Goal: Task Accomplishment & Management: Manage account settings

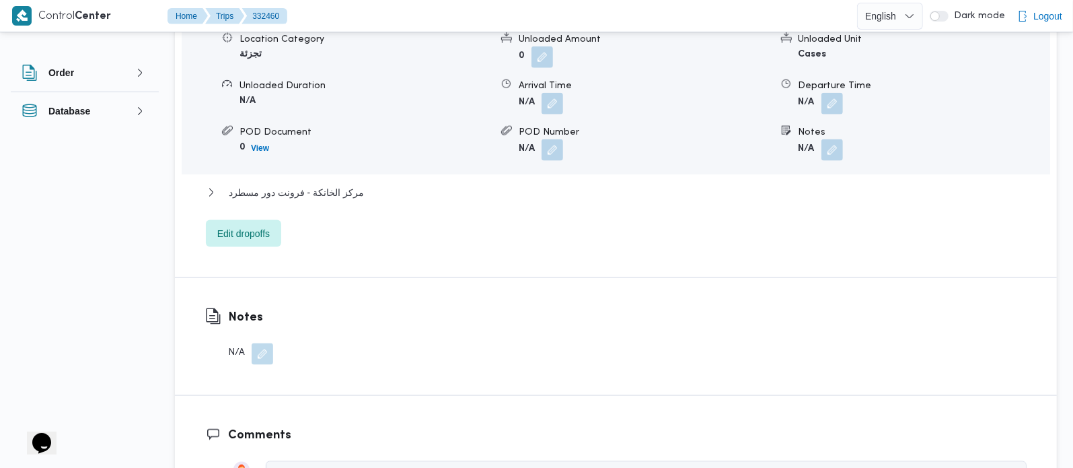
scroll to position [1266, 0]
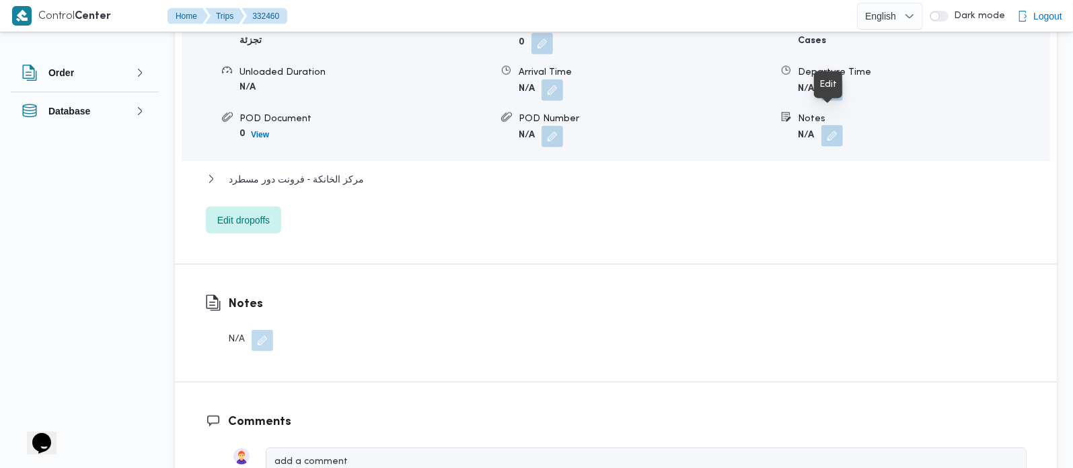
click at [830, 125] on button "button" at bounding box center [833, 136] width 22 height 22
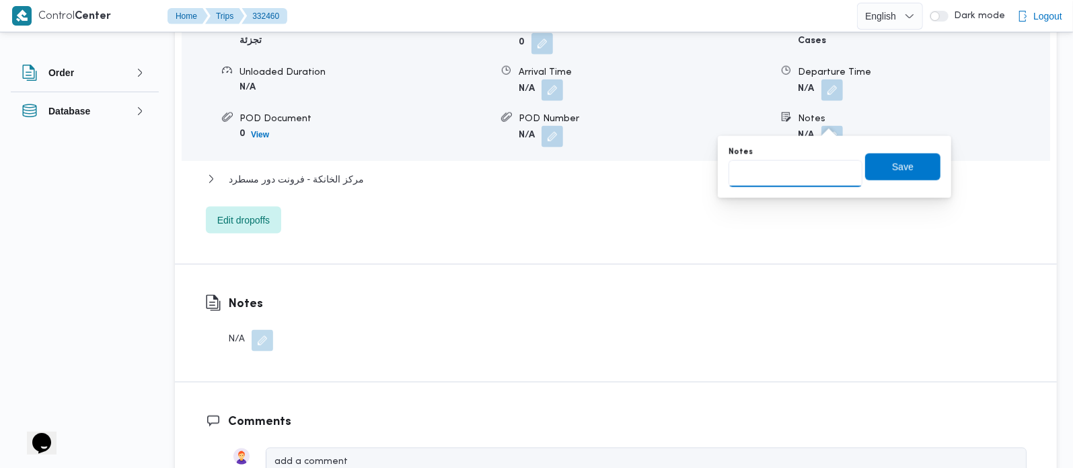
click at [805, 164] on input "Notes" at bounding box center [796, 173] width 134 height 27
paste input "المهندسين"
type input "المهندسين"
click at [865, 159] on span "Save" at bounding box center [902, 166] width 75 height 27
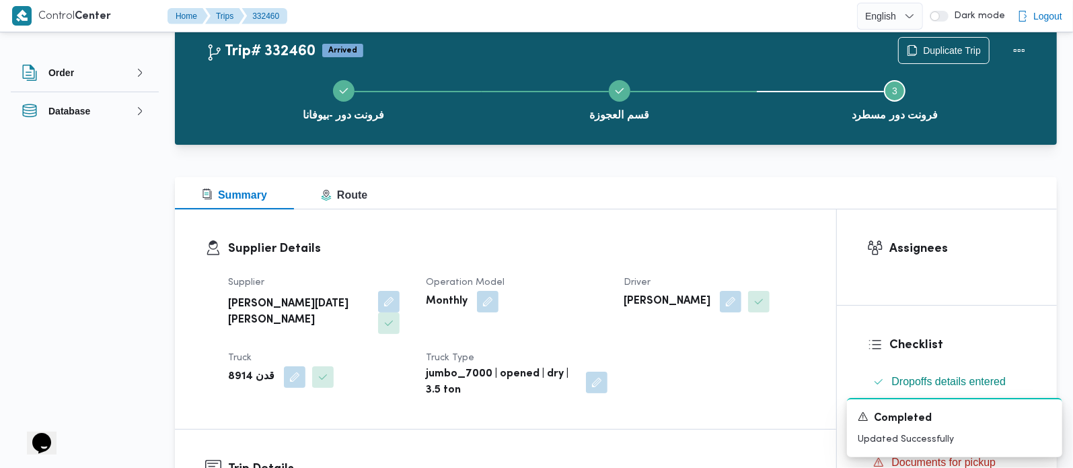
scroll to position [0, 0]
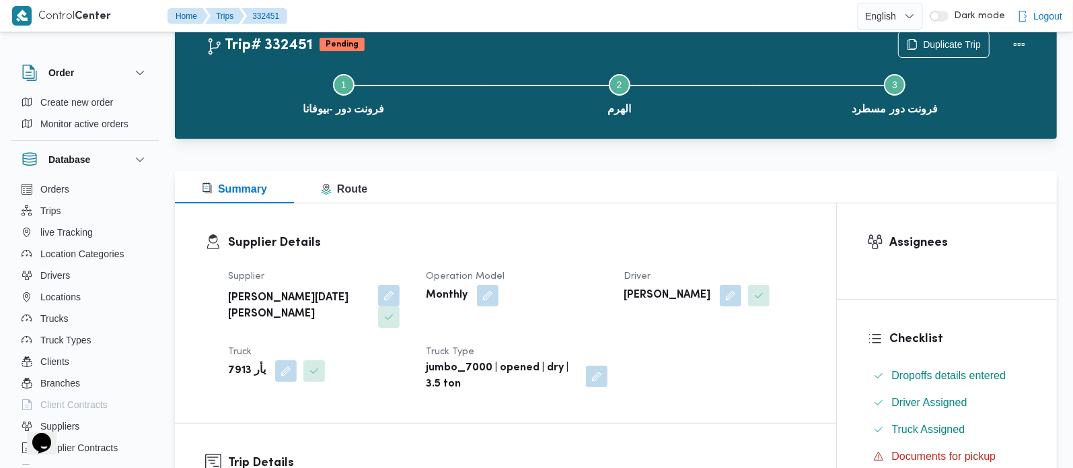
scroll to position [79, 0]
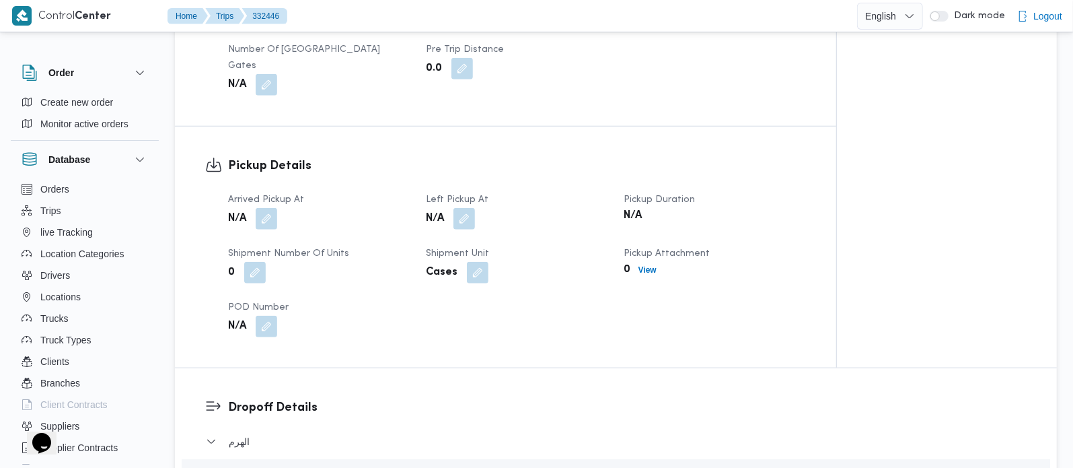
scroll to position [1029, 0]
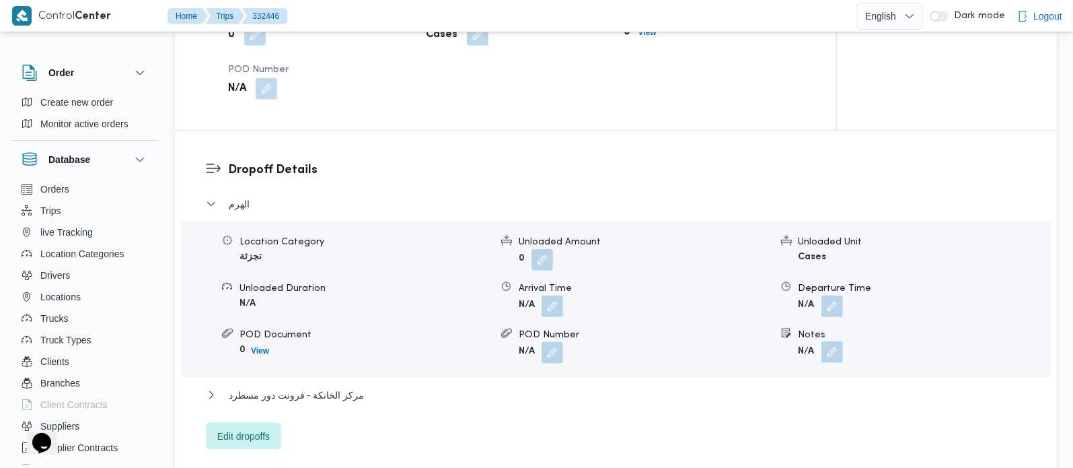
click at [838, 341] on button "button" at bounding box center [833, 352] width 22 height 22
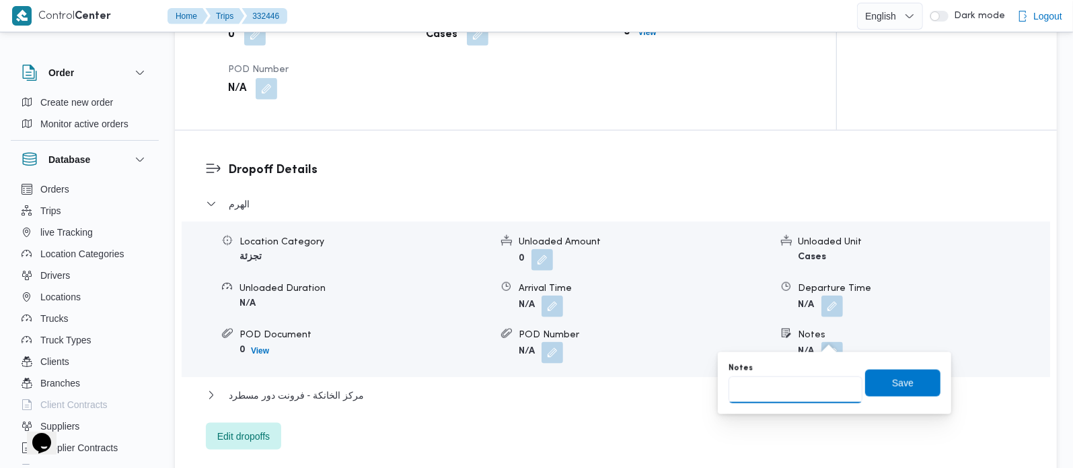
click at [819, 382] on input "Notes" at bounding box center [796, 389] width 134 height 27
paste input "اللبيني هرم"
type input "اللبيني هرم"
click at [868, 391] on span "Save" at bounding box center [902, 382] width 75 height 27
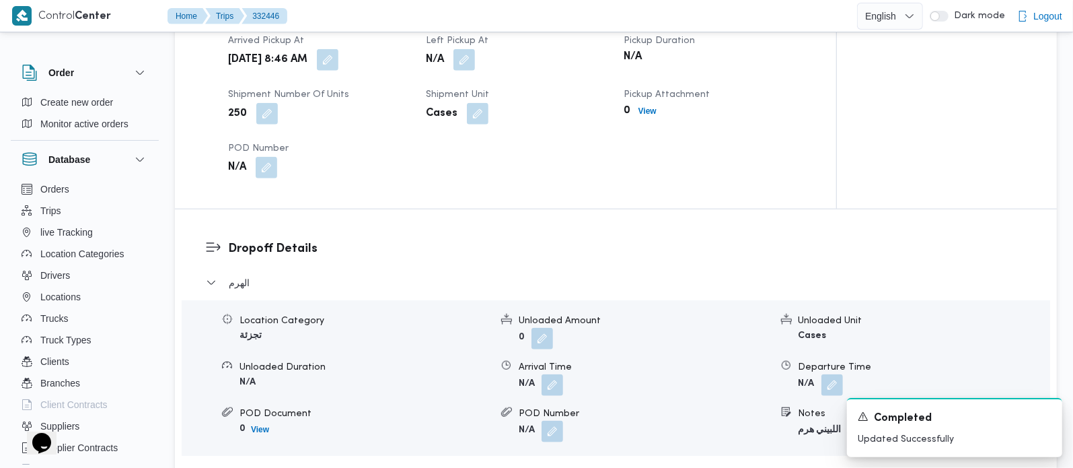
scroll to position [876, 0]
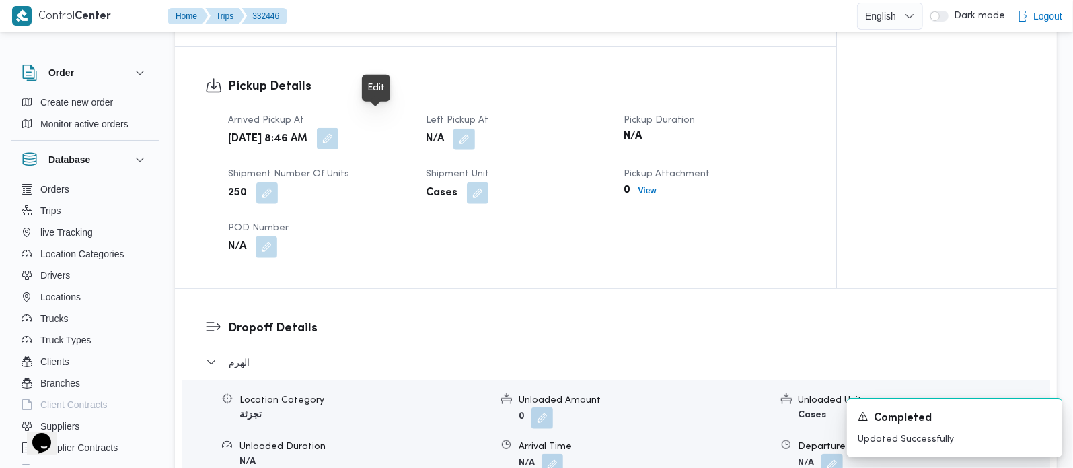
click at [338, 128] on button "button" at bounding box center [328, 139] width 22 height 22
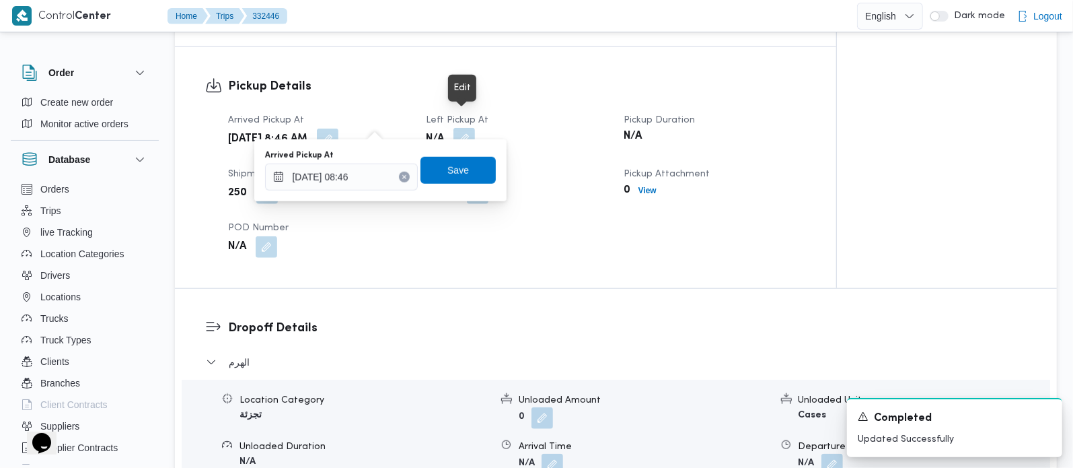
click at [462, 128] on button "button" at bounding box center [465, 139] width 22 height 22
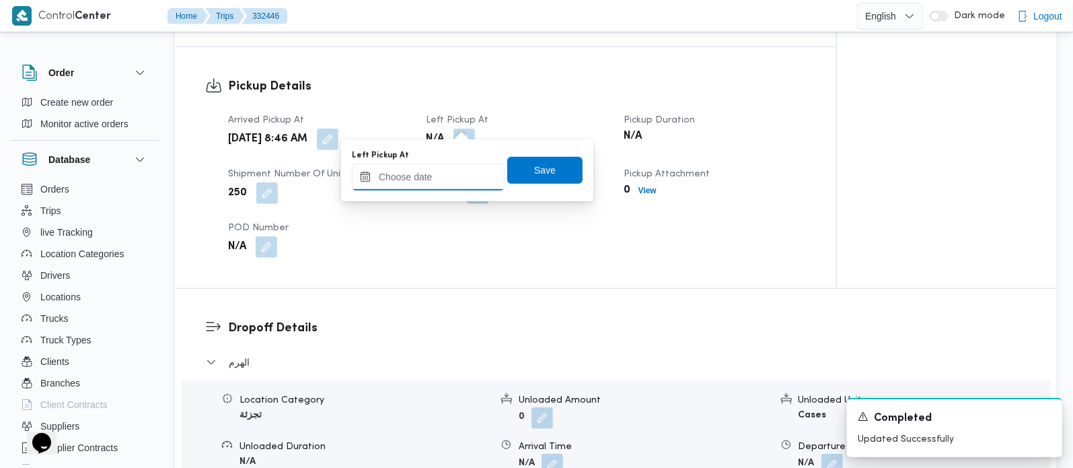
click at [436, 178] on input "Left Pickup At" at bounding box center [428, 177] width 153 height 27
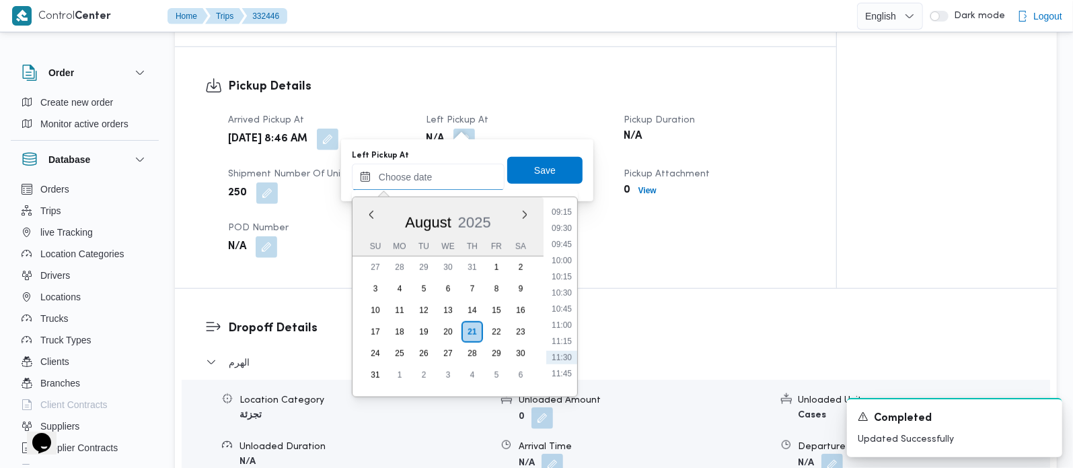
scroll to position [573, 0]
drag, startPoint x: 571, startPoint y: 267, endPoint x: 567, endPoint y: 226, distance: 41.2
click at [571, 267] on li "09:45" at bounding box center [561, 271] width 31 height 13
type input "[DATE] 09:45"
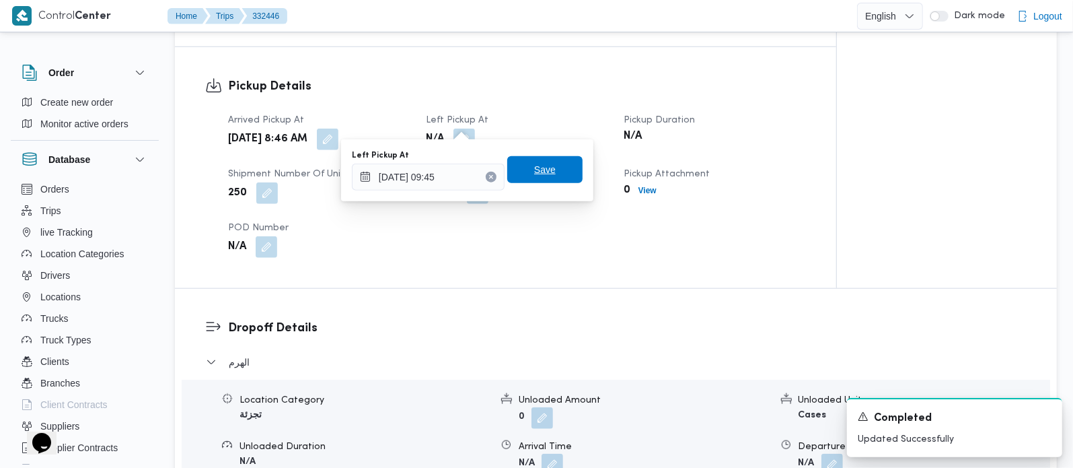
click at [552, 177] on span "Save" at bounding box center [544, 169] width 75 height 27
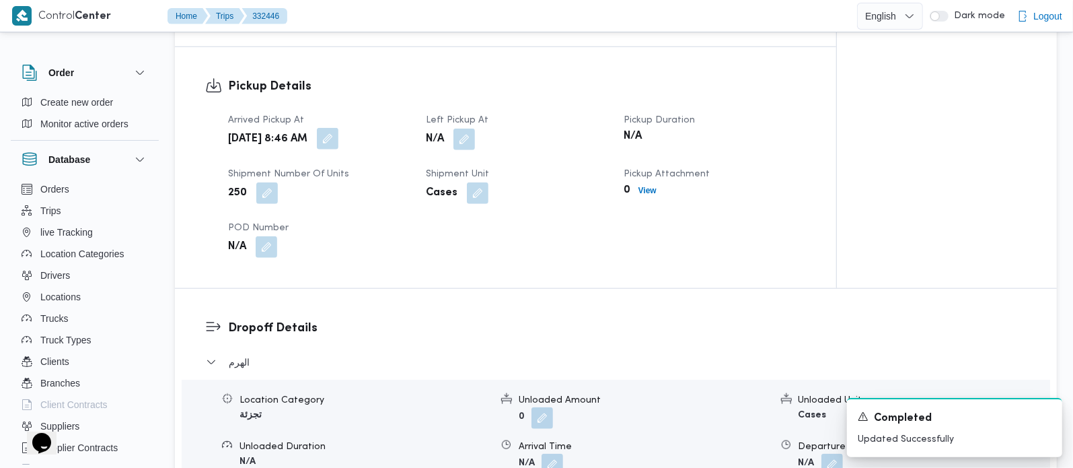
click at [338, 128] on button "button" at bounding box center [328, 139] width 22 height 22
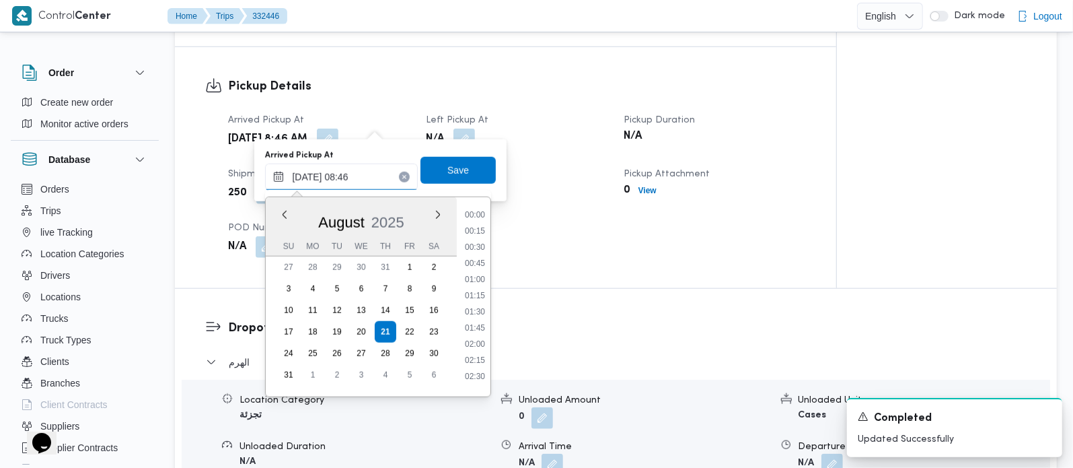
click at [348, 170] on input "21/08/2025 08:46" at bounding box center [341, 177] width 153 height 27
click at [484, 261] on li "08:00" at bounding box center [475, 257] width 31 height 13
type input "21/08/2025 08:00"
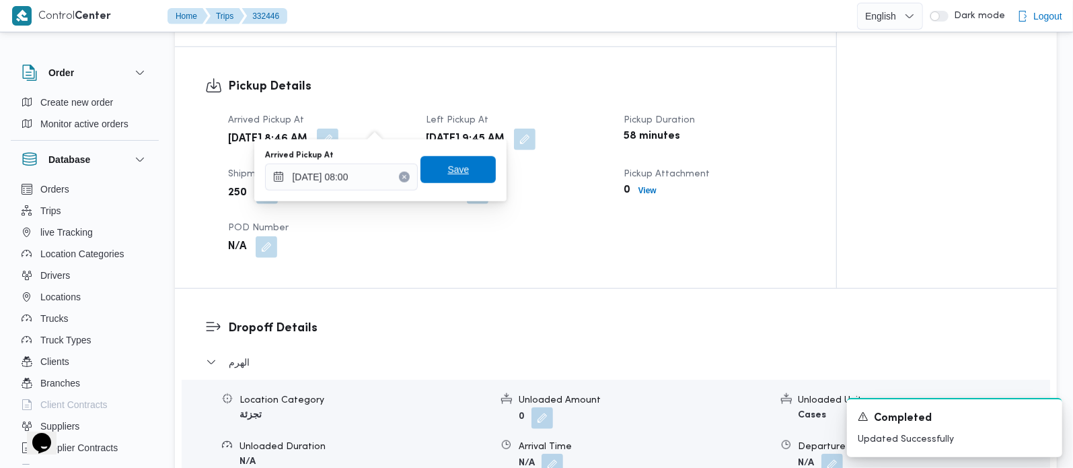
click at [464, 182] on span "Save" at bounding box center [458, 169] width 75 height 27
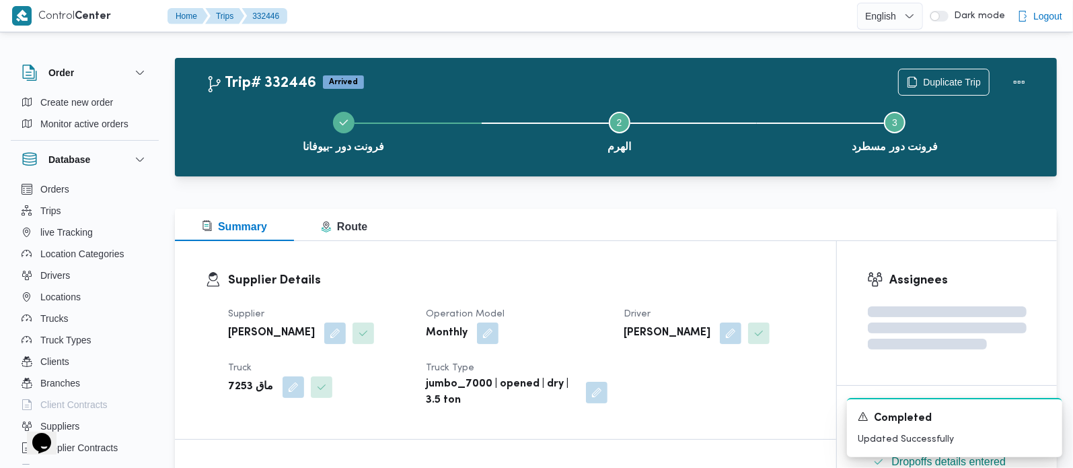
scroll to position [0, 0]
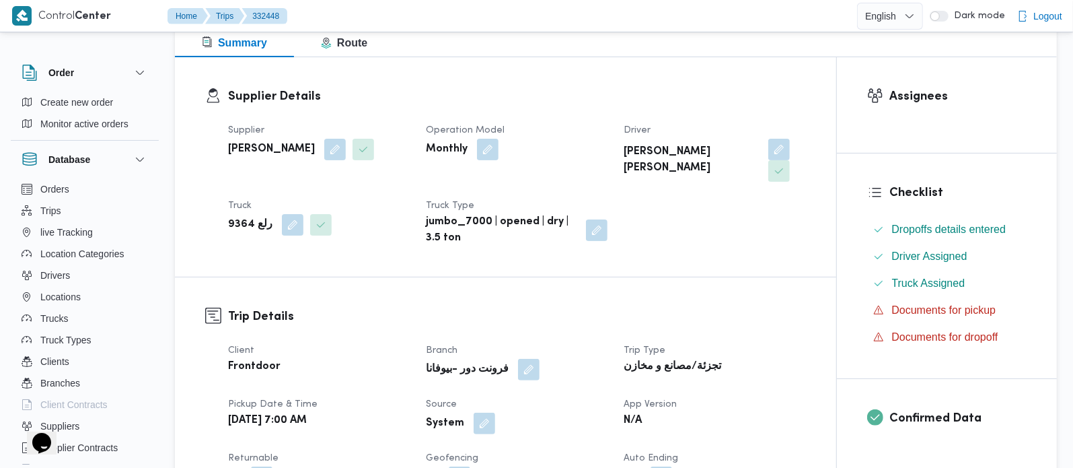
scroll to position [194, 0]
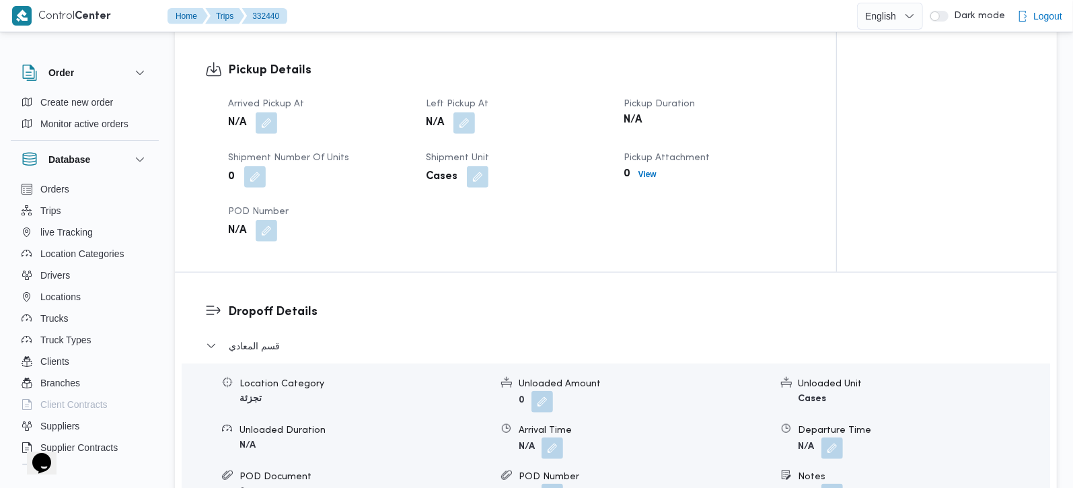
scroll to position [1029, 0]
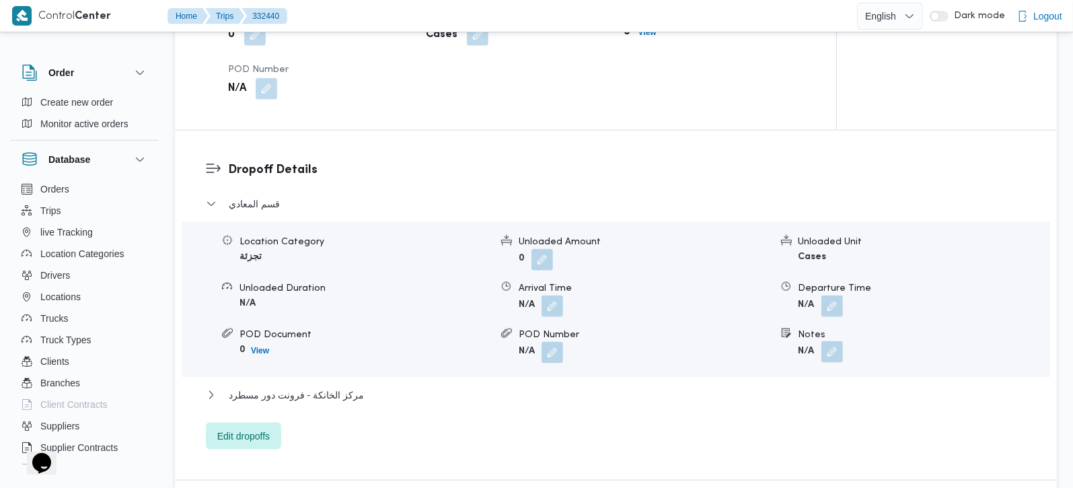
click at [836, 342] on button "button" at bounding box center [833, 352] width 22 height 22
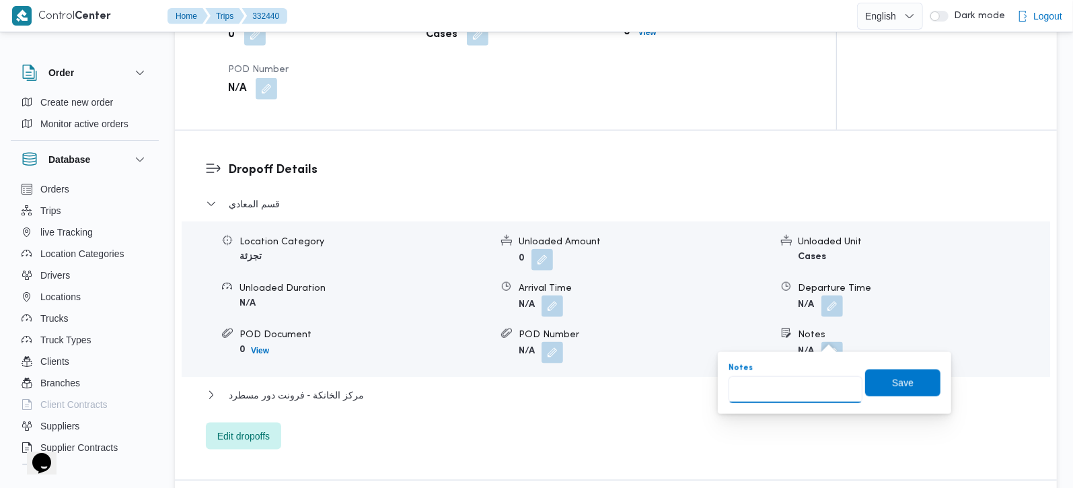
click at [809, 386] on input "Notes" at bounding box center [796, 389] width 134 height 27
paste input "زهراء المعادي"
type input "زهراء المعادي"
click at [878, 392] on span "Save" at bounding box center [902, 382] width 75 height 27
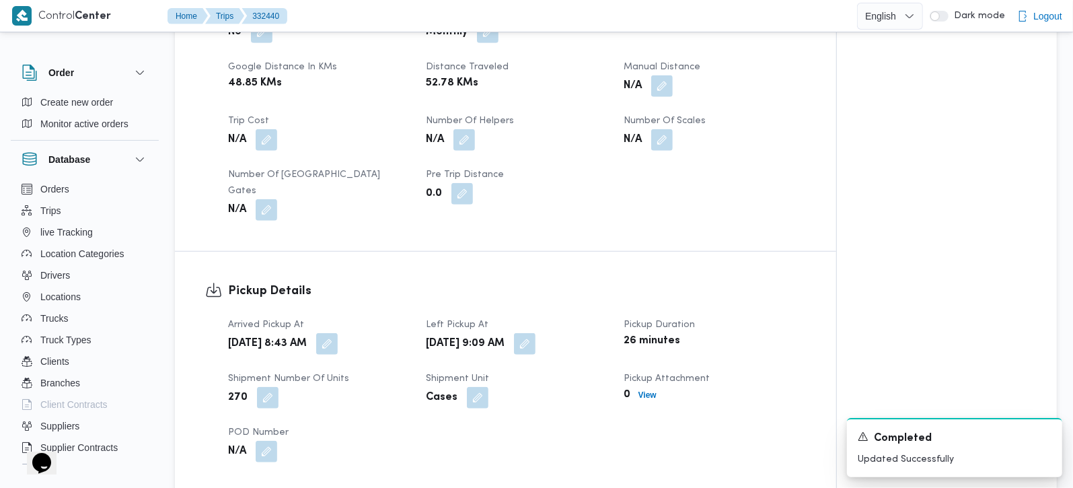
scroll to position [633, 0]
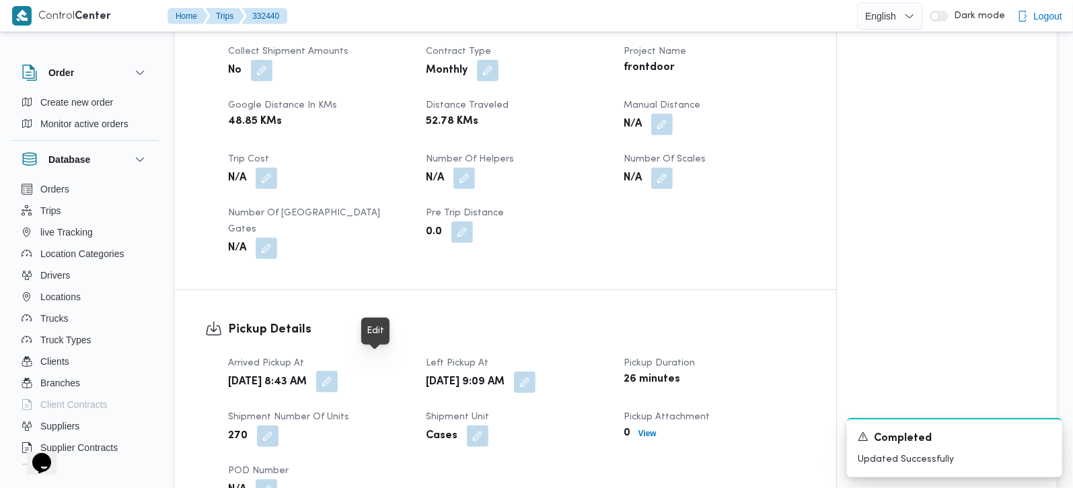
click at [338, 375] on button "button" at bounding box center [327, 382] width 22 height 22
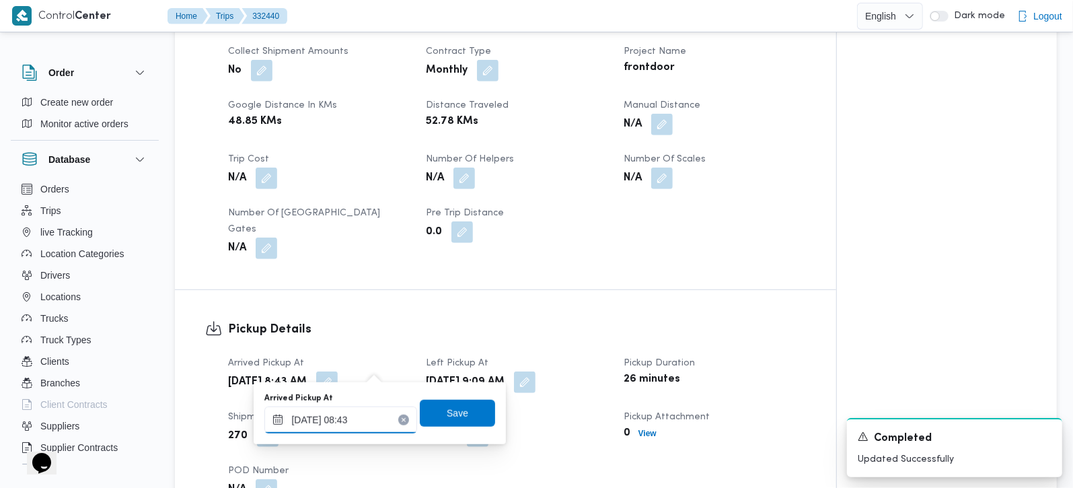
click at [351, 412] on input "21/08/2025 08:43" at bounding box center [340, 419] width 153 height 27
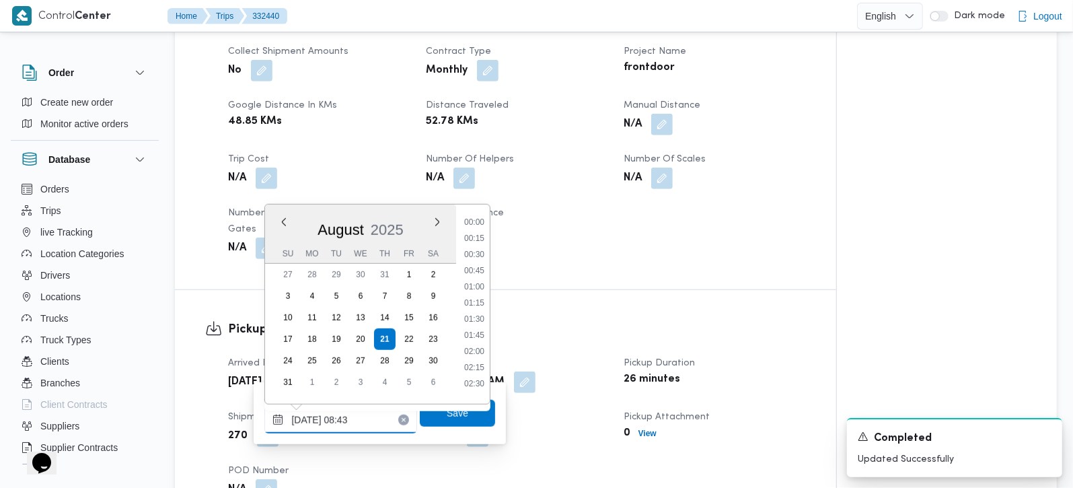
scroll to position [458, 0]
click at [478, 281] on li "08:00" at bounding box center [474, 280] width 31 height 13
type input "[DATE] 08:00"
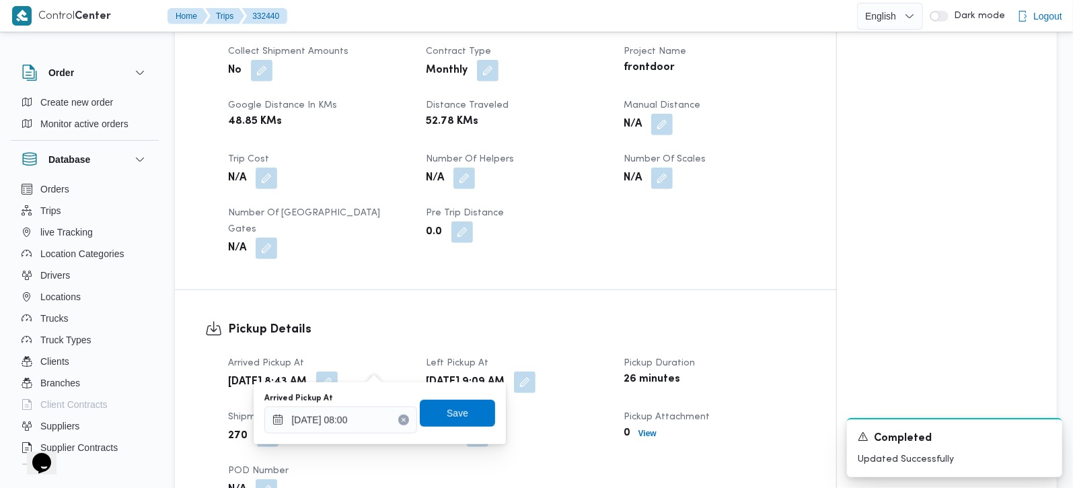
click at [455, 427] on div "Arrived Pickup At 21/08/2025 08:00 Save" at bounding box center [379, 413] width 233 height 43
click at [449, 407] on span "Save" at bounding box center [458, 412] width 22 height 16
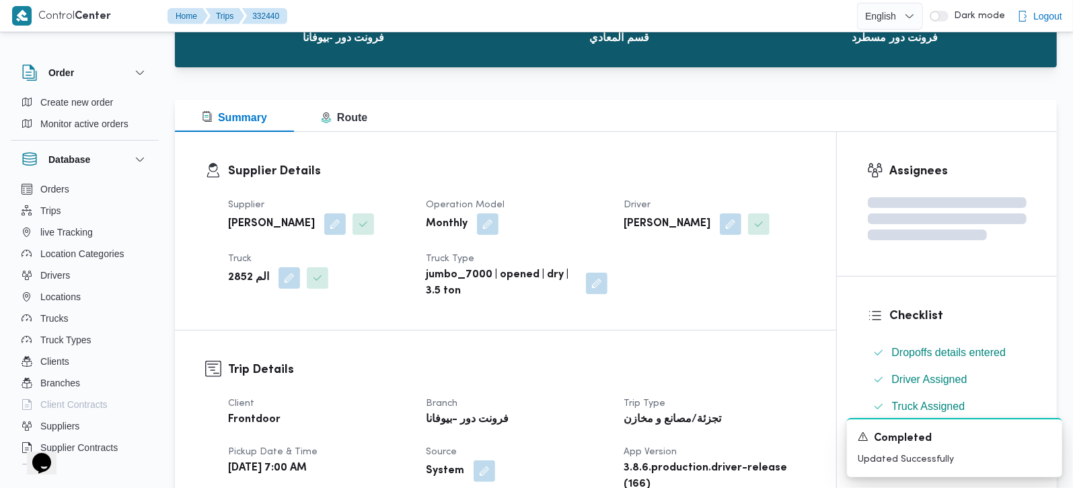
scroll to position [0, 0]
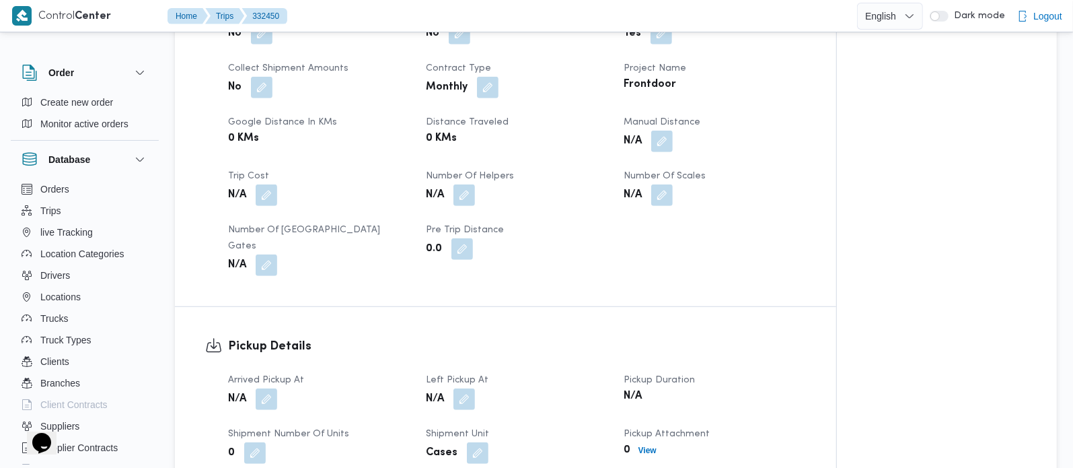
scroll to position [633, 0]
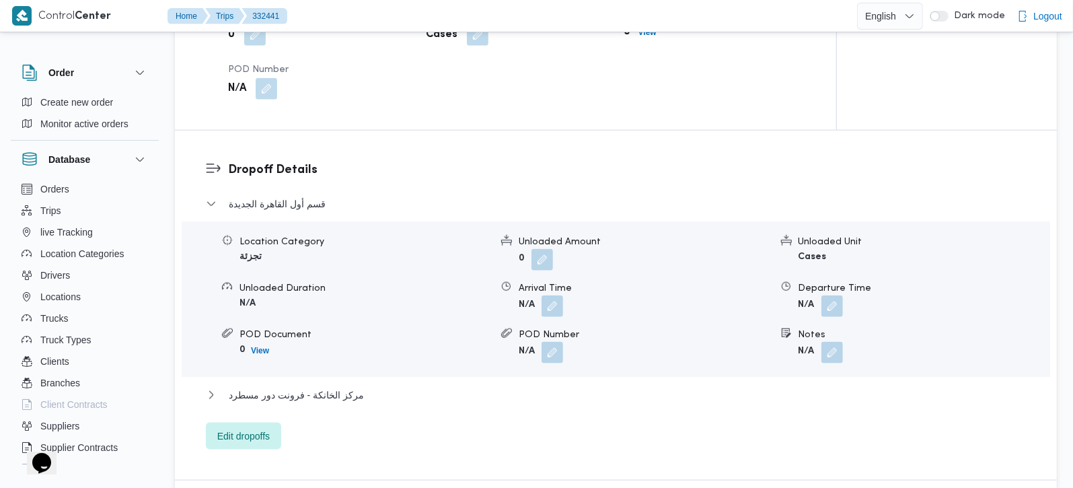
scroll to position [1108, 0]
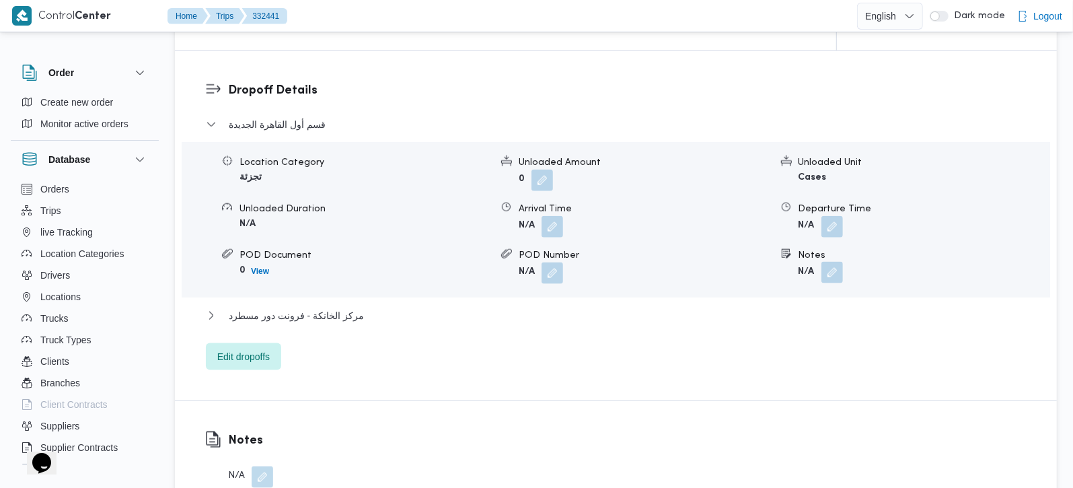
click at [828, 266] on button "button" at bounding box center [833, 273] width 22 height 22
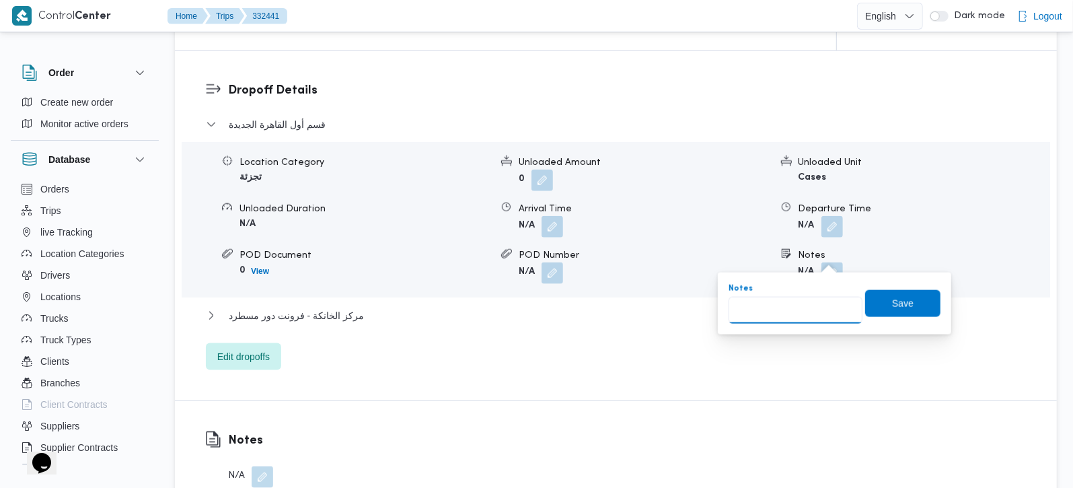
click at [793, 312] on input "Notes" at bounding box center [796, 310] width 134 height 27
paste input "التجمع الخامس"
type input "التجمع الخامس"
click at [896, 304] on span "Save" at bounding box center [903, 303] width 22 height 16
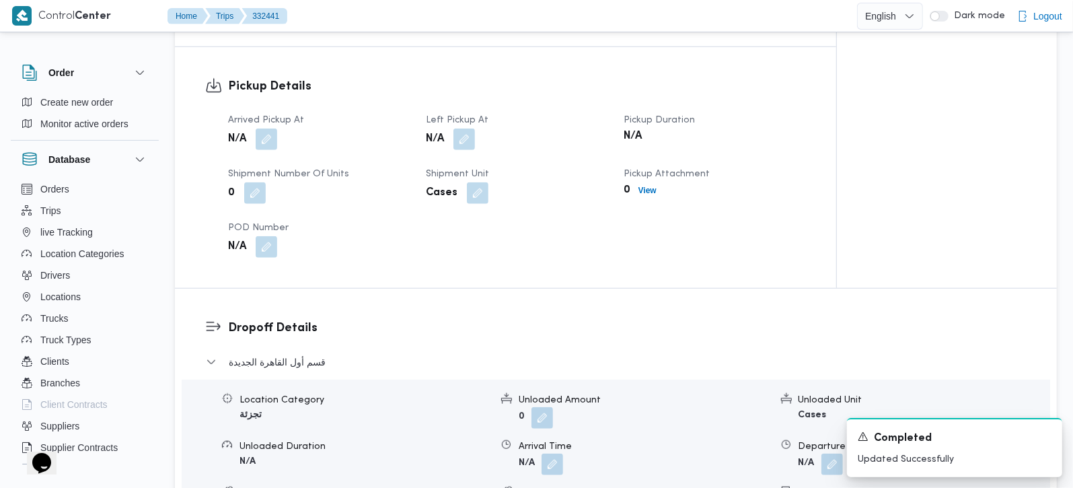
scroll to position [876, 0]
click at [468, 129] on button "button" at bounding box center [465, 139] width 22 height 22
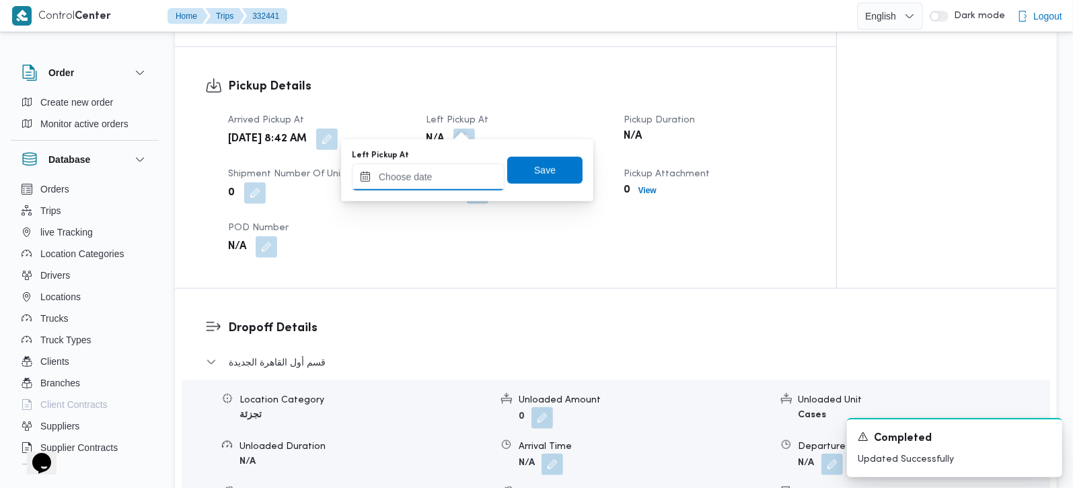
click at [441, 172] on input "Left Pickup At" at bounding box center [428, 177] width 153 height 27
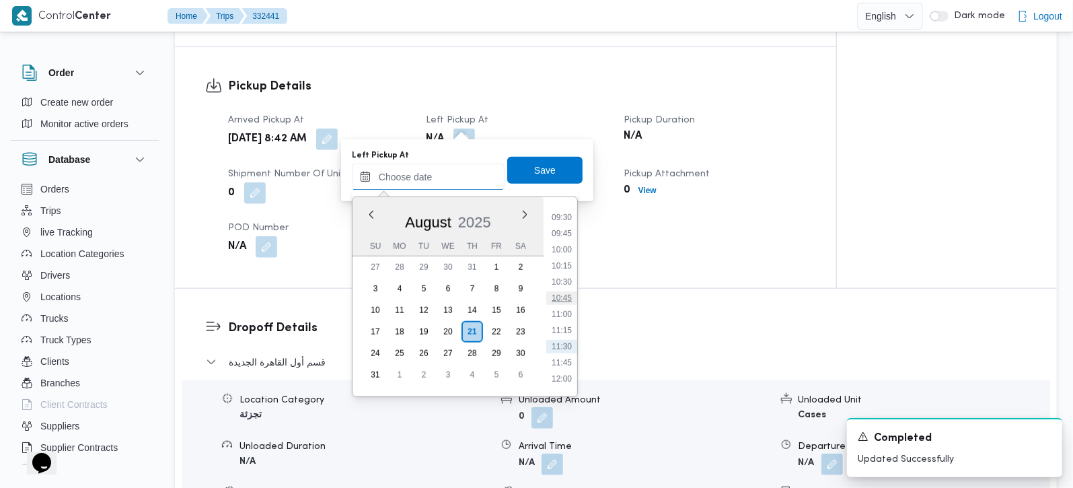
scroll to position [573, 0]
drag, startPoint x: 564, startPoint y: 268, endPoint x: 563, endPoint y: 258, distance: 10.1
click at [564, 268] on li "09:45" at bounding box center [561, 271] width 31 height 13
type input "21/08/2025 09:45"
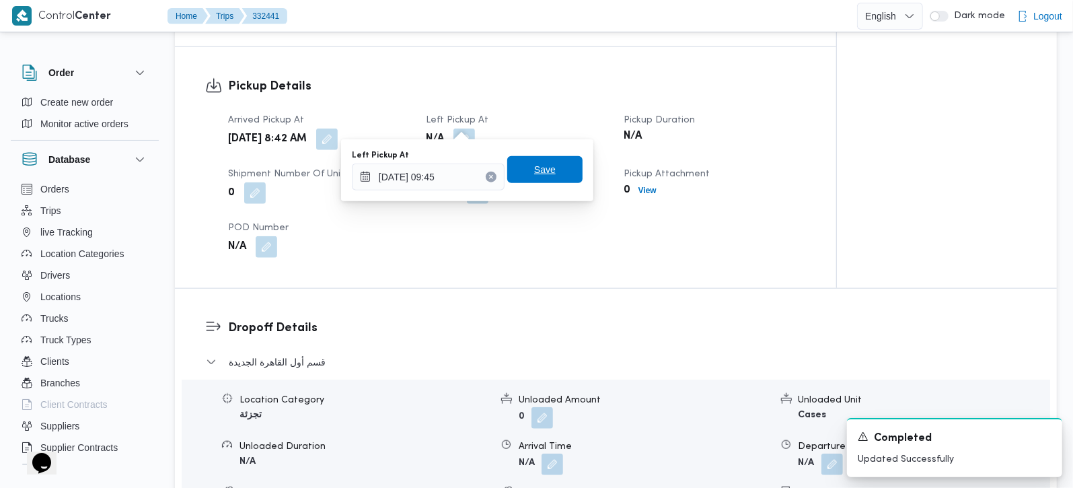
click at [538, 178] on span "Save" at bounding box center [544, 169] width 75 height 27
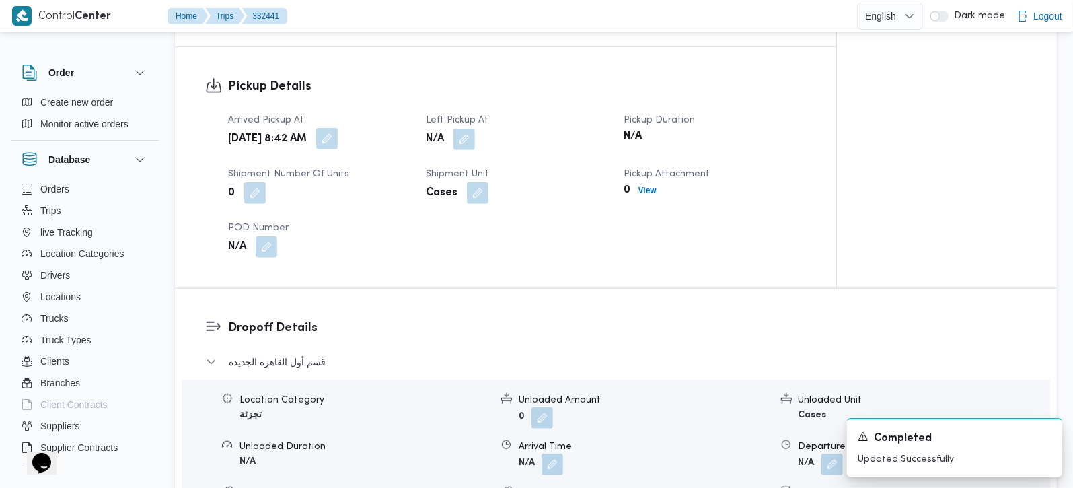
click at [338, 128] on button "button" at bounding box center [327, 139] width 22 height 22
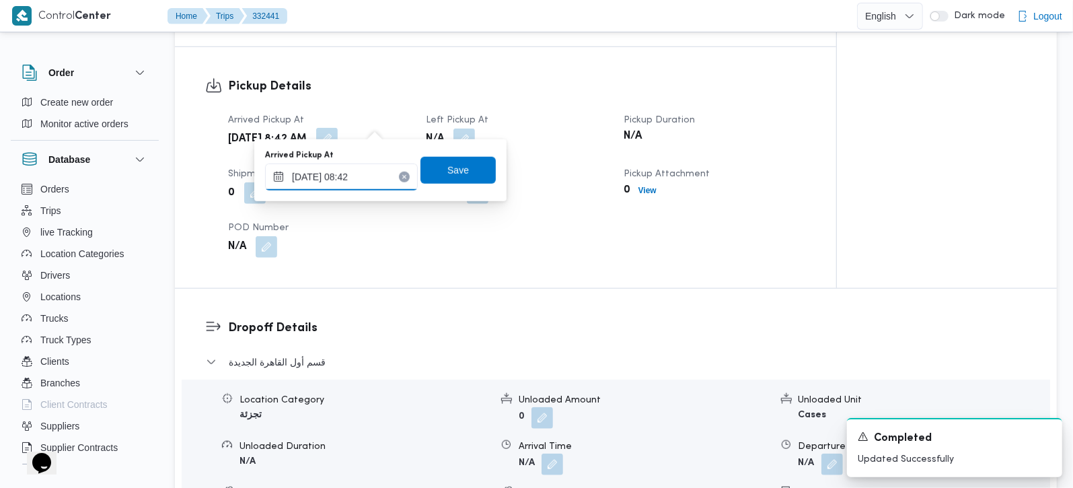
click at [362, 168] on input "21/08/2025 08:42" at bounding box center [341, 177] width 153 height 27
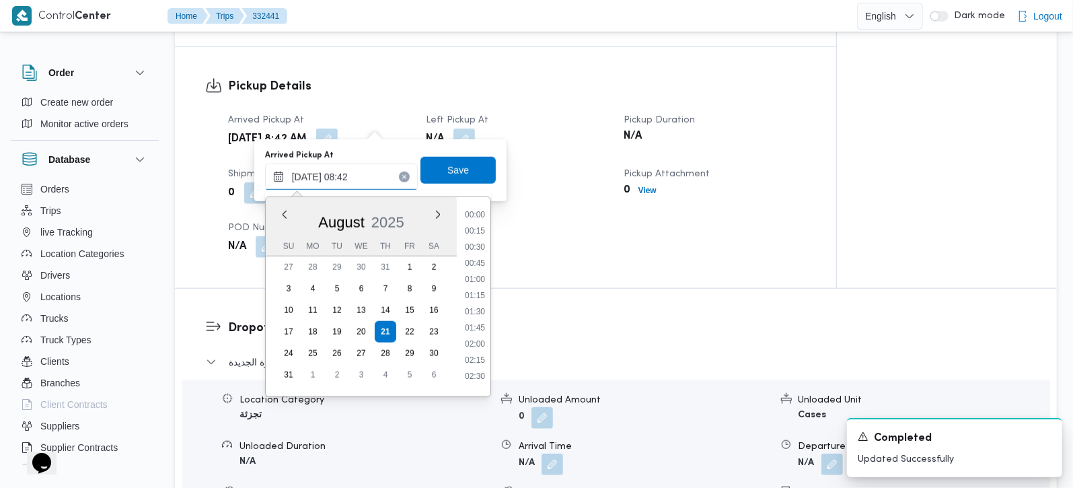
scroll to position [458, 0]
click at [472, 271] on li "08:00" at bounding box center [475, 272] width 31 height 13
type input "21/08/2025 08:00"
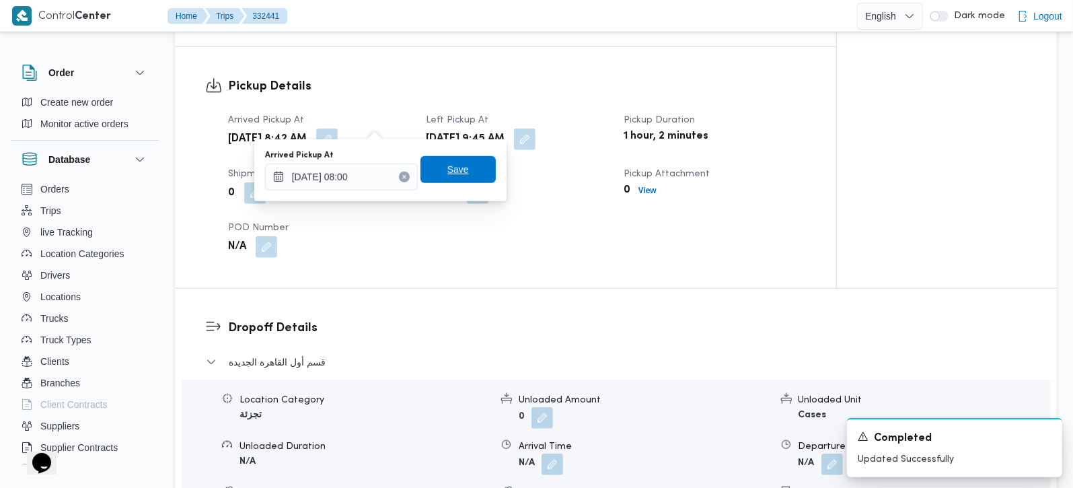
click at [447, 171] on span "Save" at bounding box center [458, 169] width 22 height 16
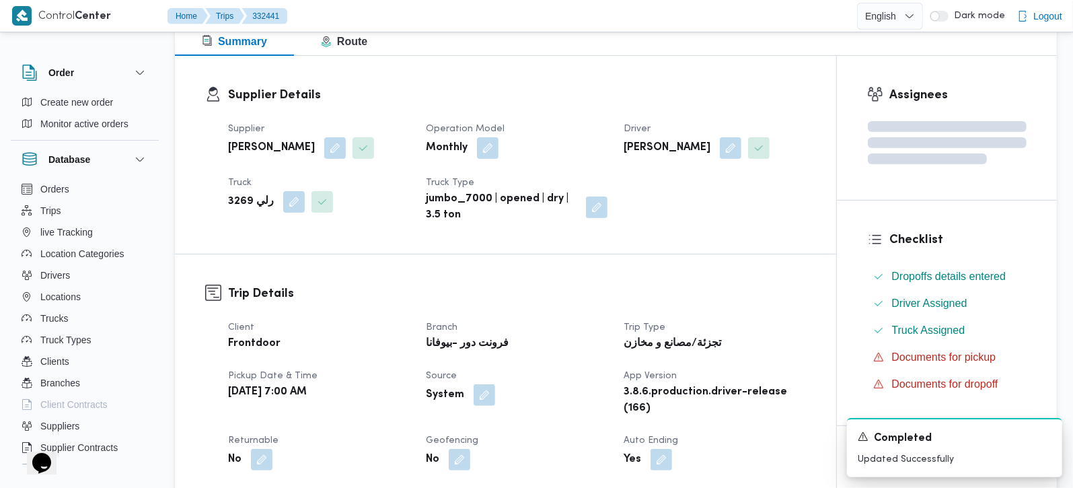
scroll to position [0, 0]
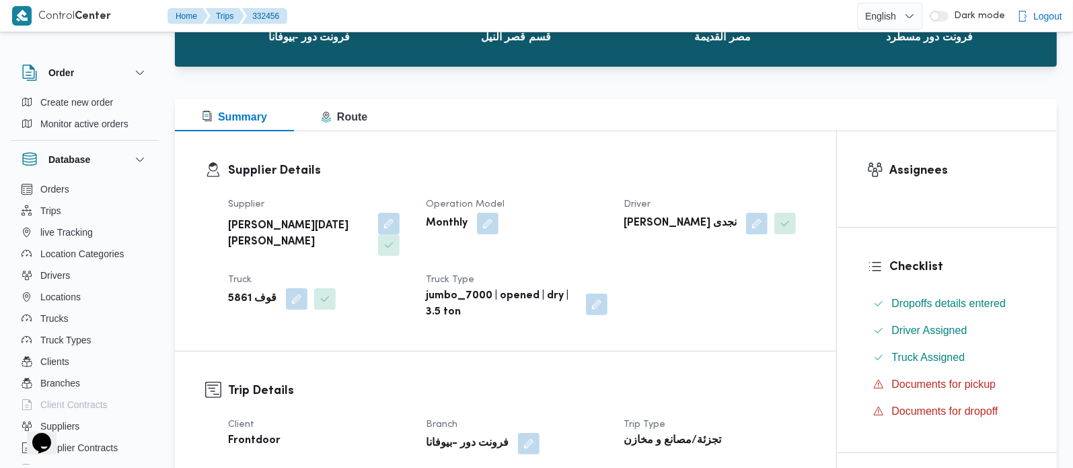
scroll to position [79, 0]
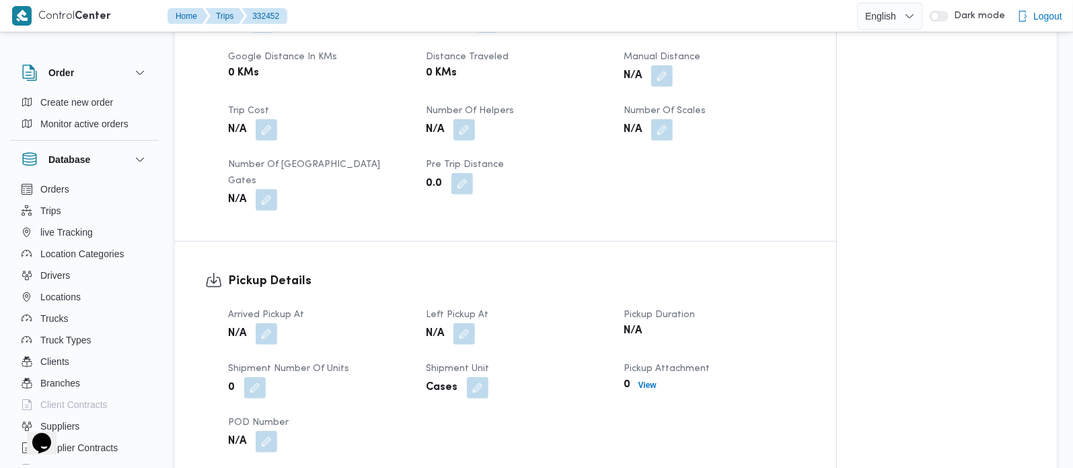
scroll to position [791, 0]
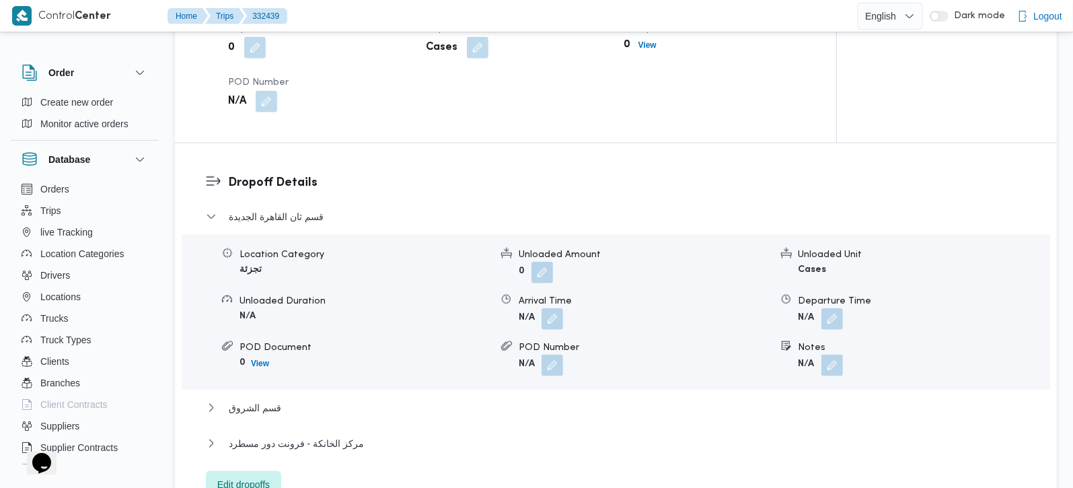
scroll to position [1108, 0]
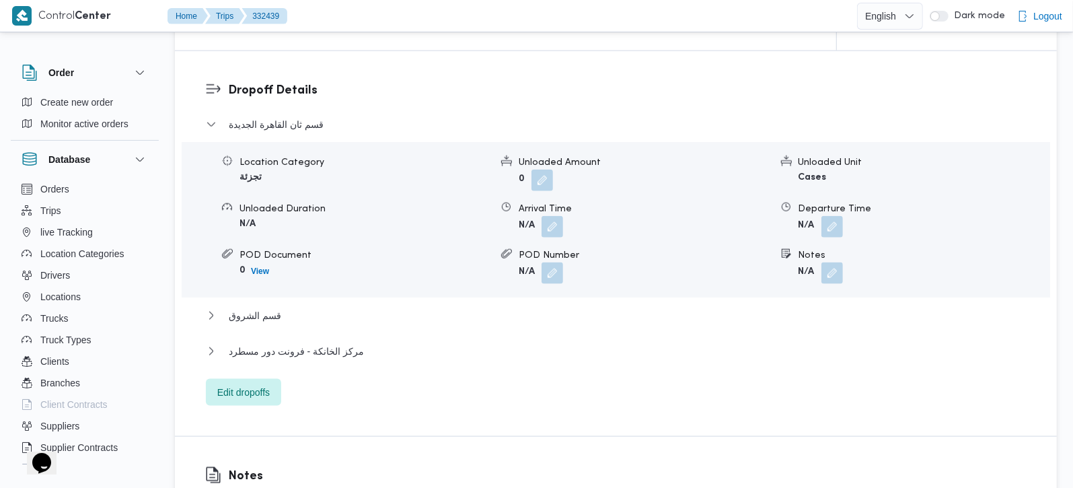
click at [831, 262] on button "button" at bounding box center [833, 273] width 22 height 22
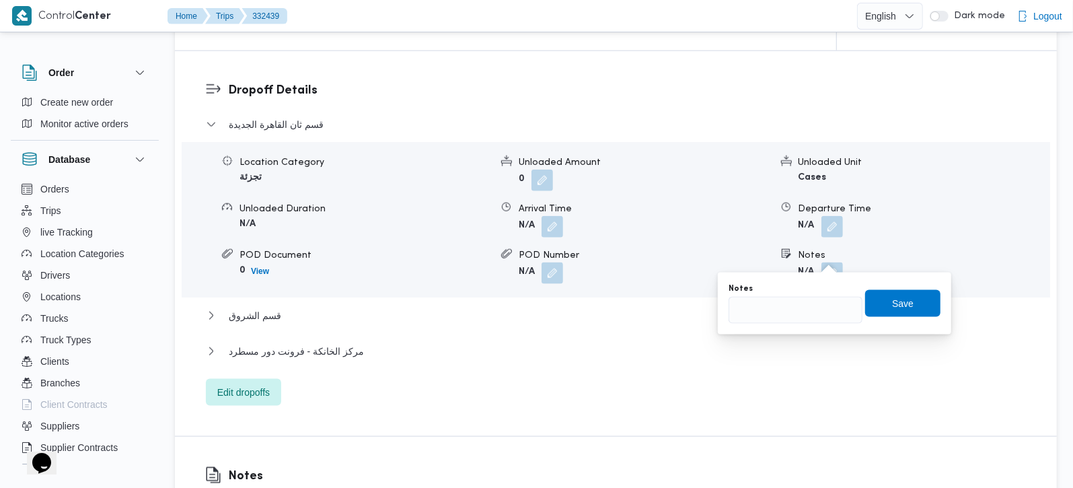
click at [746, 295] on div "Notes" at bounding box center [796, 303] width 134 height 40
click at [764, 299] on input "Notes" at bounding box center [796, 310] width 134 height 27
paste input "مدينتي"
type input "مدينتي"
click at [913, 301] on span "Save" at bounding box center [902, 302] width 75 height 27
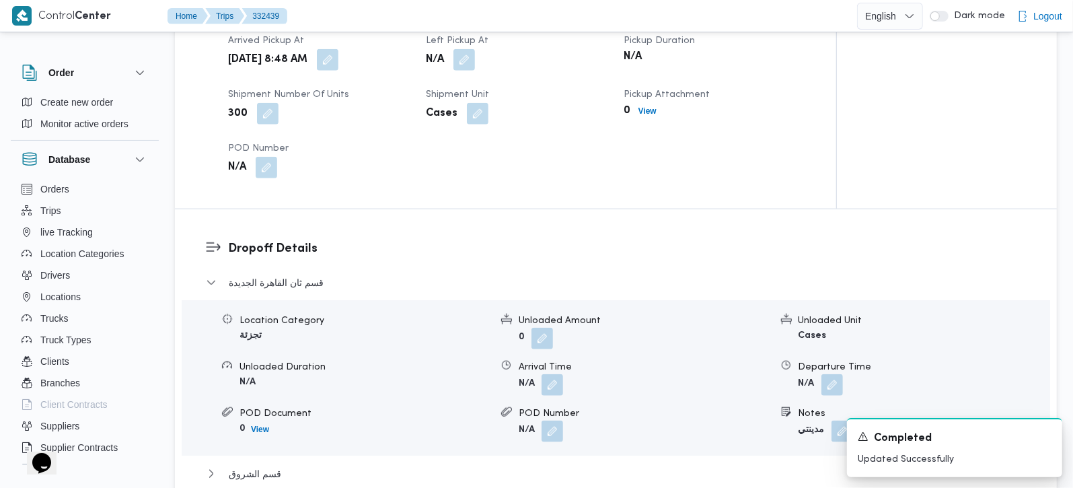
scroll to position [876, 0]
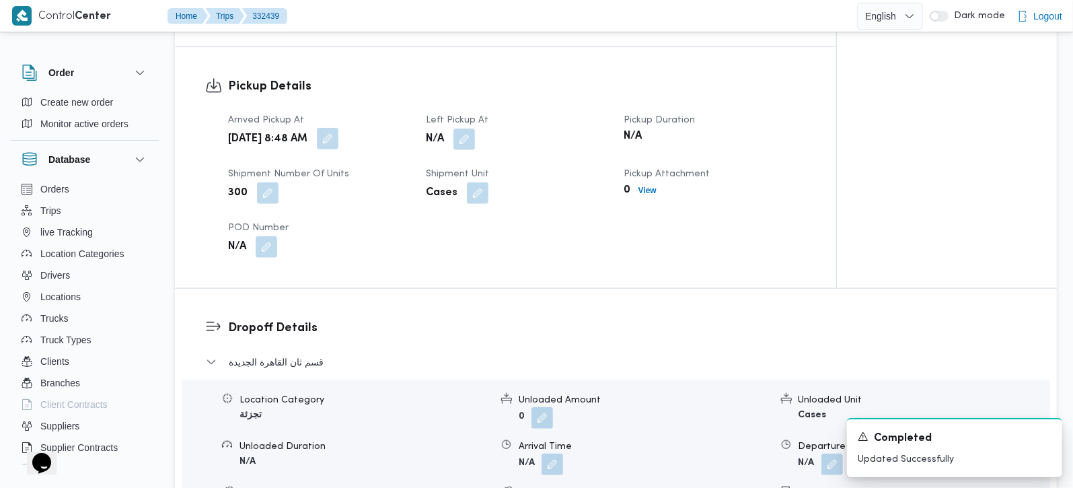
click at [338, 128] on button "button" at bounding box center [328, 139] width 22 height 22
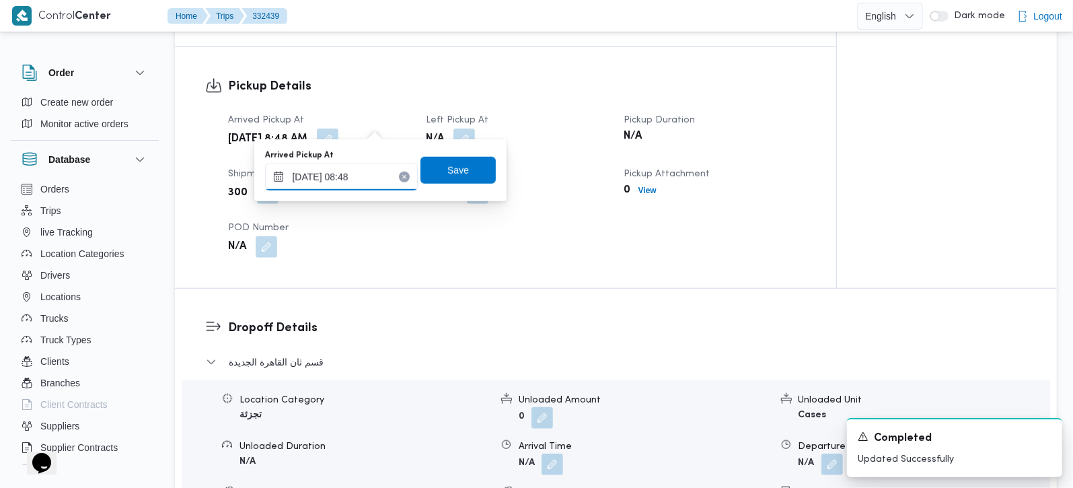
click at [361, 164] on input "21/08/2025 08:48" at bounding box center [341, 177] width 153 height 27
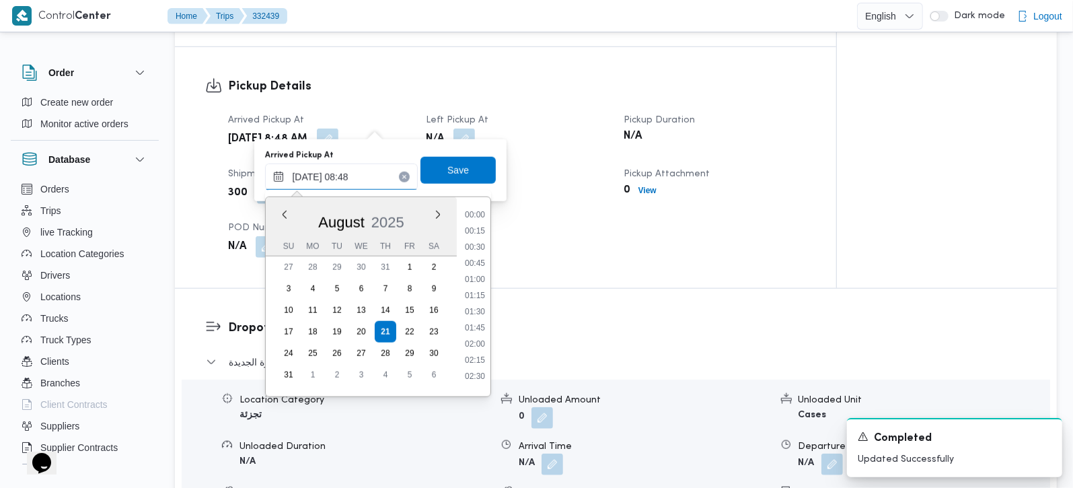
scroll to position [474, 0]
click at [480, 262] on li "08:00" at bounding box center [475, 257] width 31 height 13
type input "21/08/2025 08:00"
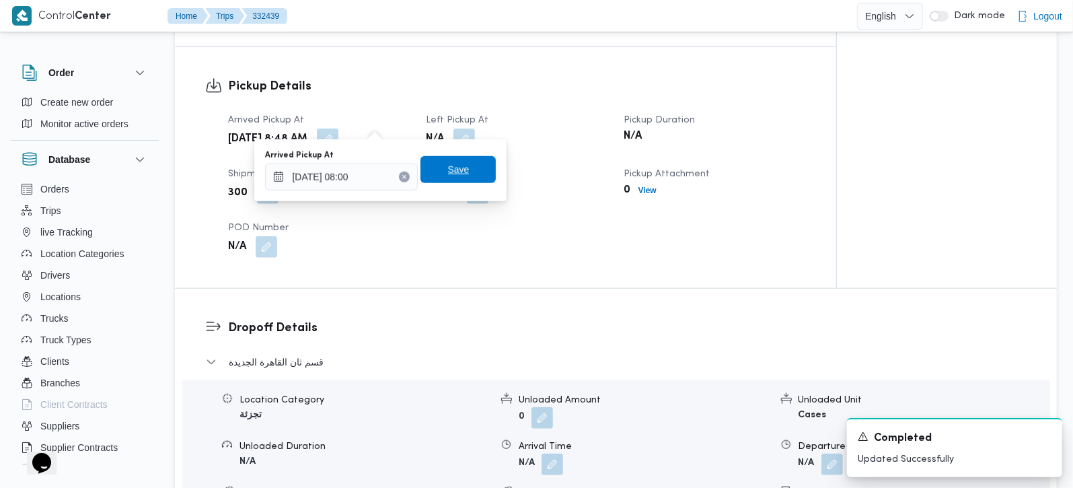
click at [451, 178] on span "Save" at bounding box center [458, 169] width 75 height 27
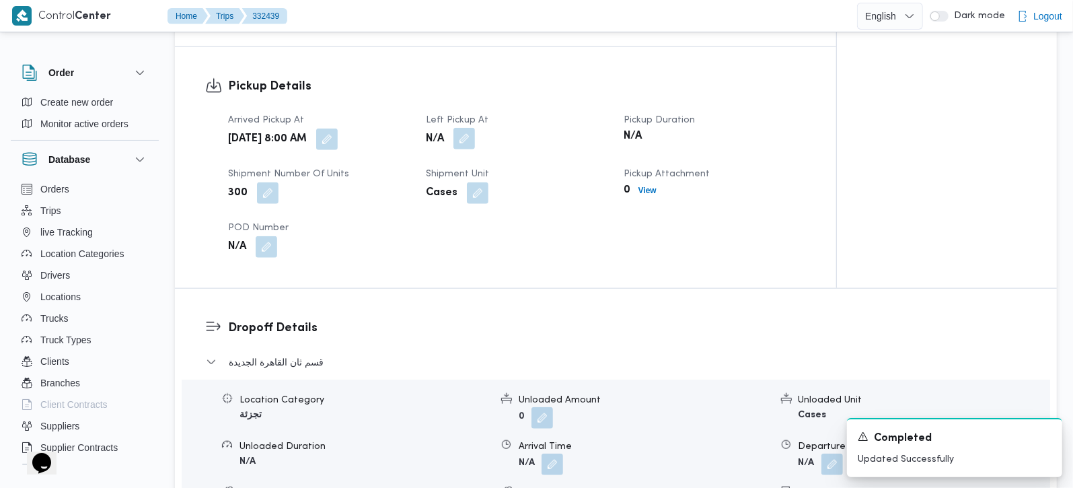
click at [470, 131] on button "button" at bounding box center [465, 139] width 22 height 22
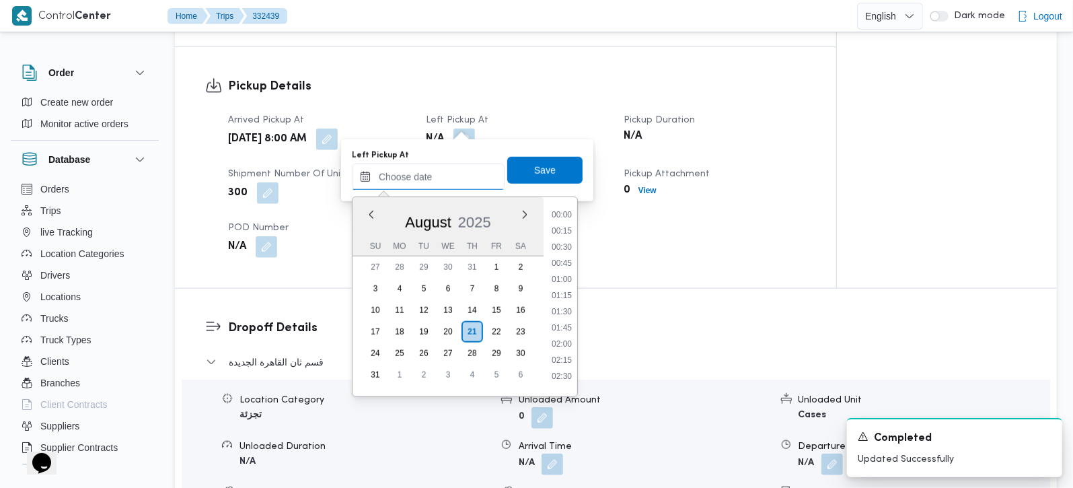
click at [443, 169] on input "Left Pickup At" at bounding box center [428, 177] width 153 height 27
click at [563, 255] on li "09:30" at bounding box center [561, 255] width 31 height 13
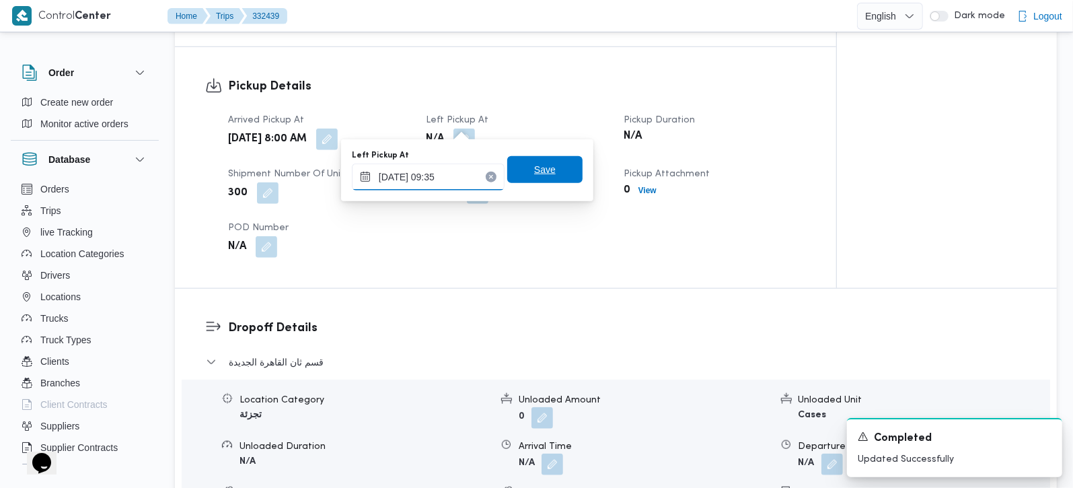
type input "21/08/2025 09:35"
click at [548, 174] on span "Save" at bounding box center [544, 169] width 75 height 27
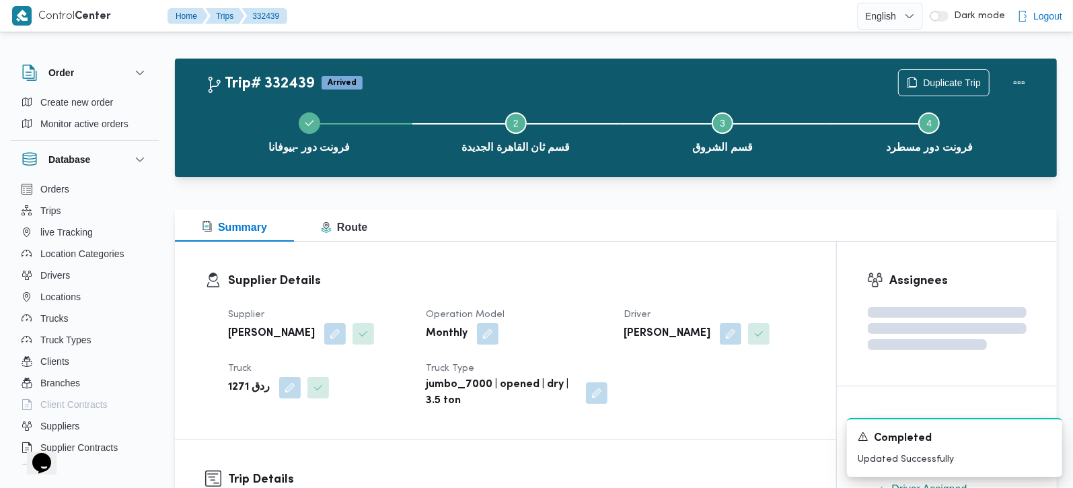
scroll to position [0, 0]
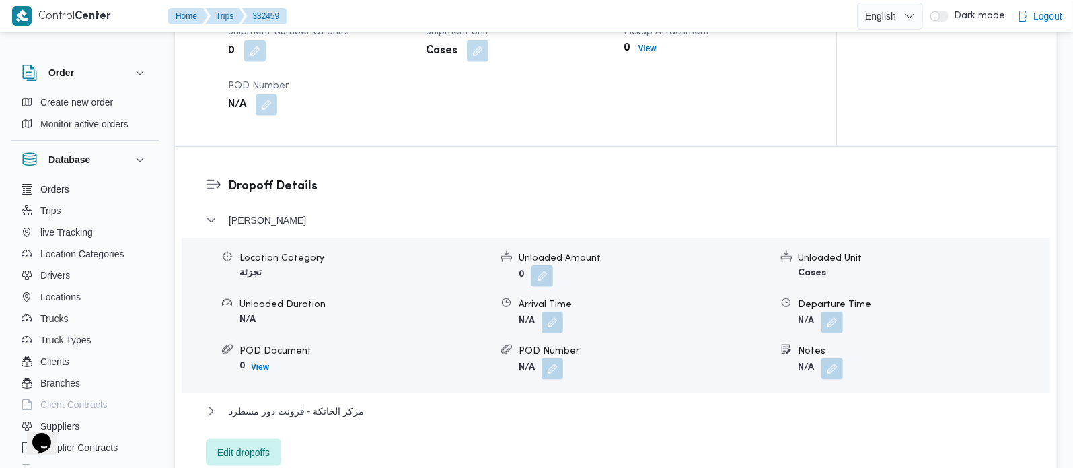
scroll to position [1029, 0]
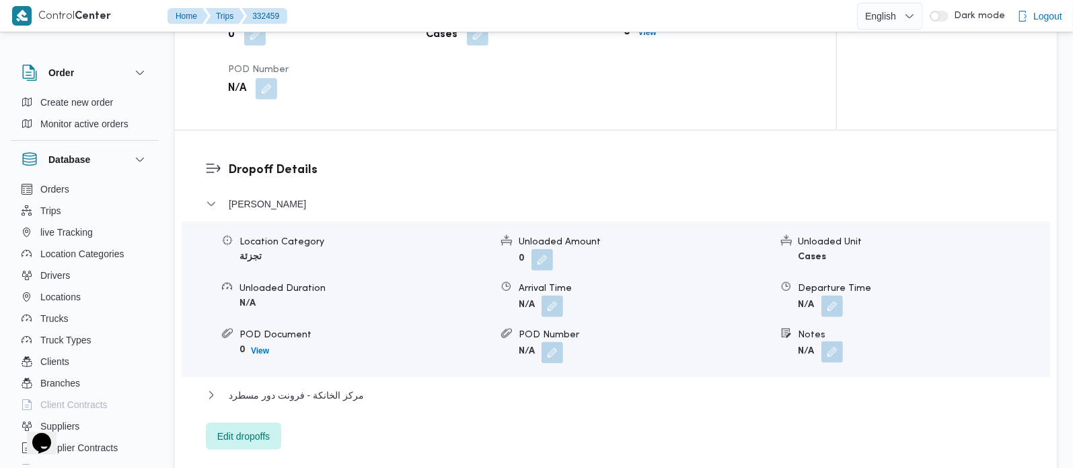
click at [838, 356] on button "button" at bounding box center [833, 352] width 22 height 22
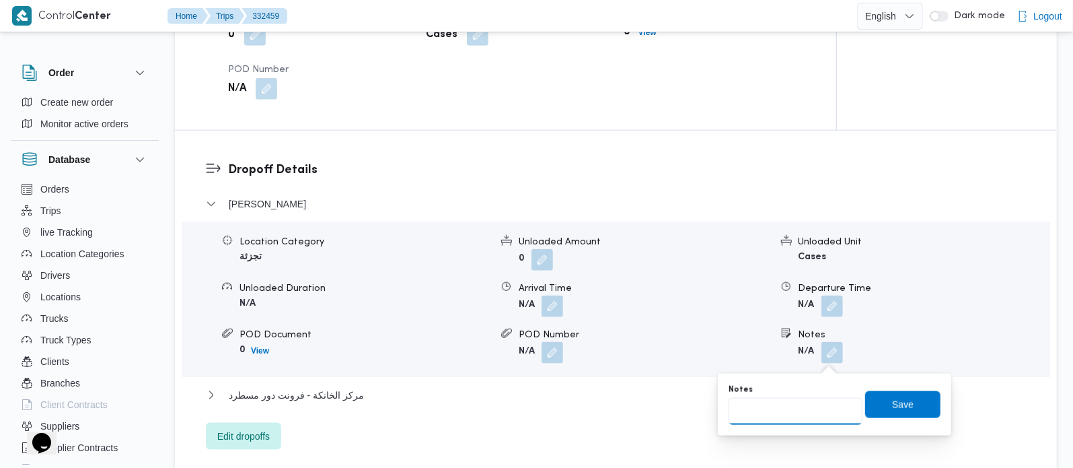
click at [814, 402] on input "Notes" at bounding box center [796, 411] width 134 height 27
paste input "حدائق الاهرام"
type input "حدائق الاهرام"
click at [894, 402] on span "Save" at bounding box center [903, 404] width 22 height 16
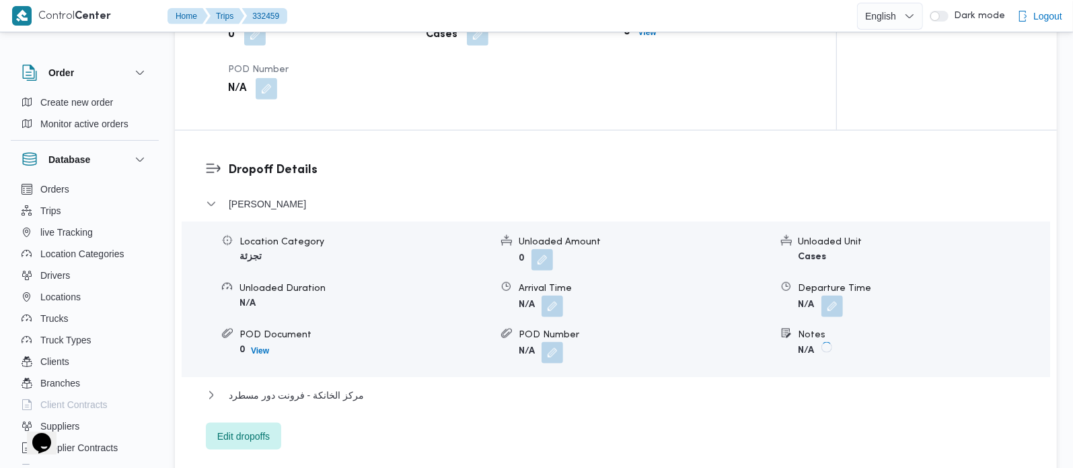
click at [275, 424] on div "فيصل Location Category تجزئة Unloaded Amount 0 Unloaded Unit Cases Unloaded Dur…" at bounding box center [616, 323] width 821 height 254
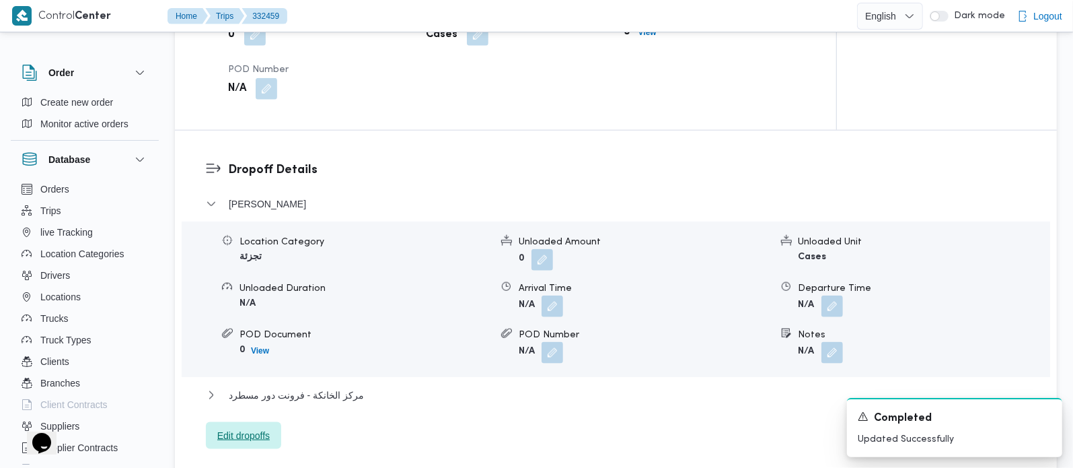
click at [263, 436] on span "Edit dropoffs" at bounding box center [243, 435] width 52 height 16
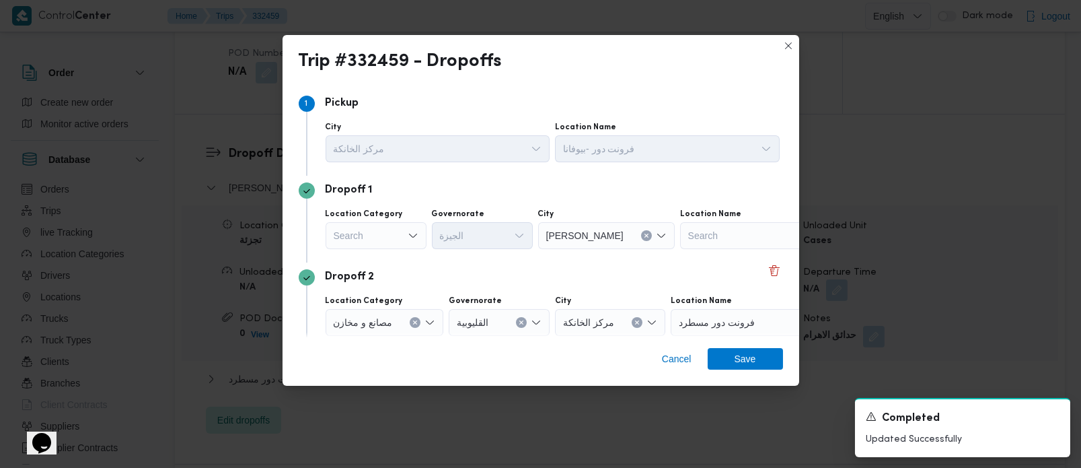
click at [376, 235] on div "Search" at bounding box center [376, 235] width 101 height 27
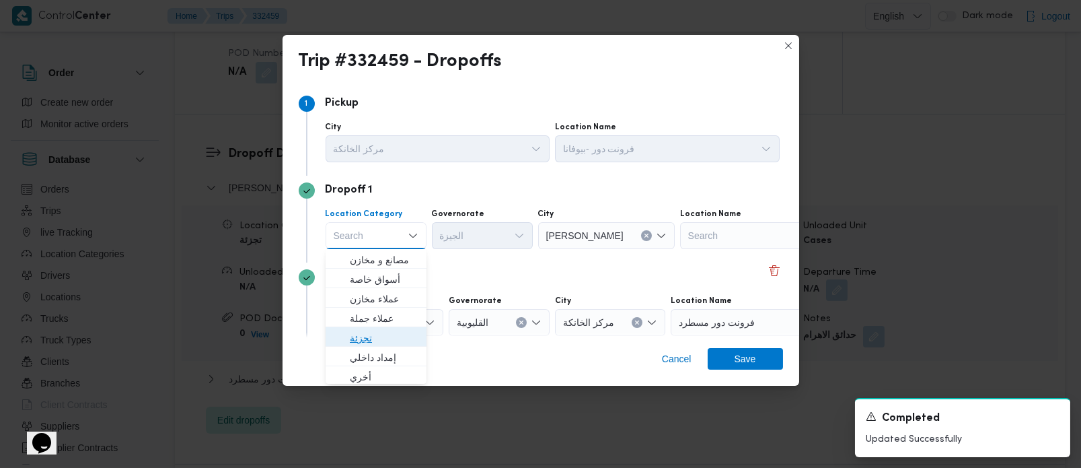
click at [364, 331] on span "تجزئة" at bounding box center [384, 338] width 69 height 16
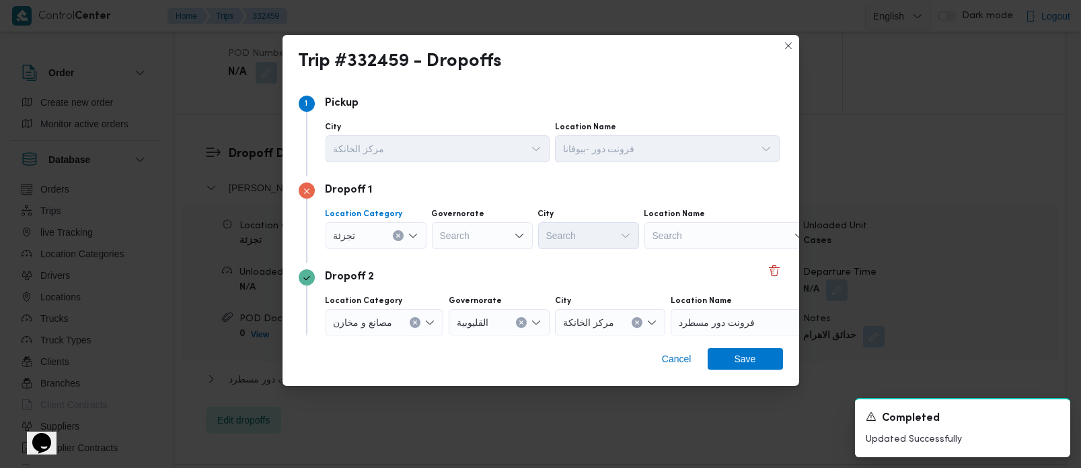
click at [463, 229] on div "Search" at bounding box center [482, 235] width 101 height 27
type input "زة"
click at [468, 257] on span "الجي زة" at bounding box center [490, 260] width 69 height 16
click at [563, 243] on div "Search" at bounding box center [588, 235] width 101 height 27
type input "رم"
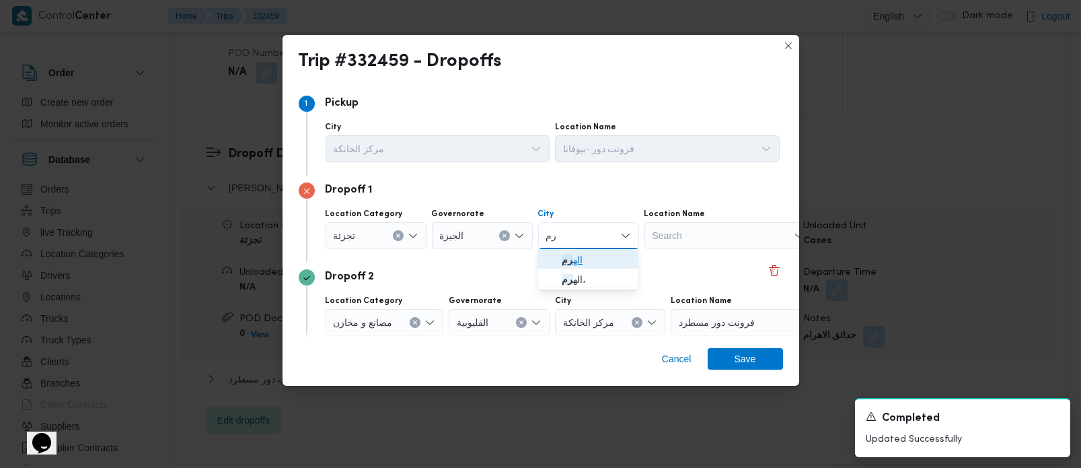
click at [563, 255] on mark "رم" at bounding box center [567, 259] width 11 height 11
click at [753, 363] on span "Save" at bounding box center [746, 358] width 22 height 22
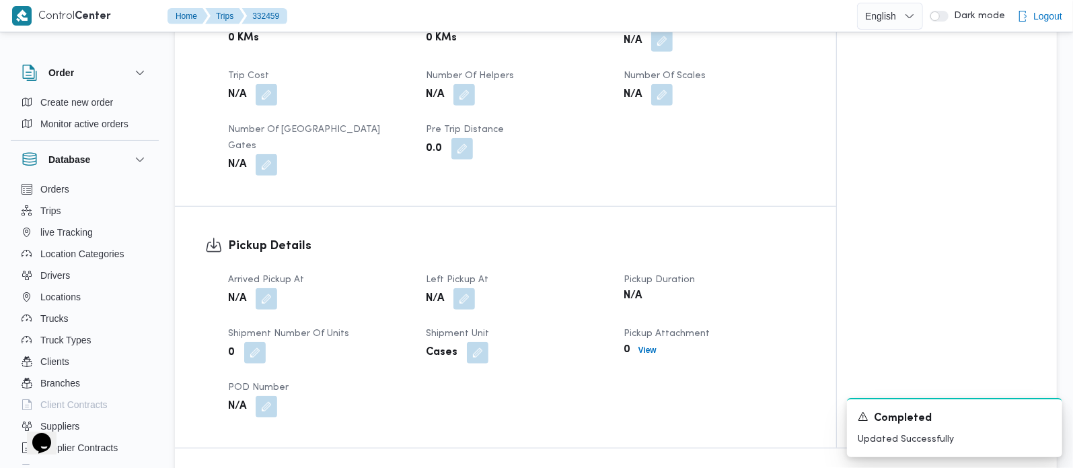
scroll to position [474, 0]
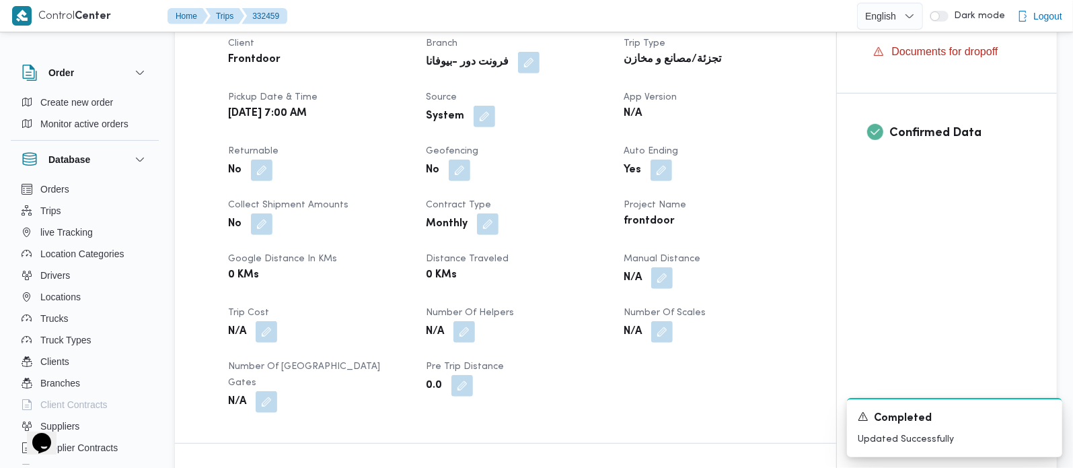
click at [483, 124] on div "System" at bounding box center [517, 116] width 184 height 24
click at [483, 126] on button "button" at bounding box center [485, 116] width 22 height 22
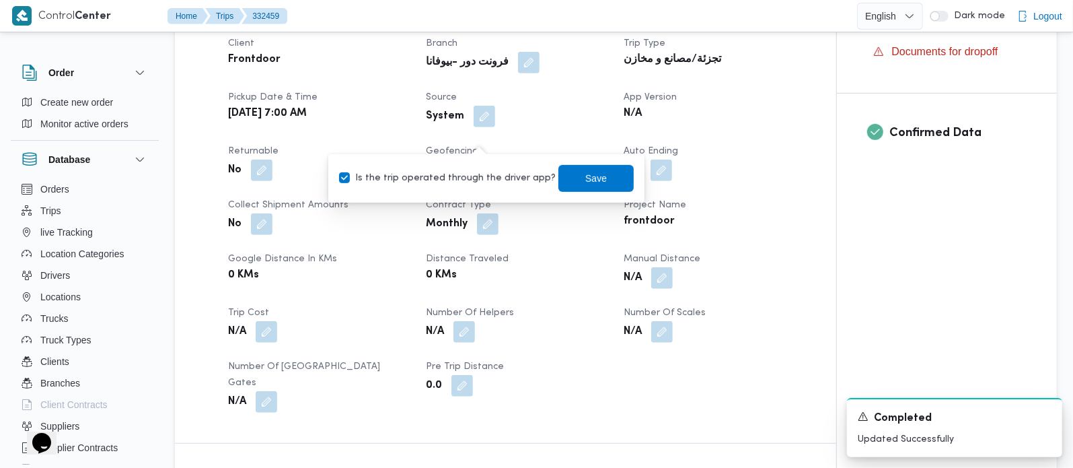
click at [482, 176] on label "Is the trip operated through the driver app?" at bounding box center [447, 178] width 217 height 16
checkbox input "false"
click at [569, 178] on span "Save" at bounding box center [595, 177] width 75 height 27
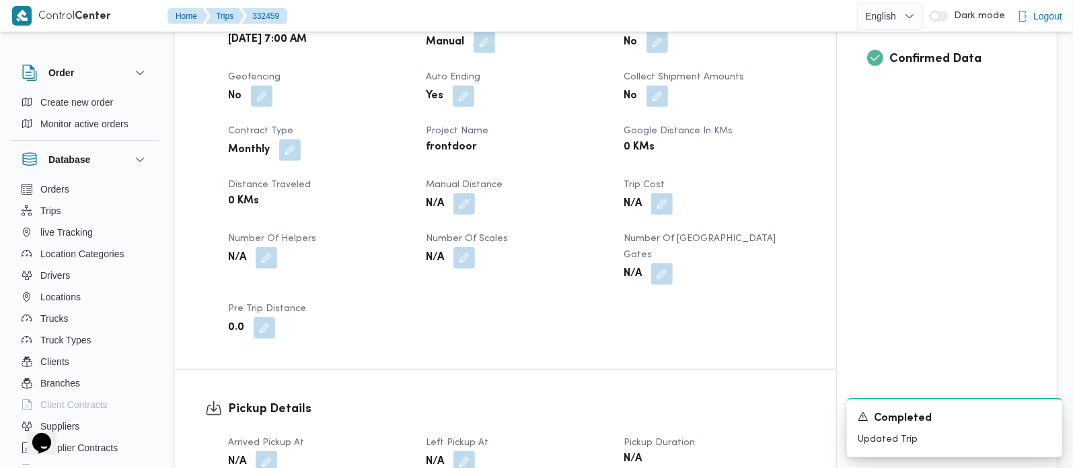
scroll to position [633, 0]
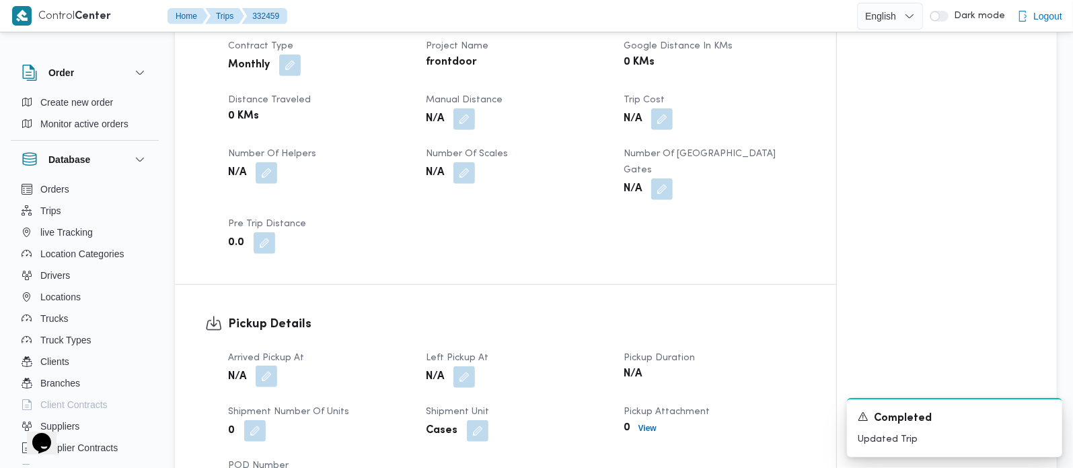
click at [272, 382] on button "button" at bounding box center [267, 376] width 22 height 22
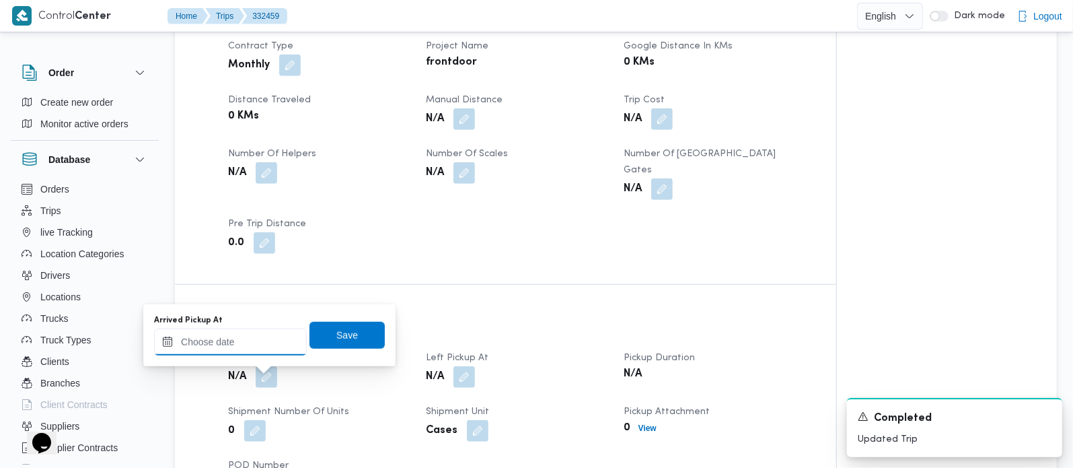
click at [248, 340] on input "Arrived Pickup At" at bounding box center [230, 341] width 153 height 27
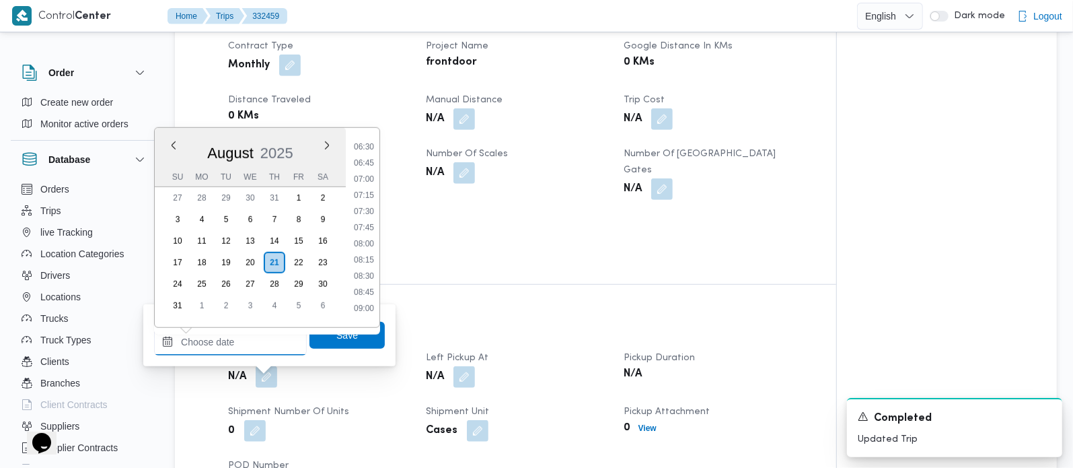
scroll to position [414, 0]
click at [359, 180] on li "07:00" at bounding box center [364, 182] width 31 height 13
type input "21/08/2025 07:00"
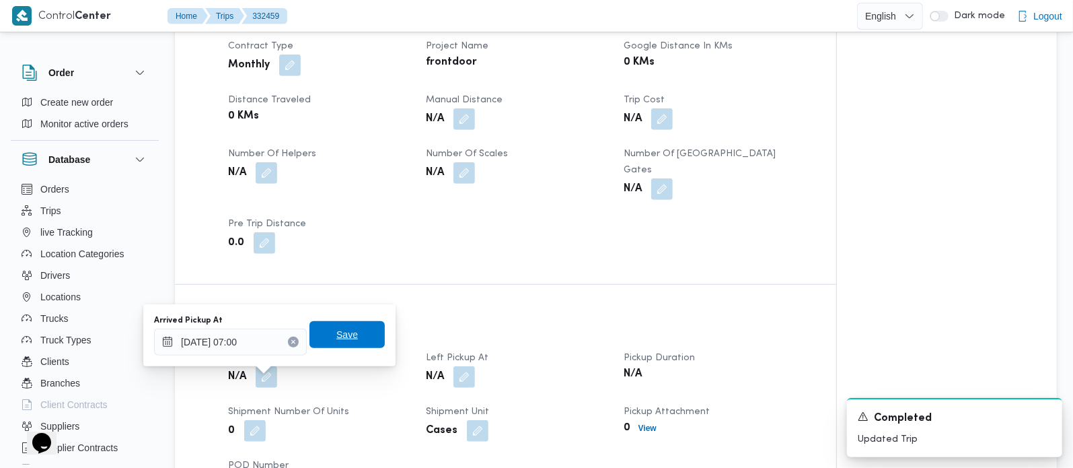
click at [363, 325] on span "Save" at bounding box center [347, 334] width 75 height 27
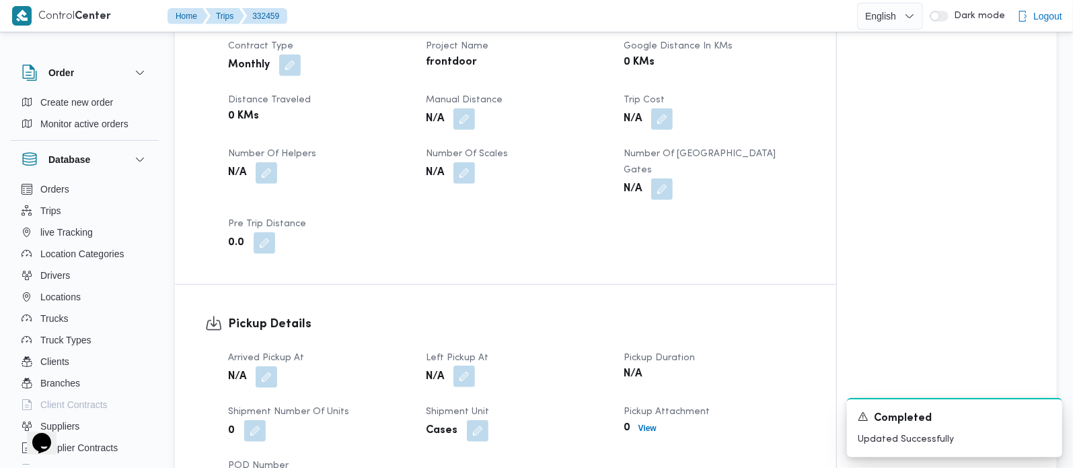
click at [460, 376] on button "button" at bounding box center [465, 376] width 22 height 22
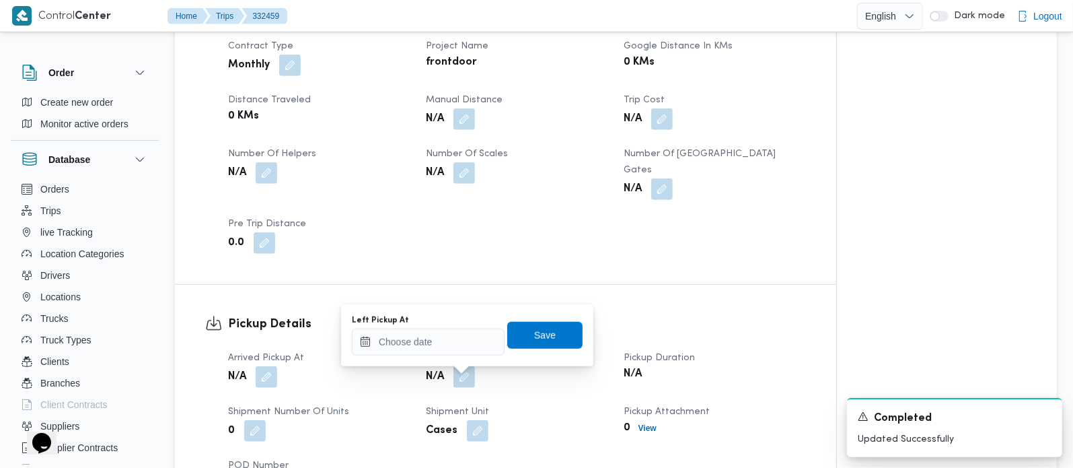
click at [441, 314] on div "Left Pickup At Save" at bounding box center [467, 335] width 233 height 43
click at [441, 324] on div "Left Pickup At" at bounding box center [428, 320] width 153 height 11
click at [439, 339] on input "Left Pickup At" at bounding box center [428, 341] width 153 height 27
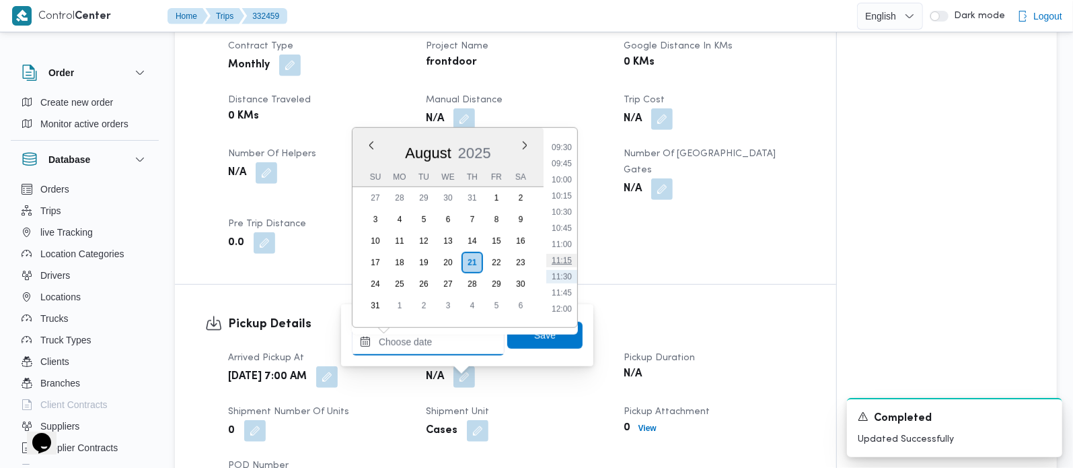
scroll to position [573, 0]
click at [573, 200] on li "09:45" at bounding box center [561, 202] width 31 height 13
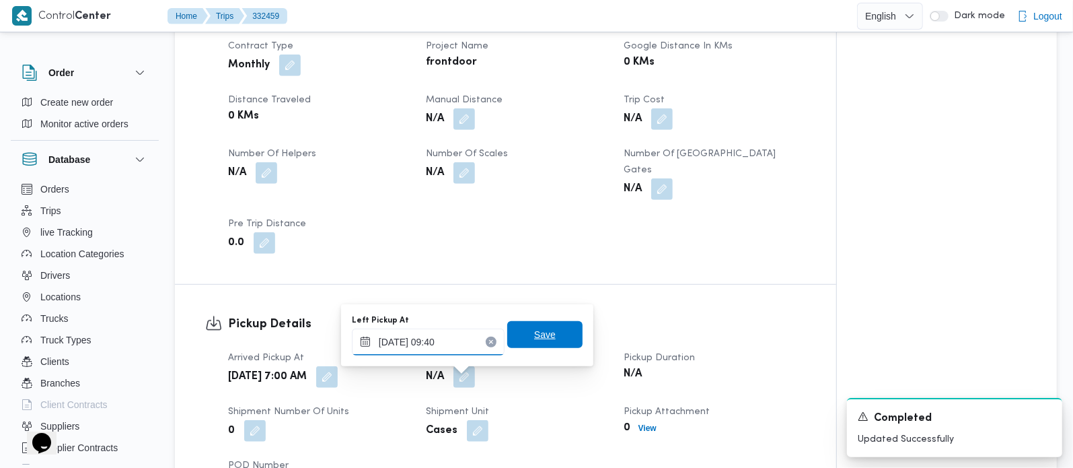
type input "21/08/2025 09:40"
click at [544, 341] on span "Save" at bounding box center [545, 334] width 22 height 16
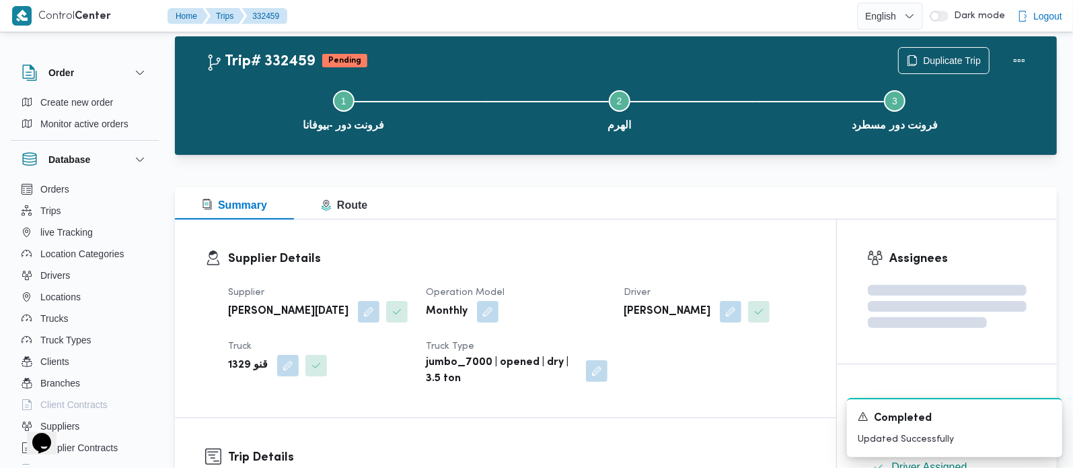
scroll to position [0, 0]
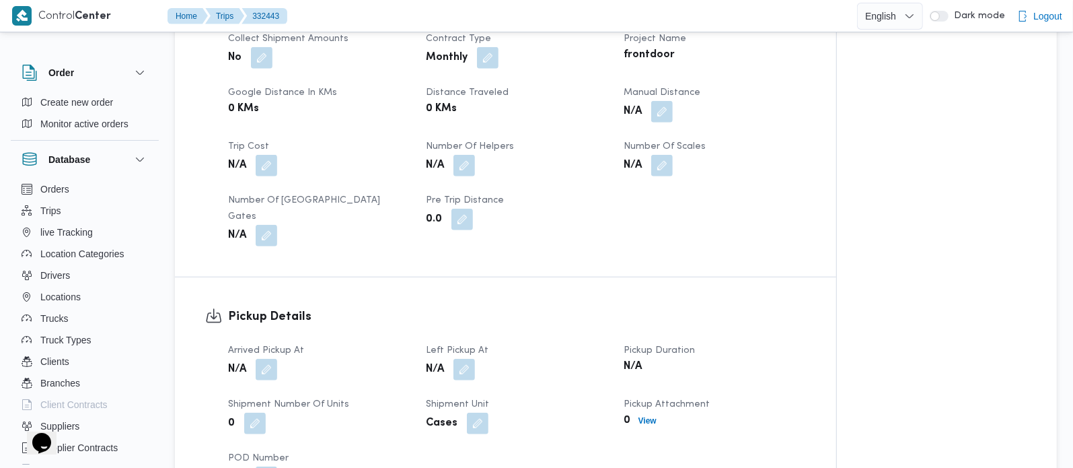
scroll to position [712, 0]
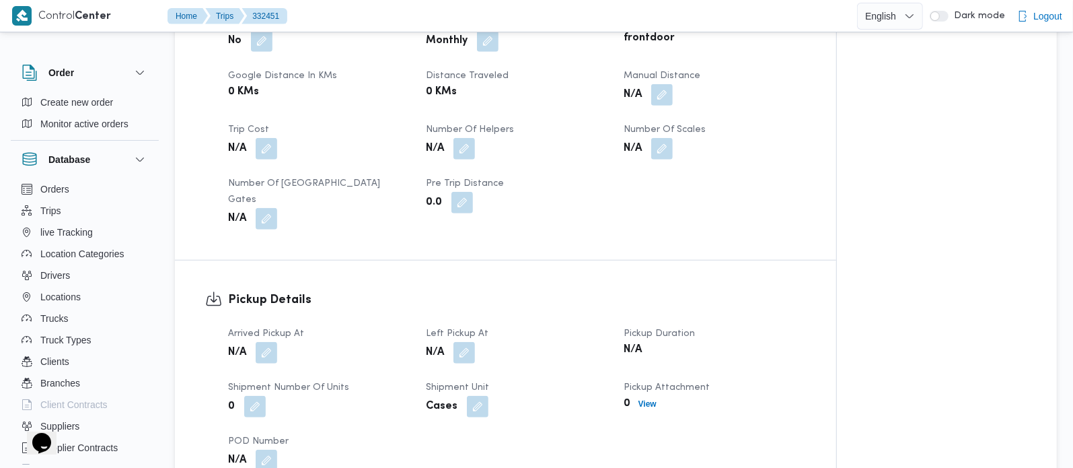
scroll to position [748, 0]
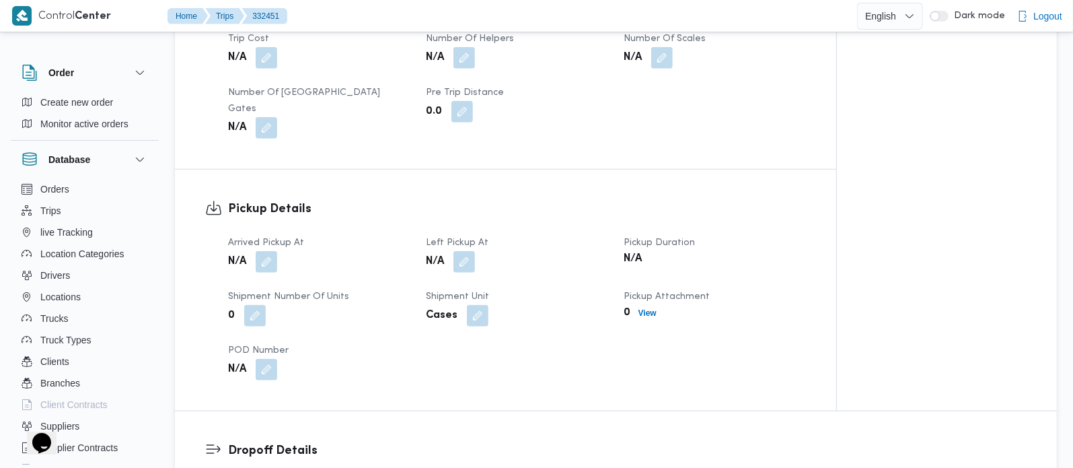
click at [262, 281] on div "Arrived Pickup At N/A Left Pickup At N/A Pickup Duration N/A Shipment Number of…" at bounding box center [517, 307] width 594 height 161
click at [266, 272] on button "button" at bounding box center [267, 261] width 22 height 22
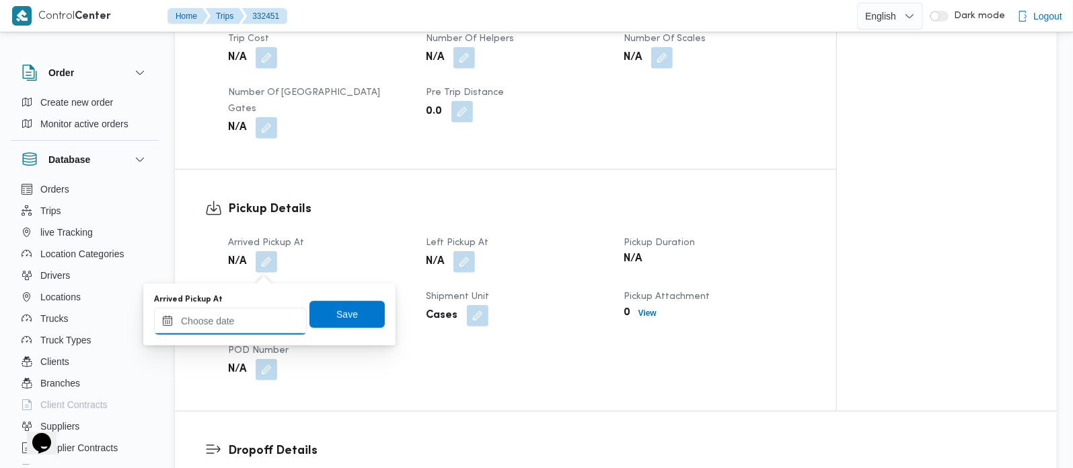
click at [252, 332] on input "Arrived Pickup At" at bounding box center [230, 320] width 153 height 27
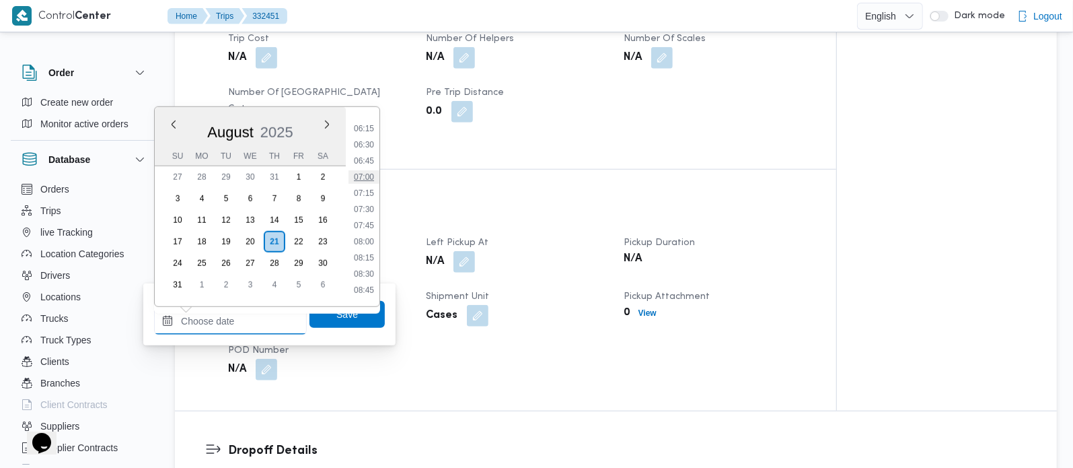
scroll to position [398, 0]
click at [369, 181] on li "07:00" at bounding box center [364, 178] width 31 height 13
type input "21/08/2025 07:00"
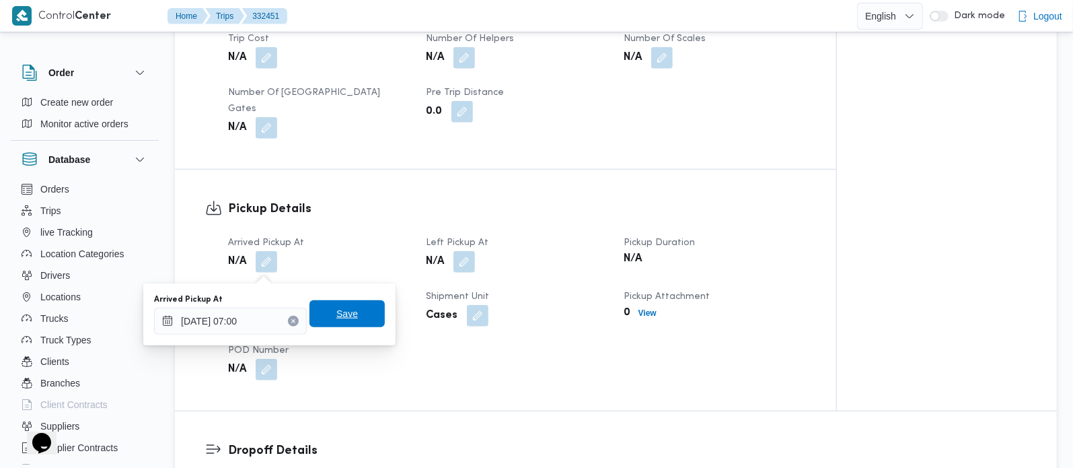
click at [336, 313] on span "Save" at bounding box center [347, 313] width 22 height 16
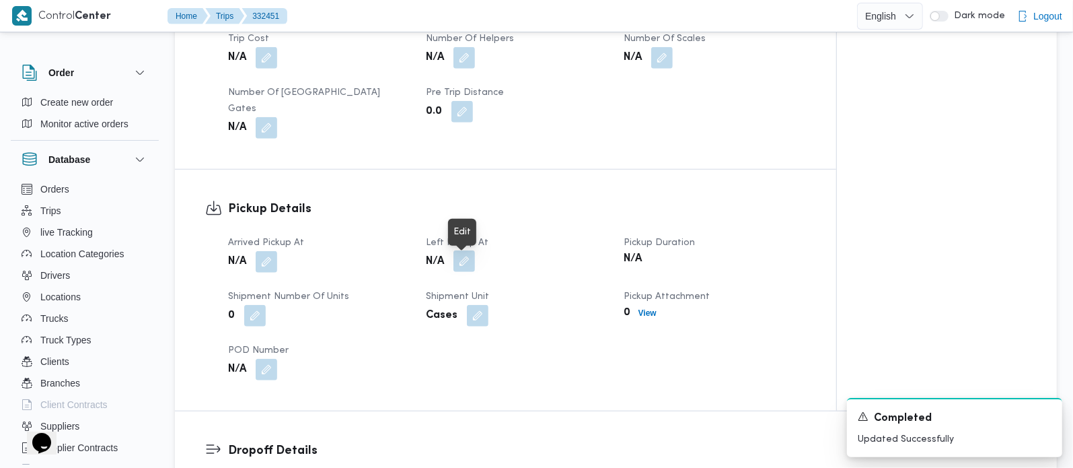
click at [459, 260] on button "button" at bounding box center [465, 261] width 22 height 22
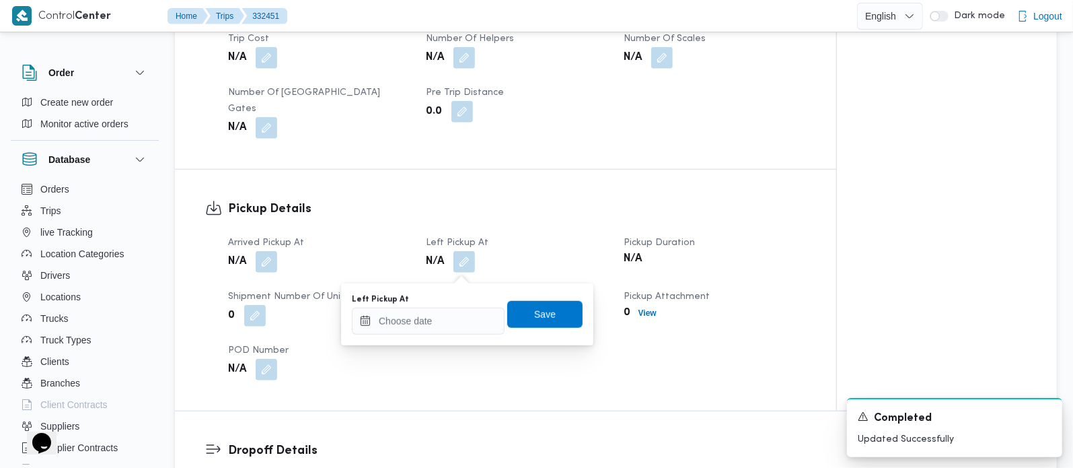
click at [437, 334] on div "You are in a dialog. To close this dialog, hit escape. Left Pickup At Save" at bounding box center [467, 314] width 252 height 62
drag, startPoint x: 442, startPoint y: 326, endPoint x: 456, endPoint y: 312, distance: 19.5
click at [442, 326] on input "Left Pickup At" at bounding box center [428, 320] width 153 height 27
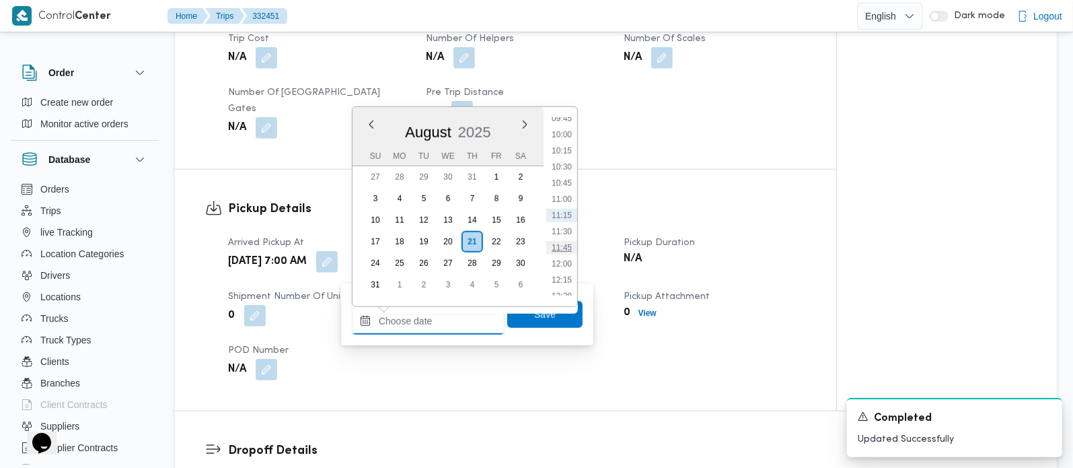
scroll to position [557, 0]
click at [562, 164] on li "09:15" at bounding box center [561, 164] width 31 height 13
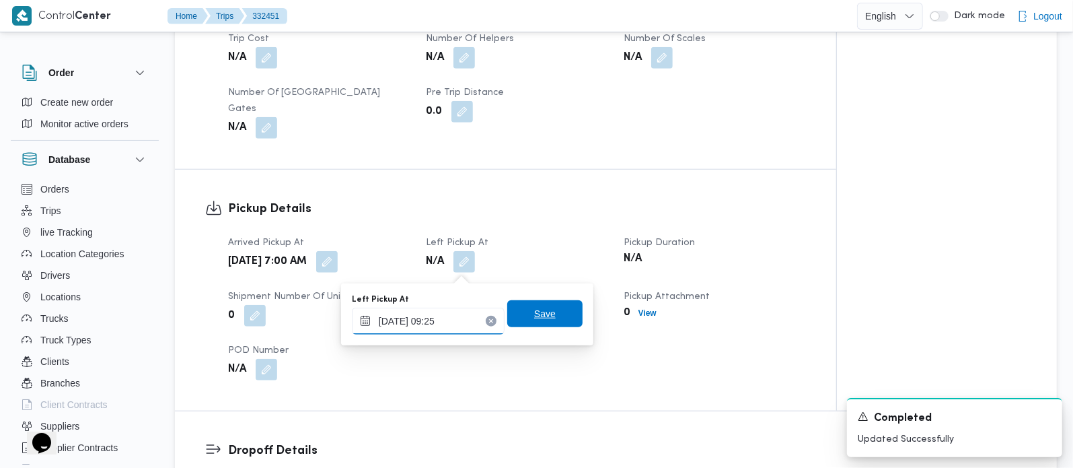
type input "21/08/2025 09:25"
click at [528, 321] on span "Save" at bounding box center [544, 313] width 75 height 27
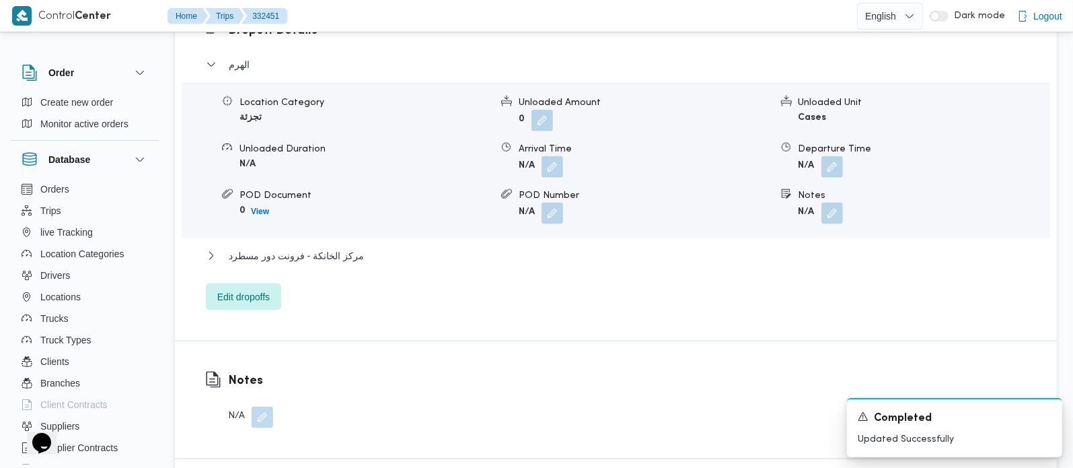
scroll to position [1223, 0]
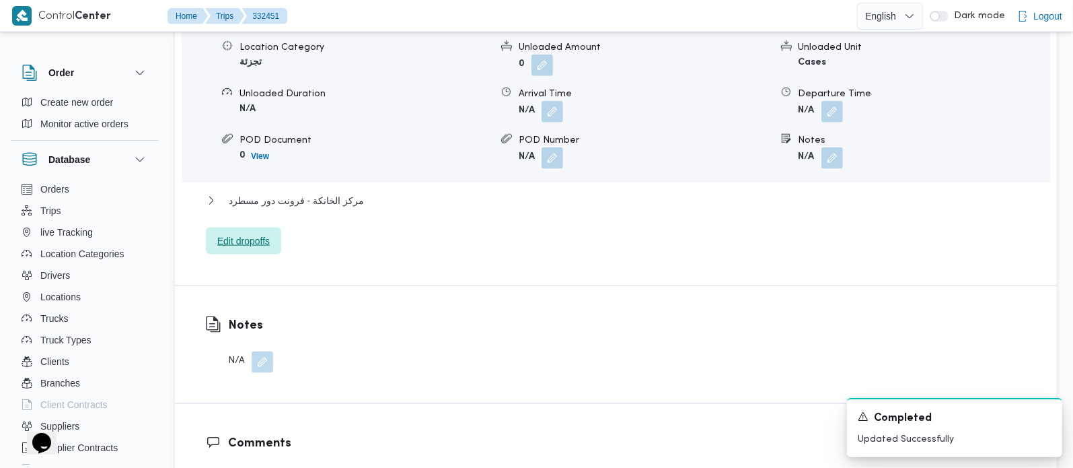
click at [264, 249] on span "Edit dropoffs" at bounding box center [243, 241] width 52 height 16
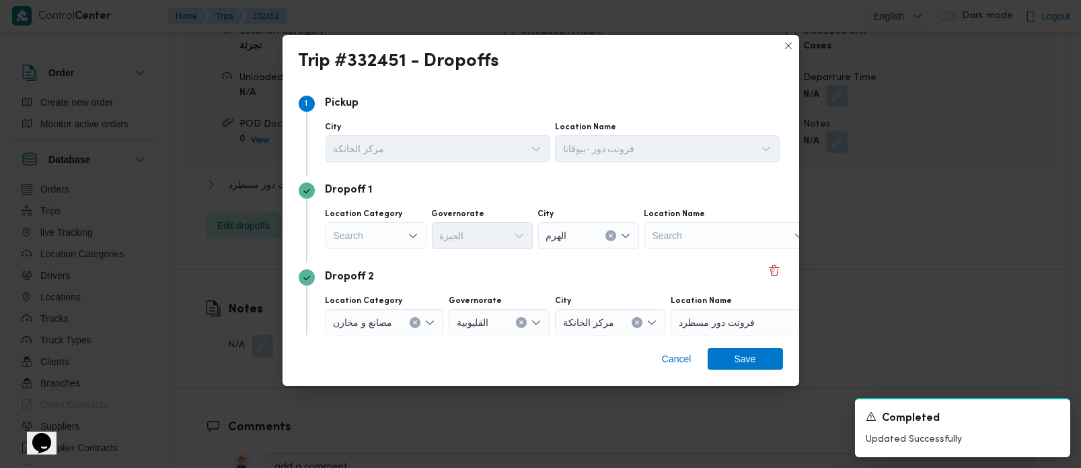
click at [413, 238] on icon "Open list of options" at bounding box center [413, 235] width 11 height 11
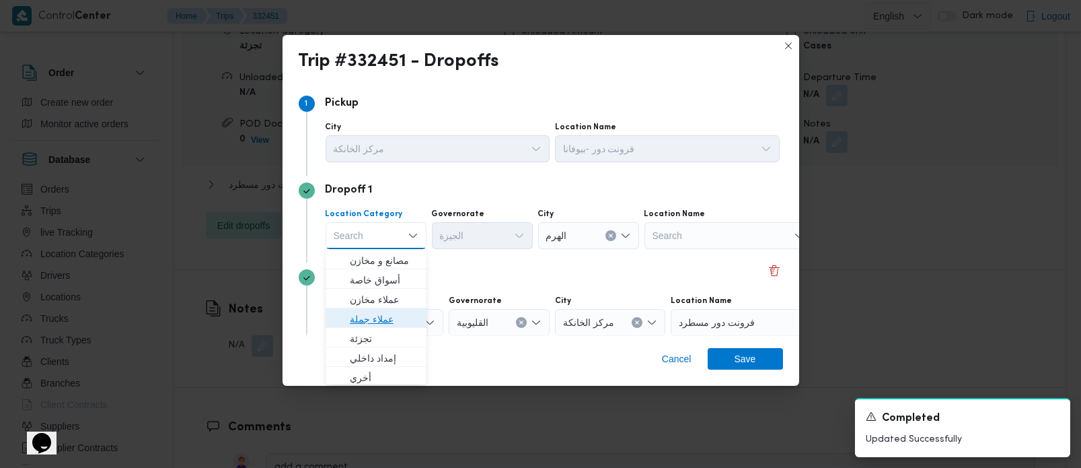
click at [368, 320] on span "عملاء جملة" at bounding box center [384, 319] width 69 height 16
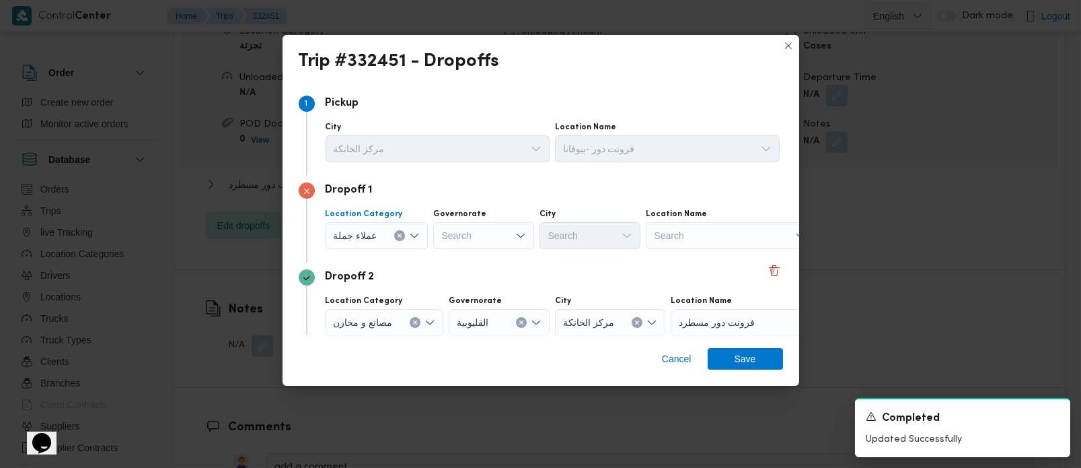
click at [414, 236] on icon "Open list of options" at bounding box center [414, 235] width 8 height 4
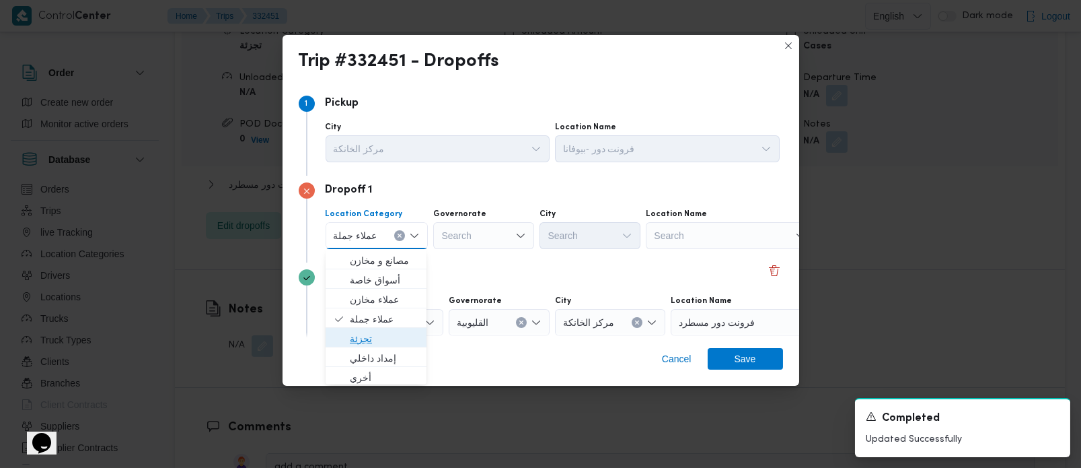
click at [360, 340] on span "تجزئة" at bounding box center [384, 338] width 69 height 16
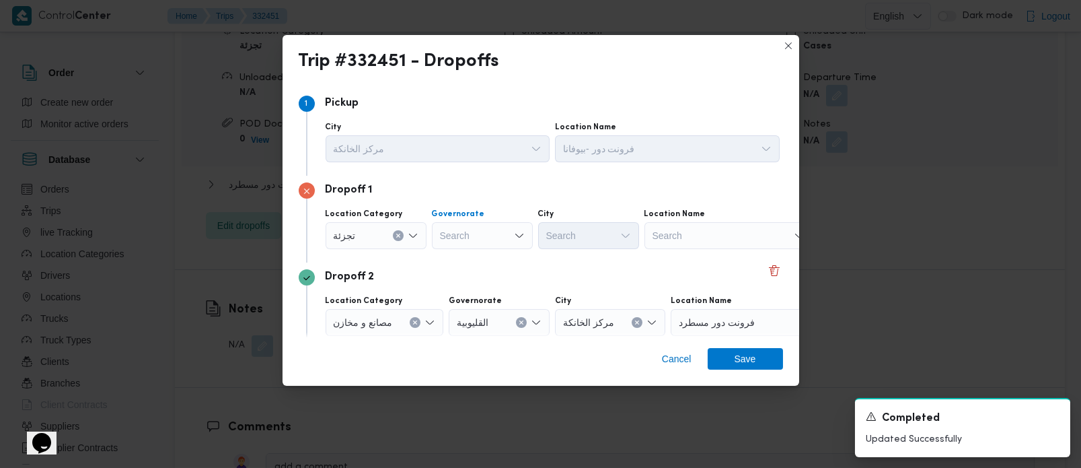
click at [462, 223] on div "Search" at bounding box center [482, 235] width 101 height 27
type input "زة"
click at [459, 240] on div "زة زة" at bounding box center [482, 235] width 101 height 27
click at [469, 258] on span "الجي زة" at bounding box center [490, 260] width 69 height 16
click at [563, 238] on div "Search" at bounding box center [588, 235] width 101 height 27
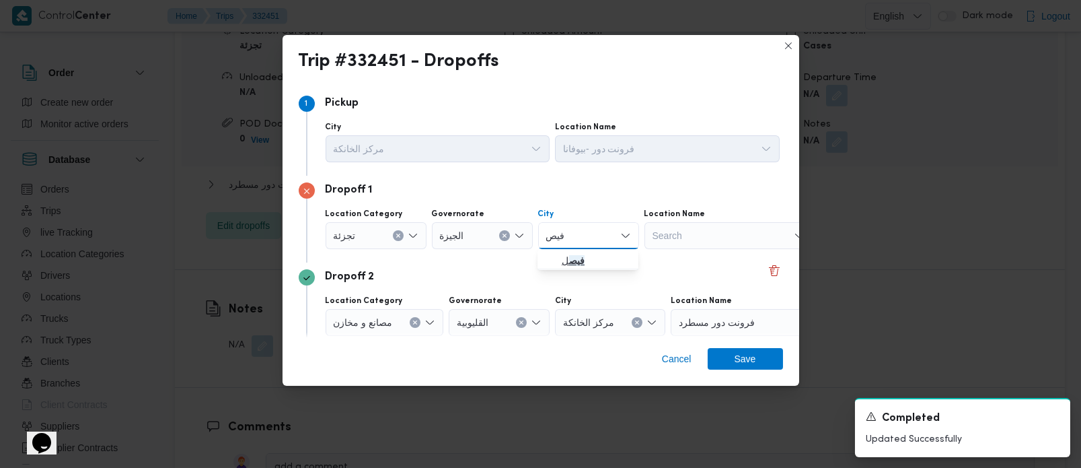
type input "فيص"
click at [575, 255] on mark "فيص" at bounding box center [576, 260] width 15 height 11
click at [588, 271] on div "Dropoff 2" at bounding box center [541, 277] width 484 height 16
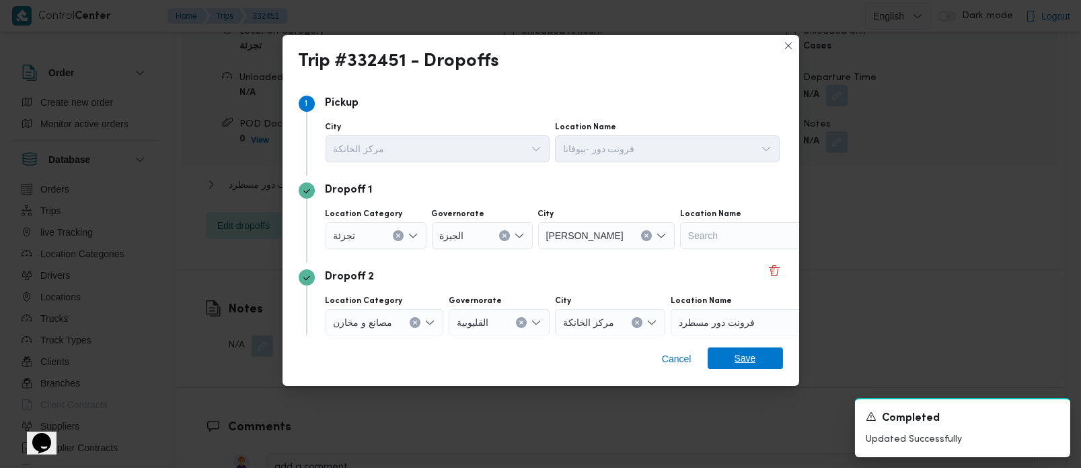
click at [741, 353] on span "Save" at bounding box center [746, 358] width 22 height 22
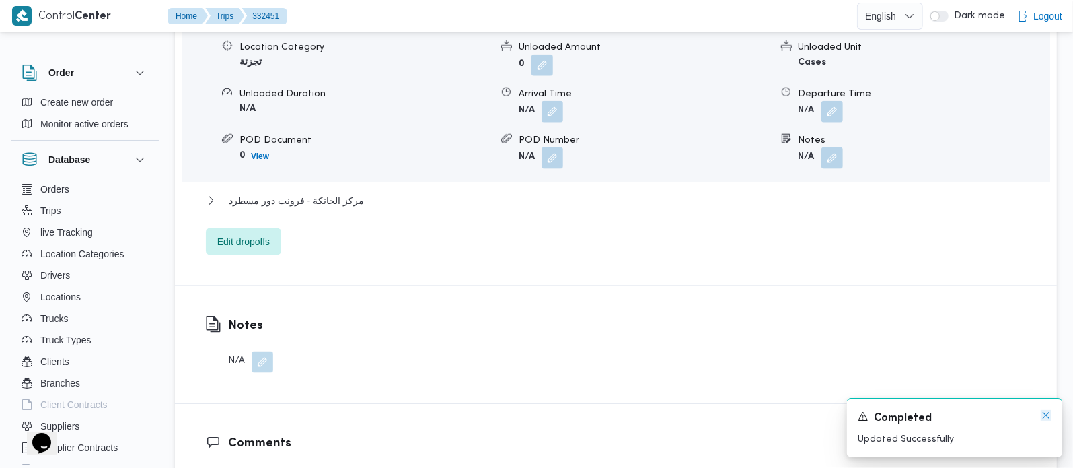
click at [1042, 414] on icon "Dismiss toast" at bounding box center [1046, 415] width 11 height 11
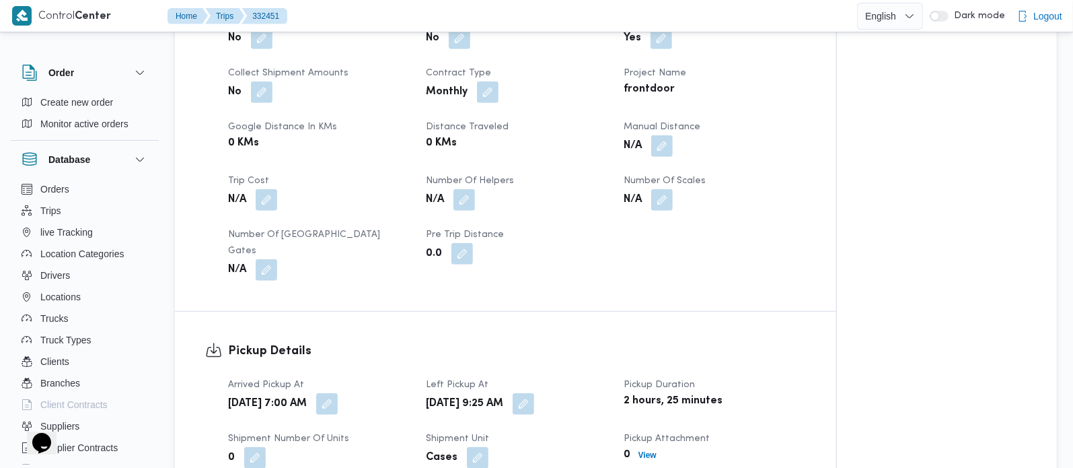
scroll to position [237, 0]
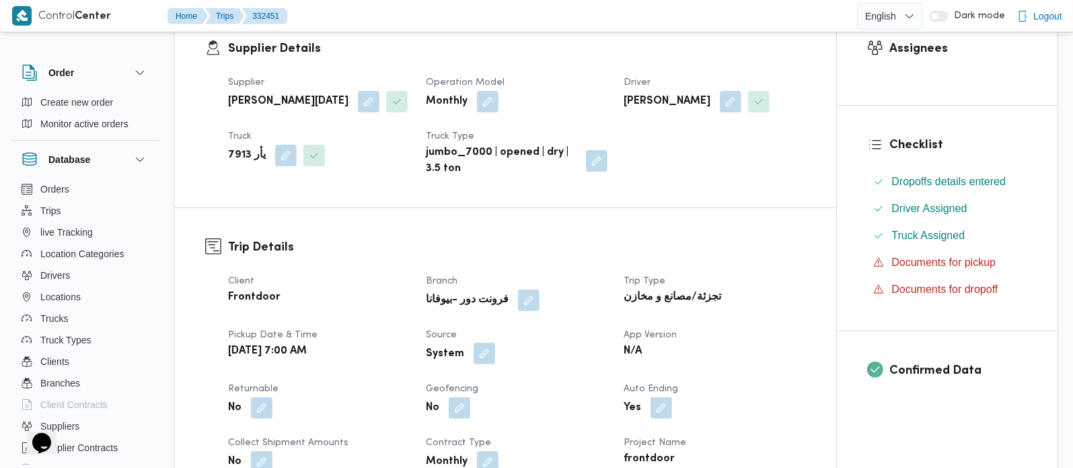
click at [487, 364] on button "button" at bounding box center [485, 353] width 22 height 22
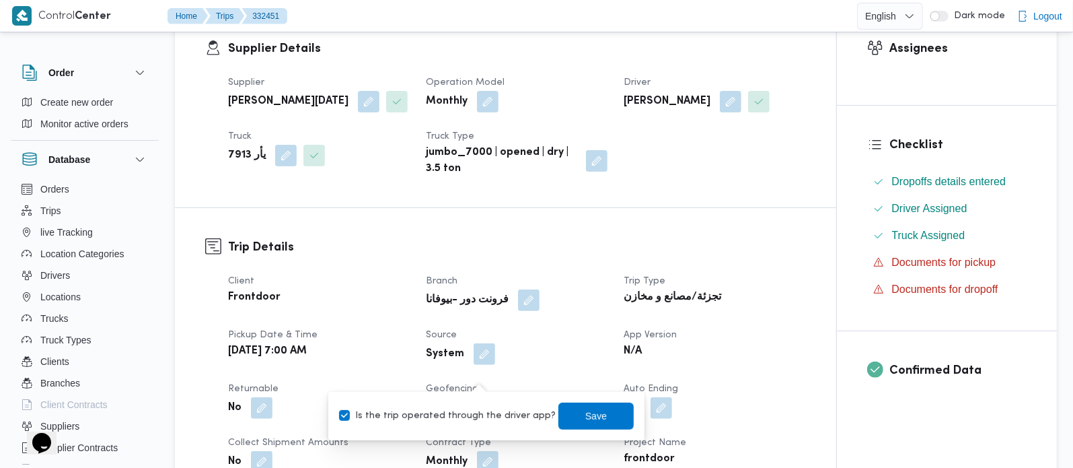
click at [487, 401] on div "Is the trip operated through the driver app? Save" at bounding box center [486, 416] width 297 height 30
click at [491, 408] on label "Is the trip operated through the driver app?" at bounding box center [447, 416] width 217 height 16
checkbox input "false"
click at [590, 410] on span "Save" at bounding box center [596, 415] width 22 height 16
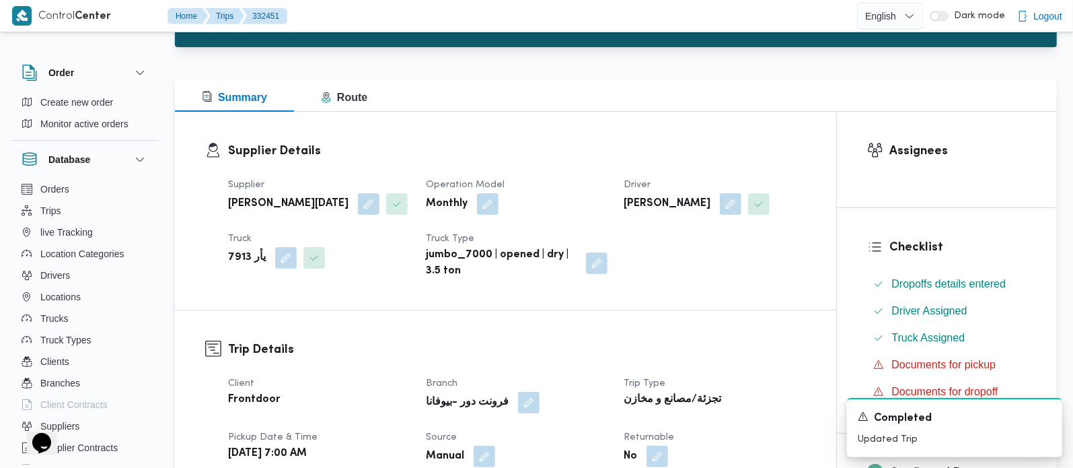
scroll to position [0, 0]
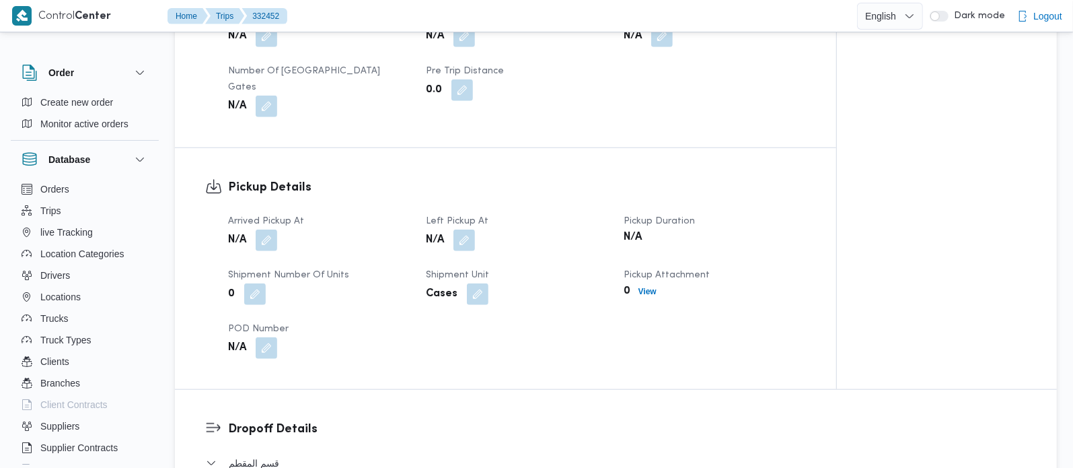
scroll to position [791, 0]
click at [266, 229] on button "button" at bounding box center [267, 240] width 22 height 22
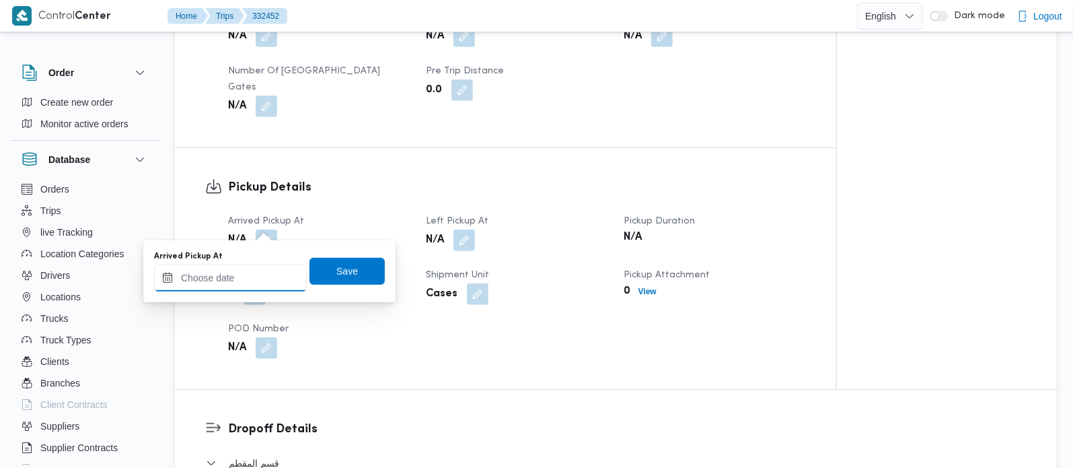
click at [254, 267] on input "Arrived Pickup At" at bounding box center [230, 277] width 153 height 27
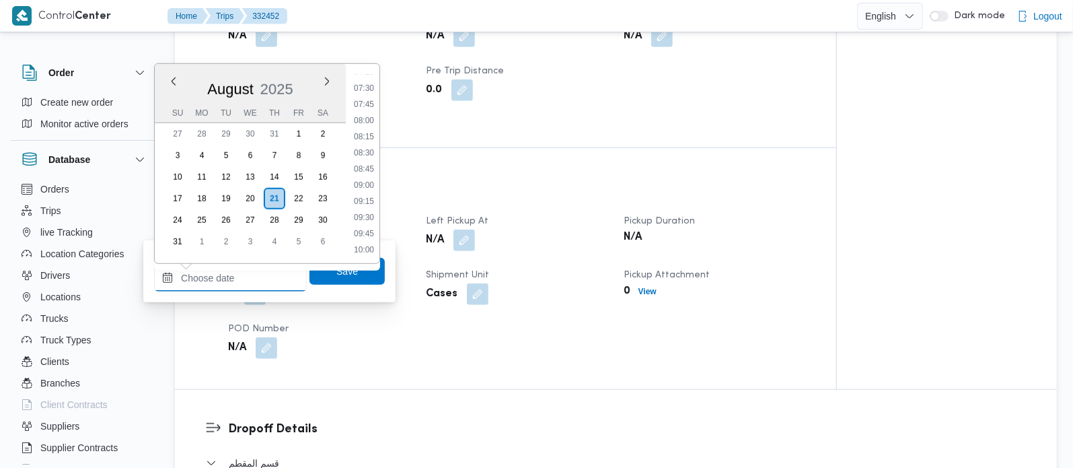
scroll to position [398, 0]
drag, startPoint x: 363, startPoint y: 138, endPoint x: 349, endPoint y: 172, distance: 36.2
click at [363, 138] on li "07:00" at bounding box center [364, 135] width 31 height 13
type input "21/08/2025 07:00"
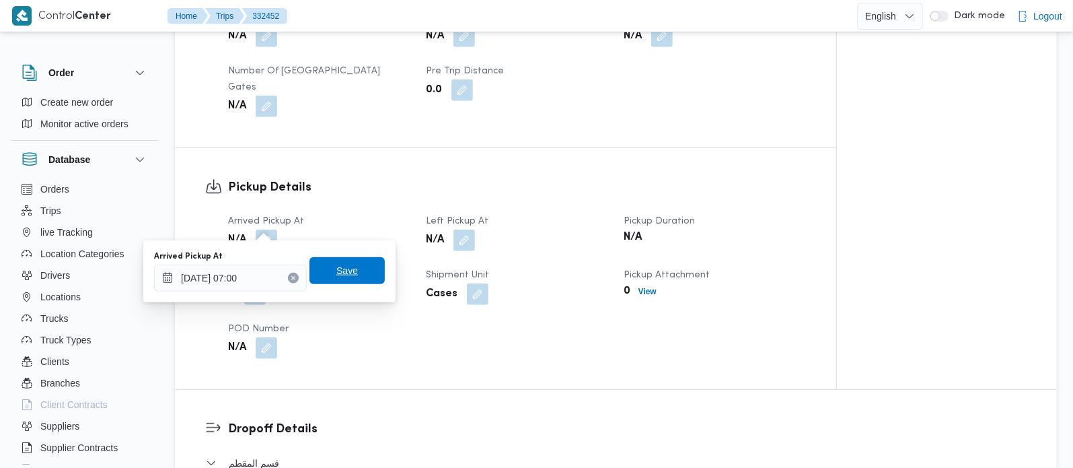
click at [325, 263] on span "Save" at bounding box center [347, 270] width 75 height 27
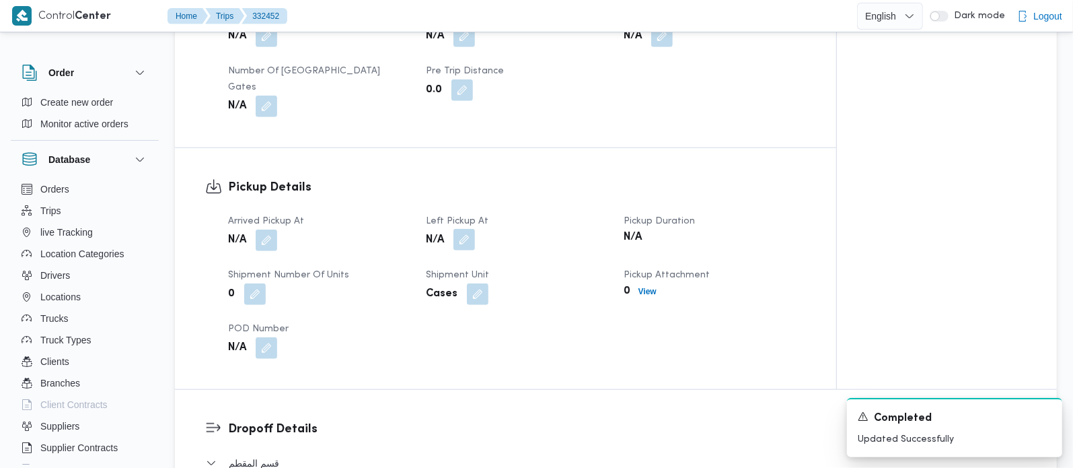
click at [468, 229] on button "button" at bounding box center [465, 240] width 22 height 22
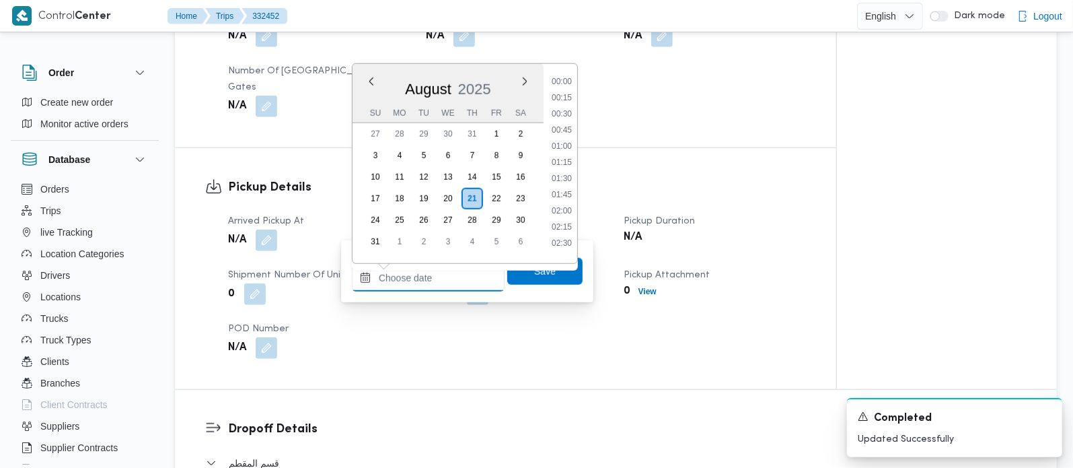
click at [463, 264] on div "Previous Month Next month August 2025 August 2025 Su Mo Tu We Th Fr Sa 27 28 29…" at bounding box center [428, 277] width 153 height 27
click at [567, 150] on li "09:45" at bounding box center [561, 153] width 31 height 13
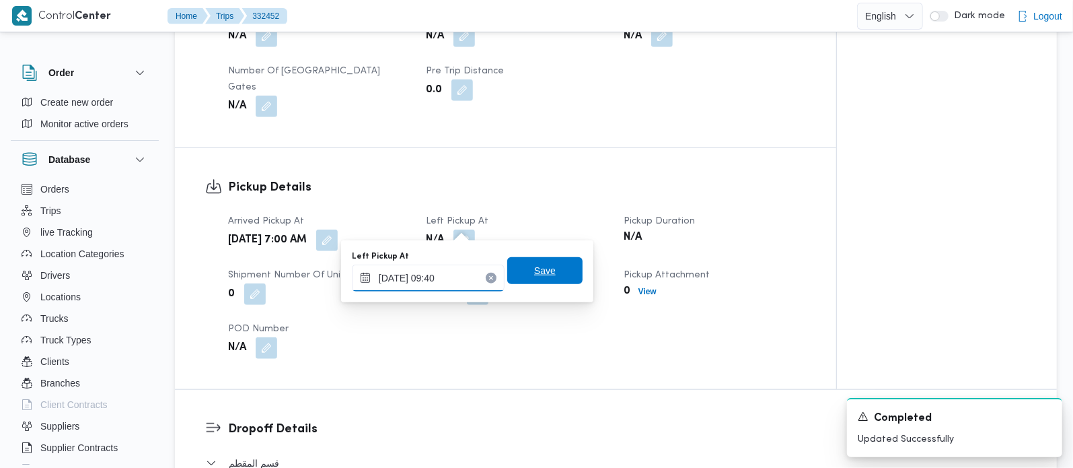
type input "21/08/2025 09:40"
click at [560, 277] on span "Save" at bounding box center [544, 270] width 75 height 27
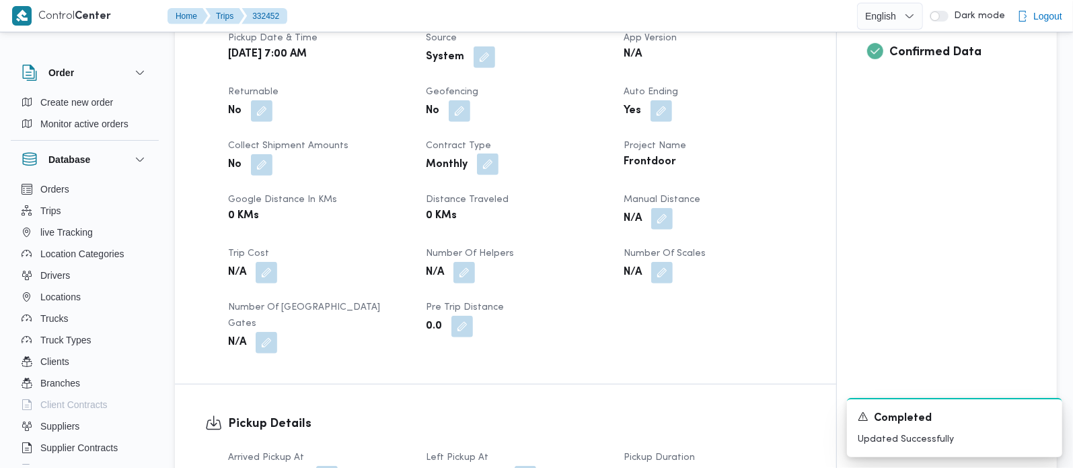
scroll to position [554, 0]
click at [477, 69] on div "System" at bounding box center [517, 58] width 184 height 24
click at [478, 61] on button "button" at bounding box center [485, 58] width 22 height 22
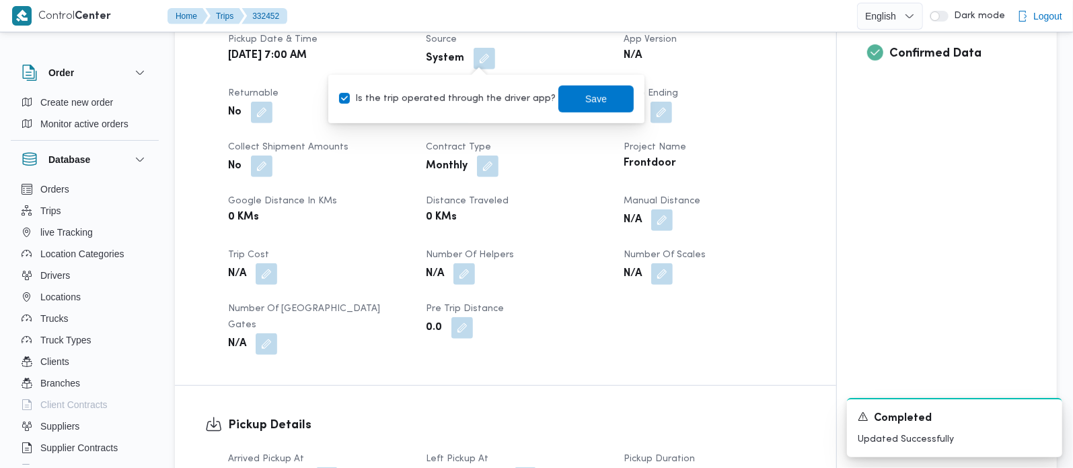
click at [460, 111] on div "Is the trip operated through the driver app? Save" at bounding box center [486, 99] width 297 height 30
click at [460, 102] on label "Is the trip operated through the driver app?" at bounding box center [447, 99] width 217 height 16
checkbox input "false"
click at [558, 92] on span "Save" at bounding box center [595, 98] width 75 height 27
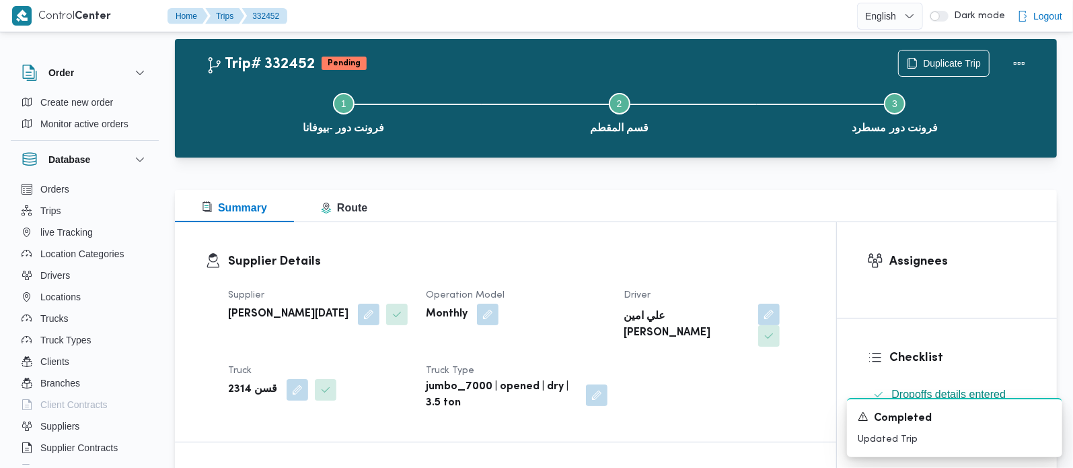
scroll to position [0, 0]
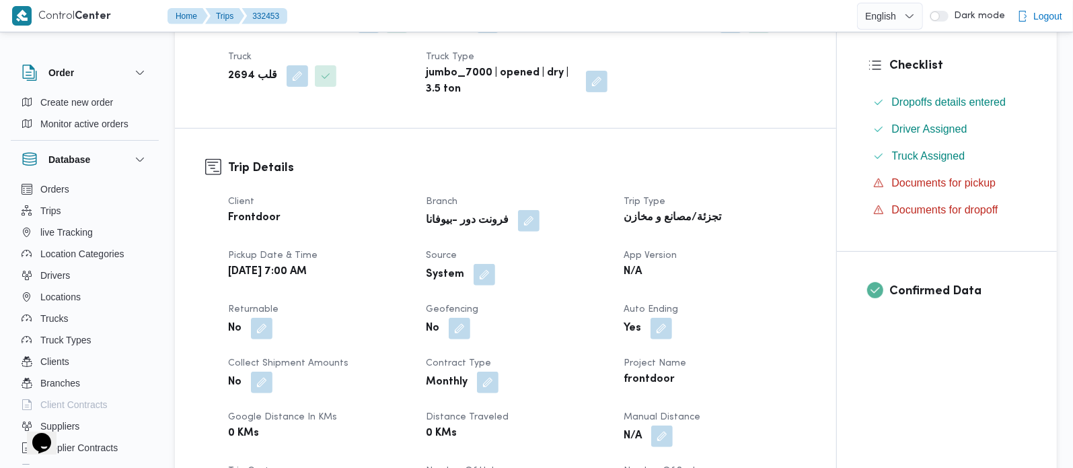
scroll to position [474, 0]
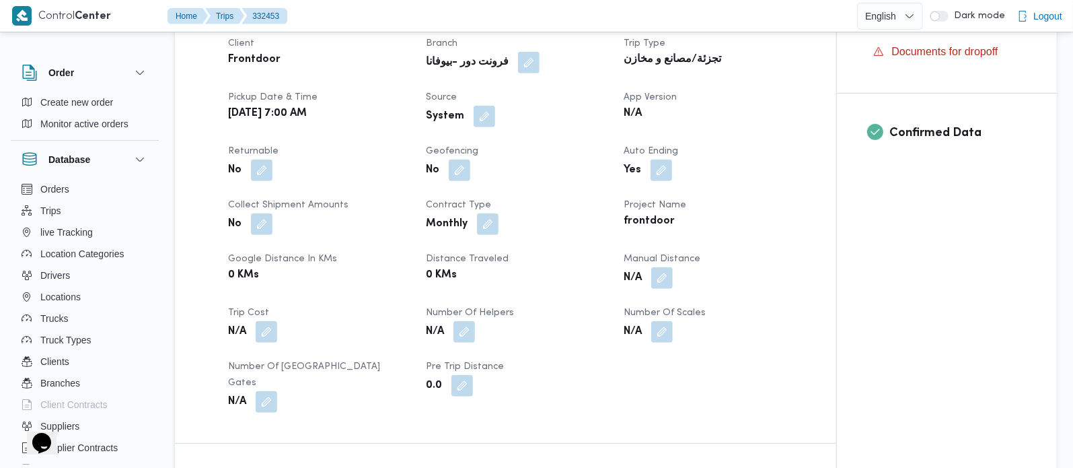
click at [486, 127] on button "button" at bounding box center [485, 117] width 22 height 22
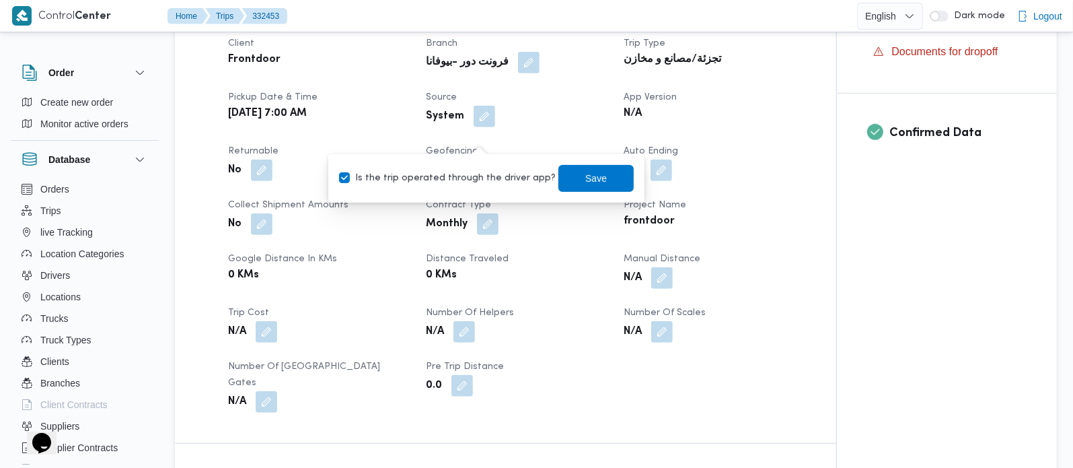
click at [480, 171] on label "Is the trip operated through the driver app?" at bounding box center [447, 178] width 217 height 16
checkbox input "false"
click at [558, 171] on span "Save" at bounding box center [595, 178] width 75 height 27
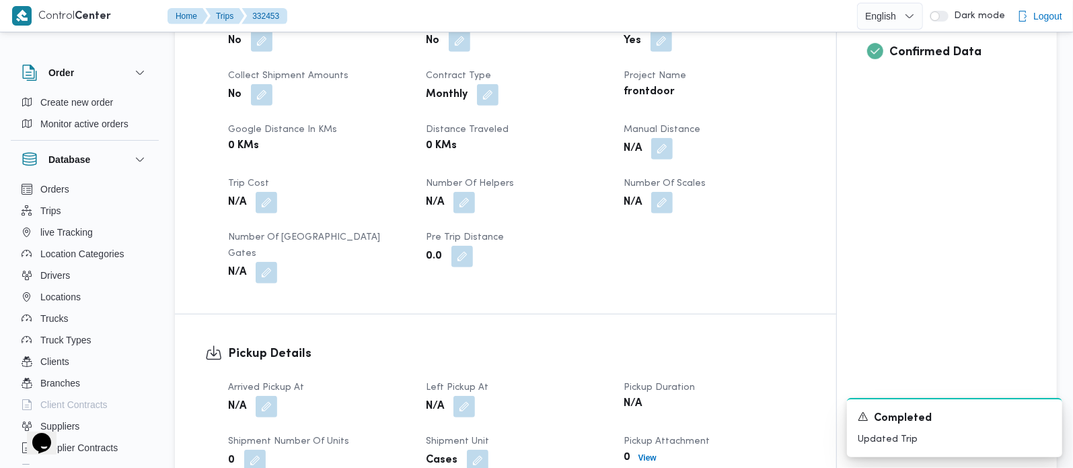
scroll to position [871, 0]
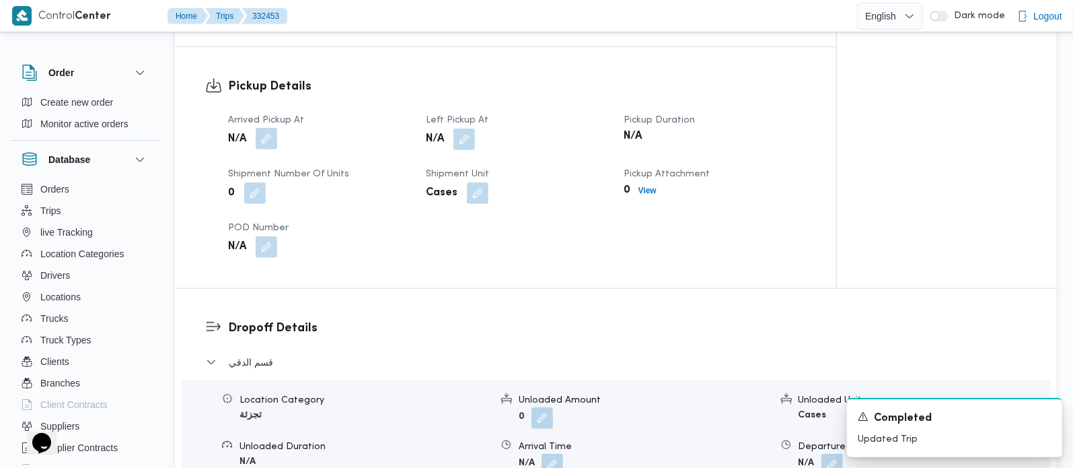
click at [267, 135] on button "button" at bounding box center [267, 139] width 22 height 22
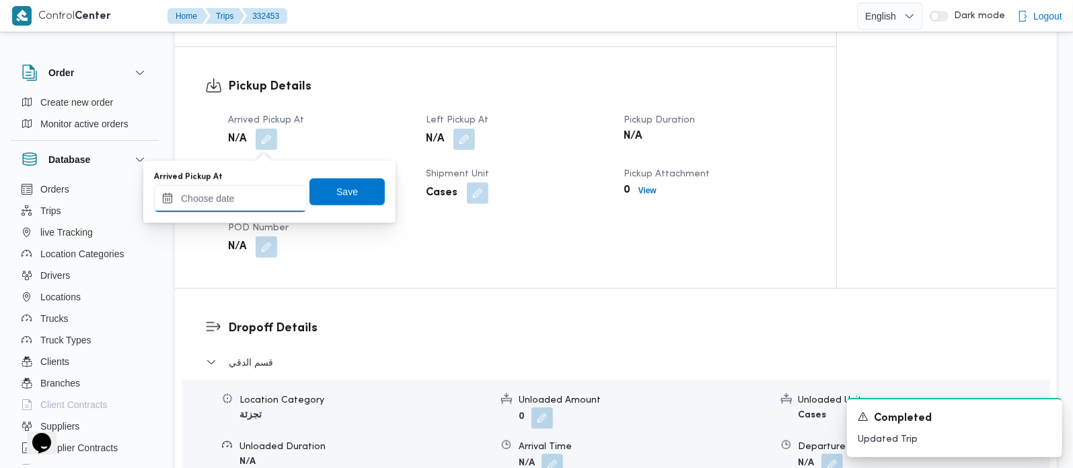
click at [250, 200] on input "Arrived Pickup At" at bounding box center [230, 198] width 153 height 27
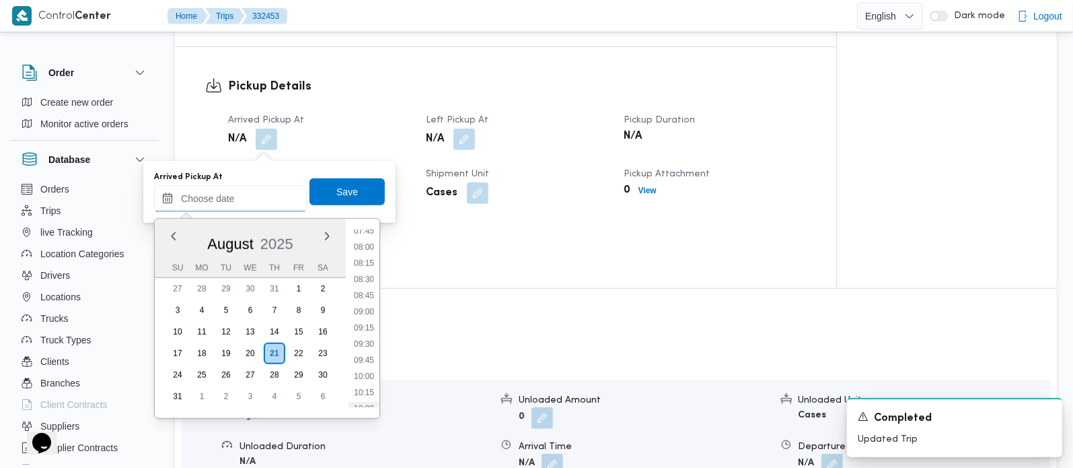
scroll to position [478, 0]
click at [370, 257] on li "07:45" at bounding box center [364, 258] width 31 height 13
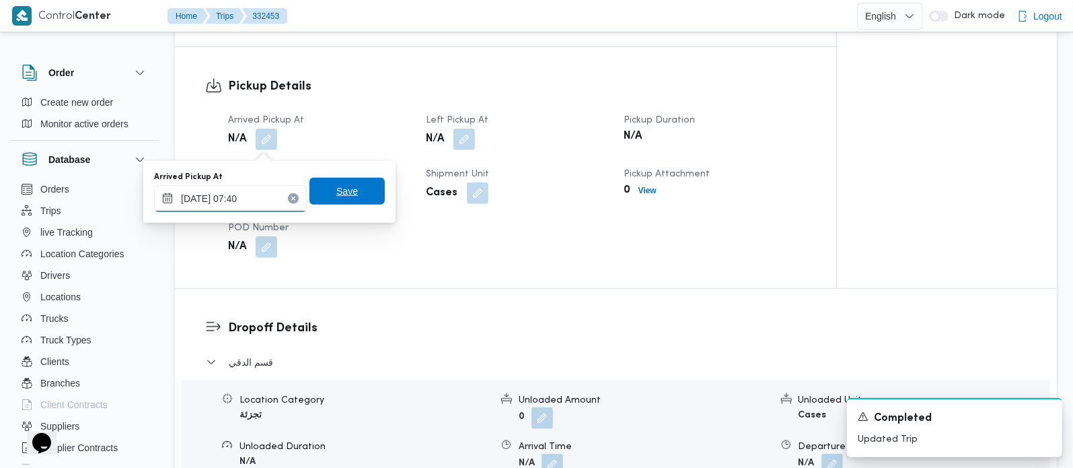
type input "[DATE] 07:40"
click at [365, 182] on span "Save" at bounding box center [347, 191] width 75 height 27
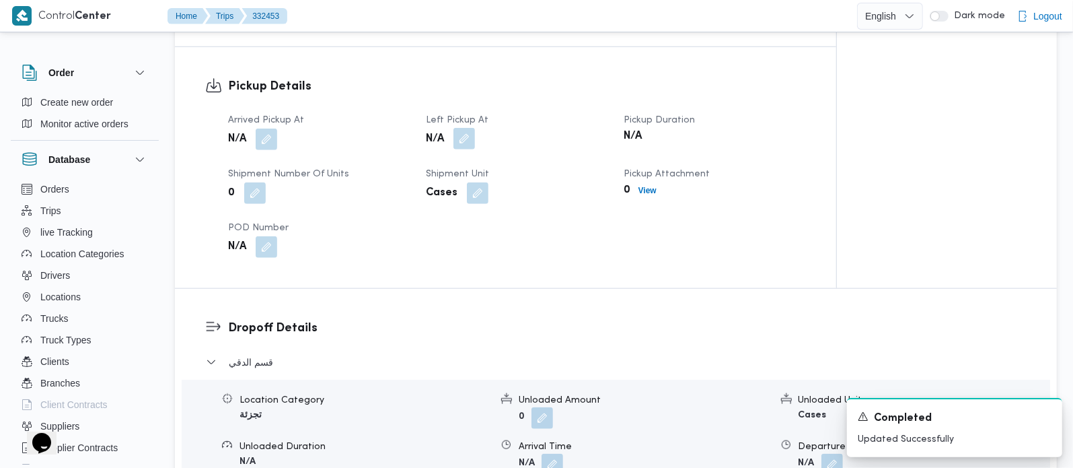
click at [456, 147] on button "button" at bounding box center [465, 139] width 22 height 22
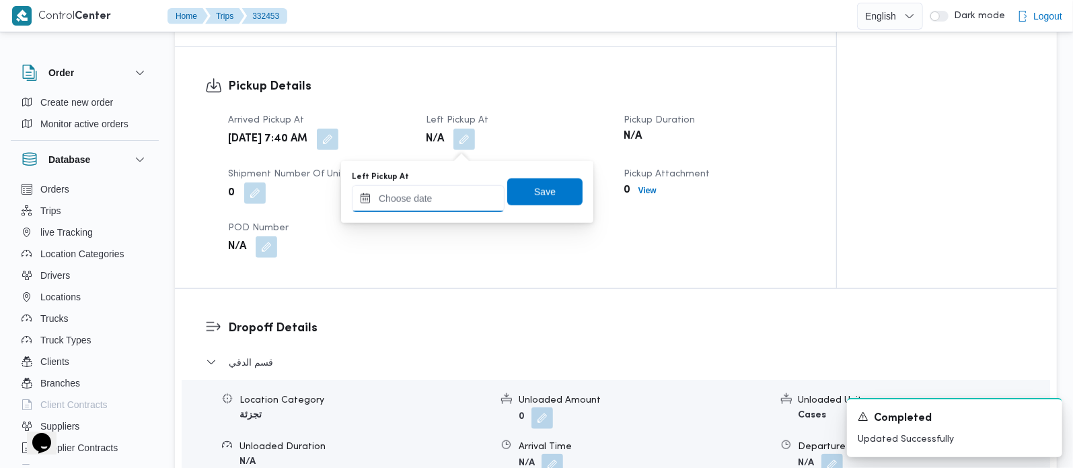
click at [445, 203] on input "Left Pickup At" at bounding box center [428, 198] width 153 height 27
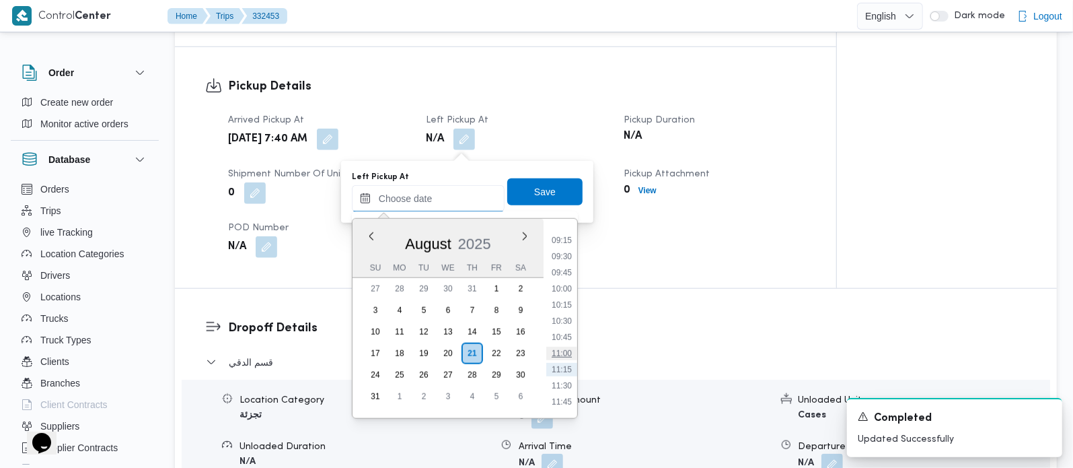
scroll to position [557, 0]
click at [571, 306] on li "09:45" at bounding box center [561, 308] width 31 height 13
type input "[DATE] 09:45"
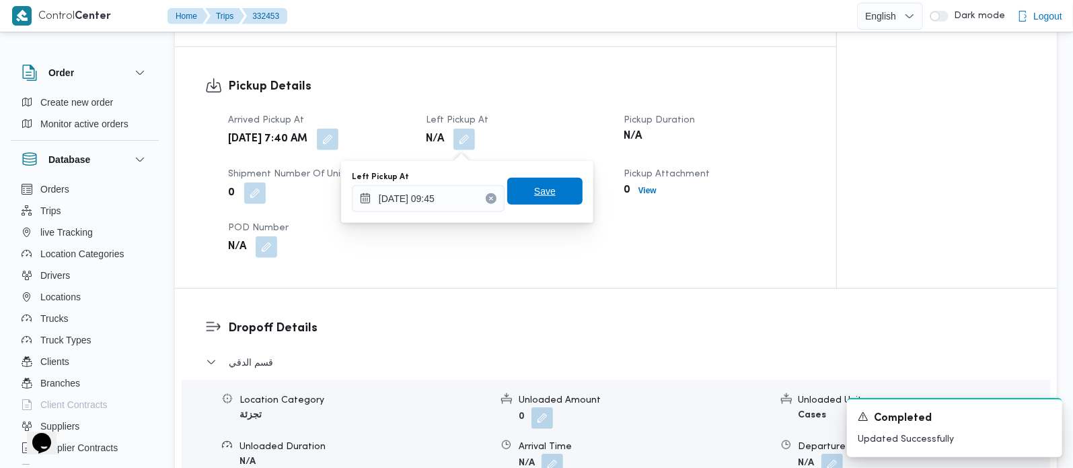
click at [551, 186] on span "Save" at bounding box center [544, 191] width 75 height 27
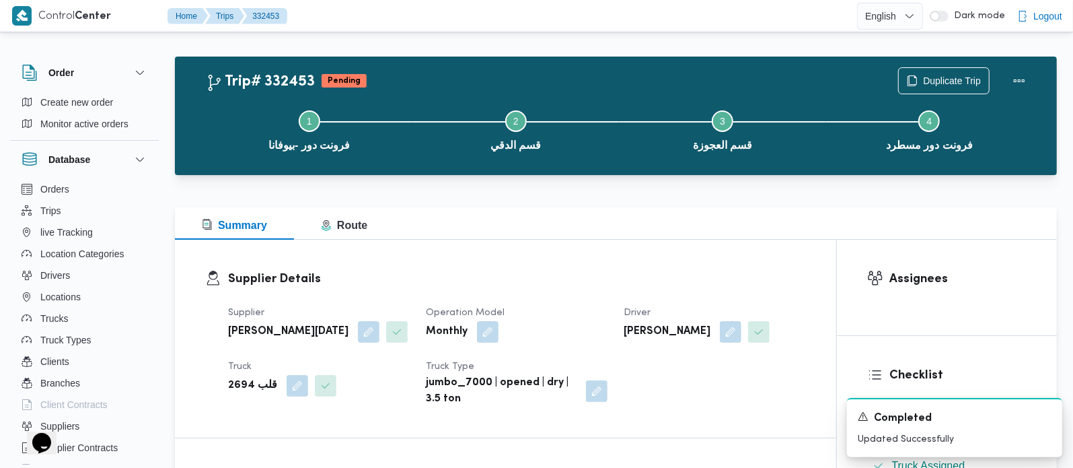
scroll to position [0, 0]
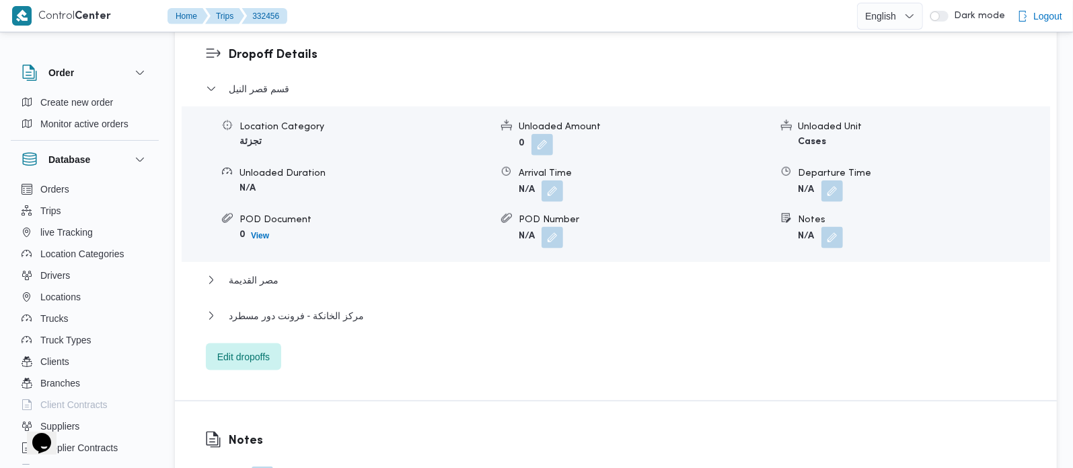
scroll to position [1187, 0]
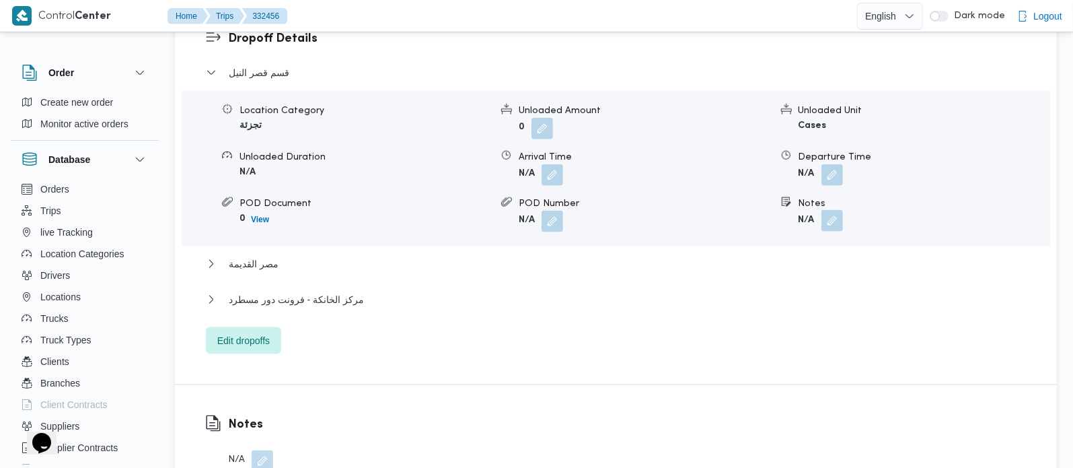
click at [836, 210] on button "button" at bounding box center [833, 221] width 22 height 22
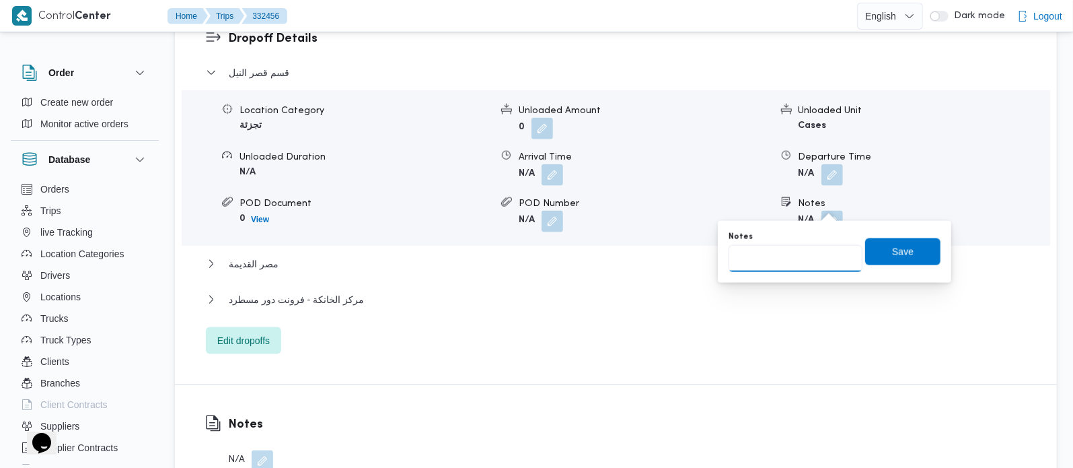
click at [799, 257] on input "Notes" at bounding box center [796, 258] width 134 height 27
paste input "وسط البلد"
type input "وسط البلد"
click at [890, 261] on span "Save" at bounding box center [902, 251] width 75 height 27
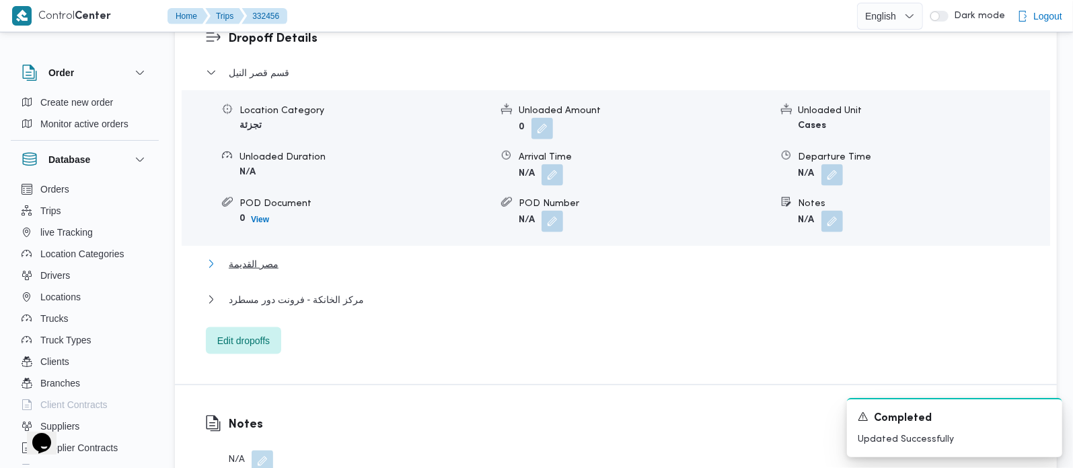
click at [259, 256] on span "مصر القديمة" at bounding box center [254, 264] width 50 height 16
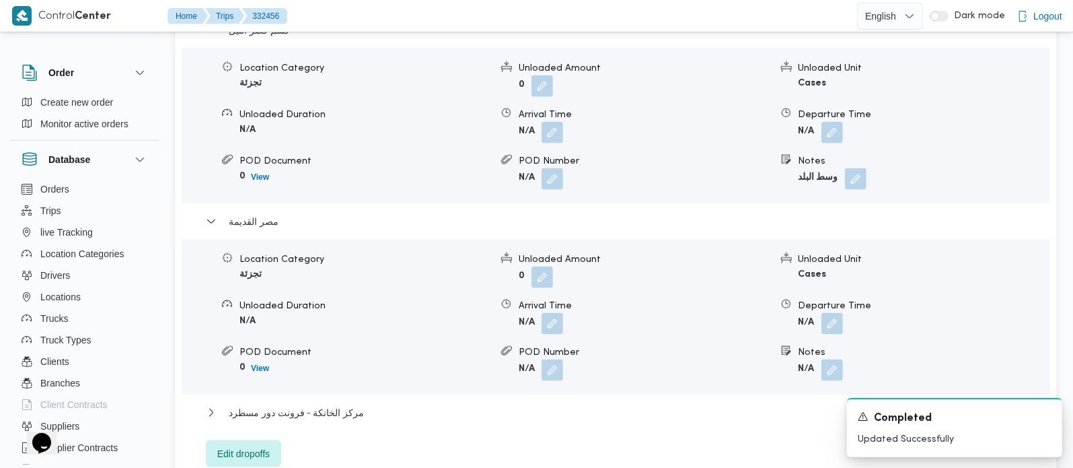
scroll to position [1266, 0]
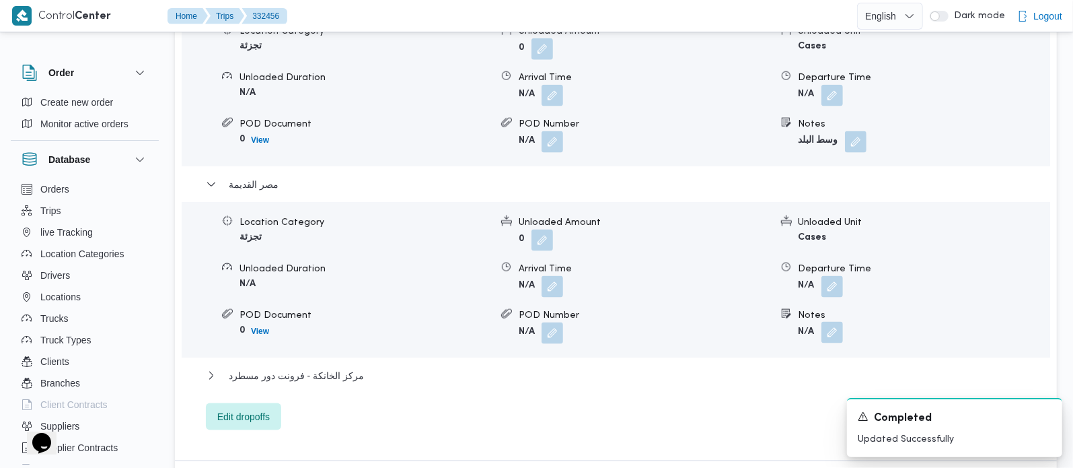
click at [836, 322] on button "button" at bounding box center [833, 333] width 22 height 22
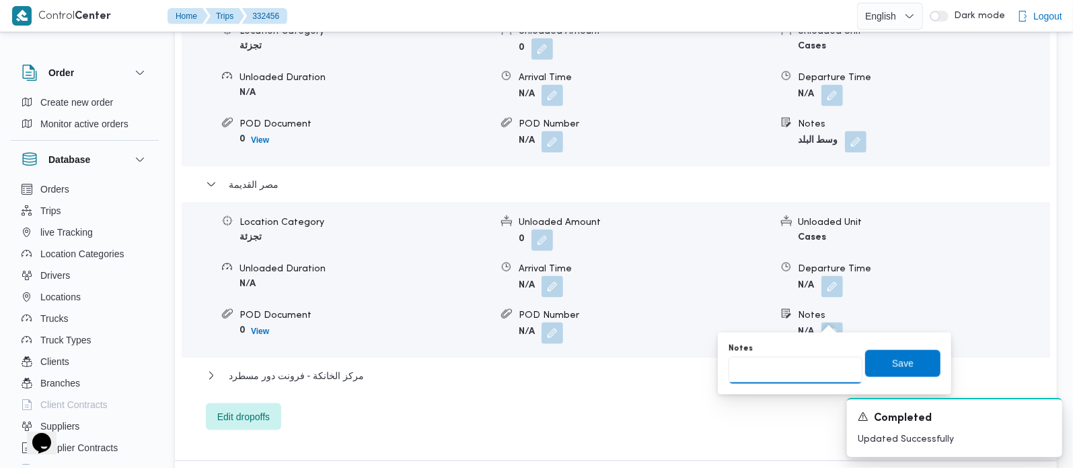
click at [769, 379] on input "Notes" at bounding box center [796, 370] width 134 height 27
paste input "المنيل"
type input "المنيل"
click at [867, 369] on span "Save" at bounding box center [902, 362] width 75 height 27
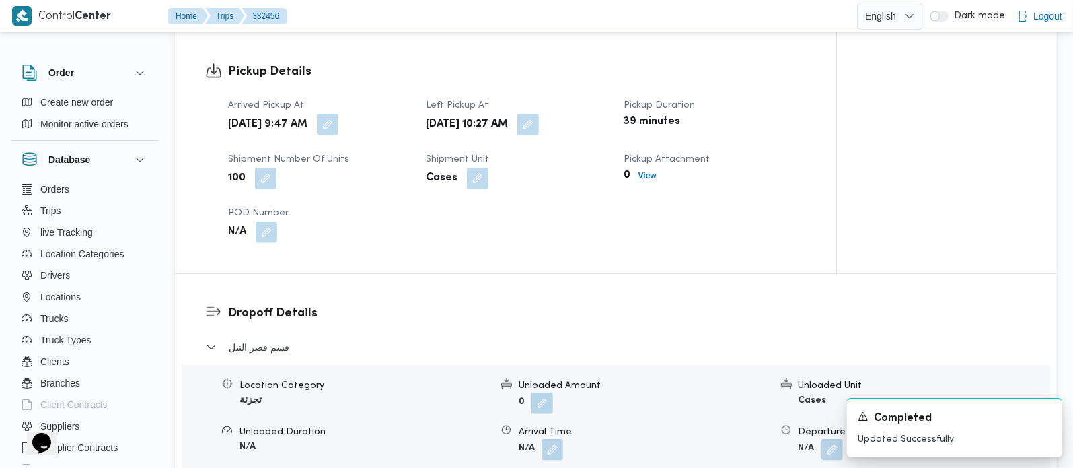
scroll to position [871, 0]
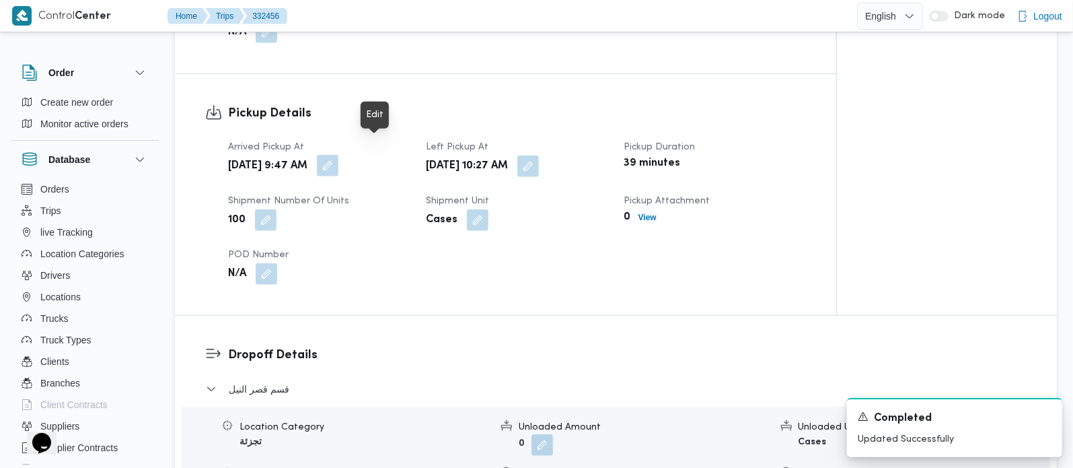
click at [338, 155] on button "button" at bounding box center [328, 166] width 22 height 22
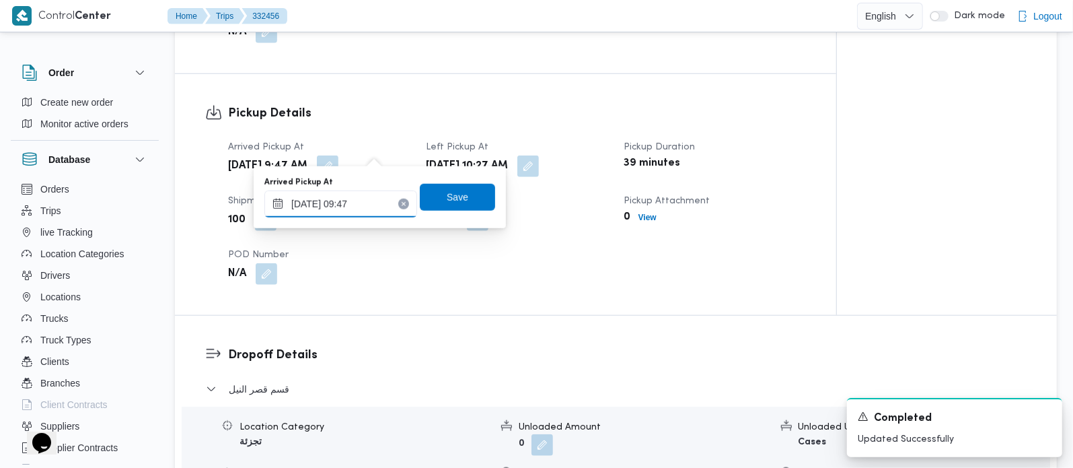
click at [361, 201] on input "21/08/2025 09:47" at bounding box center [340, 203] width 153 height 27
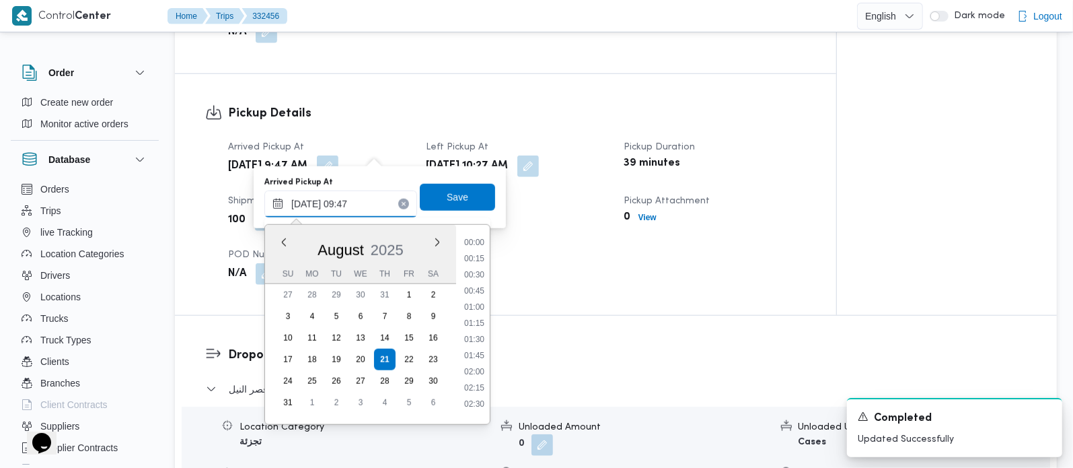
scroll to position [539, 0]
click at [478, 239] on li "08:15" at bounding box center [474, 235] width 31 height 13
type input "21/08/2025 08:15"
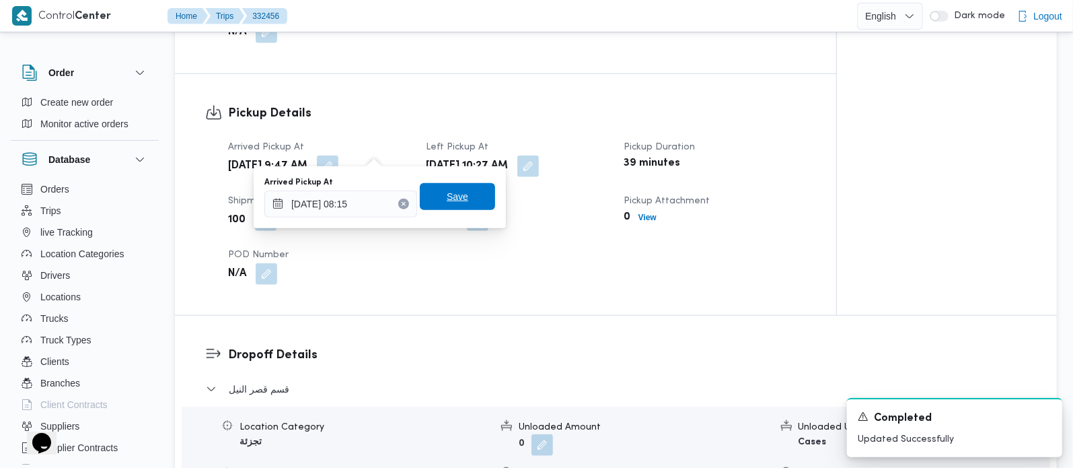
click at [468, 203] on span "Save" at bounding box center [457, 196] width 75 height 27
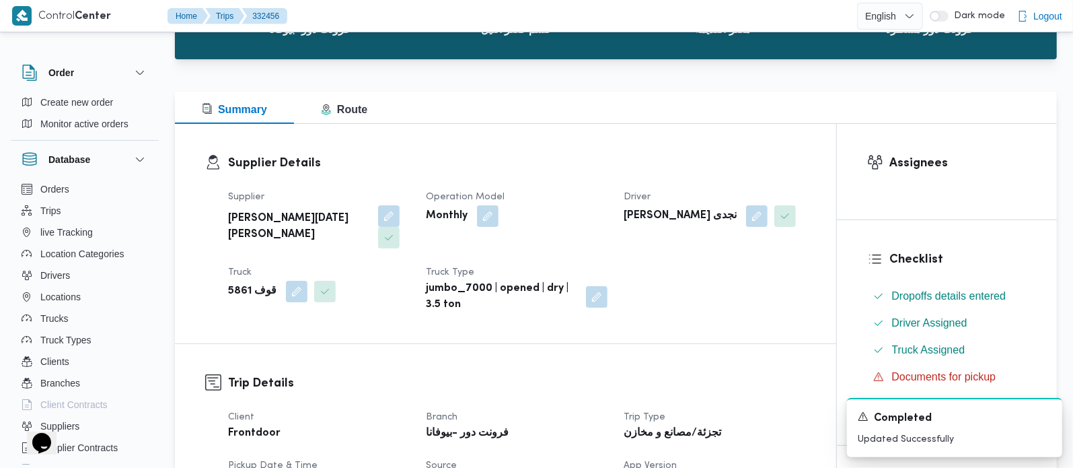
scroll to position [0, 0]
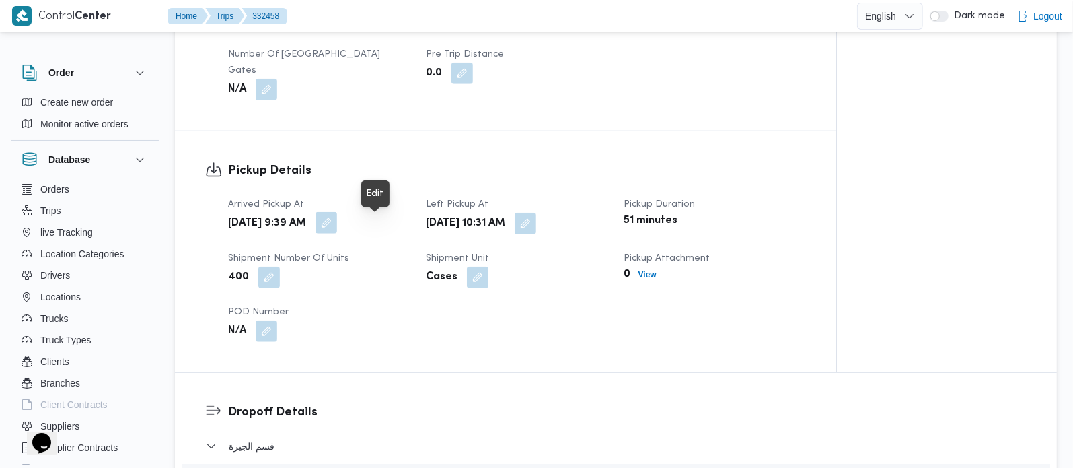
click at [337, 225] on button "button" at bounding box center [327, 223] width 22 height 22
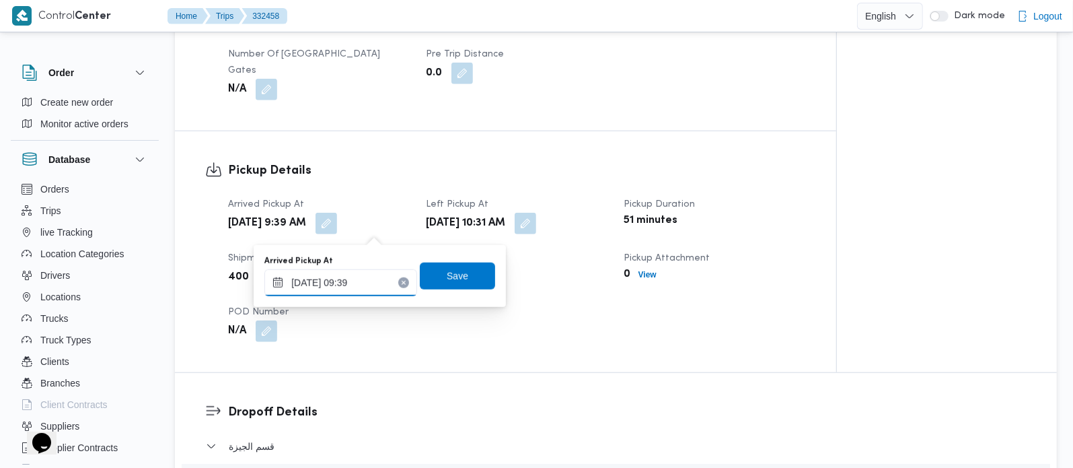
click at [361, 269] on input "21/08/2025 09:39" at bounding box center [340, 282] width 153 height 27
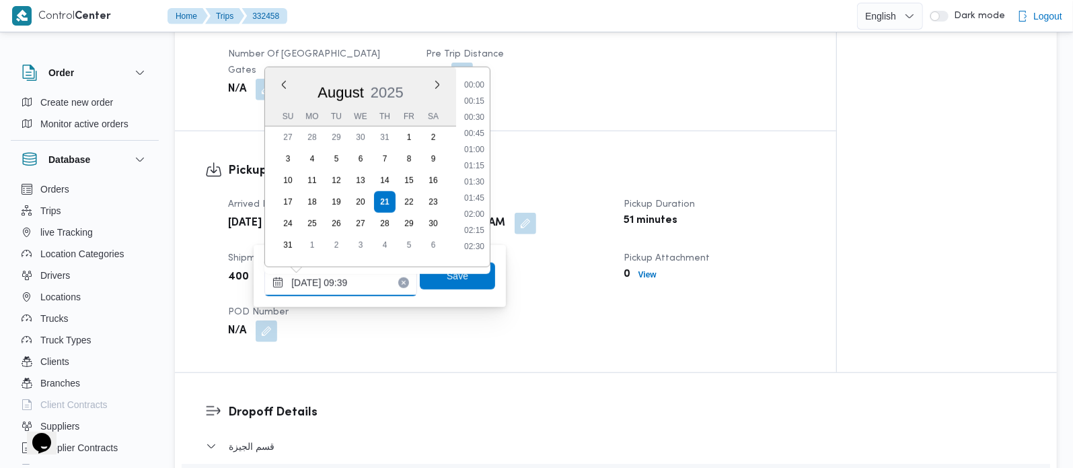
scroll to position [522, 0]
click at [476, 111] on li "08:30" at bounding box center [474, 111] width 31 height 13
type input "21/08/2025 08:30"
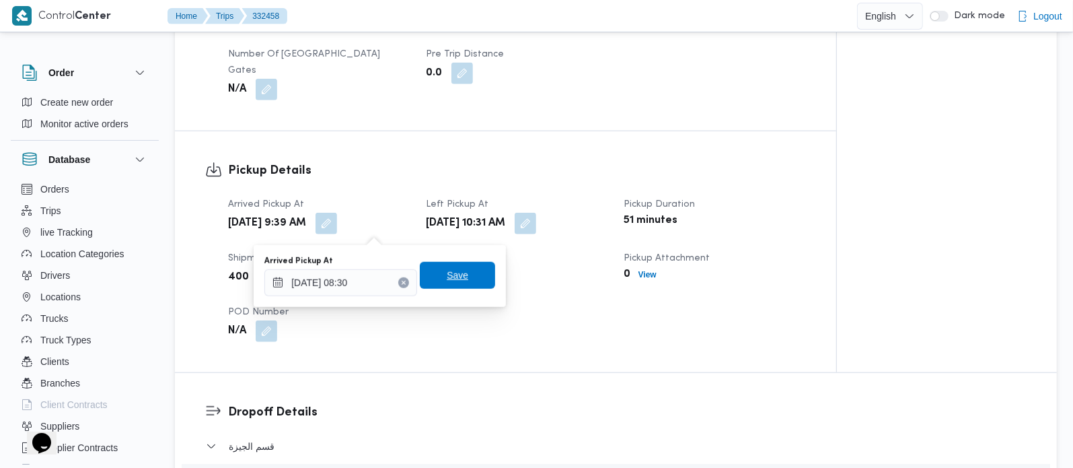
click at [447, 268] on span "Save" at bounding box center [458, 275] width 22 height 16
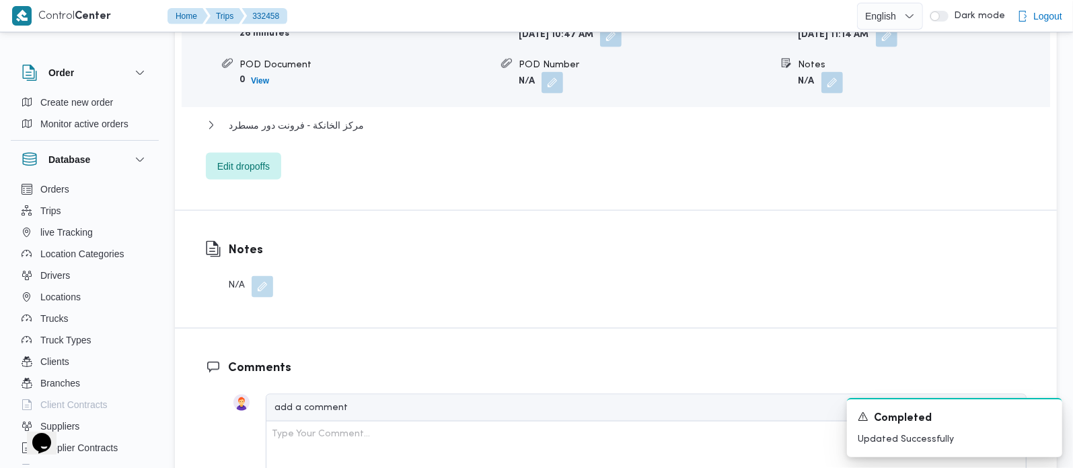
scroll to position [1425, 0]
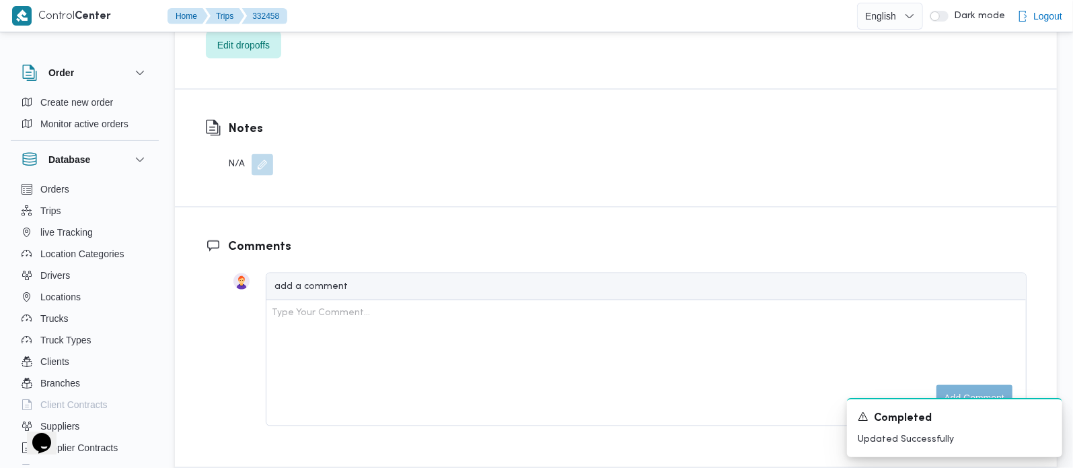
click at [268, 173] on button "button" at bounding box center [263, 165] width 22 height 22
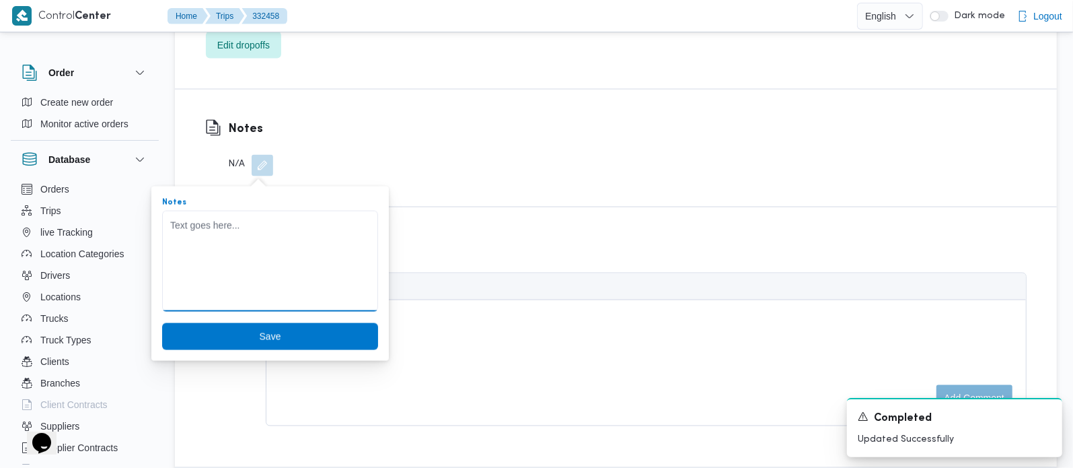
click at [250, 229] on textarea "Notes" at bounding box center [270, 261] width 216 height 101
paste textarea ":تم تحميل العربيه وتنزيل الحموله بسبب مشكله مع المندوب"
type textarea ":تم تحميل العربيه وتنزيل الحموله بسبب مشكله مع المندوب"
click at [266, 332] on span "Save" at bounding box center [270, 336] width 22 height 16
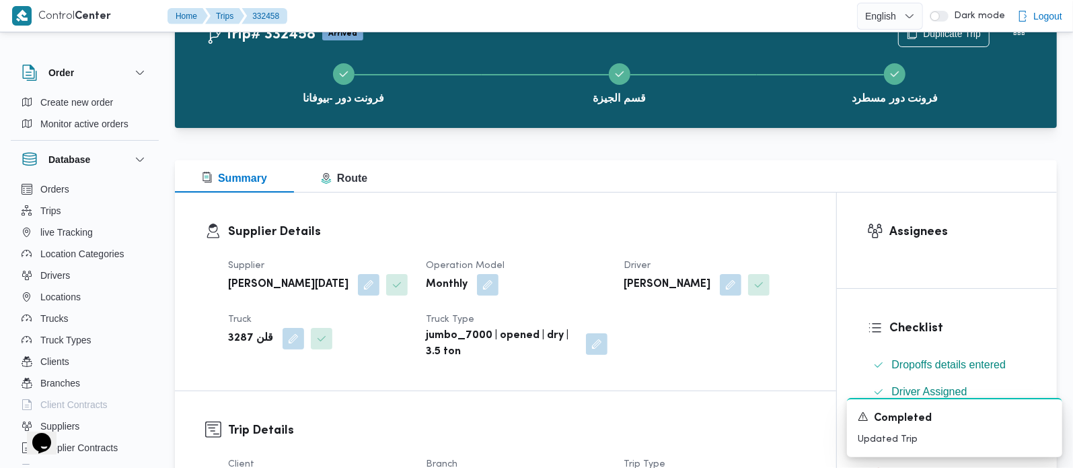
scroll to position [0, 0]
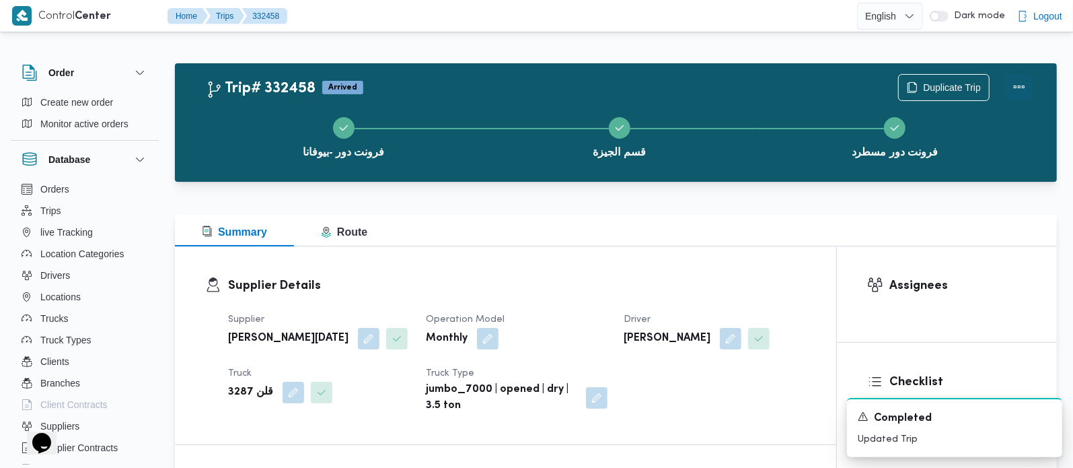
click at [1025, 87] on button "Actions" at bounding box center [1019, 86] width 27 height 27
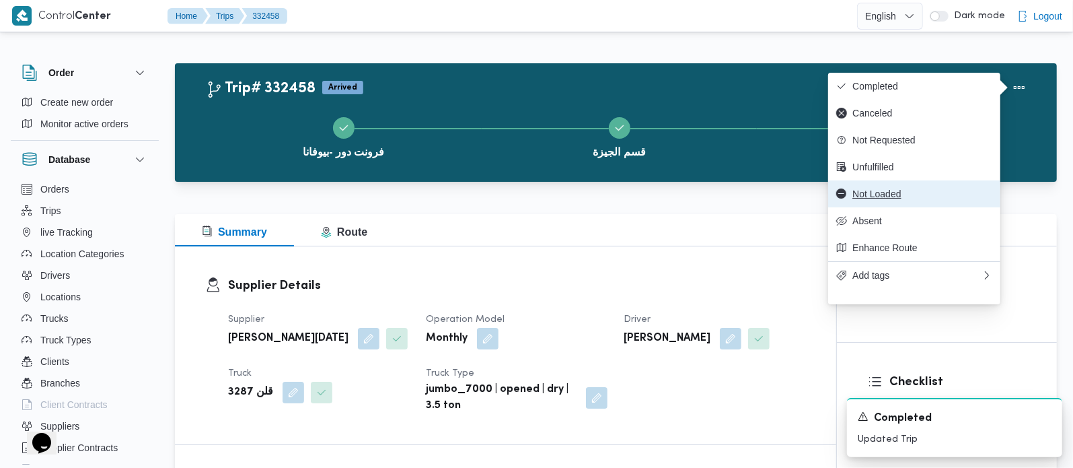
click at [900, 199] on span "Not Loaded" at bounding box center [923, 193] width 140 height 11
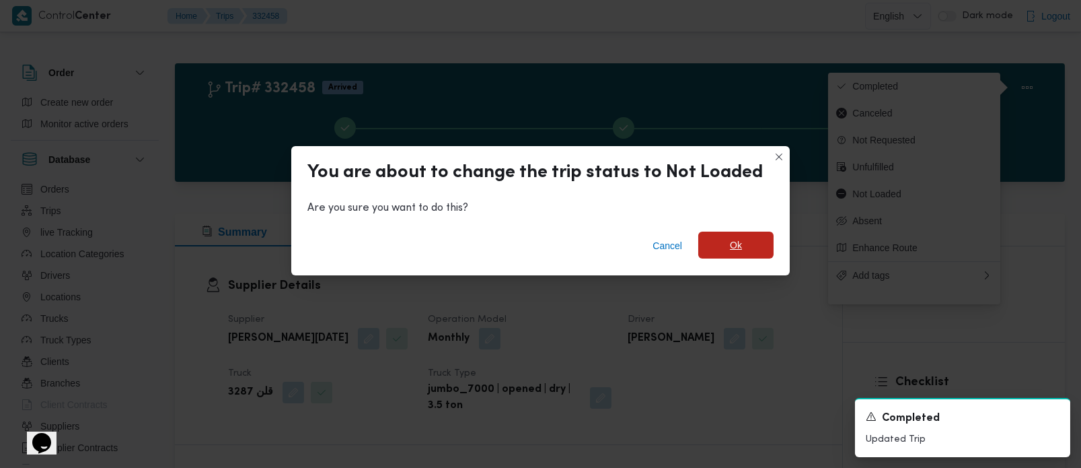
click at [741, 249] on span "Ok" at bounding box center [735, 244] width 75 height 27
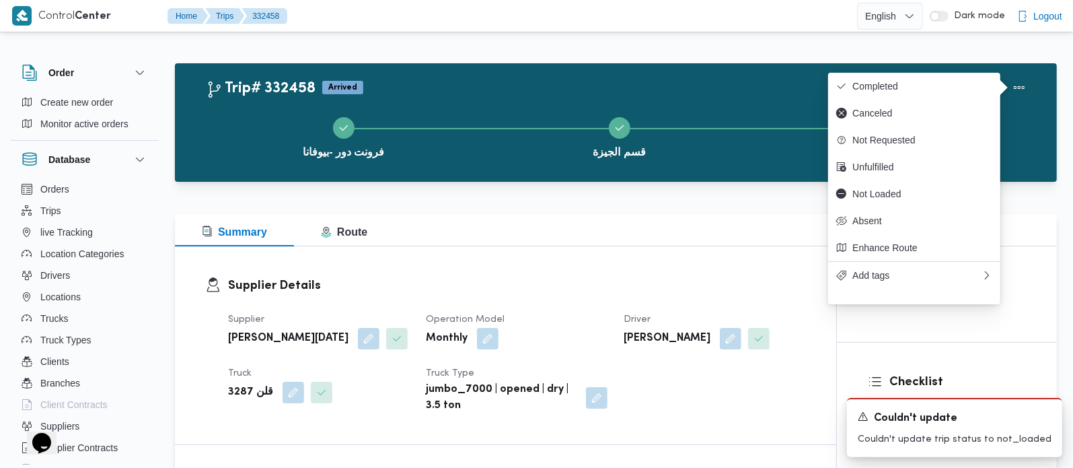
click at [684, 250] on div "Supplier Details Supplier ابراهيم رمضان ابراهيم عثمان ابوباشا Operation Model M…" at bounding box center [505, 345] width 661 height 198
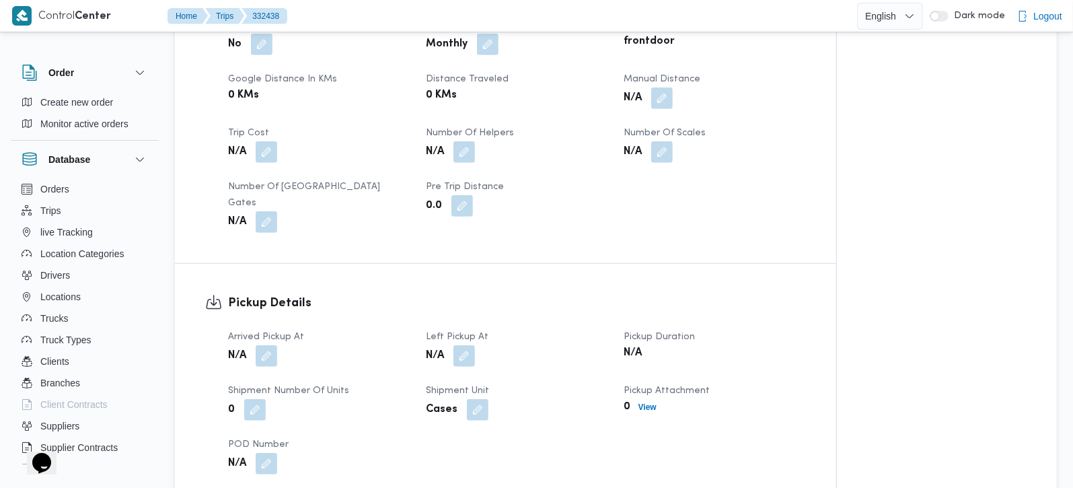
scroll to position [748, 0]
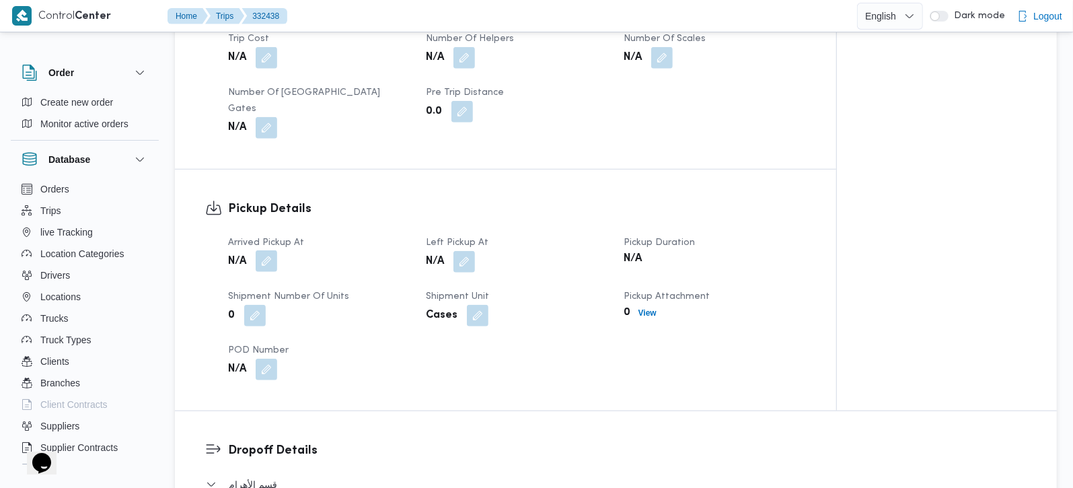
click at [263, 250] on button "button" at bounding box center [267, 261] width 22 height 22
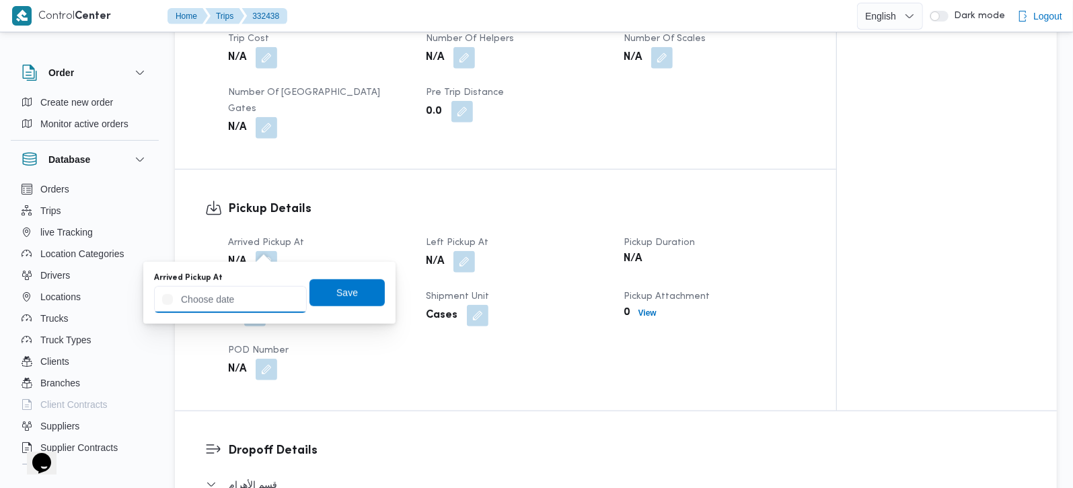
click at [256, 297] on input "Arrived Pickup At" at bounding box center [230, 299] width 153 height 27
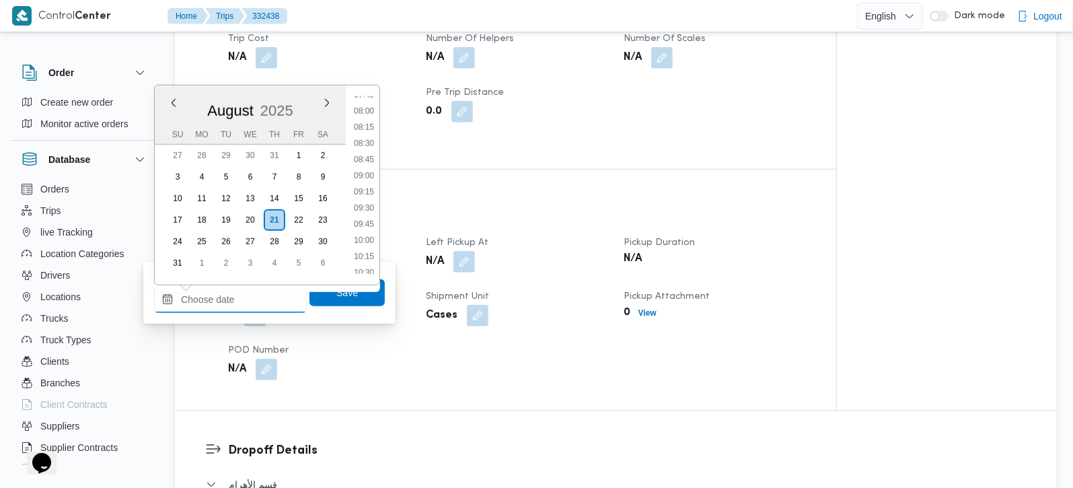
scroll to position [494, 0]
drag, startPoint x: 355, startPoint y: 122, endPoint x: 342, endPoint y: 219, distance: 97.1
click at [355, 122] on li "08:00" at bounding box center [364, 125] width 31 height 13
type input "[DATE] 08:00"
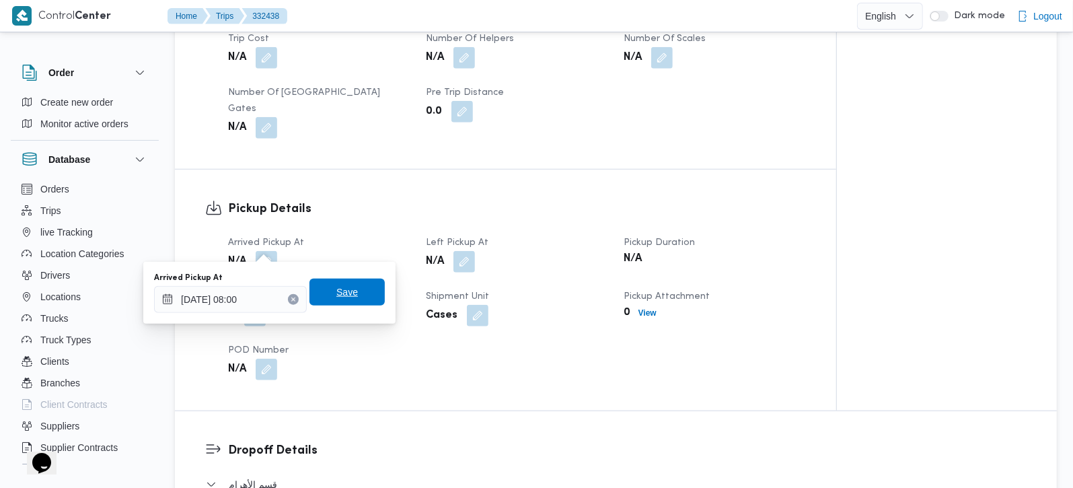
click at [336, 295] on span "Save" at bounding box center [347, 292] width 22 height 16
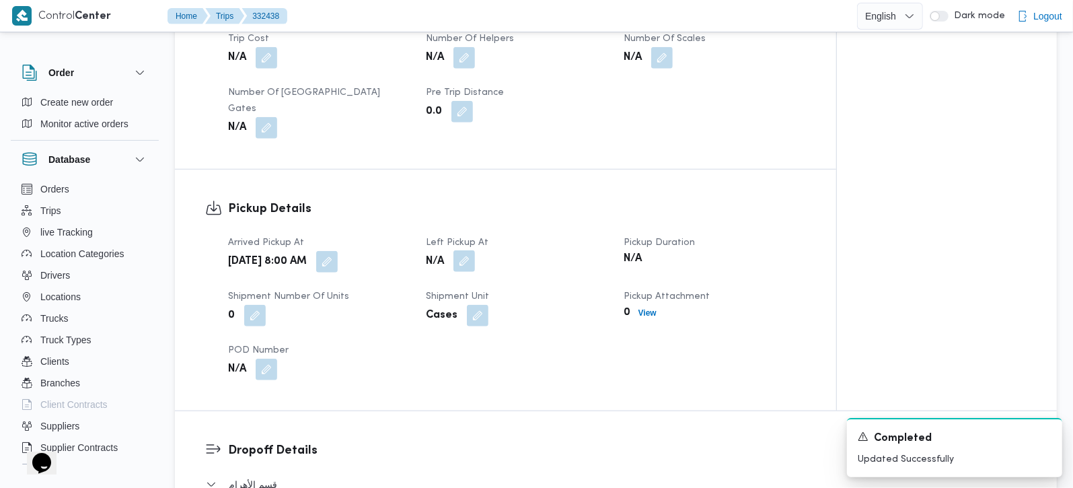
click at [470, 250] on button "button" at bounding box center [465, 261] width 22 height 22
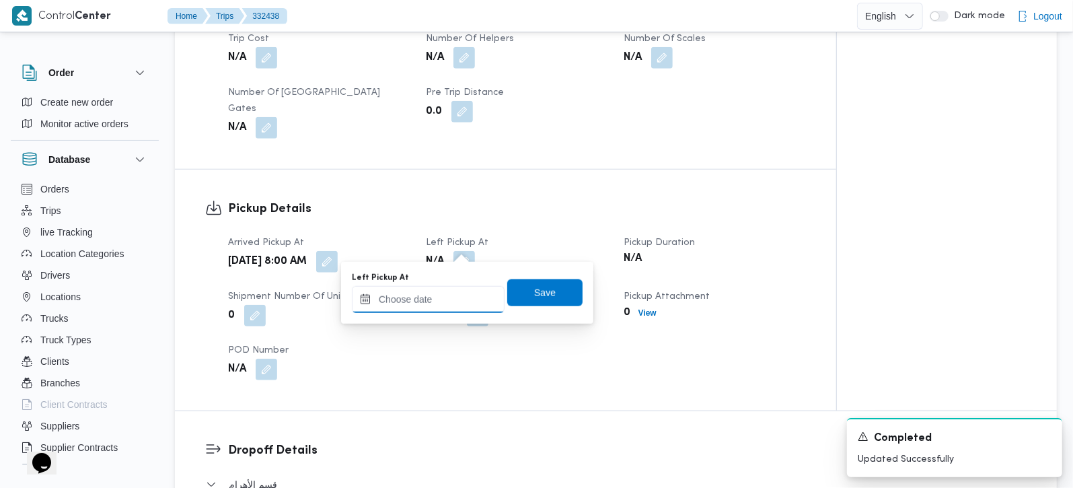
drag, startPoint x: 465, startPoint y: 298, endPoint x: 481, endPoint y: 288, distance: 19.0
click at [465, 298] on input "Left Pickup At" at bounding box center [428, 299] width 153 height 27
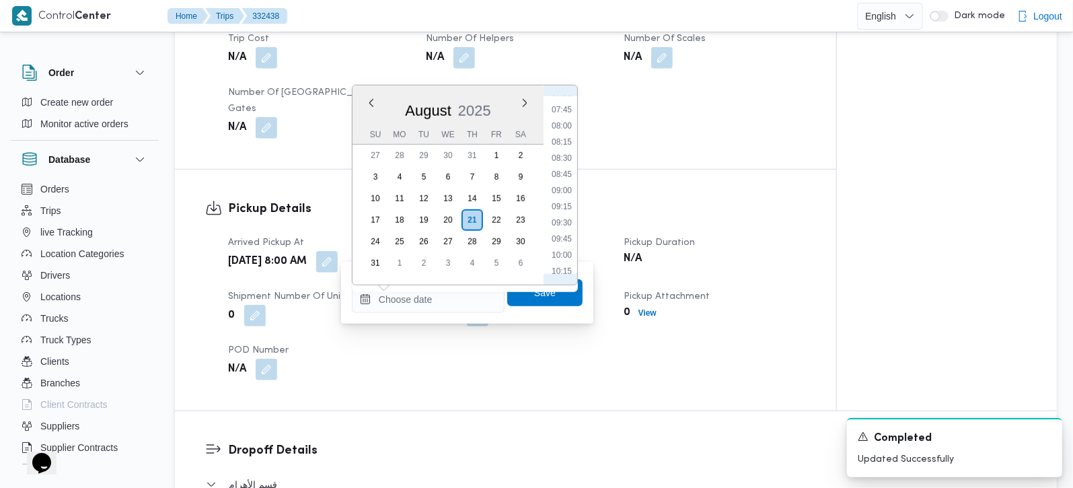
drag, startPoint x: 571, startPoint y: 221, endPoint x: 566, endPoint y: 252, distance: 31.3
click at [571, 221] on li "09:30" at bounding box center [561, 222] width 31 height 13
type input "[DATE] 09:30"
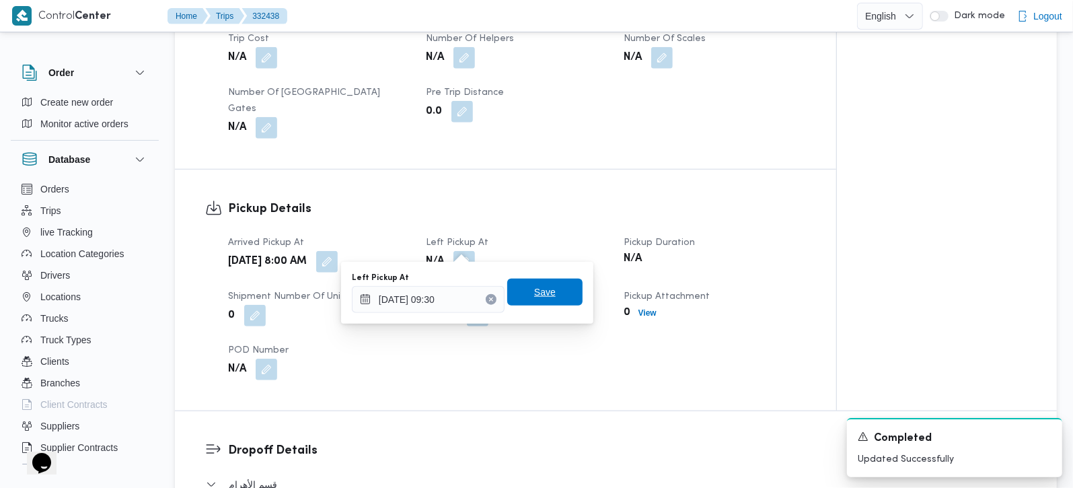
click at [552, 289] on span "Save" at bounding box center [544, 292] width 75 height 27
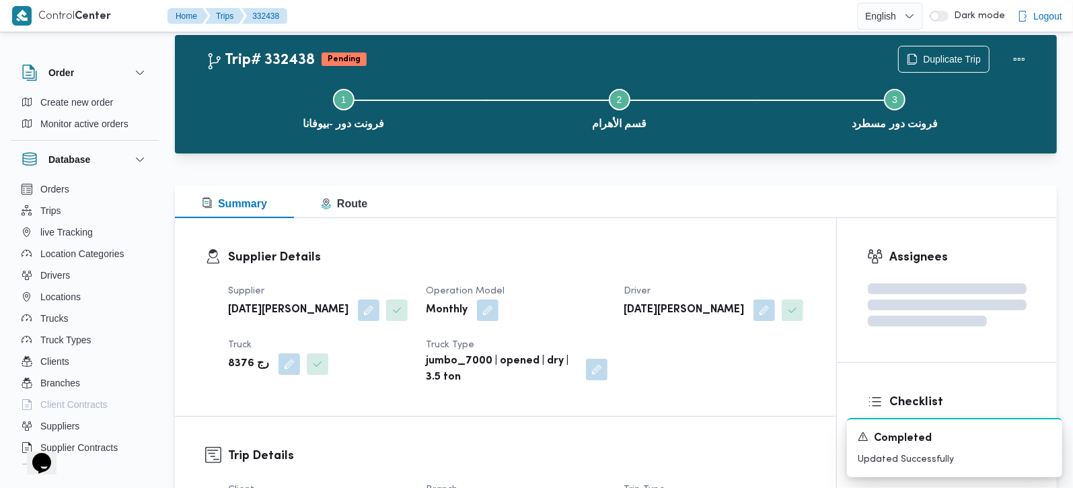
scroll to position [0, 0]
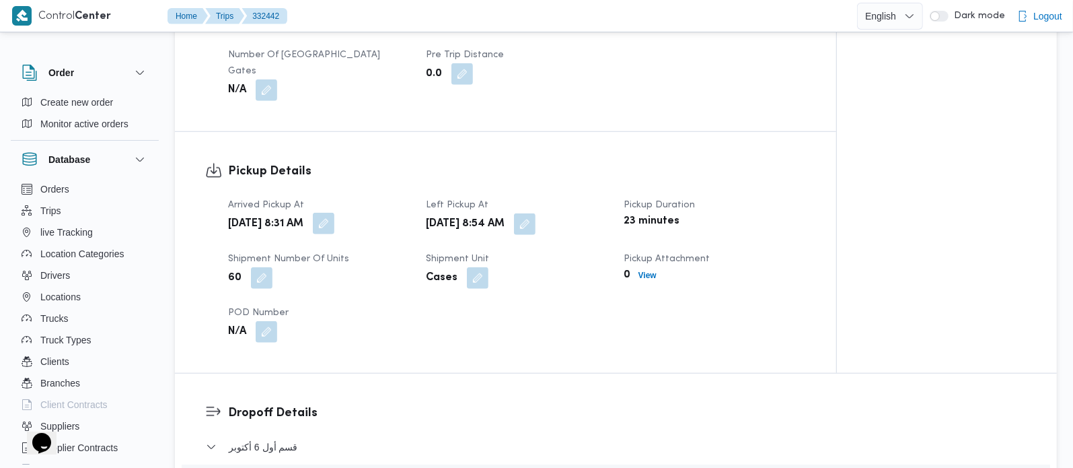
click at [334, 213] on button "button" at bounding box center [324, 224] width 22 height 22
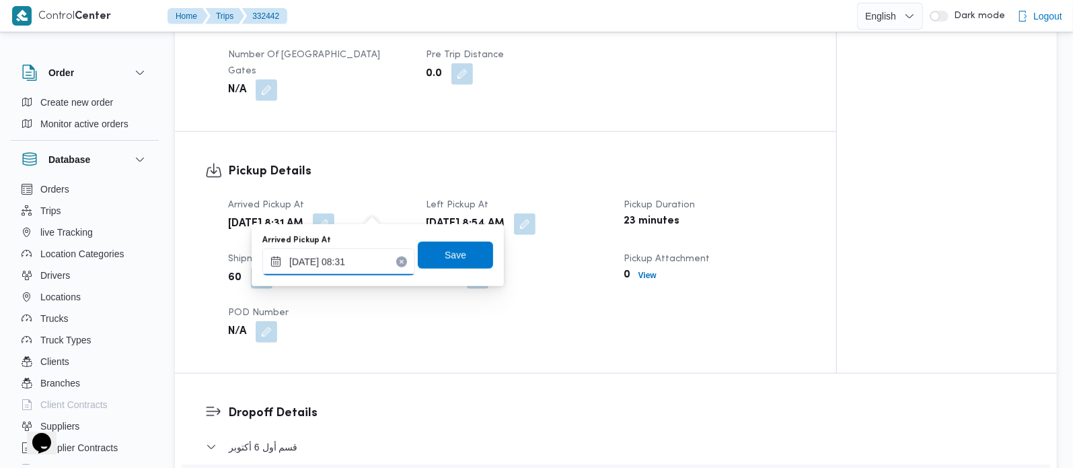
click at [361, 267] on input "21/08/2025 08:31" at bounding box center [338, 261] width 153 height 27
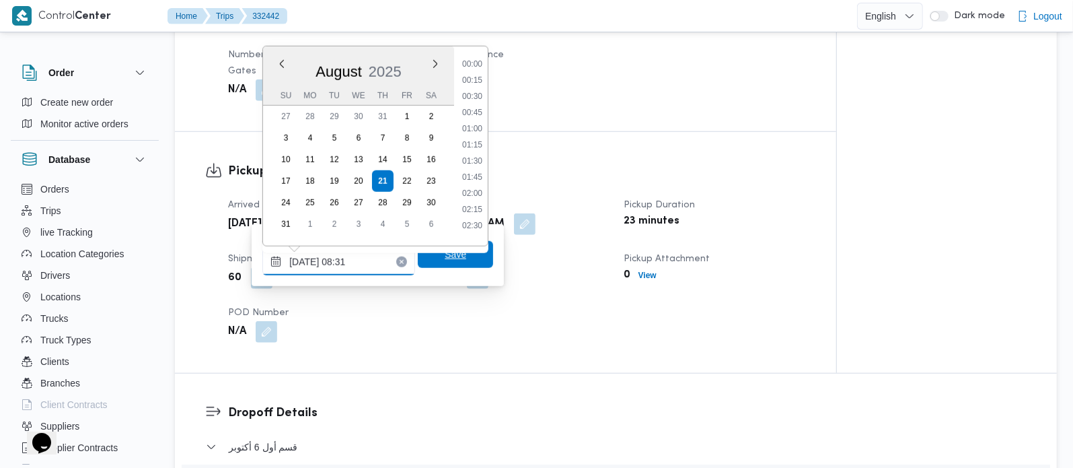
scroll to position [458, 0]
click at [481, 120] on li "08:00" at bounding box center [472, 122] width 31 height 13
type input "21/08/2025 08:00"
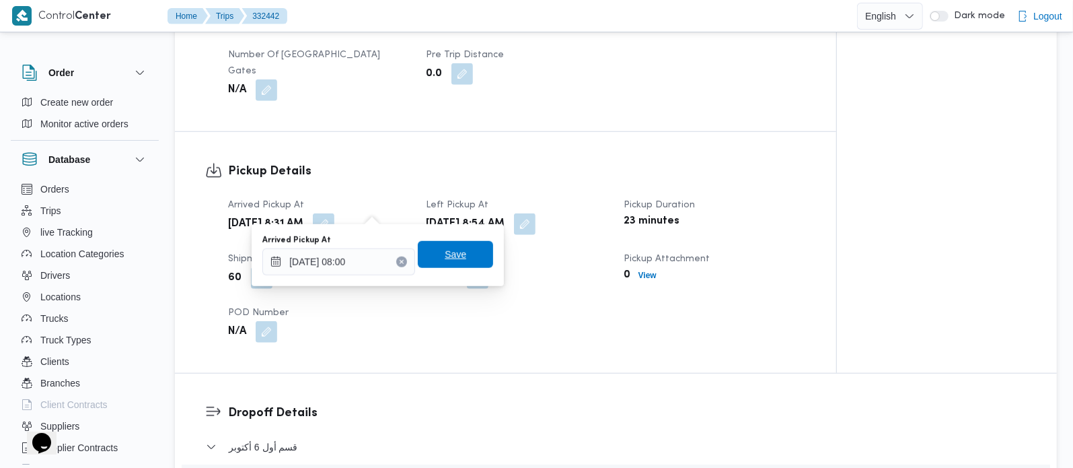
click at [454, 257] on span "Save" at bounding box center [456, 254] width 22 height 16
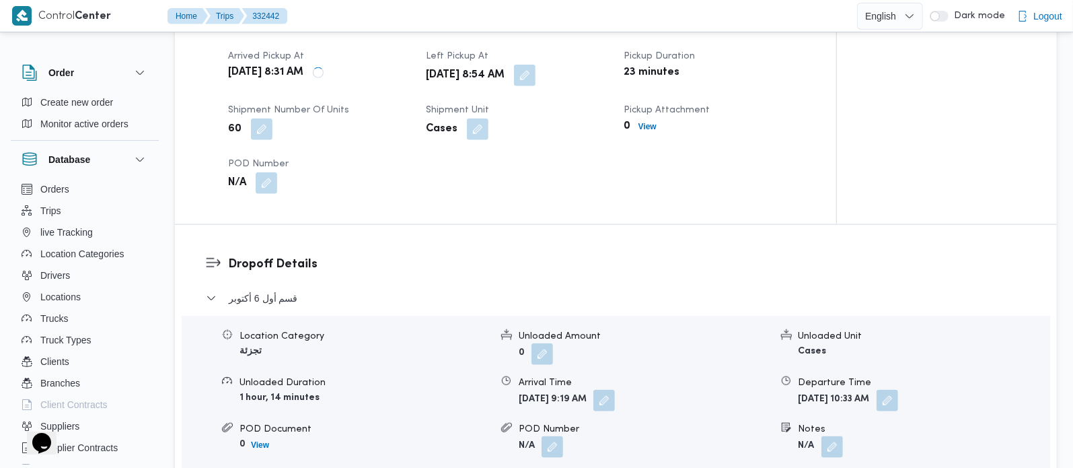
scroll to position [949, 0]
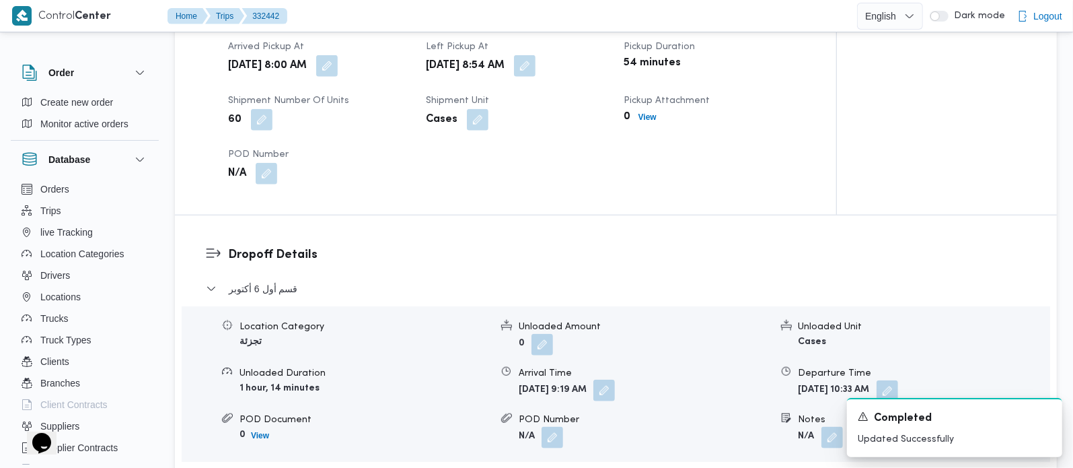
click at [615, 379] on button "button" at bounding box center [604, 390] width 22 height 22
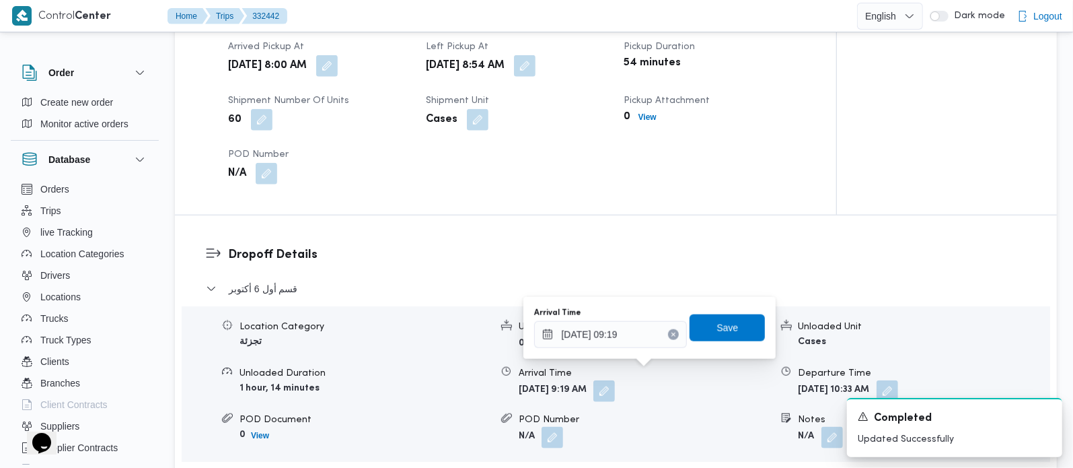
click at [671, 332] on icon "Clear input" at bounding box center [673, 334] width 5 height 5
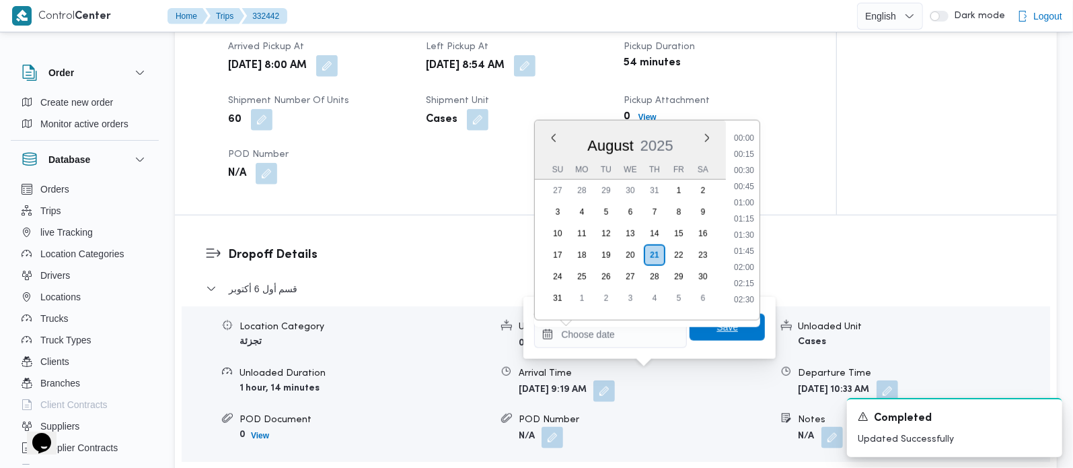
scroll to position [0, 0]
click at [705, 321] on span "Save" at bounding box center [727, 327] width 75 height 27
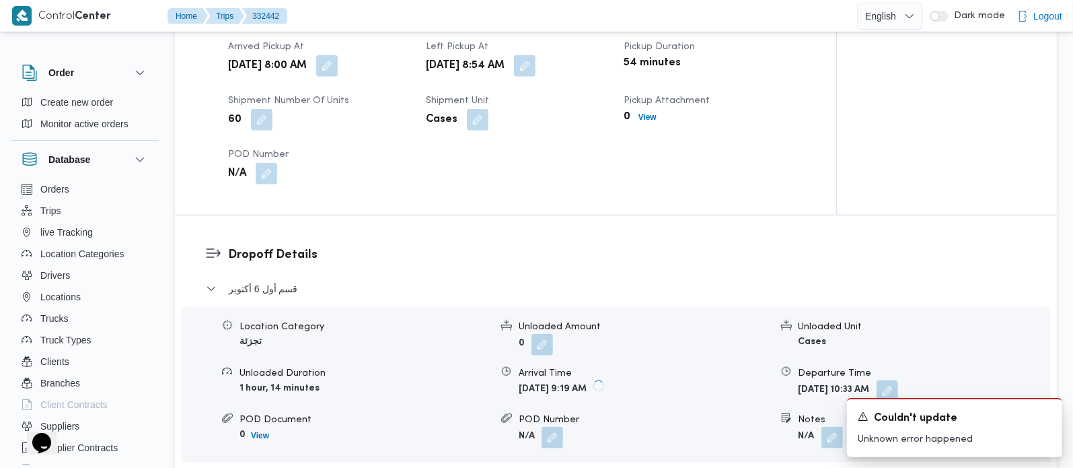
scroll to position [1187, 0]
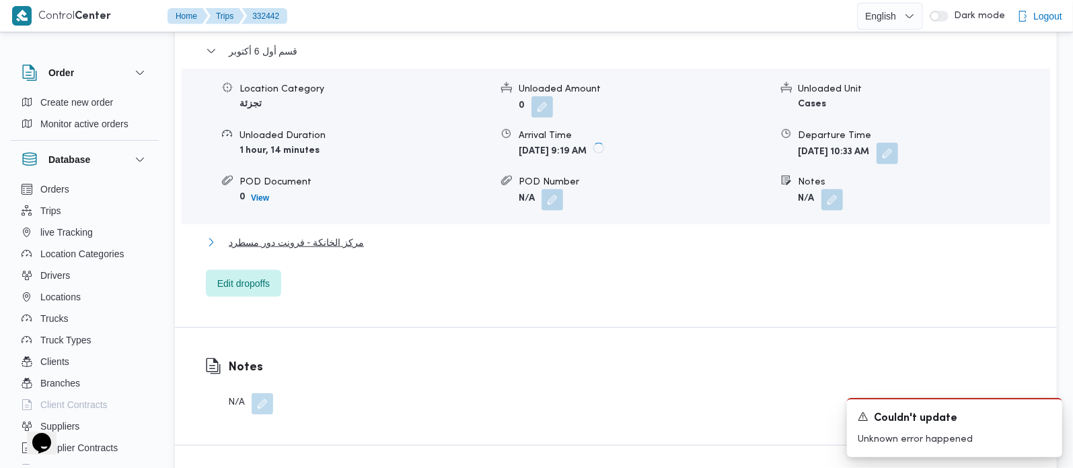
click at [331, 234] on span "مركز الخانكة - فرونت دور مسطرد" at bounding box center [296, 242] width 135 height 16
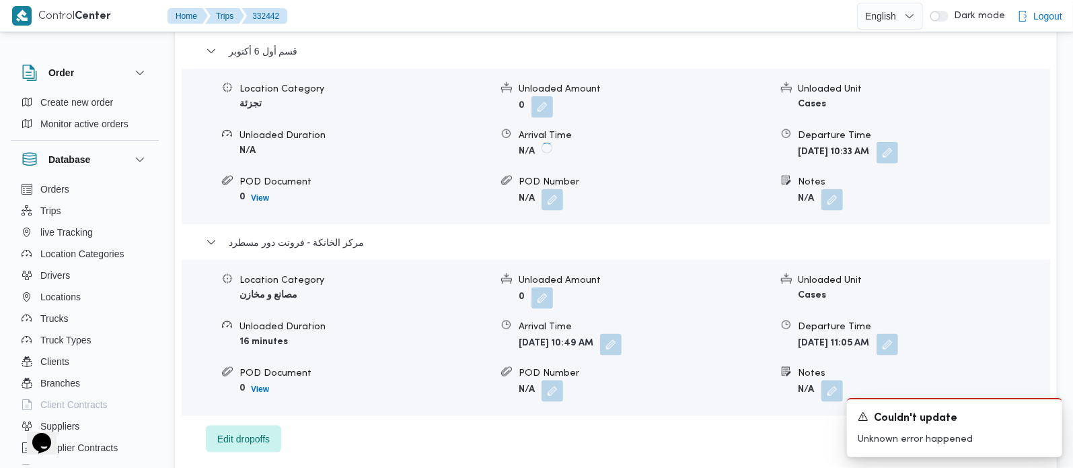
click at [898, 142] on button "button" at bounding box center [888, 153] width 22 height 22
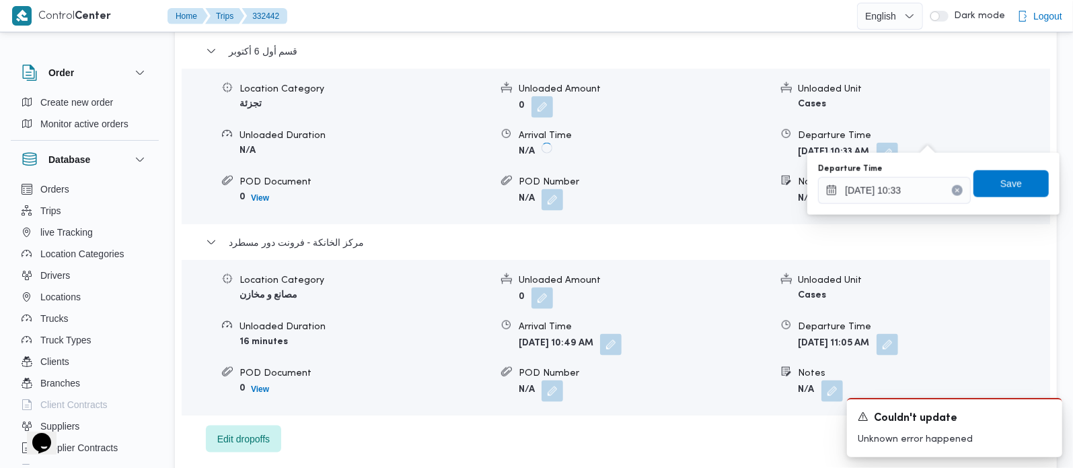
click at [955, 188] on icon "Clear input" at bounding box center [957, 190] width 5 height 5
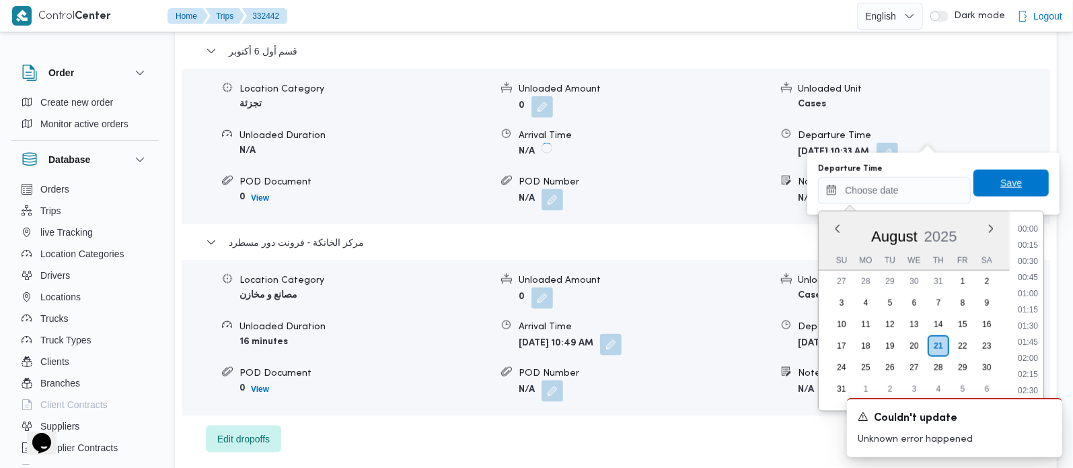
scroll to position [0, 0]
click at [998, 173] on span "Save" at bounding box center [1011, 183] width 75 height 27
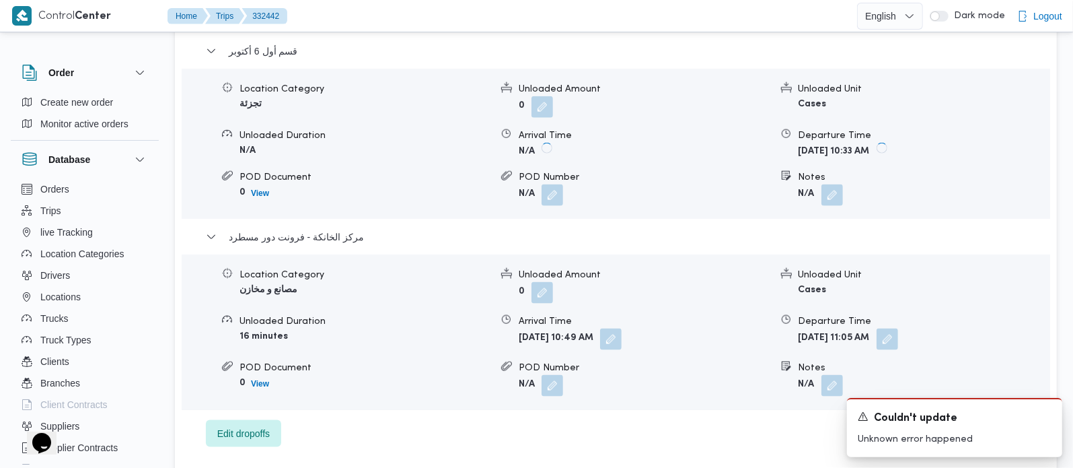
scroll to position [1266, 0]
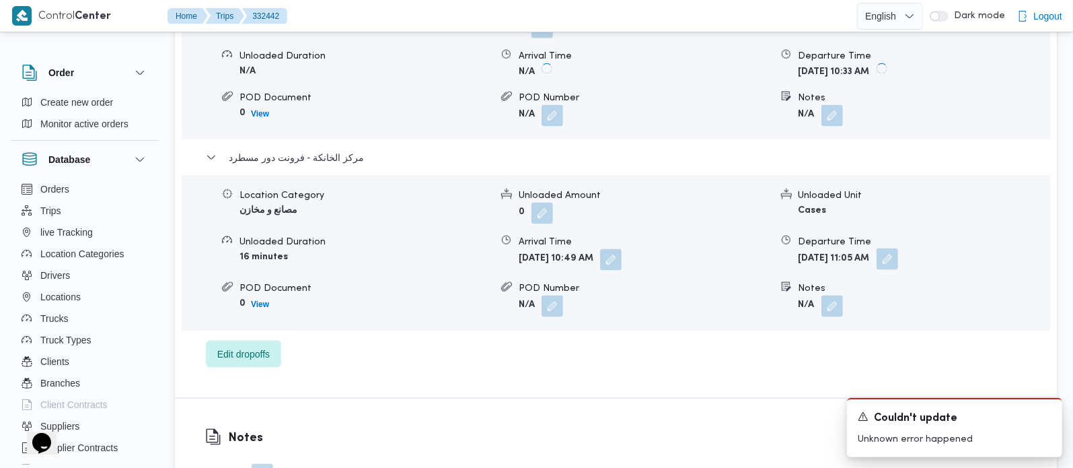
click at [898, 248] on button "button" at bounding box center [888, 259] width 22 height 22
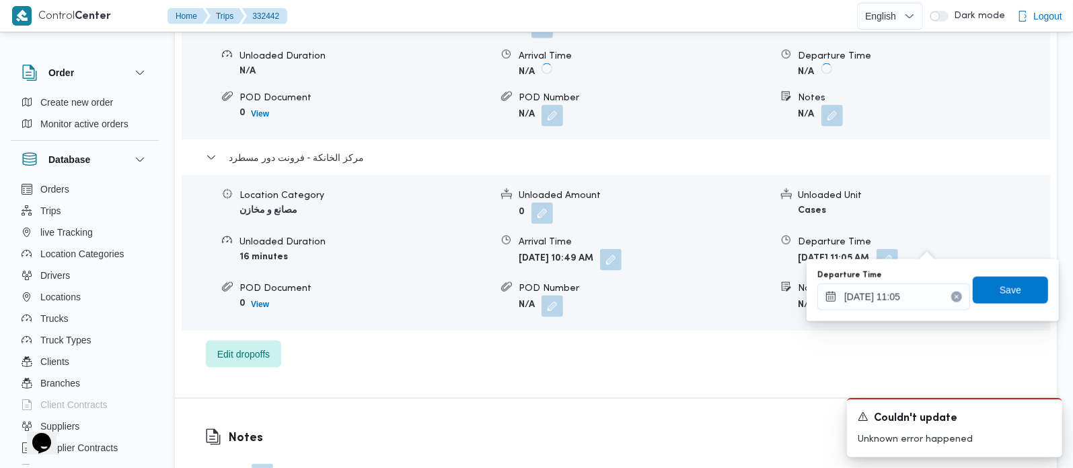
click at [955, 295] on icon "Clear input" at bounding box center [956, 296] width 3 height 3
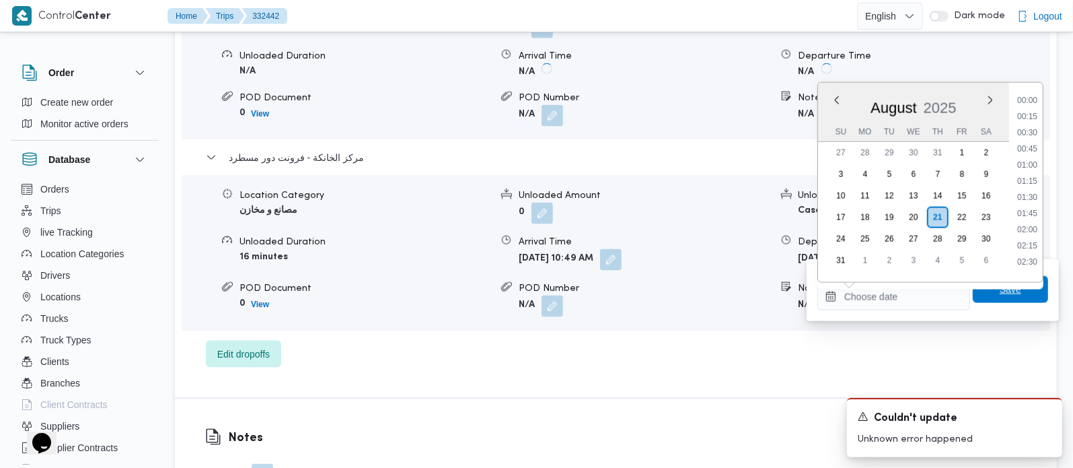
scroll to position [0, 0]
click at [1005, 289] on span "Save" at bounding box center [1011, 289] width 22 height 16
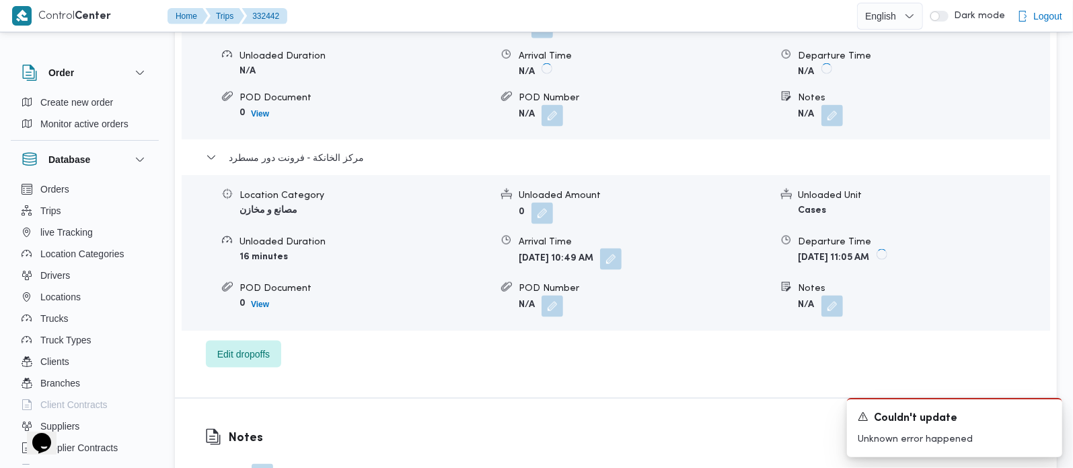
click at [622, 248] on button "button" at bounding box center [611, 259] width 22 height 22
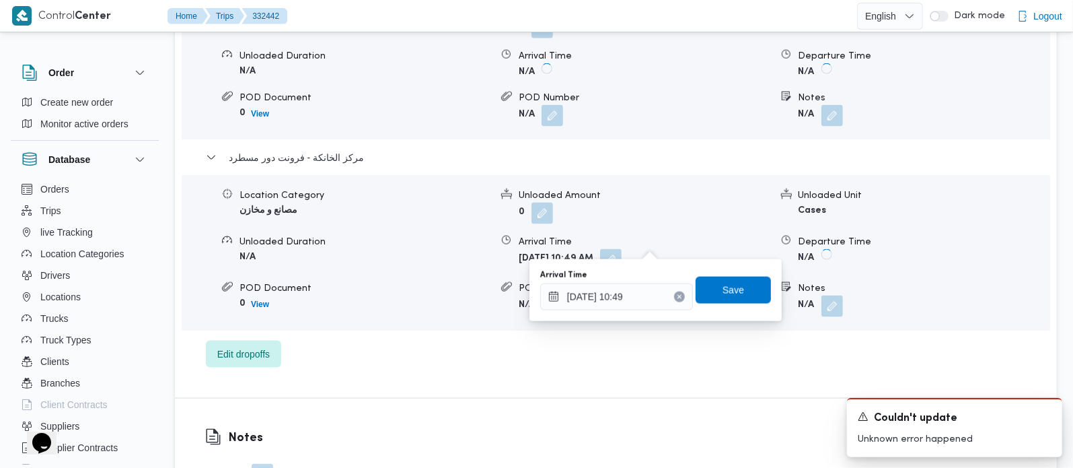
click at [677, 294] on icon "Clear input" at bounding box center [679, 296] width 5 height 5
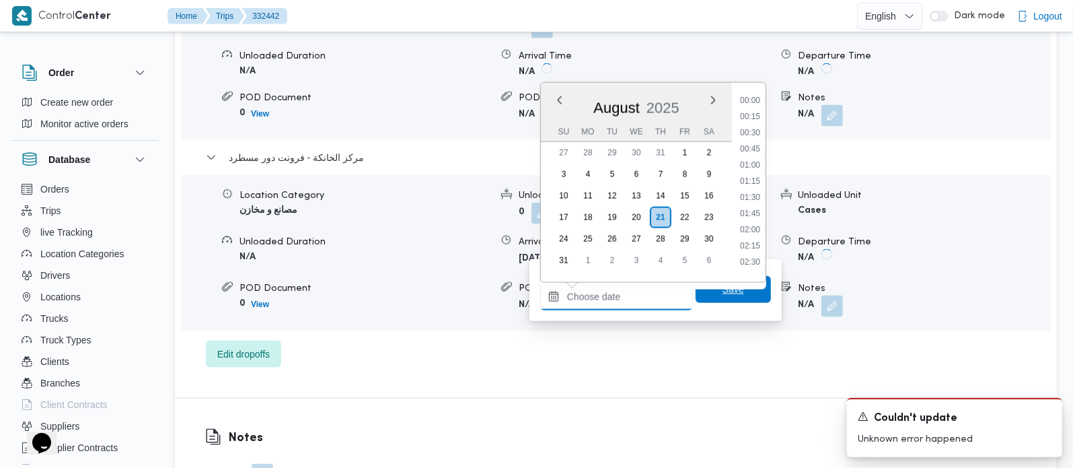
scroll to position [652, 0]
click at [723, 287] on span "Save" at bounding box center [734, 289] width 22 height 16
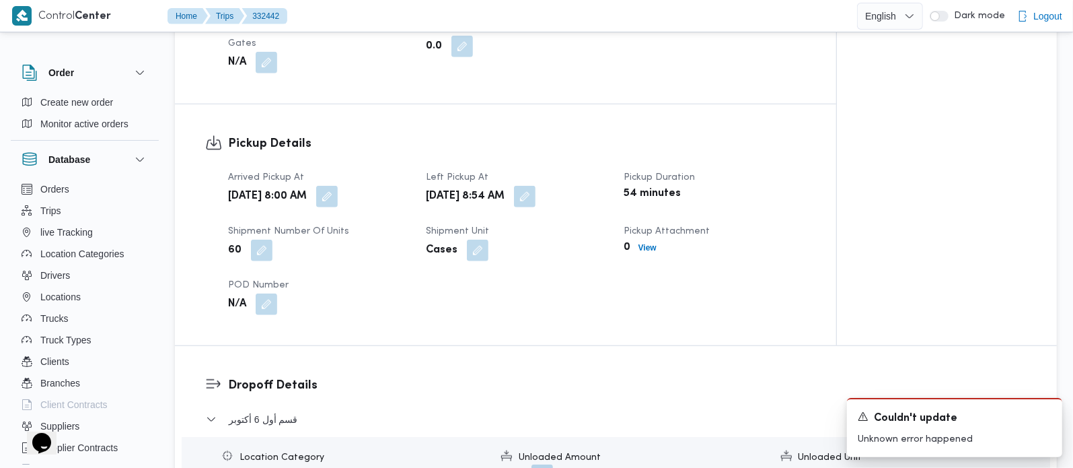
scroll to position [791, 0]
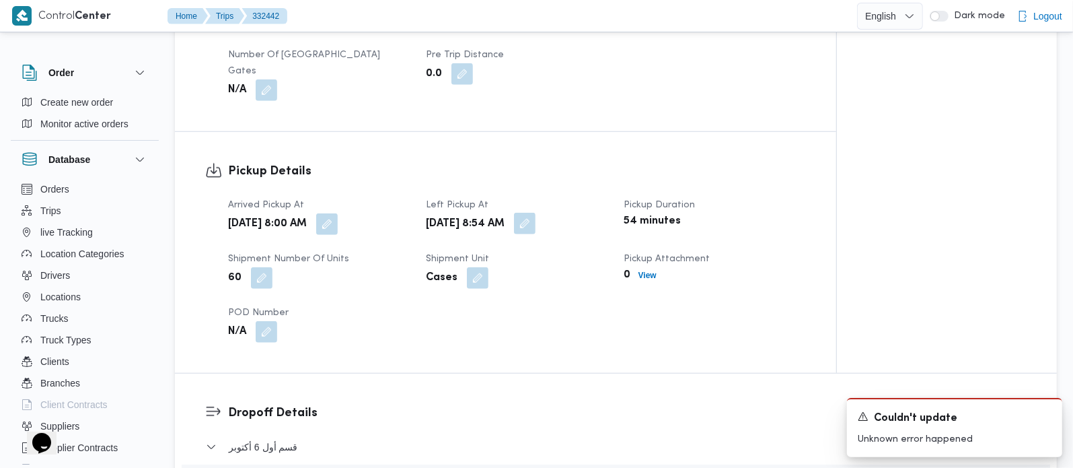
click at [536, 213] on button "button" at bounding box center [525, 224] width 22 height 22
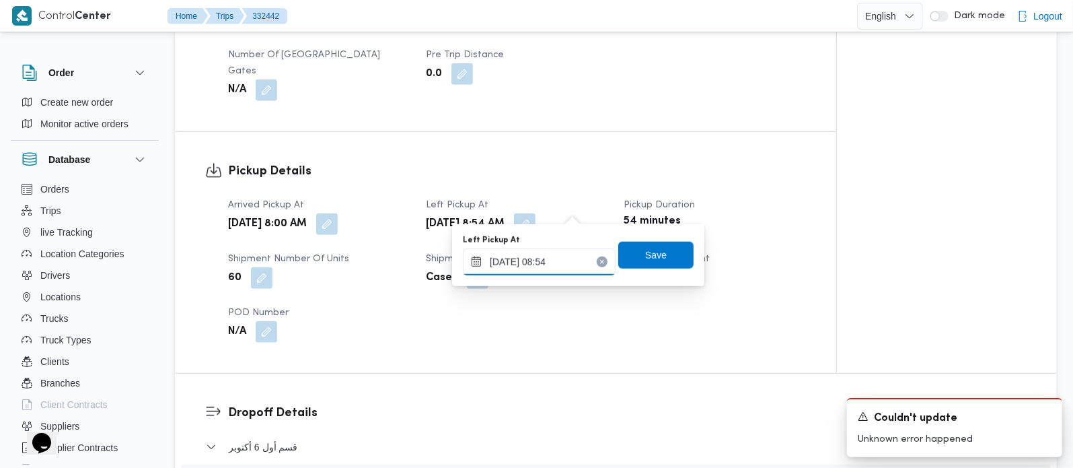
click at [521, 266] on input "21/08/2025 08:54" at bounding box center [539, 261] width 153 height 27
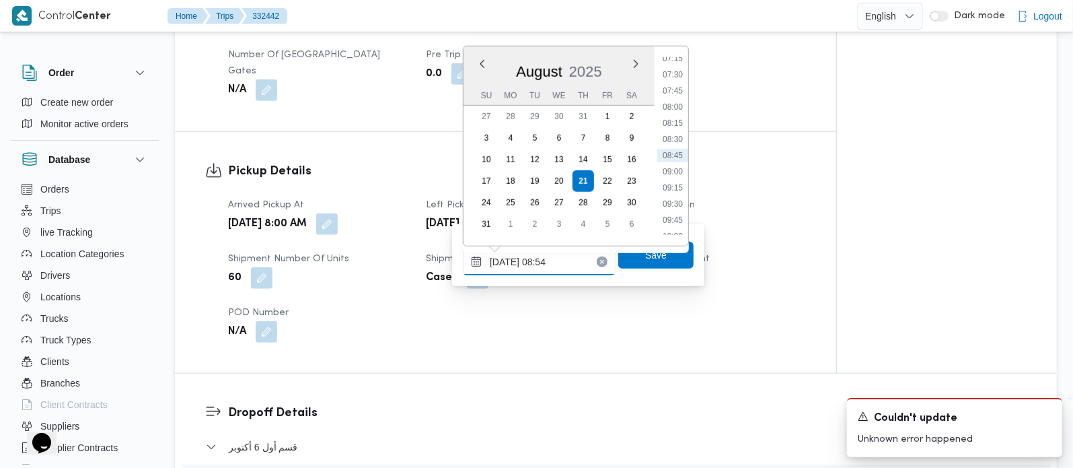
scroll to position [553, 0]
click at [678, 156] on li "10:00" at bounding box center [672, 156] width 31 height 13
type input "21/08/2025 10:00"
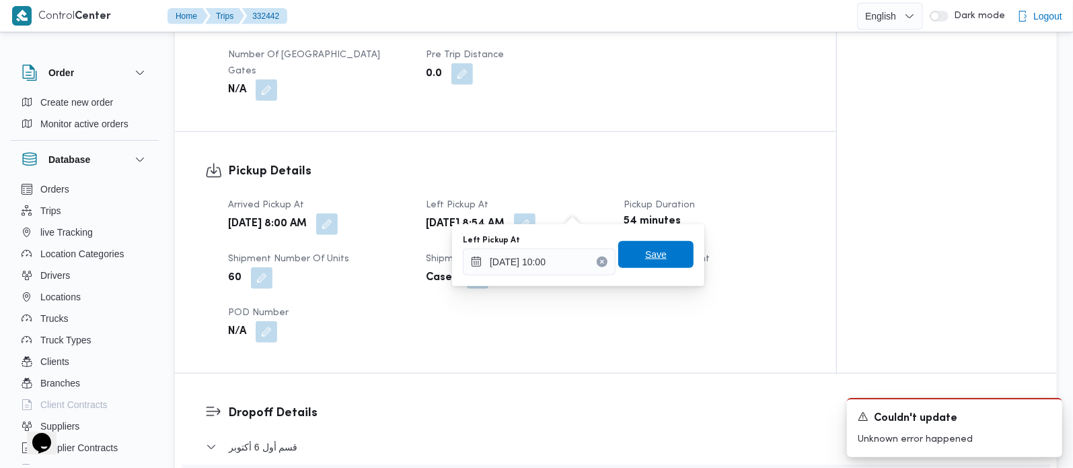
click at [658, 249] on span "Save" at bounding box center [655, 254] width 75 height 27
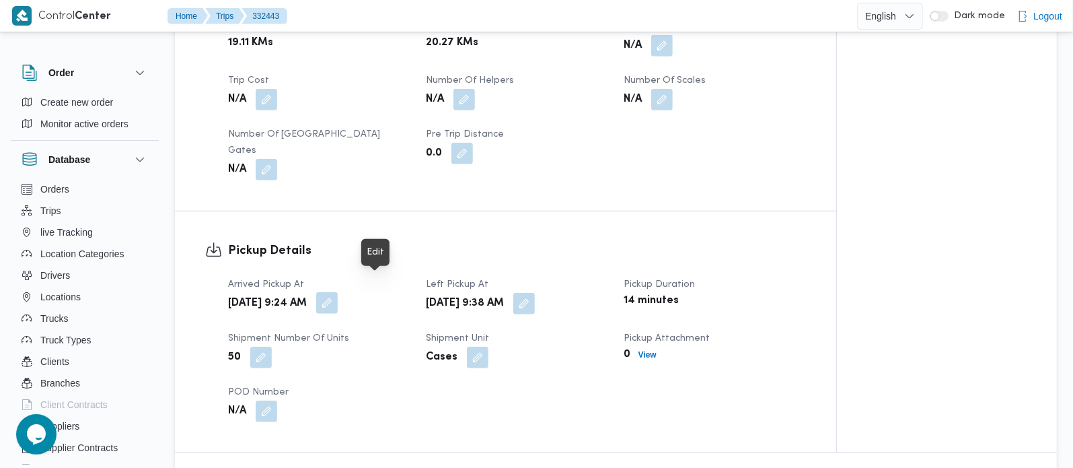
click at [338, 292] on button "button" at bounding box center [327, 303] width 22 height 22
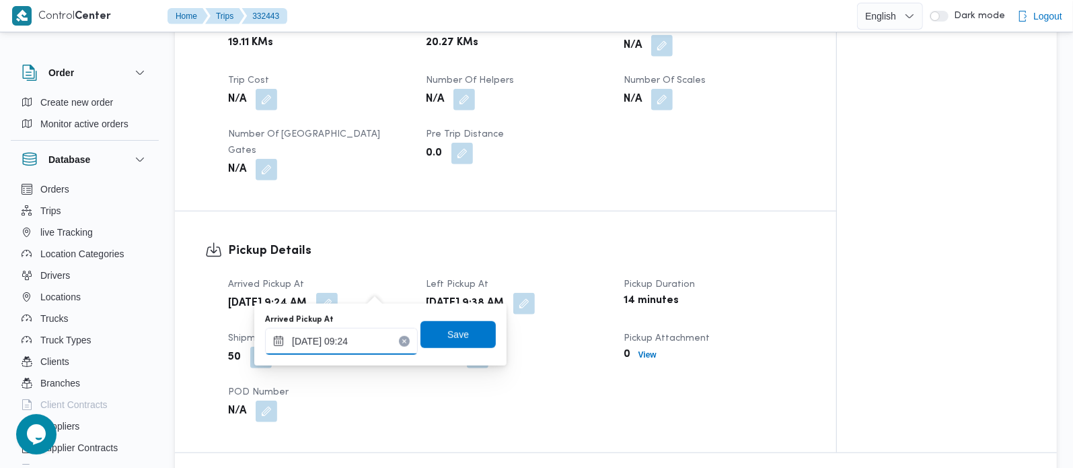
click at [362, 341] on input "[DATE] 09:24" at bounding box center [341, 341] width 153 height 27
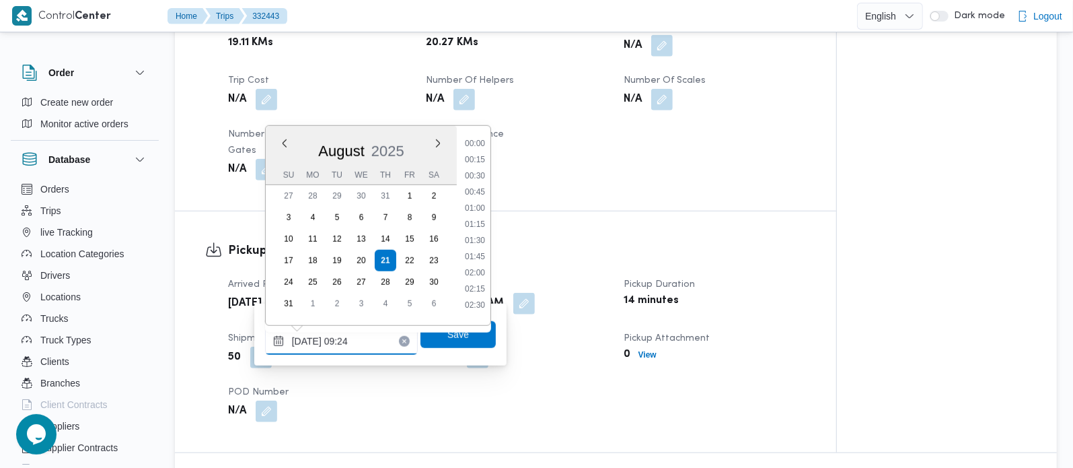
scroll to position [506, 0]
click at [482, 169] on li "08:15" at bounding box center [475, 170] width 31 height 13
type input "21/08/2025 08:15"
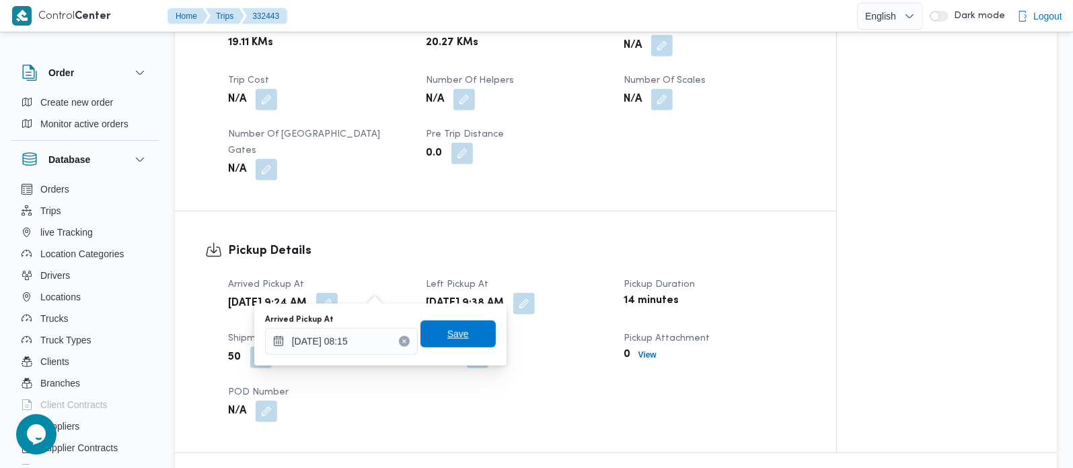
click at [455, 334] on span "Save" at bounding box center [458, 334] width 22 height 16
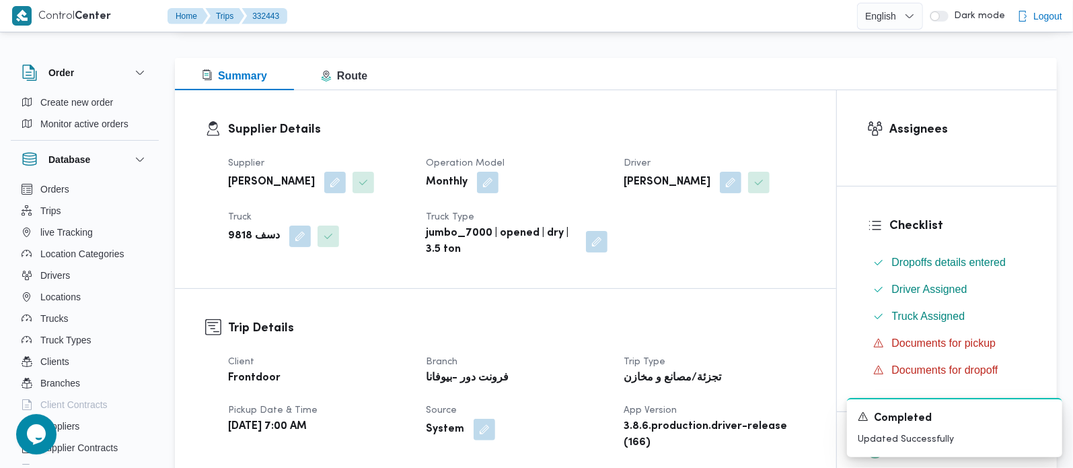
scroll to position [0, 0]
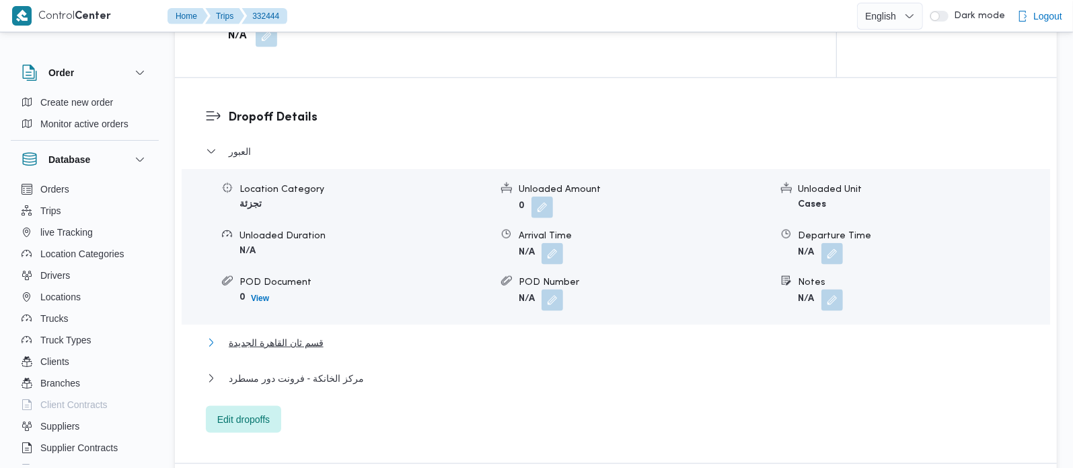
click at [277, 334] on span "قسم ثان القاهرة الجديدة" at bounding box center [276, 342] width 95 height 16
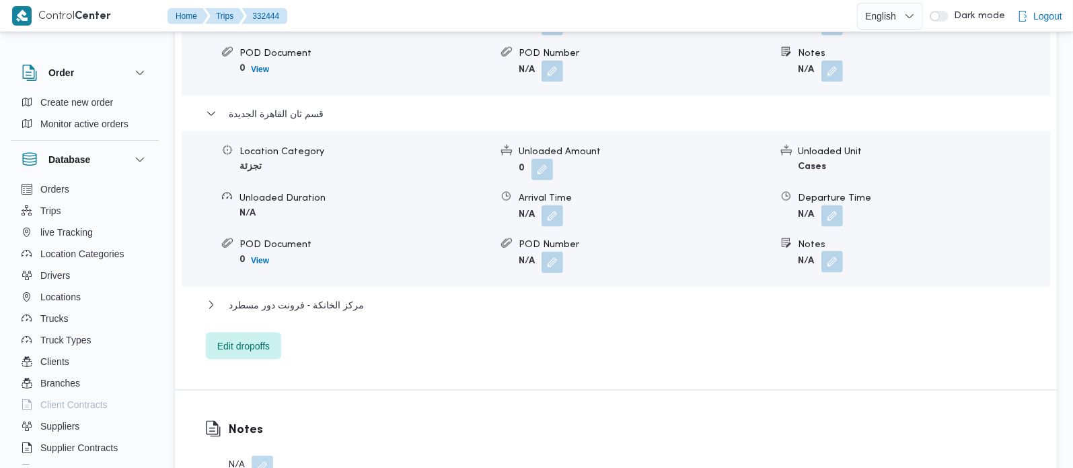
scroll to position [1346, 0]
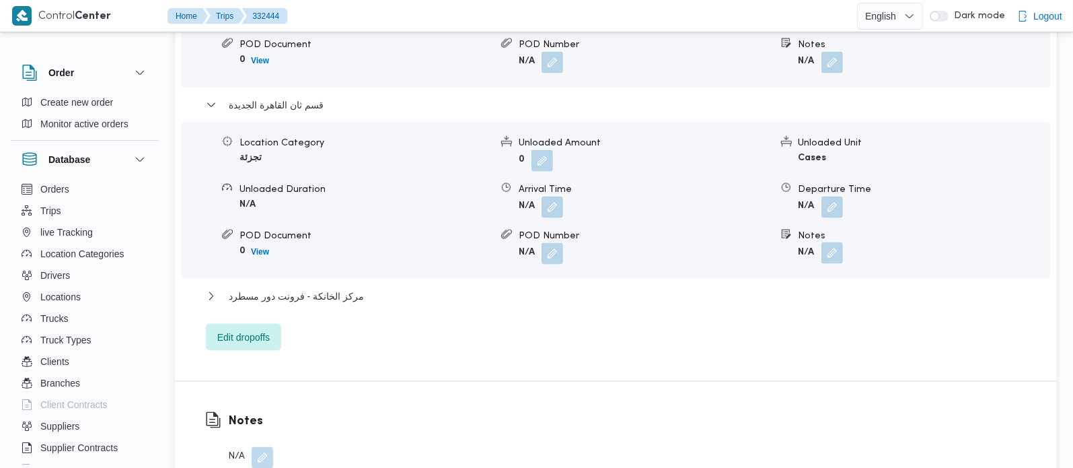
click at [836, 242] on button "button" at bounding box center [833, 253] width 22 height 22
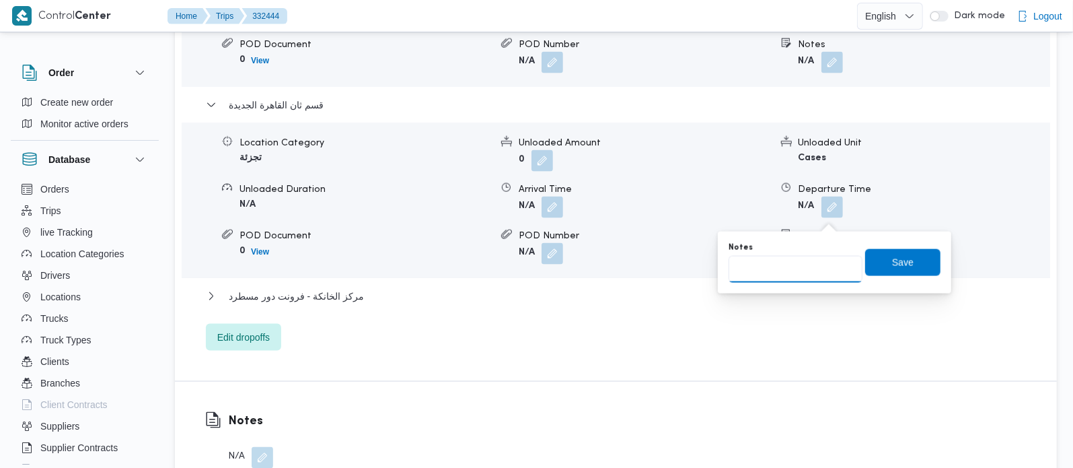
click at [786, 270] on input "Notes" at bounding box center [796, 269] width 134 height 27
paste input "المستقبل"
type input "المستقبل"
click at [892, 268] on span "Save" at bounding box center [903, 262] width 22 height 16
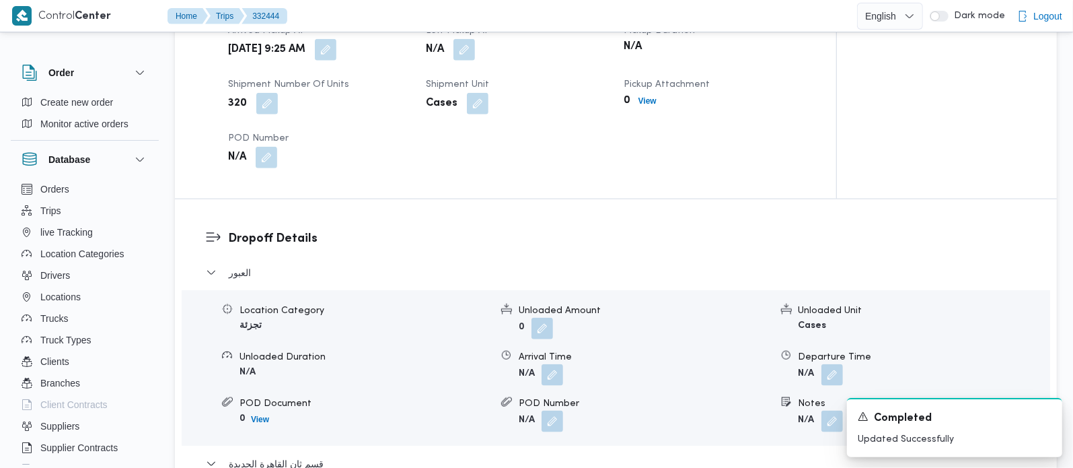
scroll to position [949, 0]
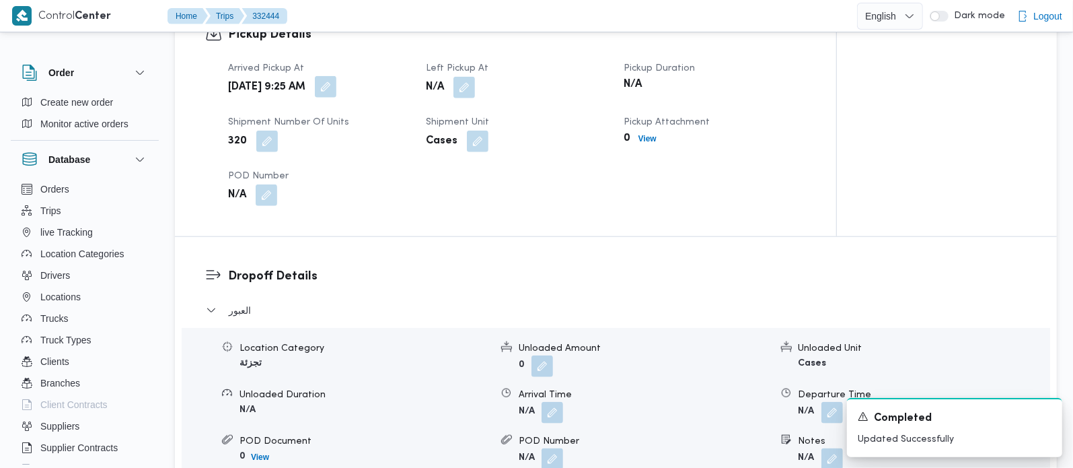
click at [336, 76] on button "button" at bounding box center [326, 87] width 22 height 22
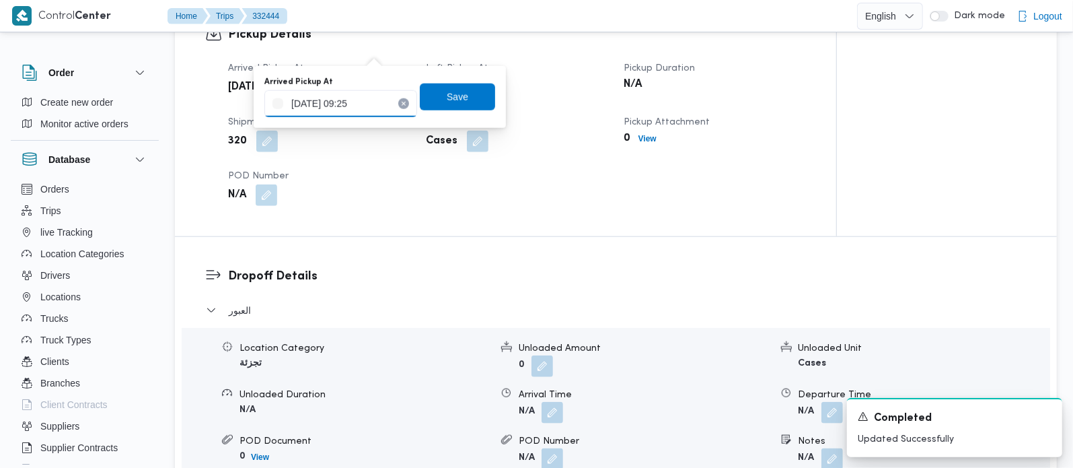
click at [338, 111] on input "21/08/2025 09:25" at bounding box center [340, 103] width 153 height 27
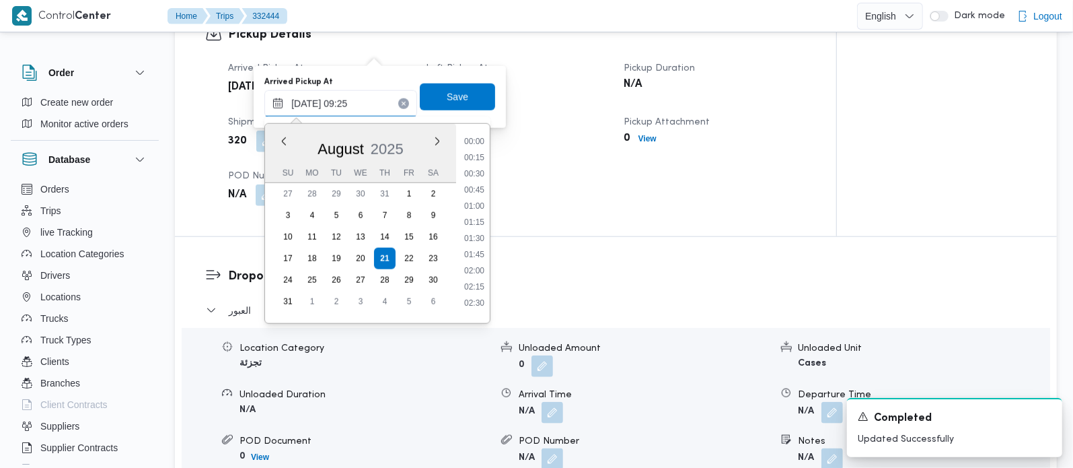
scroll to position [506, 0]
click at [482, 184] on li "08:30" at bounding box center [474, 184] width 31 height 13
type input "21/08/2025 08:30"
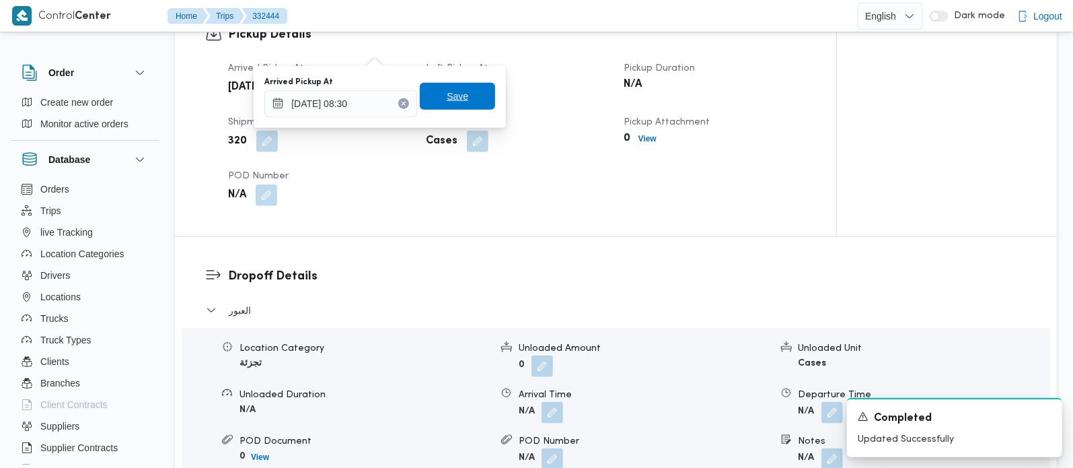
click at [465, 92] on span "Save" at bounding box center [457, 96] width 75 height 27
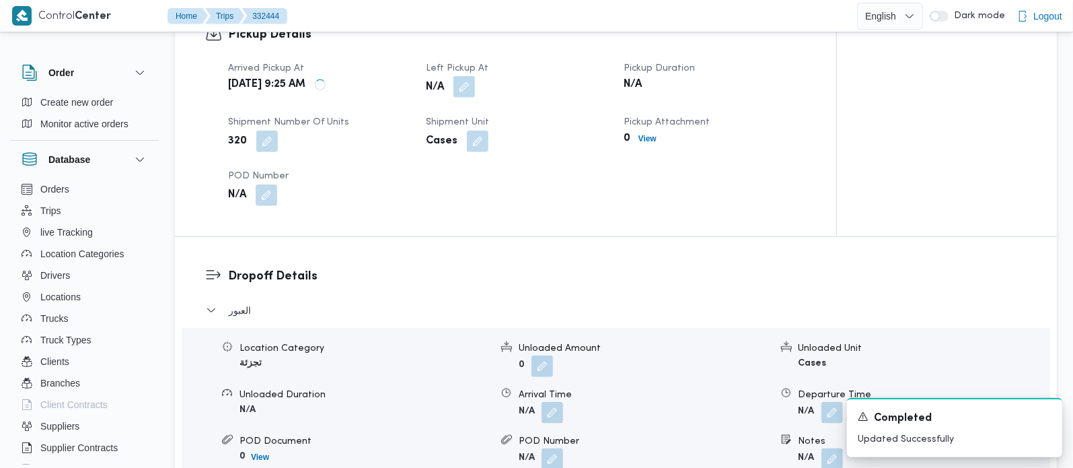
click at [472, 76] on button "button" at bounding box center [465, 87] width 22 height 22
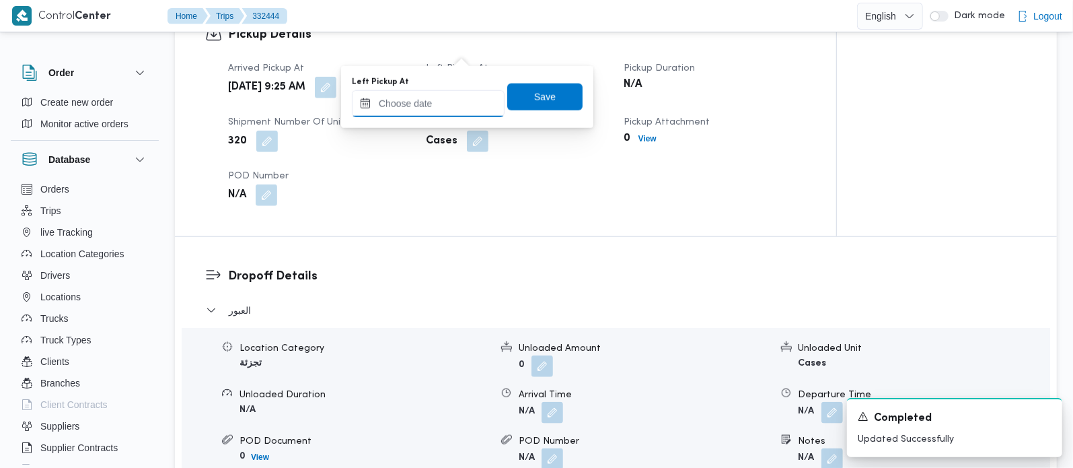
click at [454, 92] on input "Left Pickup At" at bounding box center [428, 103] width 153 height 27
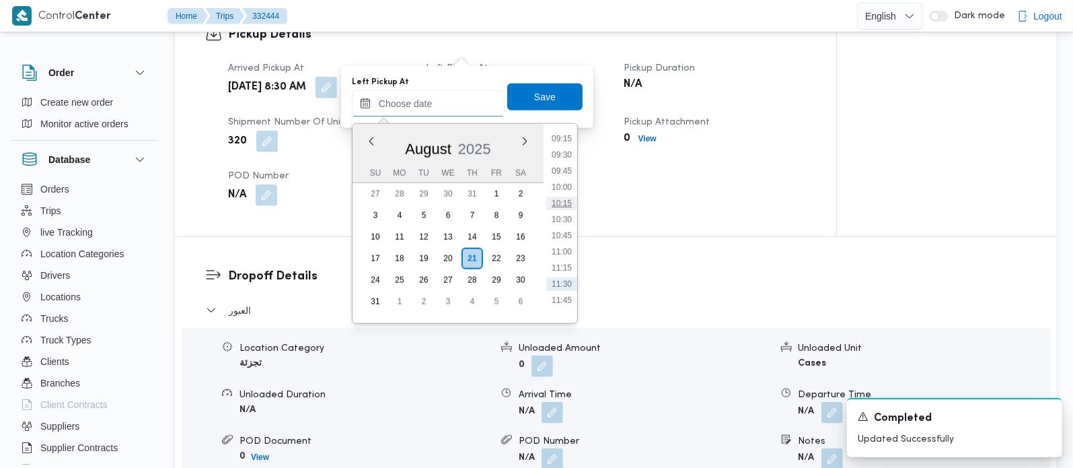
scroll to position [573, 0]
click at [567, 168] on li "09:15" at bounding box center [561, 165] width 31 height 13
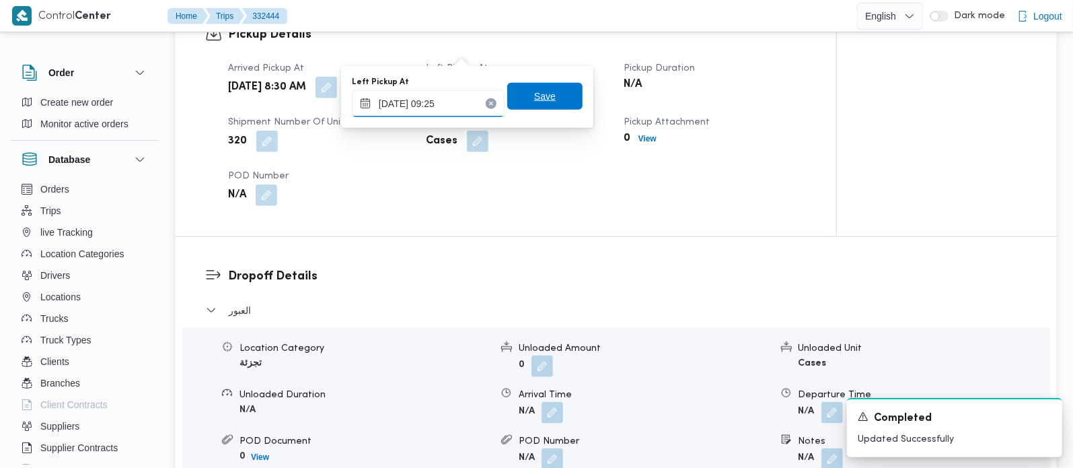
type input "21/08/2025 09:25"
click at [522, 85] on span "Save" at bounding box center [544, 96] width 75 height 27
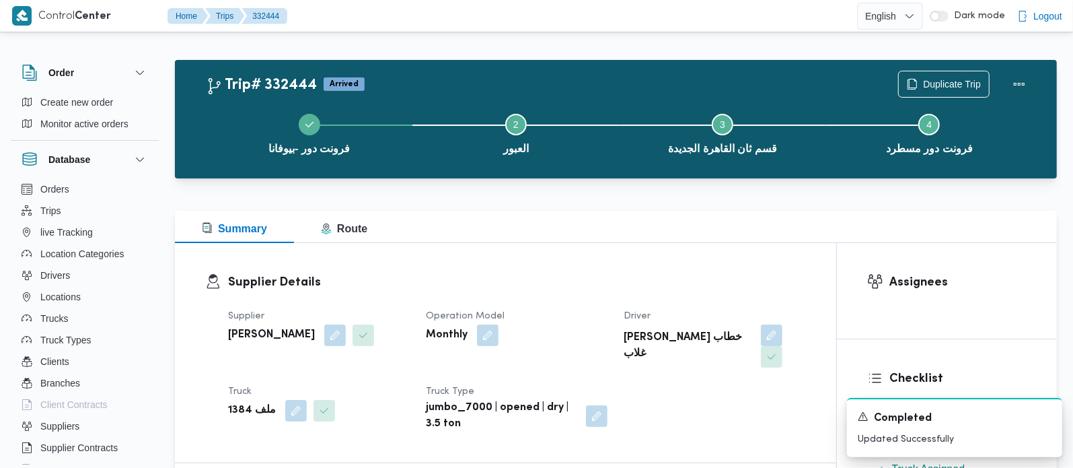
scroll to position [0, 0]
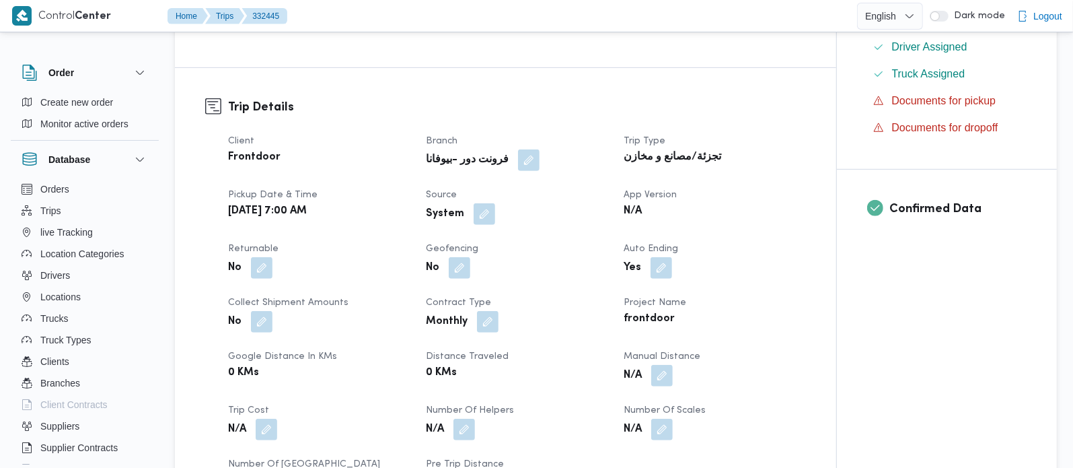
scroll to position [396, 0]
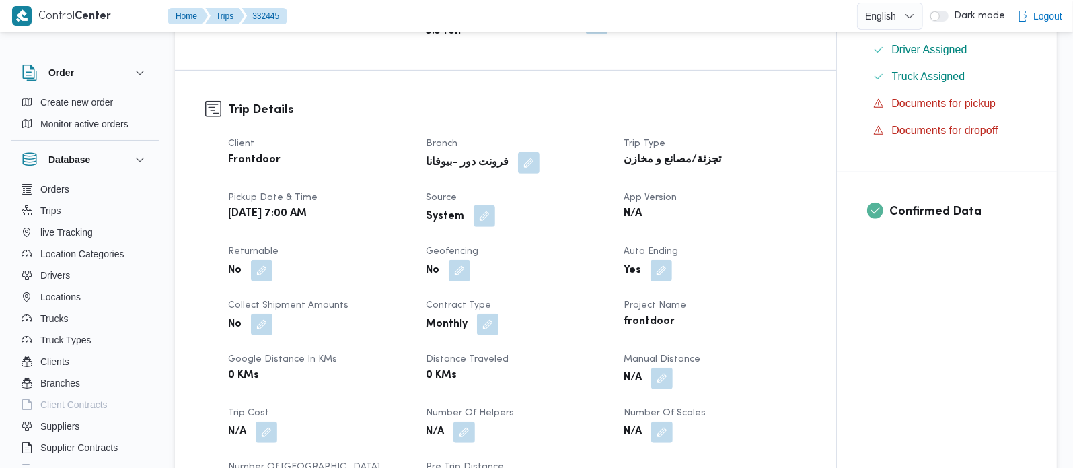
click at [488, 205] on button "button" at bounding box center [485, 216] width 22 height 22
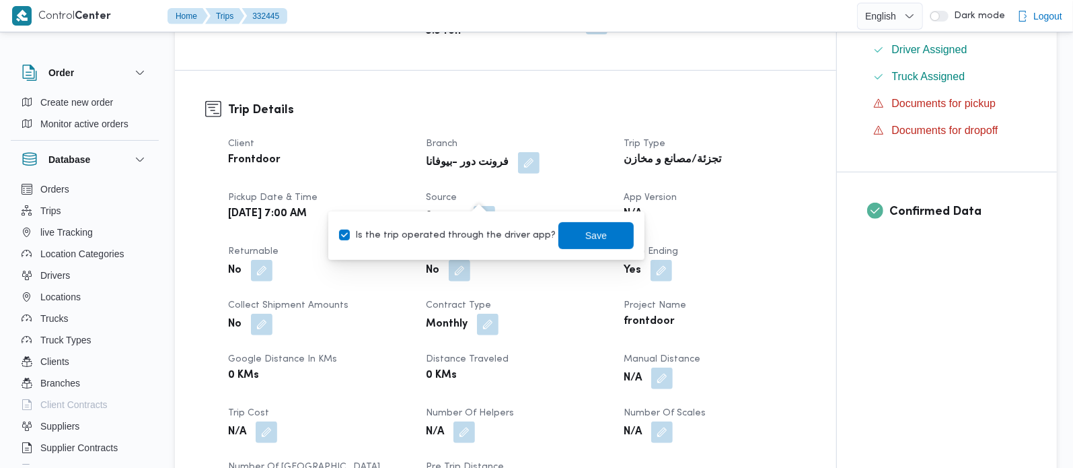
click at [474, 229] on label "Is the trip operated through the driver app?" at bounding box center [447, 235] width 217 height 16
checkbox input "false"
click at [585, 236] on span "Save" at bounding box center [596, 235] width 22 height 16
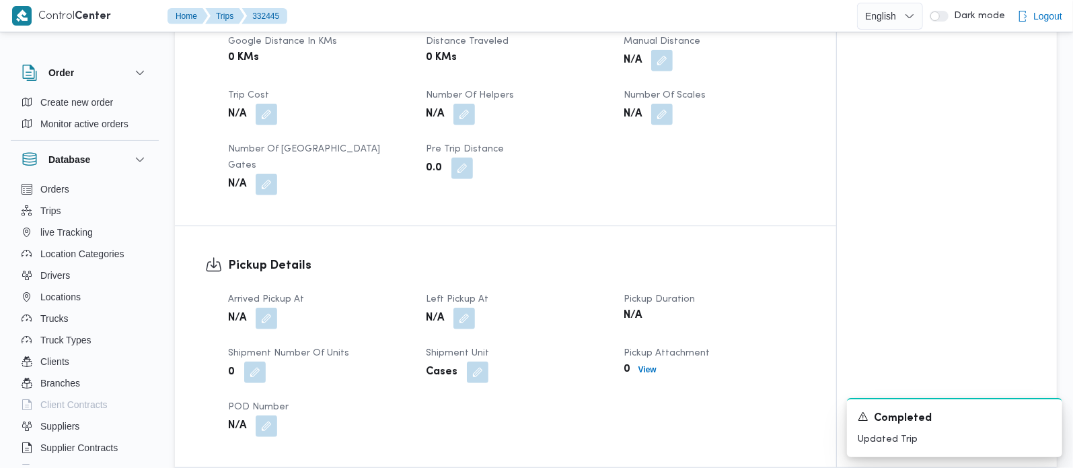
scroll to position [791, 0]
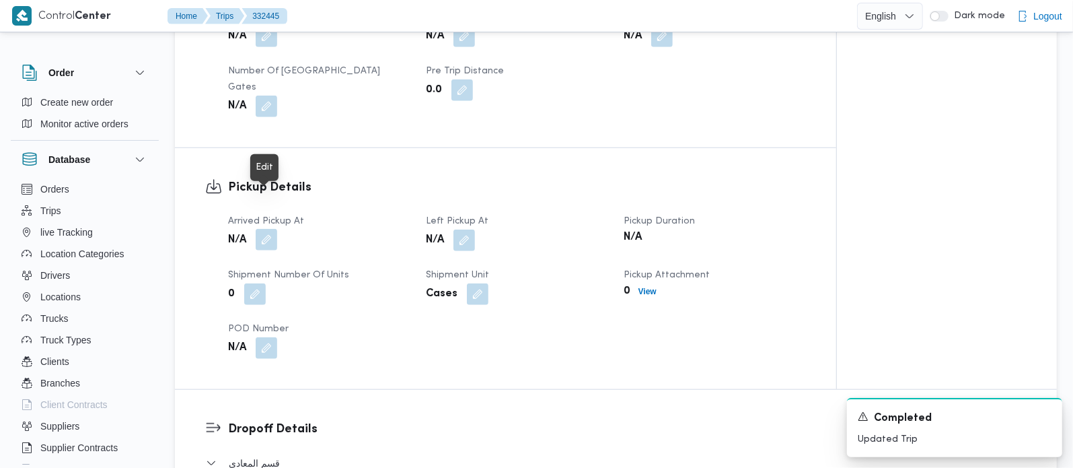
click at [262, 229] on button "button" at bounding box center [267, 240] width 22 height 22
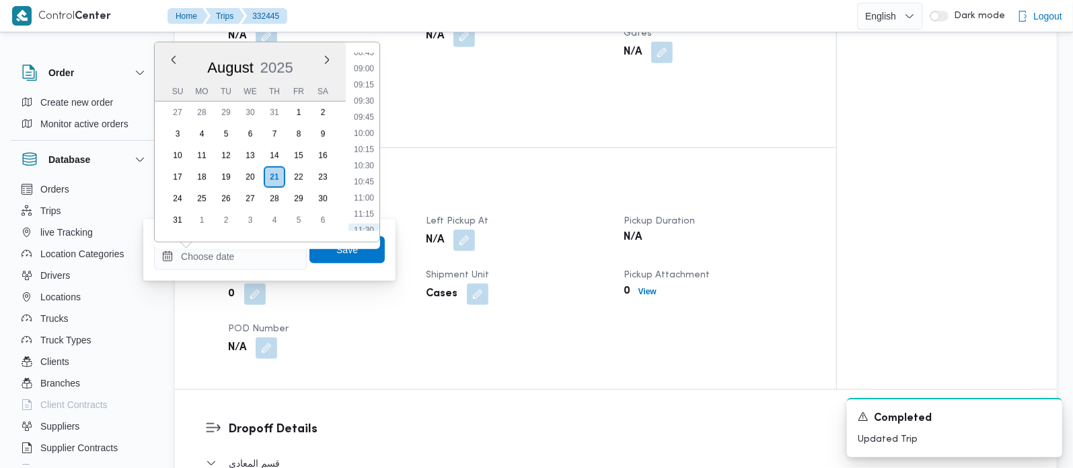
scroll to position [494, 0]
click at [365, 83] on li "08:00" at bounding box center [364, 82] width 31 height 13
type input "21/08/2025 08:00"
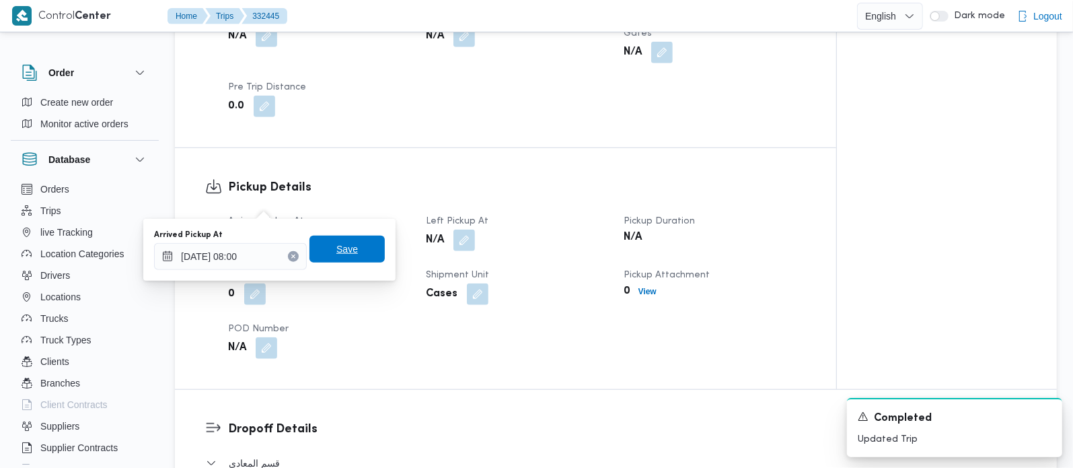
click at [353, 242] on span "Save" at bounding box center [347, 249] width 75 height 27
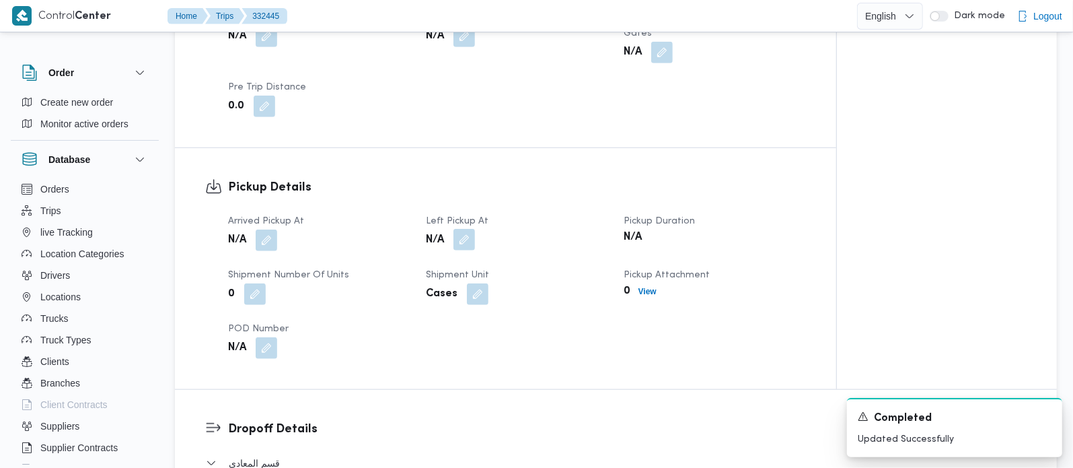
click at [460, 229] on button "button" at bounding box center [465, 240] width 22 height 22
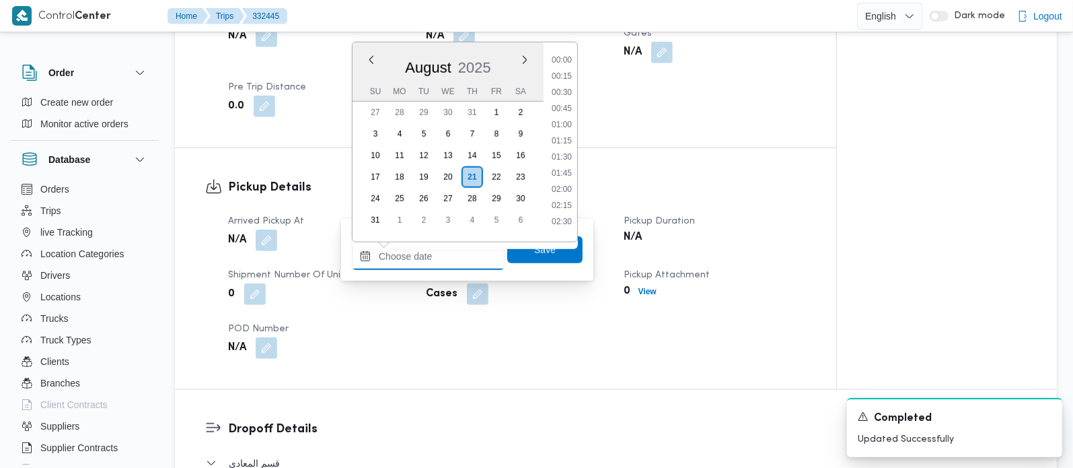
click at [454, 262] on input "Left Pickup At" at bounding box center [428, 256] width 153 height 27
click at [571, 114] on li "09:45" at bounding box center [561, 116] width 31 height 13
type input "[DATE] 09:45"
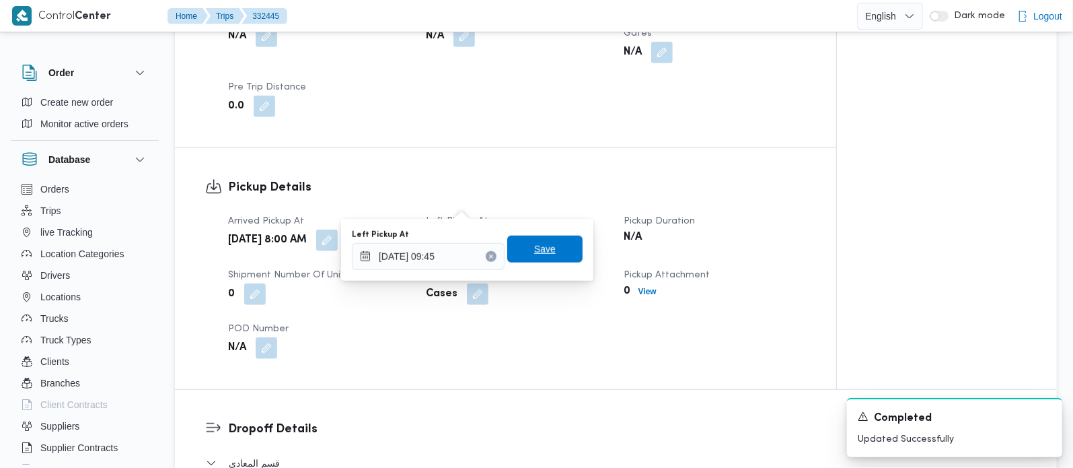
click at [559, 244] on span "Save" at bounding box center [544, 249] width 75 height 27
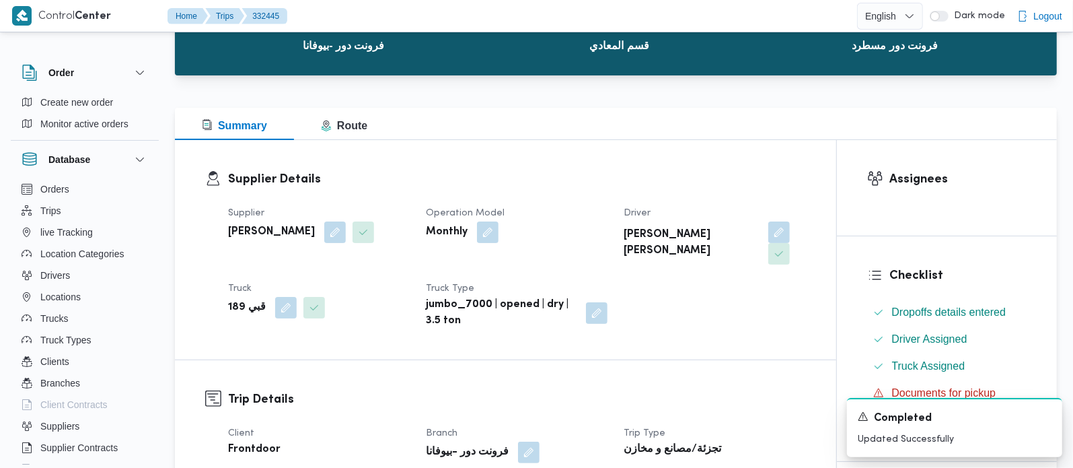
scroll to position [0, 0]
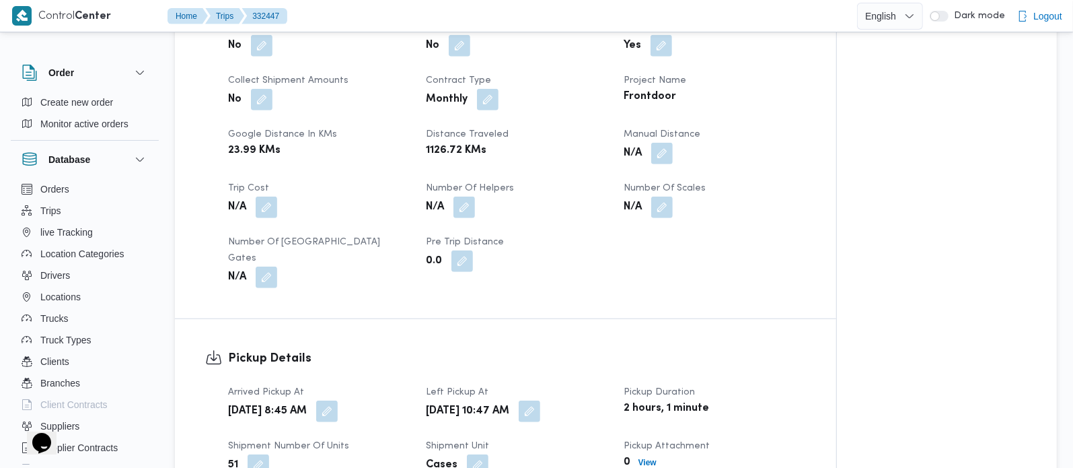
scroll to position [633, 0]
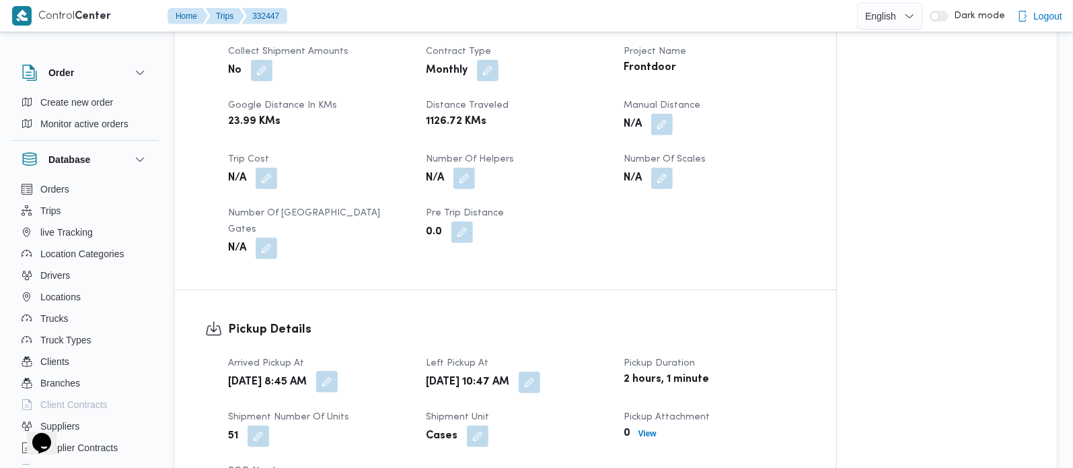
click at [338, 371] on button "button" at bounding box center [327, 382] width 22 height 22
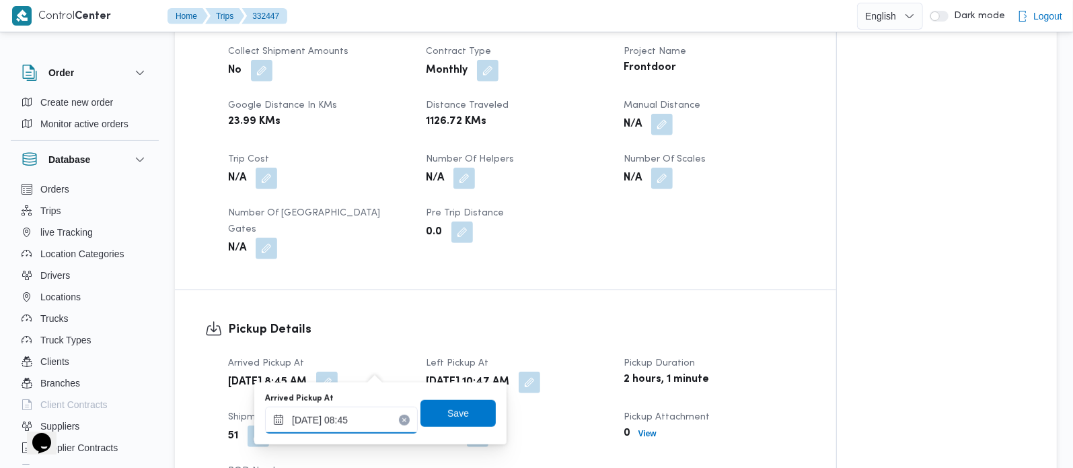
click at [353, 427] on input "[DATE] 08:45" at bounding box center [341, 419] width 153 height 27
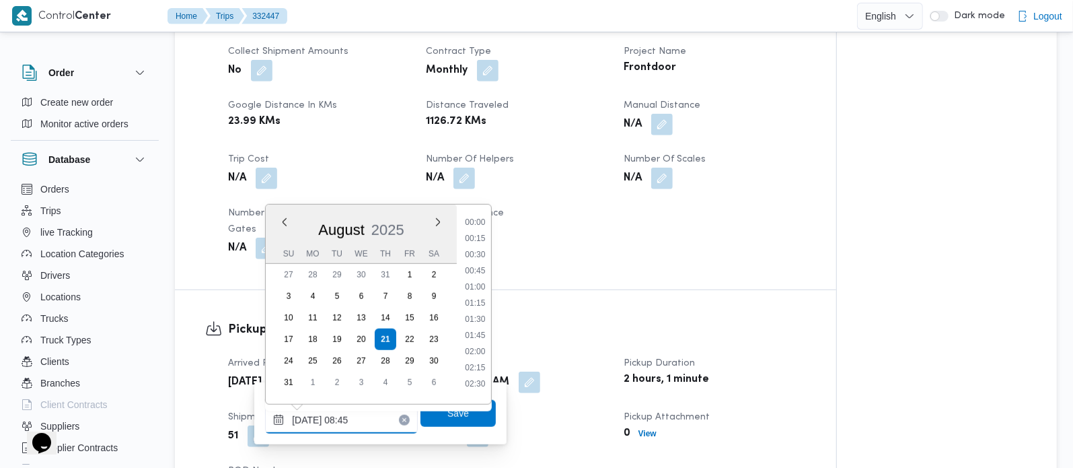
scroll to position [474, 0]
click at [480, 235] on li "07:30" at bounding box center [475, 232] width 31 height 13
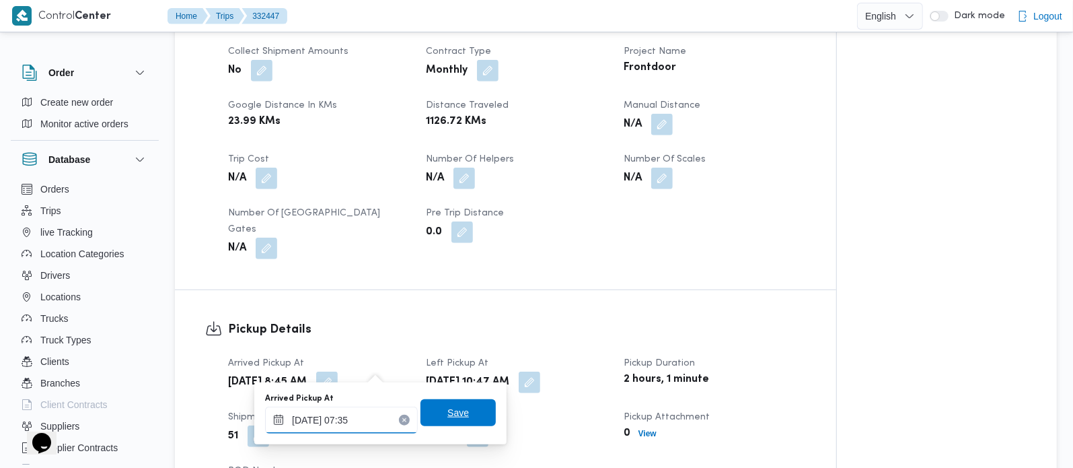
type input "[DATE] 07:35"
click at [447, 419] on span "Save" at bounding box center [458, 412] width 22 height 16
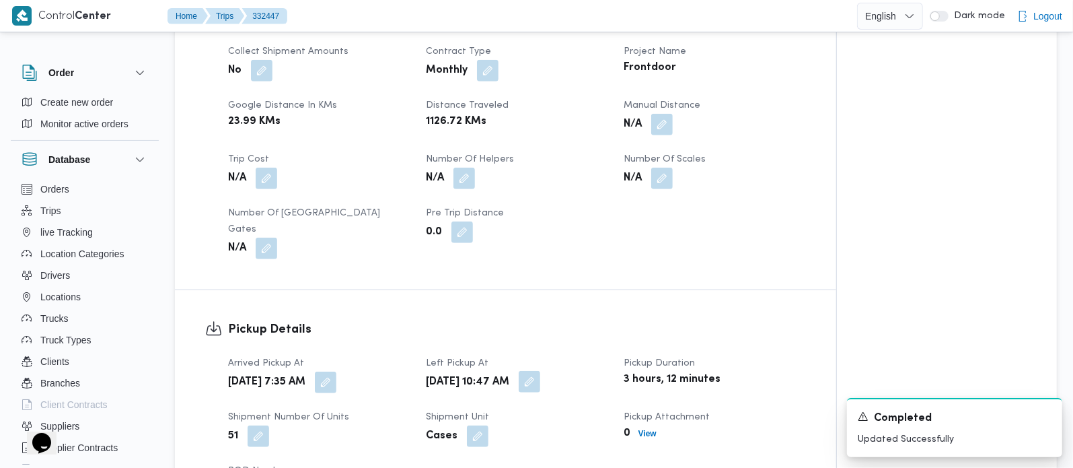
click at [540, 371] on button "button" at bounding box center [530, 382] width 22 height 22
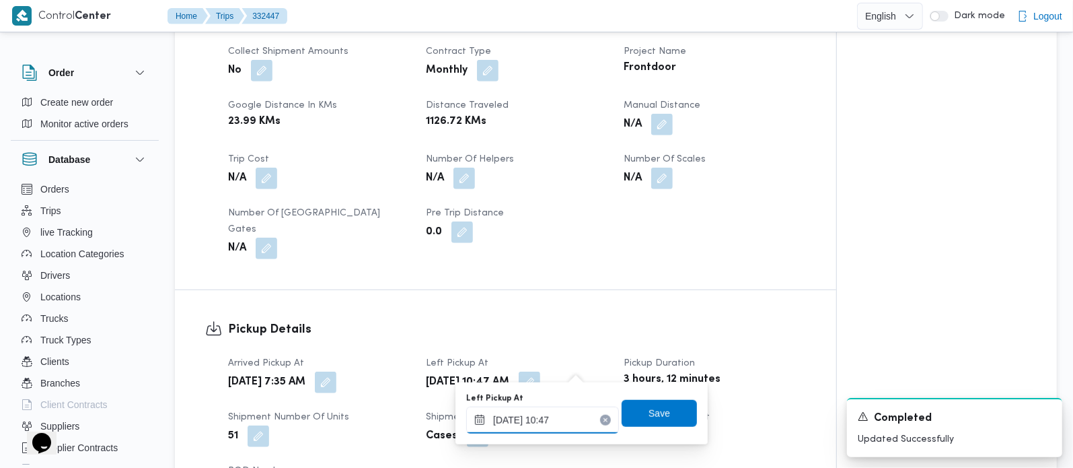
click at [553, 419] on input "21/08/2025 10:47" at bounding box center [542, 419] width 153 height 27
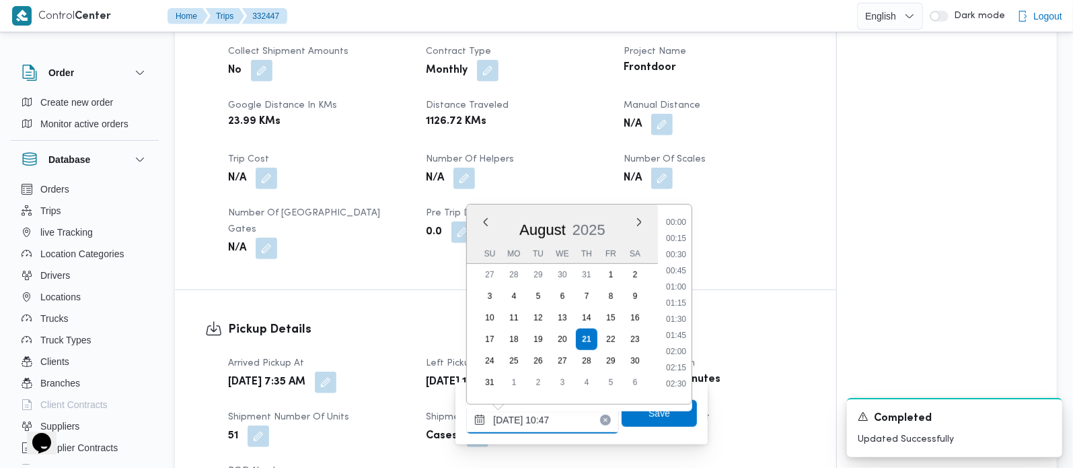
scroll to position [603, 0]
click at [680, 246] on li "09:45" at bounding box center [676, 248] width 31 height 13
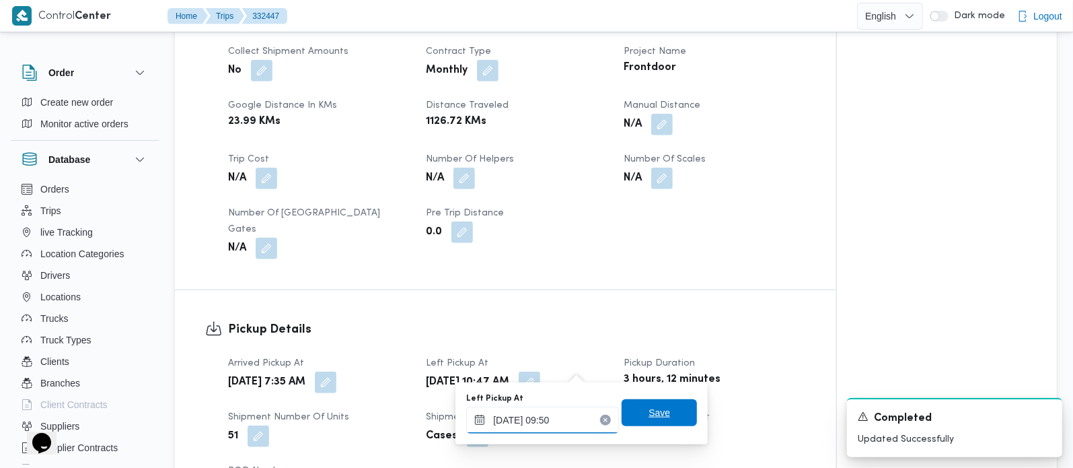
type input "[DATE] 09:50"
click at [665, 412] on span "Save" at bounding box center [659, 412] width 75 height 27
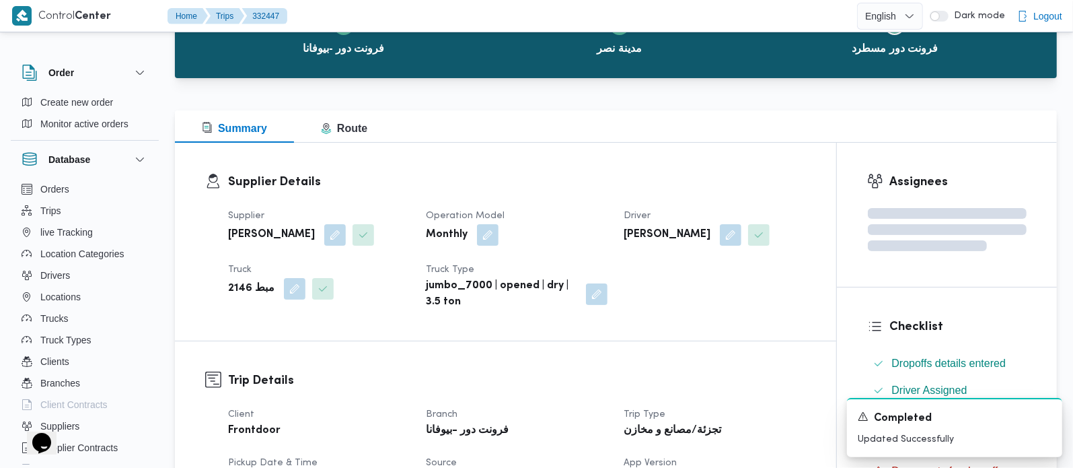
scroll to position [0, 0]
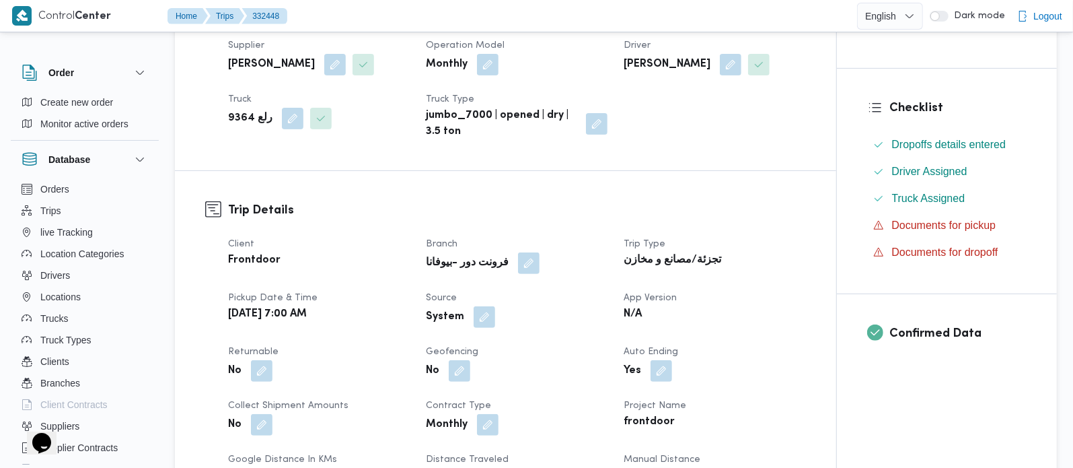
scroll to position [432, 0]
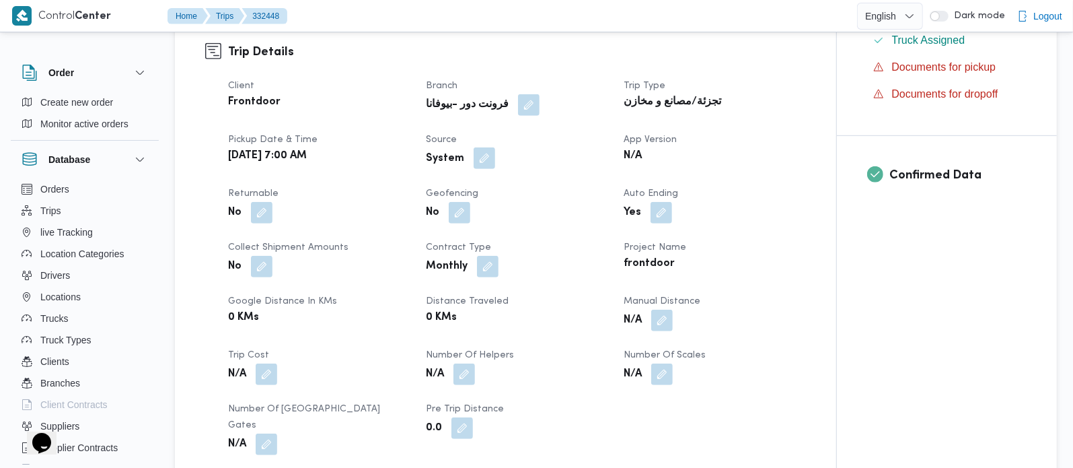
click at [480, 154] on button "button" at bounding box center [485, 158] width 22 height 22
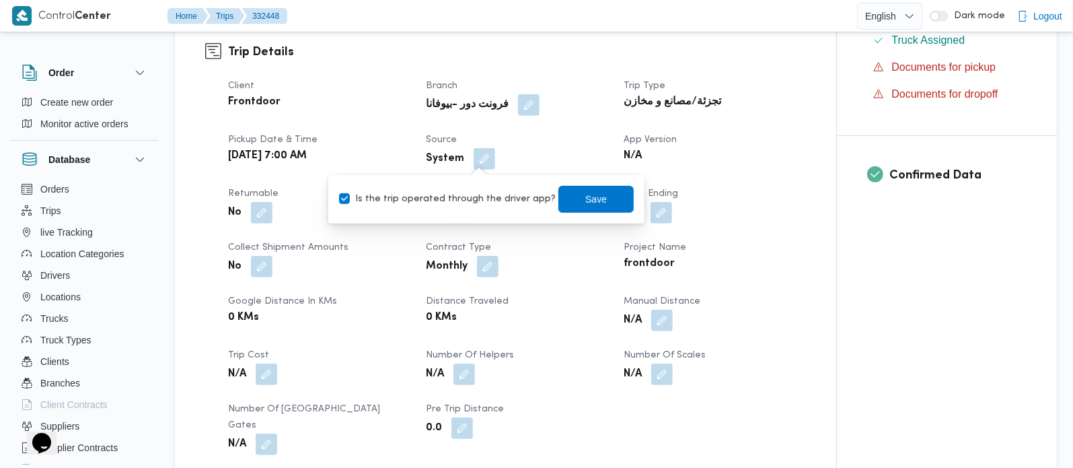
click at [462, 199] on label "Is the trip operated through the driver app?" at bounding box center [447, 199] width 217 height 16
checkbox input "false"
click at [602, 200] on span "Save" at bounding box center [595, 198] width 75 height 27
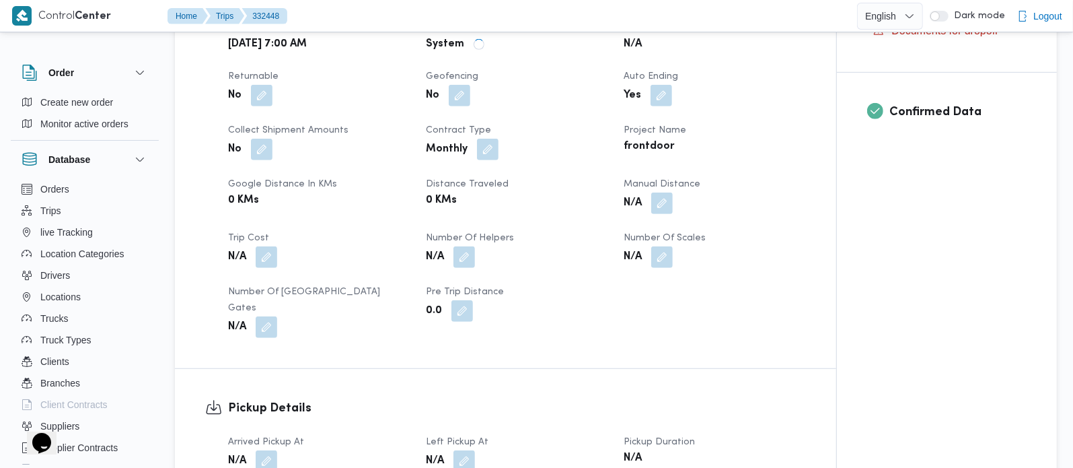
scroll to position [748, 0]
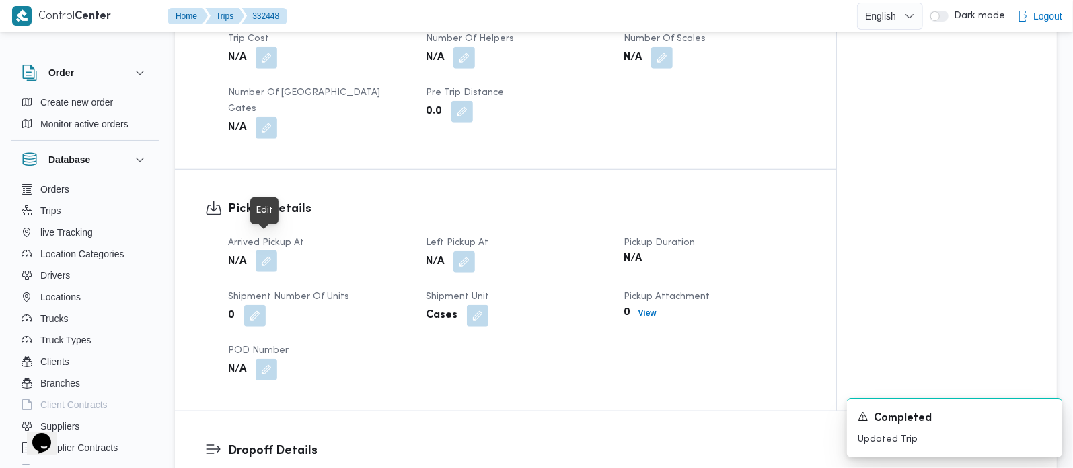
click at [268, 250] on button "button" at bounding box center [267, 261] width 22 height 22
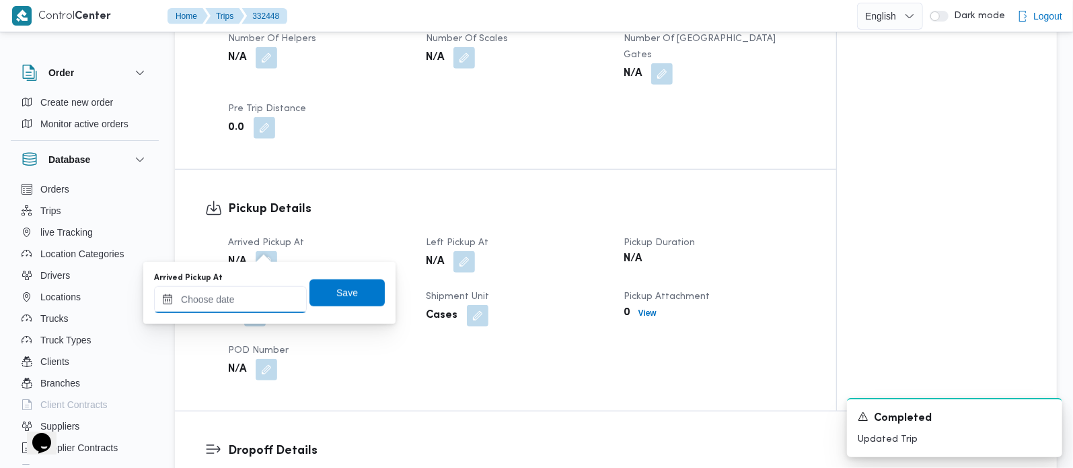
click at [236, 297] on input "Arrived Pickup At" at bounding box center [230, 299] width 153 height 27
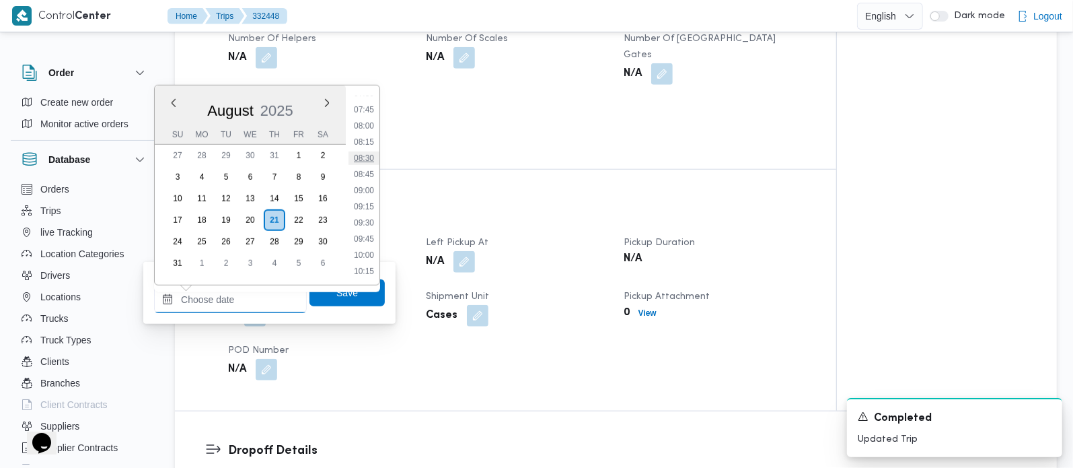
scroll to position [414, 0]
click at [360, 143] on li "07:00" at bounding box center [364, 140] width 31 height 13
type input "[DATE] 07:00"
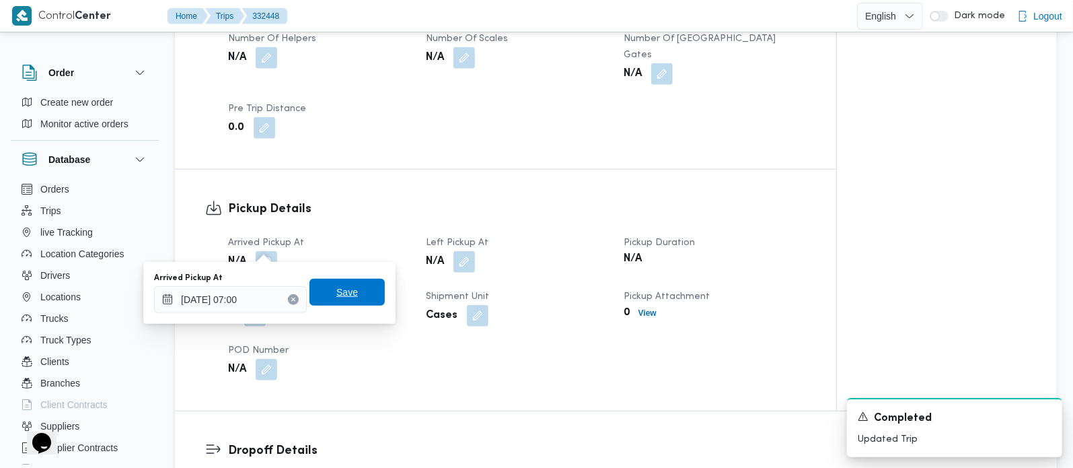
click at [342, 295] on span "Save" at bounding box center [347, 292] width 22 height 16
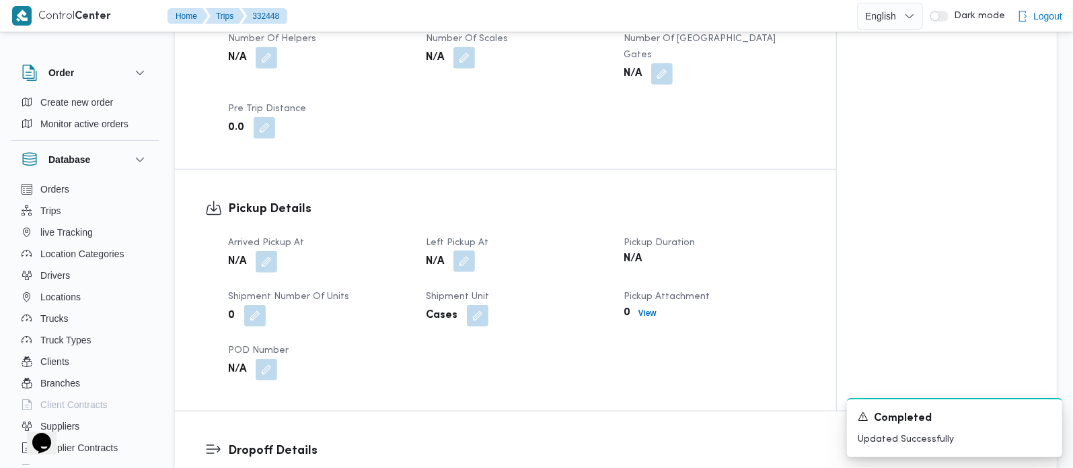
click at [467, 250] on button "button" at bounding box center [465, 261] width 22 height 22
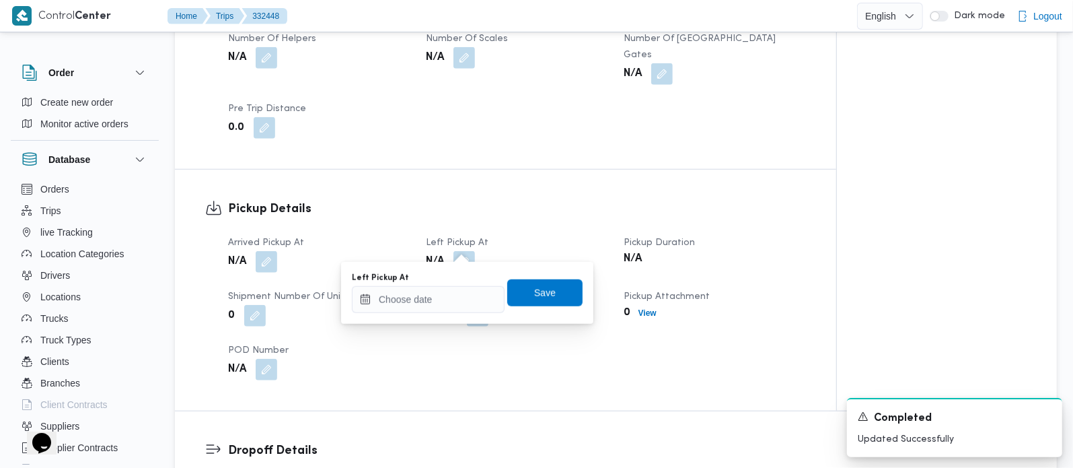
click at [464, 282] on div "Left Pickup At" at bounding box center [428, 293] width 153 height 40
click at [464, 289] on input "Left Pickup At" at bounding box center [428, 299] width 153 height 27
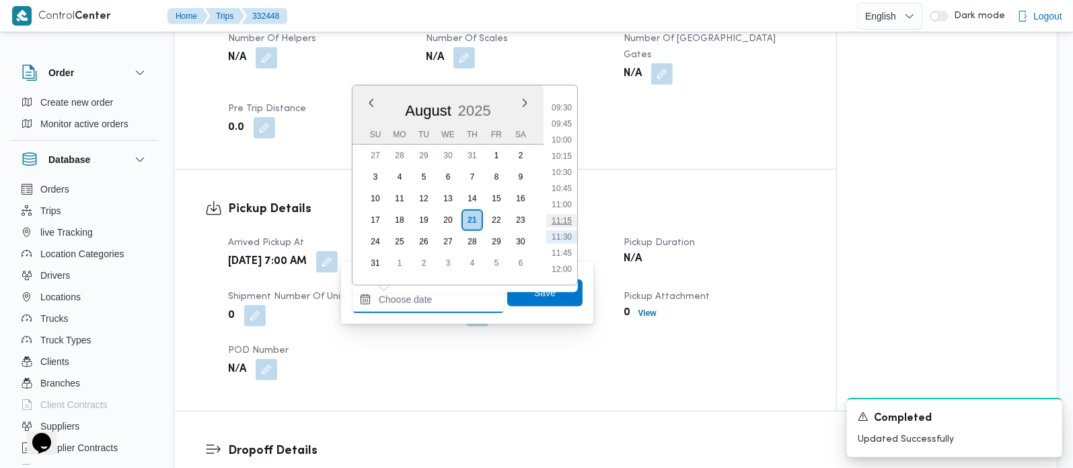
scroll to position [573, 0]
click at [563, 141] on li "09:30" at bounding box center [561, 143] width 31 height 13
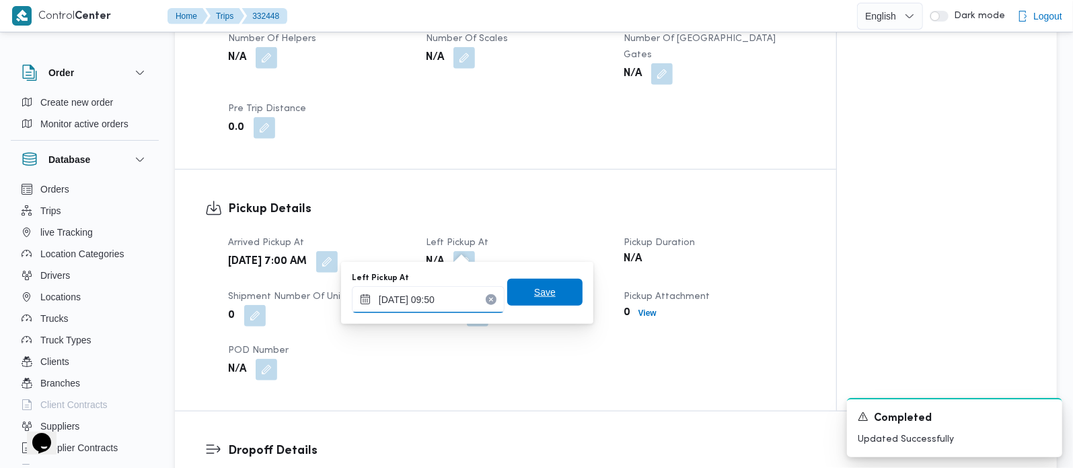
type input "21/08/2025 09:50"
click at [543, 291] on span "Save" at bounding box center [545, 292] width 22 height 16
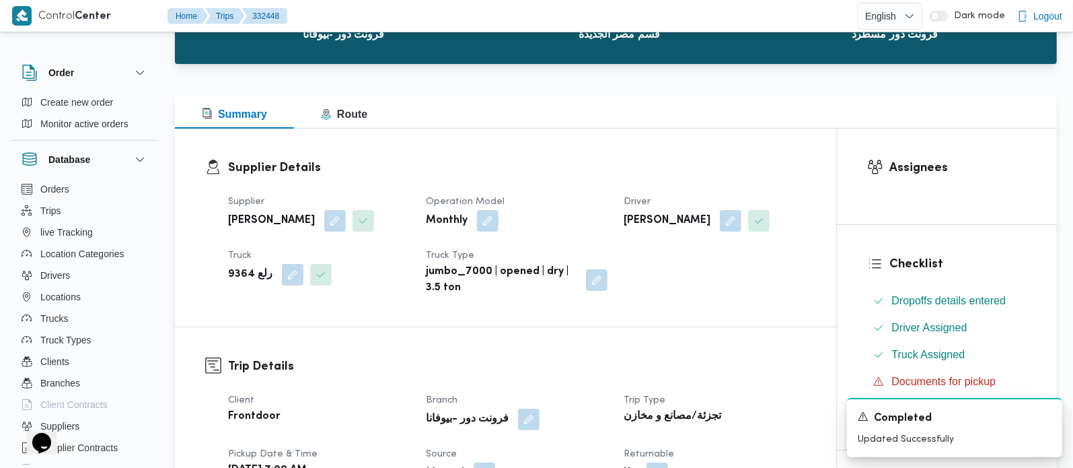
scroll to position [0, 0]
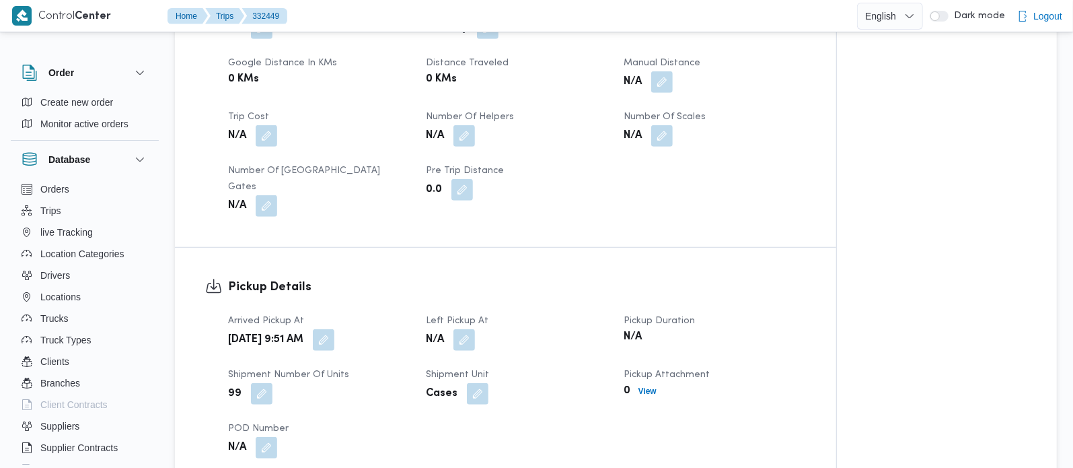
scroll to position [712, 0]
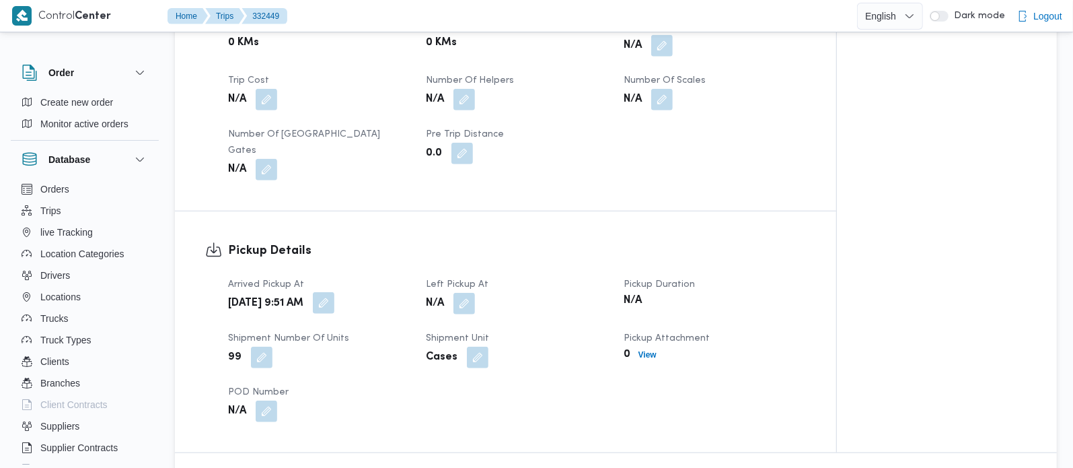
click at [334, 292] on button "button" at bounding box center [324, 303] width 22 height 22
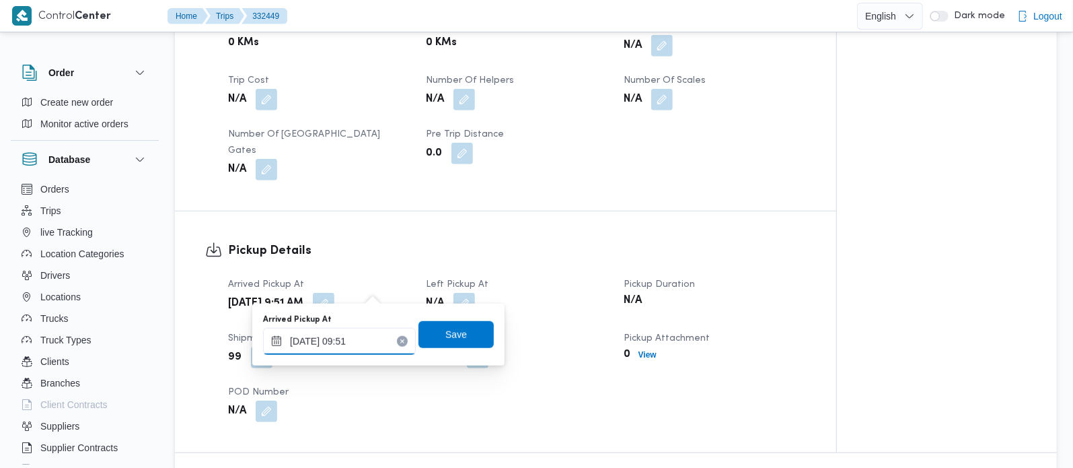
click at [357, 340] on input "21/08/2025 09:51" at bounding box center [339, 341] width 153 height 27
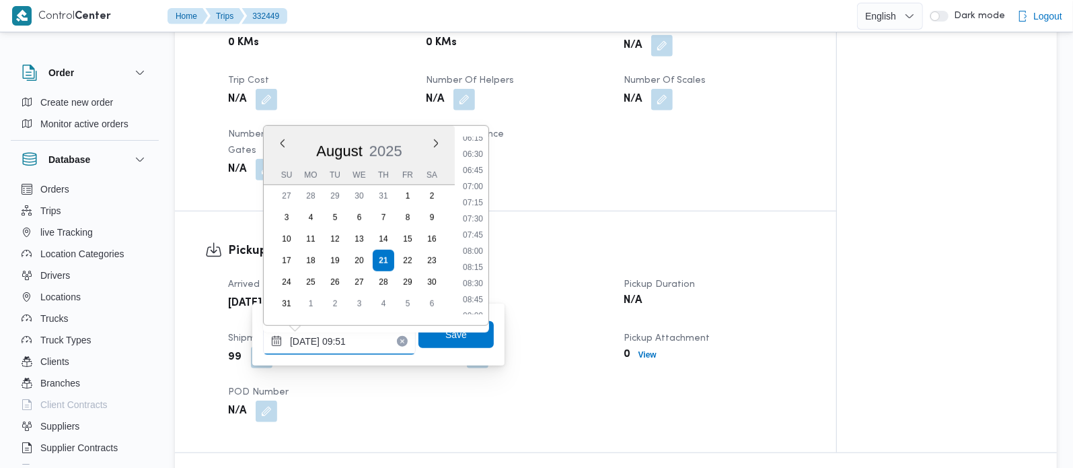
scroll to position [380, 0]
click at [470, 212] on li "07:00" at bounding box center [473, 215] width 31 height 13
type input "21/08/2025 07:00"
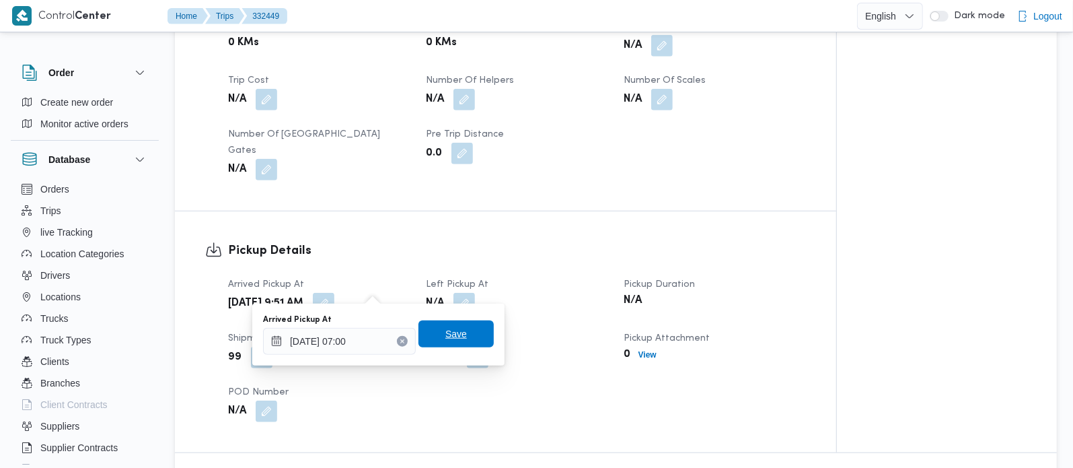
click at [465, 329] on span "Save" at bounding box center [456, 333] width 75 height 27
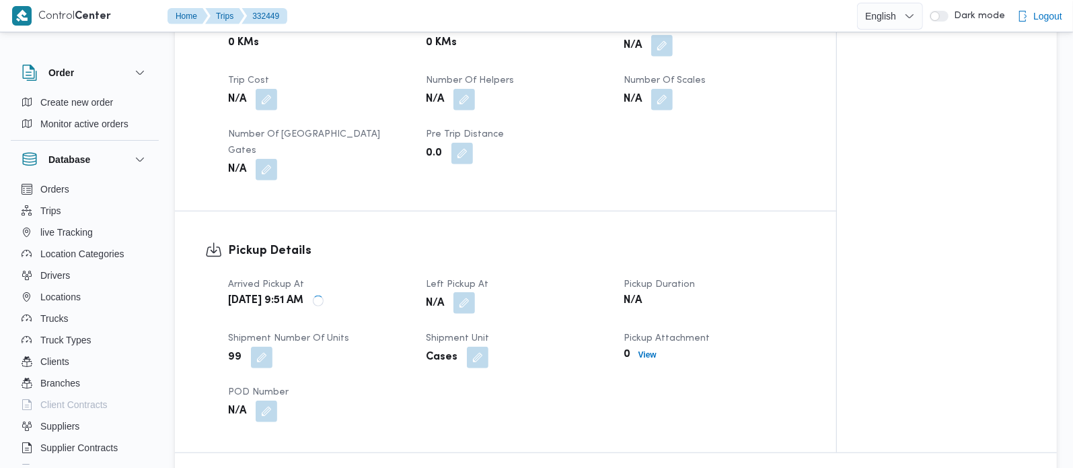
click at [463, 292] on button "button" at bounding box center [465, 303] width 22 height 22
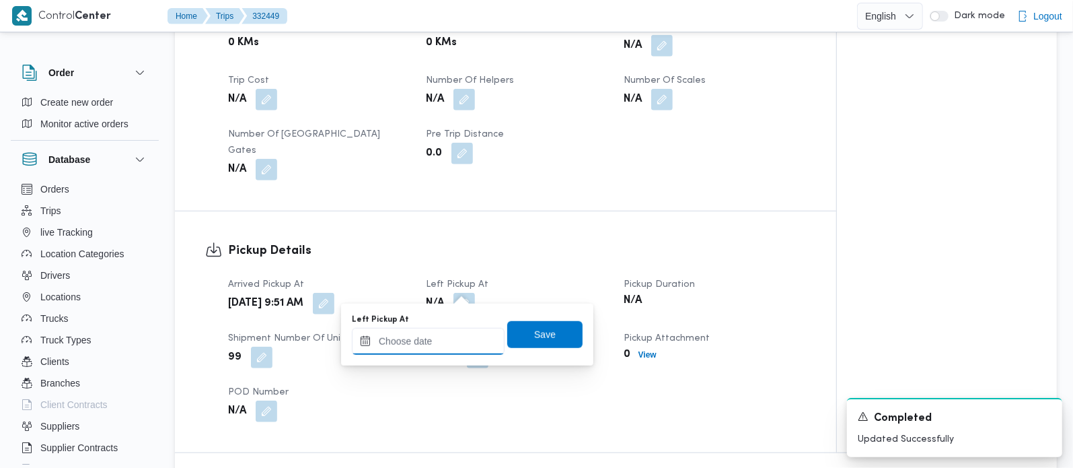
click at [447, 337] on input "Left Pickup At" at bounding box center [428, 341] width 153 height 27
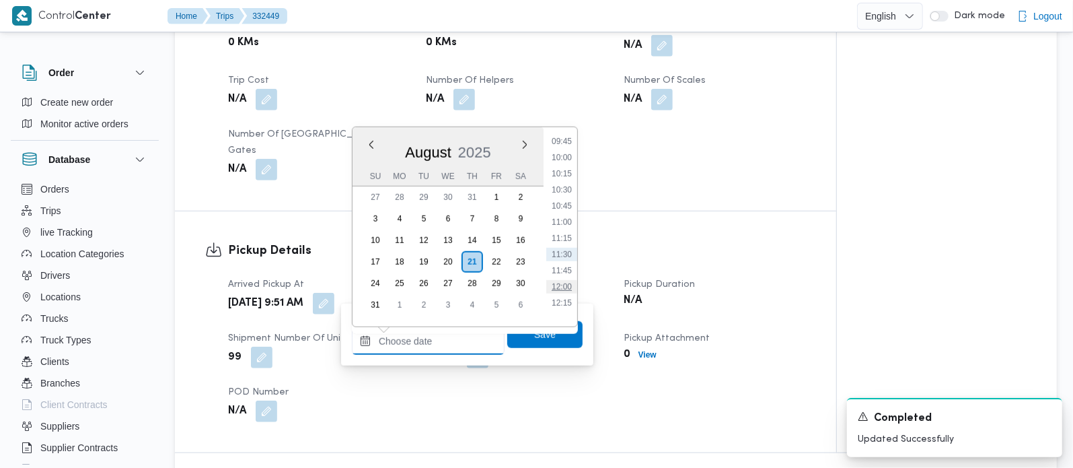
scroll to position [573, 0]
click at [565, 179] on li "09:30" at bounding box center [561, 185] width 31 height 13
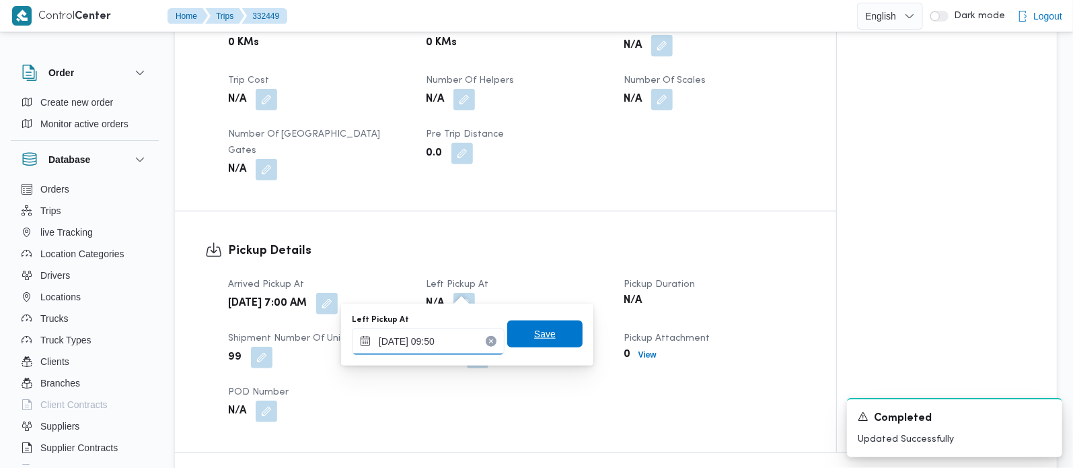
type input "21/08/2025 09:50"
click at [534, 339] on span "Save" at bounding box center [545, 334] width 22 height 16
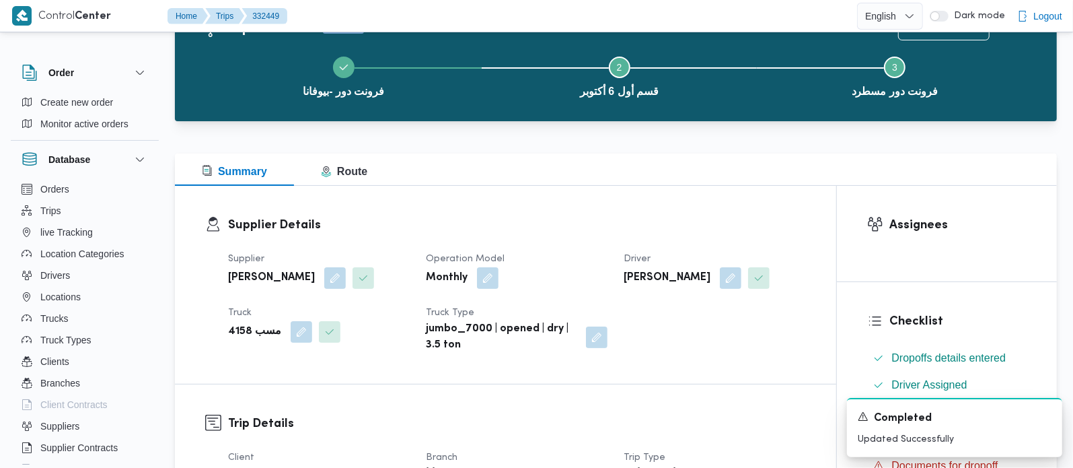
scroll to position [0, 0]
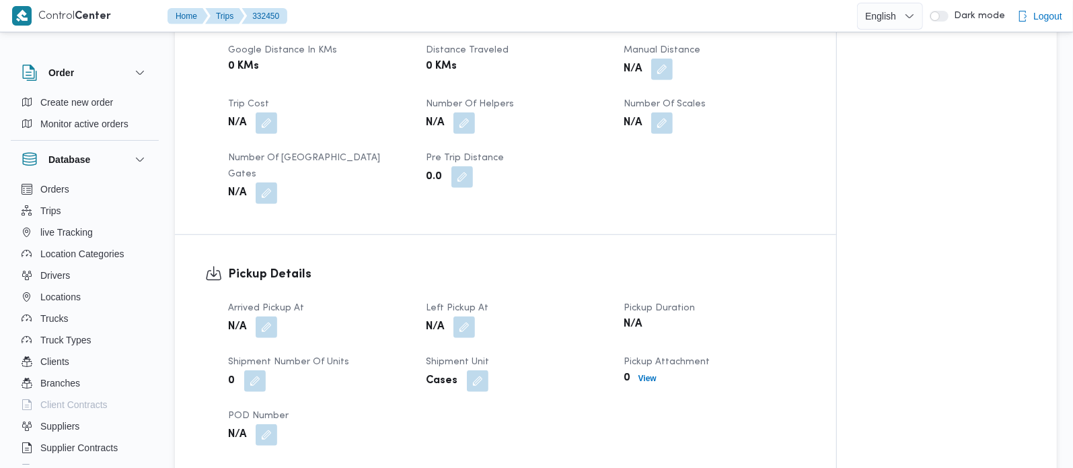
scroll to position [712, 0]
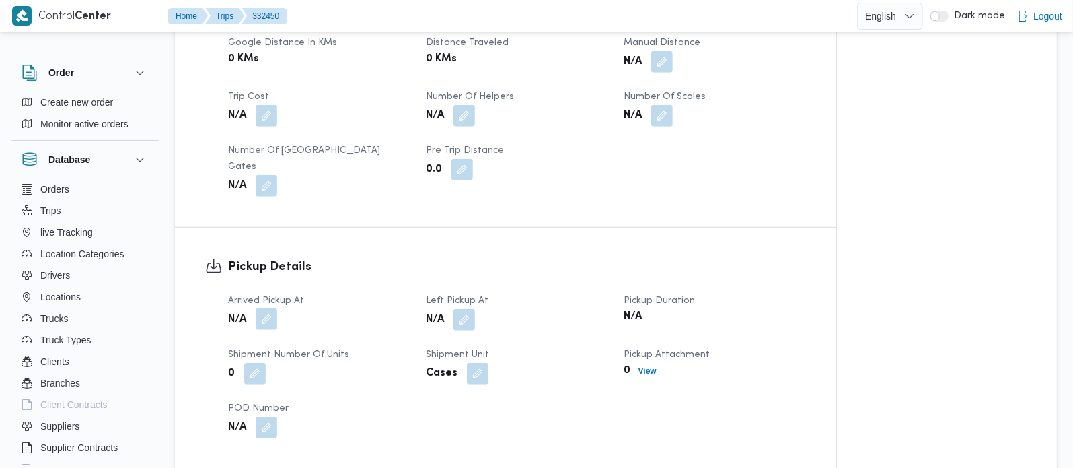
click at [274, 308] on button "button" at bounding box center [267, 319] width 22 height 22
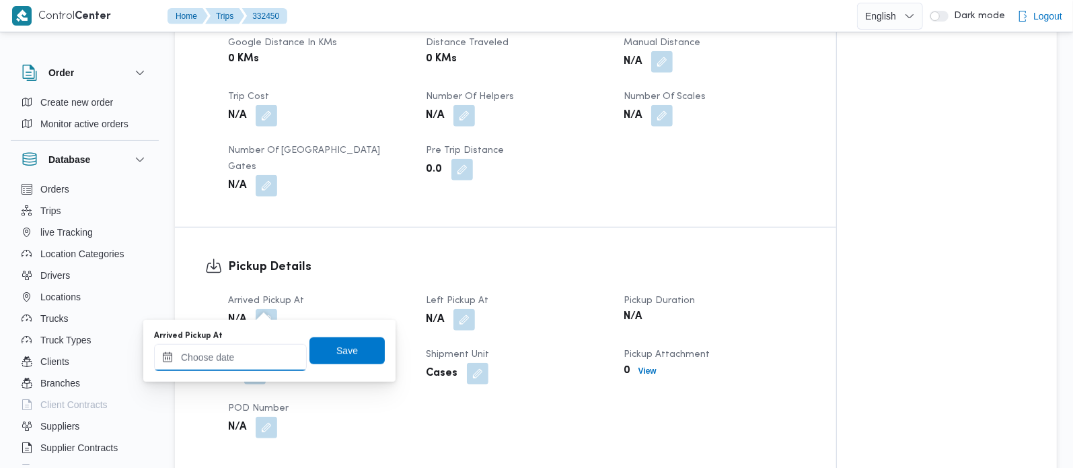
click at [250, 349] on input "Arrived Pickup At" at bounding box center [230, 357] width 153 height 27
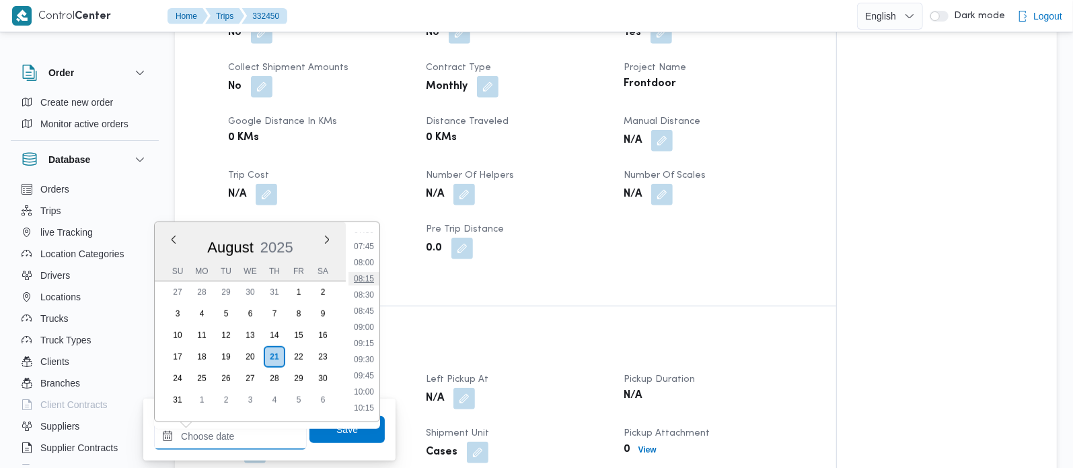
scroll to position [414, 0]
click at [366, 274] on li "07:00" at bounding box center [364, 276] width 31 height 13
type input "21/08/2025 07:00"
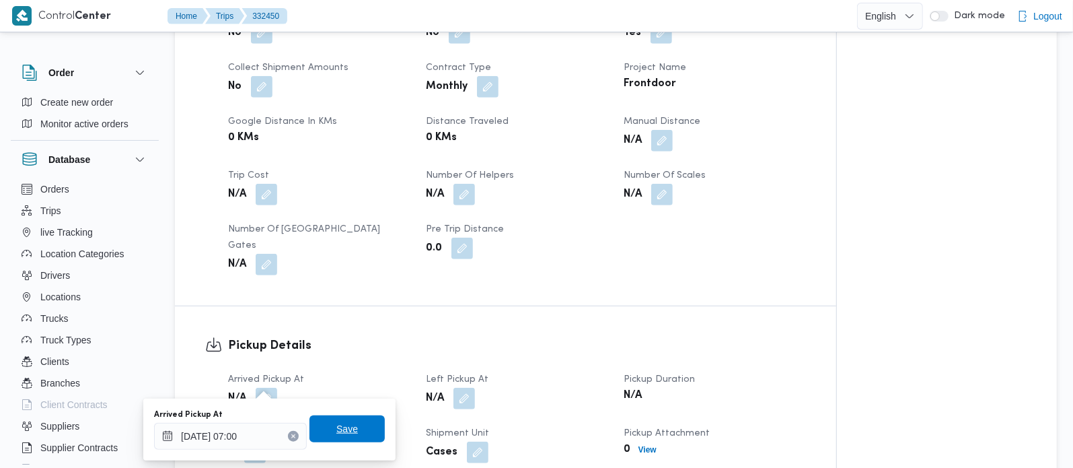
click at [344, 425] on span "Save" at bounding box center [347, 429] width 22 height 16
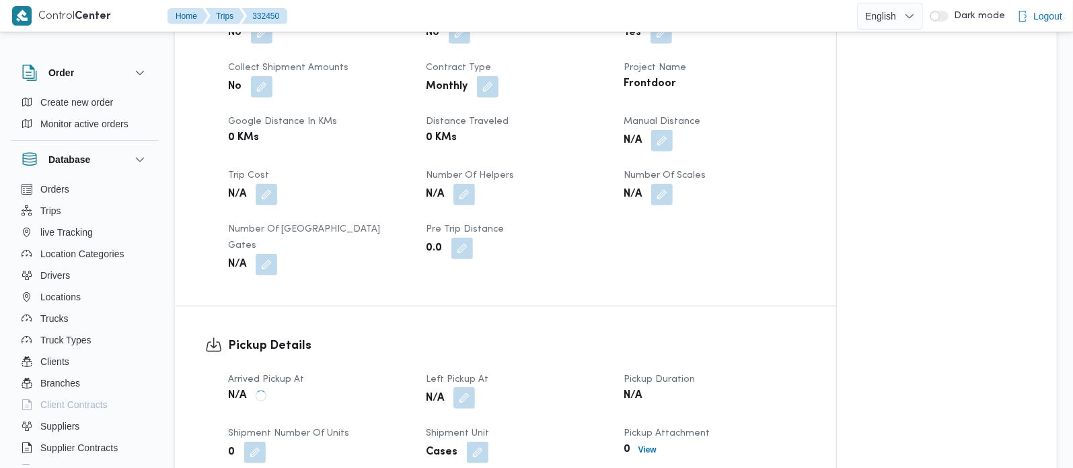
click at [463, 387] on button "button" at bounding box center [465, 398] width 22 height 22
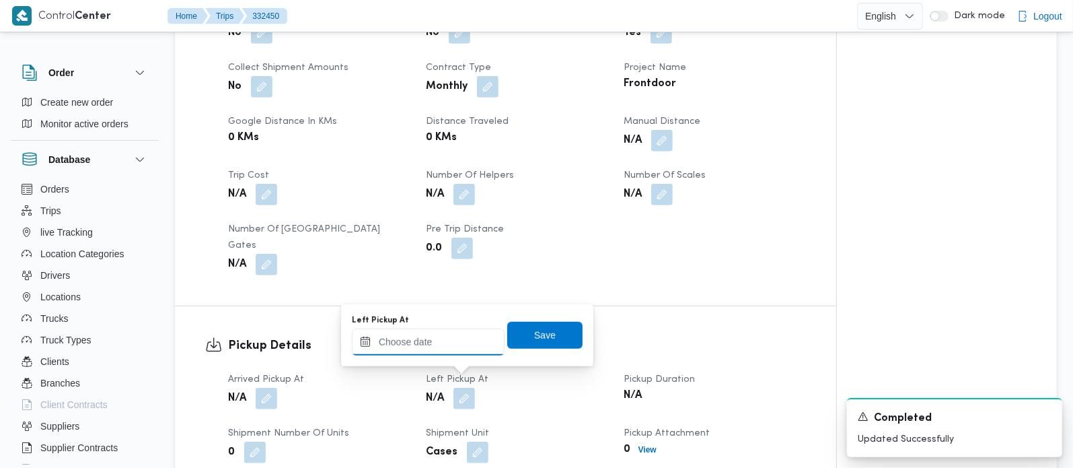
click at [443, 346] on input "Left Pickup At" at bounding box center [428, 341] width 153 height 27
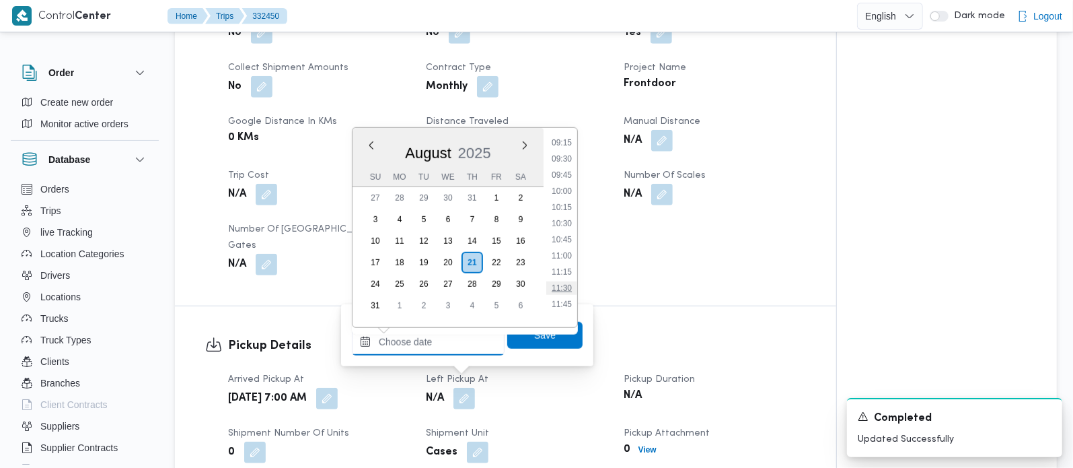
scroll to position [573, 0]
click at [572, 199] on li "09:45" at bounding box center [561, 202] width 31 height 13
type input "21/08/2025 09:45"
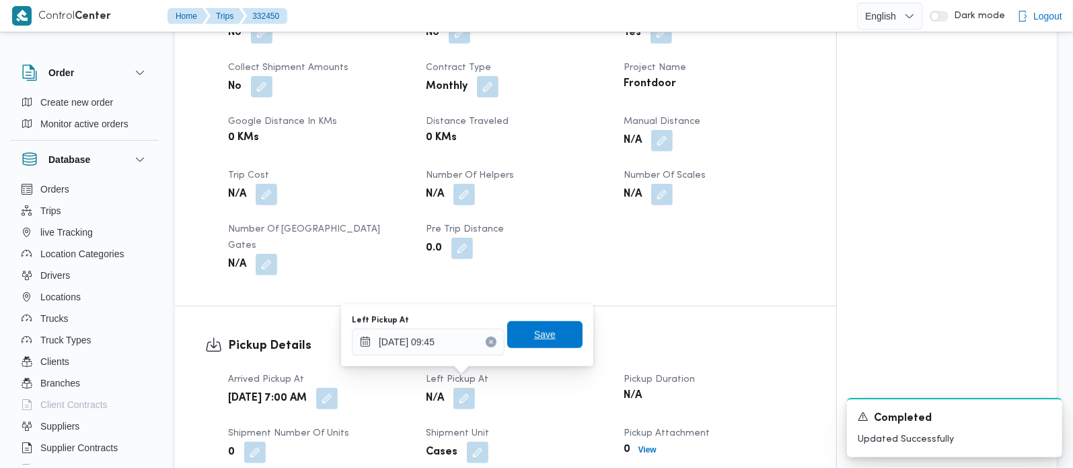
click at [551, 331] on span "Save" at bounding box center [544, 334] width 75 height 27
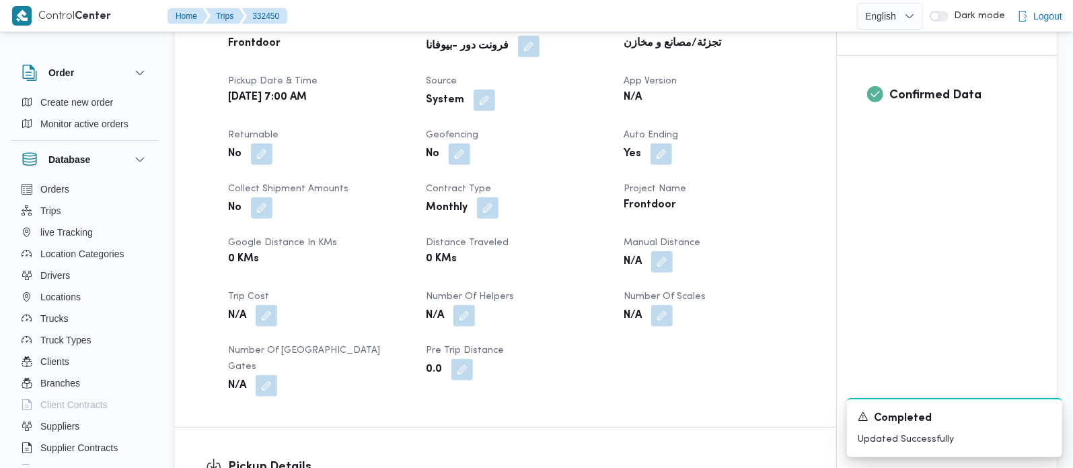
scroll to position [474, 0]
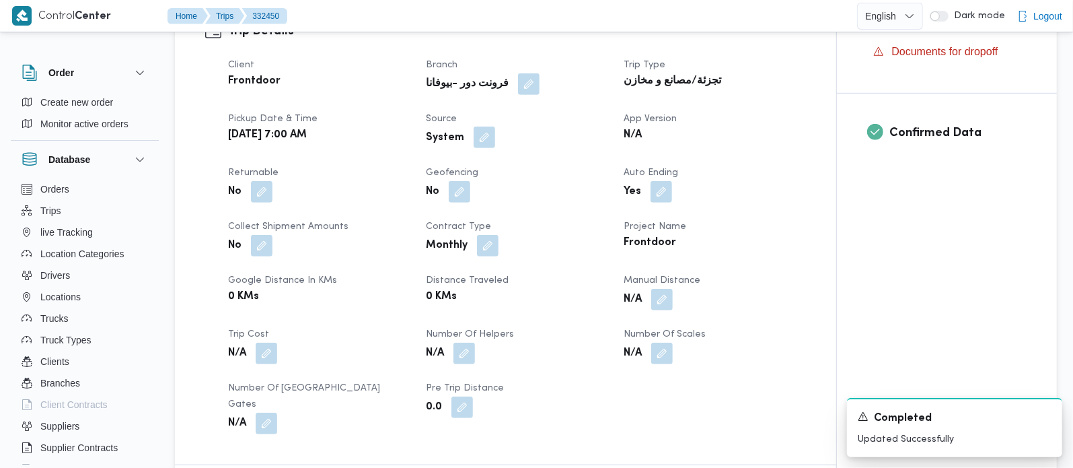
click at [476, 141] on button "button" at bounding box center [485, 137] width 22 height 22
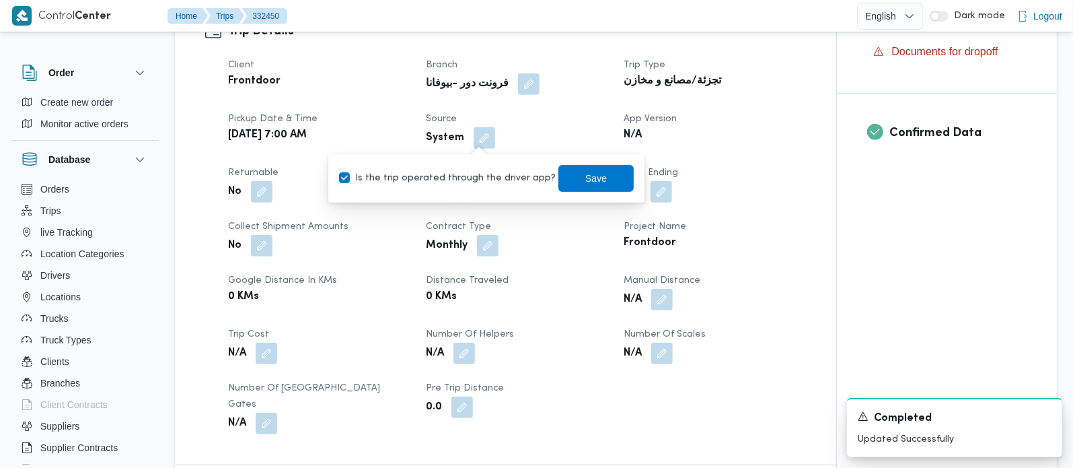
click at [468, 180] on label "Is the trip operated through the driver app?" at bounding box center [447, 178] width 217 height 16
checkbox input "false"
click at [588, 185] on span "Save" at bounding box center [595, 178] width 75 height 27
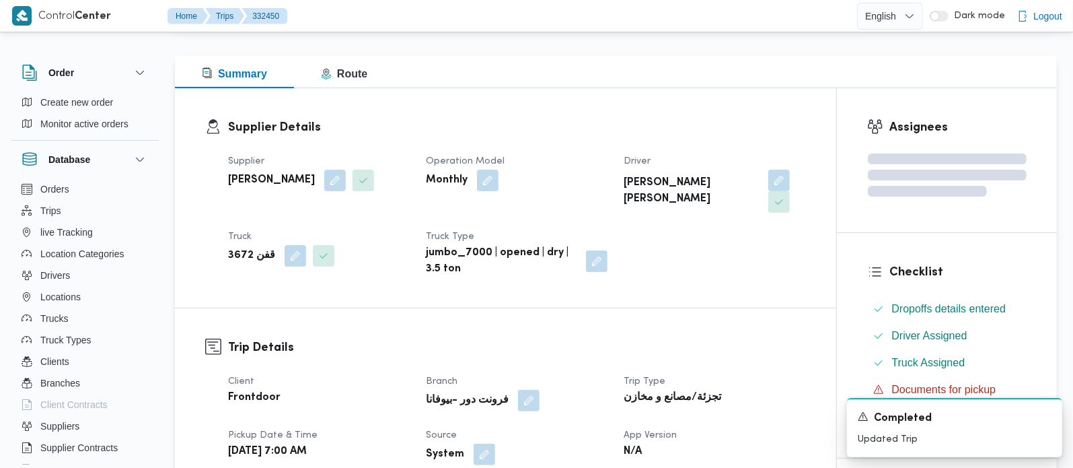
scroll to position [0, 0]
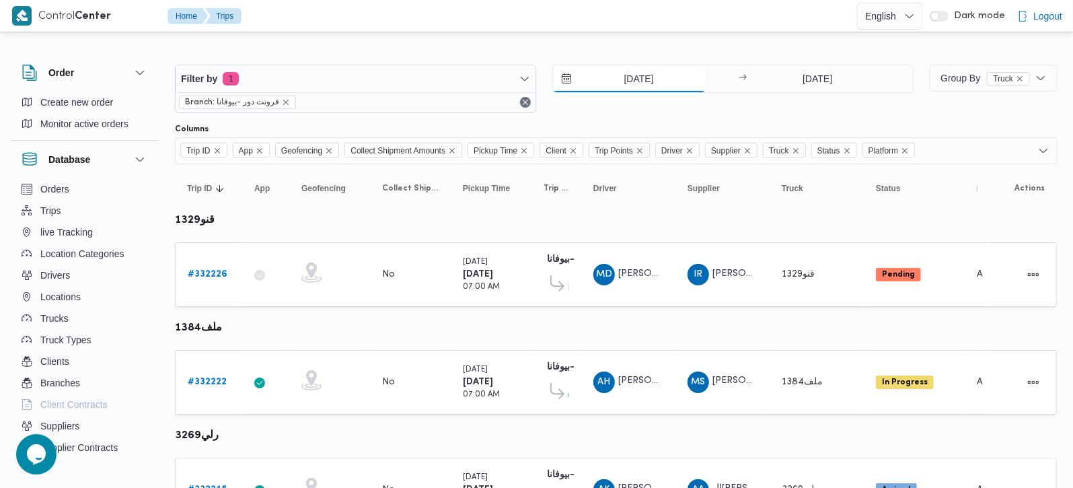
click at [653, 84] on input "[DATE]" at bounding box center [629, 78] width 153 height 27
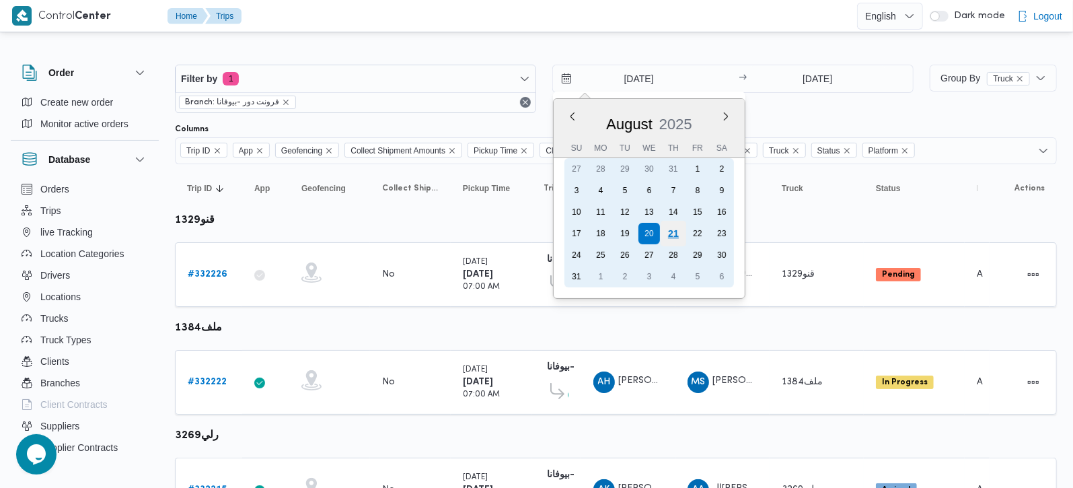
click at [678, 225] on div "21" at bounding box center [674, 234] width 26 height 26
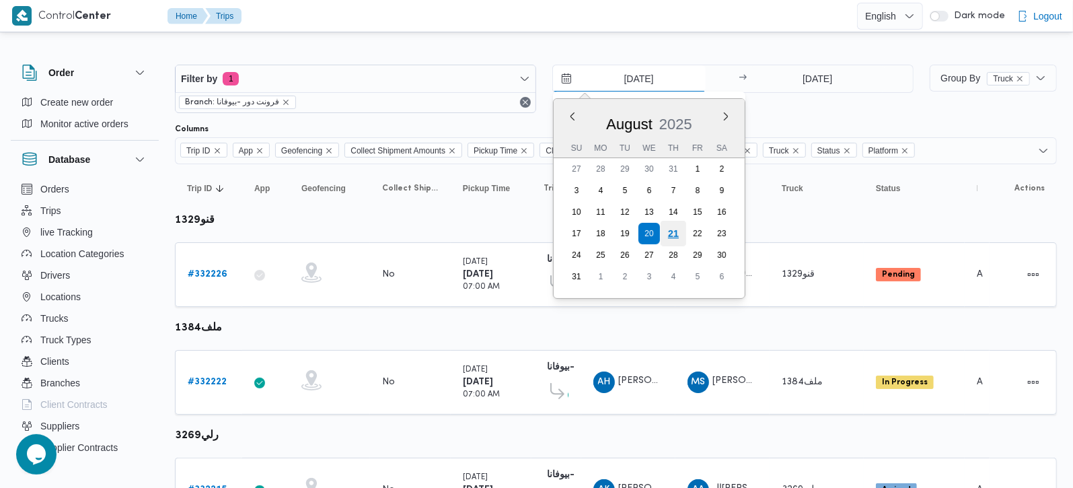
type input "[DATE]"
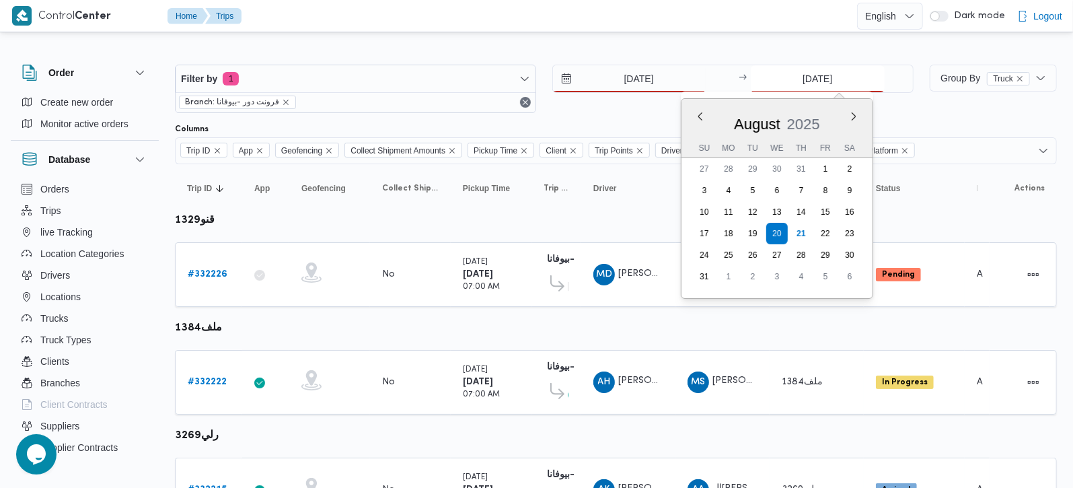
click at [831, 69] on input "[DATE]" at bounding box center [818, 78] width 134 height 27
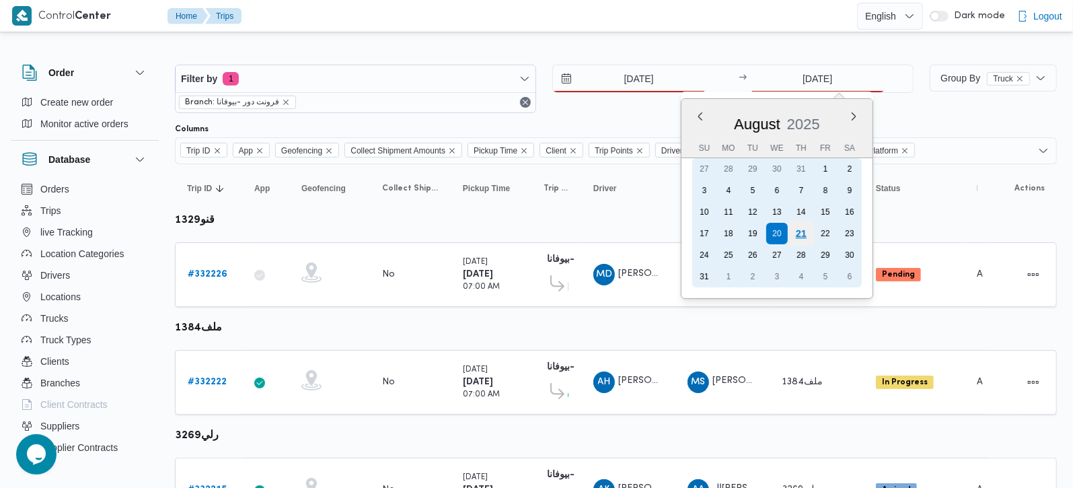
click at [805, 223] on div "21" at bounding box center [802, 234] width 26 height 26
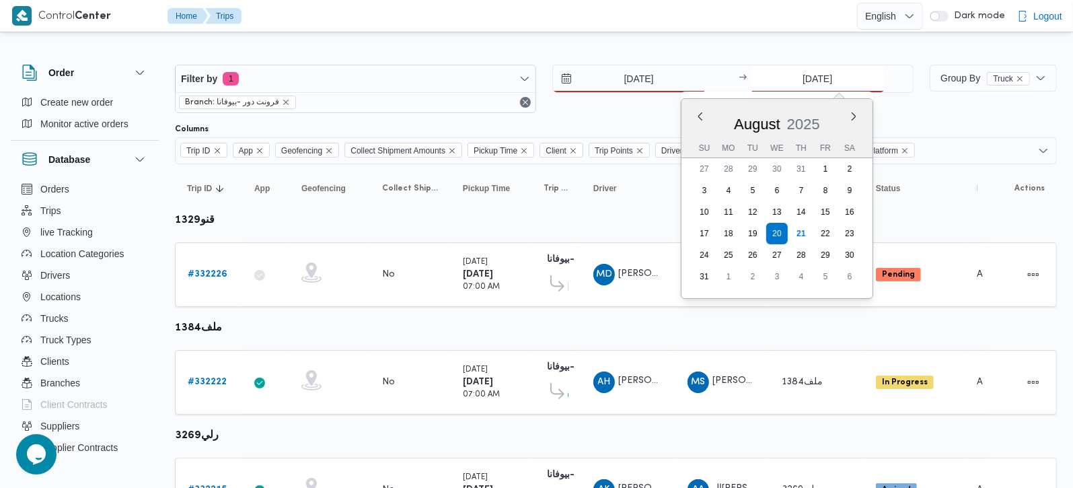
type input "21/8/2025"
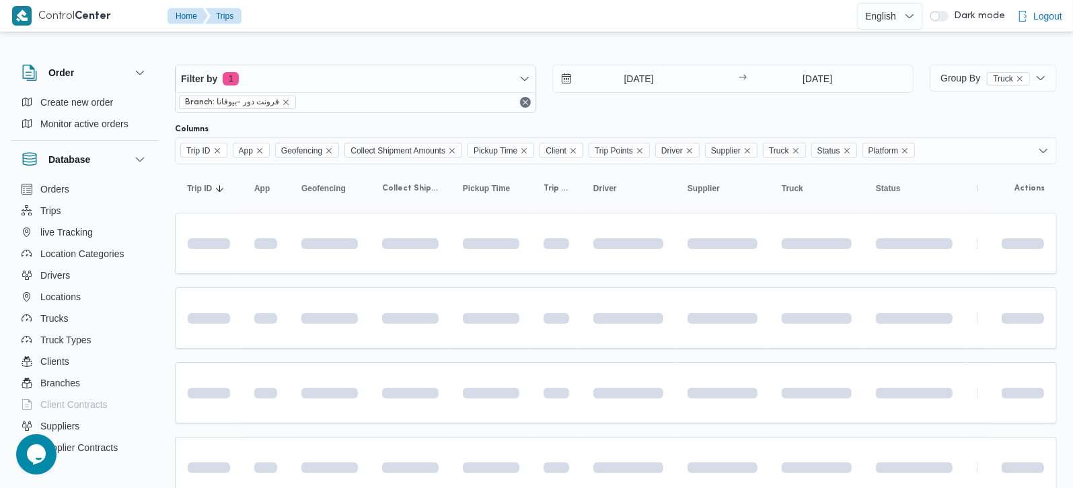
click at [716, 45] on div at bounding box center [616, 54] width 882 height 22
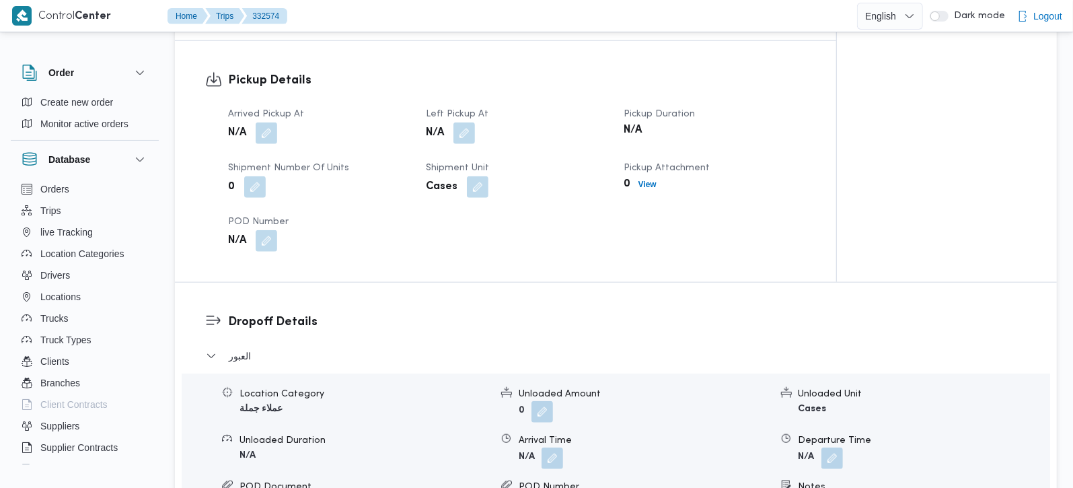
scroll to position [1108, 0]
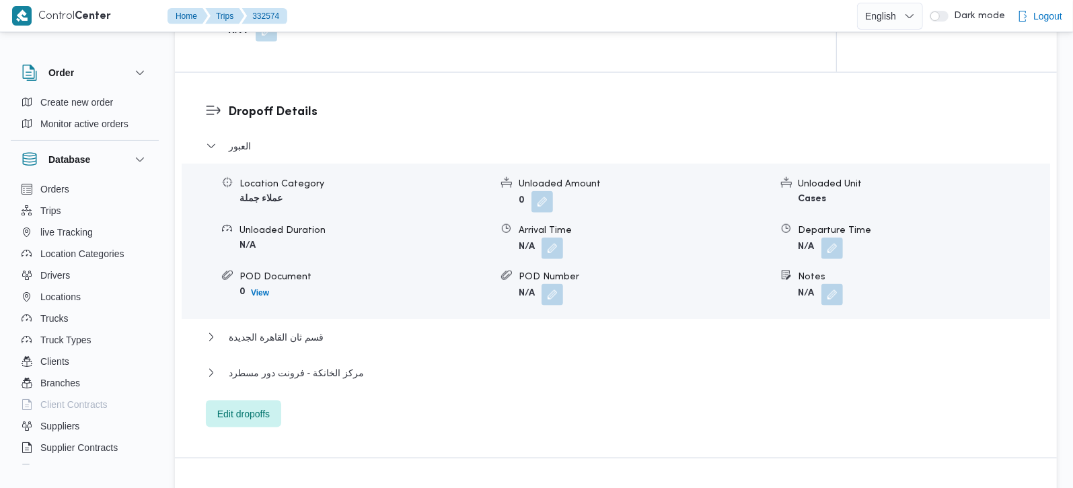
click at [241, 360] on div "العبور Location Category عملاء جملة Unloaded Amount 0 Unloaded Unit Cases Unloa…" at bounding box center [616, 282] width 821 height 289
click at [244, 405] on span "Edit dropoffs" at bounding box center [243, 413] width 52 height 16
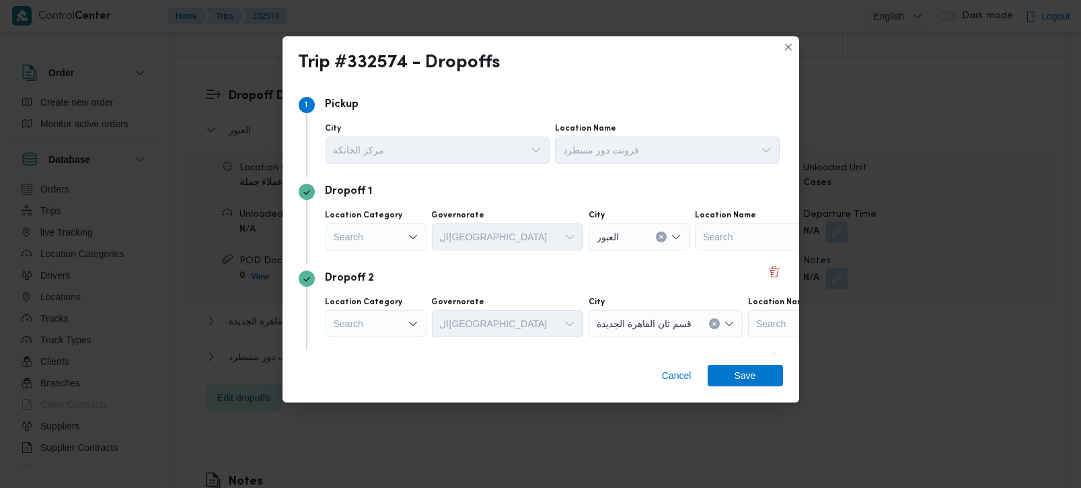
click at [391, 236] on div "Search" at bounding box center [376, 236] width 101 height 27
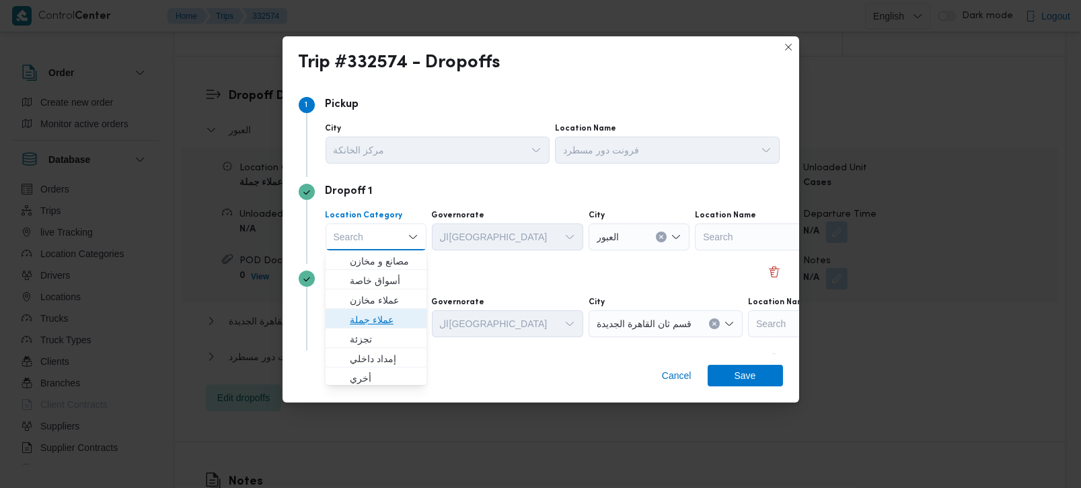
click at [376, 324] on span "عملاء جملة" at bounding box center [384, 320] width 69 height 16
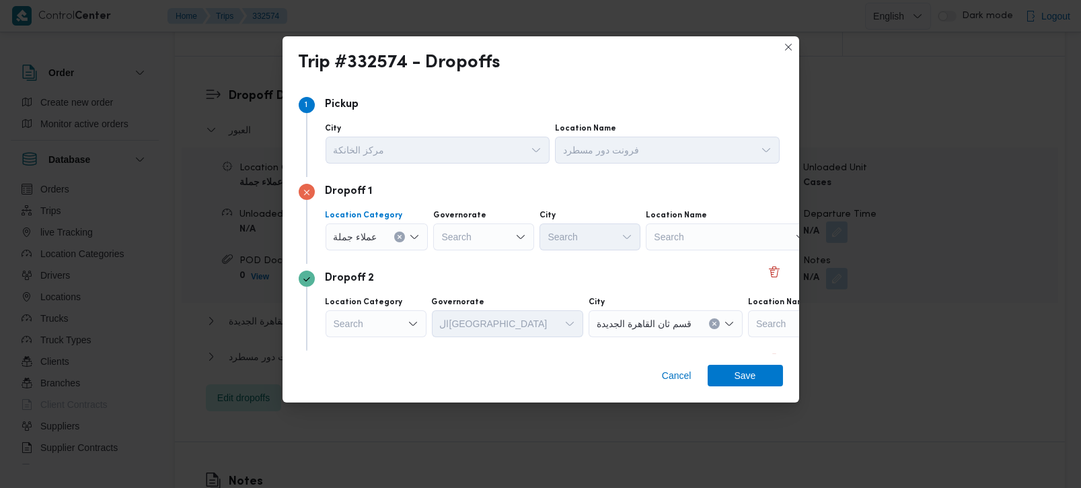
click at [398, 240] on button "Clear input" at bounding box center [399, 236] width 11 height 11
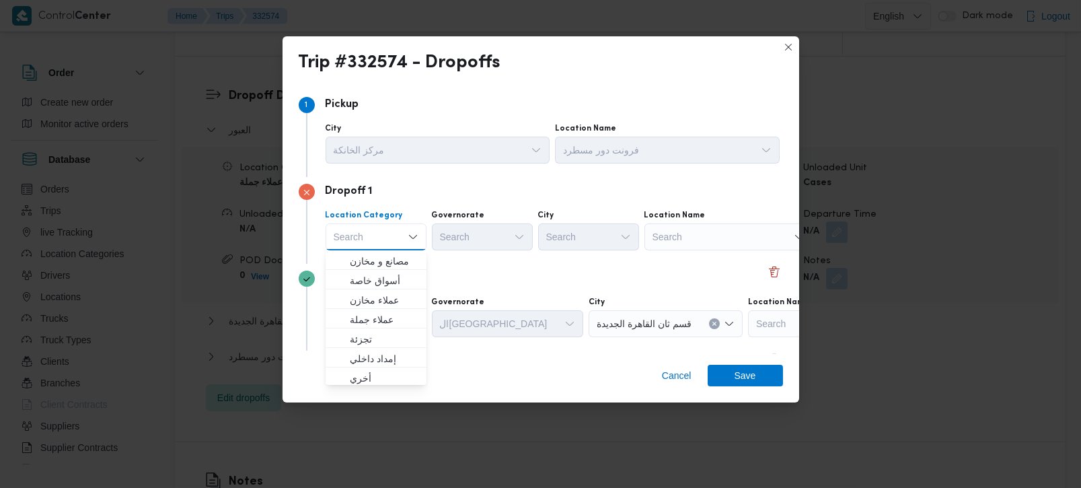
click at [693, 238] on div "Search" at bounding box center [729, 236] width 168 height 27
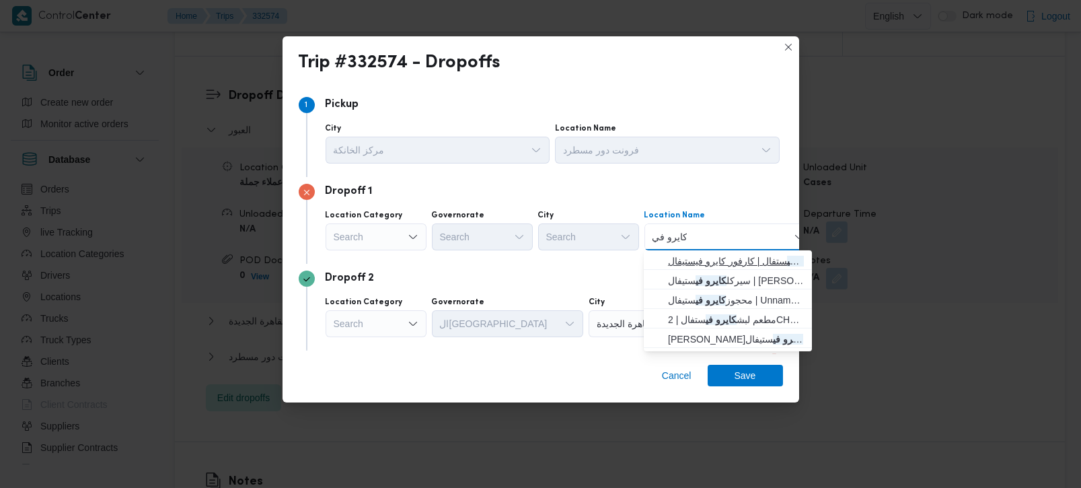
type input "كايرو في"
click at [711, 252] on span "كارفور كايرو في ستفال | كارفور كايرو فيستيفال | null" at bounding box center [727, 261] width 157 height 22
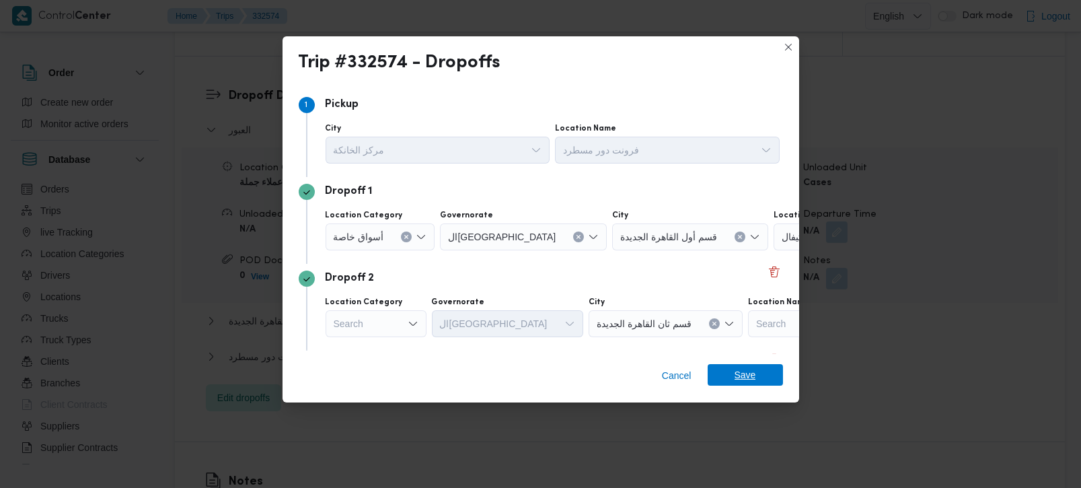
click at [770, 375] on span "Save" at bounding box center [745, 375] width 75 height 22
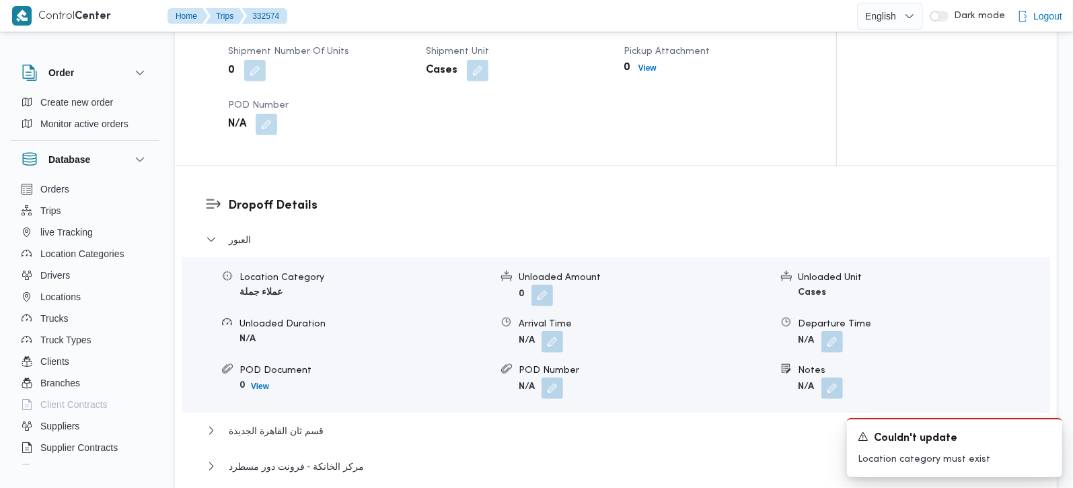
scroll to position [871, 0]
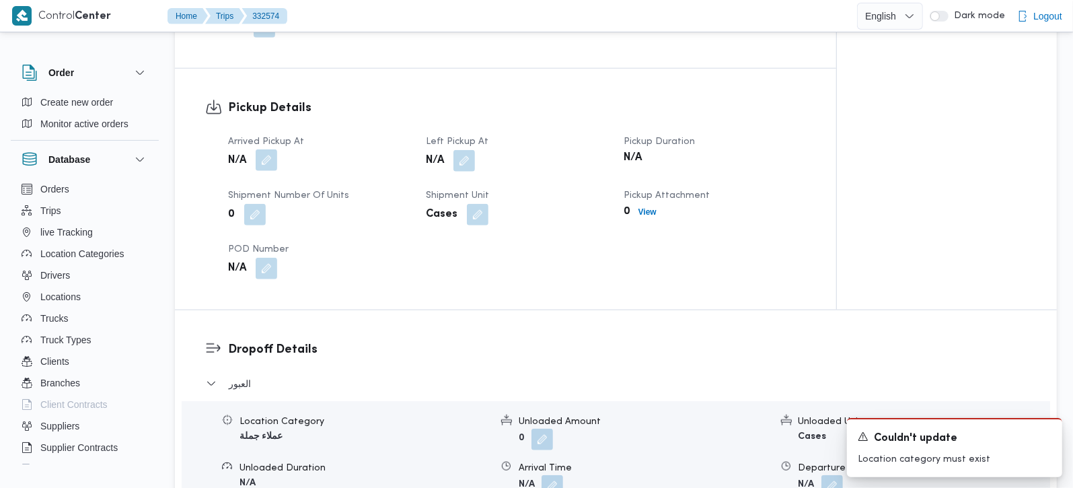
click at [268, 149] on button "button" at bounding box center [267, 160] width 22 height 22
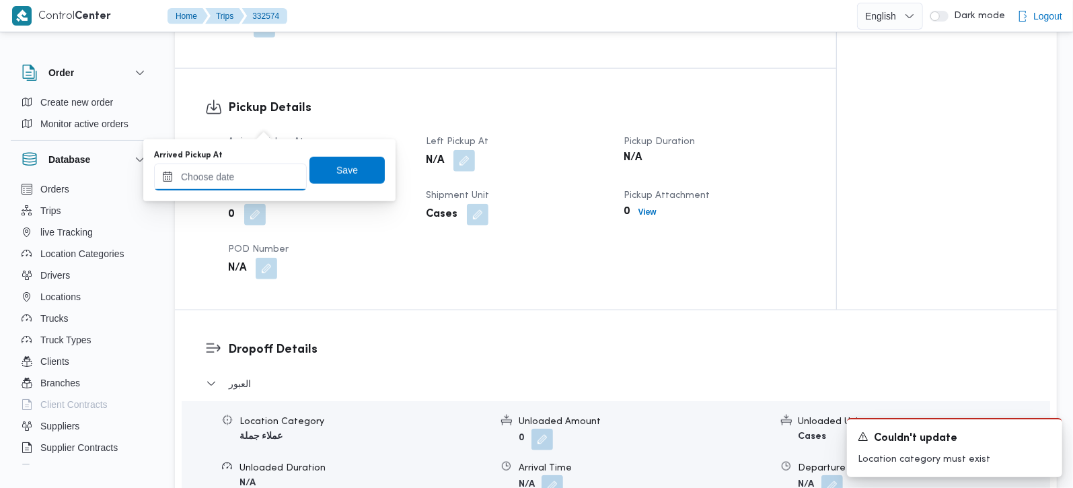
click at [247, 184] on input "Arrived Pickup At" at bounding box center [230, 177] width 153 height 27
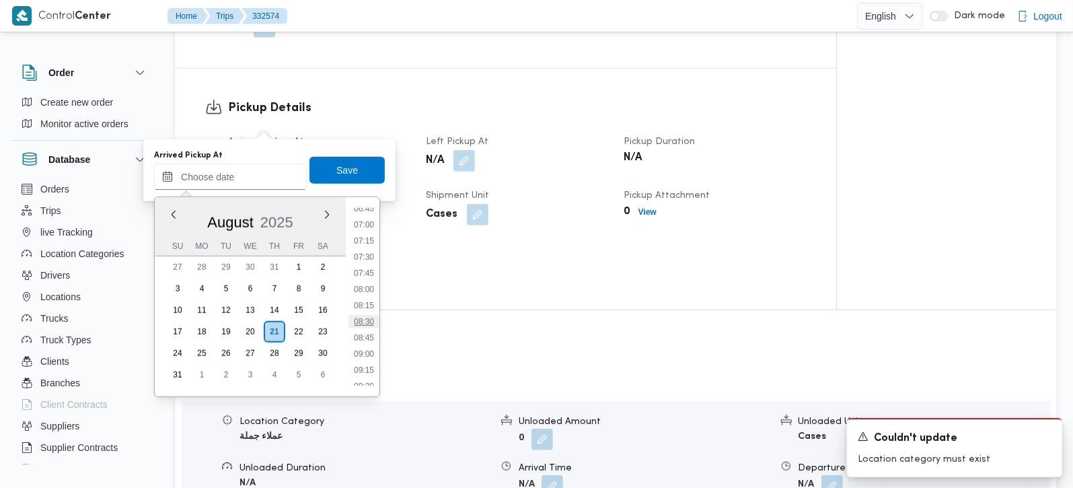
scroll to position [414, 0]
drag, startPoint x: 365, startPoint y: 249, endPoint x: 355, endPoint y: 190, distance: 59.5
click at [365, 249] on li "07:00" at bounding box center [364, 252] width 31 height 13
type input "21/08/2025 07:00"
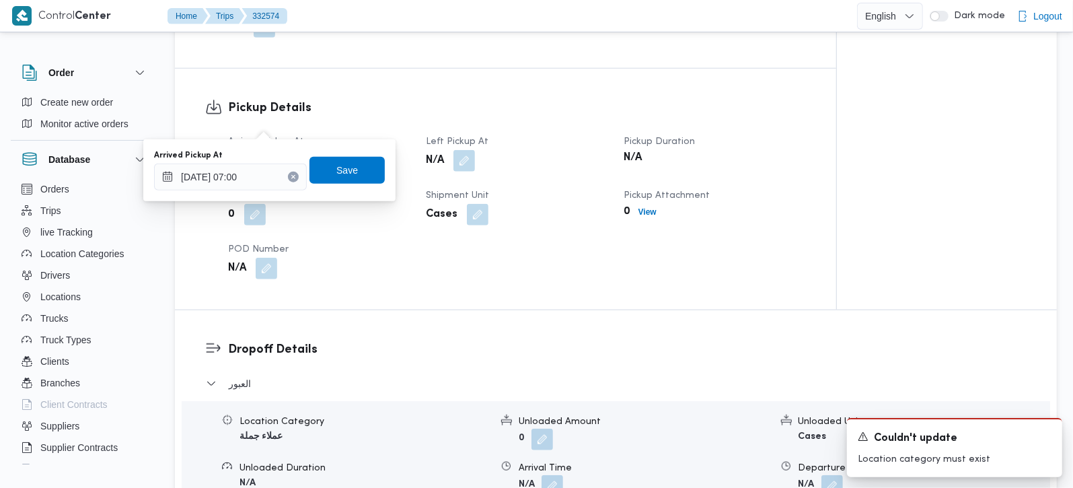
click at [353, 186] on div "Arrived Pickup At 21/08/2025 07:00 Save" at bounding box center [269, 170] width 233 height 43
click at [349, 180] on span "Save" at bounding box center [347, 169] width 75 height 27
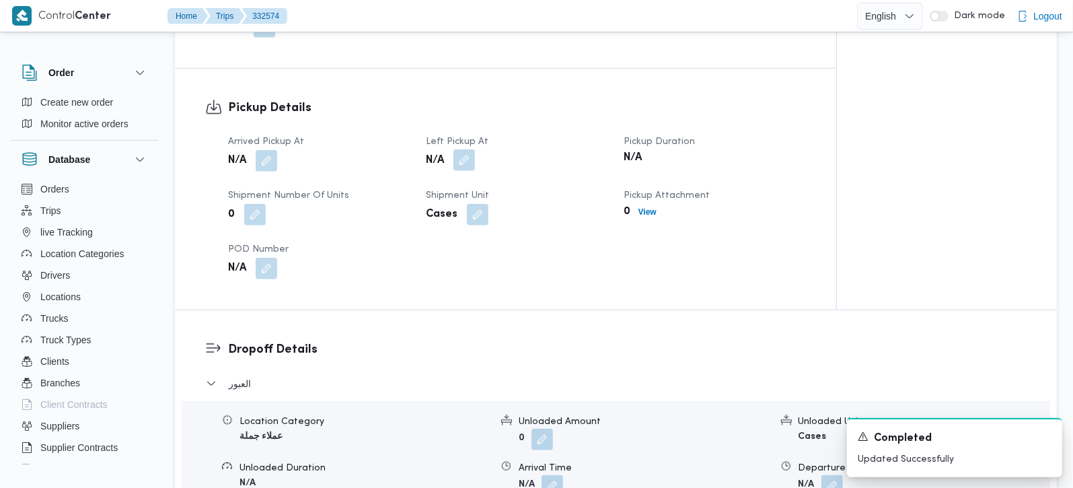
click at [466, 149] on button "button" at bounding box center [465, 160] width 22 height 22
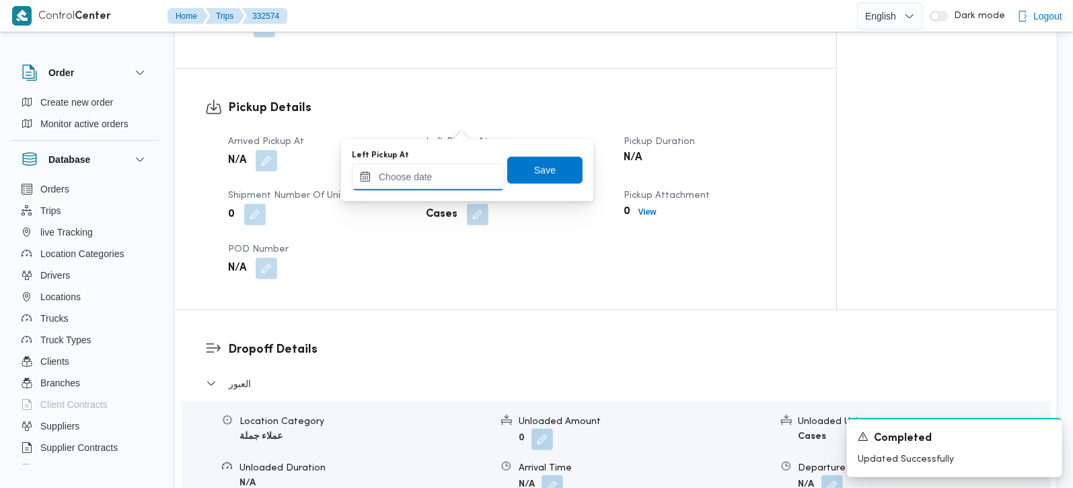
drag, startPoint x: 466, startPoint y: 132, endPoint x: 443, endPoint y: 185, distance: 57.6
click at [443, 182] on input "Left Pickup At" at bounding box center [428, 177] width 153 height 27
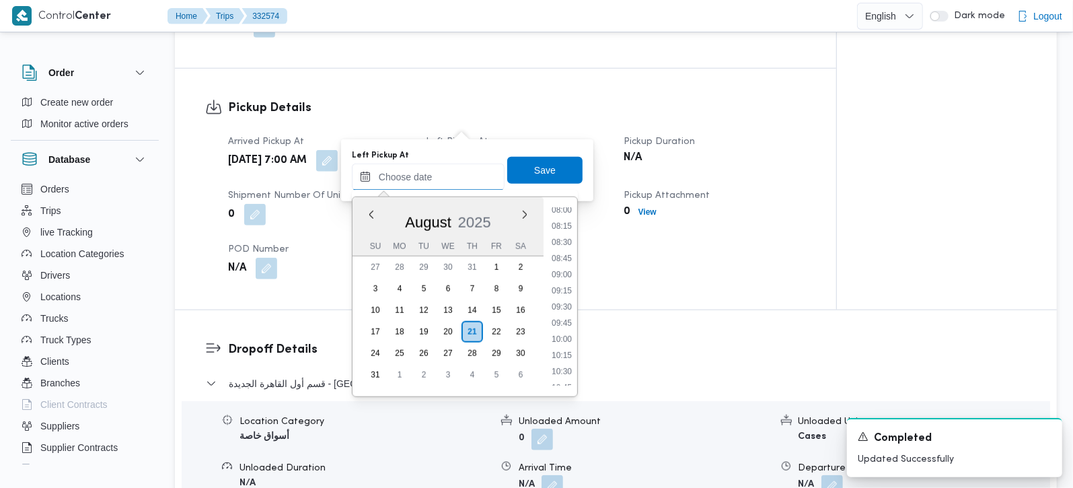
scroll to position [494, 0]
drag, startPoint x: 562, startPoint y: 220, endPoint x: 562, endPoint y: 212, distance: 8.1
click at [562, 220] on li "07:45" at bounding box center [561, 221] width 31 height 13
type input "21/08/2025 07:45"
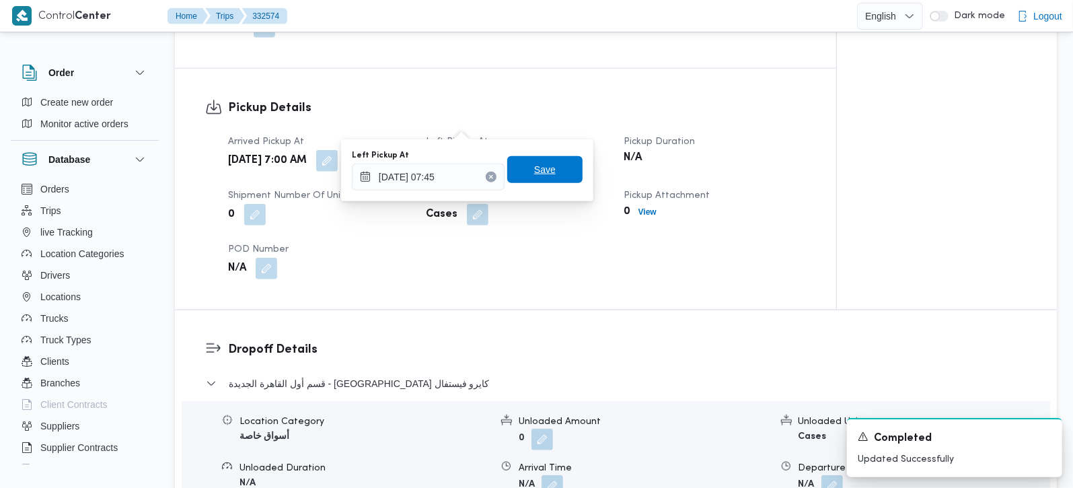
click at [554, 172] on span "Save" at bounding box center [544, 169] width 75 height 27
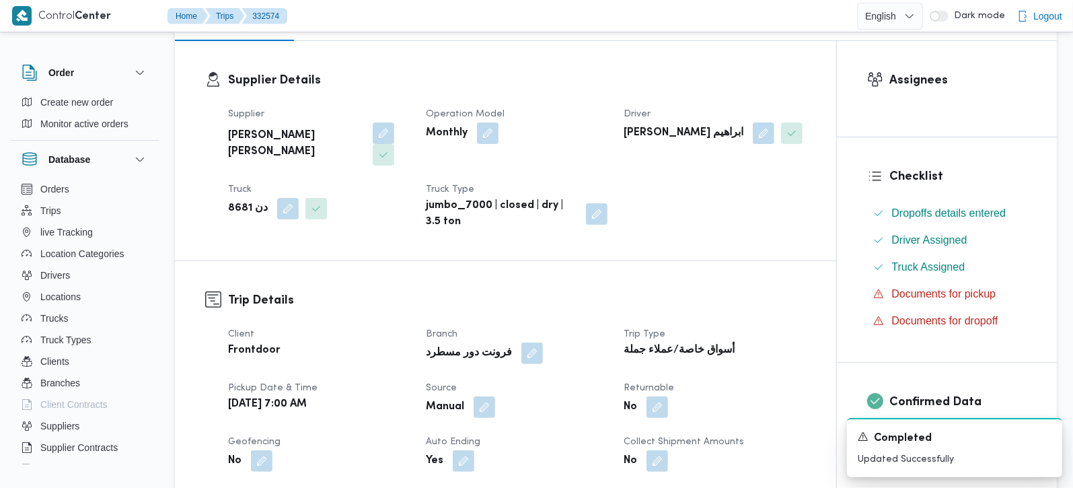
scroll to position [0, 0]
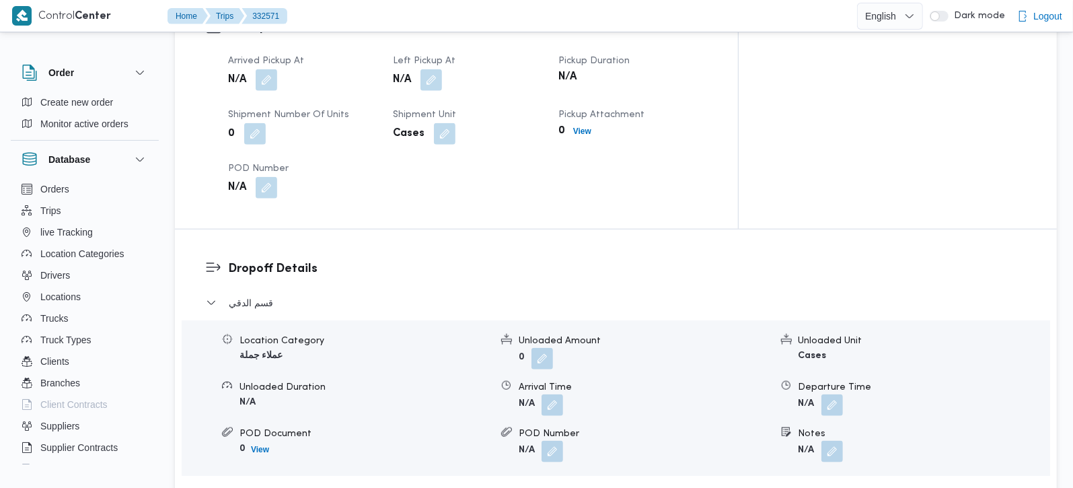
scroll to position [1029, 0]
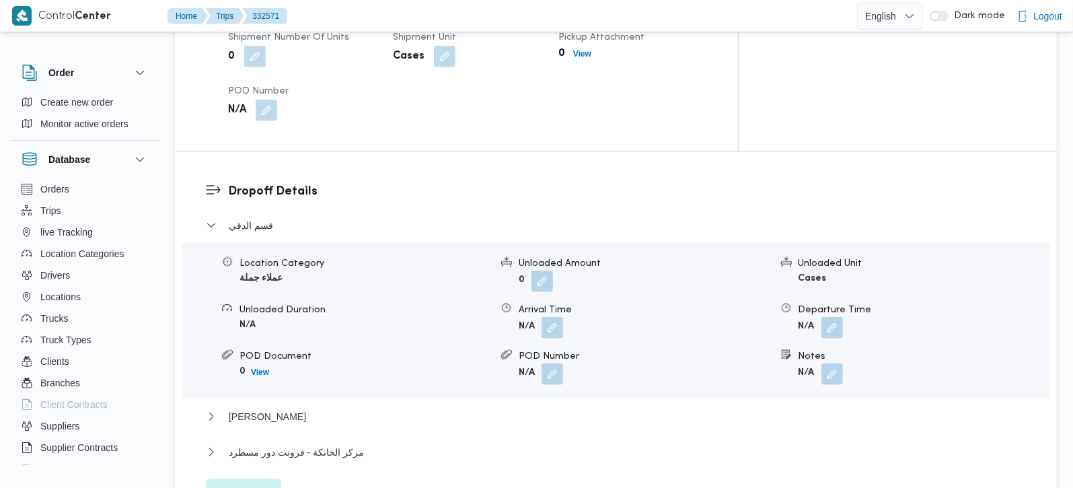
click at [257, 484] on span "Edit dropoffs" at bounding box center [243, 492] width 52 height 16
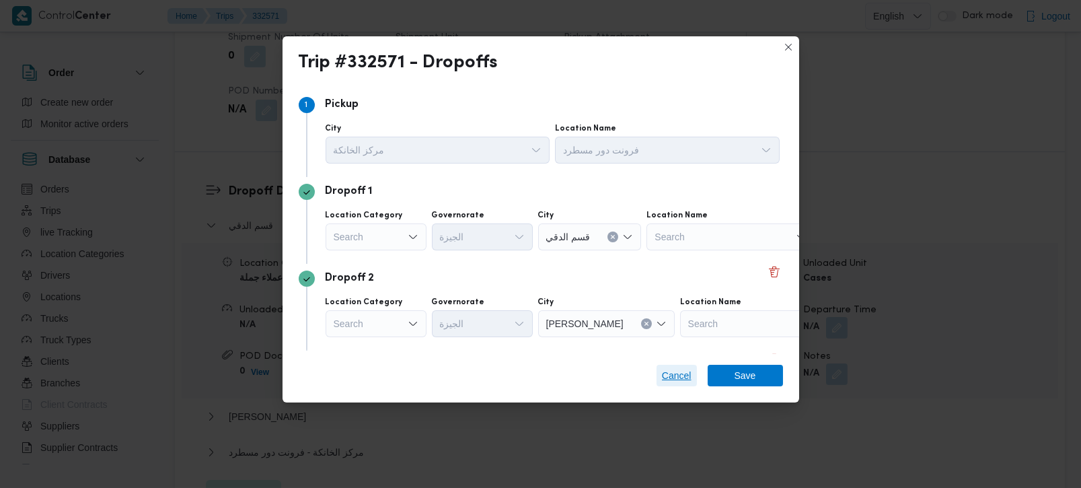
click at [674, 377] on span "Cancel" at bounding box center [677, 375] width 30 height 16
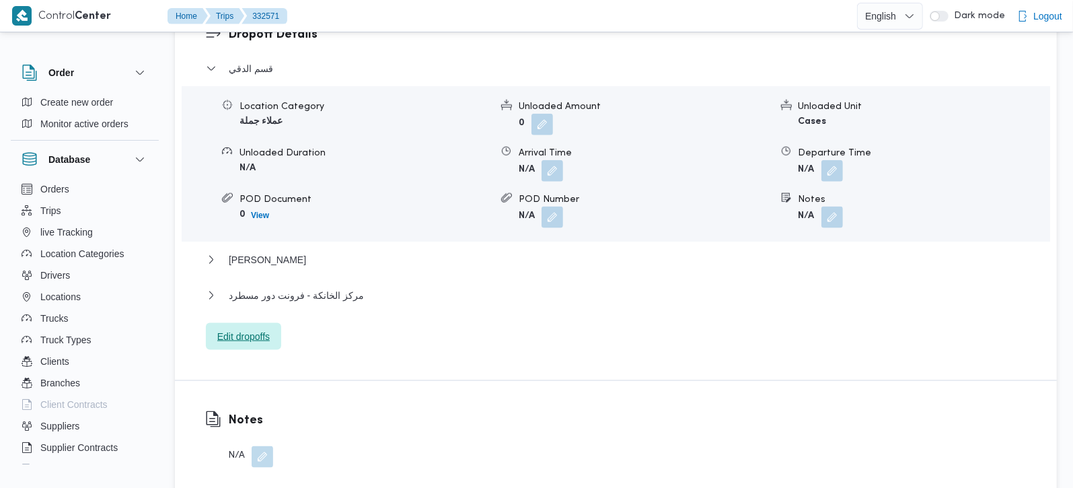
scroll to position [1187, 0]
click at [255, 326] on span "Edit dropoffs" at bounding box center [243, 334] width 52 height 16
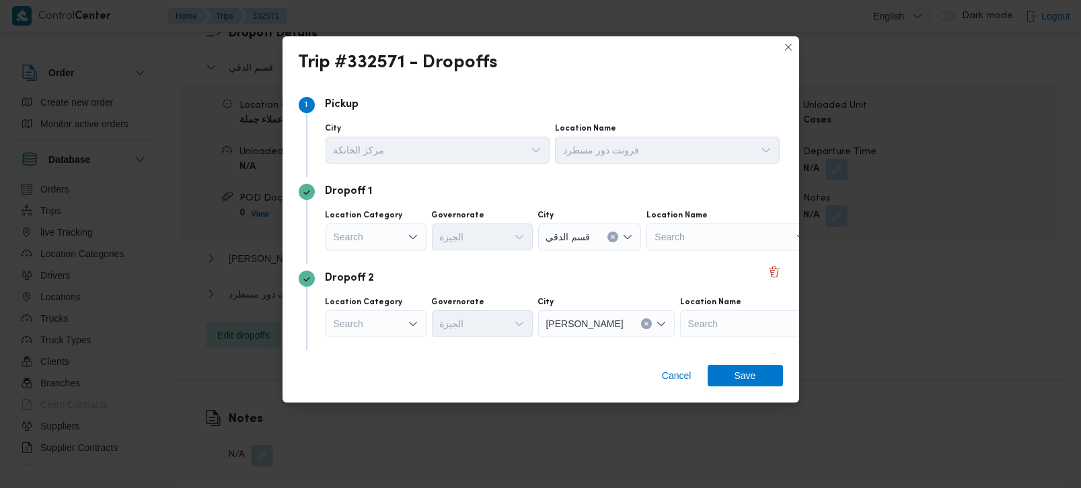
click at [382, 238] on div "Search" at bounding box center [376, 236] width 101 height 27
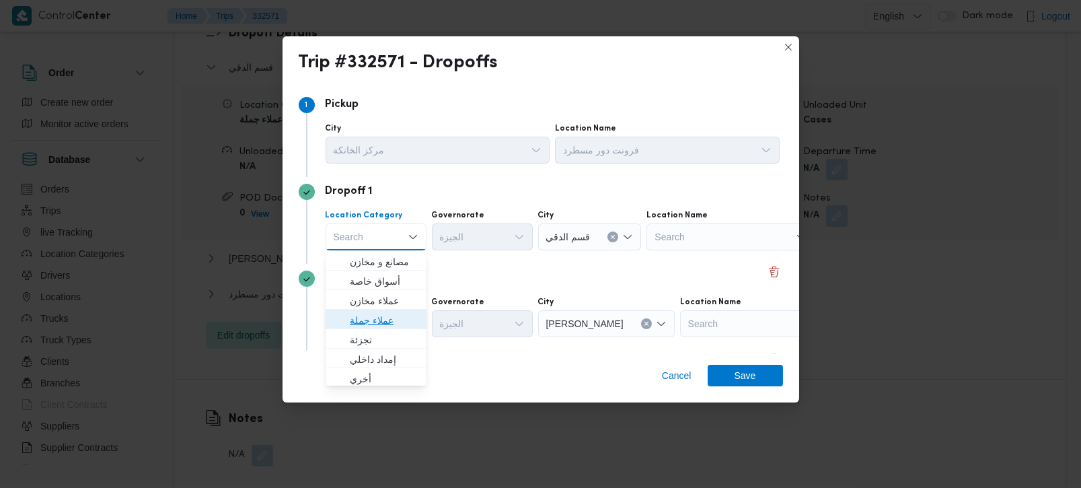
click at [375, 313] on span "عملاء جملة" at bounding box center [384, 320] width 69 height 16
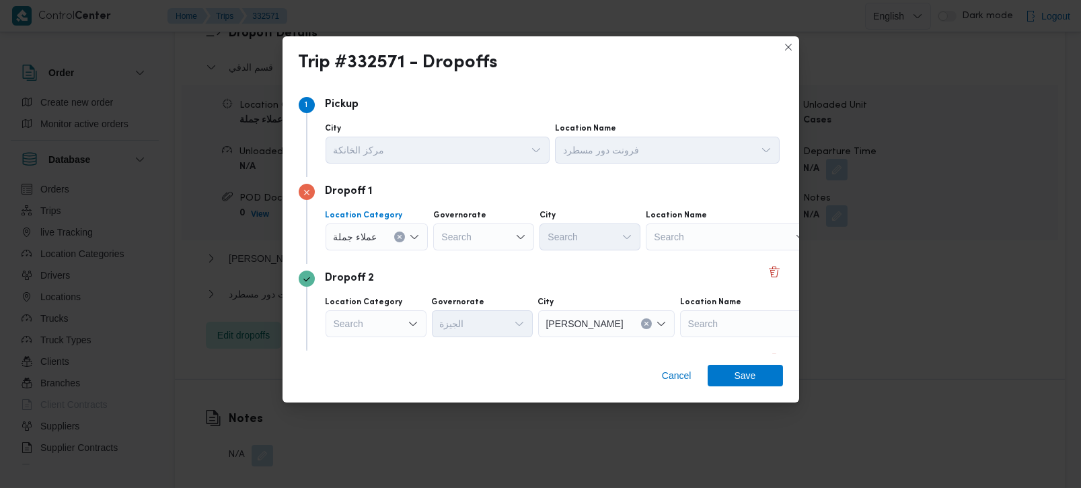
click at [398, 236] on icon "Clear input" at bounding box center [399, 237] width 3 height 3
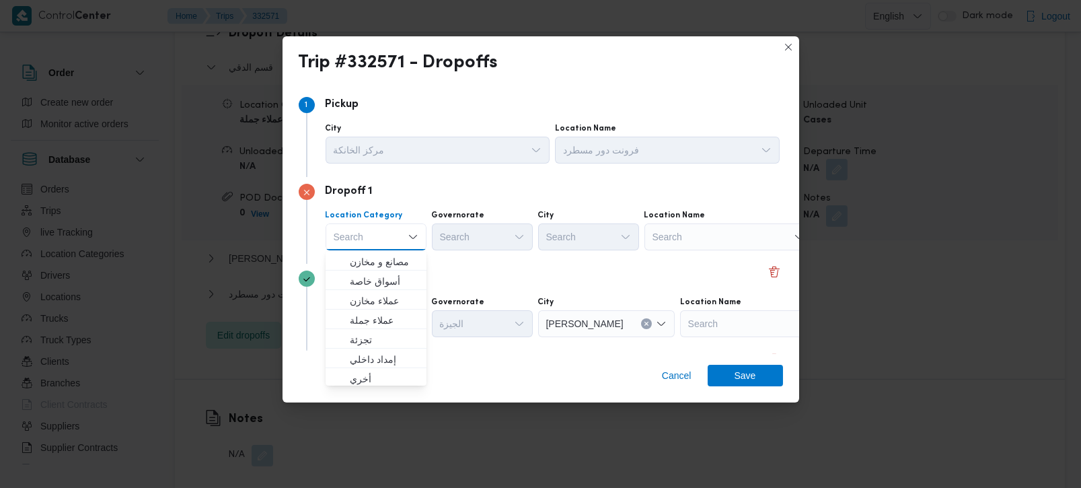
click at [696, 226] on div "Search" at bounding box center [729, 236] width 168 height 27
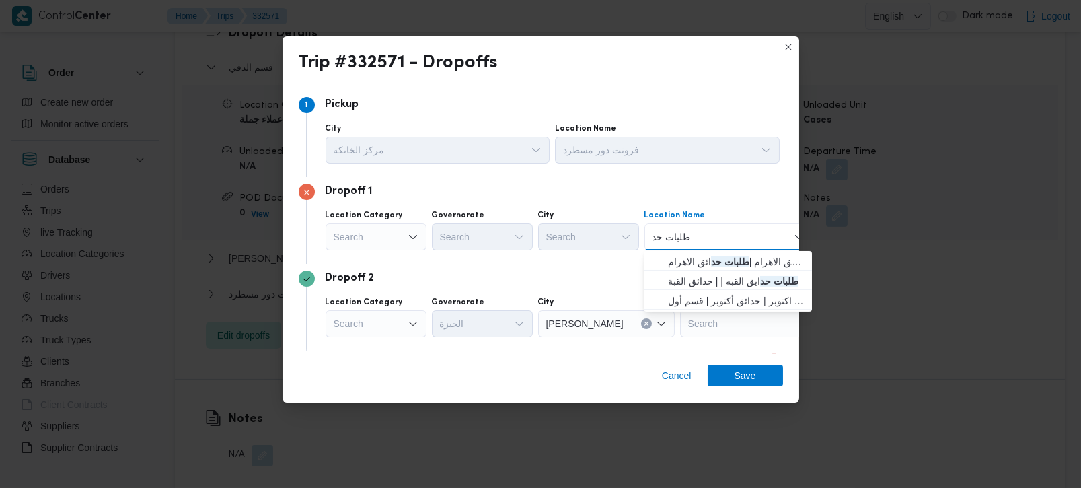
type input "طلبات حد"
click at [696, 263] on span "طلبات مارت حدائق الاهرام | طلبات حد ائق الاهرام | null" at bounding box center [736, 262] width 136 height 16
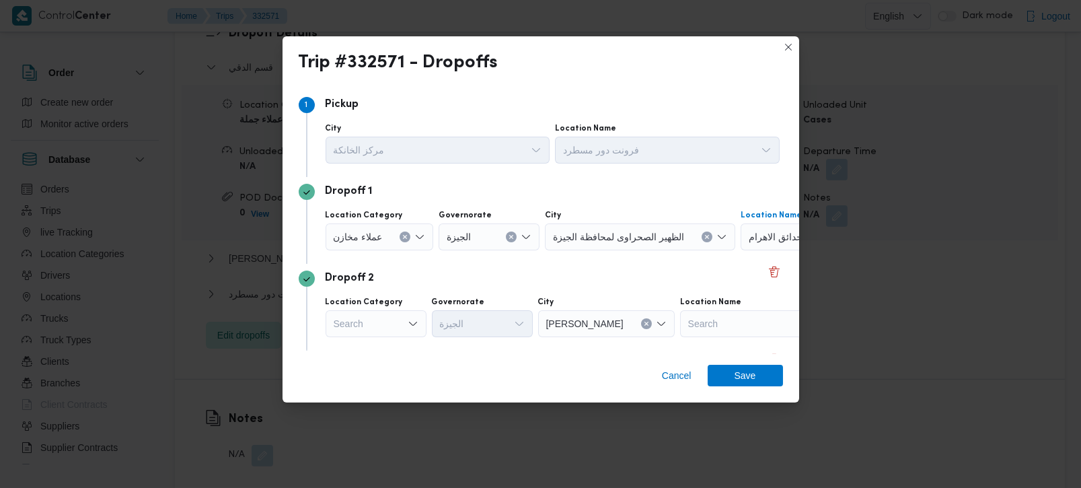
click at [606, 279] on div "Dropoff 2" at bounding box center [541, 278] width 484 height 16
click at [747, 377] on span "Save" at bounding box center [746, 375] width 22 height 22
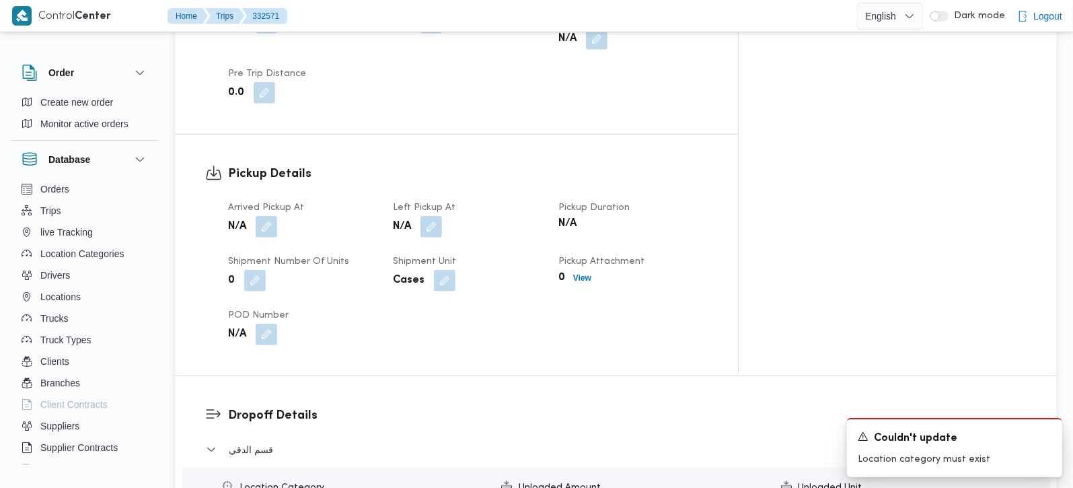
scroll to position [791, 0]
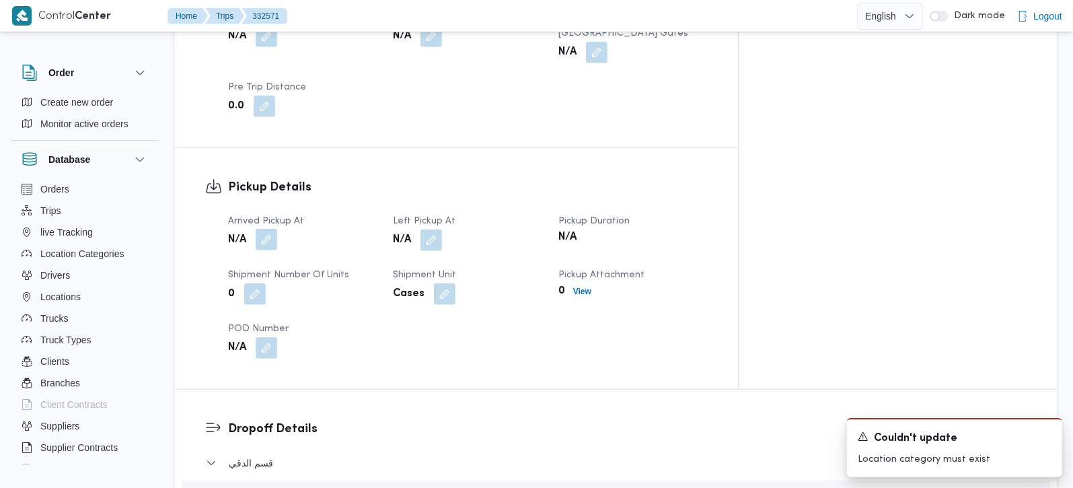
click at [268, 229] on button "button" at bounding box center [267, 240] width 22 height 22
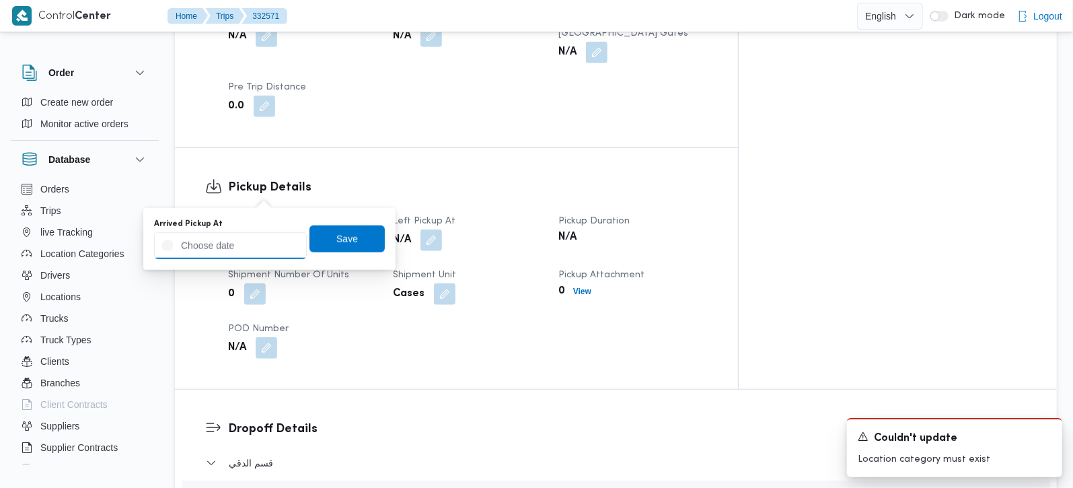
click at [248, 236] on input "Arrived Pickup At" at bounding box center [230, 245] width 153 height 27
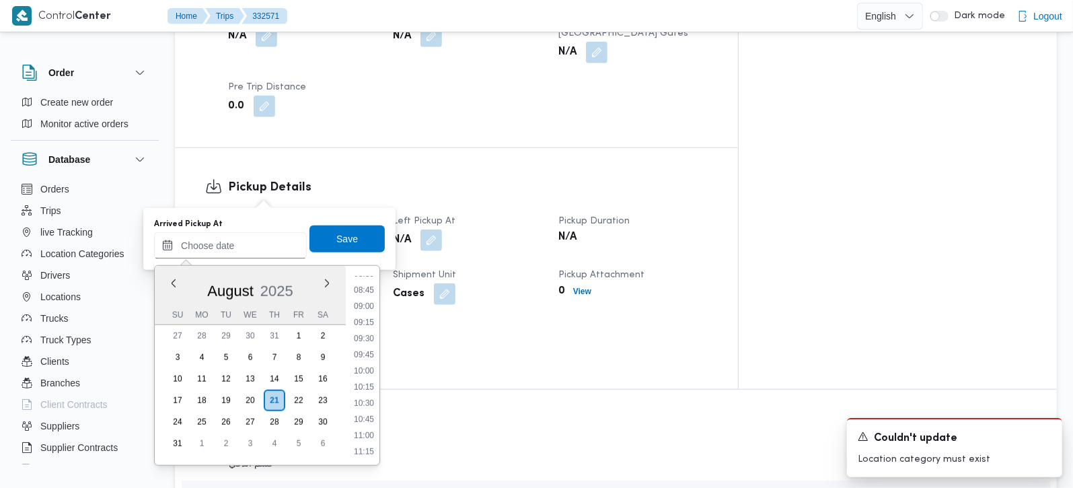
scroll to position [479, 0]
click at [365, 314] on li "08:00" at bounding box center [364, 320] width 31 height 13
type input "[DATE] 08:00"
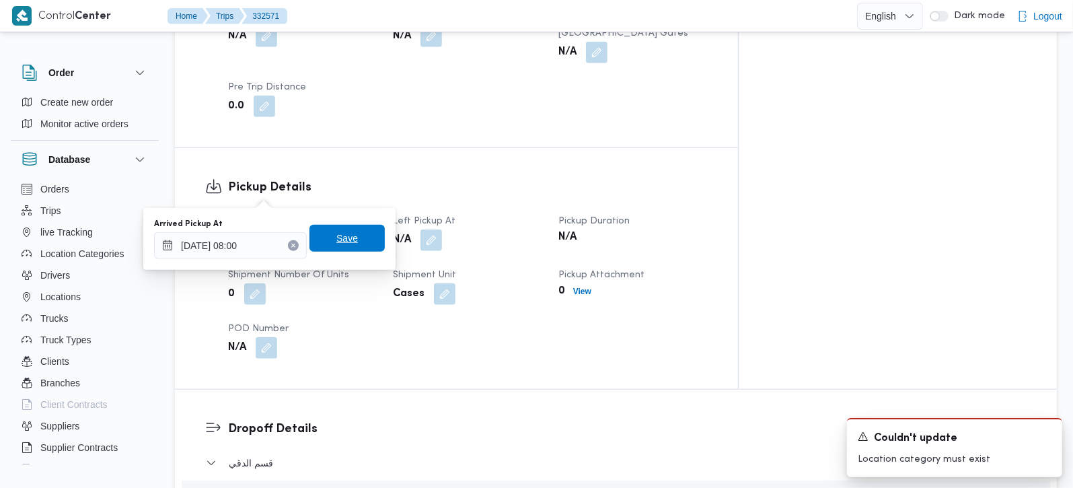
click at [355, 239] on span "Save" at bounding box center [347, 238] width 75 height 27
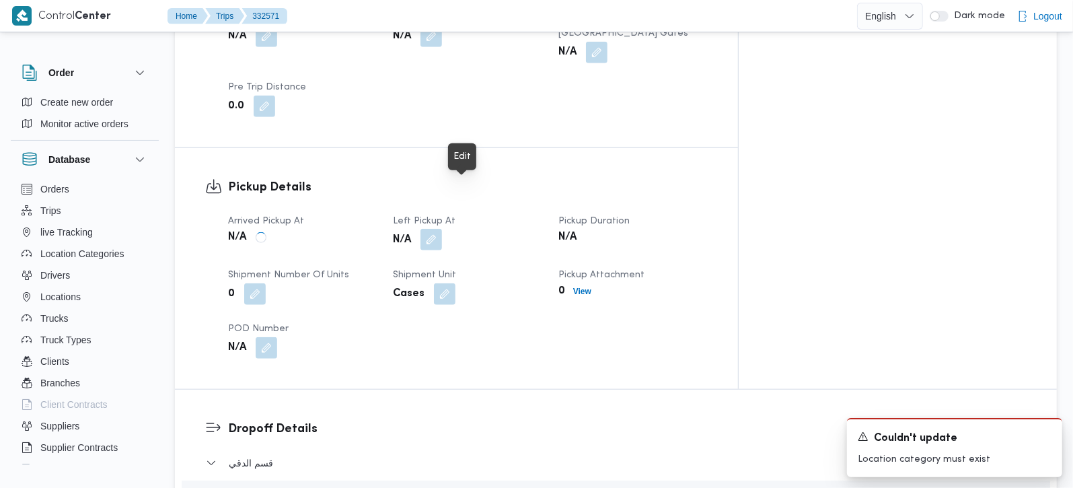
click at [442, 229] on button "button" at bounding box center [432, 240] width 22 height 22
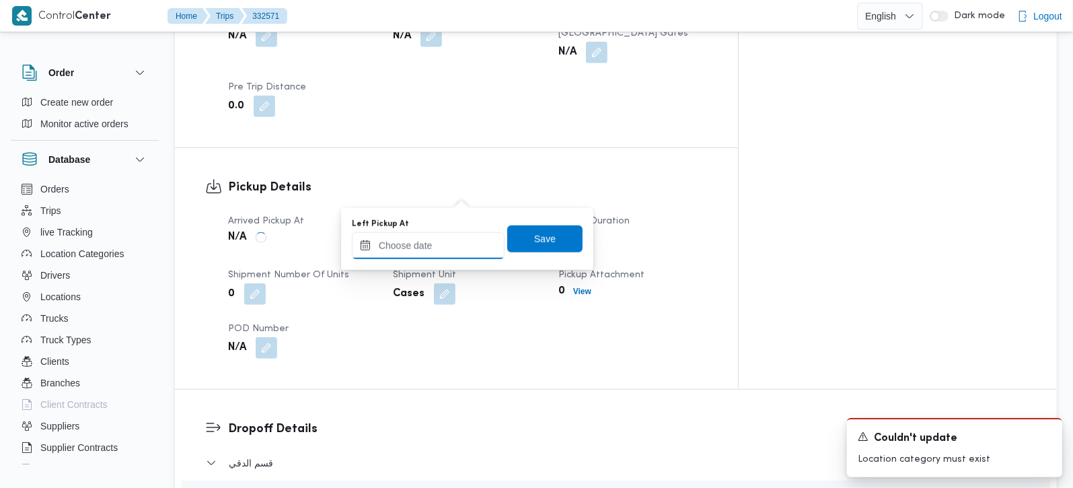
click at [442, 237] on input "Left Pickup At" at bounding box center [428, 245] width 153 height 27
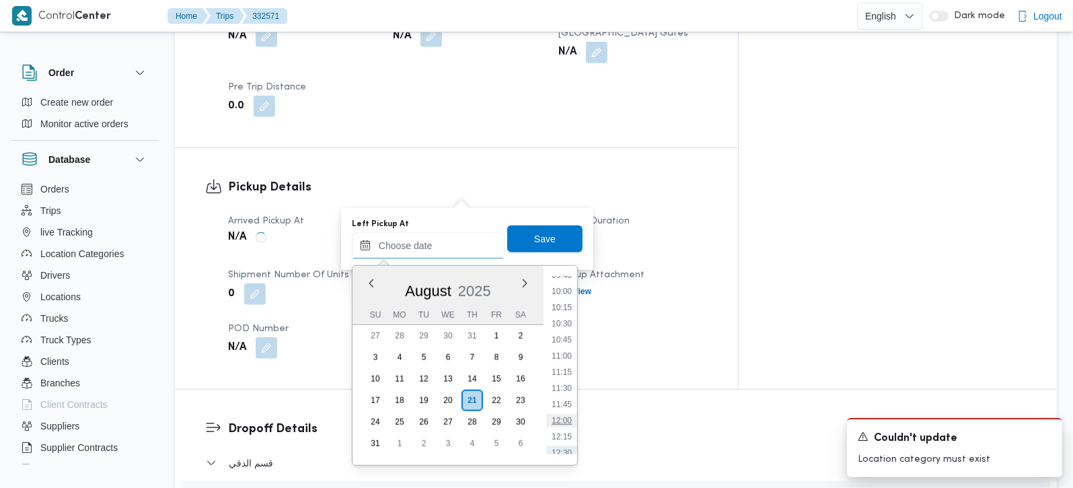
scroll to position [558, 0]
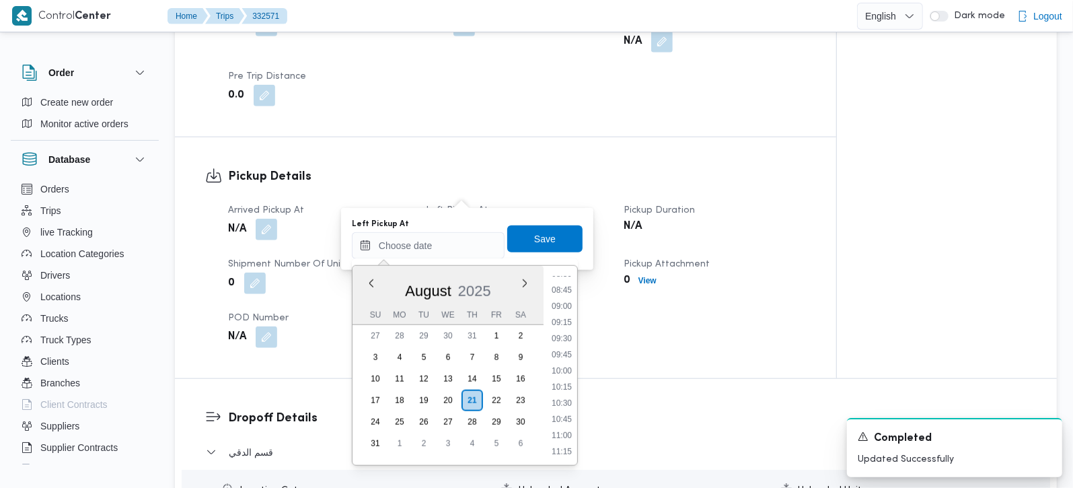
drag, startPoint x: 559, startPoint y: 319, endPoint x: 558, endPoint y: 286, distance: 33.0
click at [559, 319] on li "09:15" at bounding box center [561, 322] width 31 height 13
type input "21/08/2025 09:15"
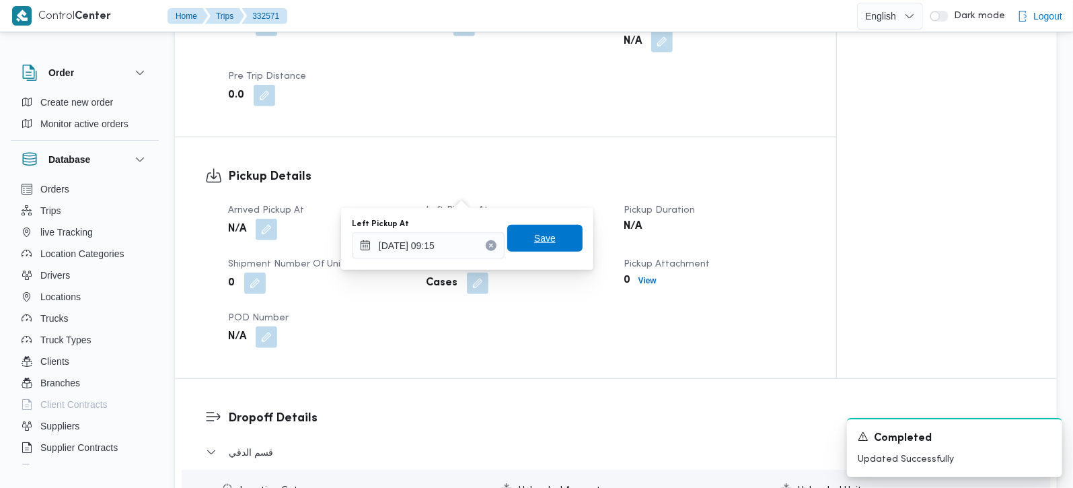
click at [548, 244] on span "Save" at bounding box center [544, 238] width 75 height 27
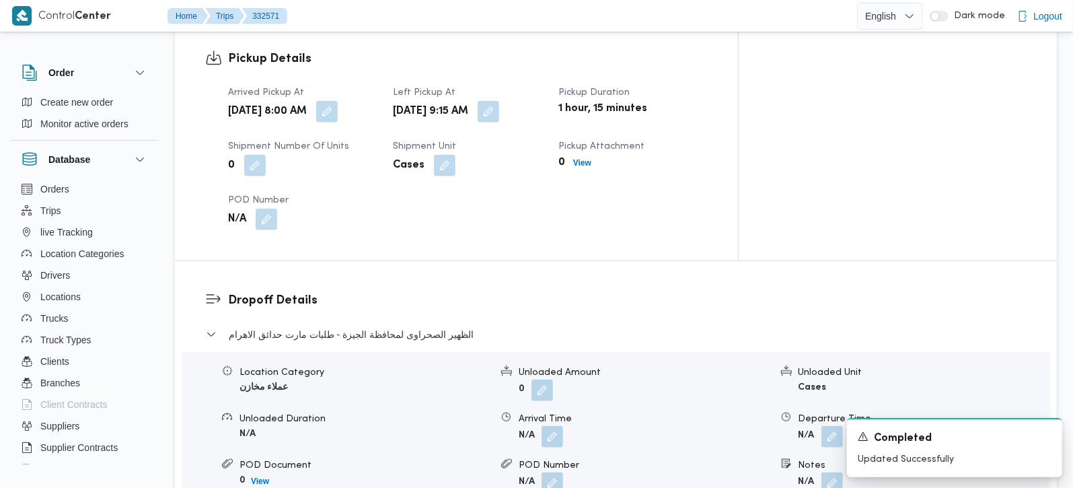
scroll to position [949, 0]
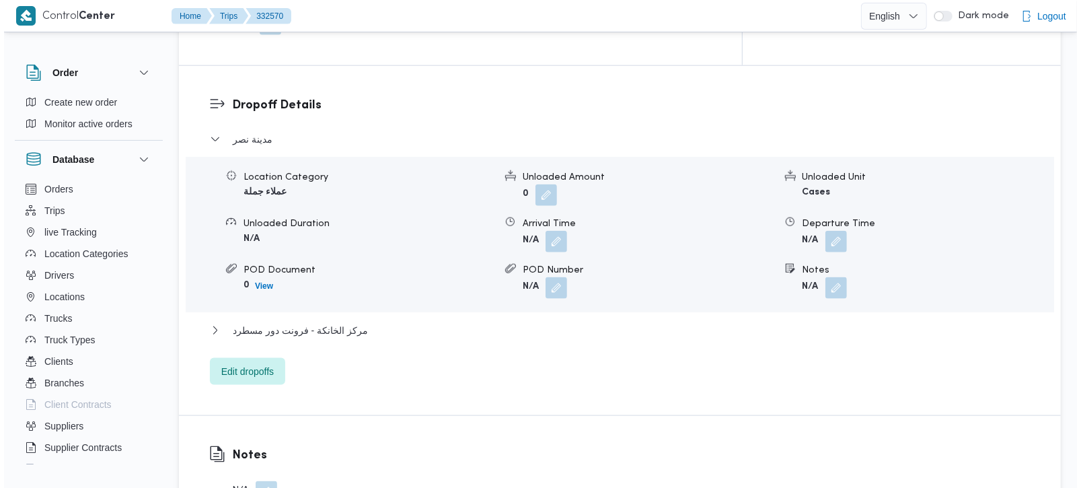
scroll to position [1108, 0]
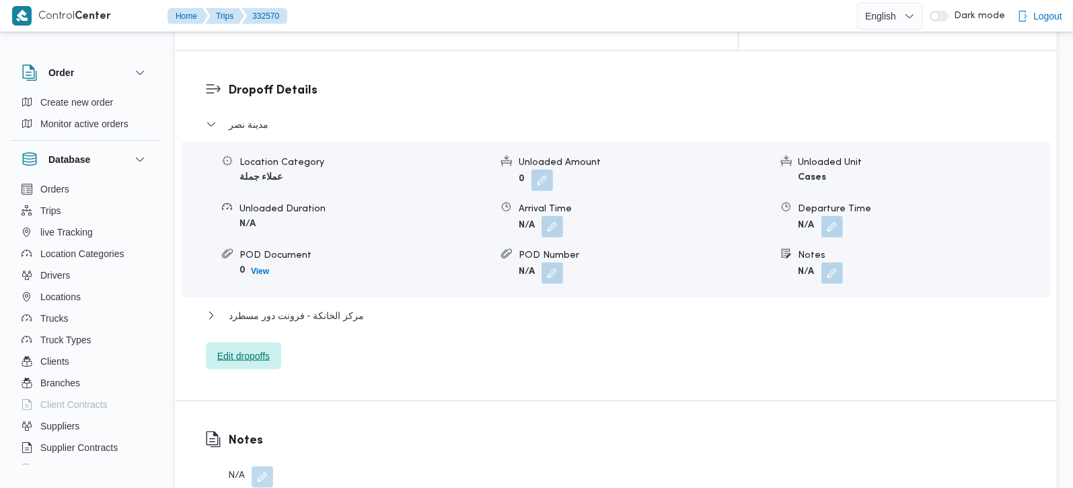
click at [267, 315] on div "مدينة نصر Location Category عملاء جملة Unloaded Amount 0 Unloaded Unit Cases Un…" at bounding box center [616, 243] width 821 height 254
click at [276, 342] on span "Edit dropoffs" at bounding box center [243, 355] width 75 height 27
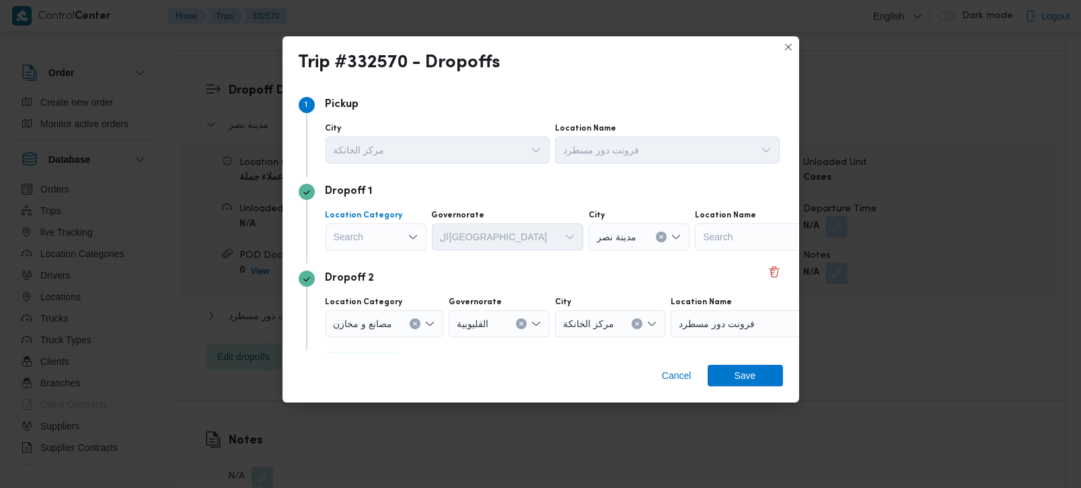
click at [406, 240] on div "Search" at bounding box center [376, 236] width 101 height 27
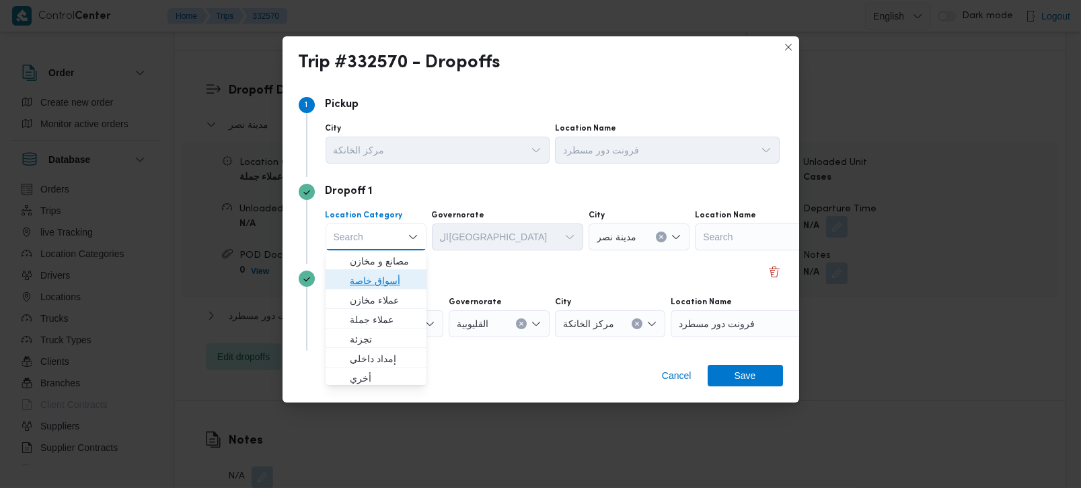
click at [377, 285] on span "أسواق خاصة" at bounding box center [384, 281] width 69 height 16
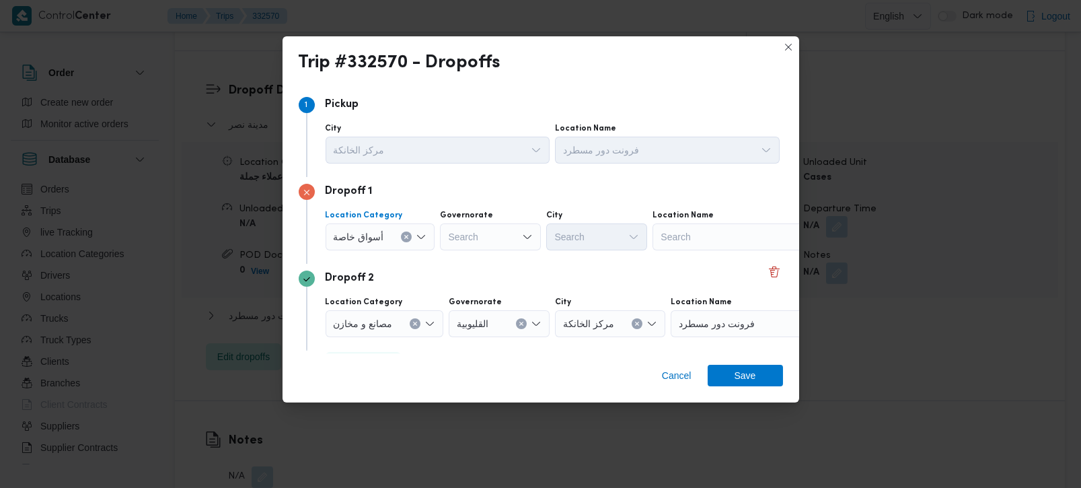
click at [696, 231] on div "Search" at bounding box center [737, 236] width 168 height 27
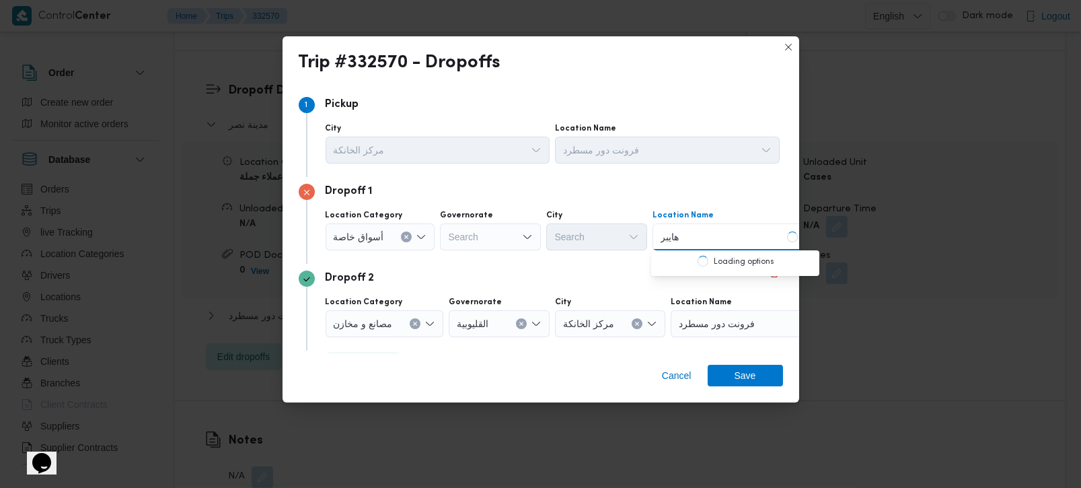
scroll to position [0, 0]
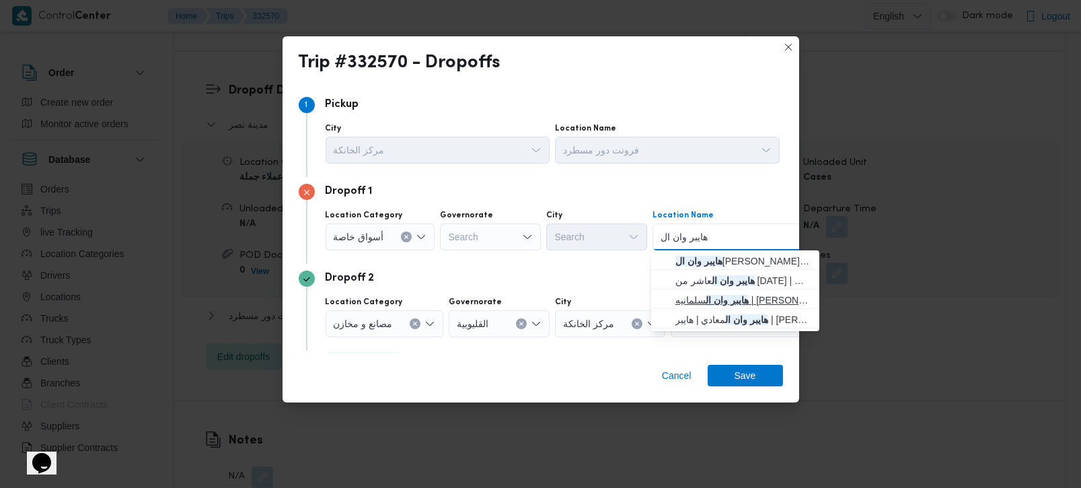
type input "هايبر وان ال"
click at [733, 299] on span "هايبر وان ال سلمانيه | ابو عوف سفنكس | null" at bounding box center [744, 300] width 136 height 16
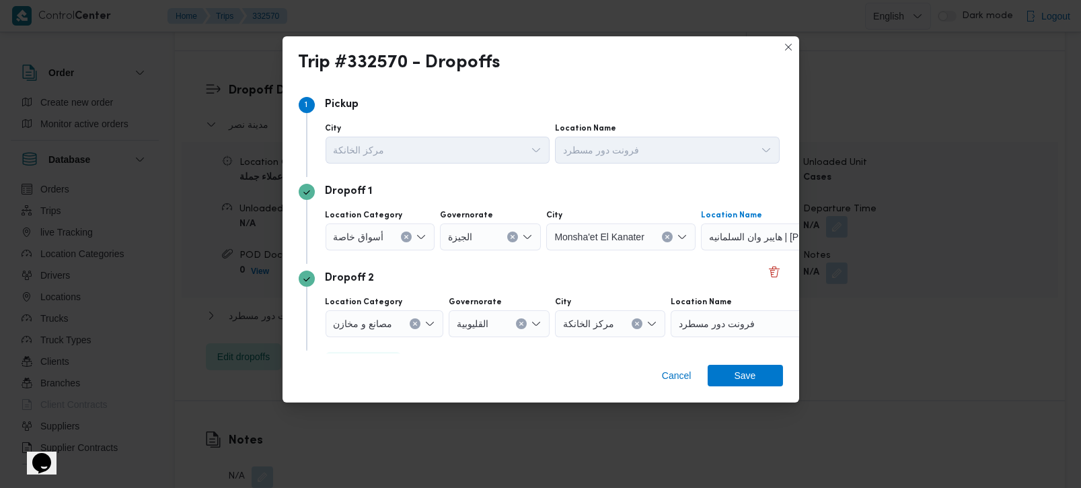
click at [548, 275] on div "Dropoff 2" at bounding box center [541, 278] width 484 height 16
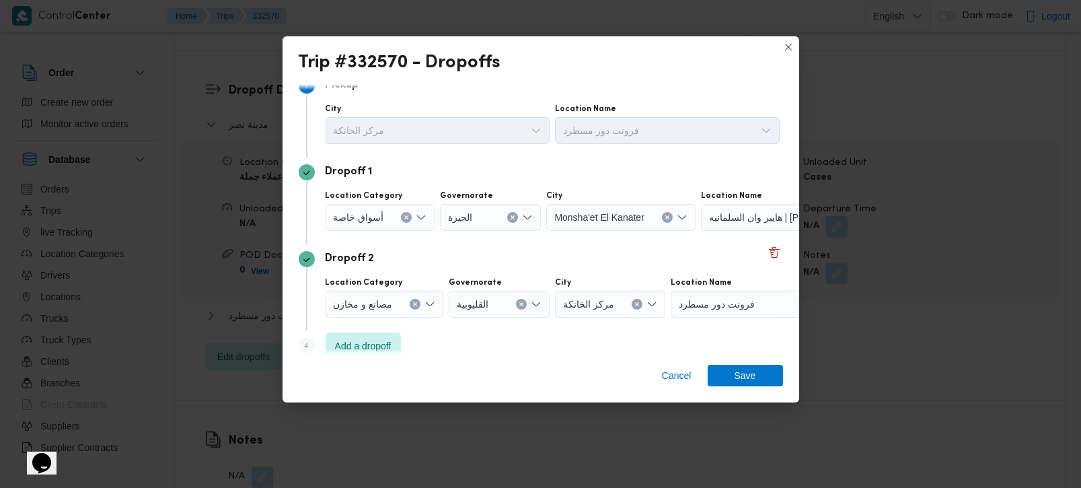
scroll to position [36, 0]
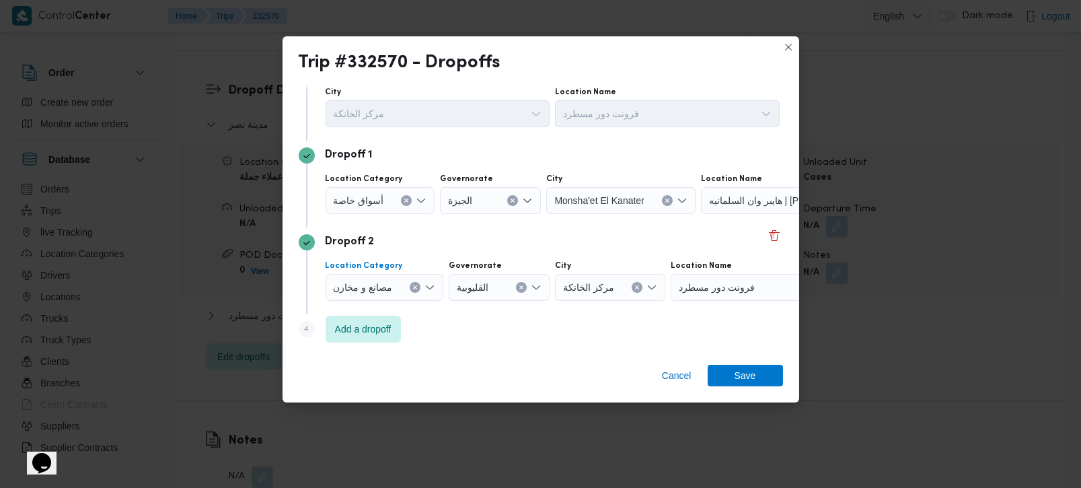
click at [415, 285] on icon "Clear input" at bounding box center [414, 287] width 5 height 5
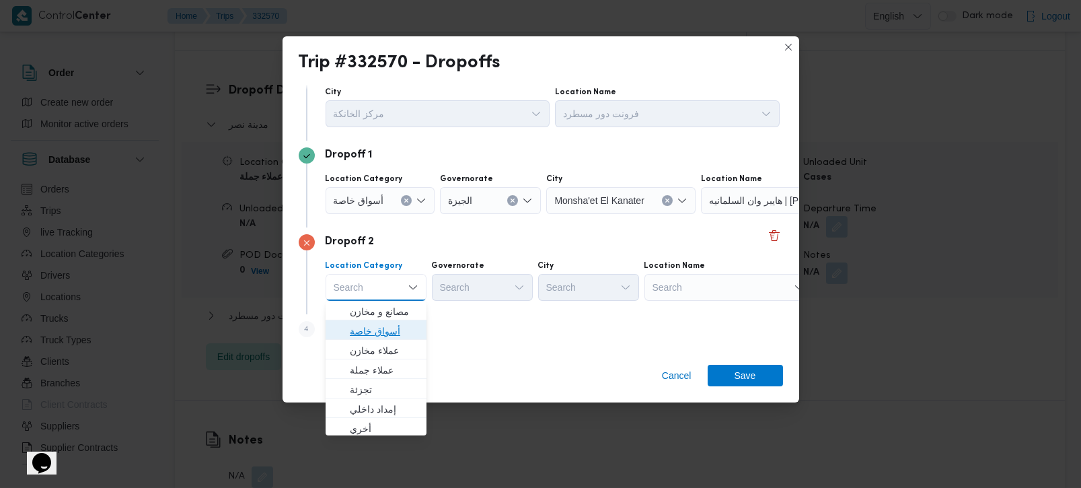
click at [388, 323] on span "أسواق خاصة" at bounding box center [384, 331] width 69 height 16
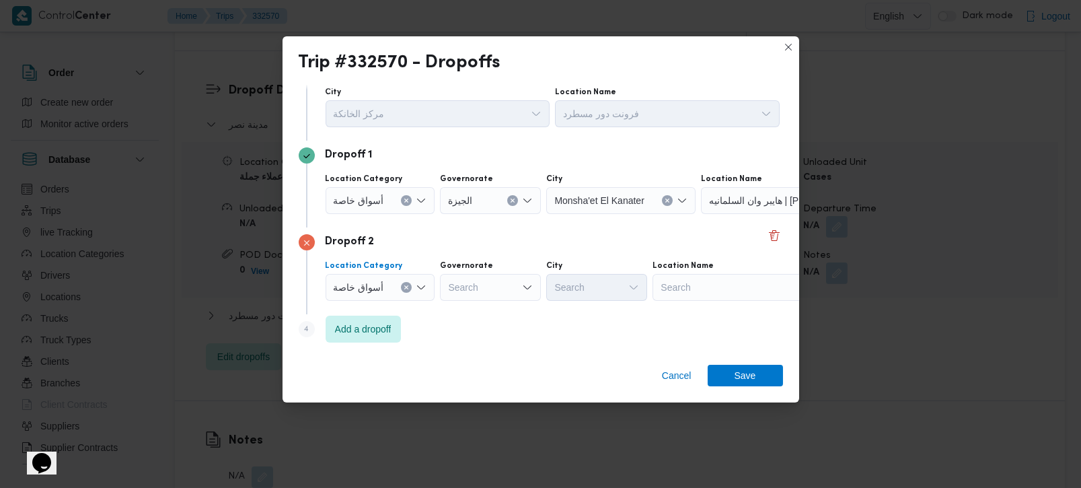
click at [712, 214] on div "Search" at bounding box center [785, 200] width 168 height 27
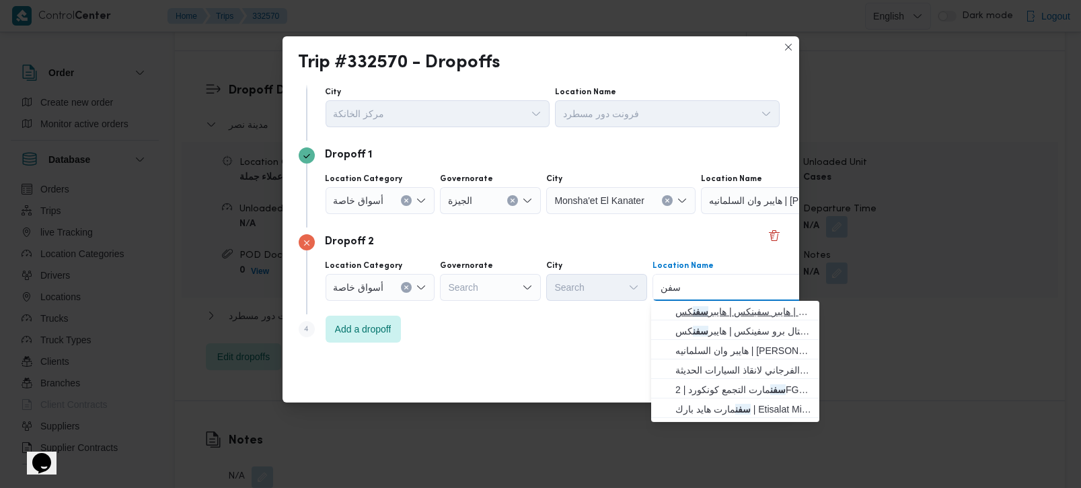
type input "سفن"
click at [708, 312] on span "هايبر سفينكس | هايبر سفن كس | null" at bounding box center [744, 311] width 136 height 16
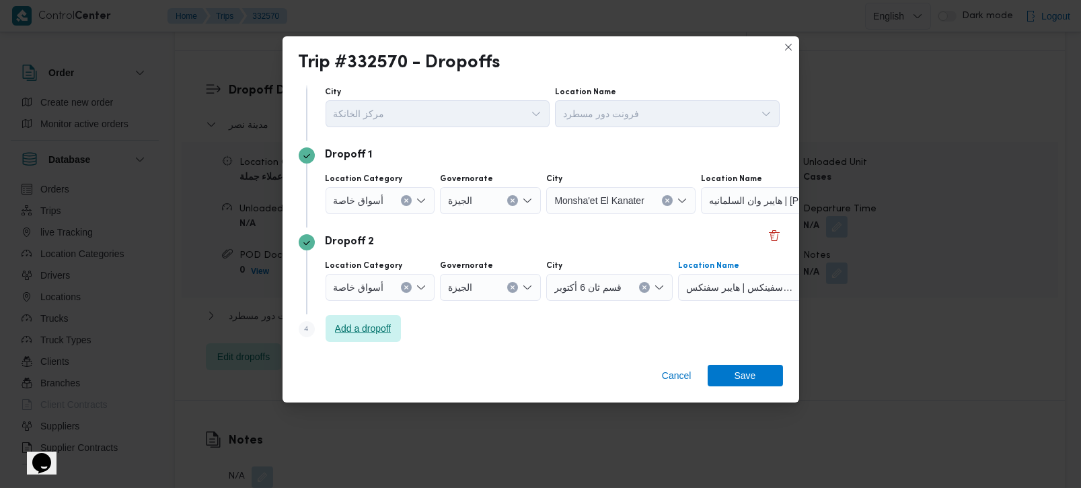
click at [388, 331] on span "Add a dropoff" at bounding box center [363, 328] width 57 height 16
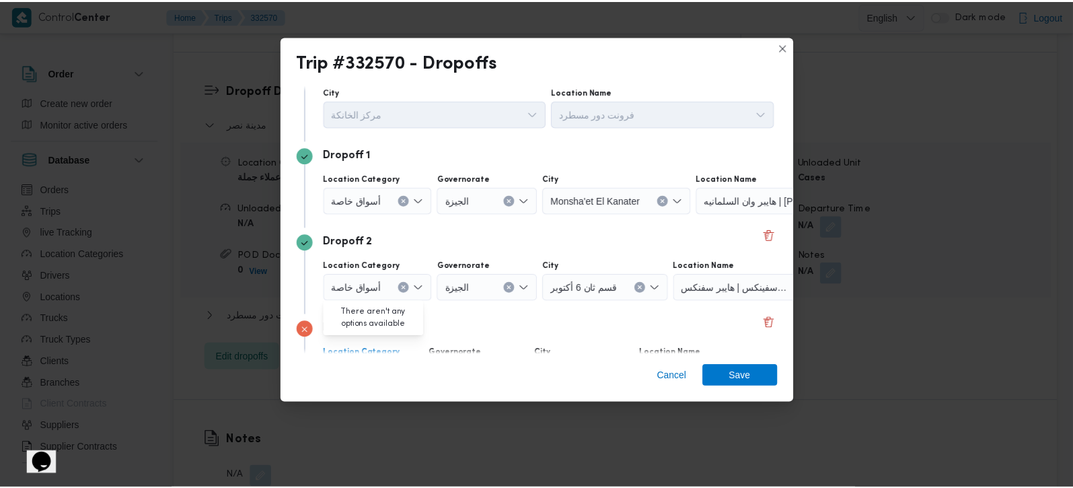
scroll to position [123, 0]
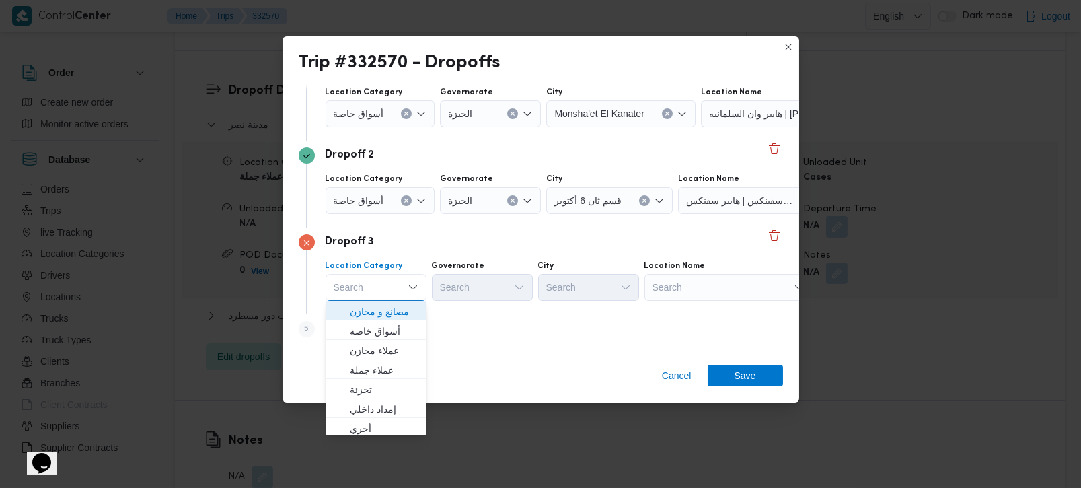
click at [395, 310] on span "مصانع و مخازن" at bounding box center [384, 311] width 69 height 16
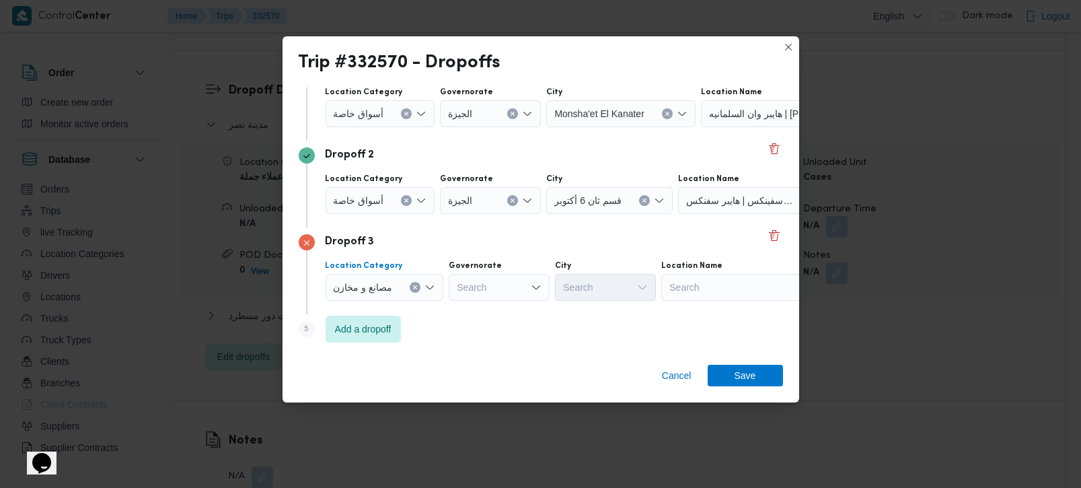
click at [701, 127] on div "Search" at bounding box center [785, 113] width 168 height 27
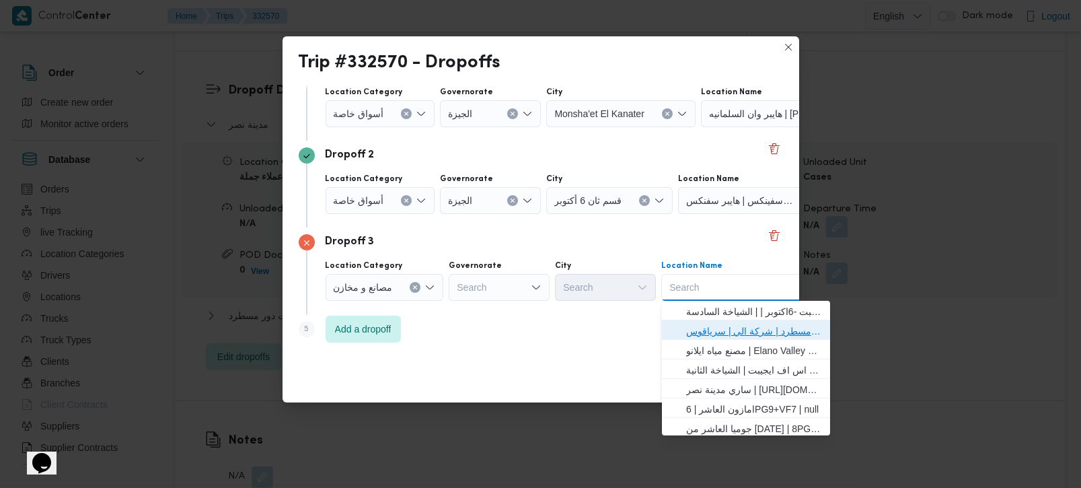
click at [699, 324] on span "فرونت دور مسطرد | شركة الي | سرياقوس" at bounding box center [754, 331] width 136 height 16
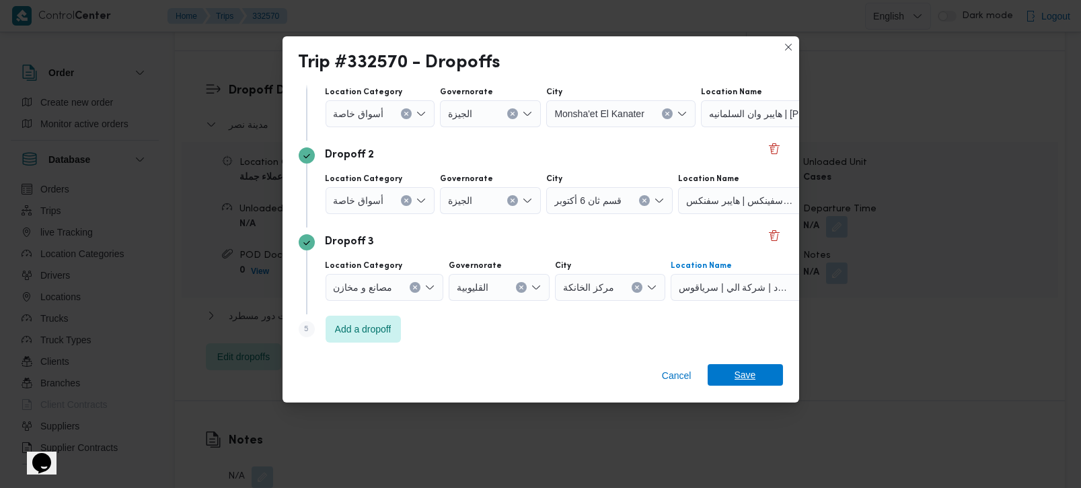
click at [724, 371] on span "Save" at bounding box center [745, 375] width 75 height 22
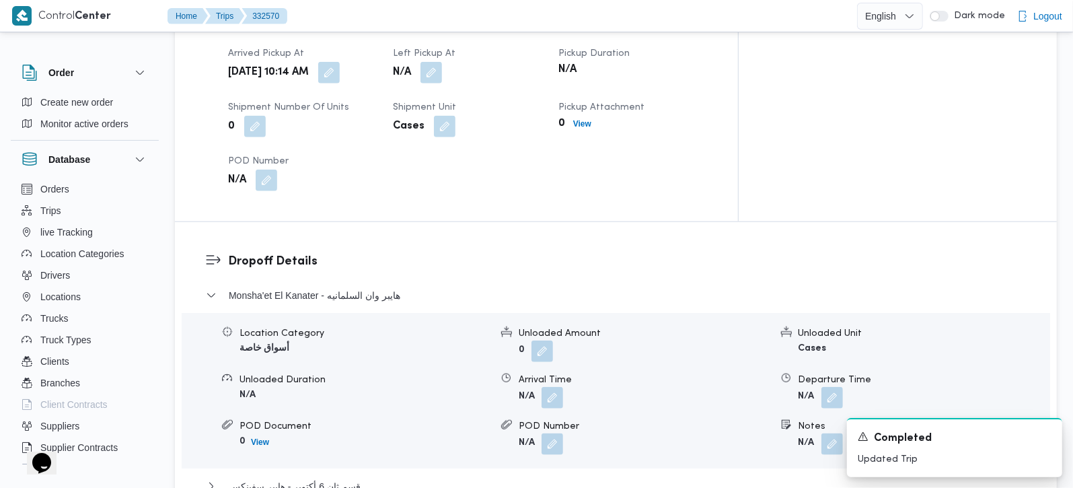
scroll to position [718, 0]
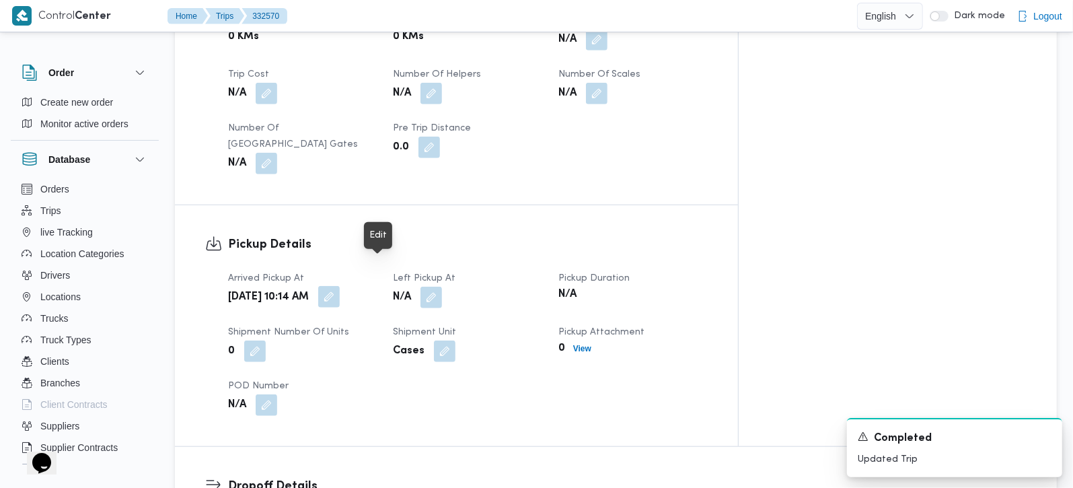
click at [340, 286] on button "button" at bounding box center [329, 297] width 22 height 22
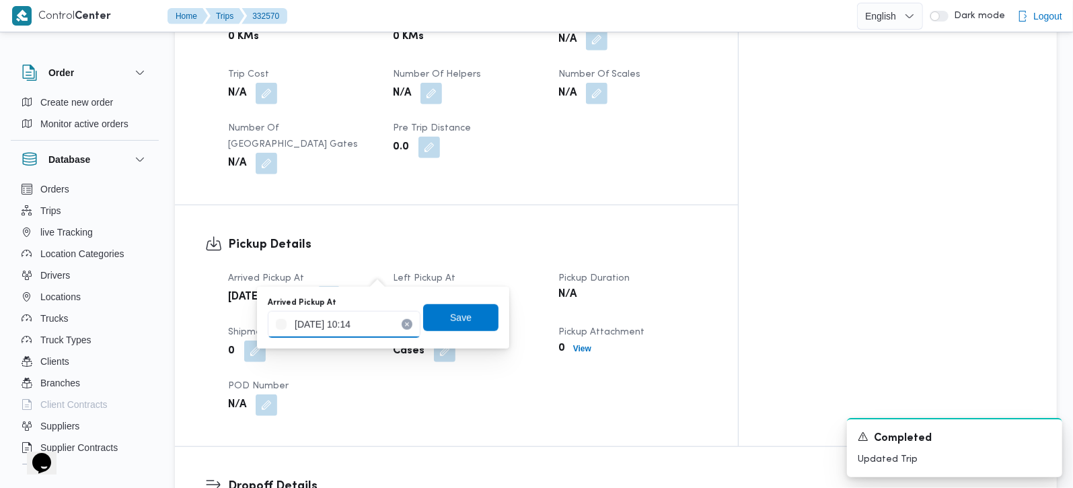
click at [361, 330] on input "21/08/2025 10:14" at bounding box center [344, 324] width 153 height 27
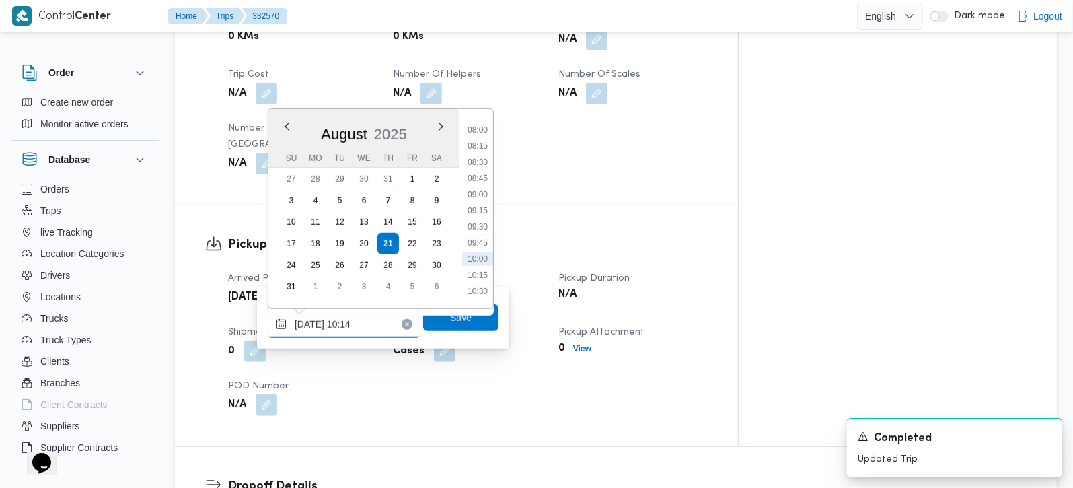
scroll to position [476, 0]
click at [482, 163] on li "08:00" at bounding box center [477, 167] width 31 height 13
type input "21/08/2025 08:00"
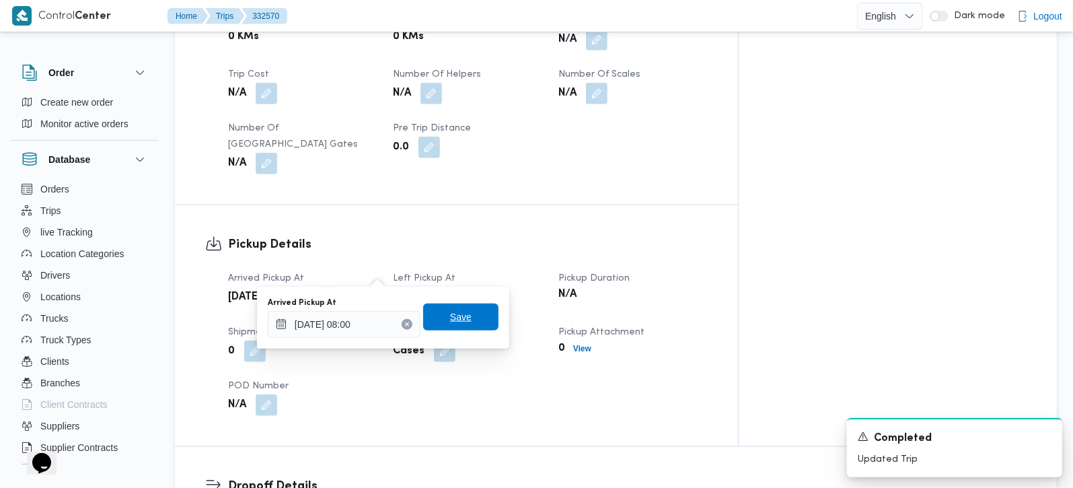
click at [450, 313] on span "Save" at bounding box center [461, 317] width 22 height 16
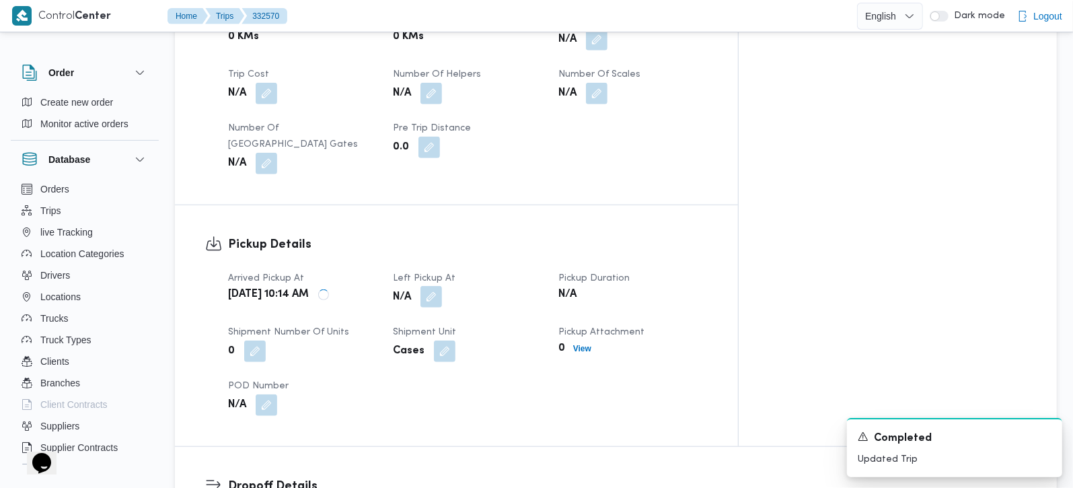
click at [442, 286] on button "button" at bounding box center [432, 297] width 22 height 22
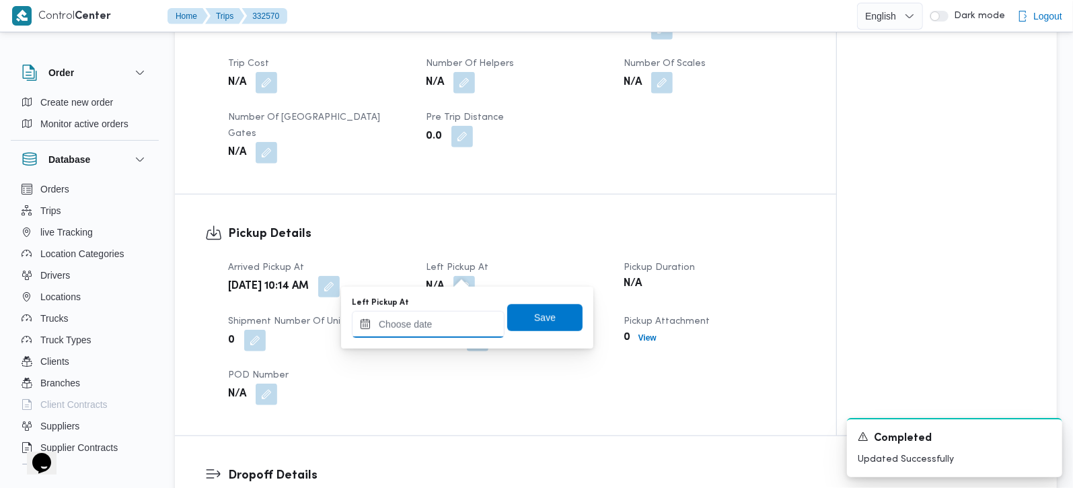
click at [449, 325] on input "Left Pickup At" at bounding box center [428, 324] width 153 height 27
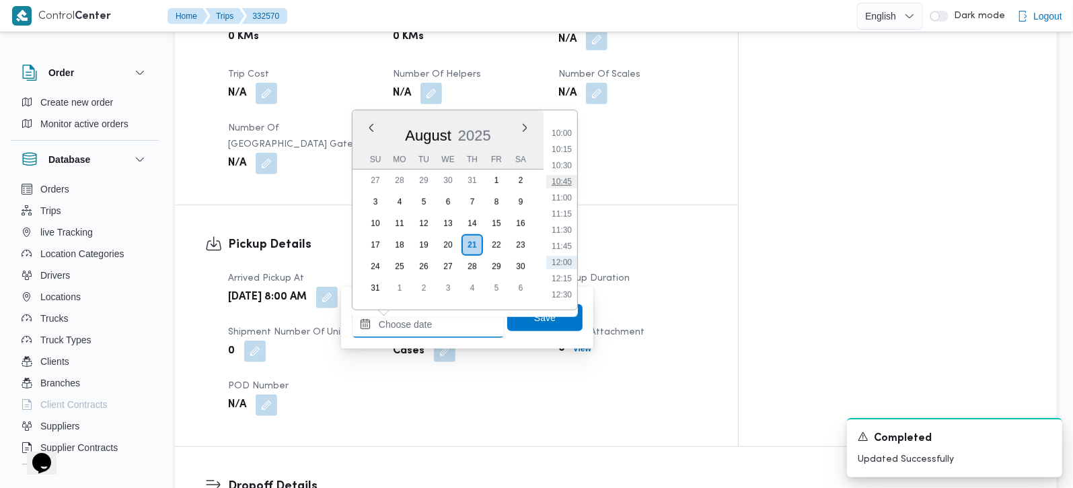
scroll to position [606, 0]
drag, startPoint x: 569, startPoint y: 181, endPoint x: 566, endPoint y: 208, distance: 27.0
click at [569, 181] on li "10:15" at bounding box center [561, 184] width 31 height 13
type input "21/08/2025 10:15"
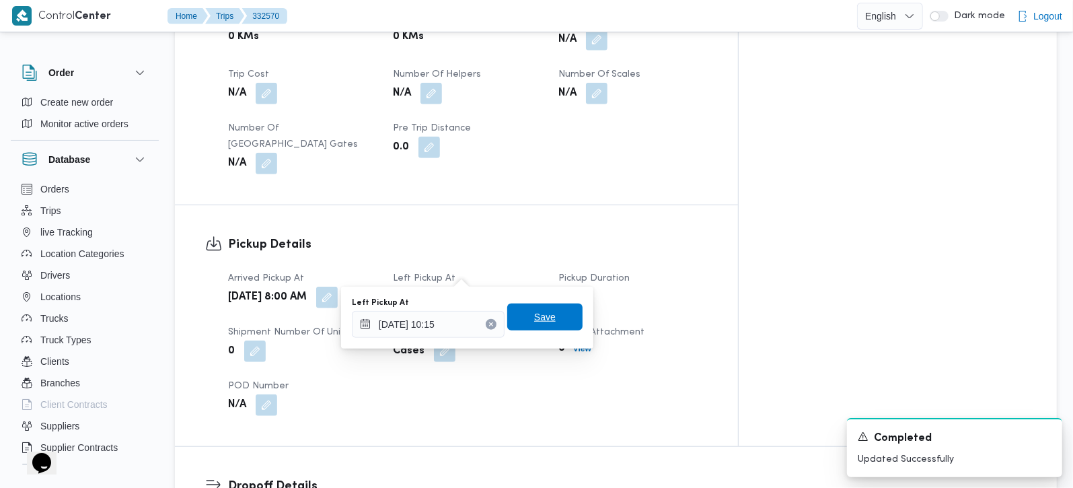
click at [539, 309] on span "Save" at bounding box center [545, 317] width 22 height 16
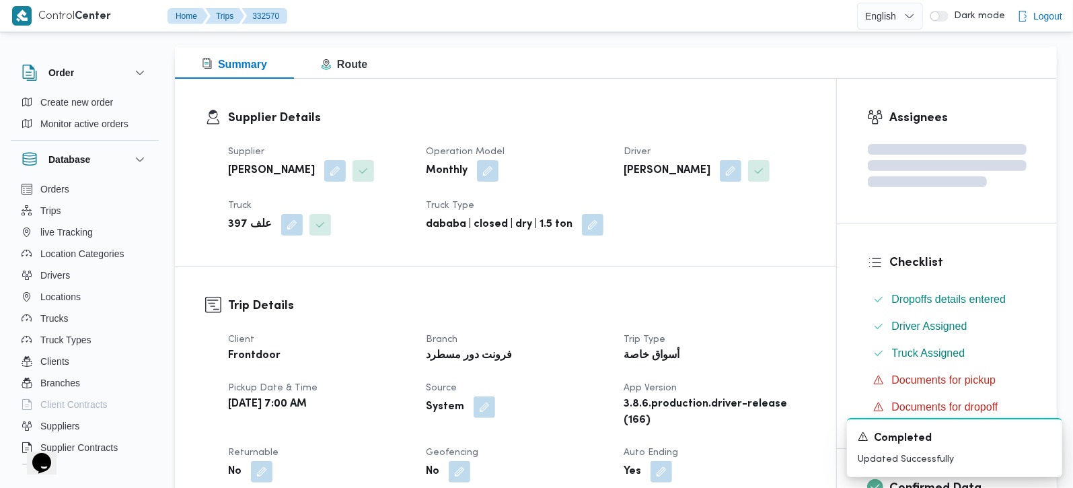
scroll to position [0, 0]
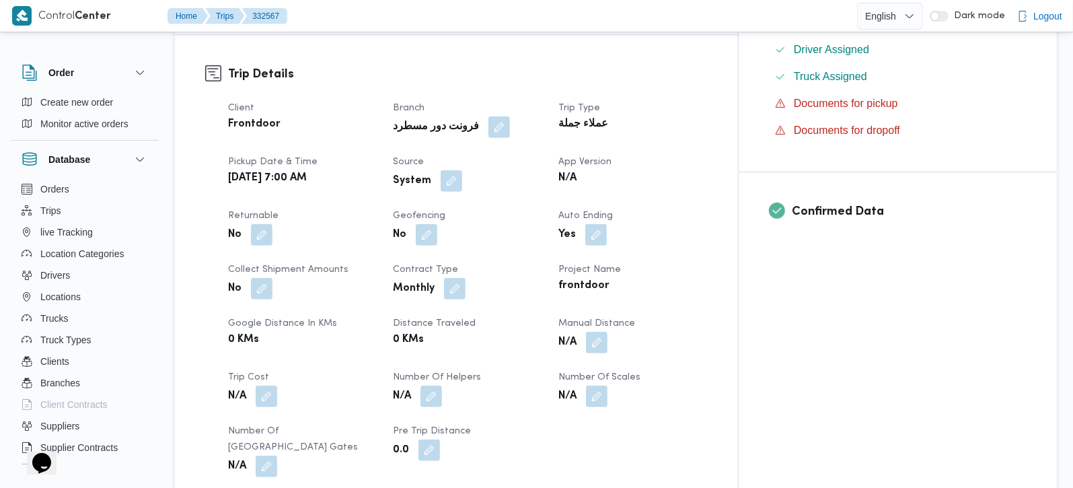
scroll to position [474, 0]
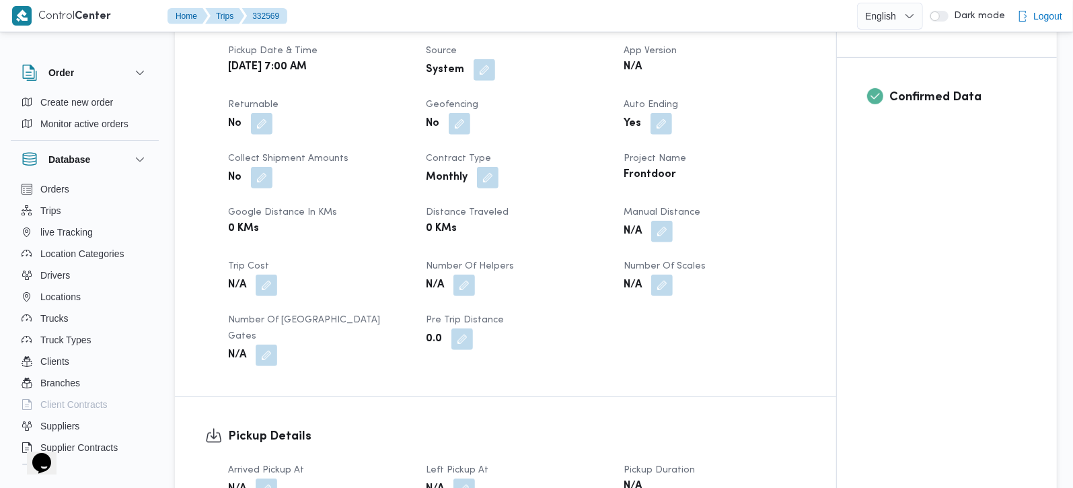
scroll to position [316, 0]
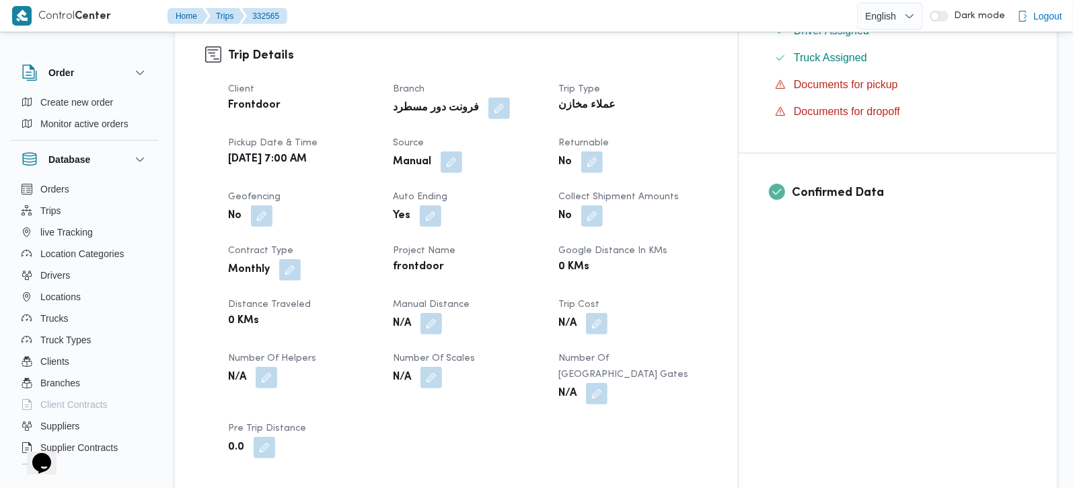
scroll to position [712, 0]
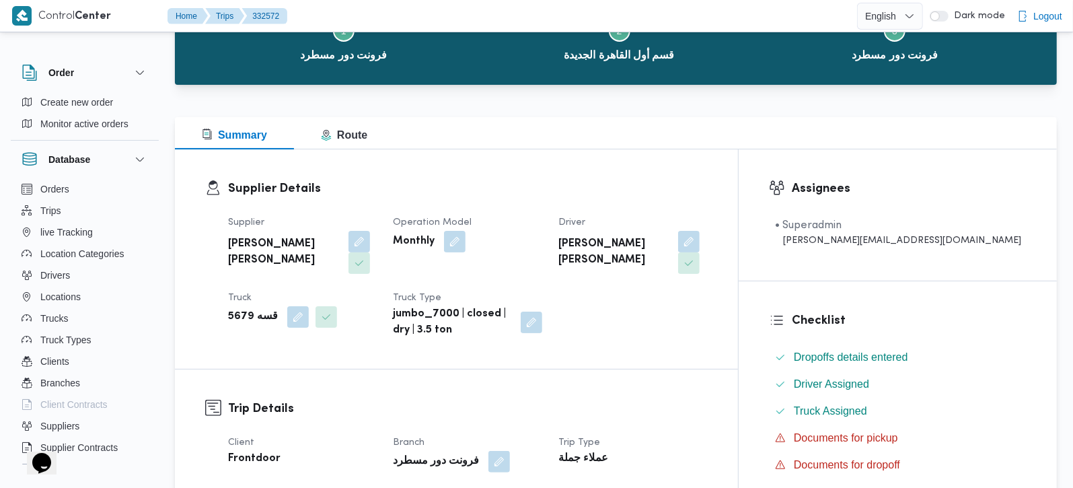
scroll to position [237, 0]
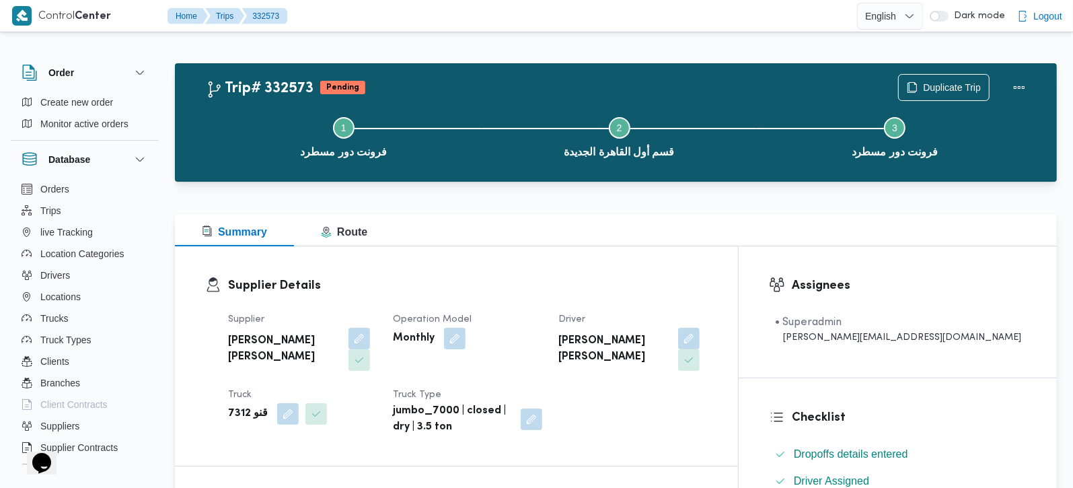
scroll to position [158, 0]
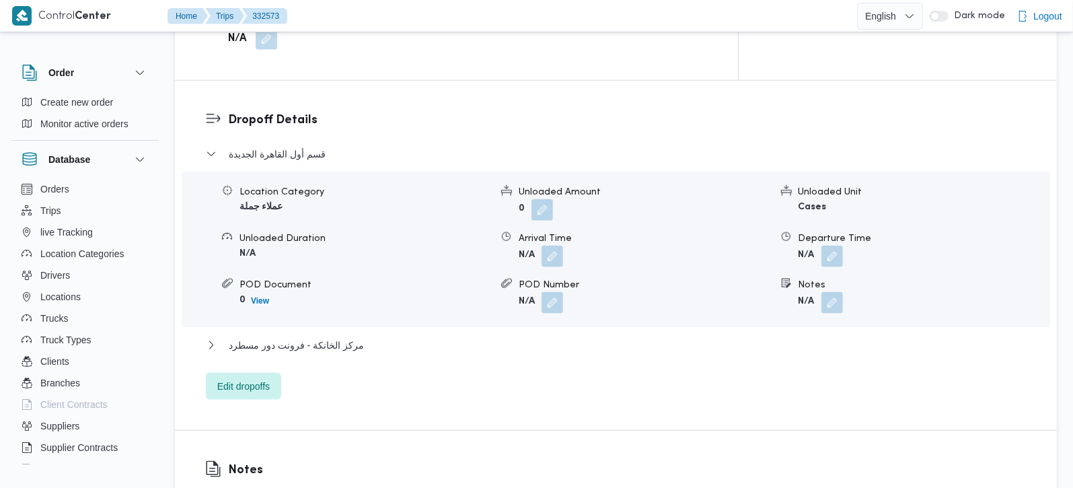
scroll to position [1107, 0]
click at [244, 376] on span "Edit dropoffs" at bounding box center [243, 384] width 52 height 16
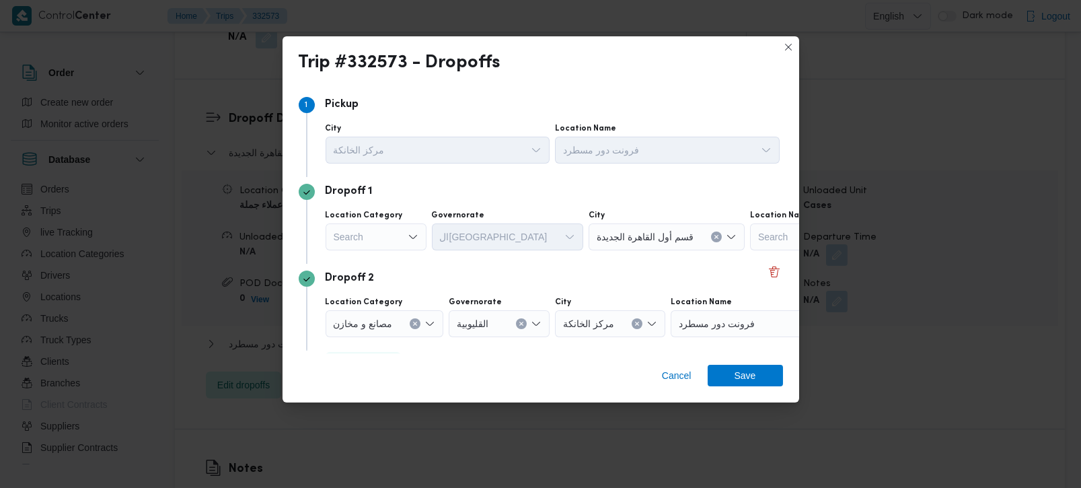
click at [396, 235] on div "Search" at bounding box center [376, 236] width 101 height 27
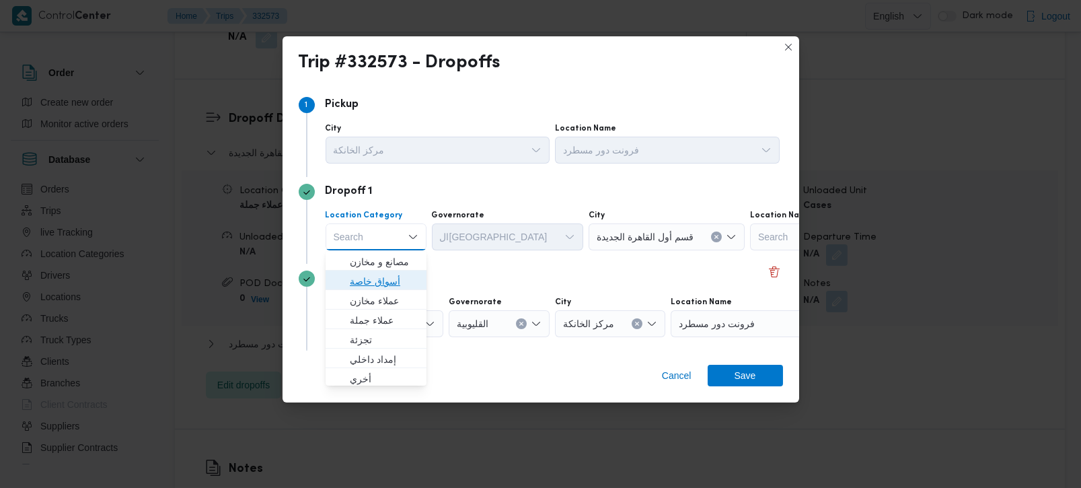
click at [382, 275] on span "أسواق خاصة" at bounding box center [384, 281] width 69 height 16
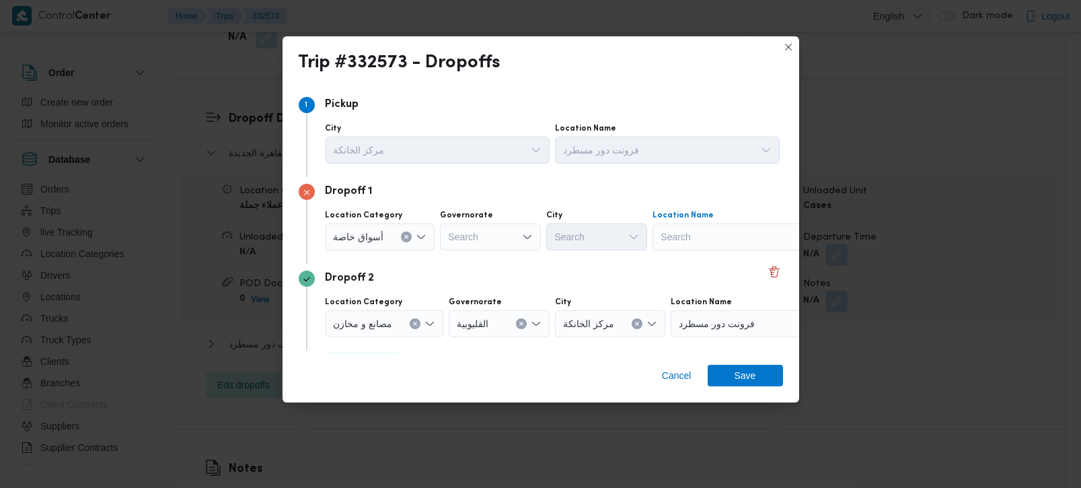
click at [738, 233] on div "Search" at bounding box center [737, 236] width 168 height 27
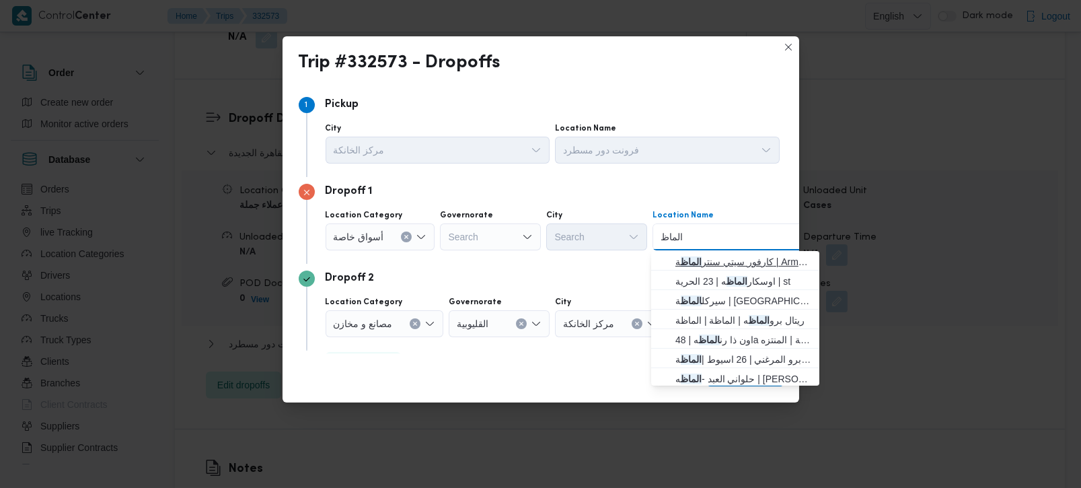
type input "الماظ"
click at [719, 256] on span "كارفور سيتي سنتر الماظ ة | Armani Exchange | شيراتون المطار" at bounding box center [744, 262] width 136 height 16
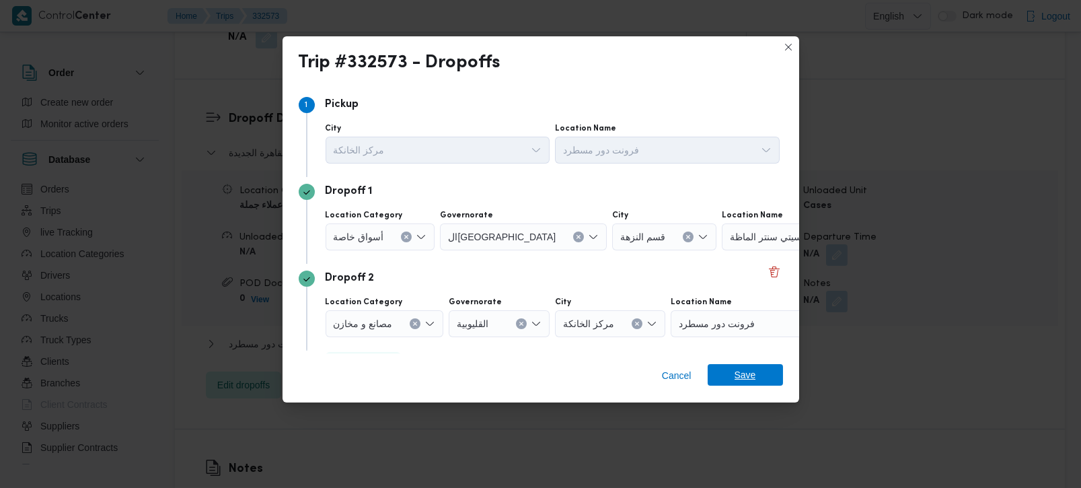
click at [742, 374] on span "Save" at bounding box center [746, 375] width 22 height 22
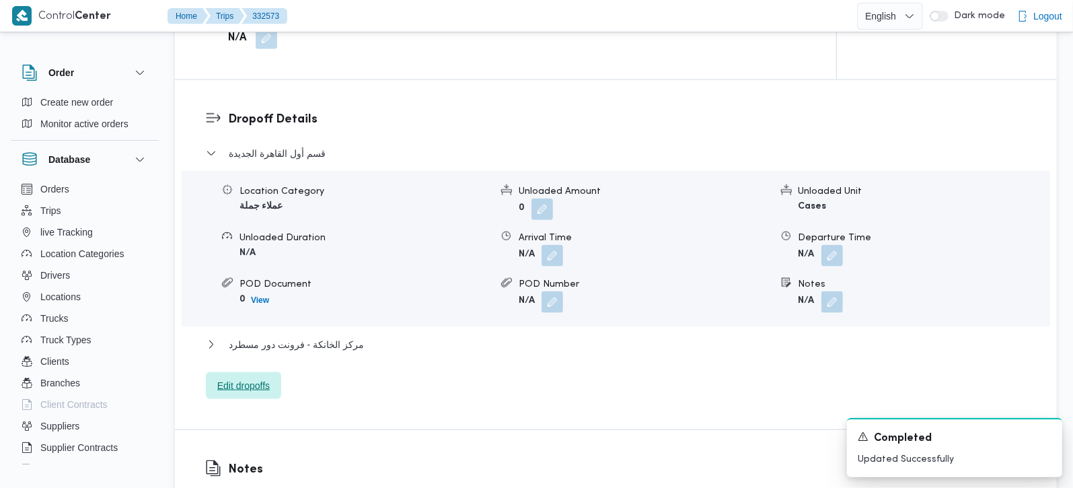
scroll to position [869, 0]
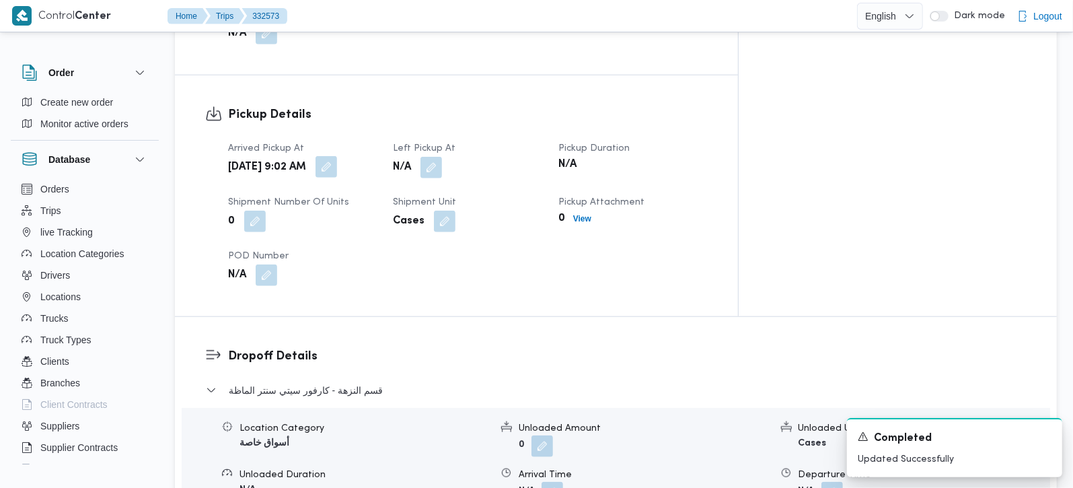
click at [337, 156] on button "button" at bounding box center [327, 167] width 22 height 22
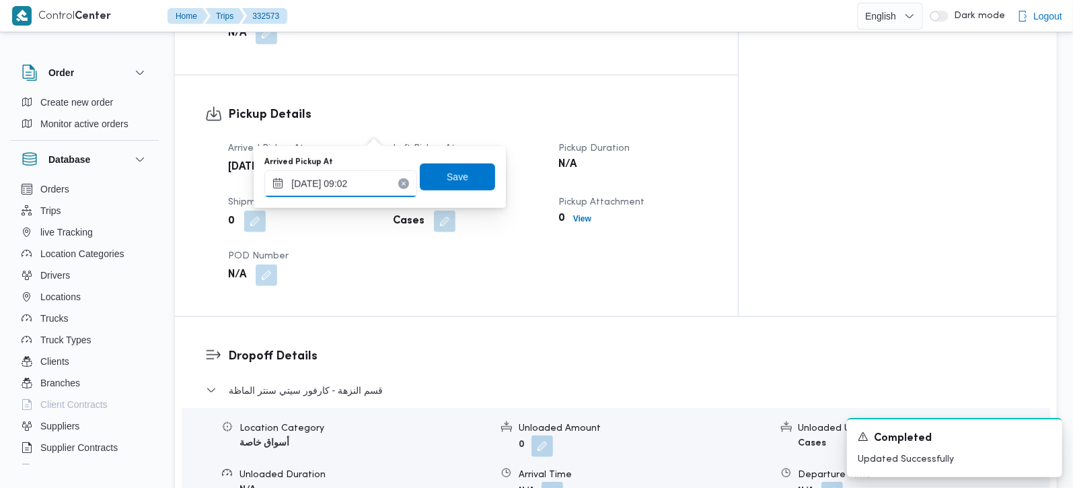
click at [297, 182] on input "21/08/2025 09:02" at bounding box center [340, 183] width 153 height 27
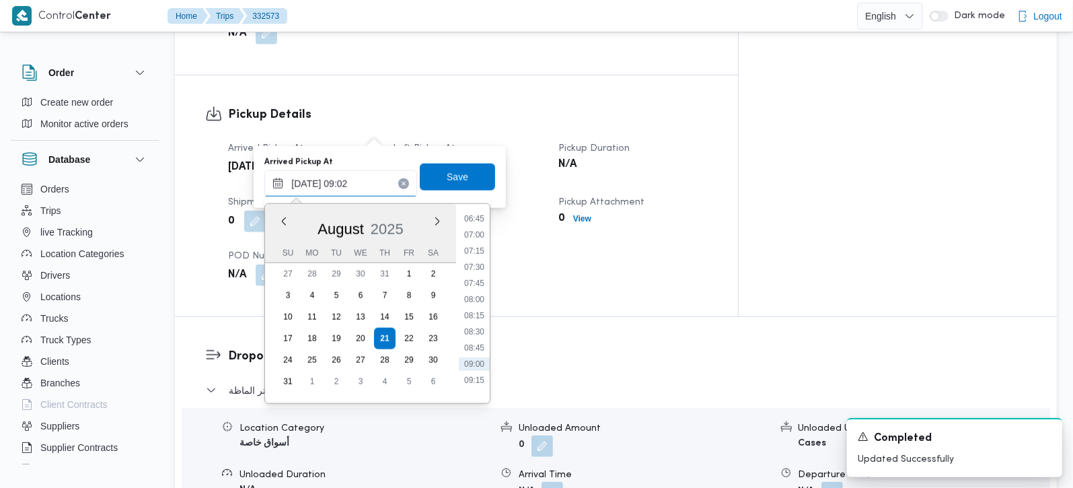
scroll to position [411, 0]
click at [479, 330] on li "08:00" at bounding box center [474, 326] width 31 height 13
type input "21/08/2025 08:00"
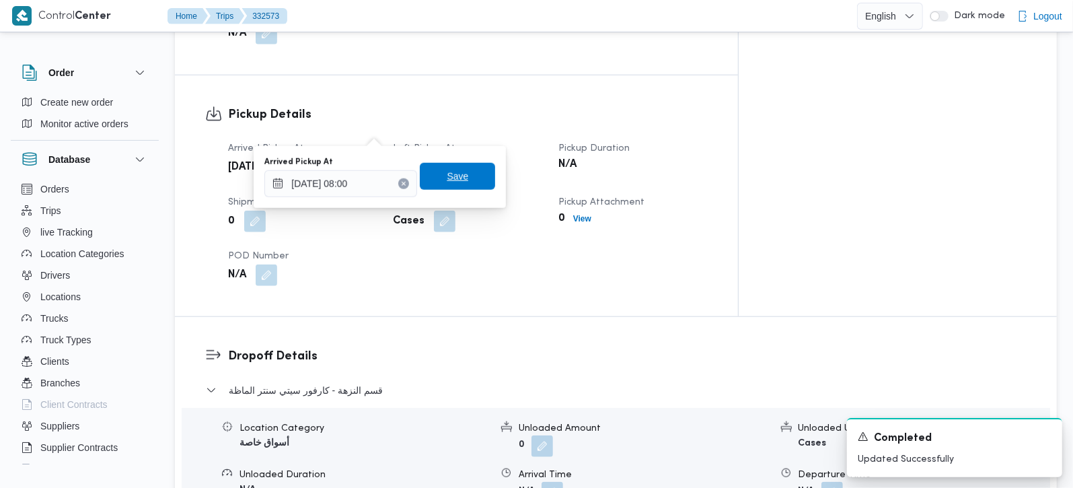
click at [457, 164] on span "Save" at bounding box center [457, 176] width 75 height 27
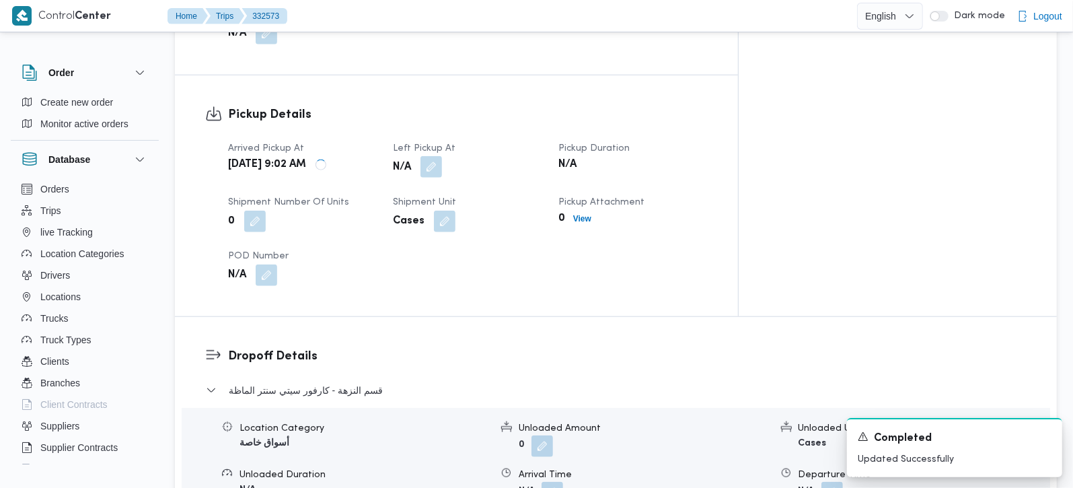
click at [442, 156] on button "button" at bounding box center [432, 167] width 22 height 22
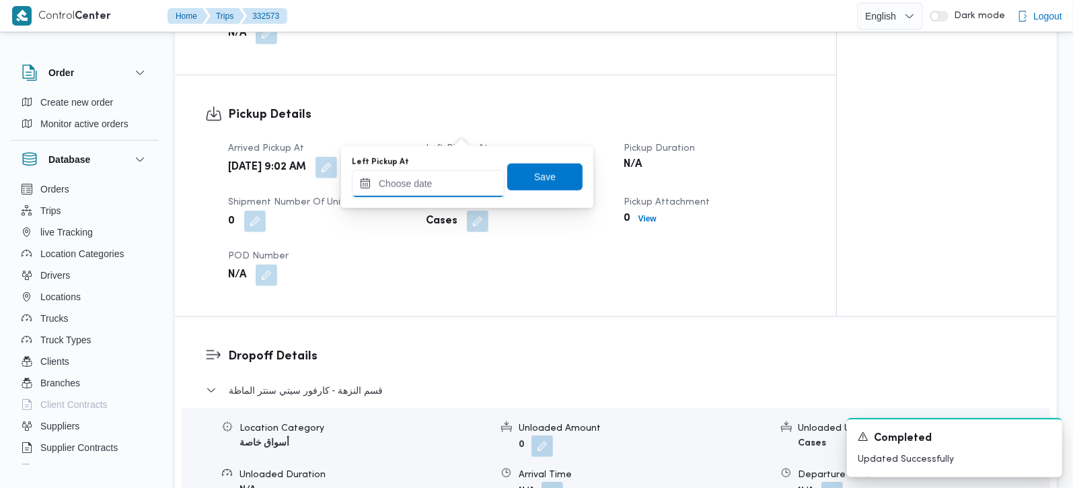
click at [443, 172] on input "Left Pickup At" at bounding box center [428, 183] width 153 height 27
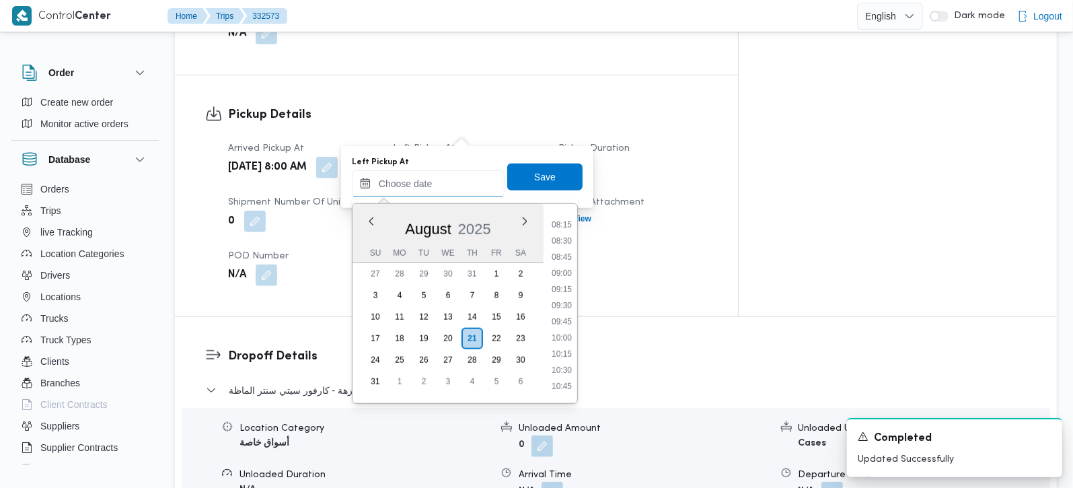
scroll to position [526, 0]
click at [561, 270] on li "09:00" at bounding box center [561, 276] width 31 height 13
type input "21/08/2025 09:00"
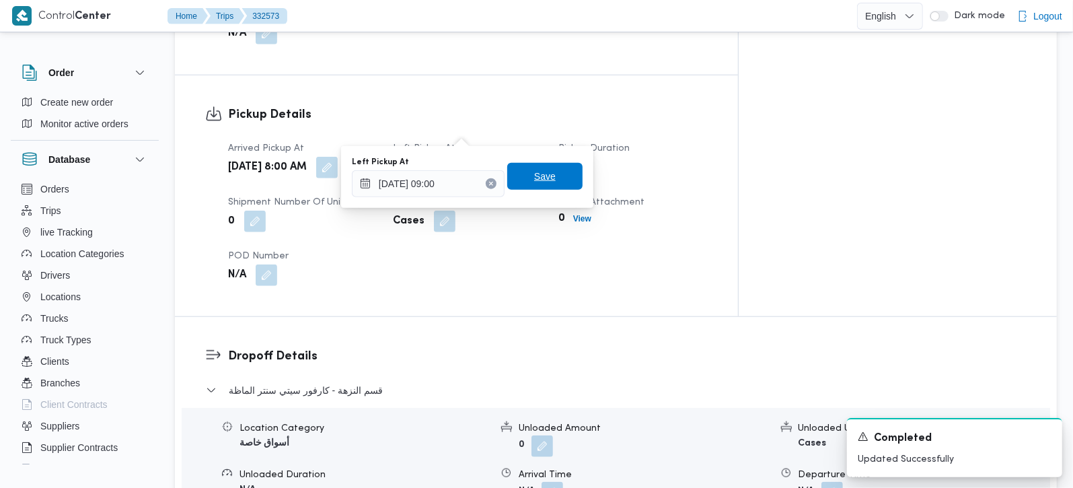
click at [540, 178] on span "Save" at bounding box center [545, 176] width 22 height 16
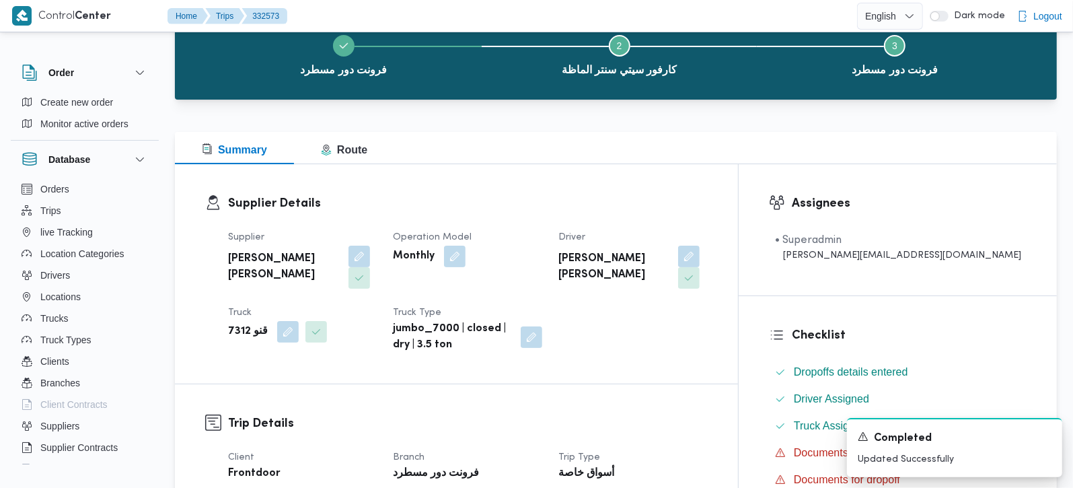
scroll to position [0, 0]
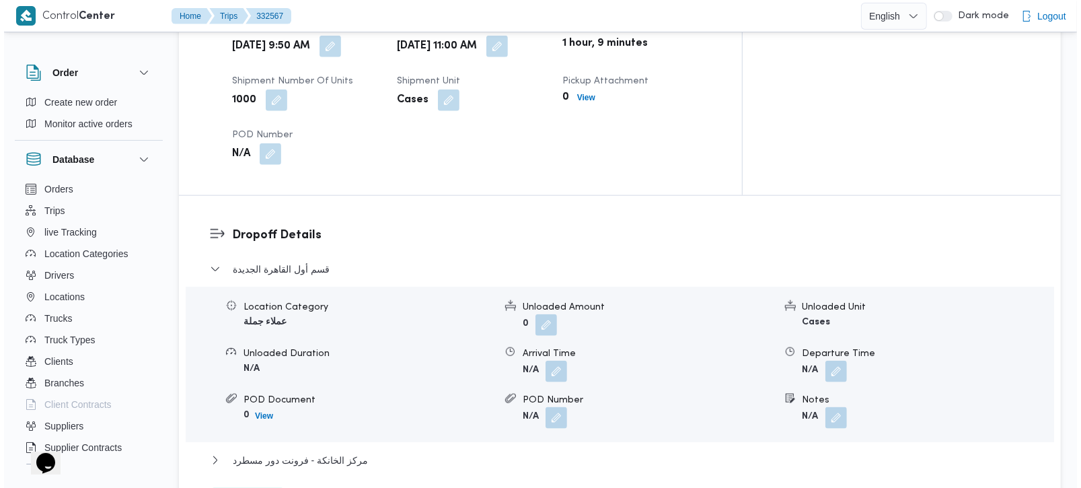
scroll to position [1029, 0]
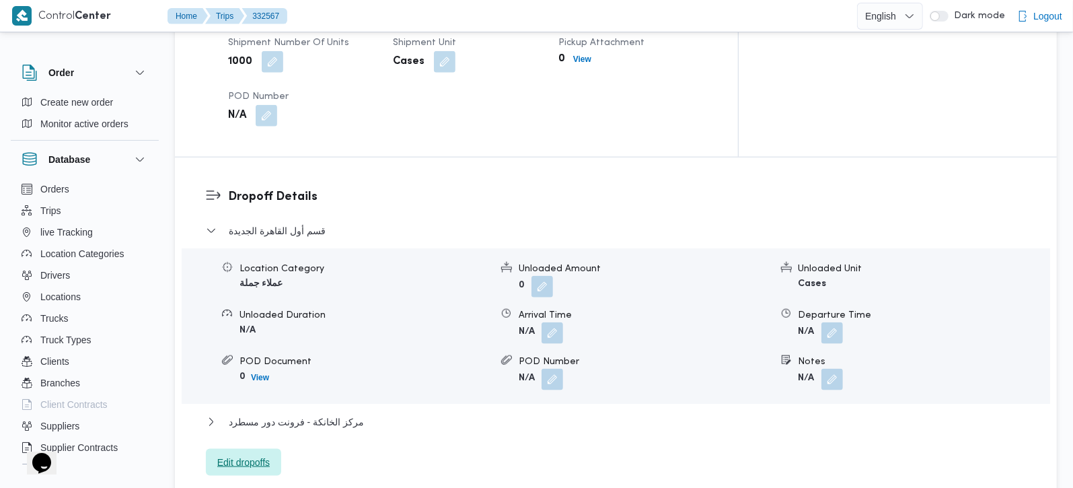
click at [268, 454] on span "Edit dropoffs" at bounding box center [243, 462] width 52 height 16
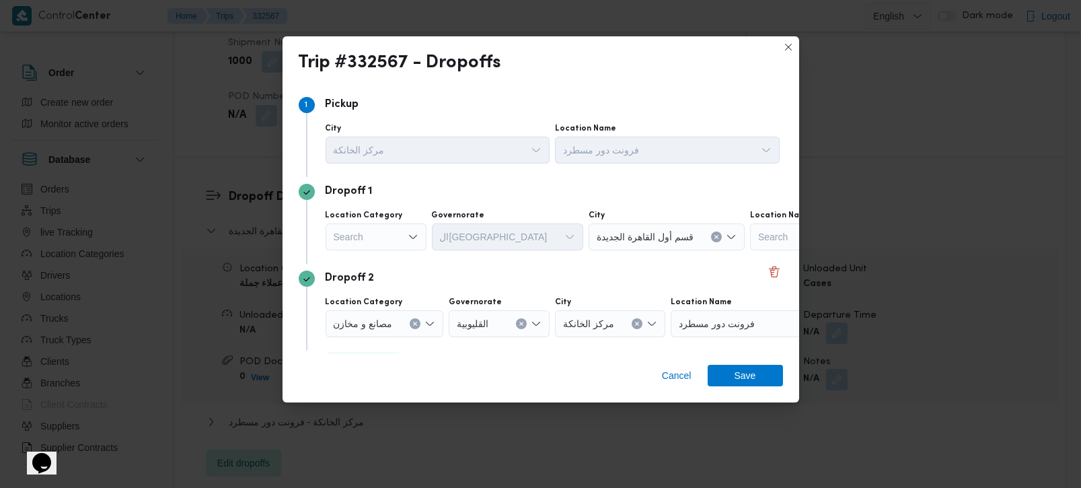
click at [401, 244] on div "Search" at bounding box center [376, 236] width 101 height 27
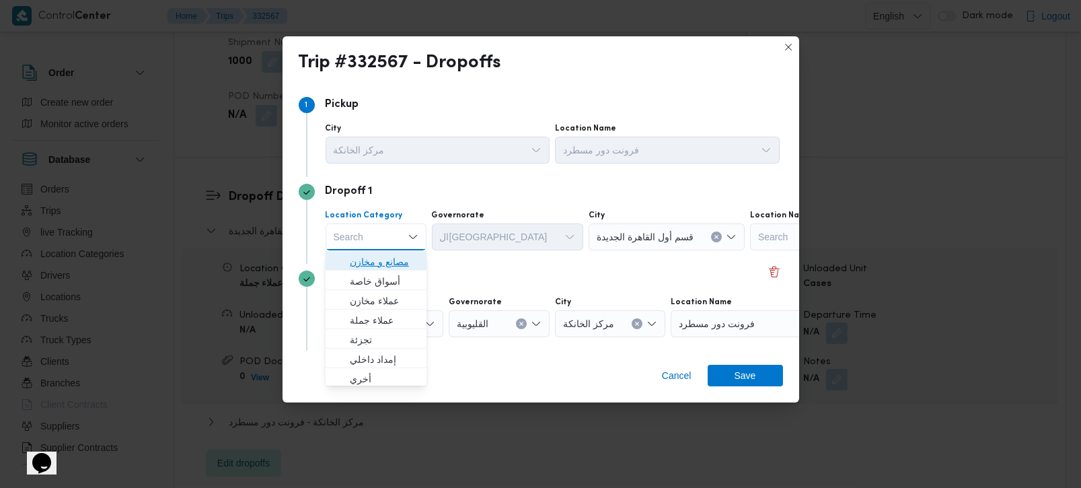
click at [397, 257] on span "مصانع و مخازن" at bounding box center [384, 262] width 69 height 16
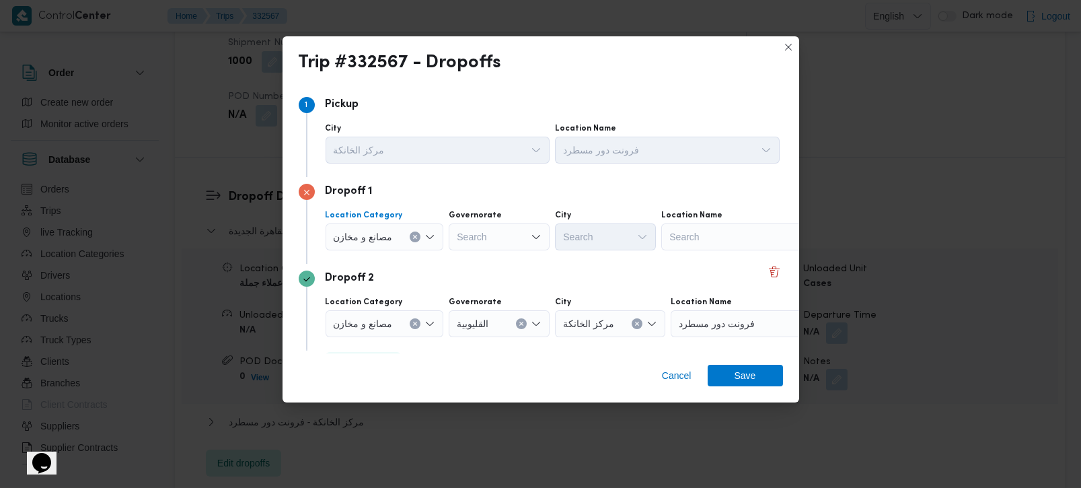
click at [413, 235] on icon "Clear input" at bounding box center [414, 236] width 5 height 5
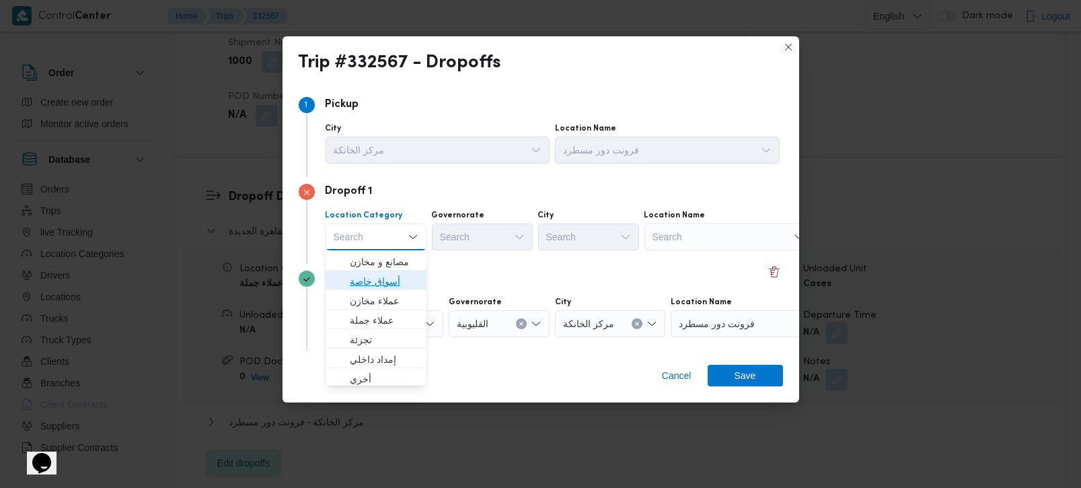
click at [379, 279] on span "أسواق خاصة" at bounding box center [384, 281] width 69 height 16
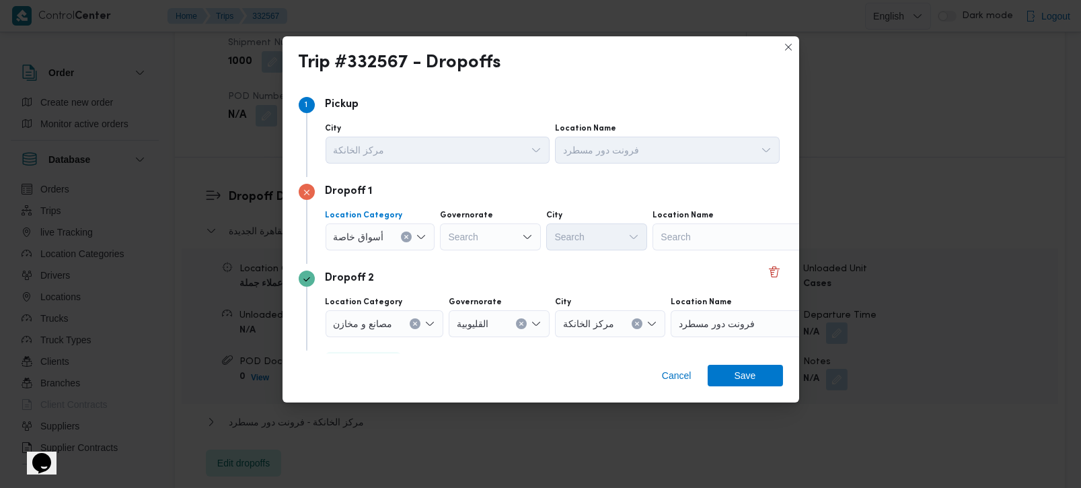
click at [696, 244] on div "Search" at bounding box center [737, 236] width 168 height 27
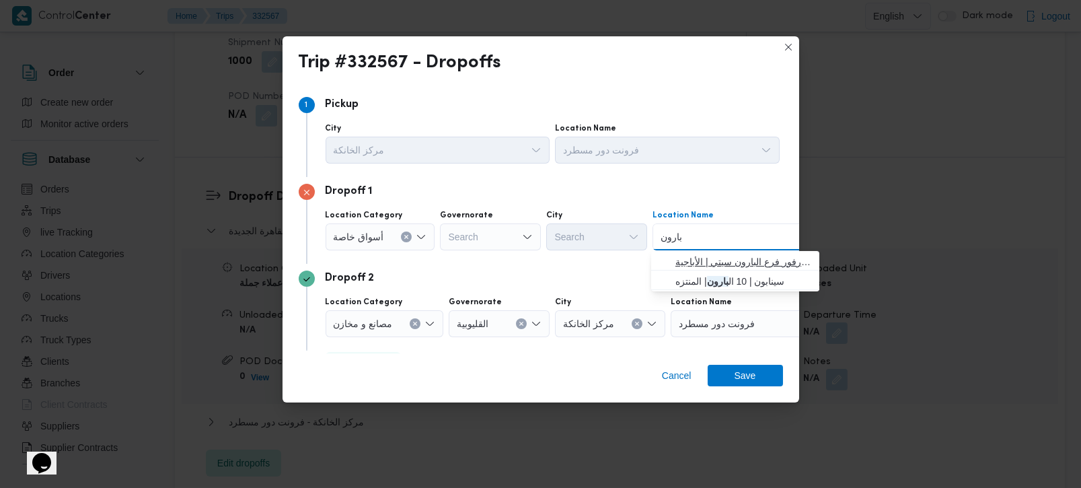
type input "بارون"
click at [710, 267] on span "كارفور فرع ال بارون سيتي | كارفور فرع البارون سيتي | الأباجية" at bounding box center [744, 262] width 136 height 16
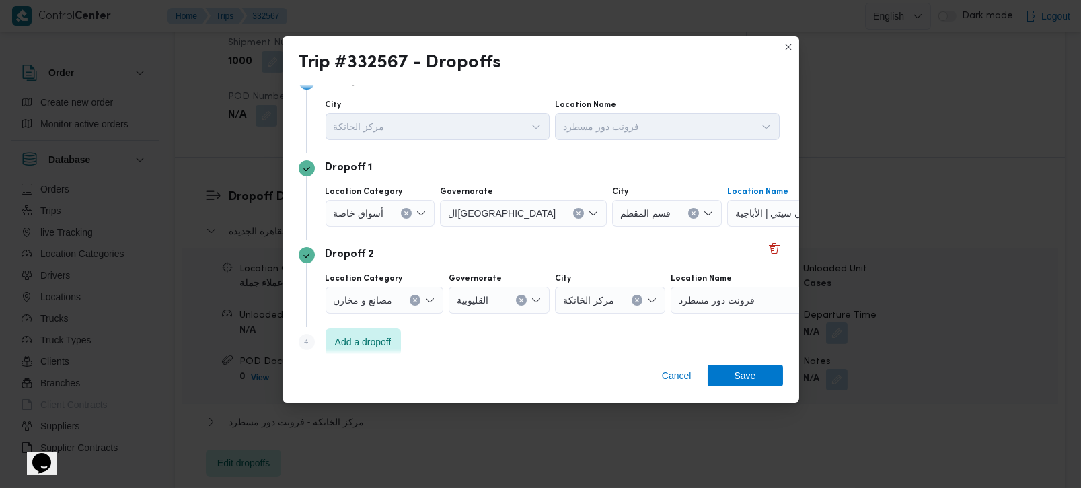
scroll to position [36, 0]
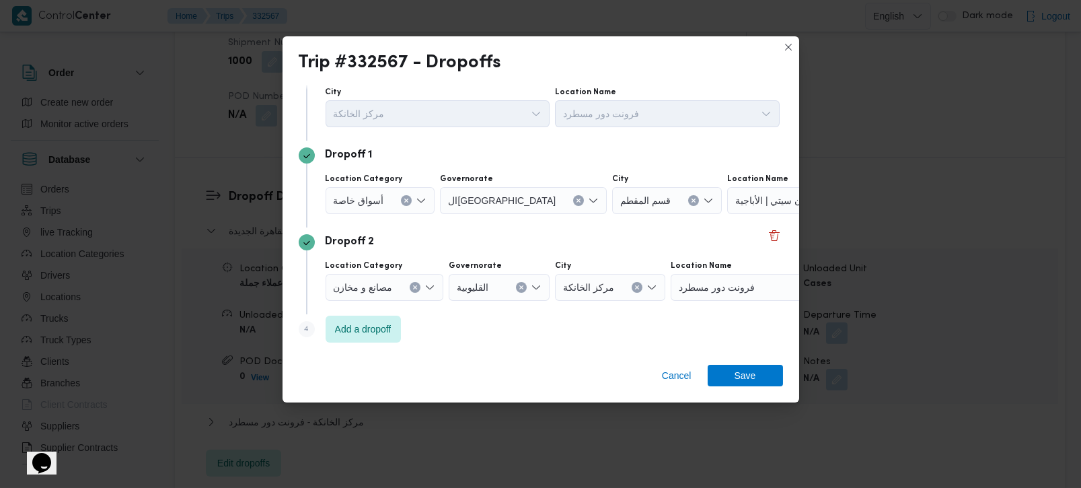
click at [593, 227] on div "Dropoff 2 Location Category مصانع و [GEOGRAPHIC_DATA] ال[GEOGRAPHIC_DATA] مركز …" at bounding box center [541, 270] width 484 height 87
click at [413, 285] on icon "Clear input" at bounding box center [414, 287] width 5 height 5
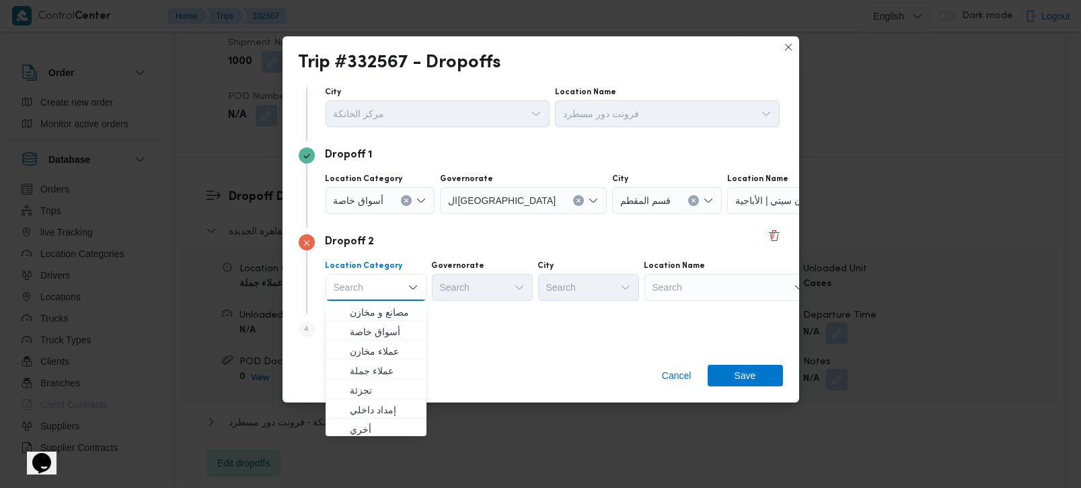
click at [727, 214] on div "Search" at bounding box center [811, 200] width 168 height 27
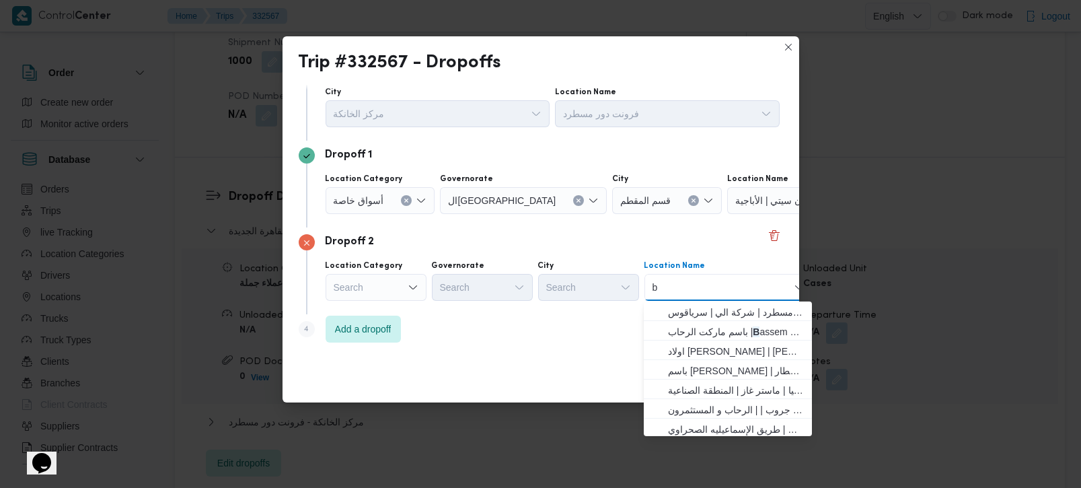
type input "bm"
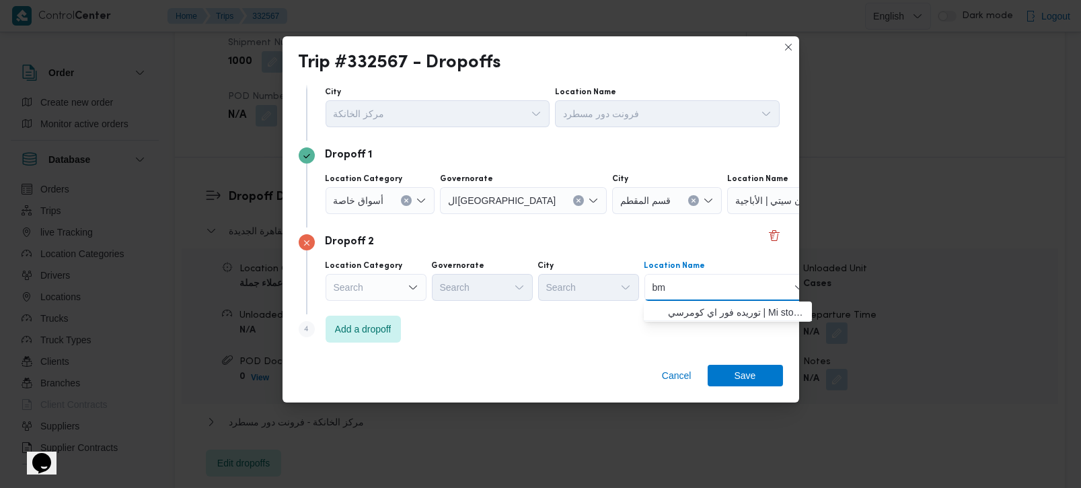
click at [653, 288] on input "bm" at bounding box center [660, 287] width 15 height 16
click at [403, 214] on div "Search" at bounding box center [381, 200] width 110 height 27
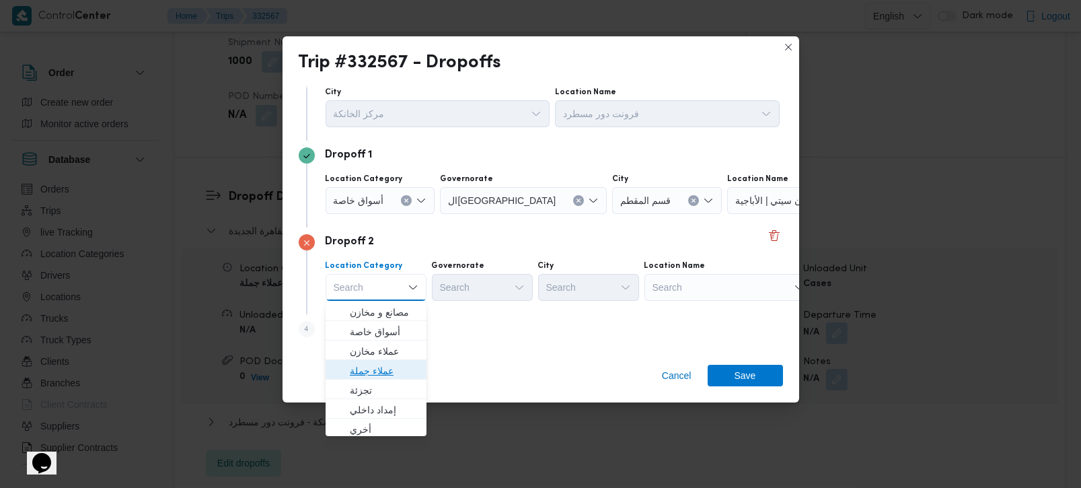
drag, startPoint x: 382, startPoint y: 366, endPoint x: 388, endPoint y: 361, distance: 7.6
click at [382, 366] on span "عملاء جملة" at bounding box center [384, 371] width 69 height 16
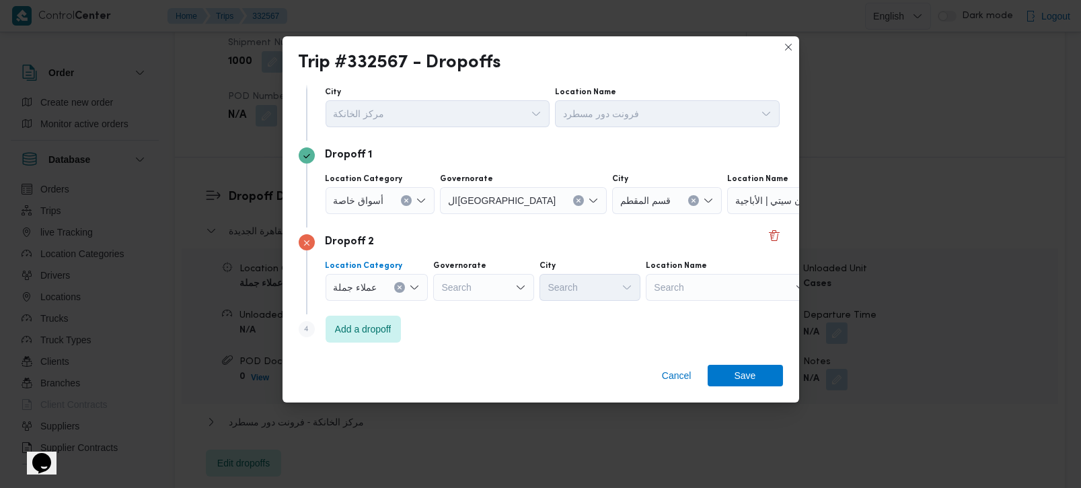
click at [459, 214] on div "Search" at bounding box center [523, 200] width 167 height 27
type input "رة"
click at [477, 328] on span "القاهرة" at bounding box center [490, 332] width 69 height 16
click at [612, 214] on div "Search" at bounding box center [667, 200] width 110 height 27
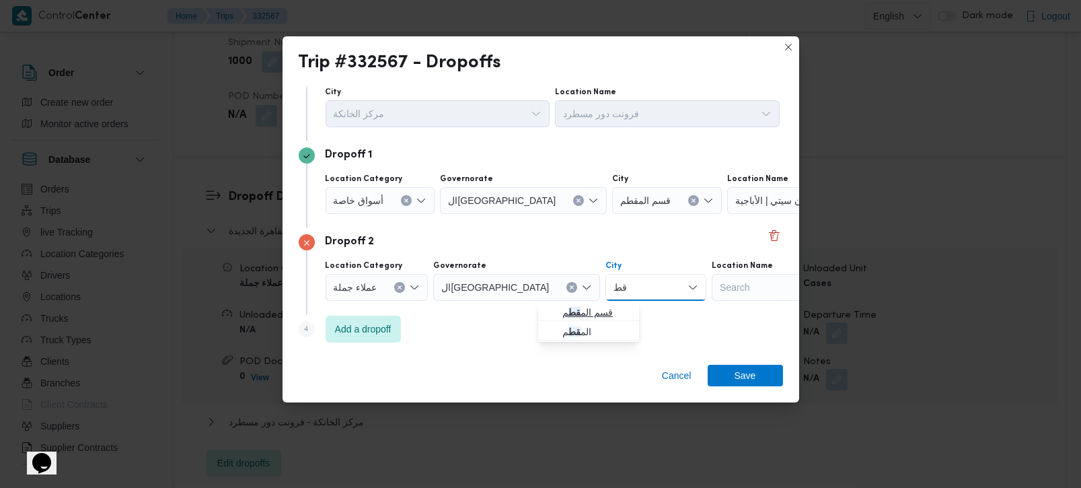
type input "قط"
click at [567, 305] on span "قسم الم قط م" at bounding box center [597, 312] width 69 height 16
click at [330, 321] on span "Add a dropoff" at bounding box center [363, 328] width 75 height 27
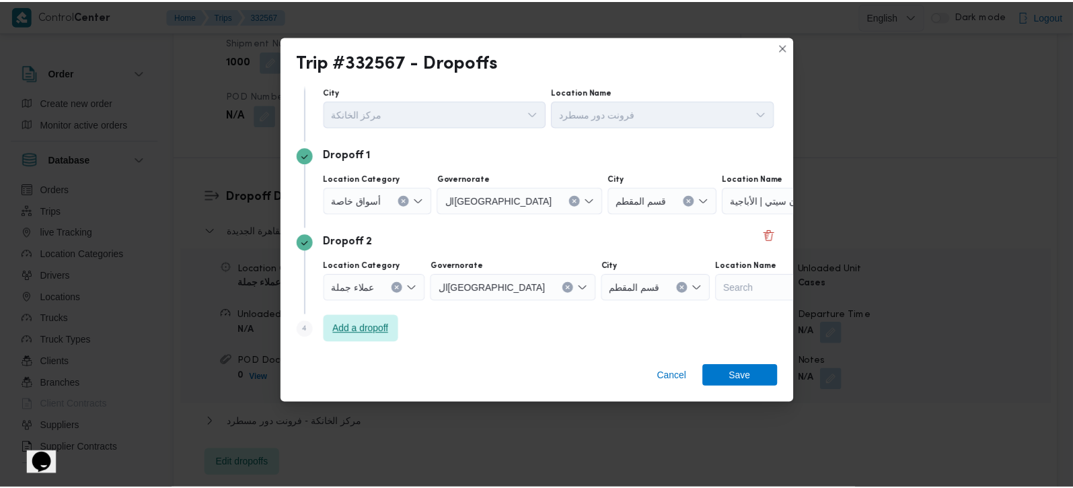
scroll to position [123, 0]
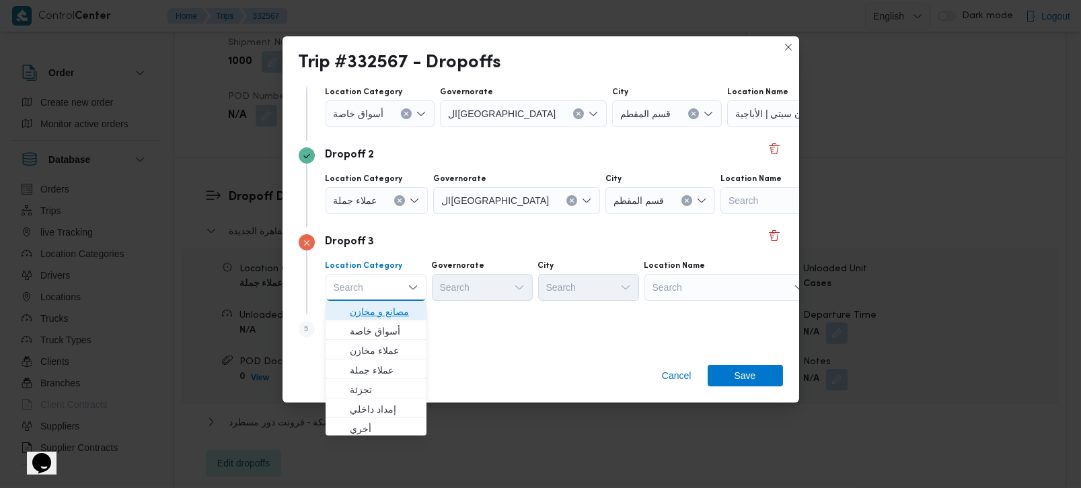
click at [397, 318] on span "مصانع و مخازن" at bounding box center [384, 311] width 69 height 16
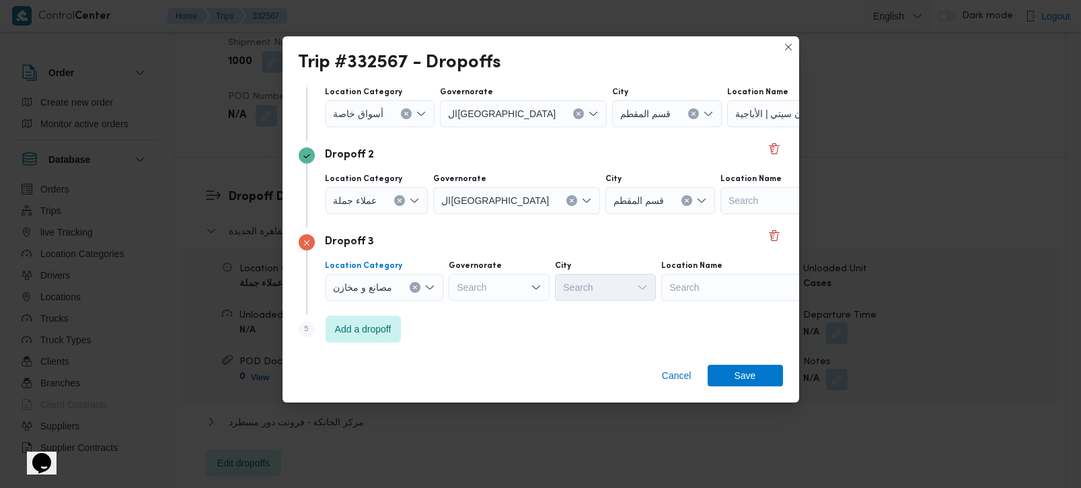
click at [727, 127] on div "Search" at bounding box center [811, 113] width 168 height 27
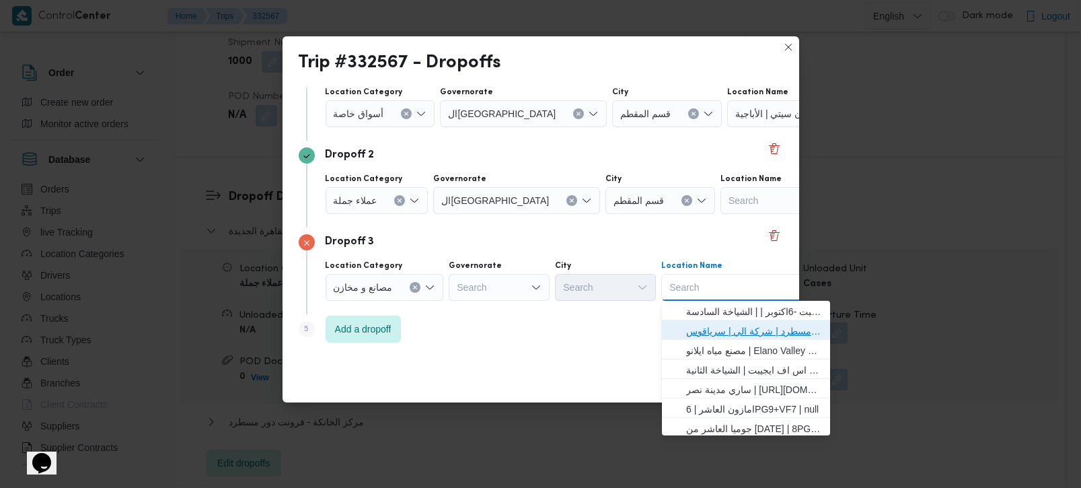
click at [719, 331] on span "فرونت دور مسطرد | شركة الي | سرياقوس" at bounding box center [754, 331] width 136 height 16
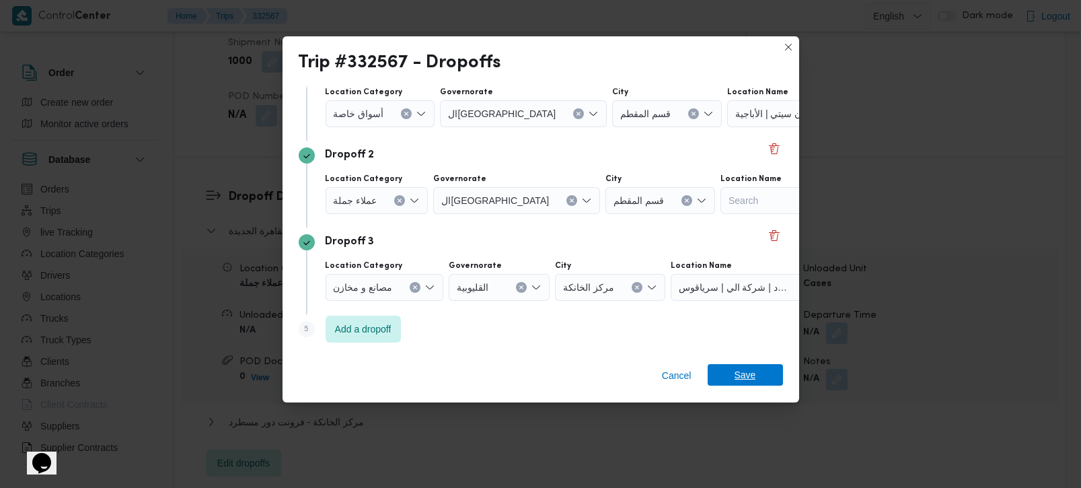
click at [753, 373] on span "Save" at bounding box center [746, 375] width 22 height 22
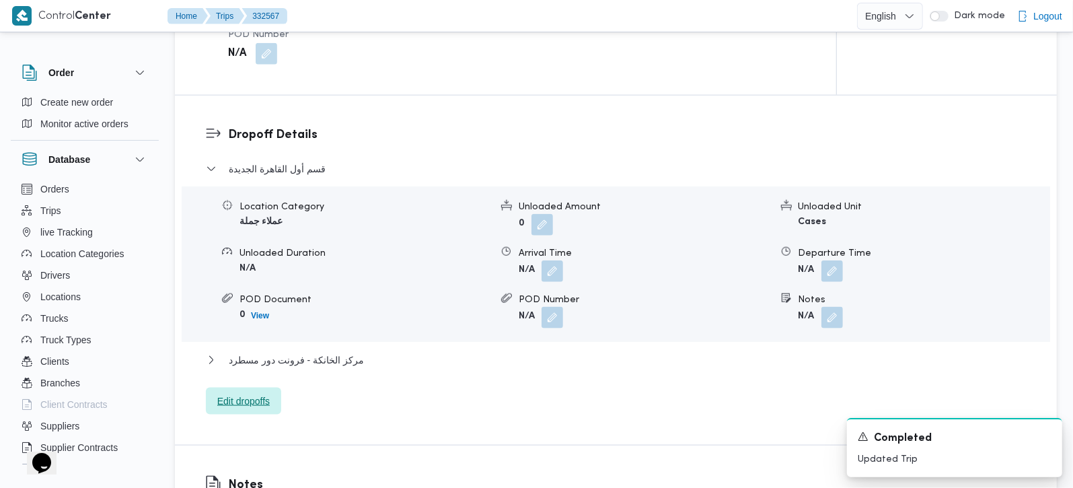
scroll to position [1108, 0]
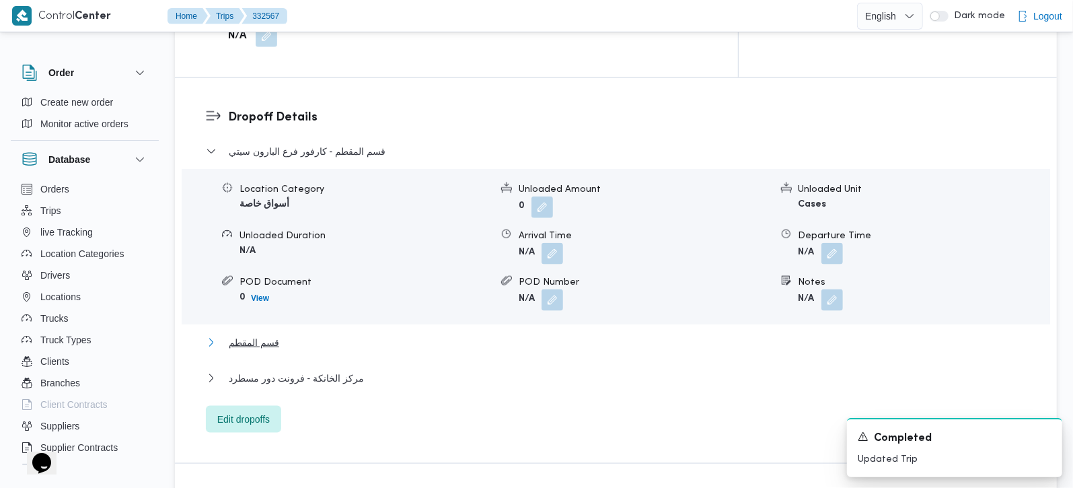
click at [255, 334] on span "قسم المقطم" at bounding box center [254, 342] width 50 height 16
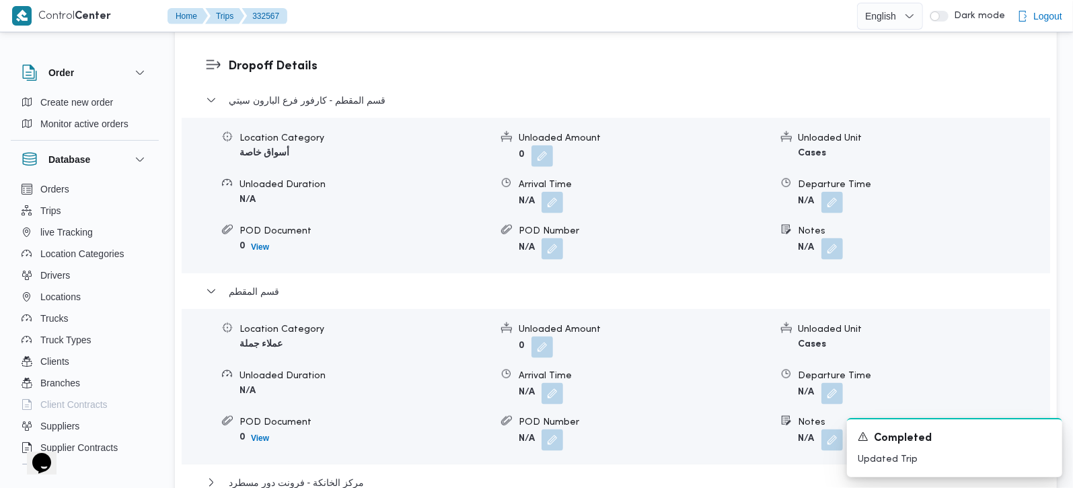
scroll to position [1187, 0]
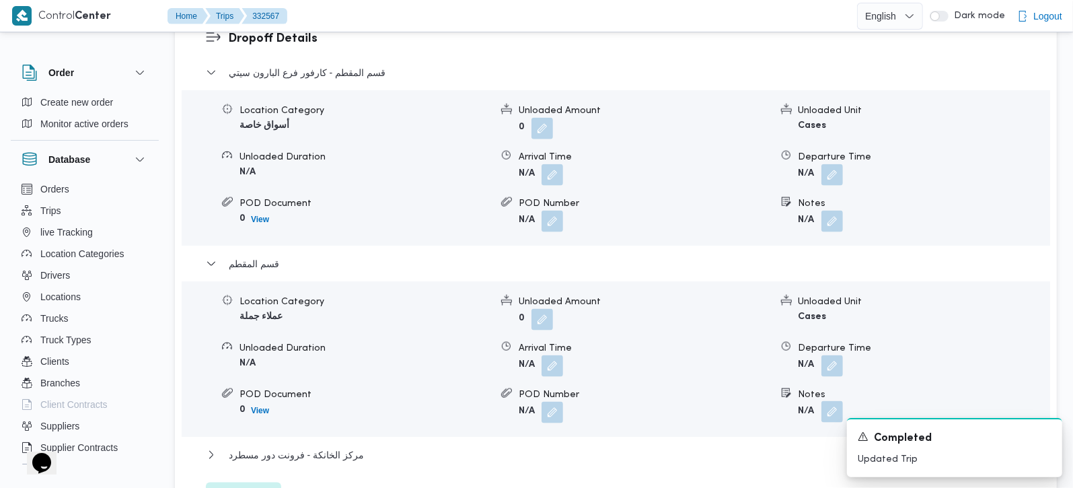
click at [832, 401] on button "button" at bounding box center [833, 412] width 22 height 22
click at [809, 409] on div "A new notification appears Completed Updated Trip" at bounding box center [938, 447] width 269 height 81
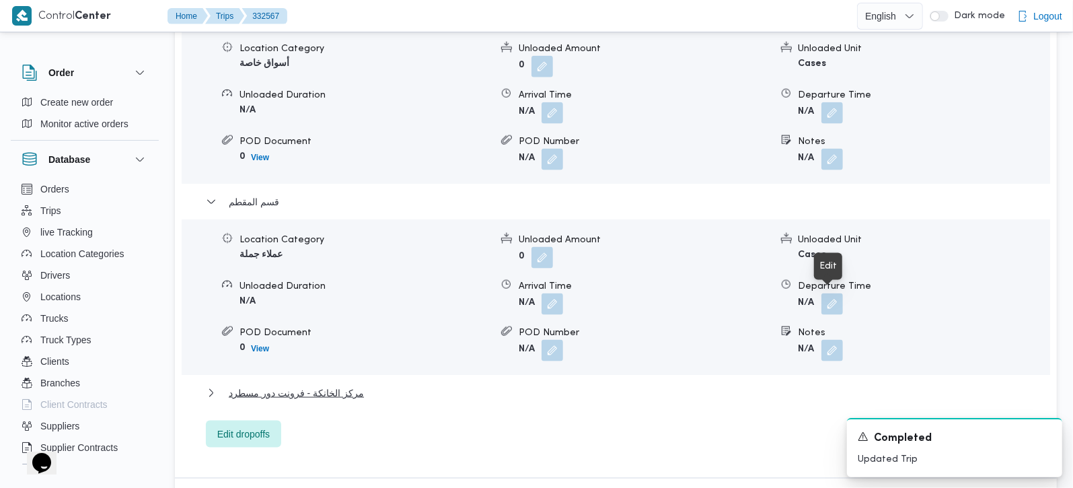
scroll to position [1346, 0]
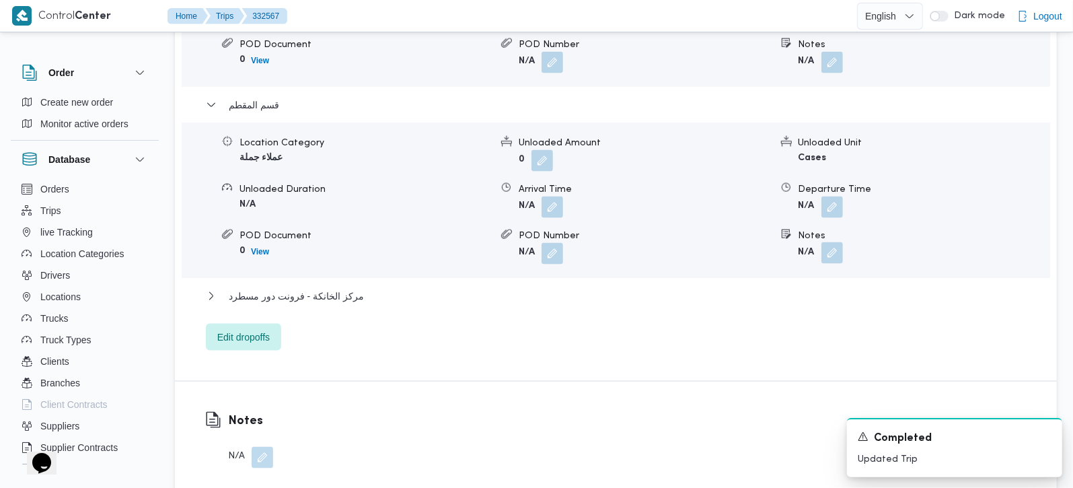
click at [828, 242] on button "button" at bounding box center [833, 253] width 22 height 22
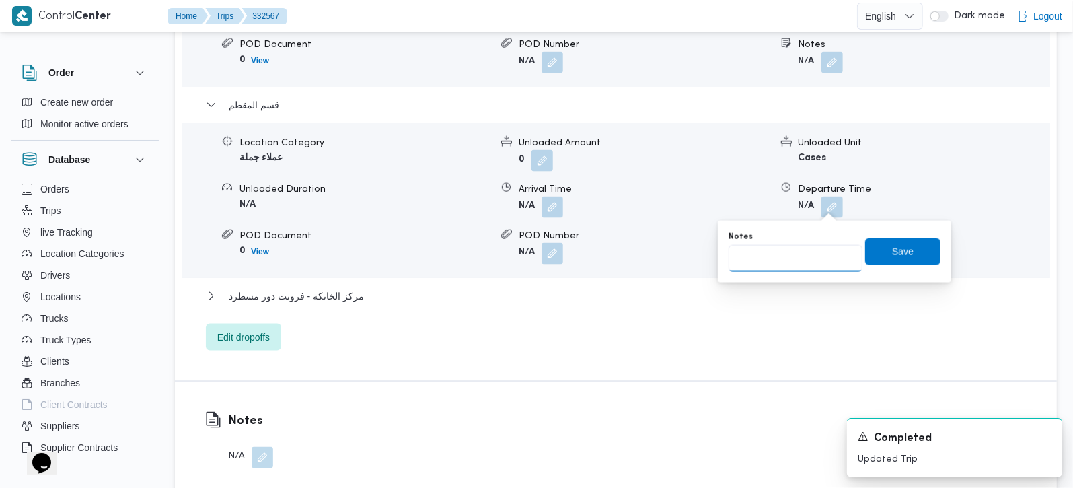
click at [795, 262] on input "Notes" at bounding box center [796, 258] width 134 height 27
paste input "جلوبال اوتو للسيارات BMW– القطامية 1"
type input "جلوبال اوتو للسيارات BMW– القطامية 1"
click at [892, 245] on span "Save" at bounding box center [903, 251] width 22 height 16
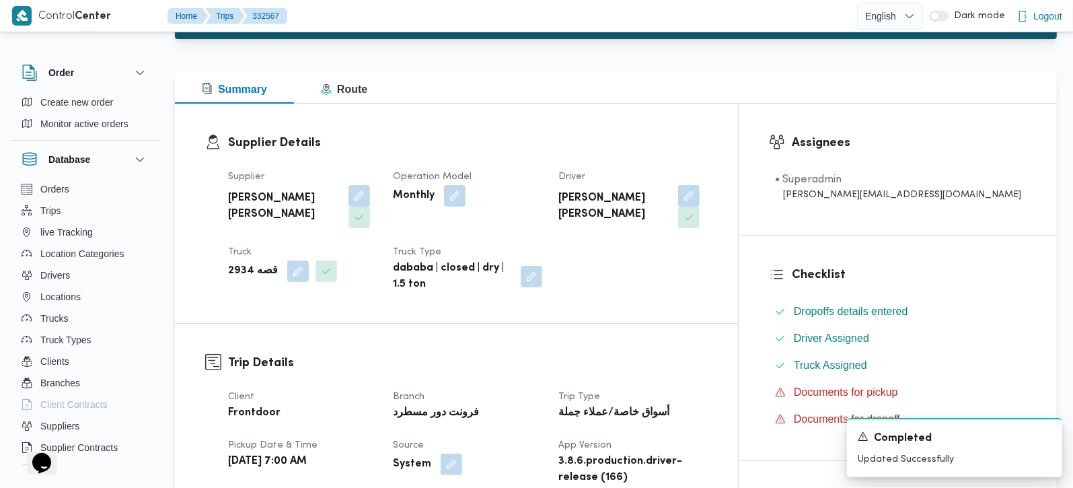
scroll to position [0, 0]
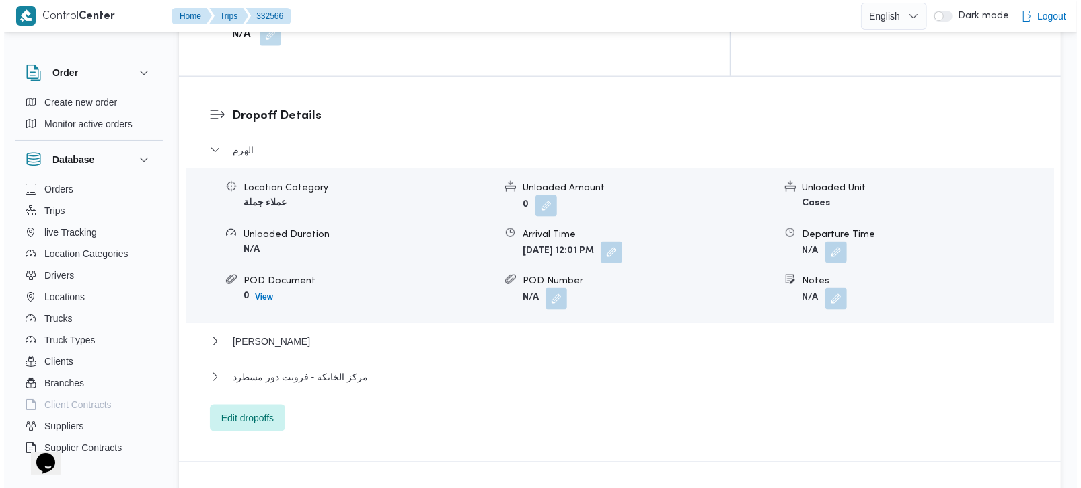
scroll to position [1187, 0]
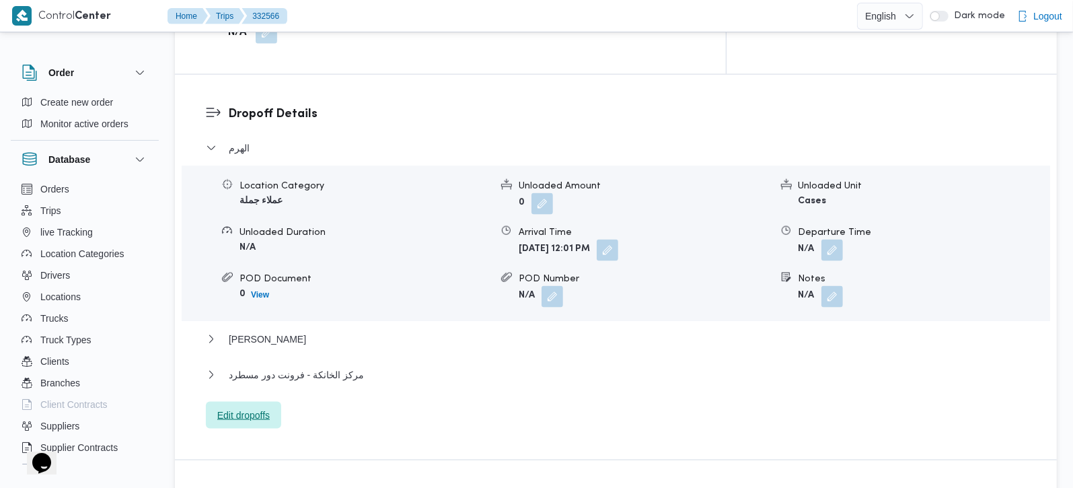
click at [246, 407] on span "Edit dropoffs" at bounding box center [243, 415] width 52 height 16
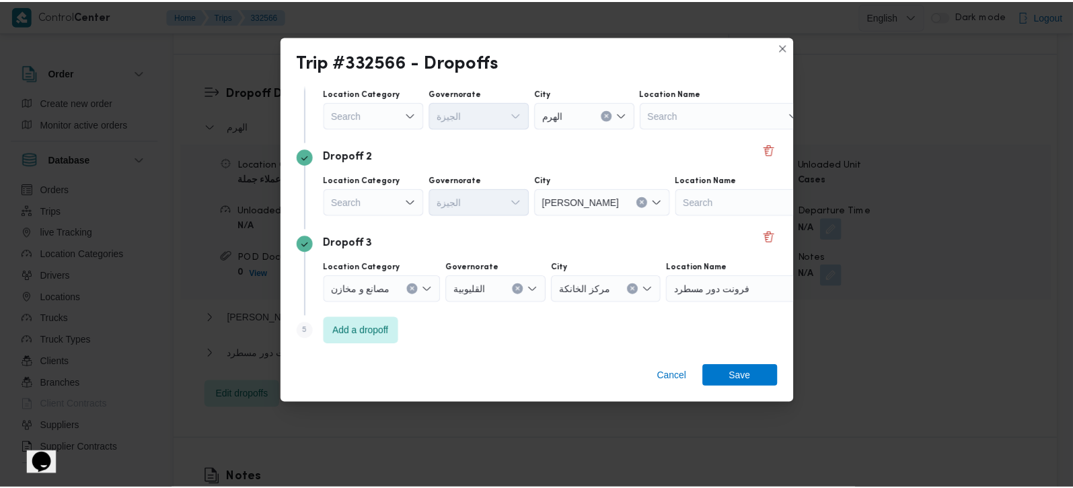
scroll to position [123, 0]
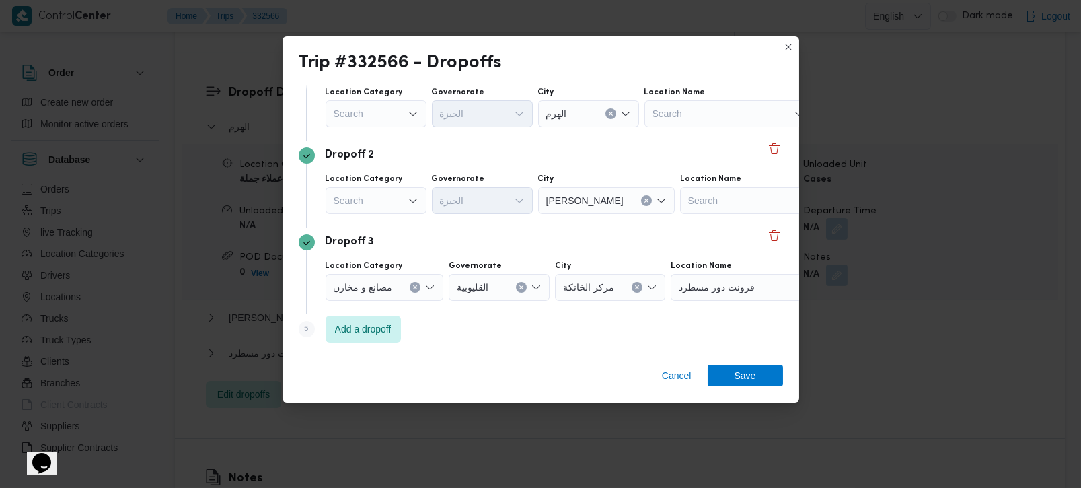
click at [401, 127] on div "Search" at bounding box center [376, 113] width 101 height 27
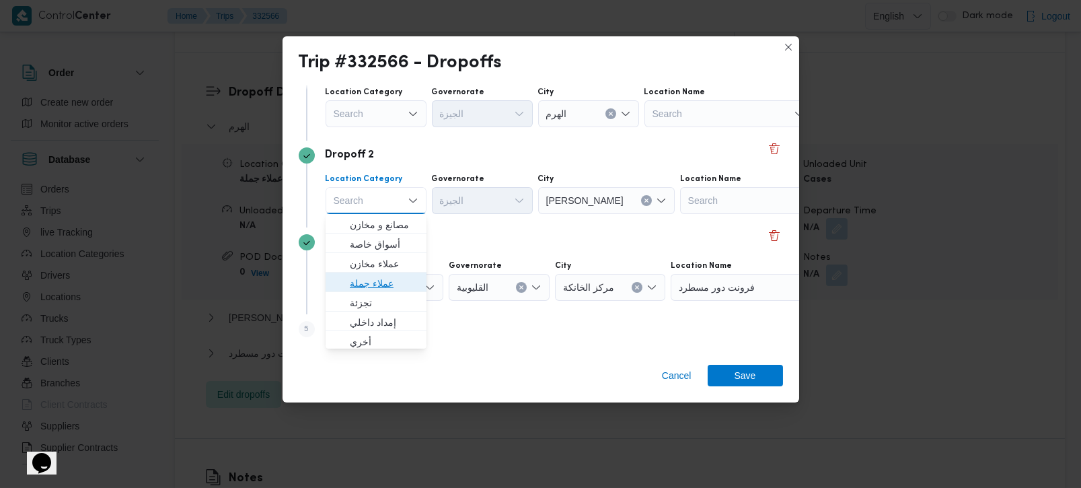
click at [375, 275] on span "عملاء جملة" at bounding box center [384, 283] width 69 height 16
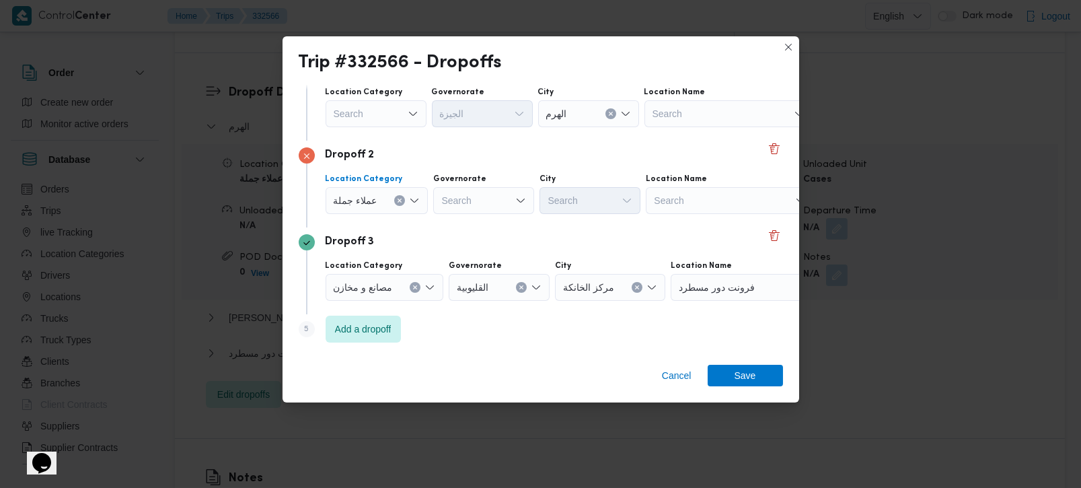
click at [497, 192] on div "Search" at bounding box center [483, 200] width 101 height 27
type input "[DEMOGRAPHIC_DATA]"
click at [466, 233] on span "الجي زة" at bounding box center [482, 225] width 90 height 22
click at [571, 127] on div "Search" at bounding box center [588, 113] width 101 height 27
type input "دق"
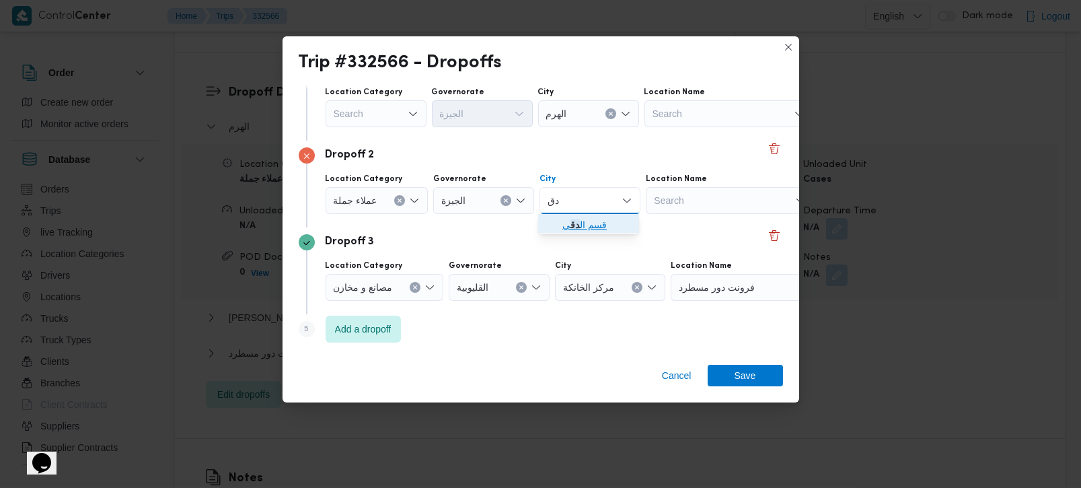
click at [581, 228] on span "قسم ال دق ي" at bounding box center [597, 225] width 69 height 16
click at [729, 373] on span "Save" at bounding box center [745, 375] width 75 height 22
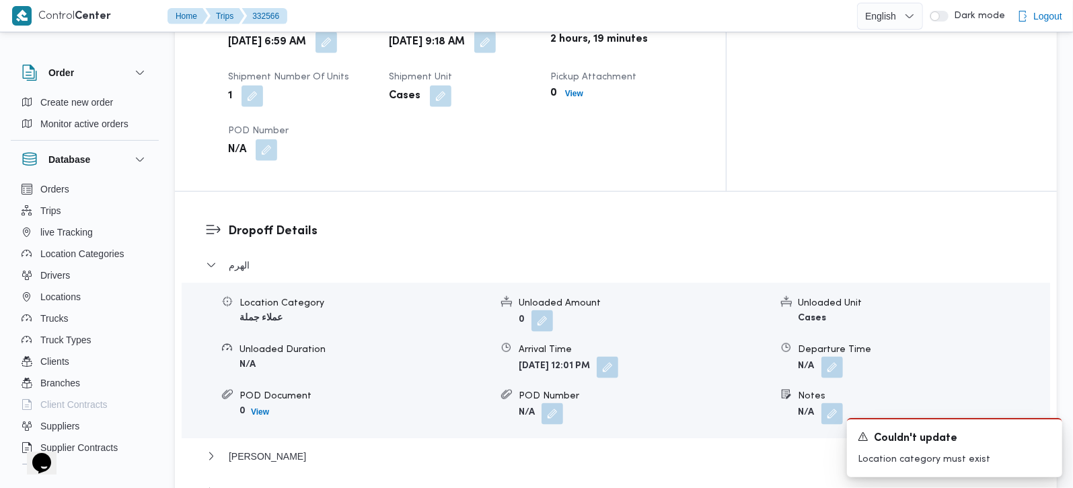
scroll to position [1108, 0]
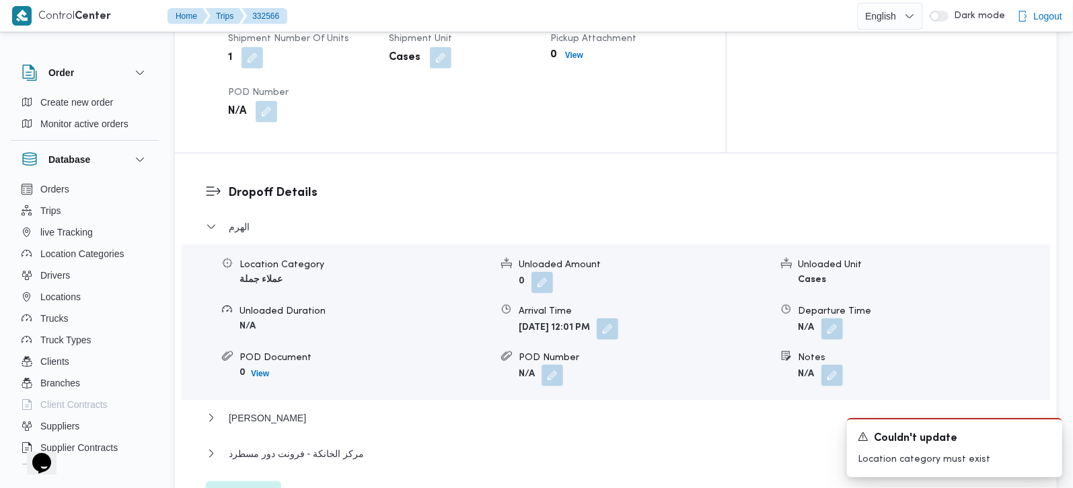
click at [828, 266] on div "Location Category عملاء جملة Unloaded Amount 0 Unloaded Unit Cases Unloaded Dur…" at bounding box center [615, 322] width 879 height 153
click at [828, 364] on button "button" at bounding box center [833, 375] width 22 height 22
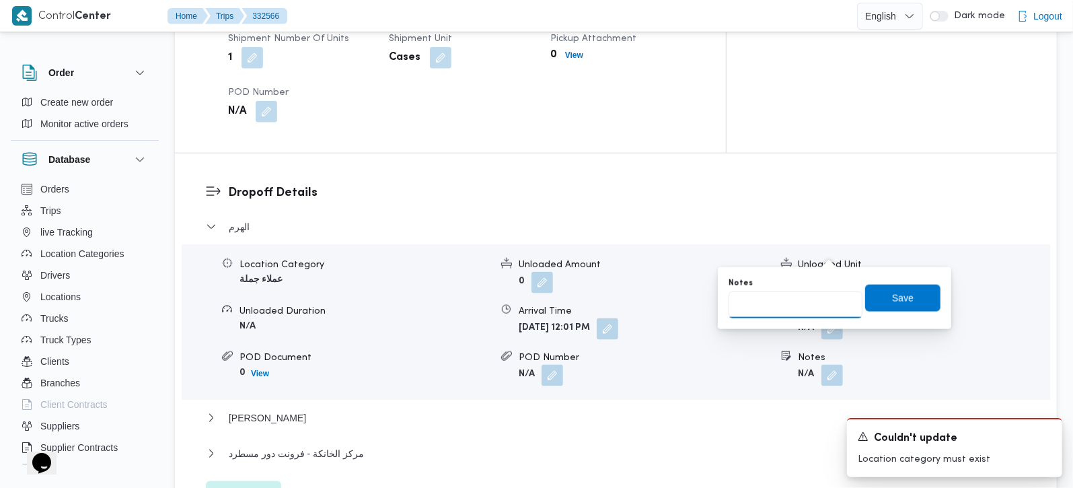
click at [785, 307] on input "Notes" at bounding box center [796, 304] width 134 height 27
type input "العمرانية"
click at [892, 299] on span "Save" at bounding box center [903, 297] width 22 height 16
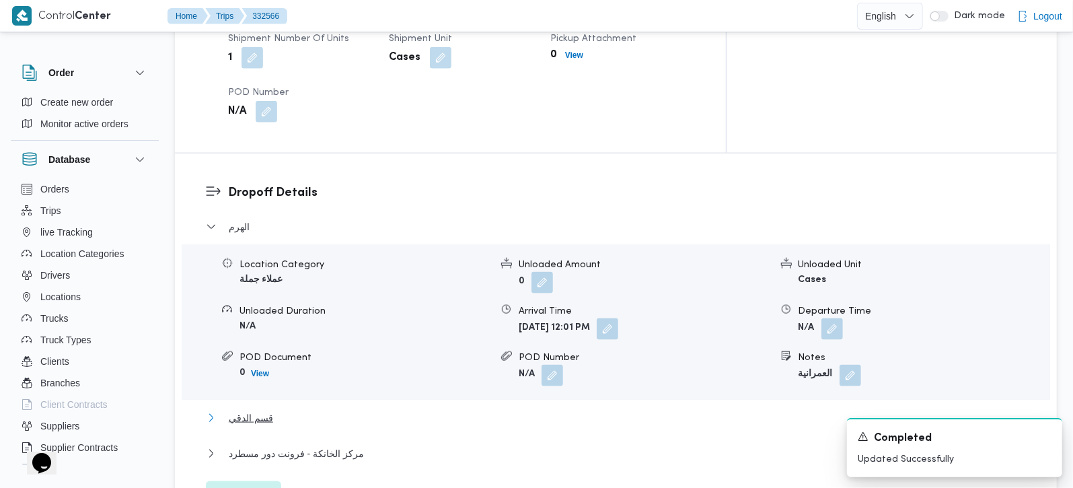
click at [250, 410] on span "قسم الدقي" at bounding box center [251, 418] width 44 height 16
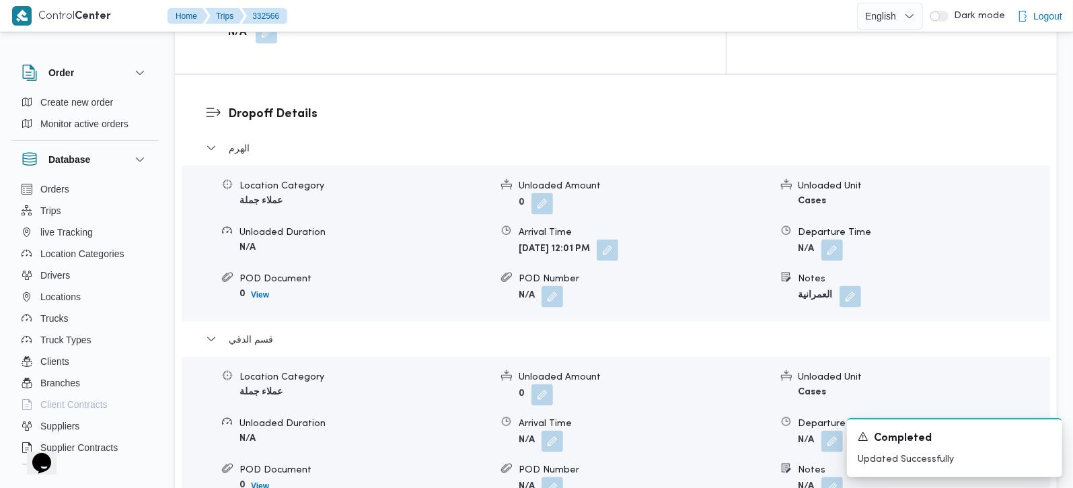
scroll to position [1346, 0]
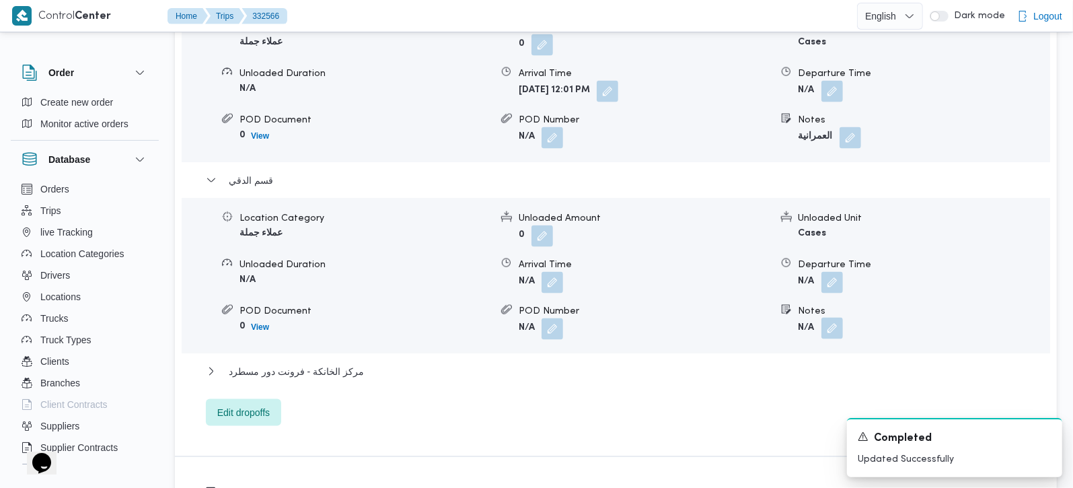
click at [831, 318] on button "button" at bounding box center [833, 329] width 22 height 22
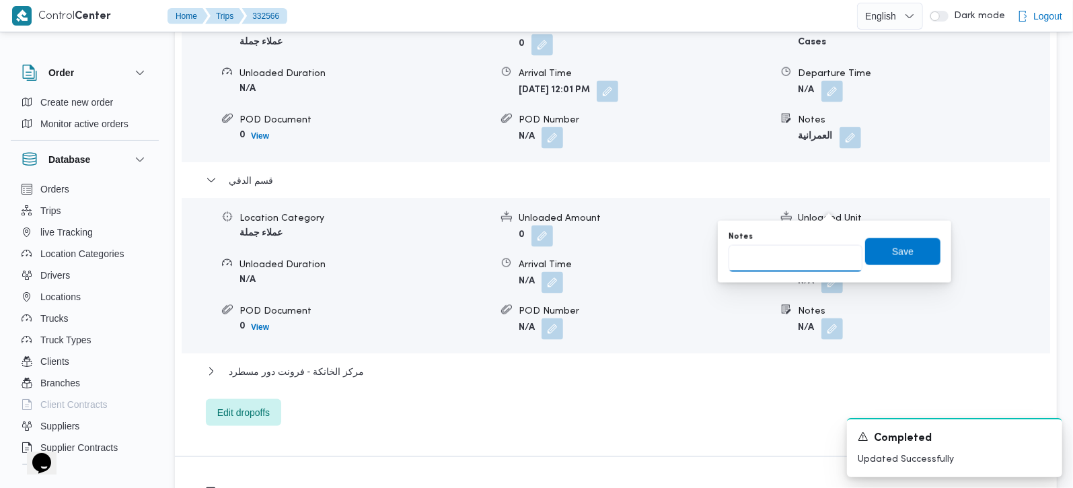
click at [809, 252] on input "Notes" at bounding box center [796, 258] width 134 height 27
type input "طلبات و رابيت"
click at [892, 255] on span "Save" at bounding box center [903, 251] width 22 height 16
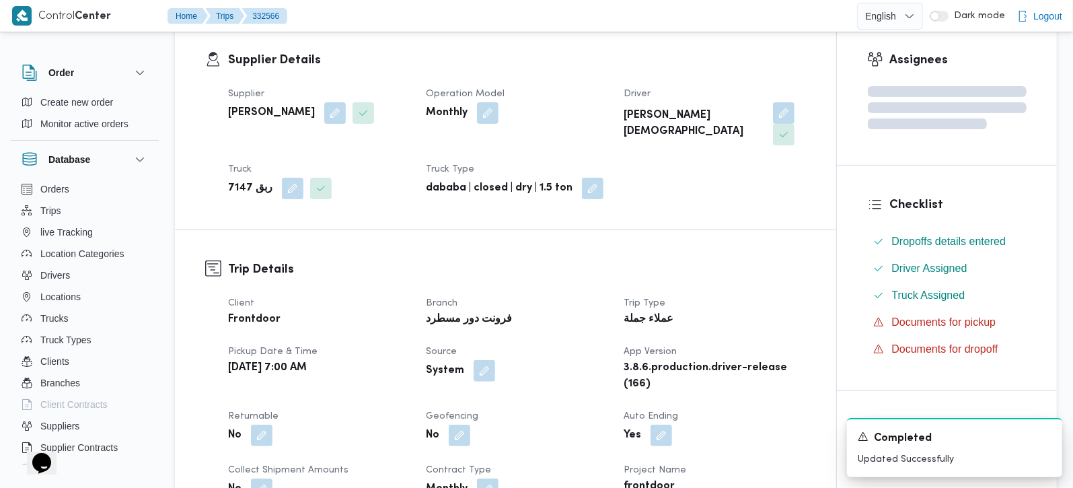
scroll to position [0, 0]
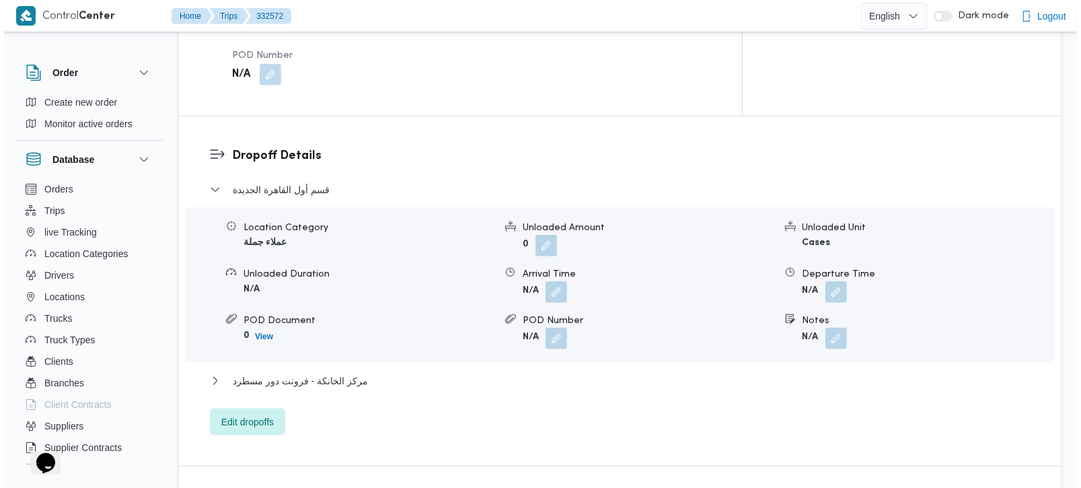
scroll to position [1065, 0]
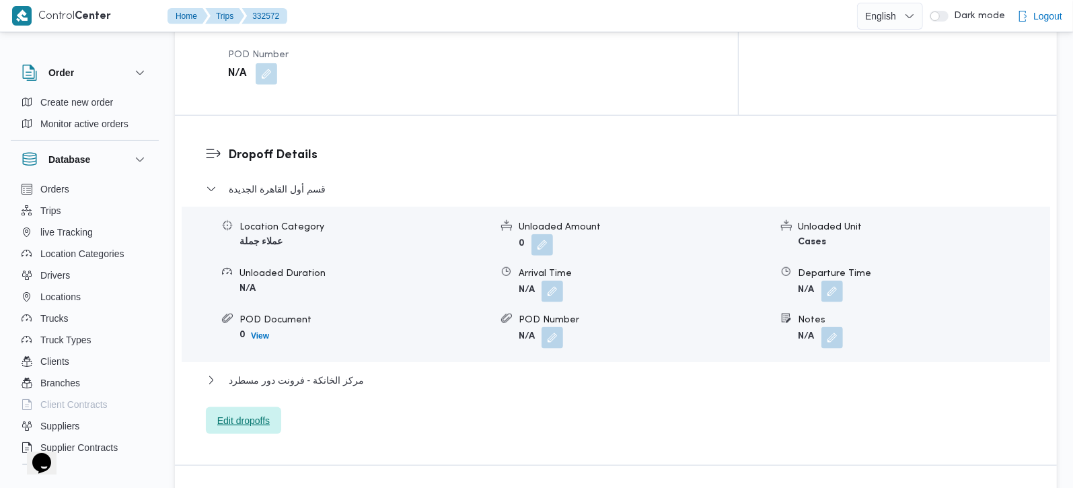
click at [248, 407] on span "Edit dropoffs" at bounding box center [243, 420] width 75 height 27
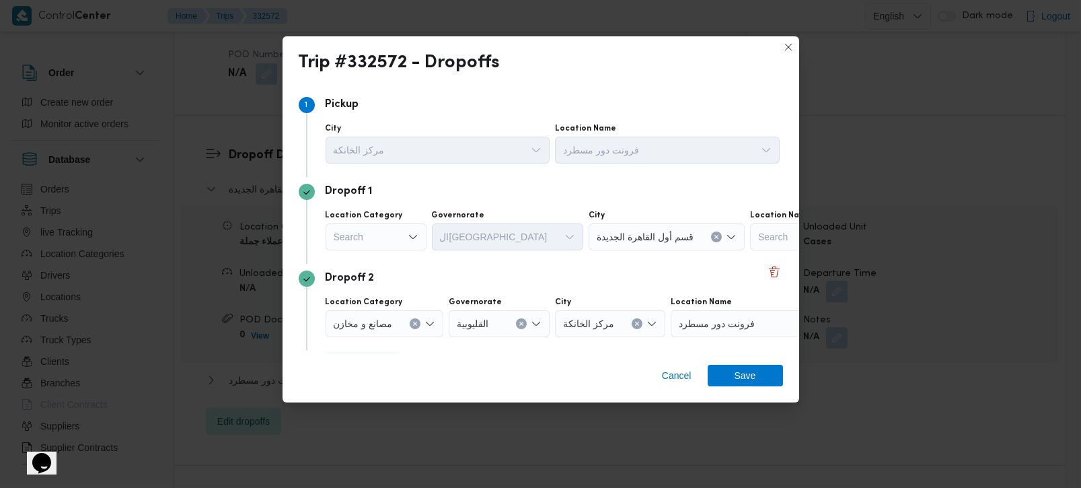
click at [409, 237] on icon "Open list of options" at bounding box center [413, 236] width 11 height 11
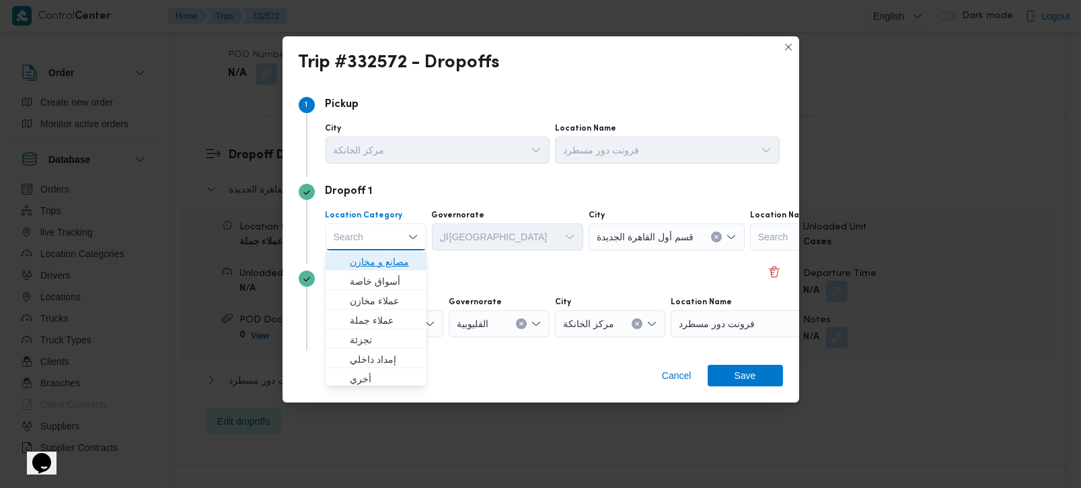
click at [392, 258] on span "مصانع و مخازن" at bounding box center [384, 262] width 69 height 16
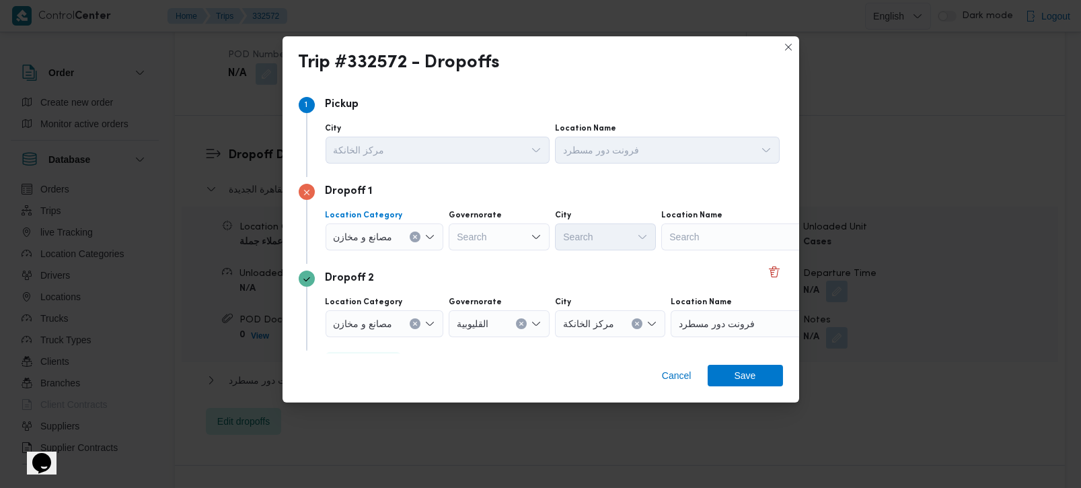
click at [414, 234] on icon "Clear input" at bounding box center [414, 236] width 5 height 5
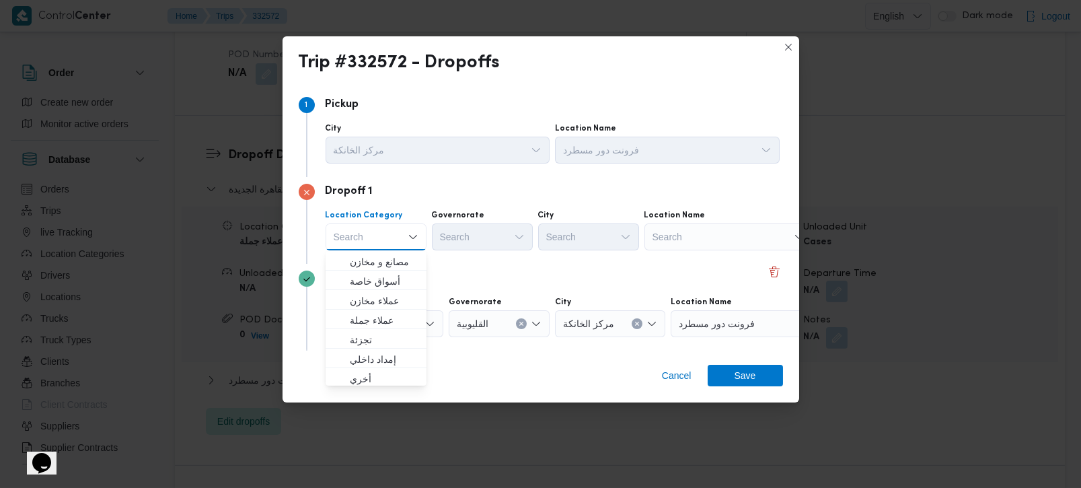
click at [675, 231] on div "Search" at bounding box center [729, 236] width 168 height 27
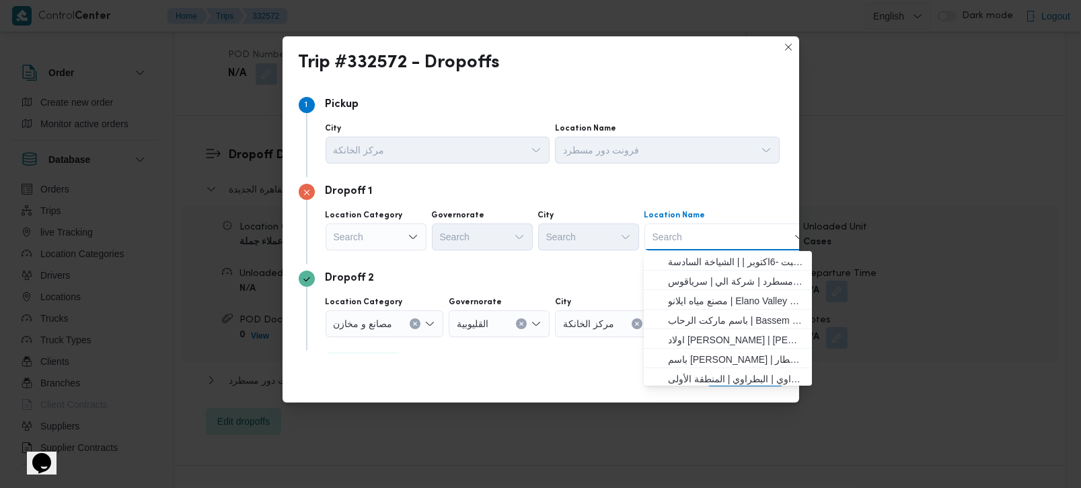
paste input "Carrefour Madinaty All Seasons"
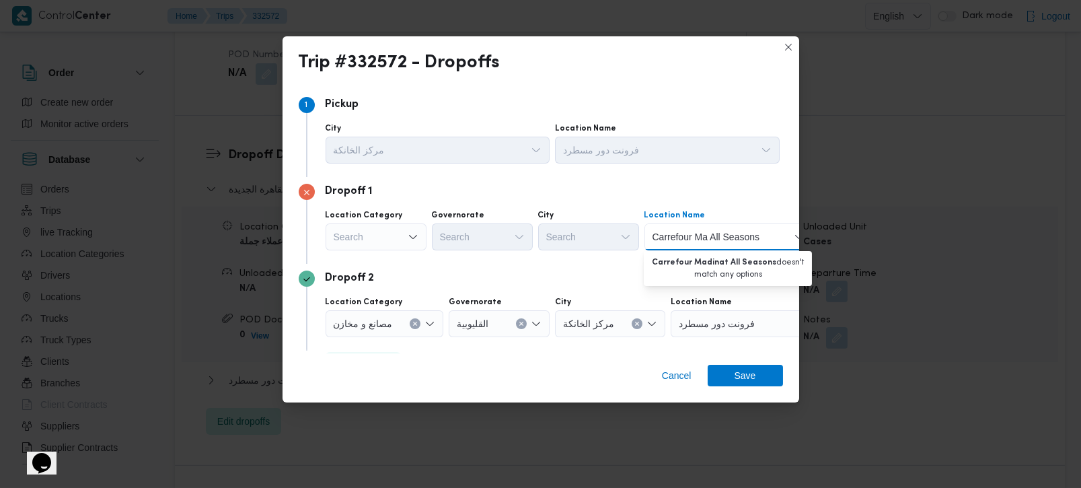
scroll to position [0, 0]
type input "Seasons"
click at [690, 258] on span "كارفور مدينتي السيزونس | La Poire Cafe | null" at bounding box center [736, 262] width 136 height 16
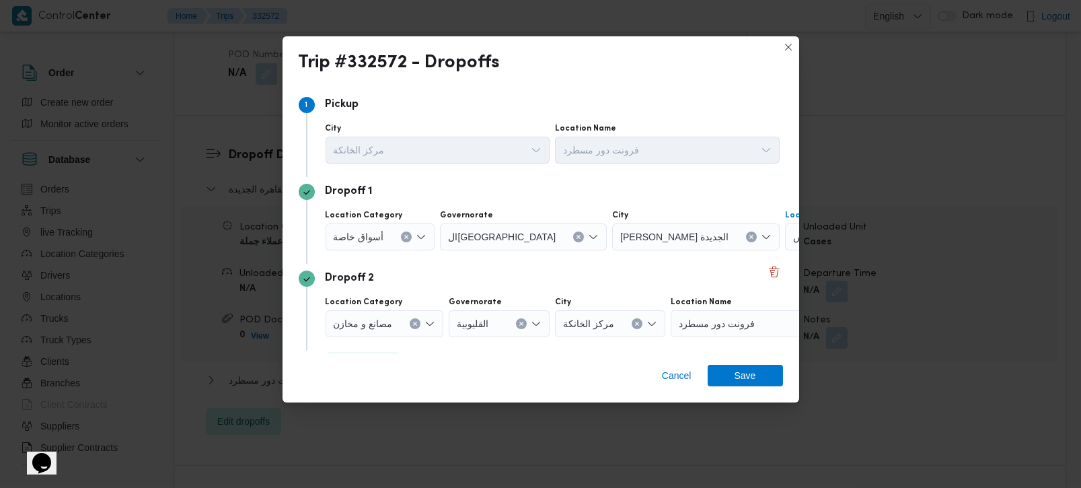
click at [622, 234] on span "ثانى القاهرة الجديدة" at bounding box center [674, 236] width 108 height 15
click at [616, 184] on div "Dropoff 1" at bounding box center [541, 192] width 484 height 16
click at [401, 234] on button "Clear input" at bounding box center [406, 236] width 11 height 11
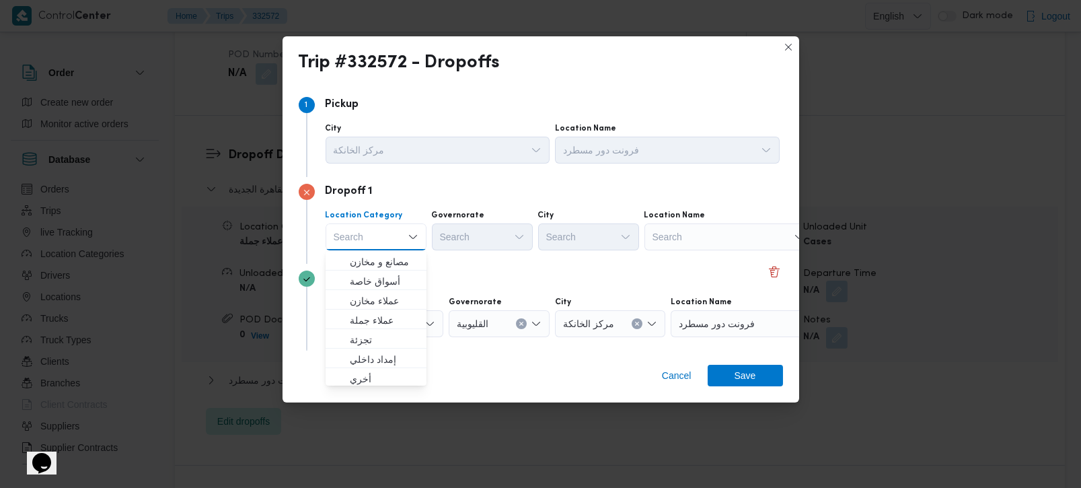
click at [671, 231] on div "Search" at bounding box center [729, 236] width 168 height 27
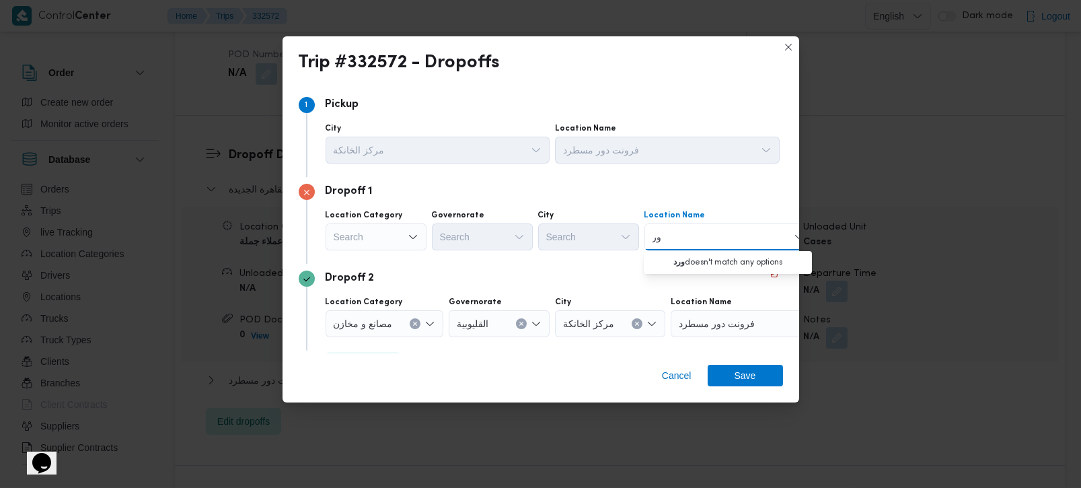
type input "و"
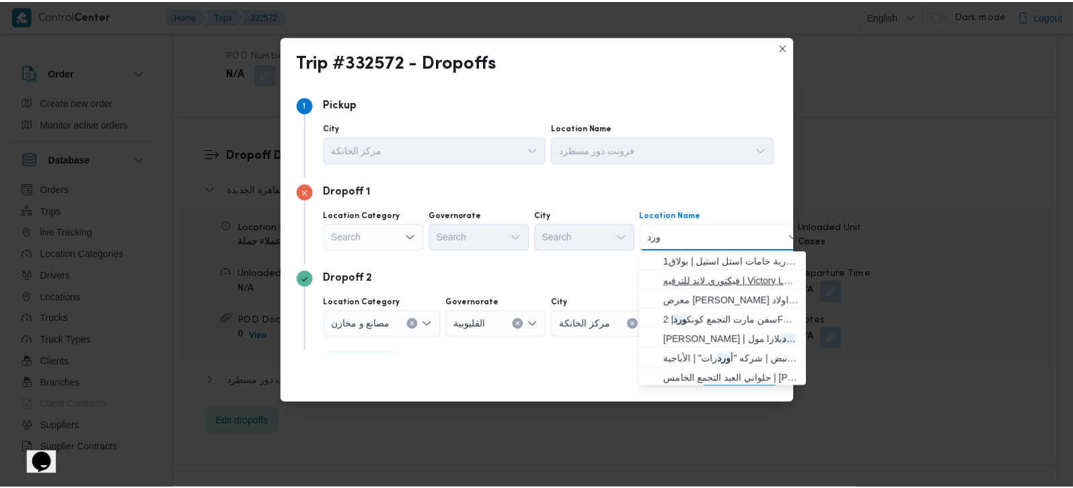
scroll to position [82, 0]
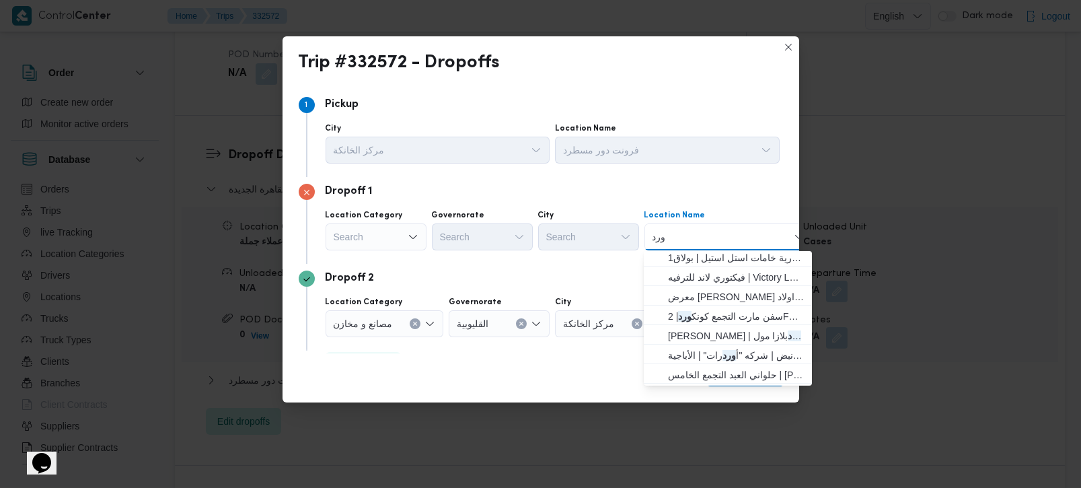
type input "ورد"
click at [567, 360] on div "Cancel Save" at bounding box center [541, 378] width 517 height 48
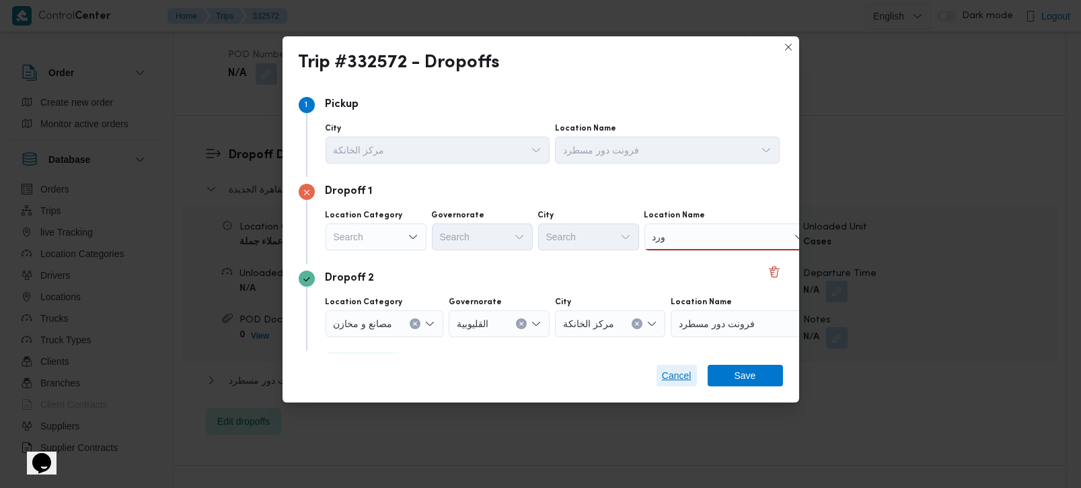
click at [671, 374] on span "Cancel" at bounding box center [677, 375] width 30 height 16
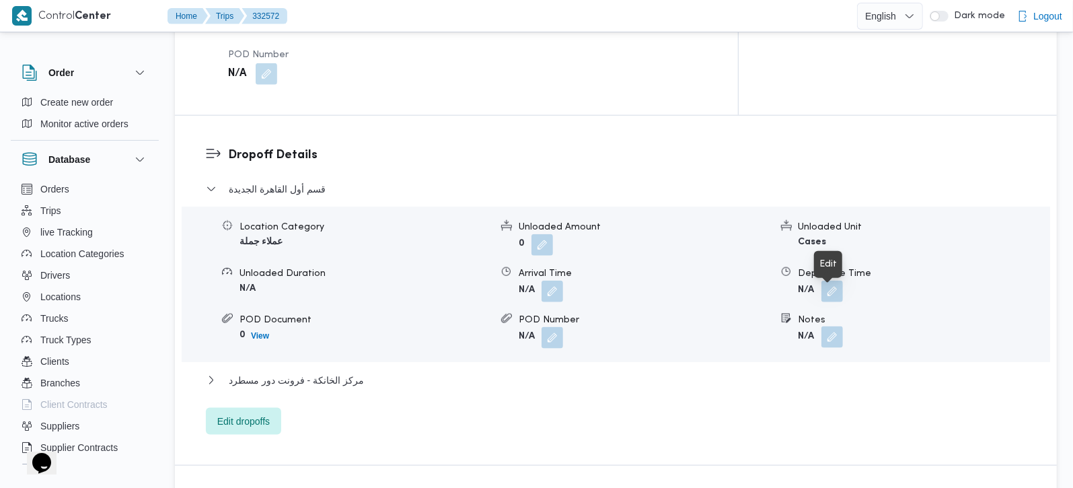
click at [835, 326] on button "button" at bounding box center [833, 337] width 22 height 22
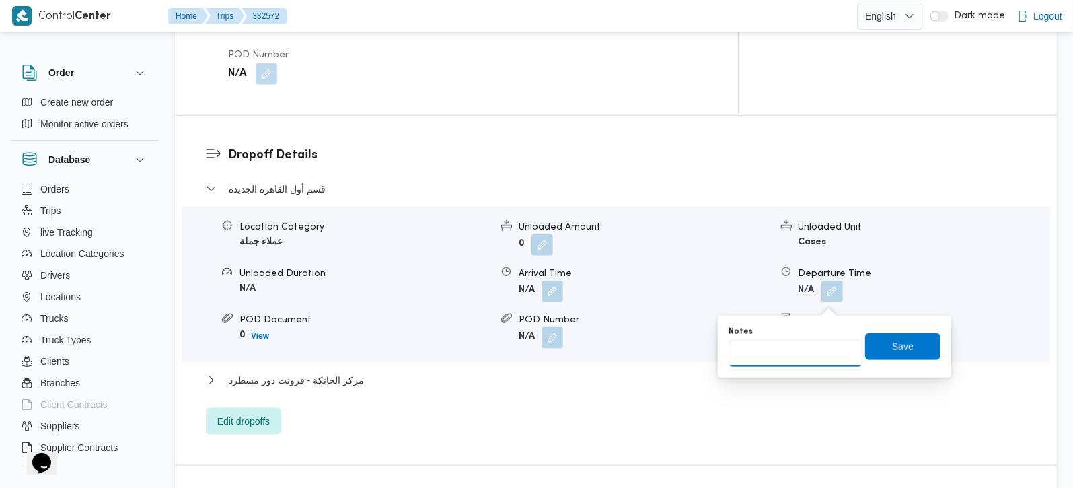
click at [809, 347] on input "Notes" at bounding box center [796, 353] width 134 height 27
type input "اوسكار التجمع و كارفور و طلبات و ويليز مدينتي"
click at [893, 344] on span "Save" at bounding box center [903, 346] width 22 height 16
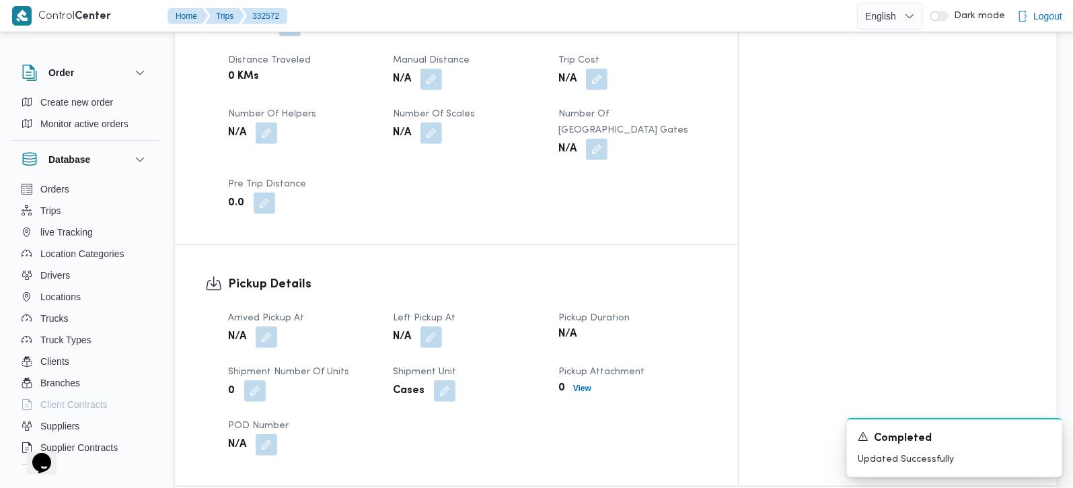
scroll to position [748, 0]
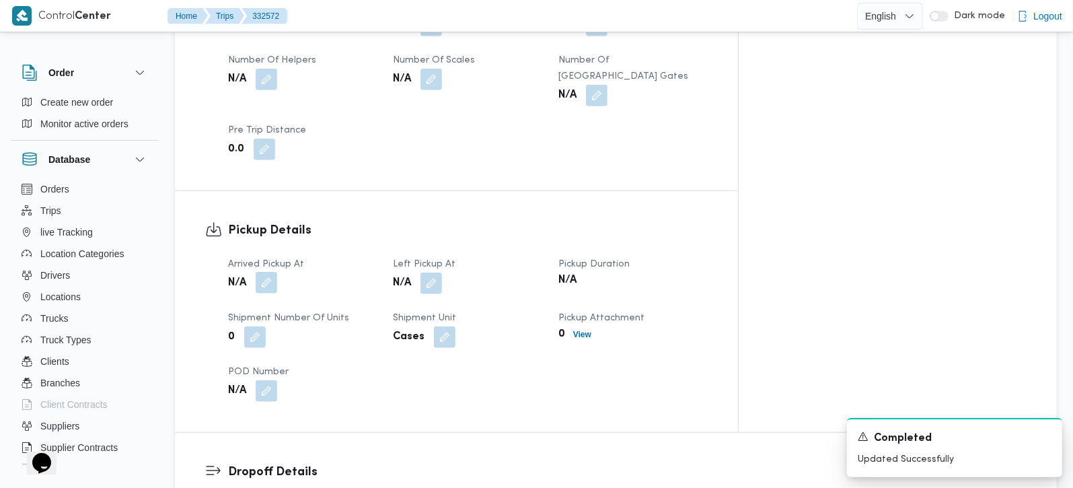
click at [272, 272] on button "button" at bounding box center [267, 283] width 22 height 22
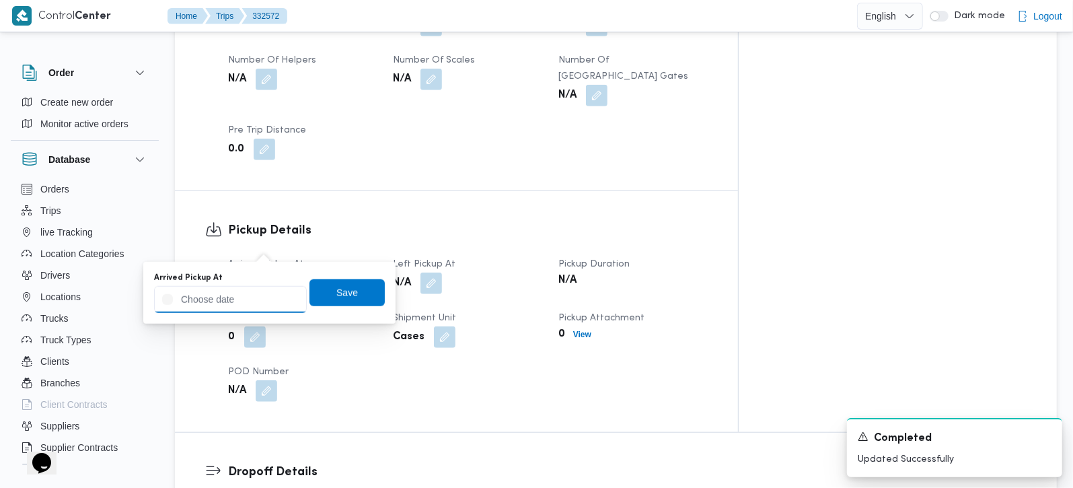
click at [243, 293] on input "Arrived Pickup At" at bounding box center [230, 299] width 153 height 27
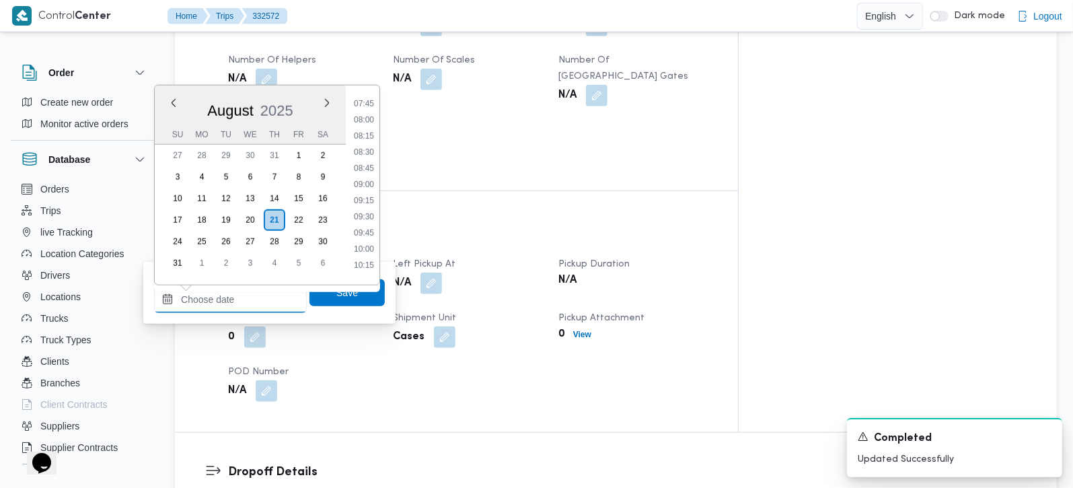
scroll to position [463, 0]
click at [370, 166] on li "08:15" at bounding box center [364, 172] width 31 height 13
type input "21/08/2025 08:15"
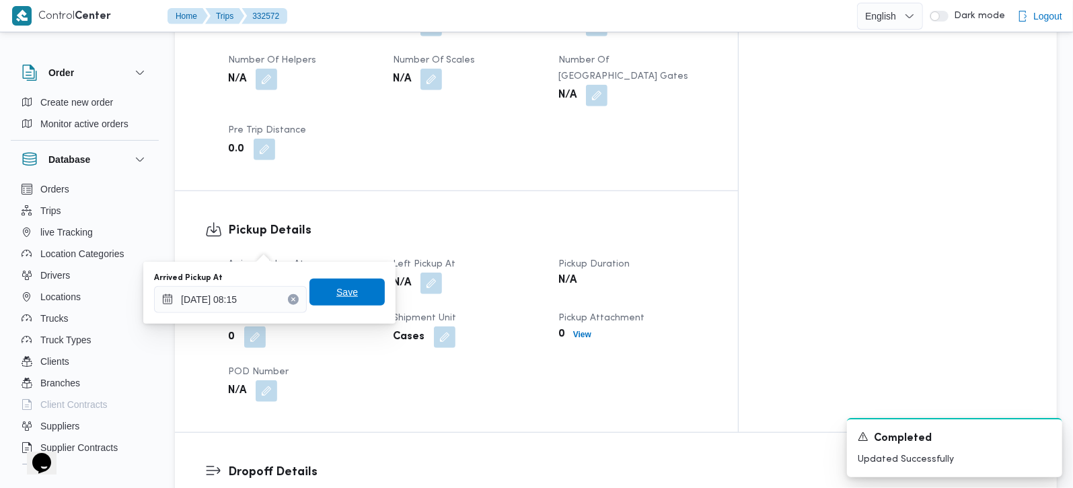
click at [340, 299] on span "Save" at bounding box center [347, 292] width 75 height 27
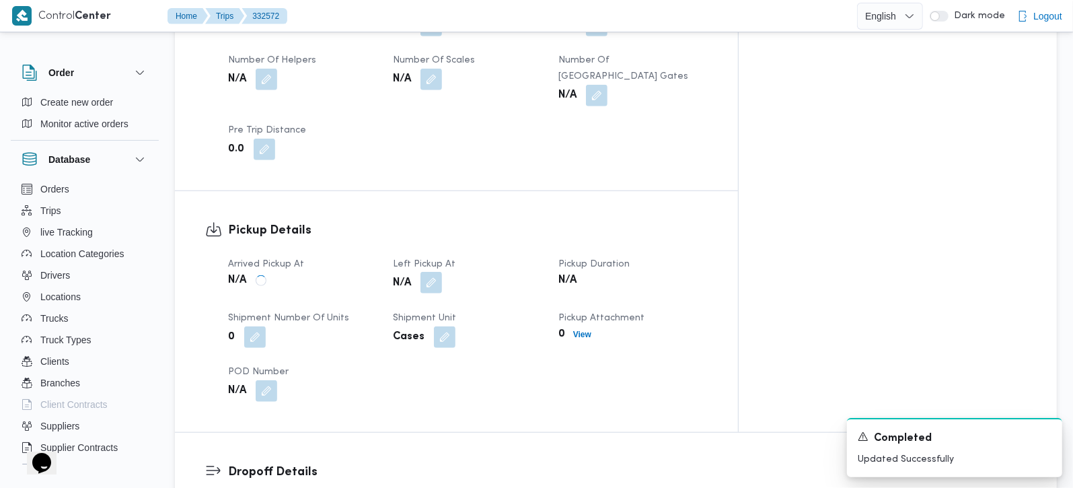
click at [442, 272] on button "button" at bounding box center [432, 283] width 22 height 22
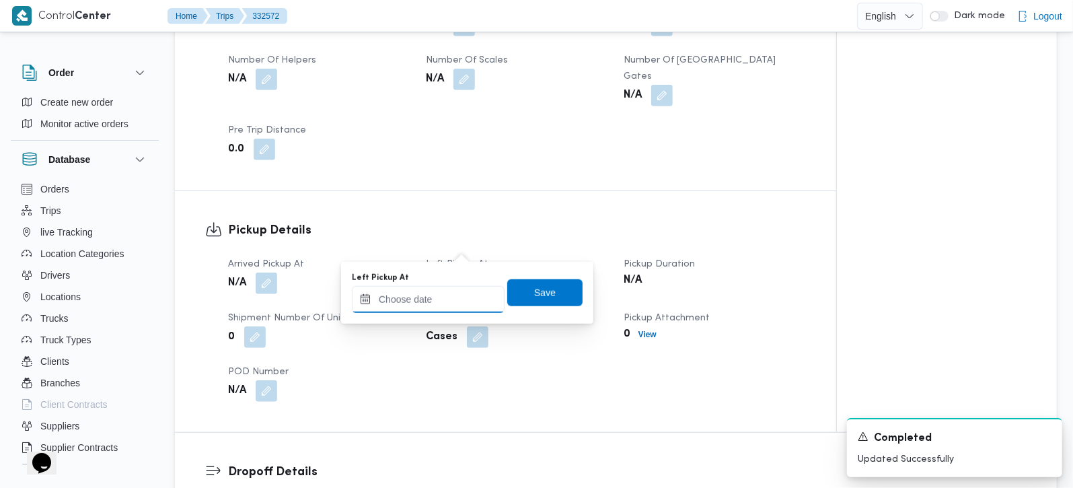
click at [458, 297] on input "Left Pickup At" at bounding box center [428, 299] width 153 height 27
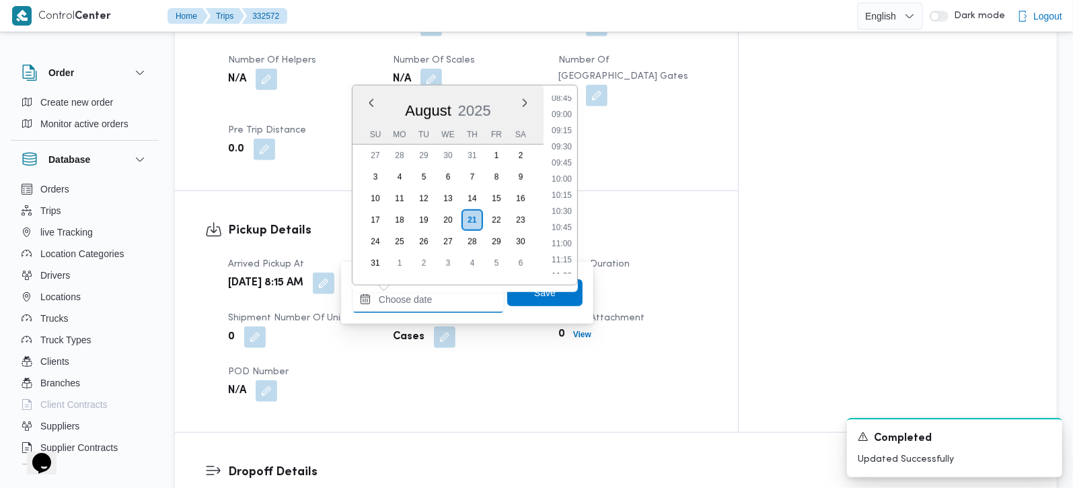
scroll to position [542, 0]
drag, startPoint x: 564, startPoint y: 167, endPoint x: 564, endPoint y: 187, distance: 20.2
click at [564, 168] on li "09:30" at bounding box center [561, 174] width 31 height 13
type input "21/08/2025 09:30"
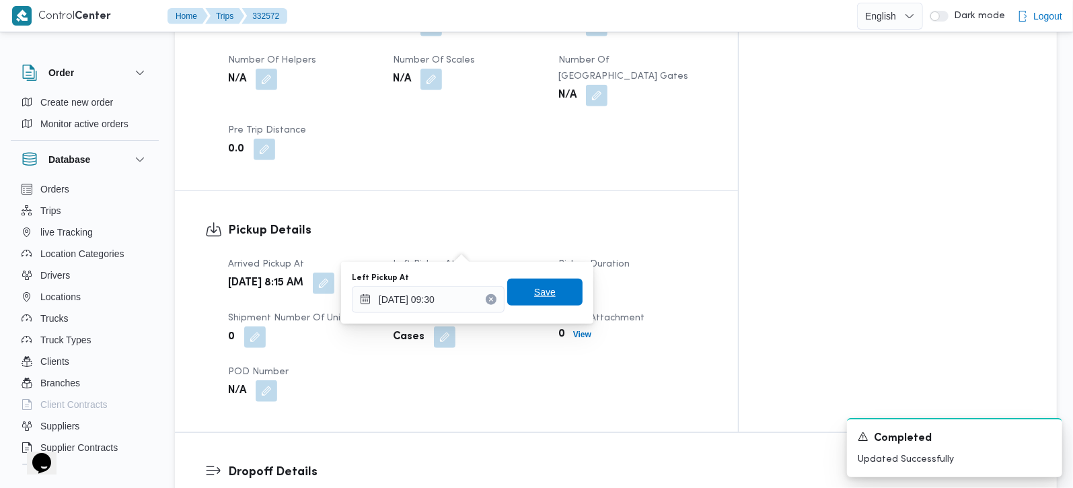
click at [534, 297] on span "Save" at bounding box center [545, 292] width 22 height 16
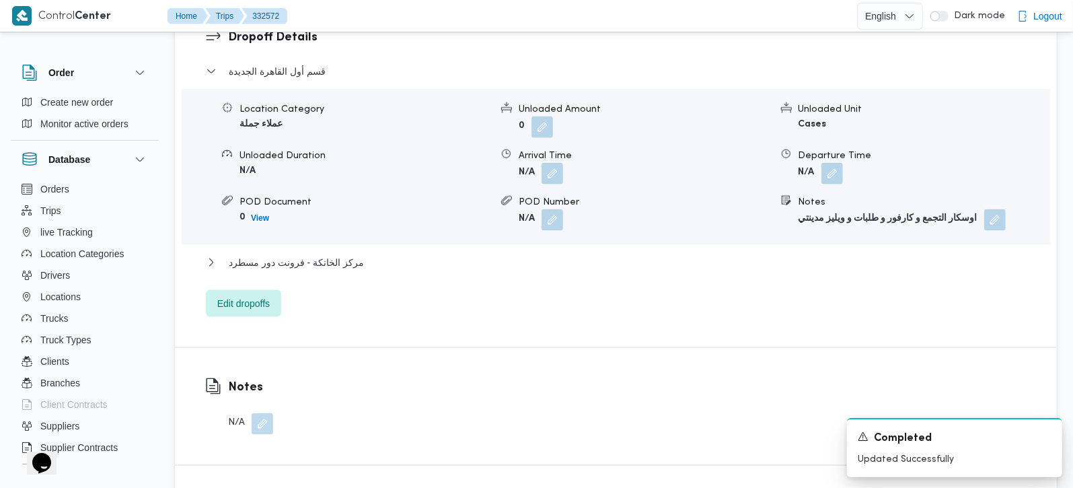
scroll to position [1187, 0]
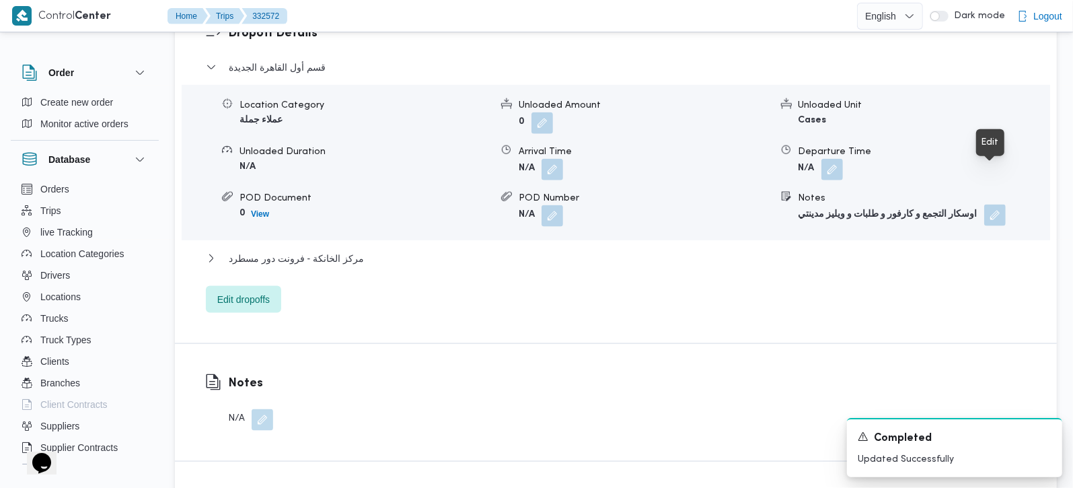
click at [999, 205] on button "button" at bounding box center [995, 216] width 22 height 22
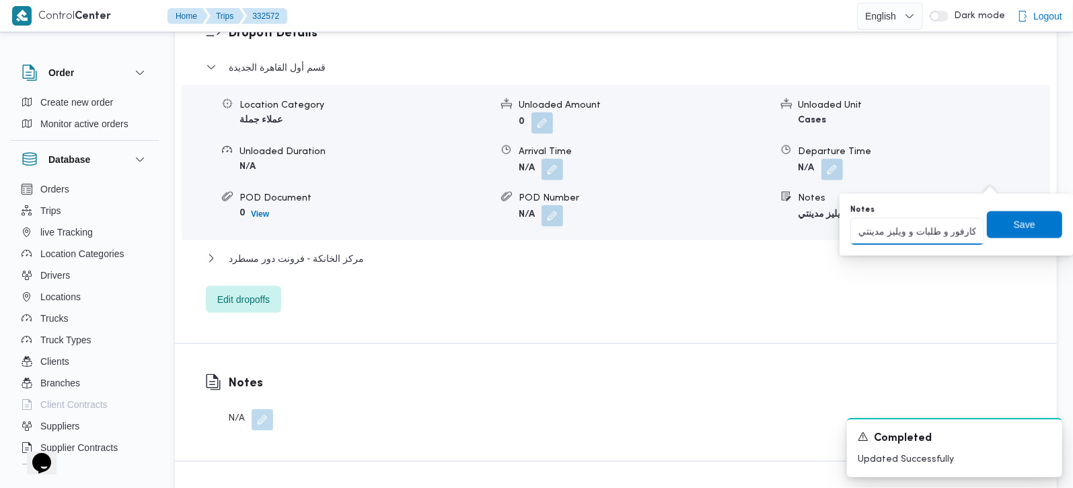
click at [949, 227] on input "اوسكار التجمع و كارفور و طلبات و ويليز مدينتي" at bounding box center [917, 231] width 134 height 27
paste input "اوسكار التجمع و كارفور و طلبات و ويليز مدينتي"
type input "اوسكار التجمع و كارفور و طلبات و ويليز مدينتي"
click at [1021, 228] on span "Save" at bounding box center [1025, 224] width 22 height 16
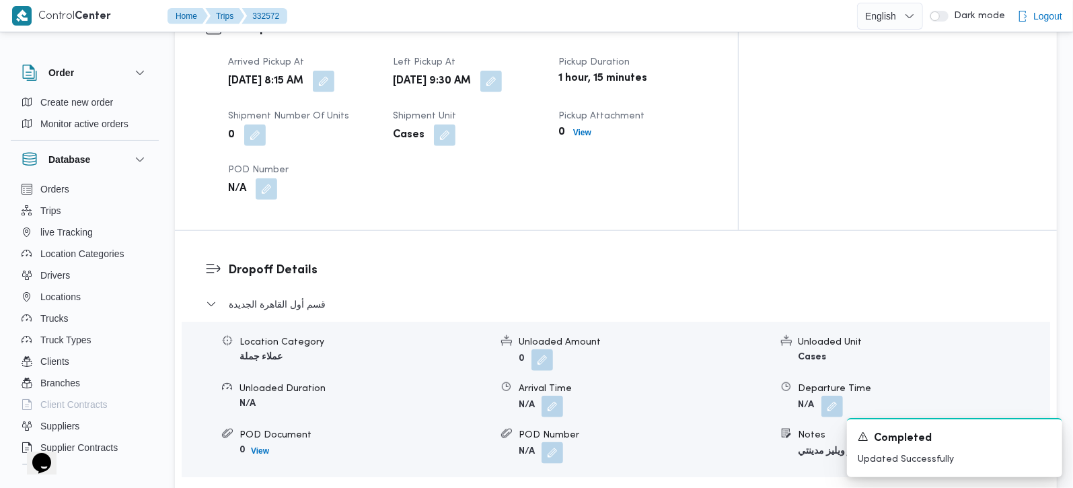
scroll to position [1108, 0]
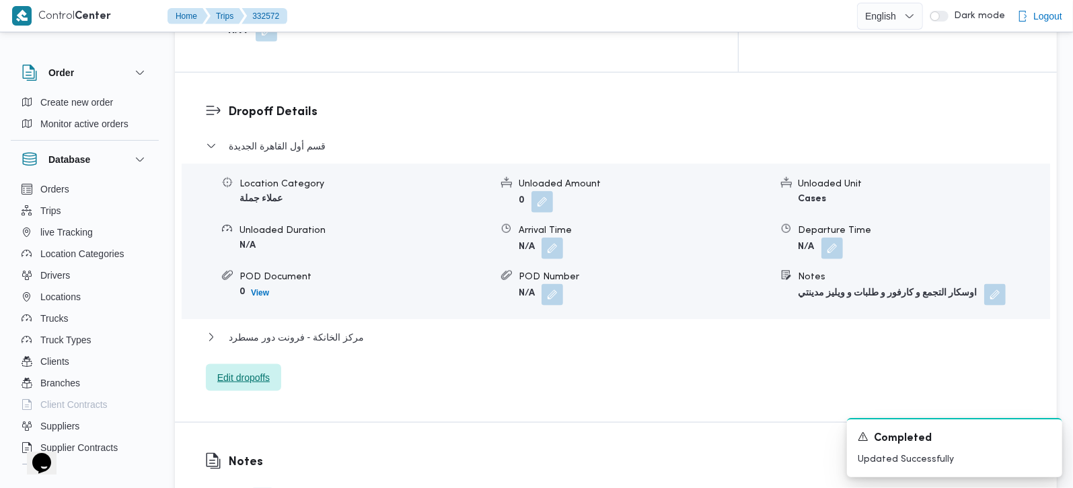
click at [258, 369] on span "Edit dropoffs" at bounding box center [243, 377] width 52 height 16
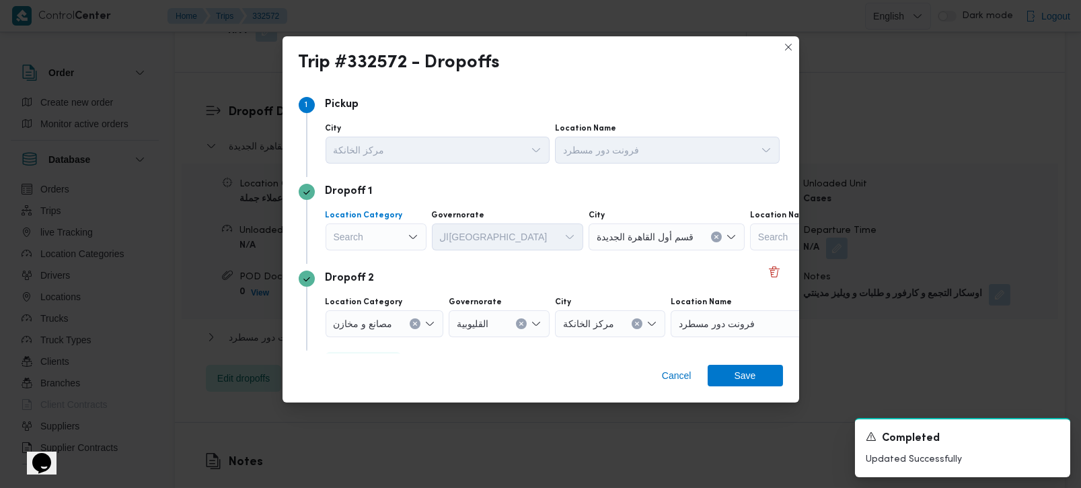
click at [396, 230] on div "Search" at bounding box center [376, 236] width 101 height 27
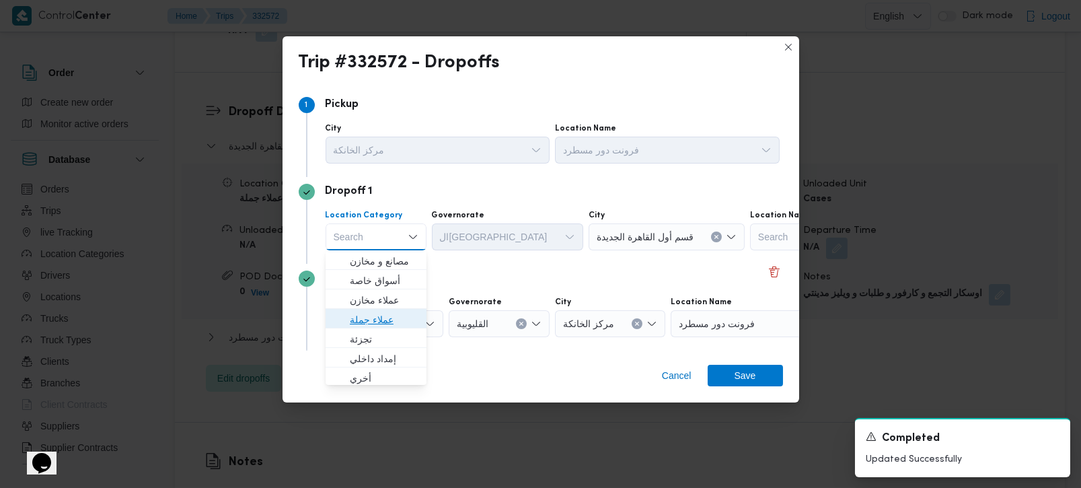
click at [376, 320] on span "عملاء جملة" at bounding box center [384, 320] width 69 height 16
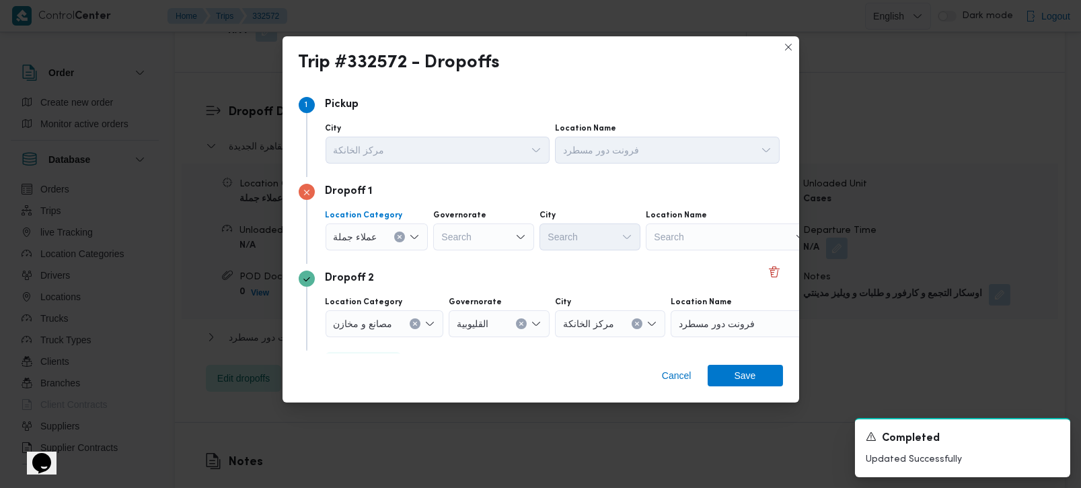
drag, startPoint x: 460, startPoint y: 248, endPoint x: 461, endPoint y: 242, distance: 6.9
click at [460, 248] on div "Search" at bounding box center [483, 236] width 101 height 27
type input "رة"
click at [462, 277] on mark "رة" at bounding box center [461, 280] width 10 height 11
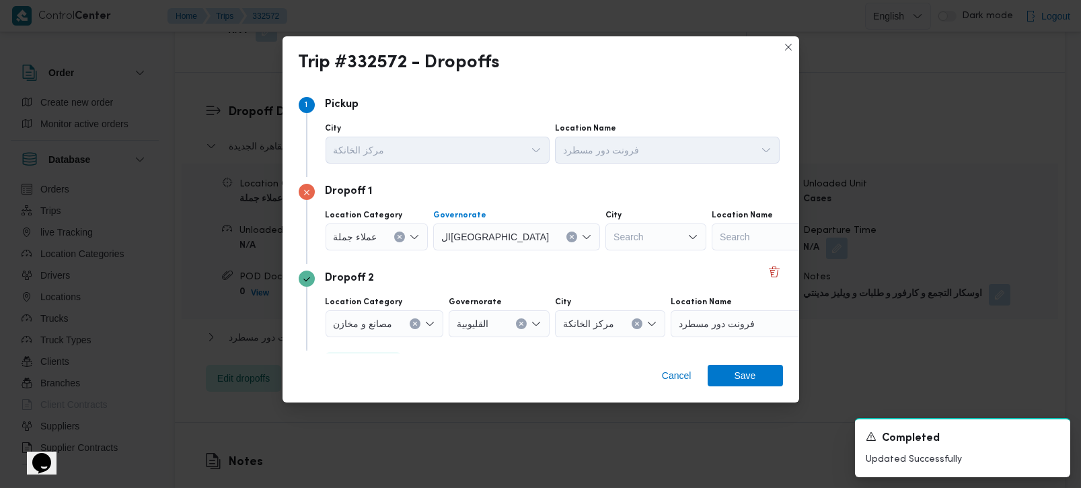
click at [606, 244] on div "Search" at bounding box center [656, 236] width 101 height 27
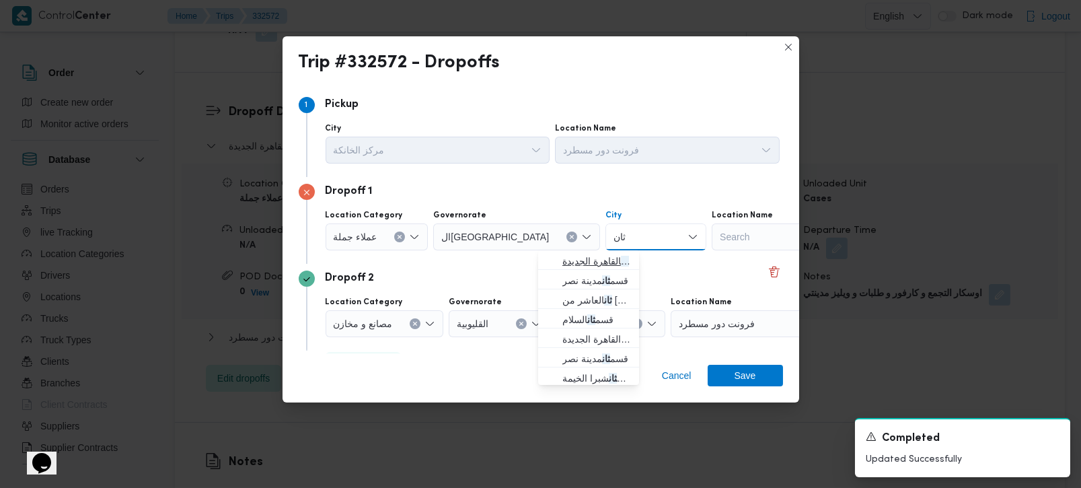
type input "ثان"
drag, startPoint x: 581, startPoint y: 257, endPoint x: 593, endPoint y: 271, distance: 18.2
click at [581, 257] on span "قسم ثان القاهرة الجديدة" at bounding box center [597, 261] width 69 height 16
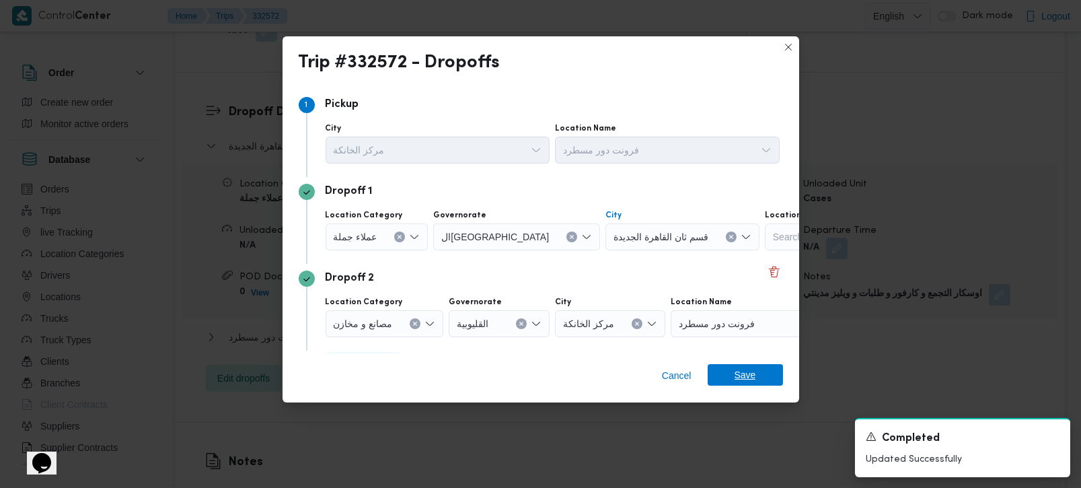
click at [732, 379] on span "Save" at bounding box center [745, 375] width 75 height 22
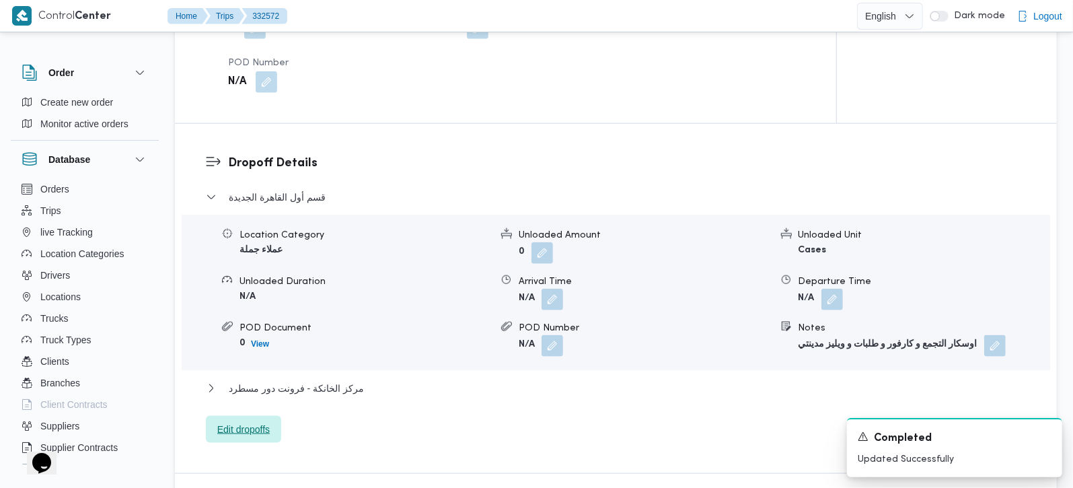
scroll to position [1029, 0]
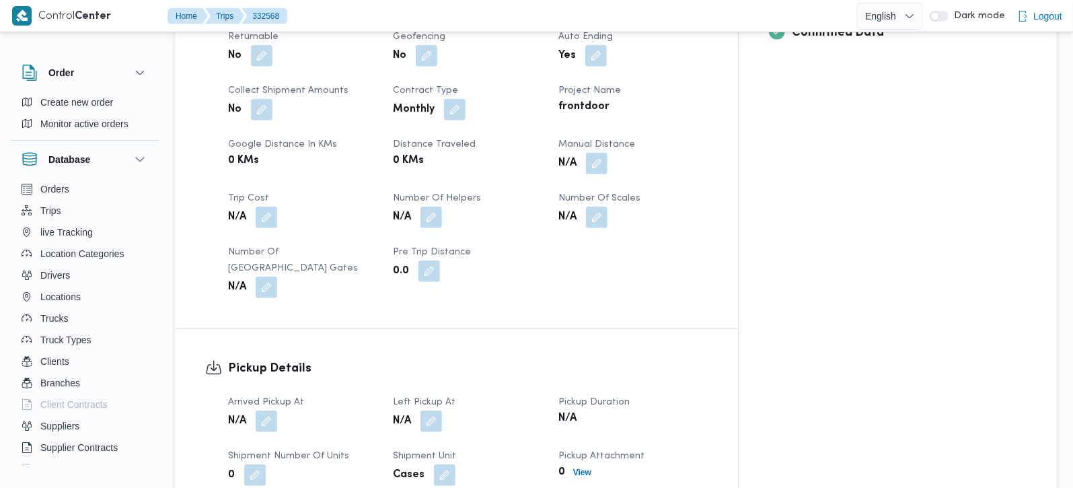
scroll to position [633, 0]
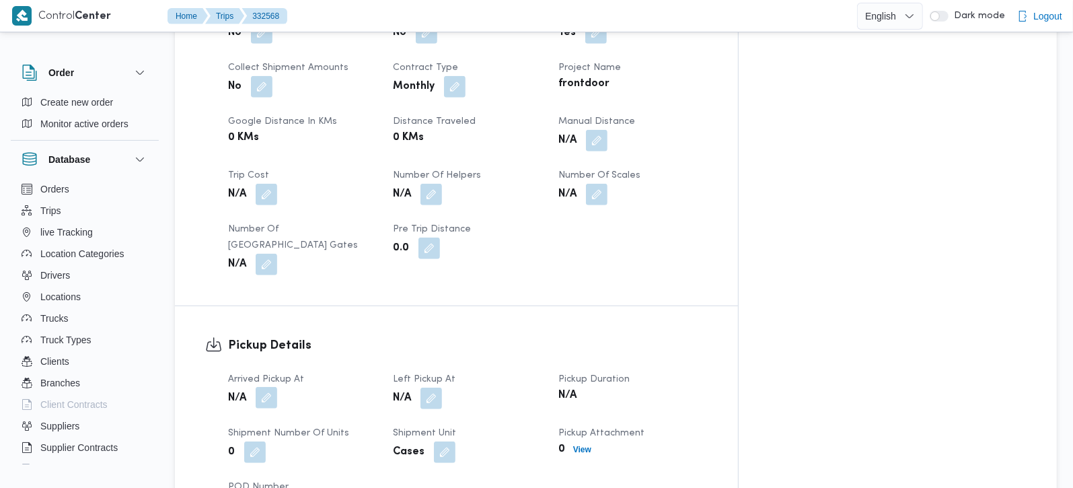
click at [268, 387] on button "button" at bounding box center [267, 398] width 22 height 22
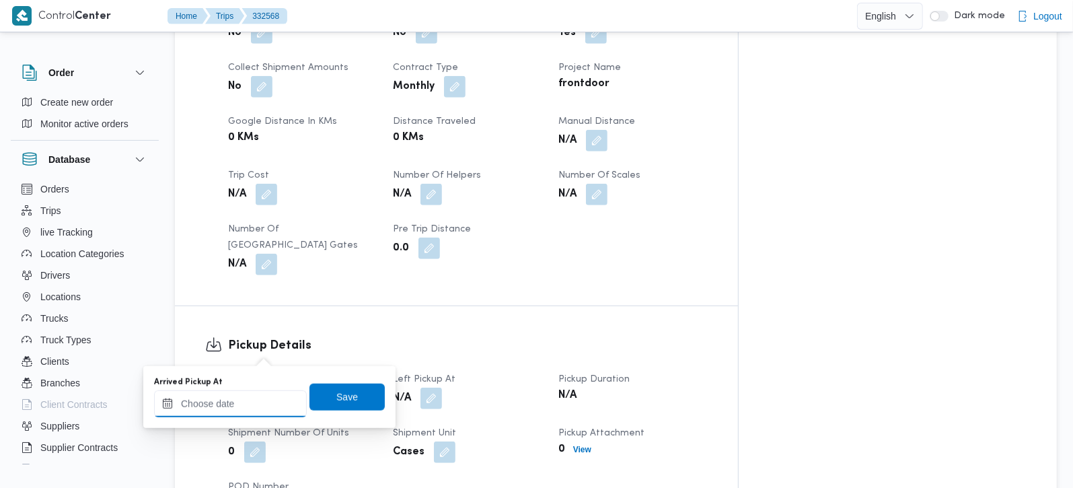
click at [254, 406] on input "Arrived Pickup At" at bounding box center [230, 403] width 153 height 27
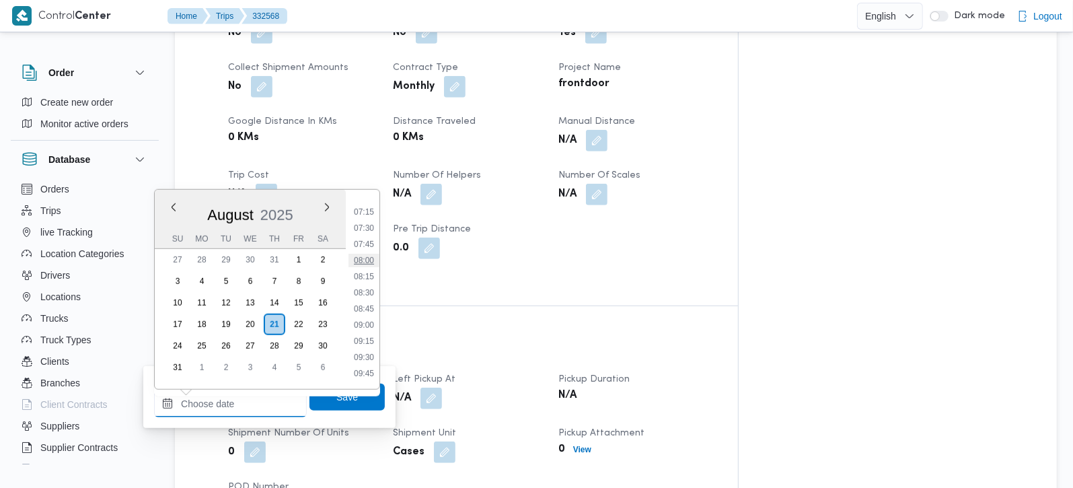
scroll to position [463, 0]
drag, startPoint x: 369, startPoint y: 275, endPoint x: 364, endPoint y: 306, distance: 31.4
click at [369, 275] on li "08:15" at bounding box center [364, 276] width 31 height 13
type input "[DATE] 08:15"
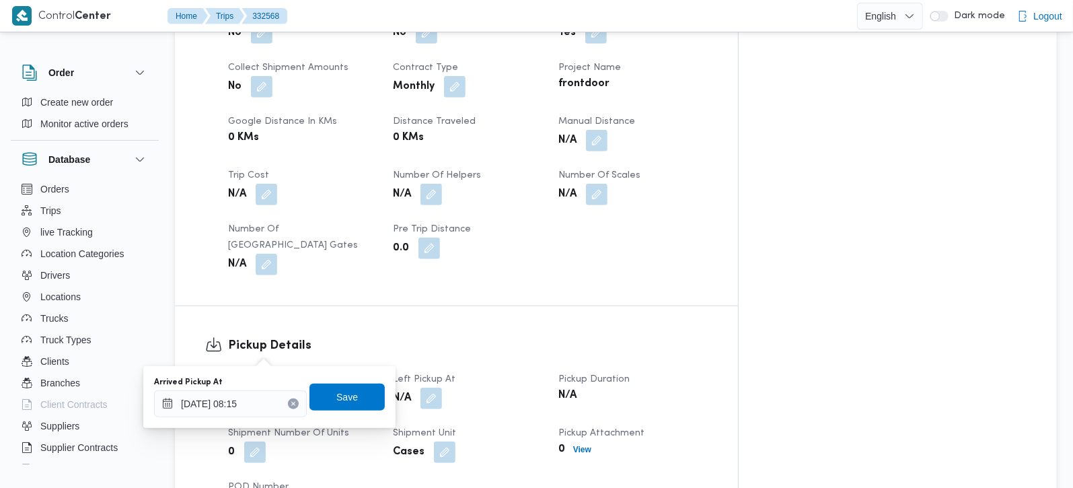
click at [338, 410] on div "Arrived Pickup At [DATE] 08:15 Save" at bounding box center [269, 396] width 233 height 43
click at [369, 380] on div "Arrived Pickup At [DATE] 08:15 Save" at bounding box center [269, 396] width 233 height 43
click at [351, 390] on span "Save" at bounding box center [347, 396] width 75 height 27
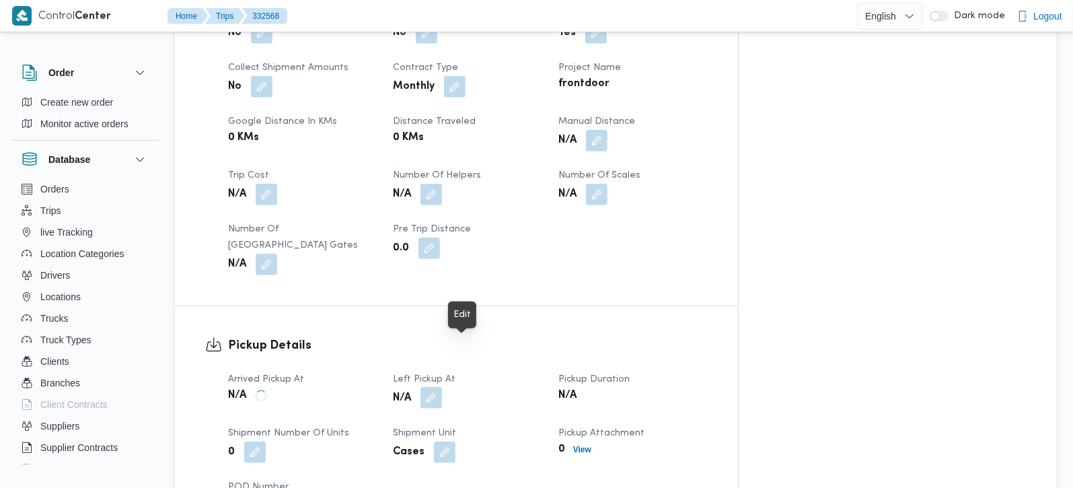
click at [442, 387] on button "button" at bounding box center [432, 398] width 22 height 22
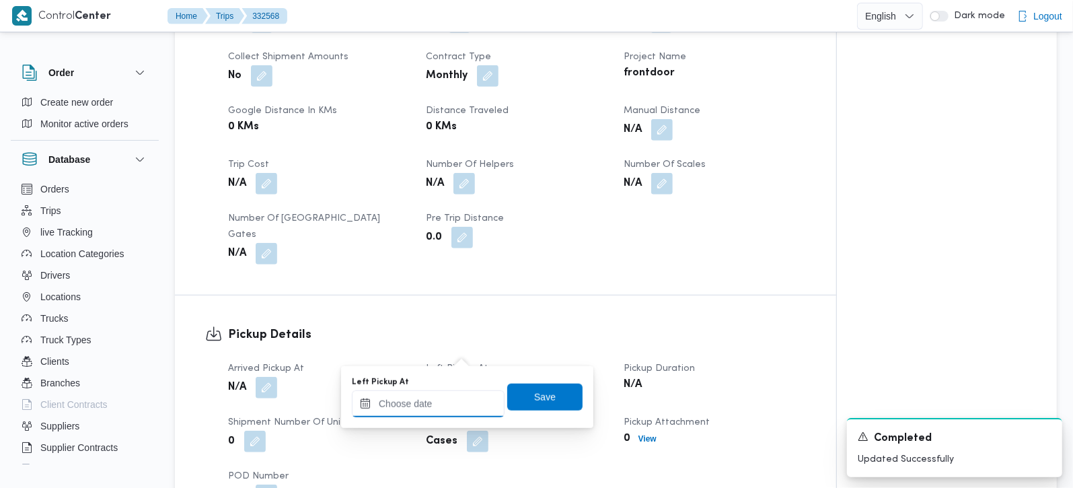
drag, startPoint x: 447, startPoint y: 403, endPoint x: 456, endPoint y: 396, distance: 11.5
click at [447, 403] on input "Left Pickup At" at bounding box center [428, 403] width 153 height 27
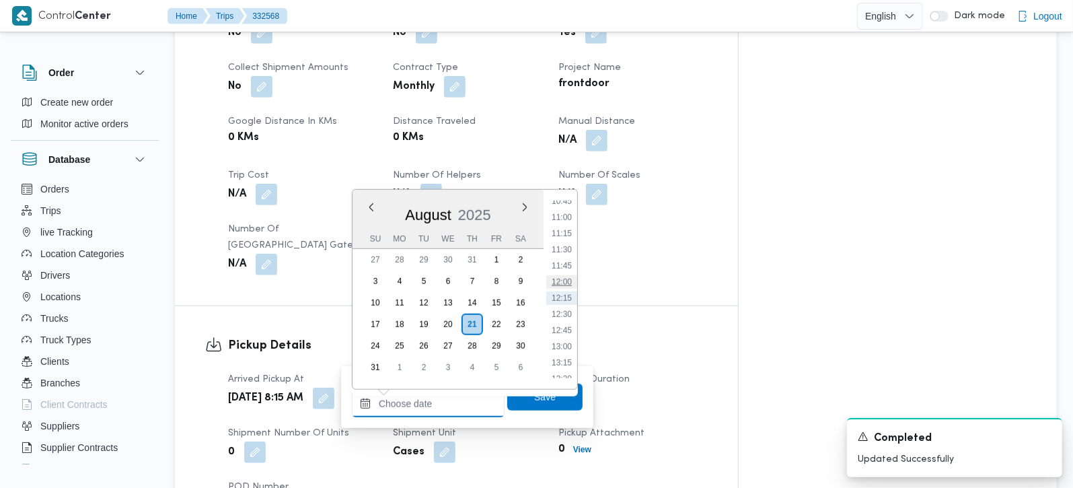
scroll to position [621, 0]
drag, startPoint x: 563, startPoint y: 200, endPoint x: 563, endPoint y: 221, distance: 20.9
click at [563, 200] on li "09:30" at bounding box center [561, 199] width 31 height 13
type input "[DATE] 09:30"
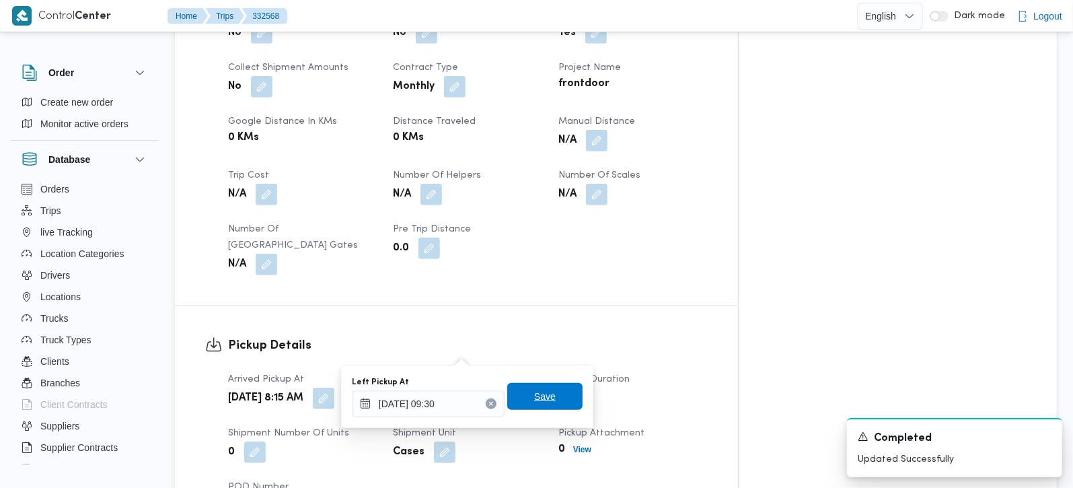
click at [533, 388] on span "Save" at bounding box center [544, 396] width 75 height 27
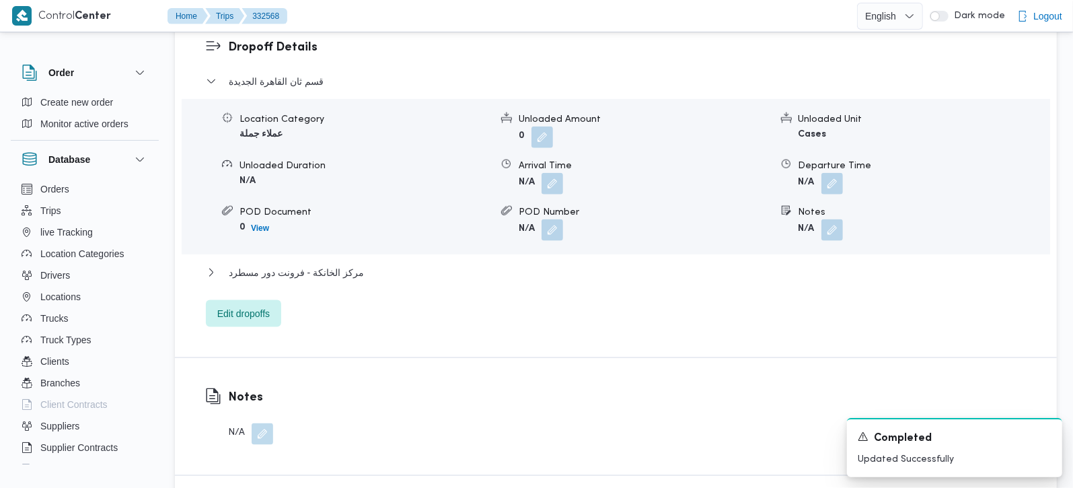
scroll to position [1187, 0]
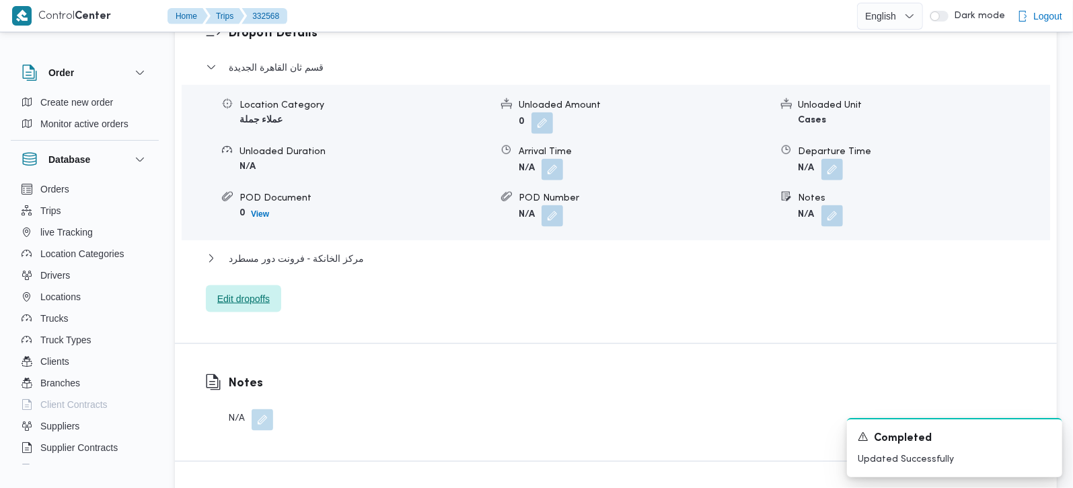
click at [259, 291] on span "Edit dropoffs" at bounding box center [243, 299] width 52 height 16
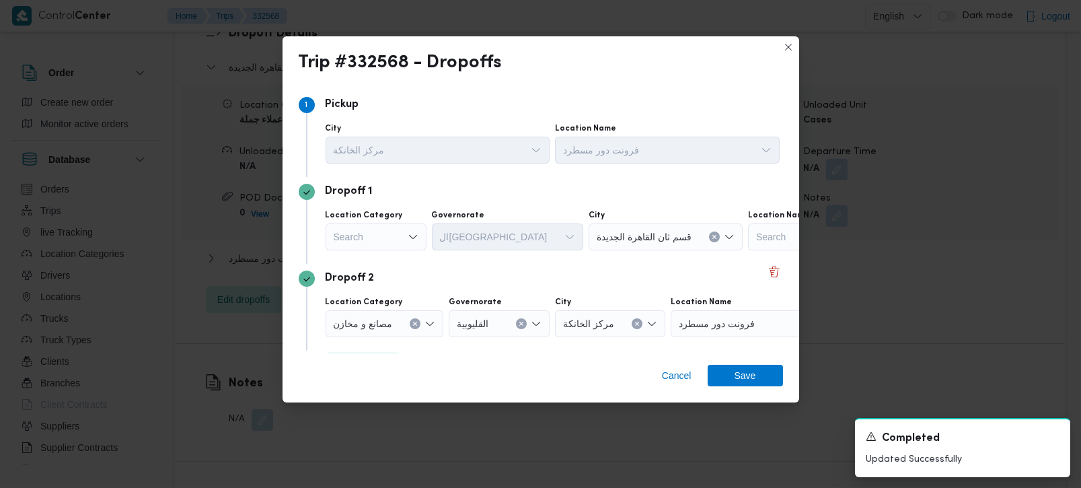
click at [419, 238] on div "Search" at bounding box center [376, 236] width 101 height 27
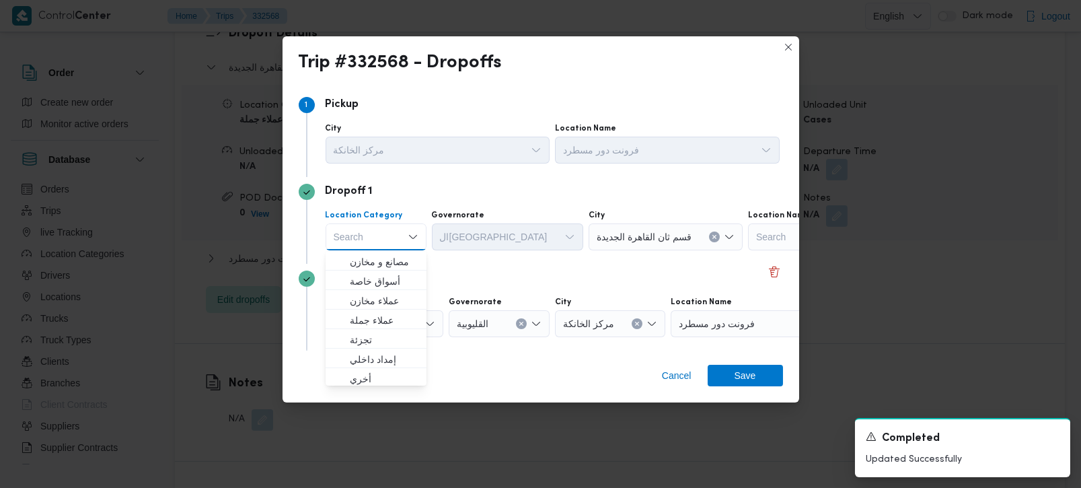
click at [490, 268] on div "Dropoff 2 Location Category مصانع و مخازن Governorate القليوبية City مركز الخان…" at bounding box center [541, 307] width 484 height 87
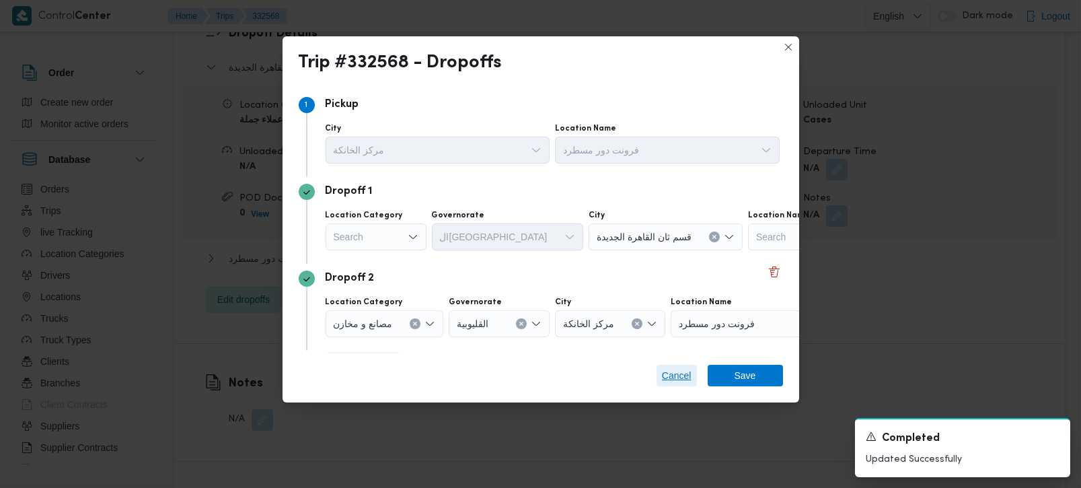
click at [661, 377] on span "Cancel" at bounding box center [677, 376] width 40 height 22
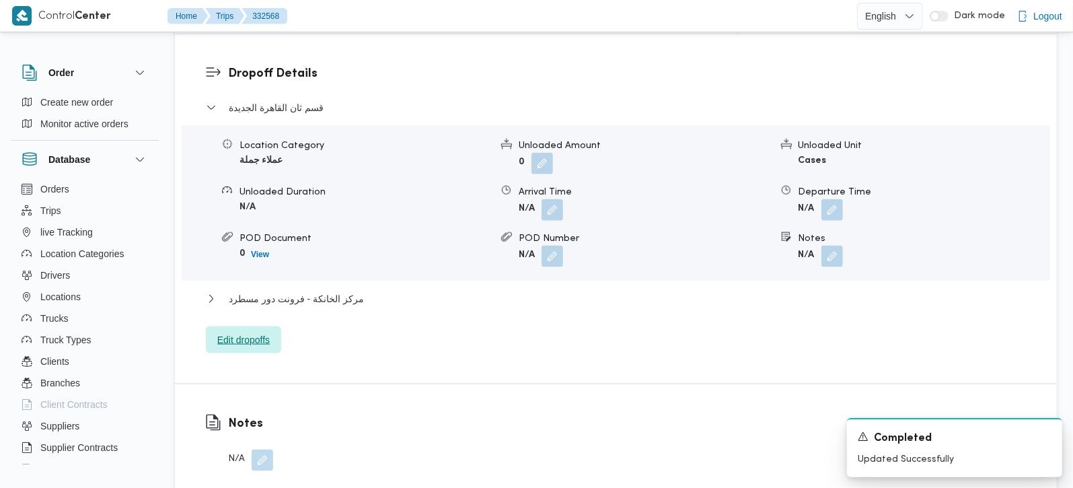
scroll to position [1108, 0]
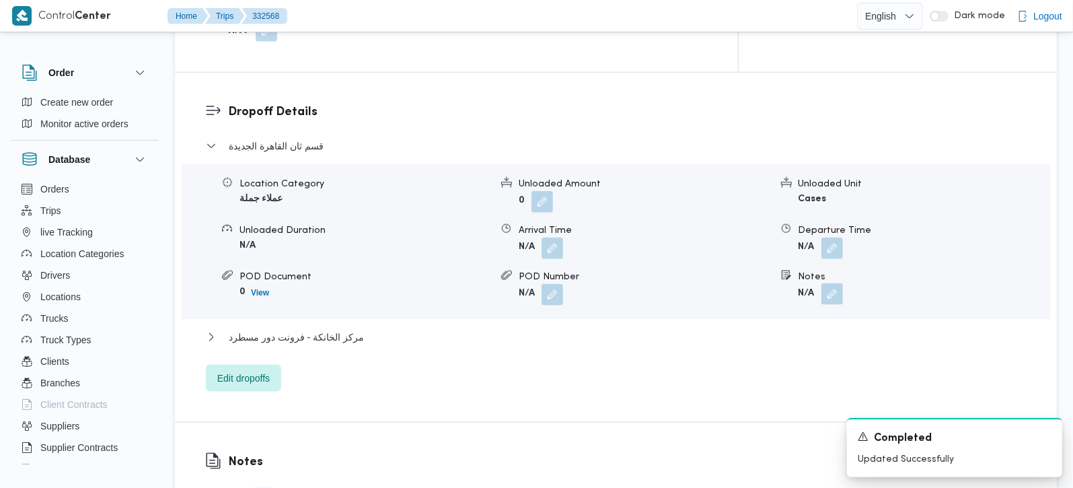
click at [836, 283] on button "button" at bounding box center [833, 294] width 22 height 22
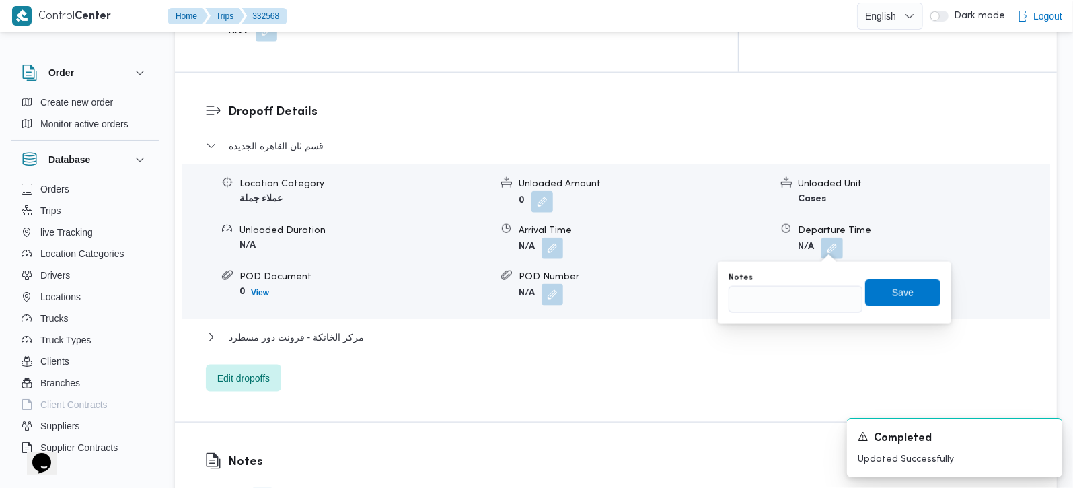
scroll to position [0, 0]
click at [806, 302] on input "Notes" at bounding box center [796, 299] width 134 height 27
paste input "اوسكار التجمع و كارفور و طلبات و ويليز مدينتي"
type input "اوسكار التجمع و كارفور و طلبات و ويليز مدينتي"
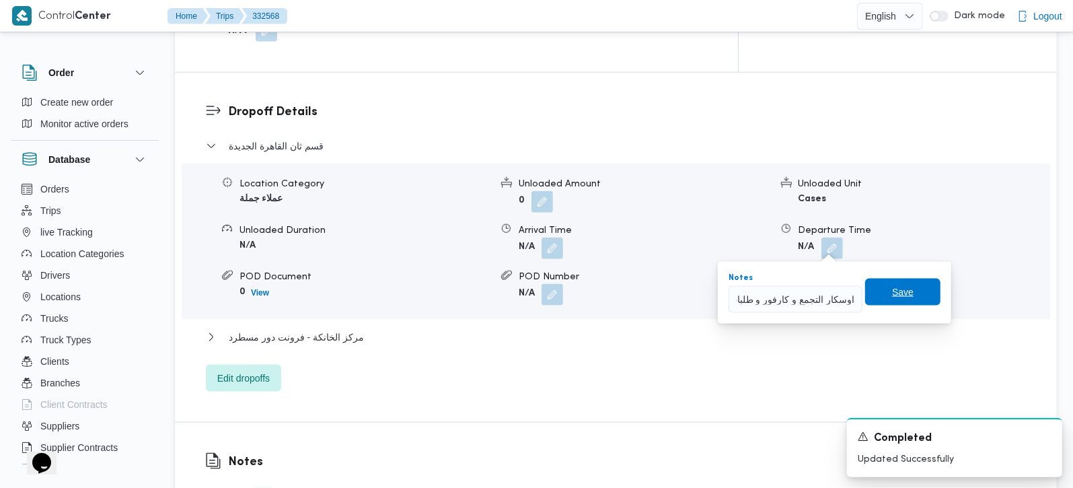
click at [877, 285] on span "Save" at bounding box center [902, 292] width 75 height 27
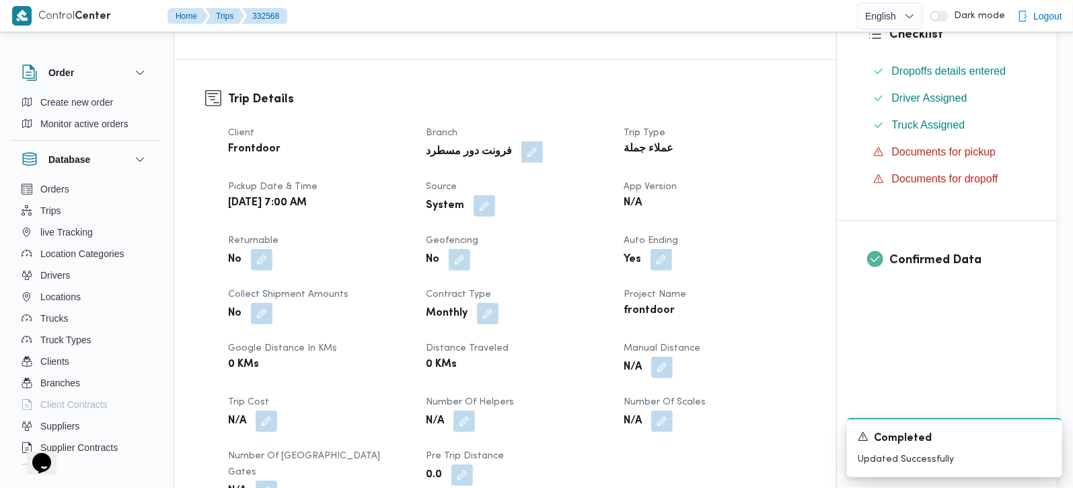
scroll to position [0, 0]
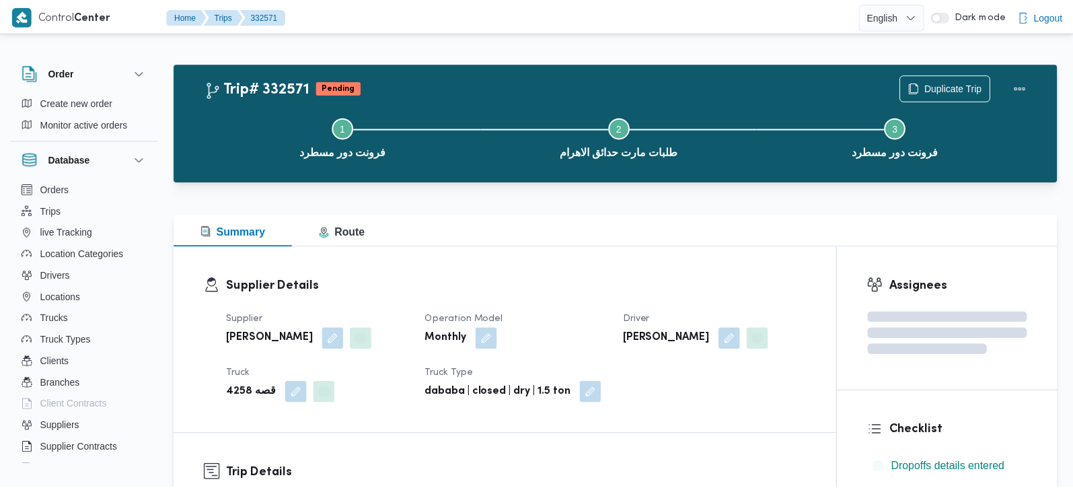
scroll to position [939, 0]
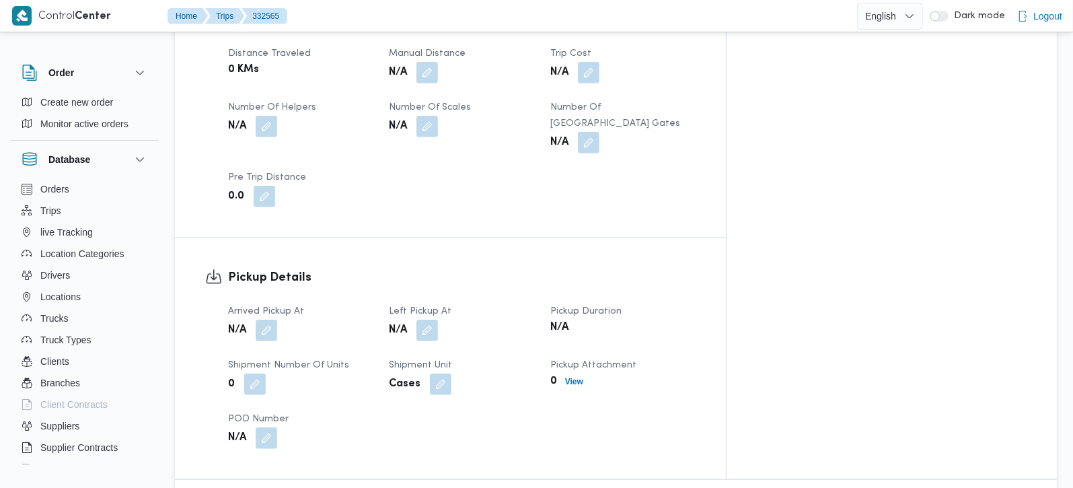
click at [270, 295] on div "Arrived Pickup At N/A Left Pickup At N/A Pickup Duration N/A Shipment Number of…" at bounding box center [462, 375] width 484 height 161
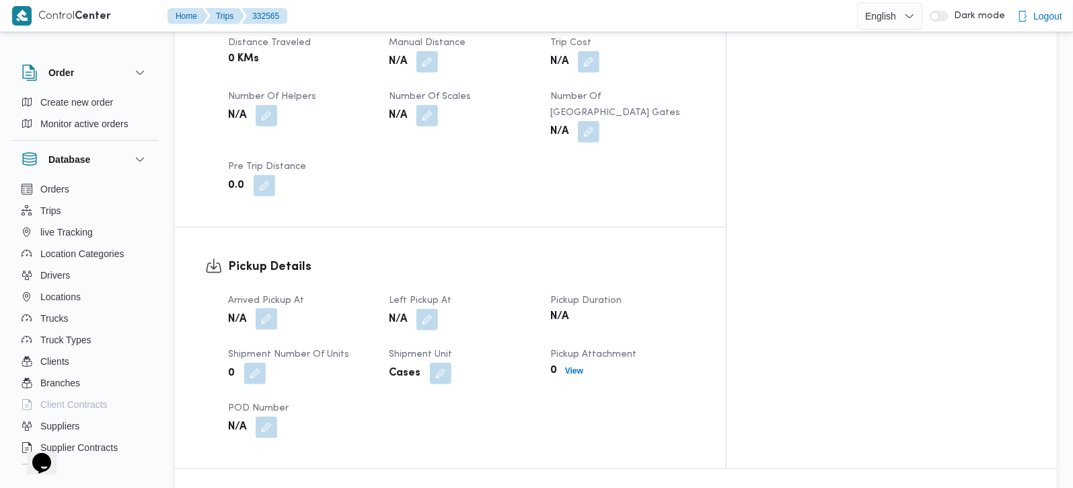
click at [266, 308] on button "button" at bounding box center [267, 319] width 22 height 22
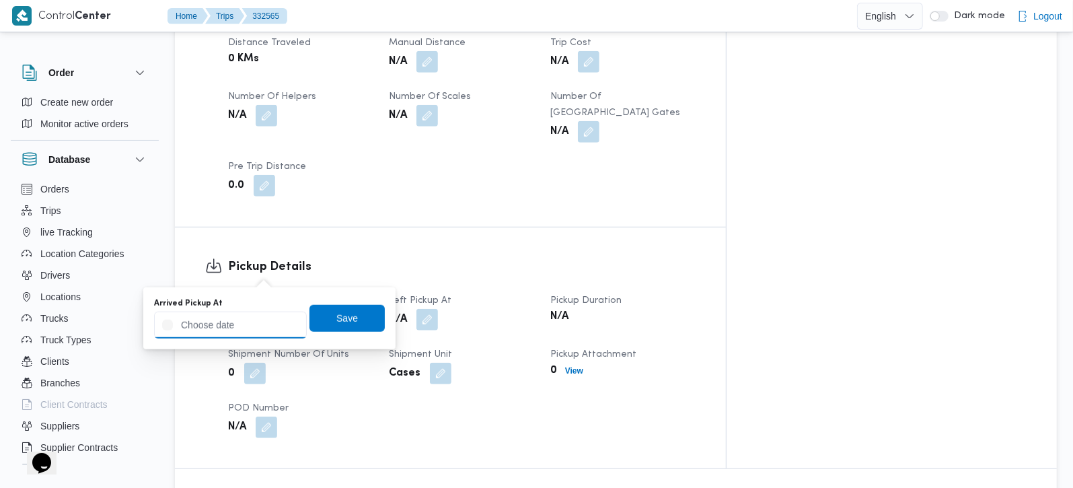
click at [257, 324] on input "Arrived Pickup At" at bounding box center [230, 325] width 153 height 27
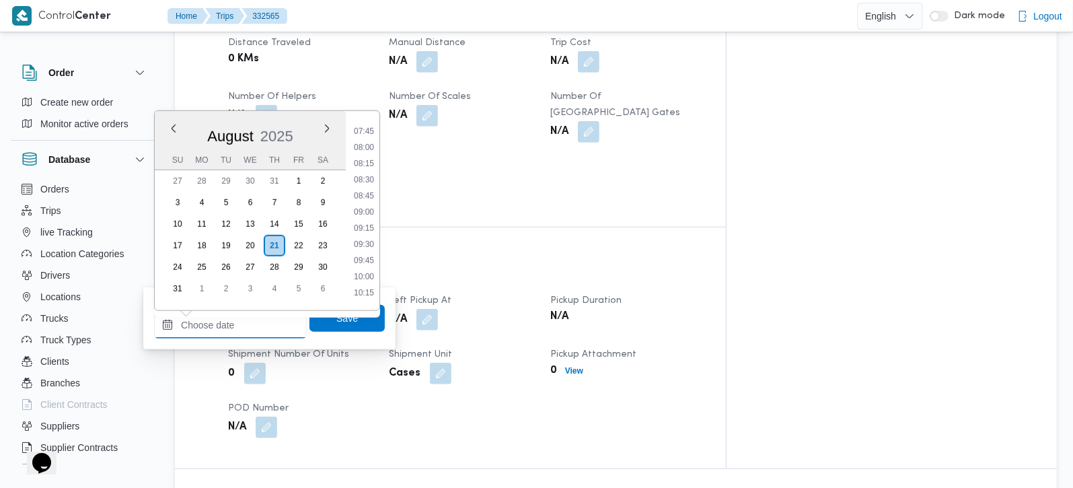
scroll to position [479, 0]
click at [369, 183] on li "08:15" at bounding box center [364, 182] width 31 height 13
type input "[DATE] 08:15"
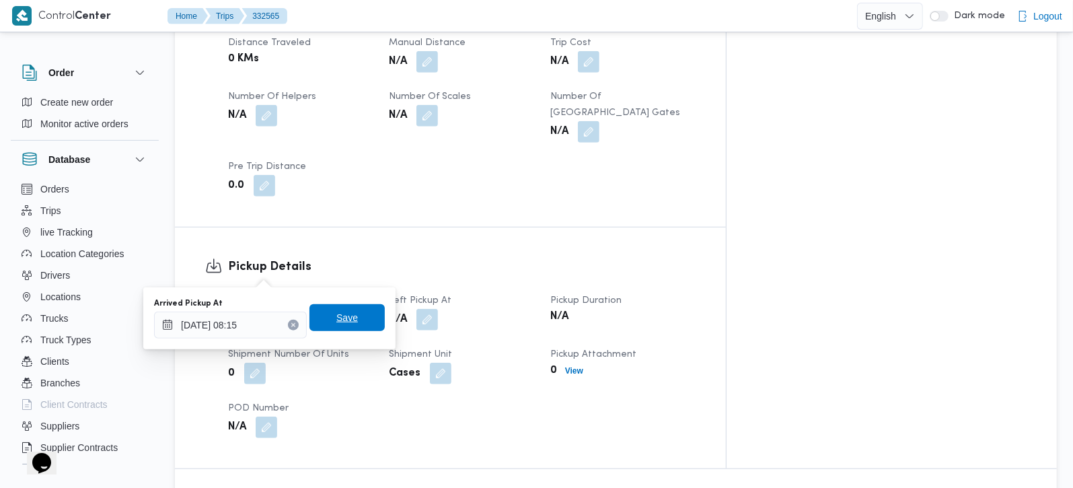
click at [336, 316] on span "Save" at bounding box center [347, 318] width 22 height 16
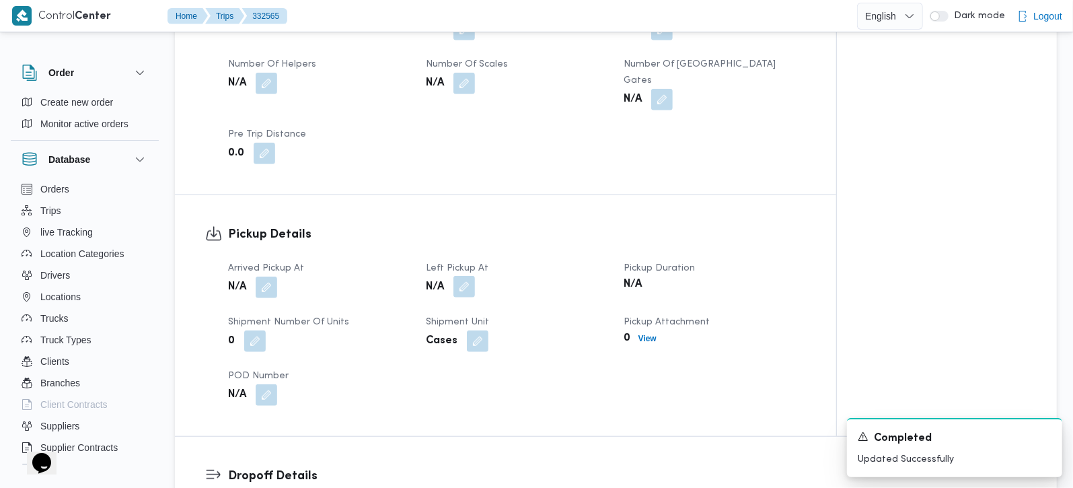
click at [460, 276] on button "button" at bounding box center [465, 287] width 22 height 22
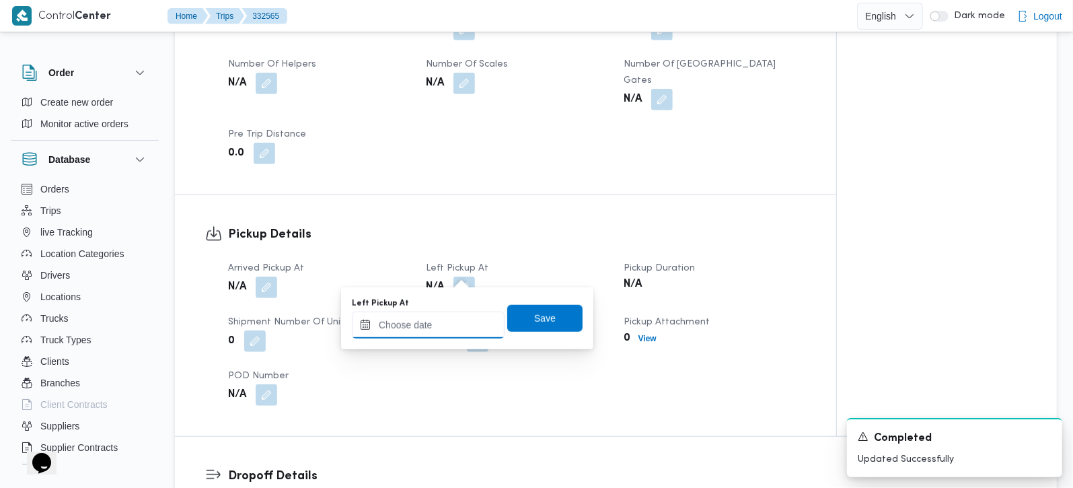
click at [445, 331] on input "Left Pickup At" at bounding box center [428, 325] width 153 height 27
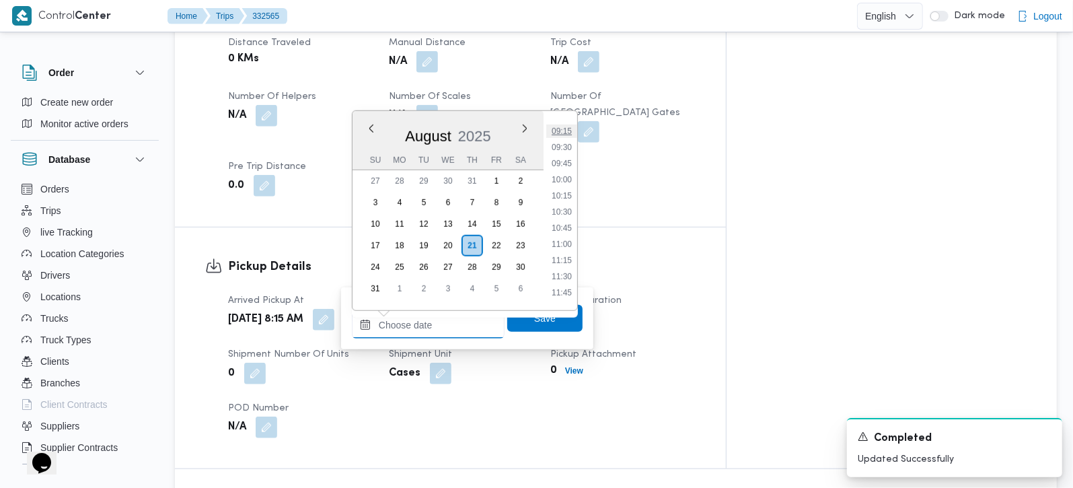
scroll to position [558, 0]
drag, startPoint x: 565, startPoint y: 181, endPoint x: 554, endPoint y: 248, distance: 67.5
click at [565, 181] on li "09:30" at bounding box center [561, 183] width 31 height 13
type input "[DATE] 09:30"
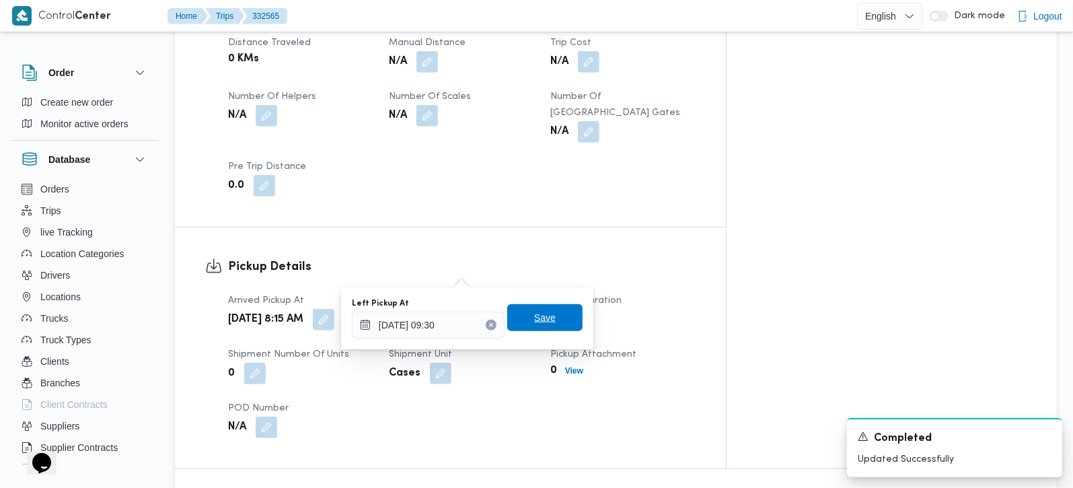
click at [537, 324] on span "Save" at bounding box center [545, 318] width 22 height 16
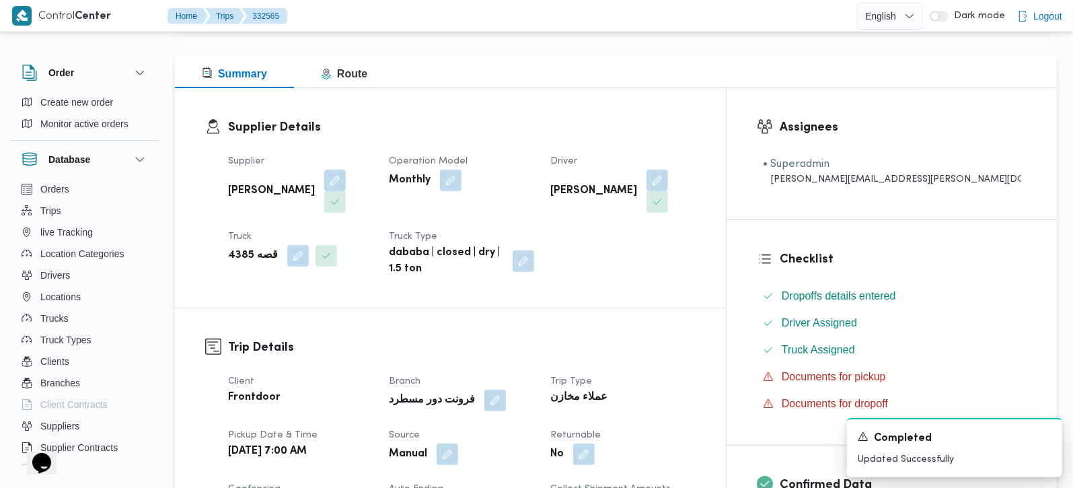
scroll to position [0, 0]
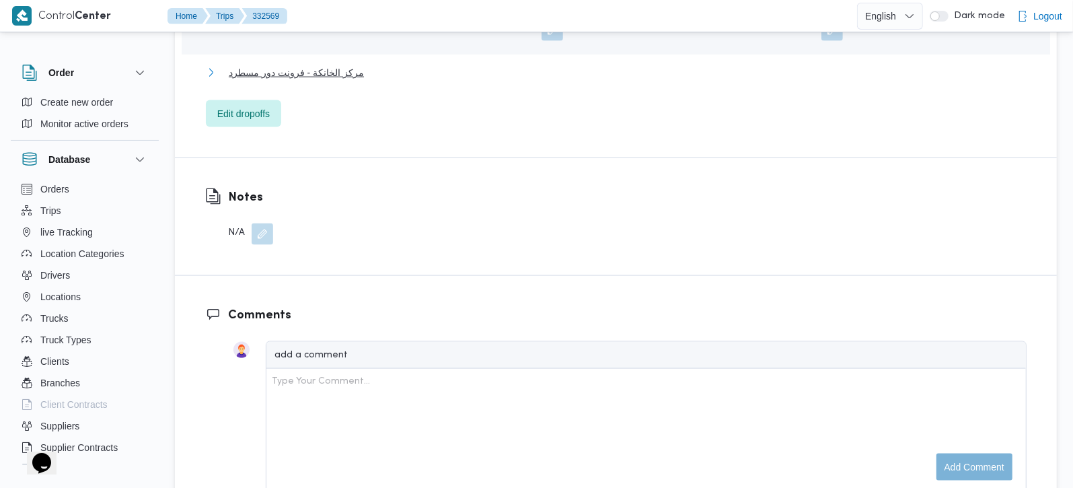
click at [316, 65] on span "مركز الخانكة - فرونت دور مسطرد" at bounding box center [296, 73] width 135 height 16
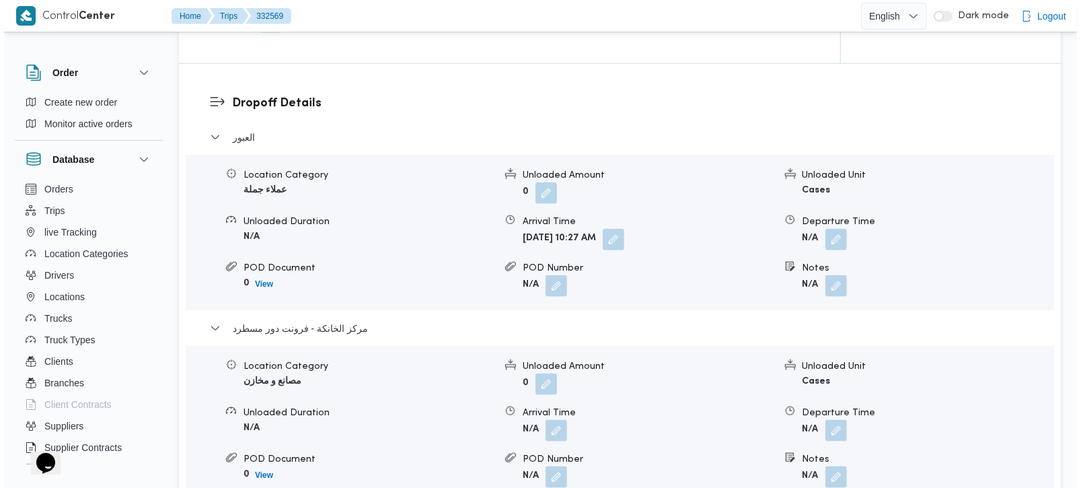
scroll to position [1108, 0]
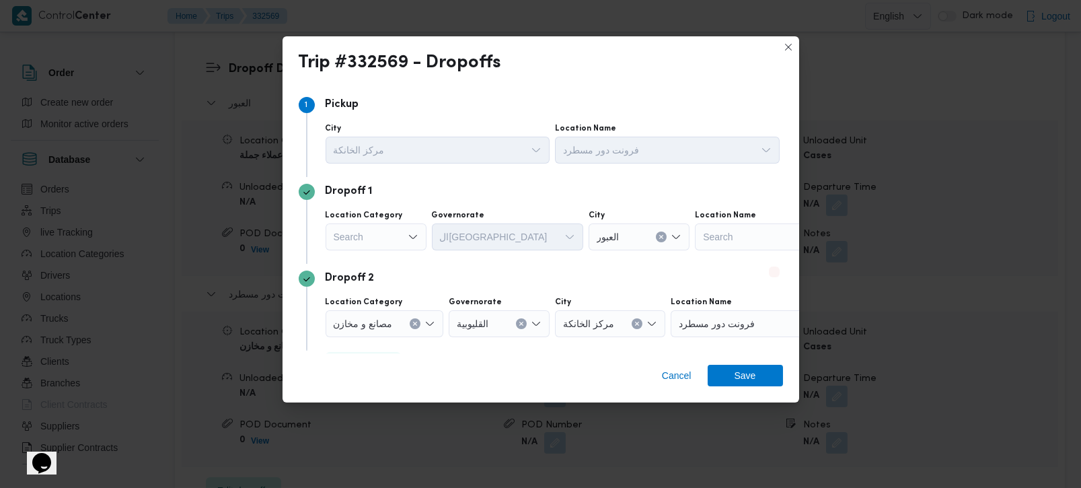
click at [386, 236] on div "Search" at bounding box center [376, 236] width 101 height 27
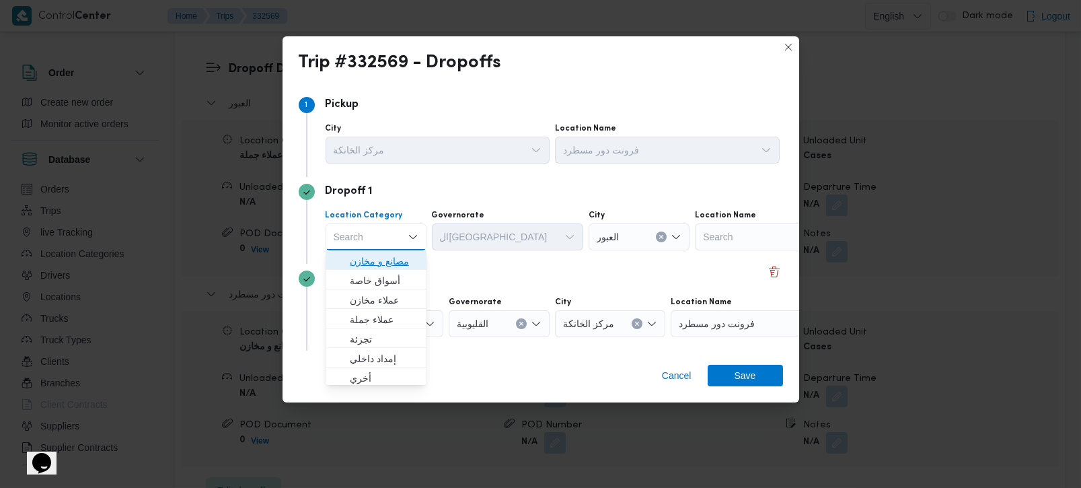
click at [386, 261] on span "مصانع و مخازن" at bounding box center [384, 261] width 69 height 16
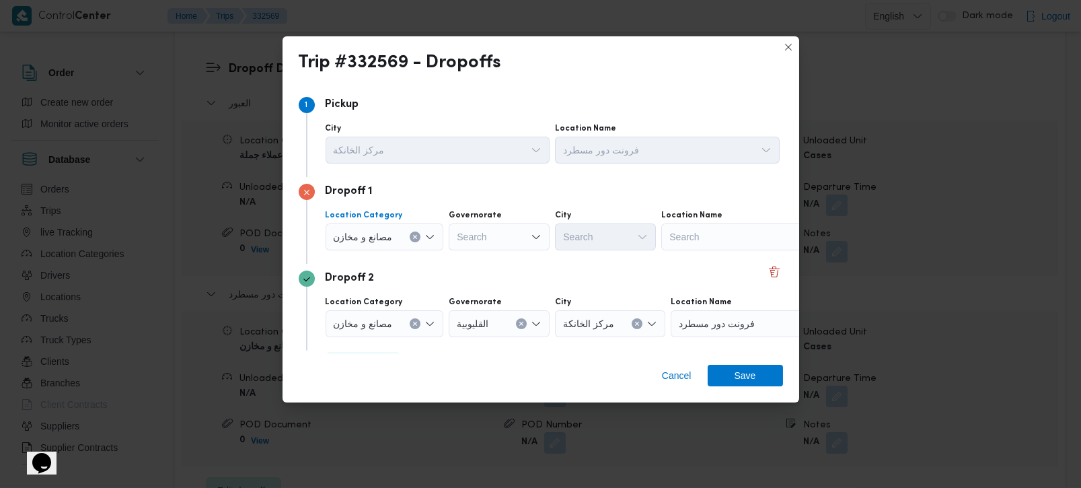
click at [413, 240] on button "Clear input" at bounding box center [415, 236] width 11 height 11
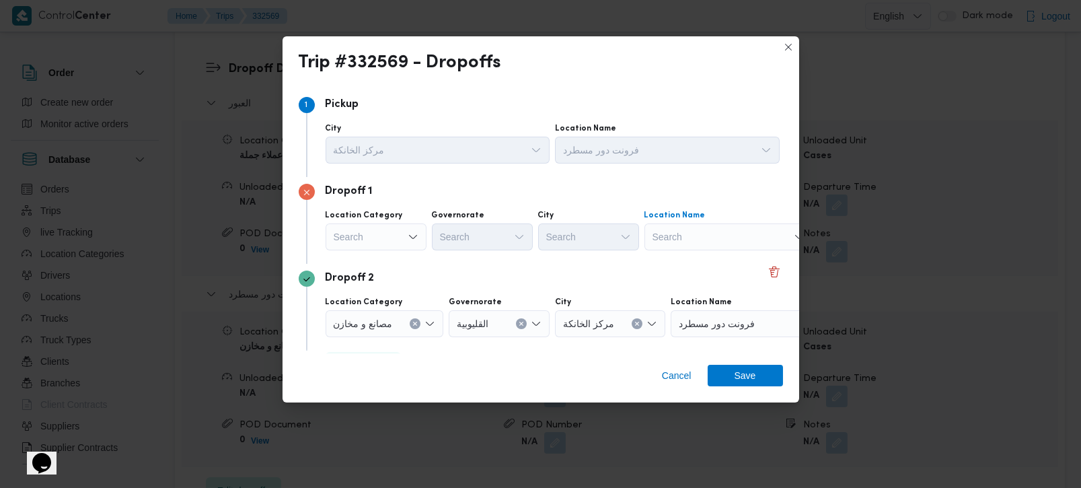
click at [650, 240] on div at bounding box center [653, 237] width 7 height 22
type input "kav"
click at [680, 258] on span "كافون | البنك الأهلى المصرى | أبو الفدا" at bounding box center [736, 261] width 136 height 16
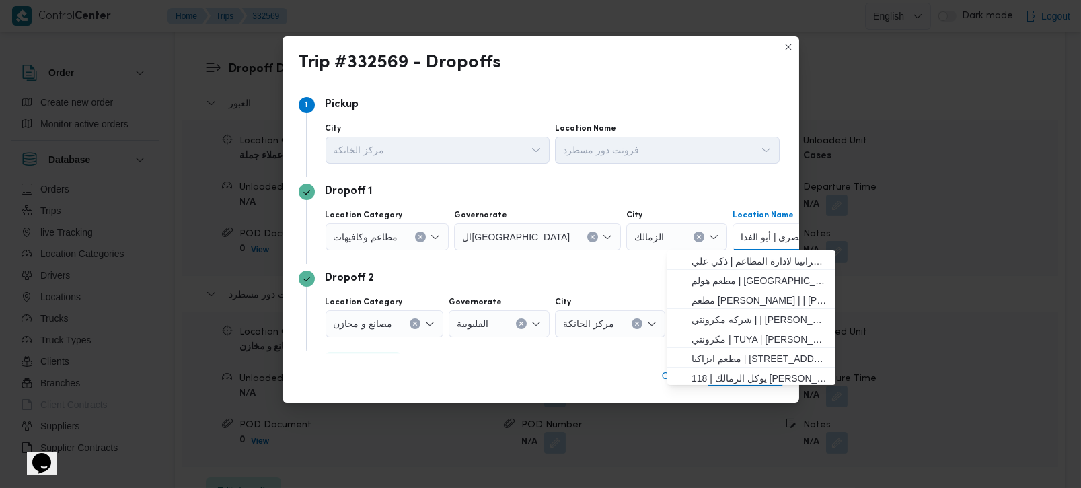
click at [420, 239] on icon "Clear input" at bounding box center [420, 236] width 5 height 5
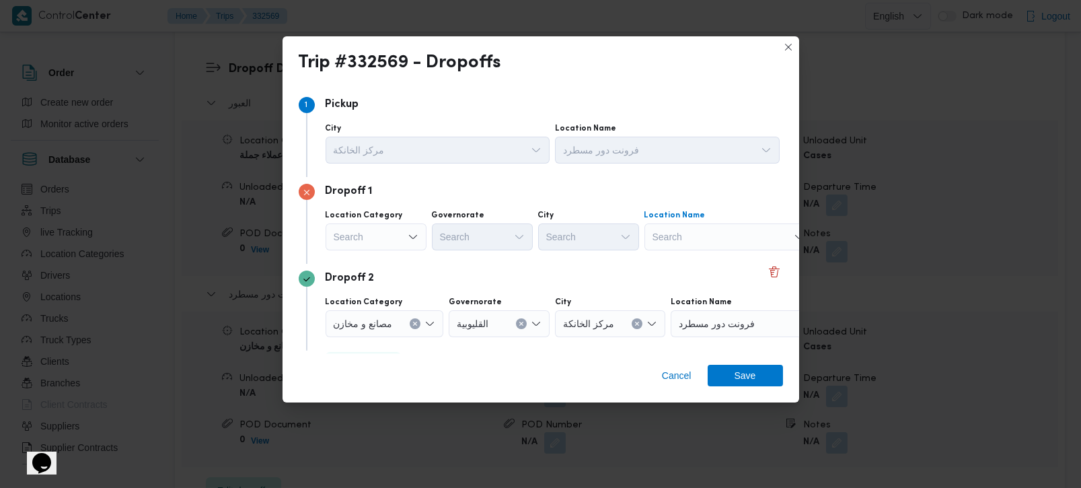
click at [704, 236] on div "Search" at bounding box center [729, 236] width 168 height 27
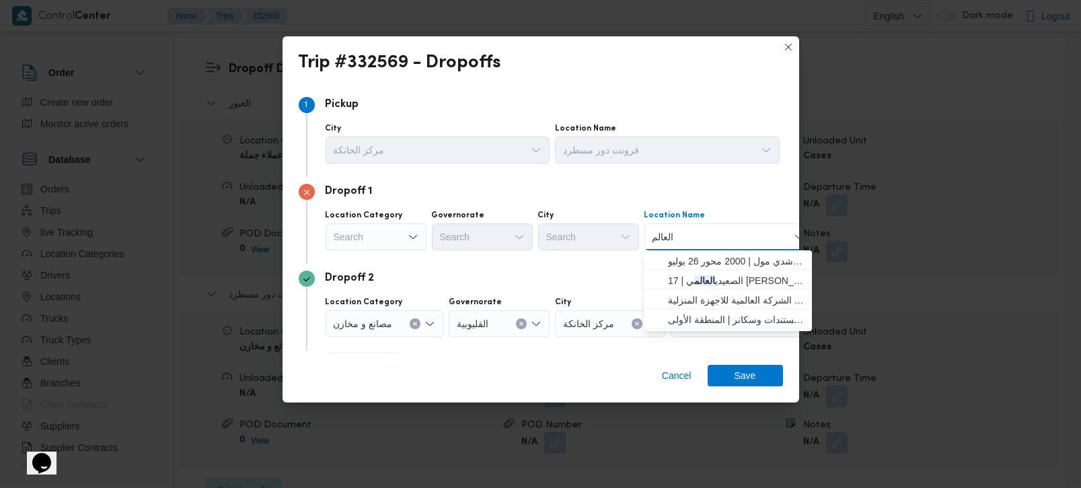
type input "العالم"
click at [671, 240] on input "العالم" at bounding box center [665, 237] width 24 height 16
click at [390, 231] on div "Search" at bounding box center [376, 236] width 101 height 27
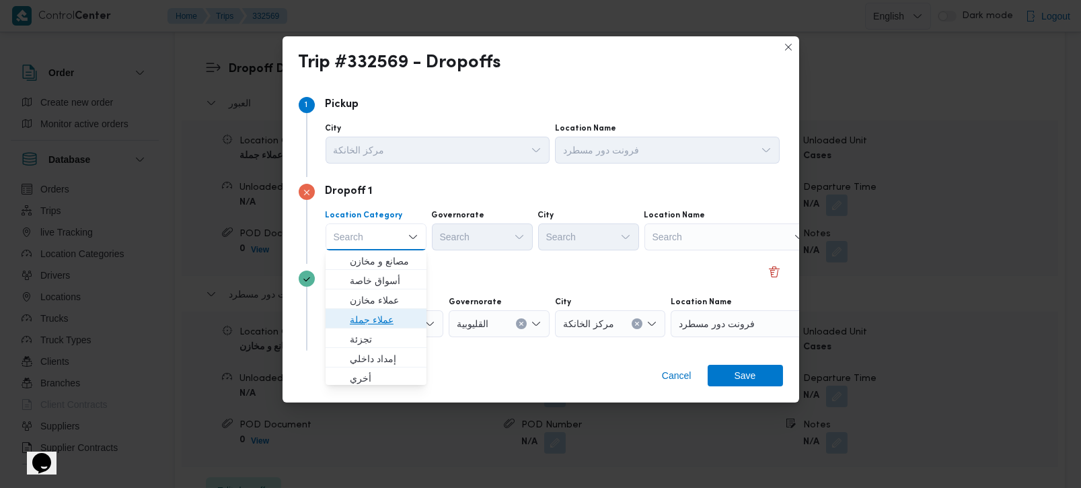
click at [382, 326] on span "عملاء جملة" at bounding box center [384, 320] width 69 height 16
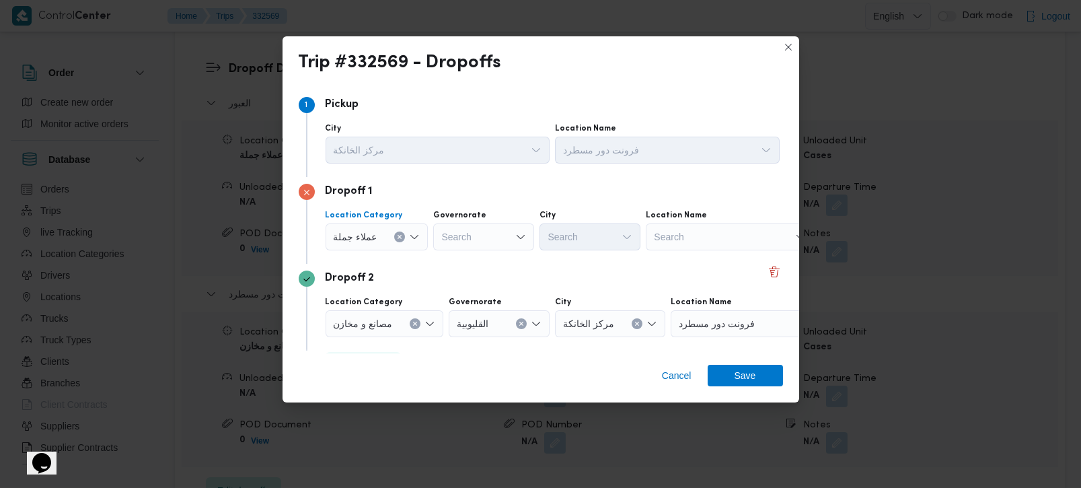
click at [456, 235] on div "Search" at bounding box center [483, 236] width 101 height 27
type input "رة"
click at [482, 273] on span "القاه رة" at bounding box center [490, 281] width 69 height 16
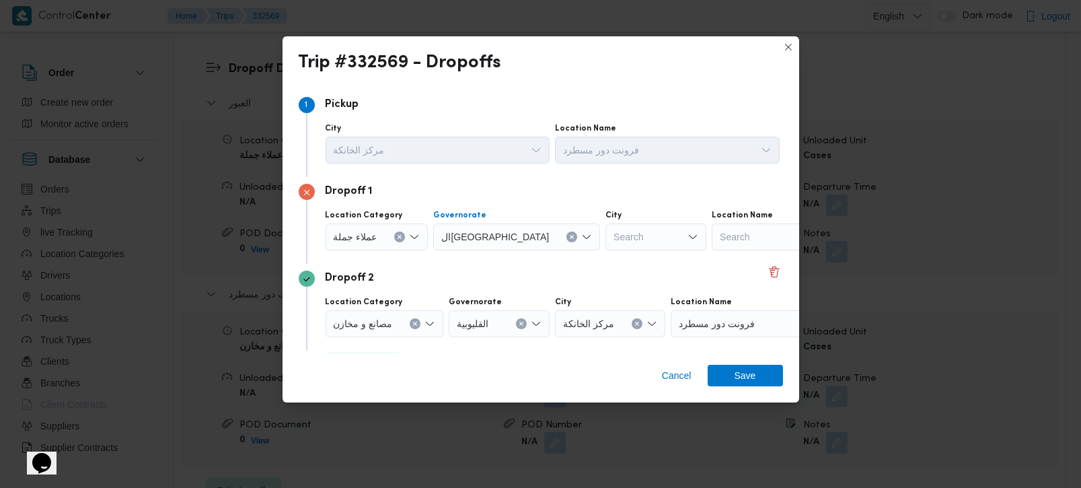
click at [606, 240] on div "Search" at bounding box center [656, 236] width 101 height 27
type input "زما"
click at [580, 287] on span "قسم ال زما لك" at bounding box center [597, 281] width 69 height 16
click at [762, 371] on span "Save" at bounding box center [745, 375] width 75 height 22
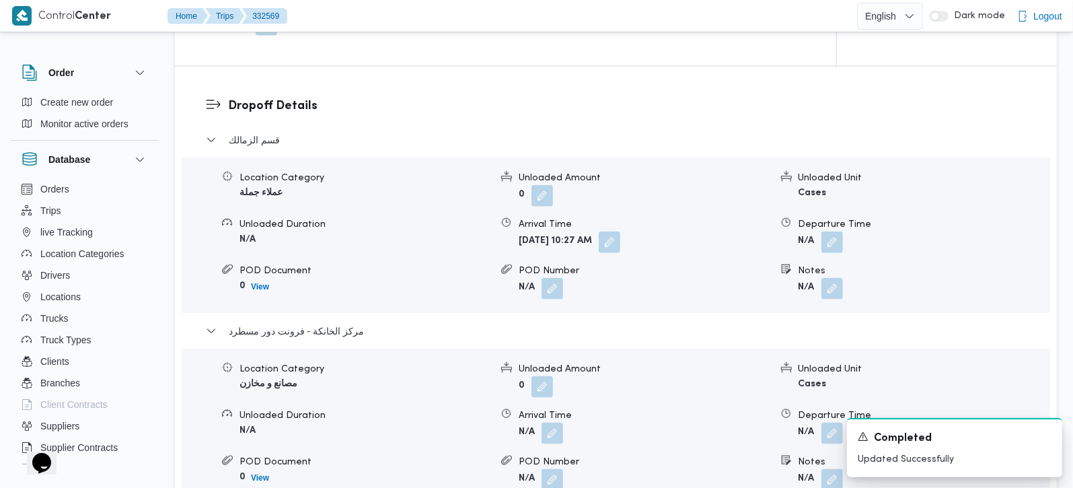
scroll to position [1123, 0]
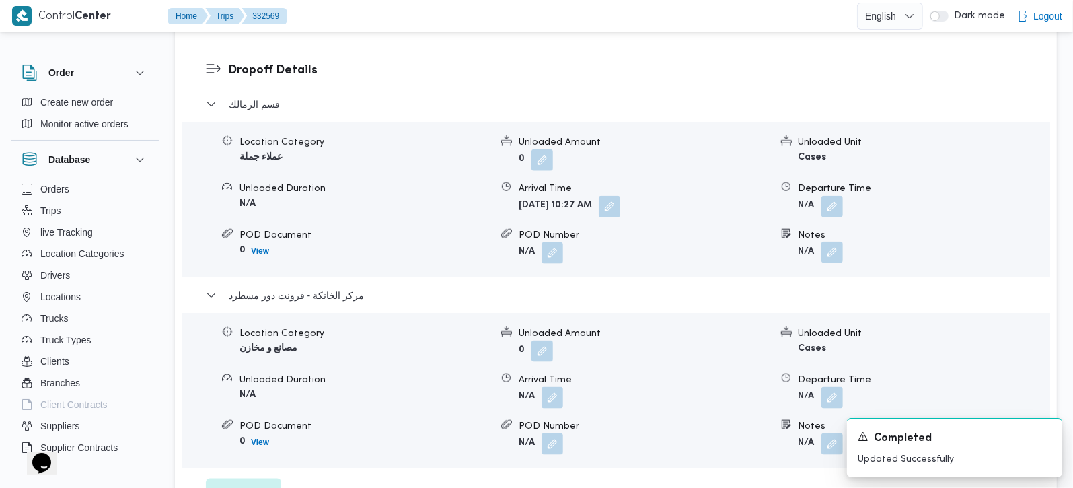
click at [827, 242] on button "button" at bounding box center [833, 253] width 22 height 22
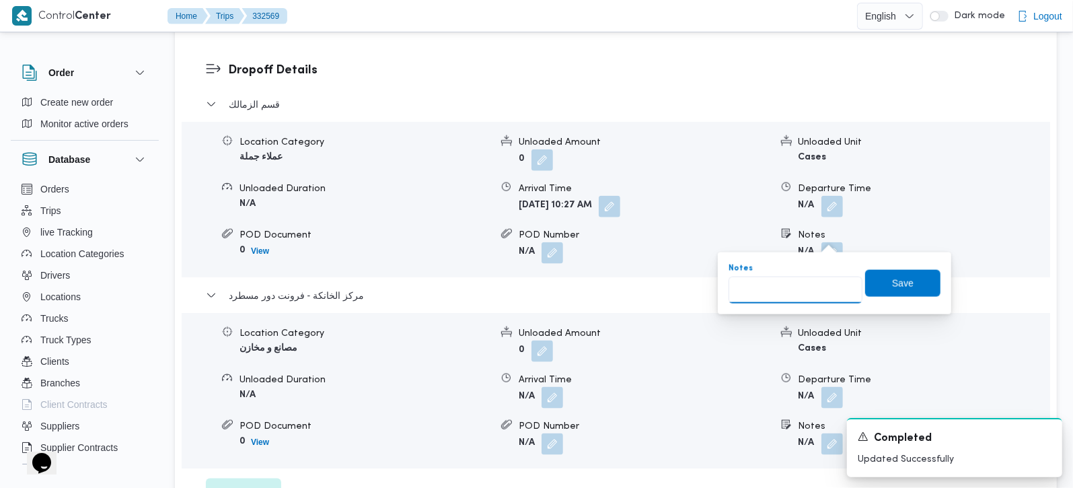
click at [799, 294] on input "Notes" at bounding box center [796, 290] width 134 height 27
type input "كافون و سنت اوف كوفي و العالمية و ال تي"
click at [904, 282] on span "Save" at bounding box center [902, 282] width 75 height 27
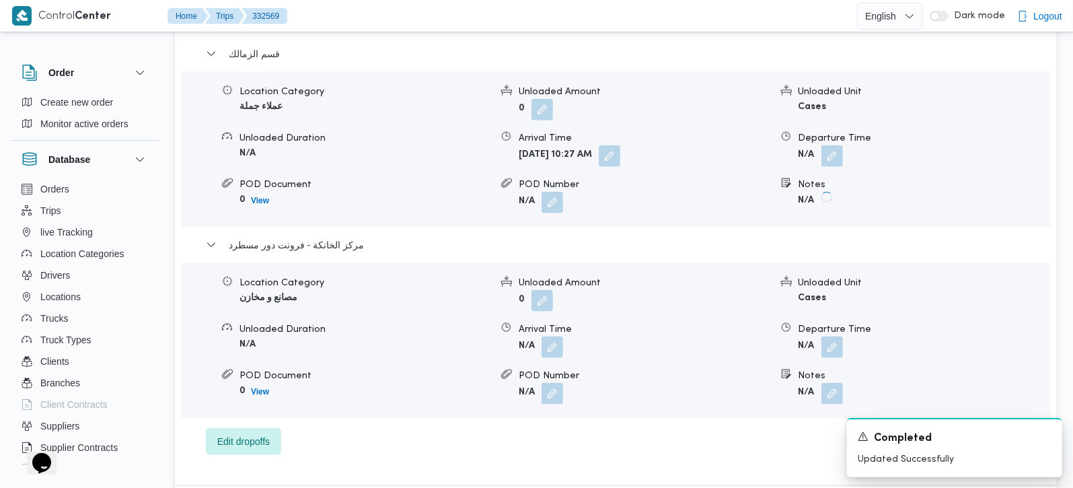
scroll to position [1202, 0]
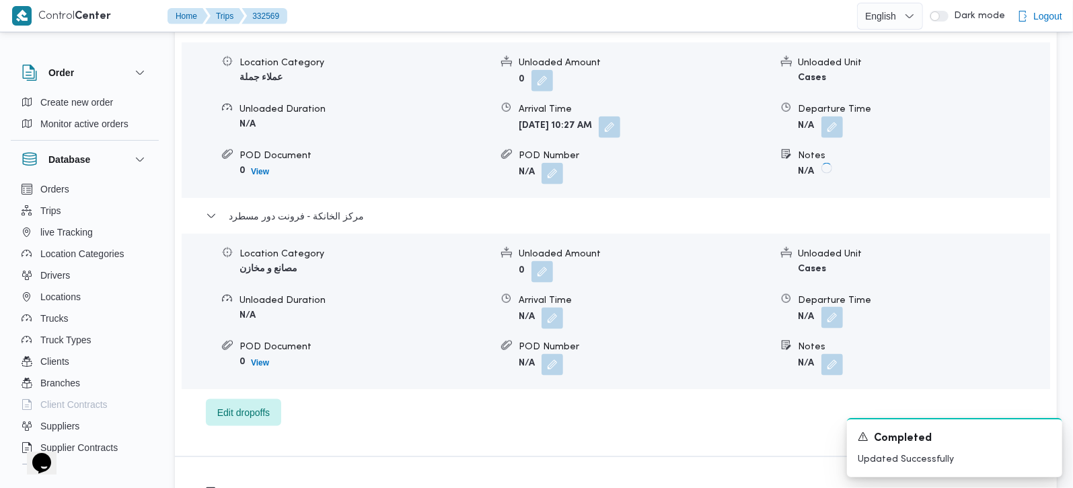
click at [838, 307] on button "button" at bounding box center [833, 318] width 22 height 22
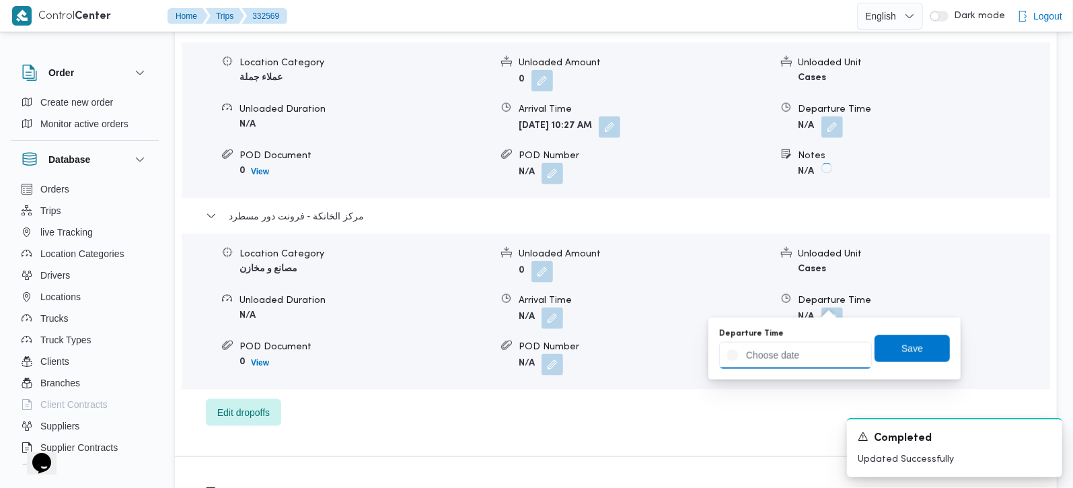
click at [827, 367] on input "Departure Time" at bounding box center [795, 355] width 153 height 27
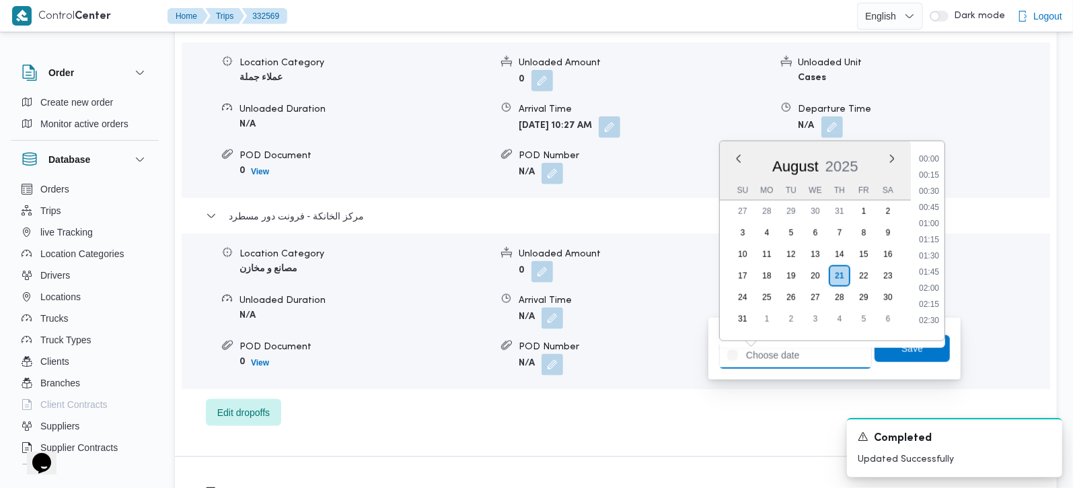
scroll to position [717, 0]
click at [939, 213] on li "12:00" at bounding box center [929, 217] width 31 height 13
type input "[DATE] 12:00"
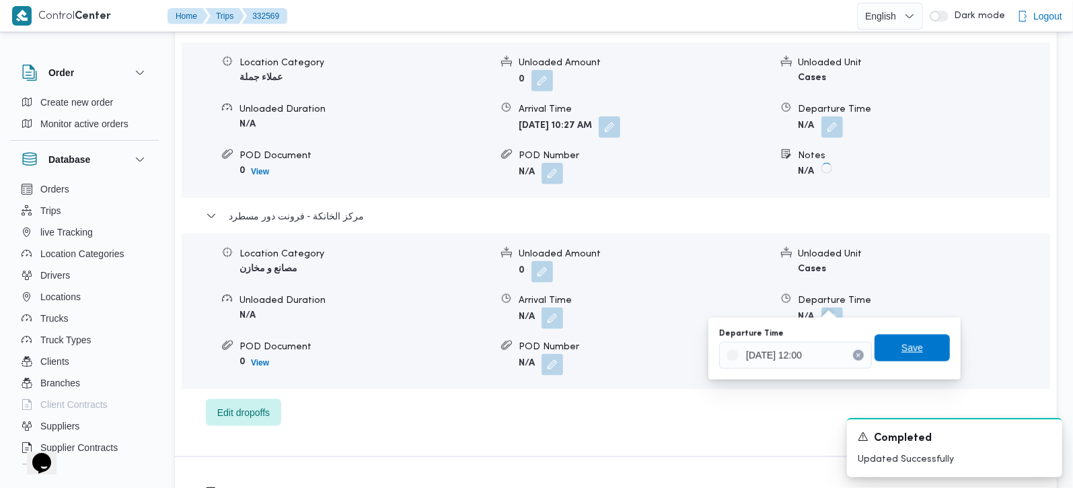
click at [903, 359] on span "Save" at bounding box center [912, 347] width 75 height 27
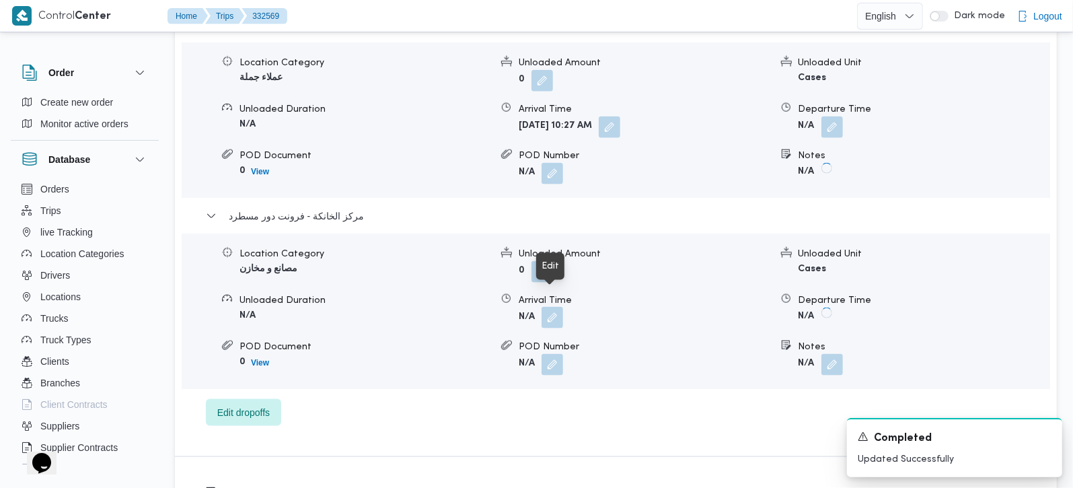
click at [551, 307] on button "button" at bounding box center [553, 318] width 22 height 22
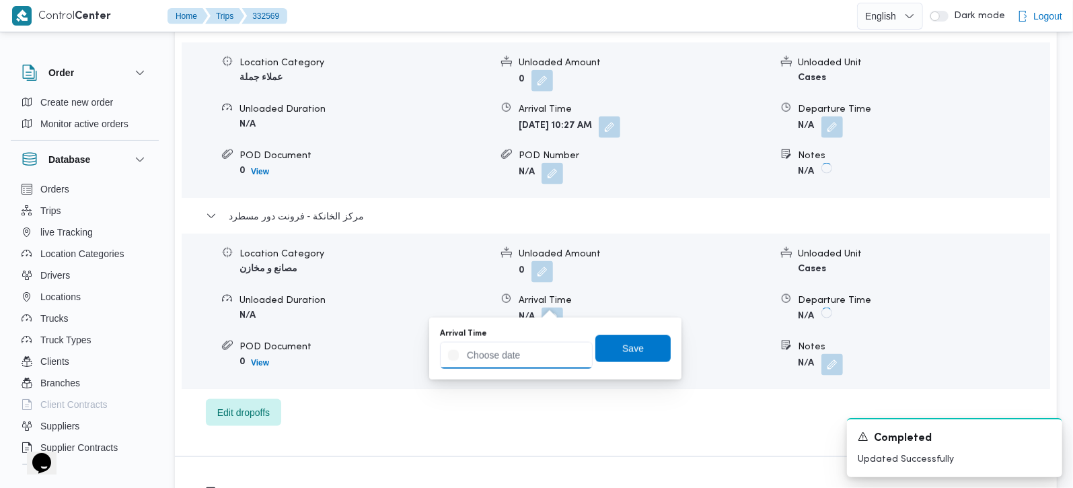
click at [549, 353] on input "Arrival Time" at bounding box center [516, 355] width 153 height 27
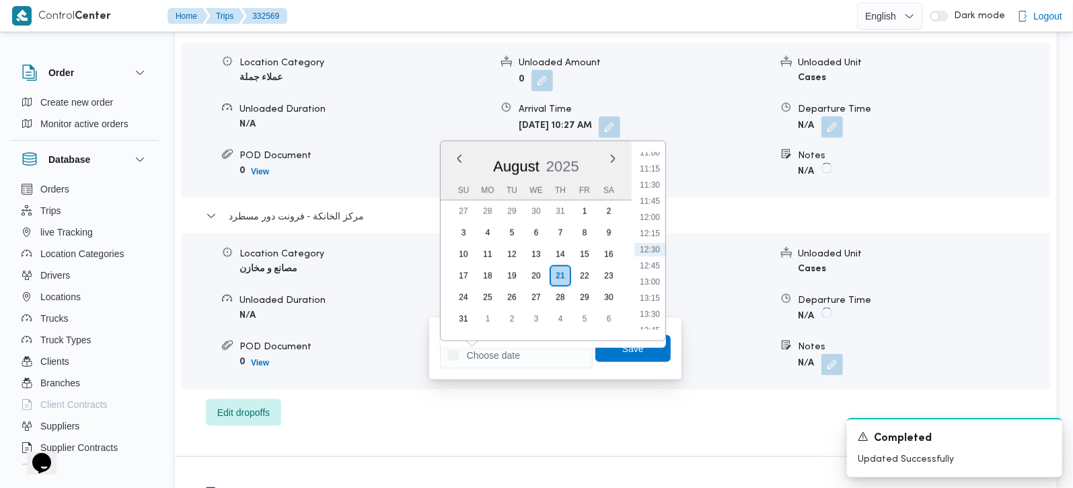
drag, startPoint x: 658, startPoint y: 203, endPoint x: 658, endPoint y: 231, distance: 27.6
click at [658, 203] on li "11:45" at bounding box center [650, 200] width 31 height 13
type input "21/08/2025 11:45"
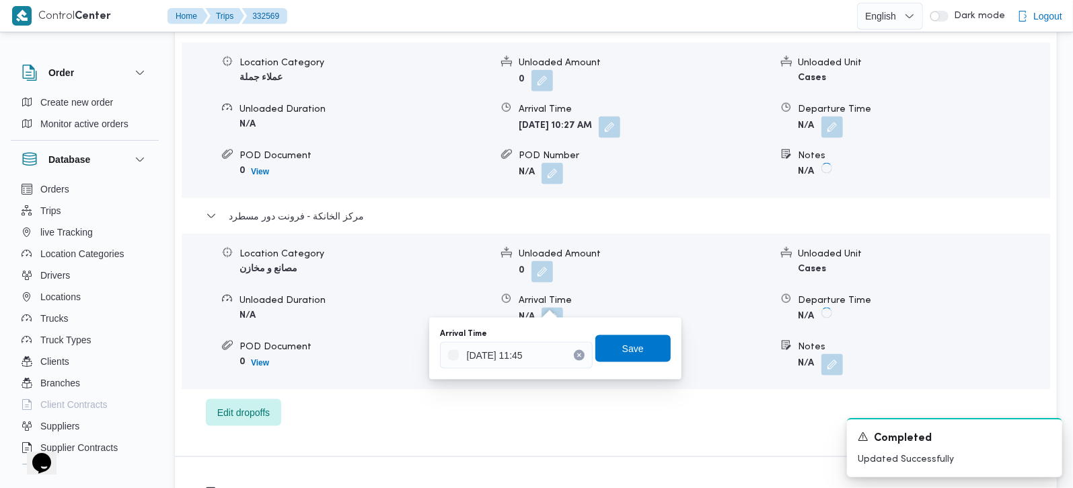
click at [647, 334] on div "Arrival Time 21/08/2025 11:45 Save" at bounding box center [555, 348] width 233 height 43
click at [635, 346] on span "Save" at bounding box center [632, 347] width 75 height 27
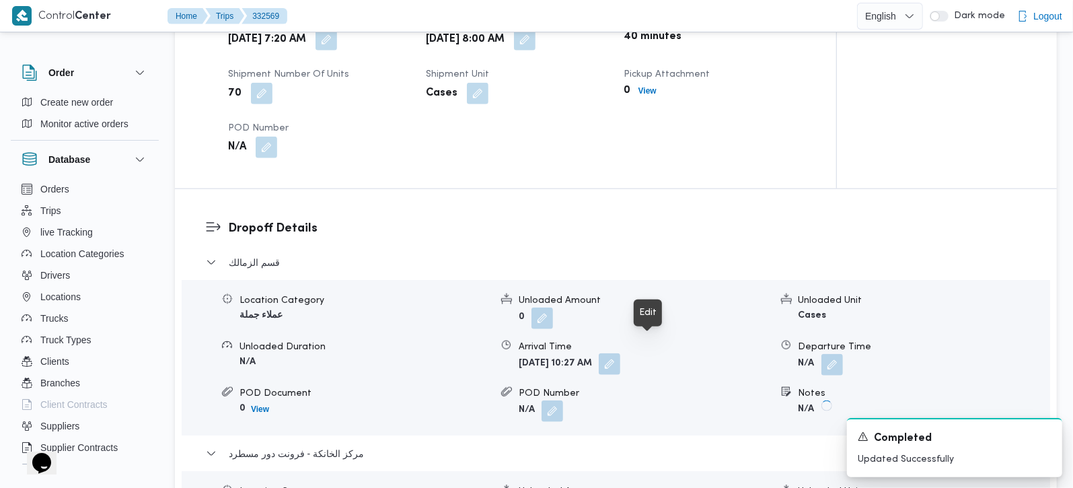
scroll to position [885, 0]
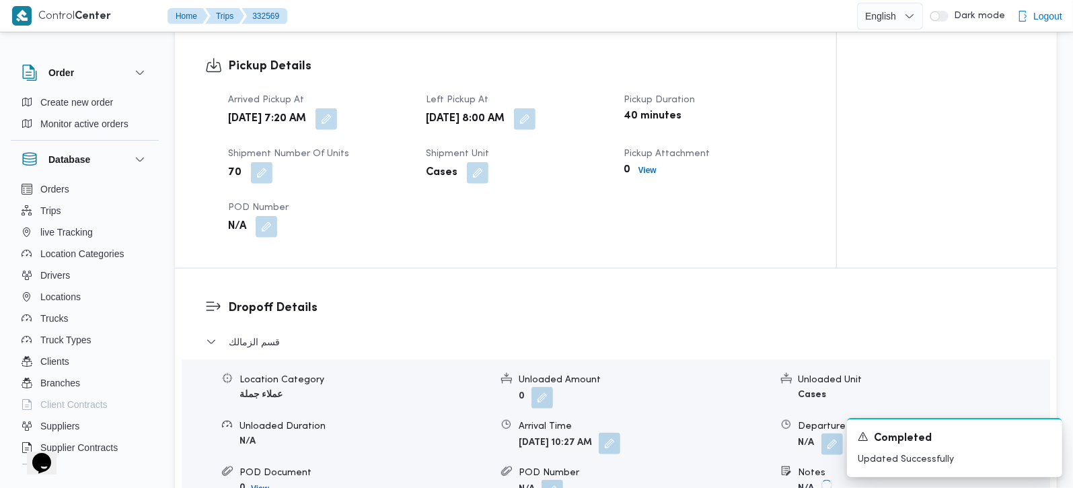
click at [620, 433] on button "button" at bounding box center [610, 444] width 22 height 22
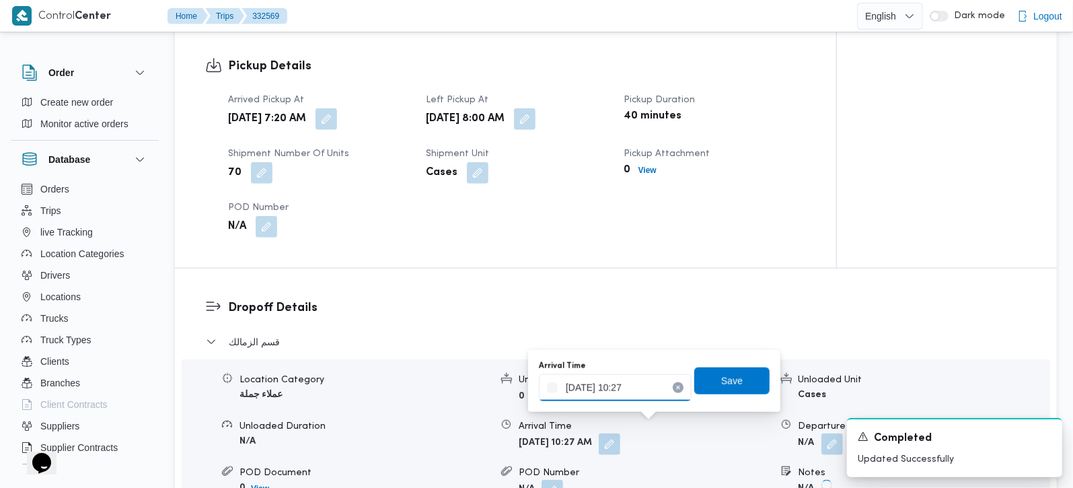
click at [615, 375] on input "21/08/2025 10:27" at bounding box center [615, 387] width 153 height 27
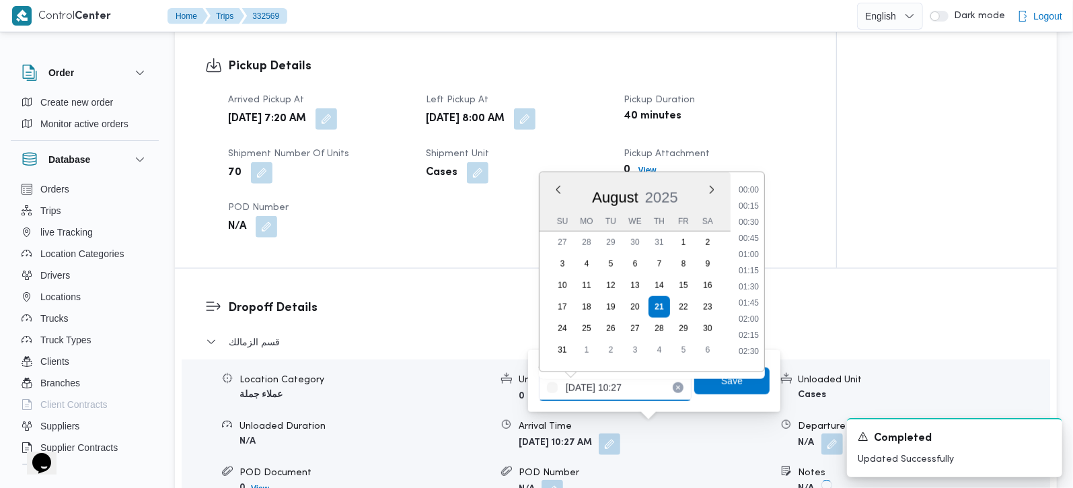
scroll to position [571, 0]
click at [752, 186] on li "08:45" at bounding box center [748, 183] width 31 height 13
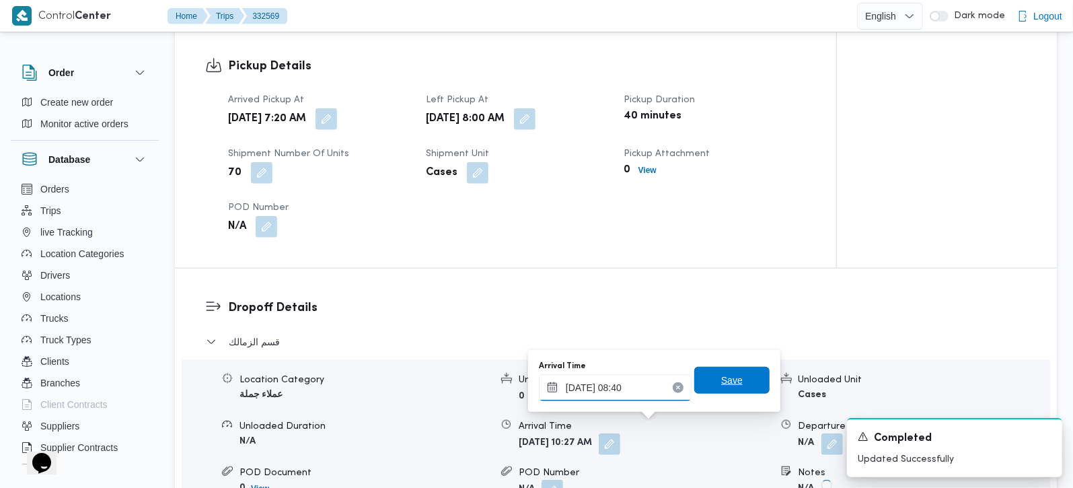
type input "21/08/2025 08:40"
click at [703, 369] on span "Save" at bounding box center [731, 380] width 75 height 27
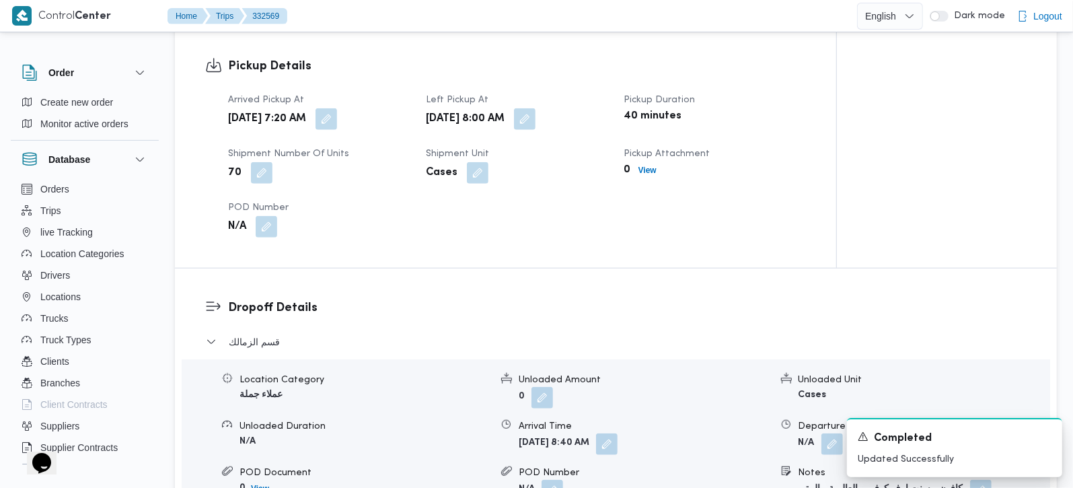
click at [694, 205] on div "Arrived Pickup At Thu, Aug 21, 2025 7:20 AM Left Pickup At Thu, Aug 21, 2025 8:…" at bounding box center [517, 164] width 594 height 161
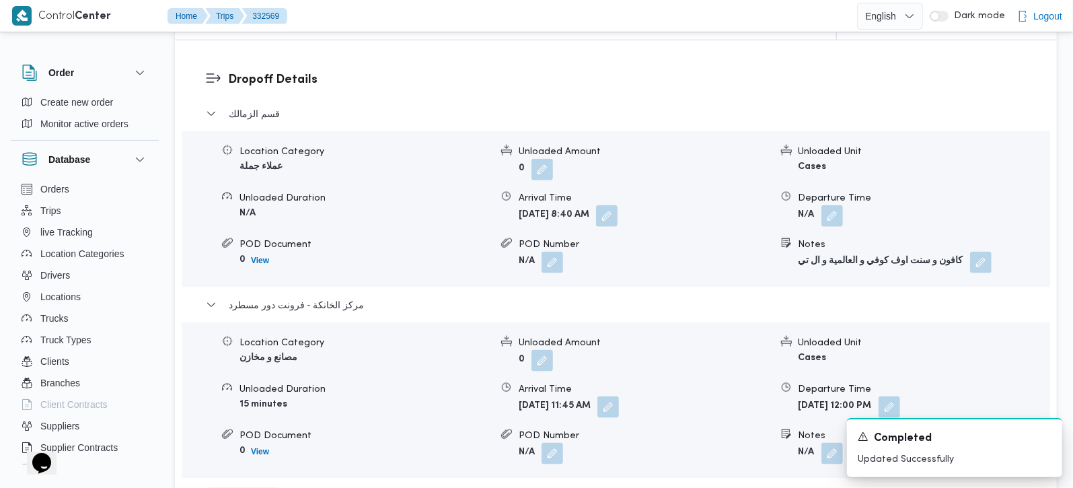
scroll to position [1123, 0]
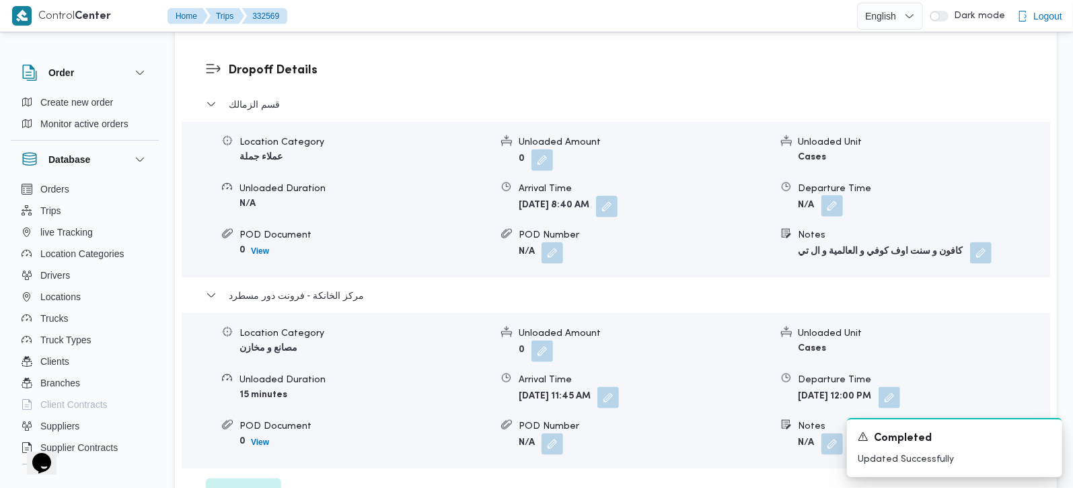
click at [830, 195] on button "button" at bounding box center [833, 206] width 22 height 22
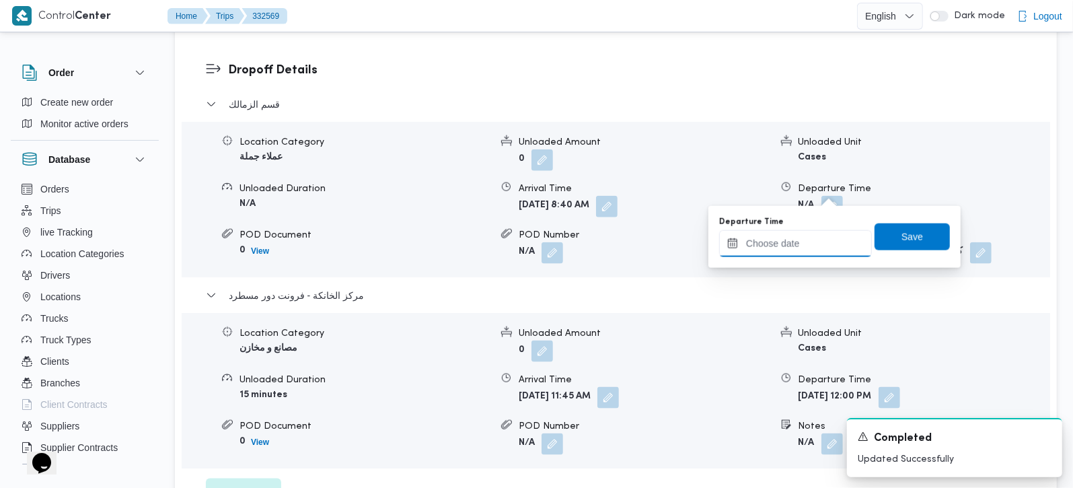
click at [813, 244] on input "Departure Time" at bounding box center [795, 243] width 153 height 27
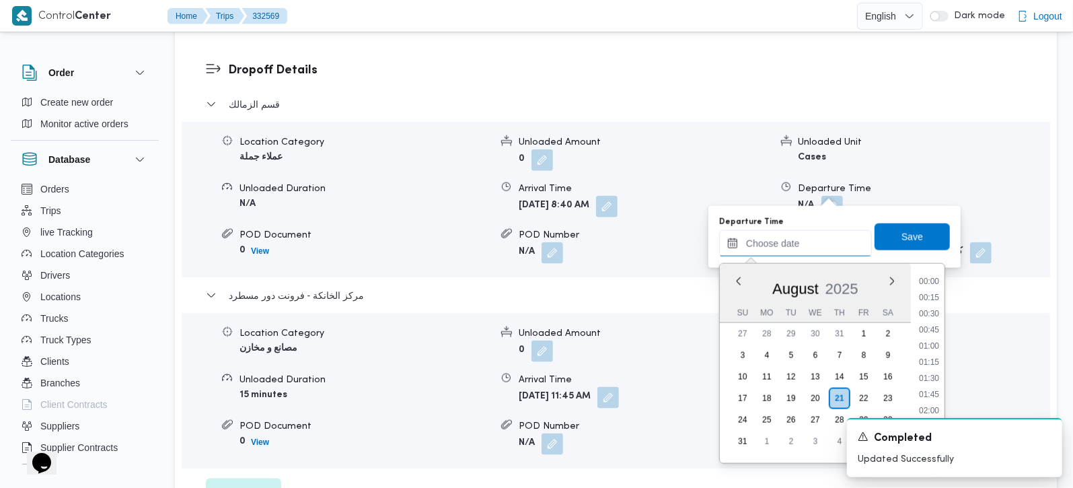
scroll to position [717, 0]
click at [936, 290] on li "11:15" at bounding box center [929, 291] width 31 height 13
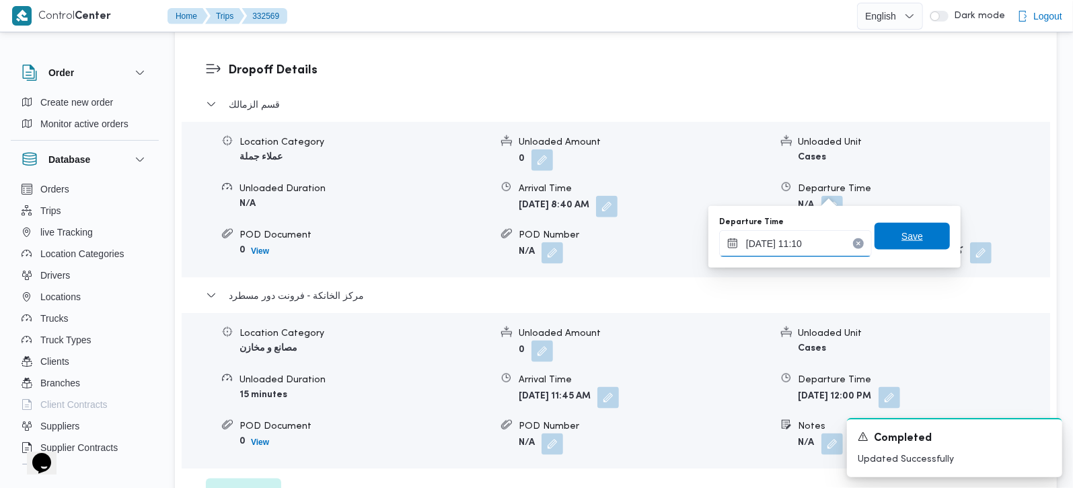
type input "21/08/2025 11:10"
click at [908, 240] on span "Save" at bounding box center [913, 236] width 22 height 16
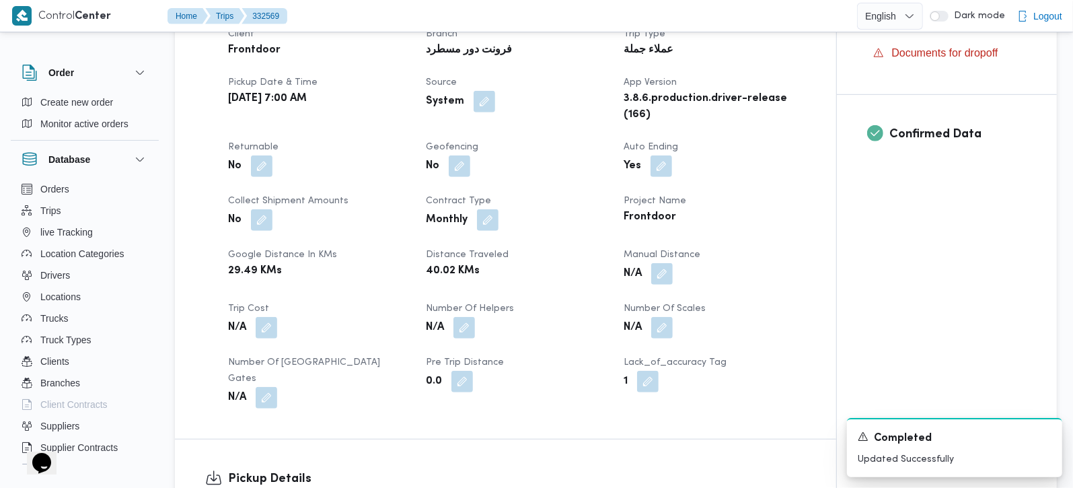
scroll to position [474, 0]
click at [660, 275] on button "button" at bounding box center [662, 272] width 22 height 22
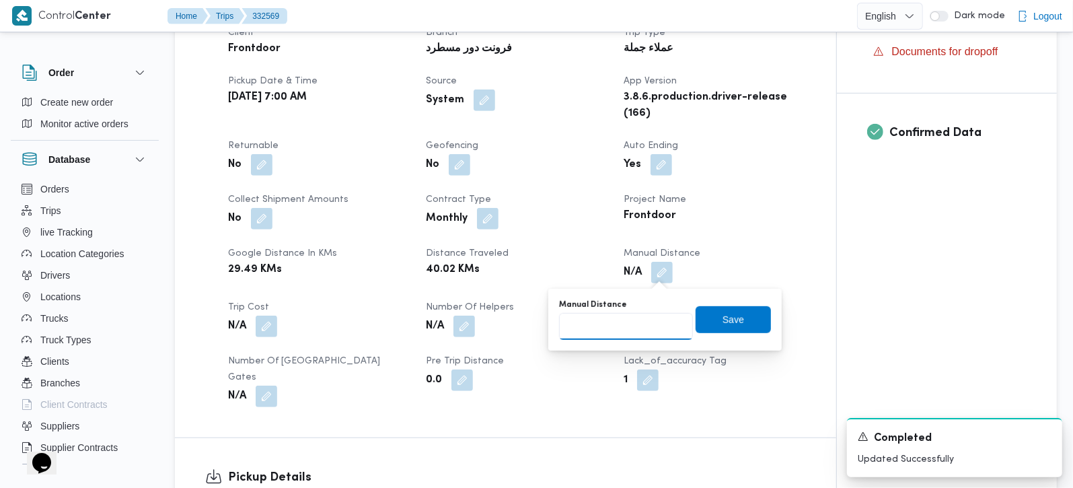
click at [645, 313] on input "Manual Distance" at bounding box center [626, 326] width 134 height 27
type input "70"
click at [752, 326] on span "Save" at bounding box center [733, 318] width 75 height 27
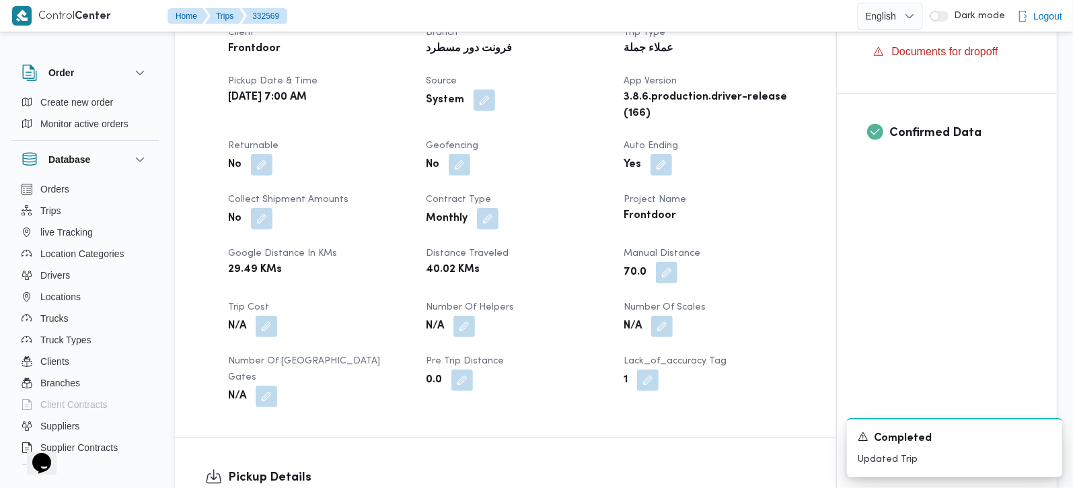
click at [595, 168] on div "No" at bounding box center [517, 165] width 184 height 24
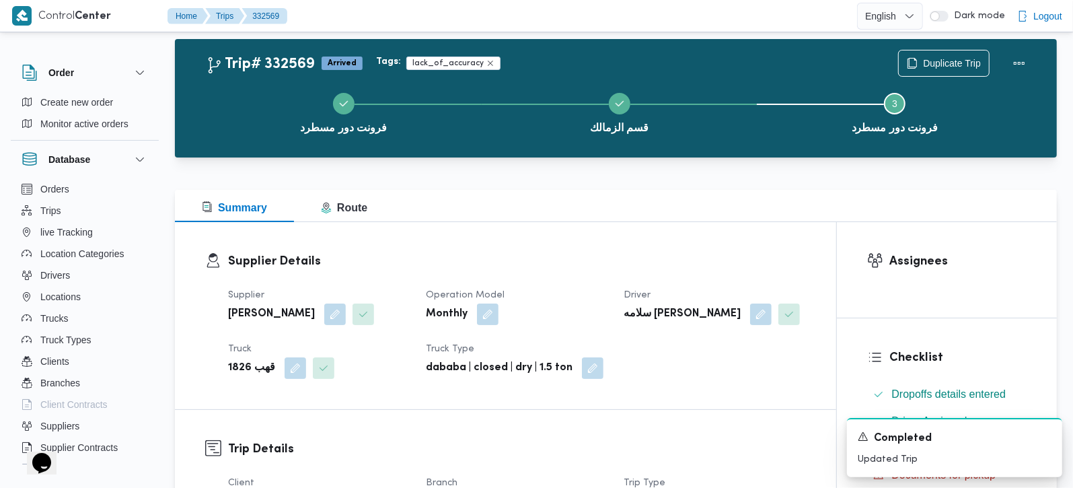
scroll to position [0, 0]
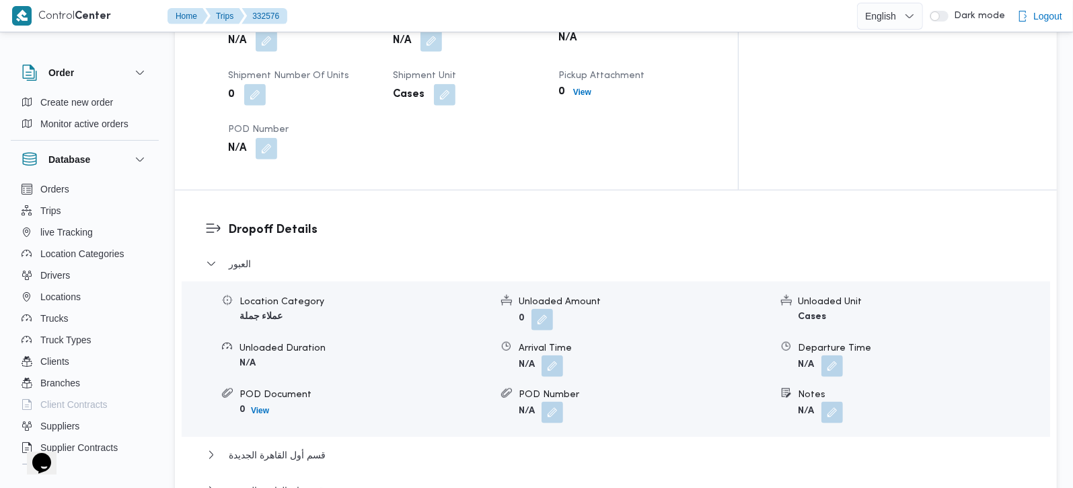
scroll to position [1029, 0]
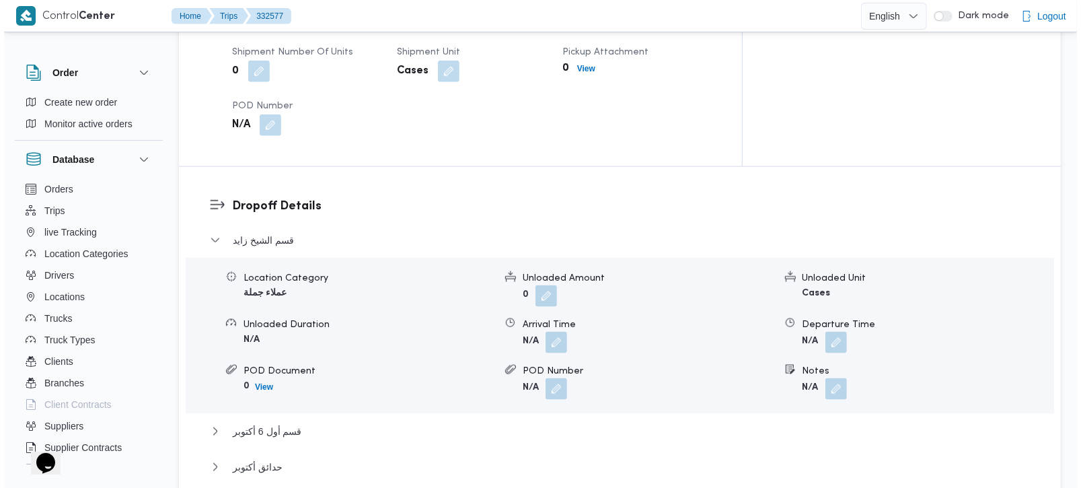
scroll to position [1187, 0]
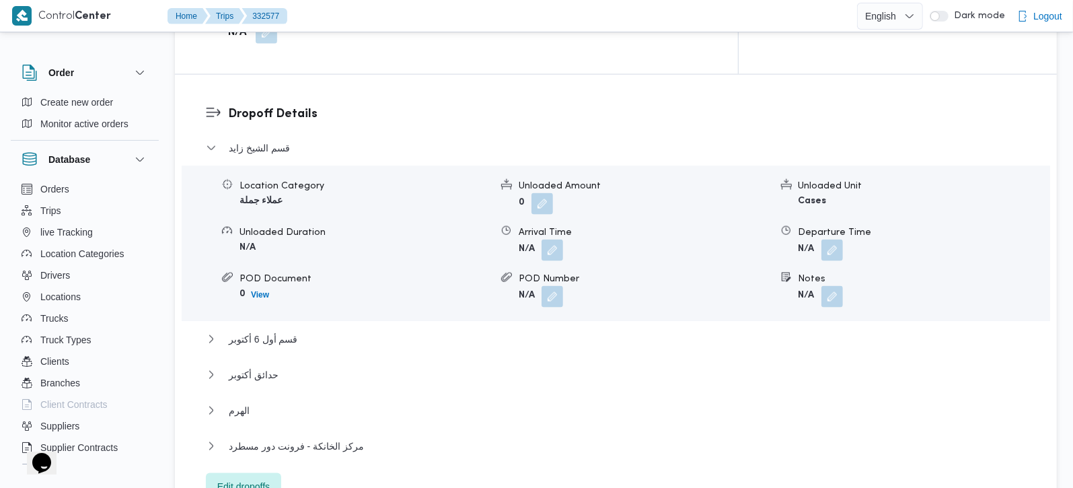
click at [263, 478] on span "Edit dropoffs" at bounding box center [243, 486] width 52 height 16
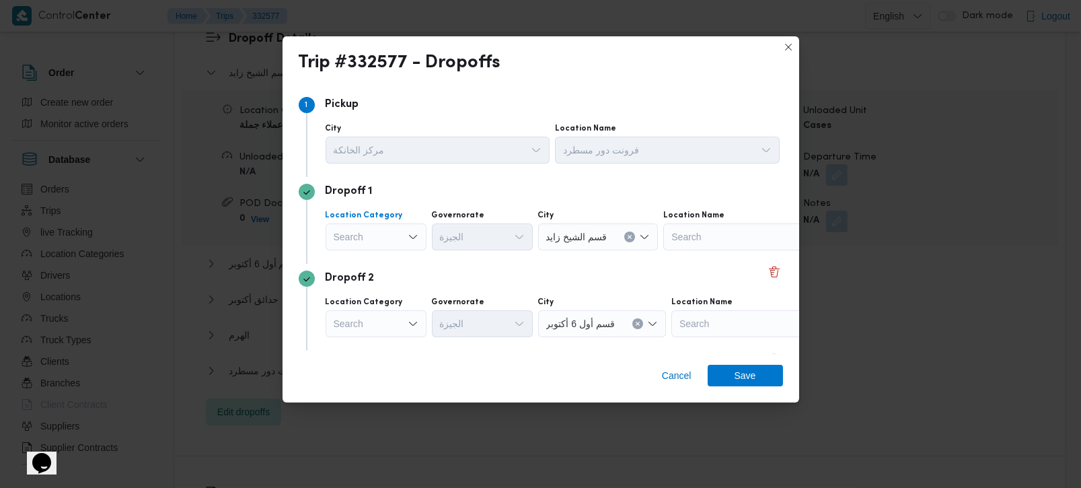
click at [388, 231] on div "Search" at bounding box center [376, 236] width 101 height 27
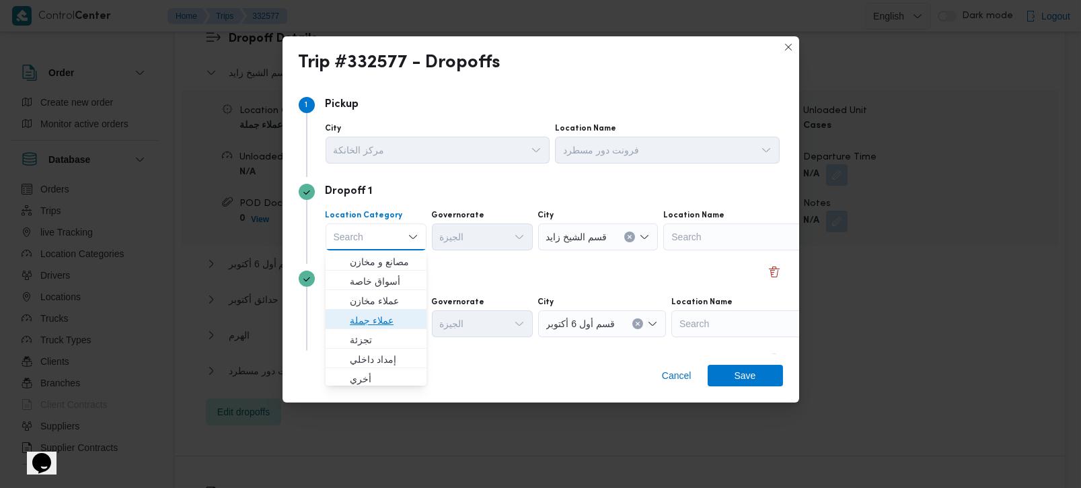
drag, startPoint x: 373, startPoint y: 322, endPoint x: 461, endPoint y: 259, distance: 108.1
click at [373, 322] on span "عملاء جملة" at bounding box center [384, 320] width 69 height 16
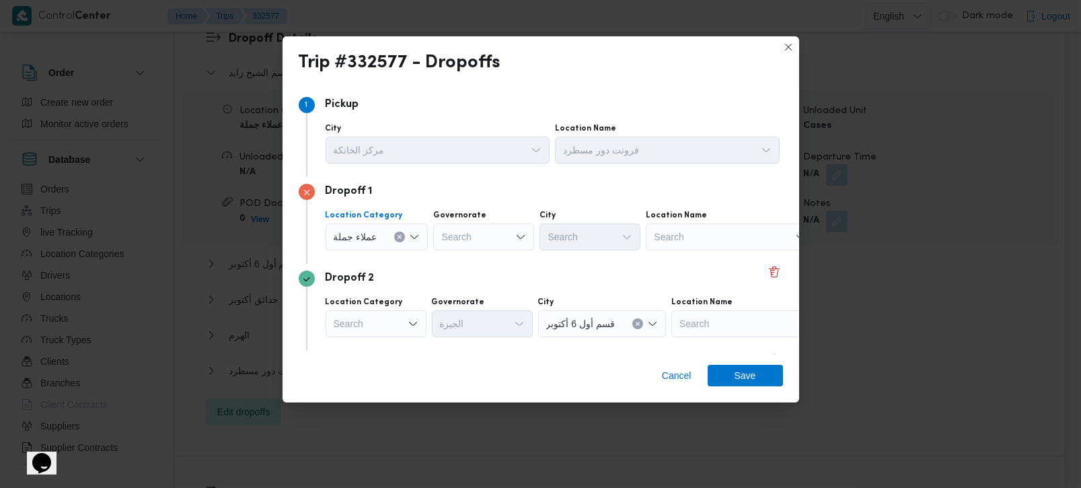
click at [464, 233] on div "Search" at bounding box center [483, 236] width 101 height 27
type input "رة"
click at [472, 279] on span "القاه رة" at bounding box center [490, 281] width 69 height 16
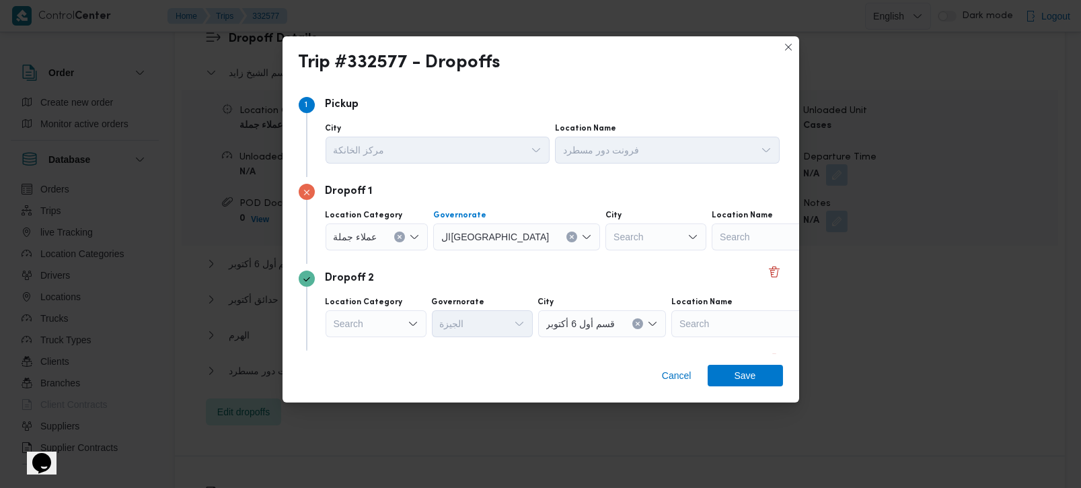
click at [606, 232] on div "Search" at bounding box center [656, 236] width 101 height 27
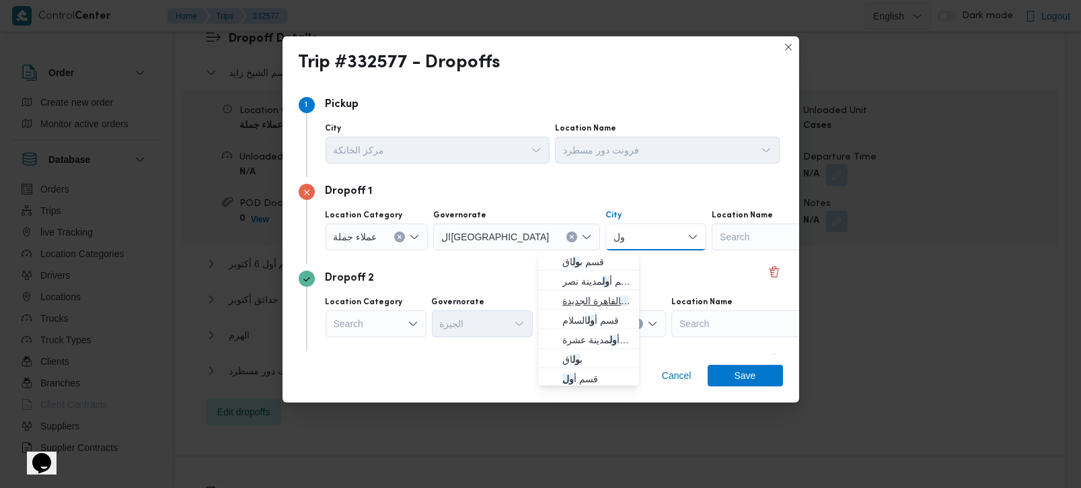
type input "ول"
click at [595, 303] on span "قسم أ ول القاهرة الجديدة" at bounding box center [597, 301] width 69 height 16
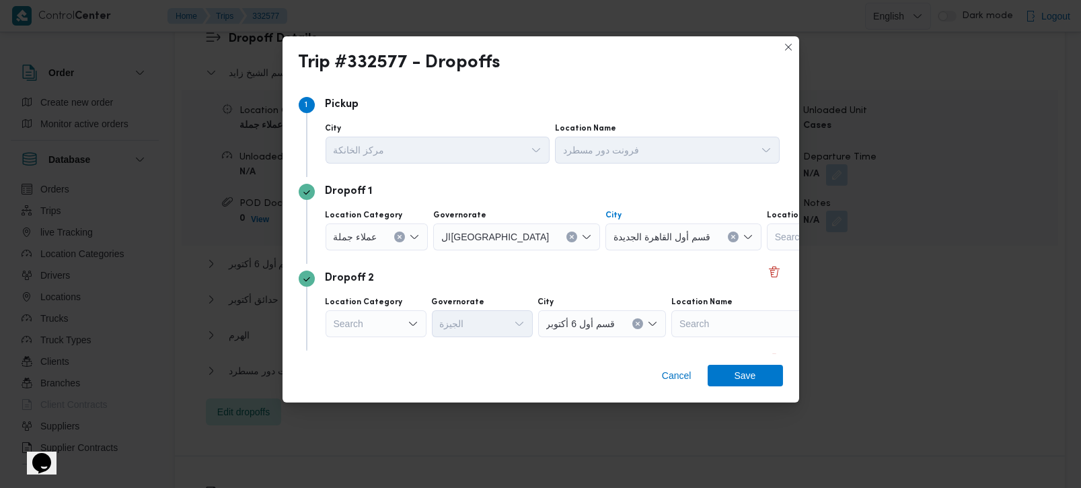
click at [562, 279] on div "Dropoff 2" at bounding box center [541, 278] width 484 height 16
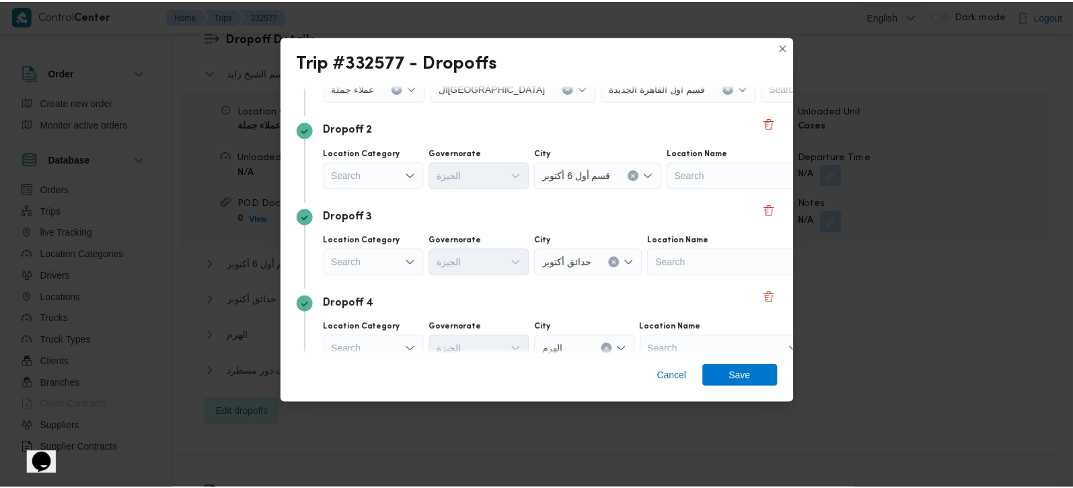
scroll to position [158, 0]
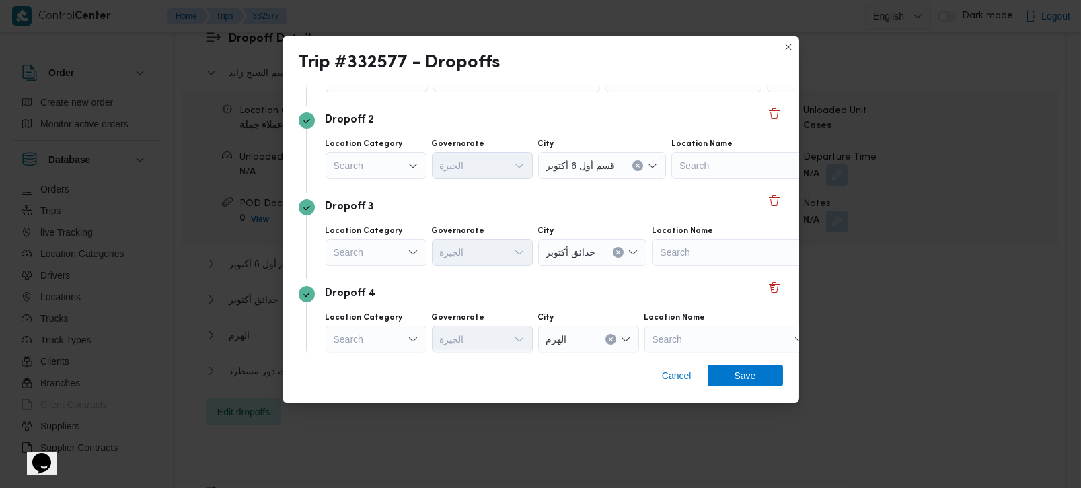
click at [361, 92] on div "Search" at bounding box center [377, 78] width 103 height 27
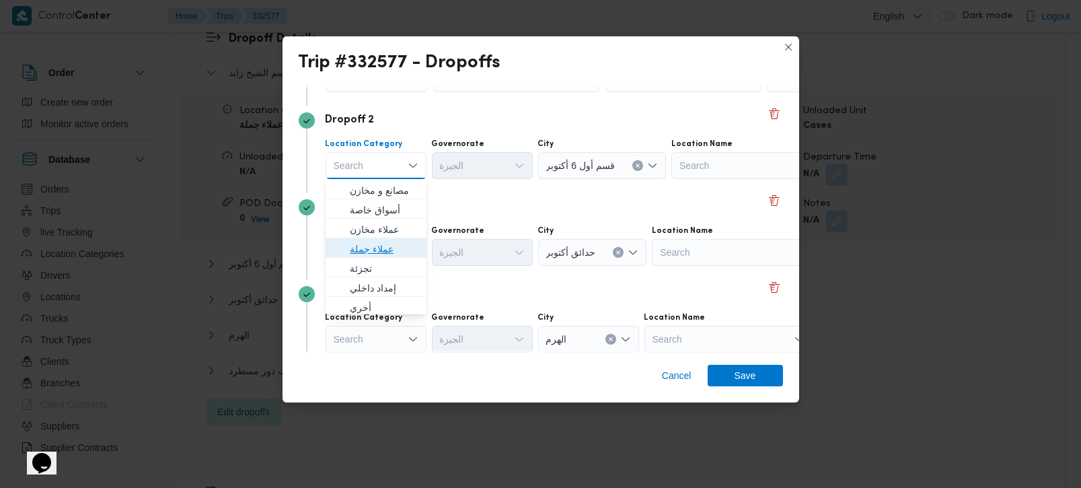
click at [374, 252] on span "عملاء جملة" at bounding box center [384, 249] width 69 height 16
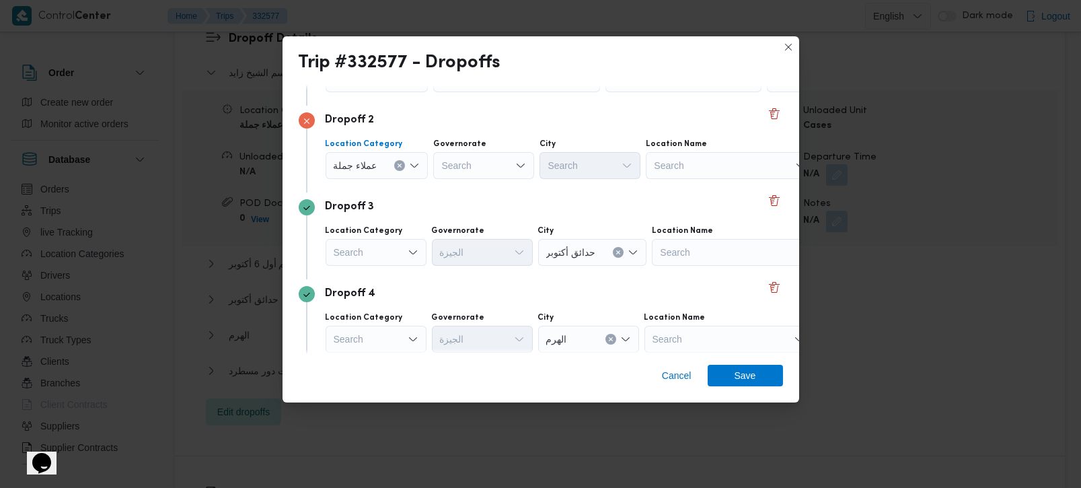
click at [478, 92] on div "Search" at bounding box center [516, 78] width 167 height 27
type input "رة"
click at [477, 203] on span "القاه رة" at bounding box center [490, 210] width 69 height 16
click at [606, 92] on div "Search" at bounding box center [684, 78] width 156 height 27
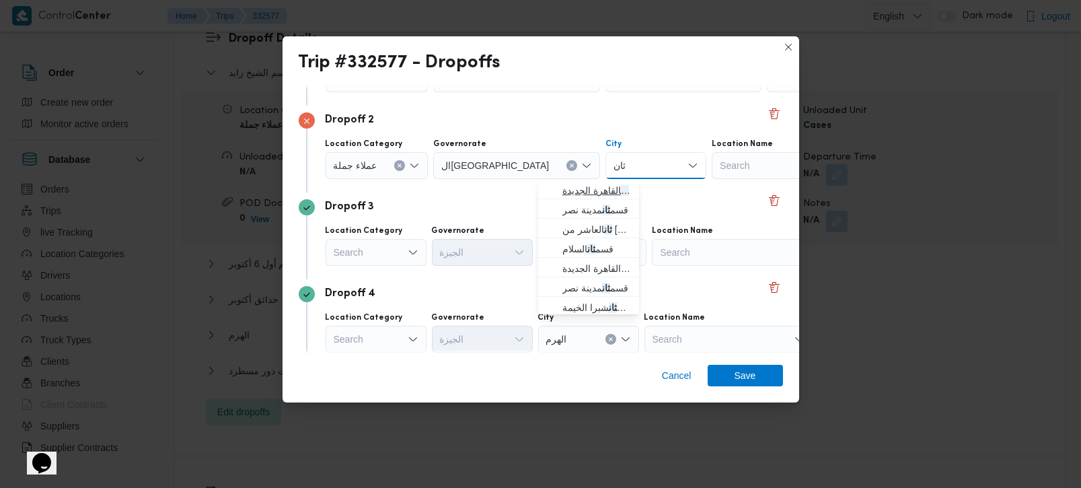
type input "ثان"
click at [575, 194] on span "قسم ثان القاهرة الجديدة" at bounding box center [597, 190] width 69 height 16
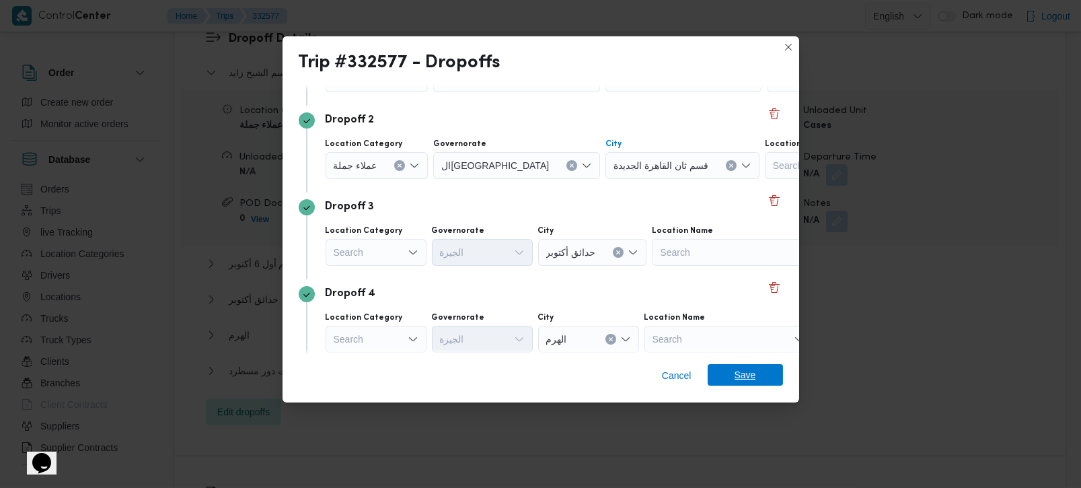
click at [743, 383] on span "Save" at bounding box center [746, 375] width 22 height 22
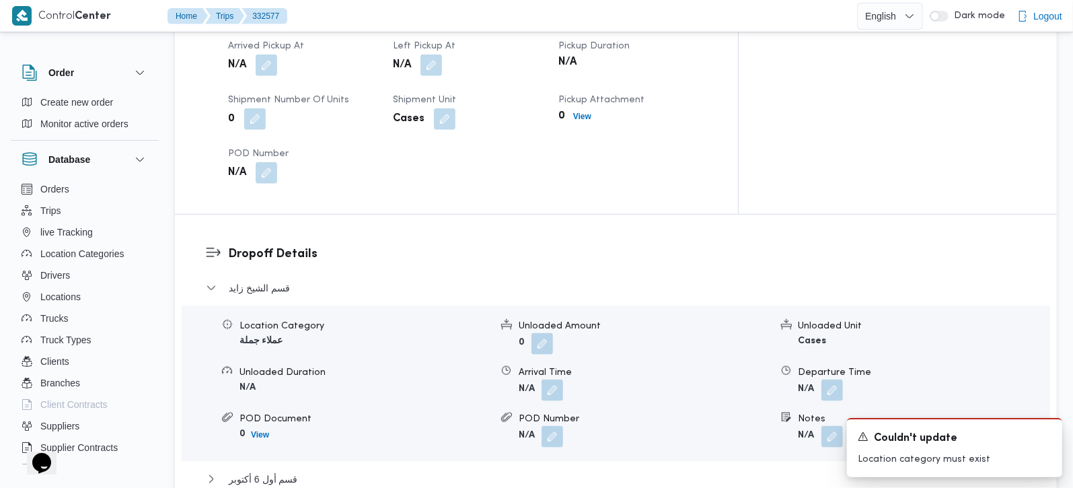
scroll to position [1029, 0]
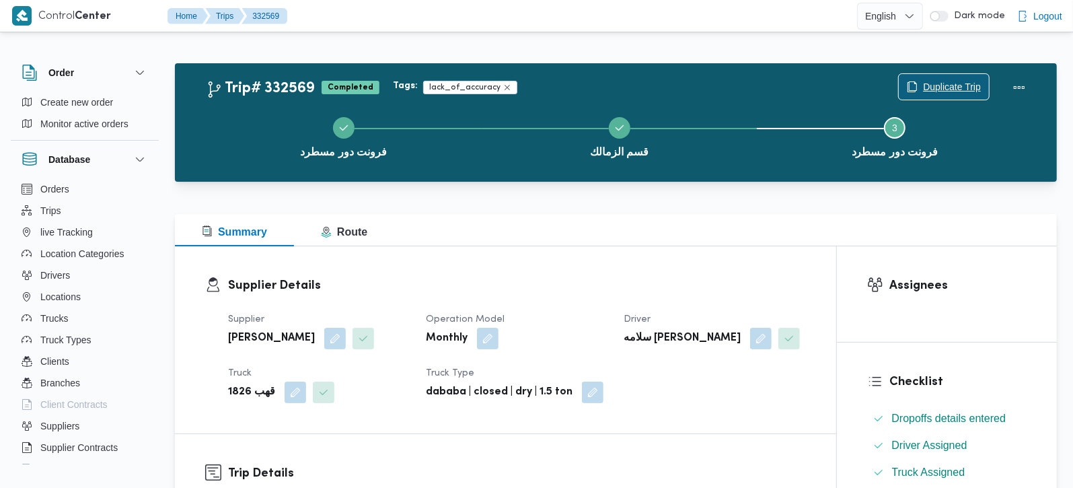
click at [949, 88] on span "Duplicate Trip" at bounding box center [952, 87] width 58 height 16
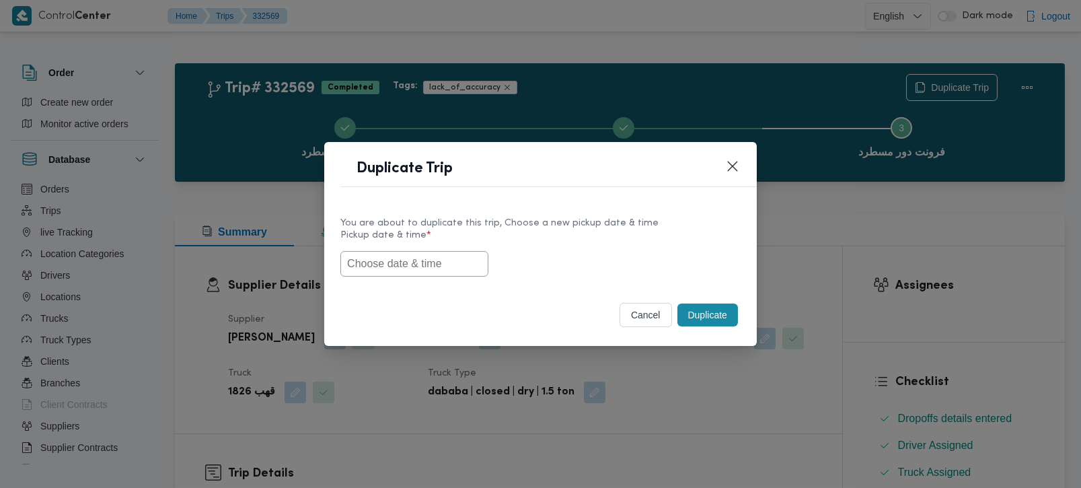
click at [396, 266] on input "text" at bounding box center [414, 264] width 148 height 26
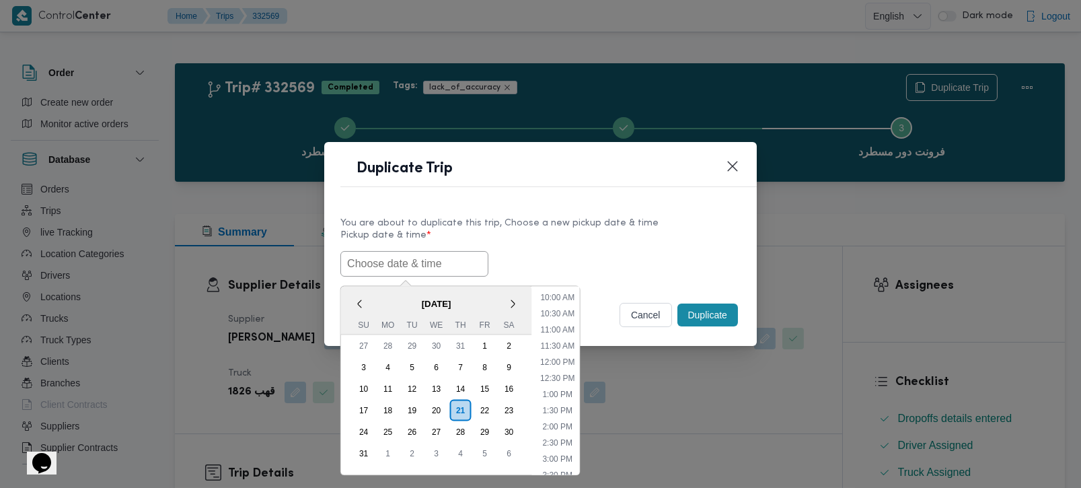
click at [373, 288] on div "< [DATE] > Su Mo Tu We Th Fr Sa" at bounding box center [436, 310] width 191 height 48
click at [564, 357] on li "12:00 PM" at bounding box center [557, 361] width 45 height 13
type input "[DATE] 12:00PM"
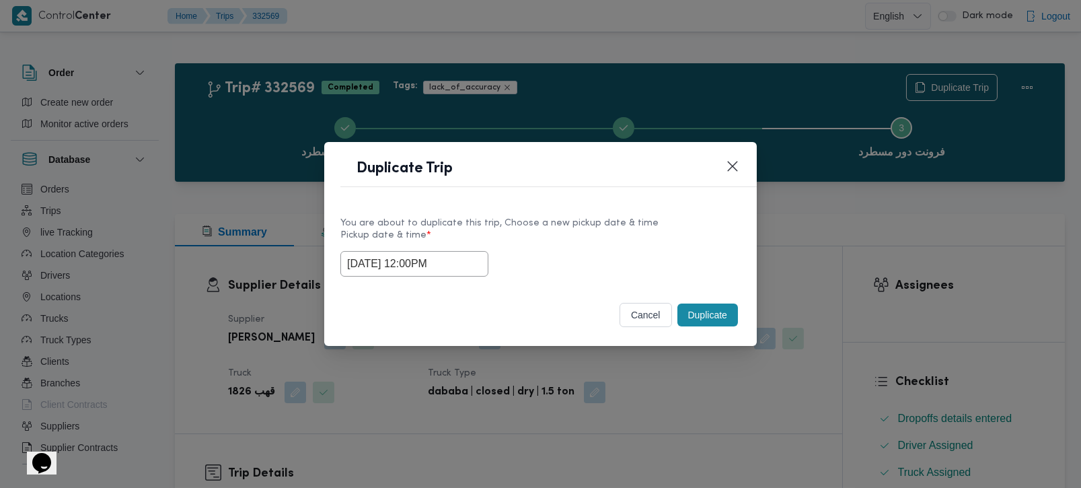
click at [702, 320] on button "Duplicate" at bounding box center [708, 314] width 61 height 23
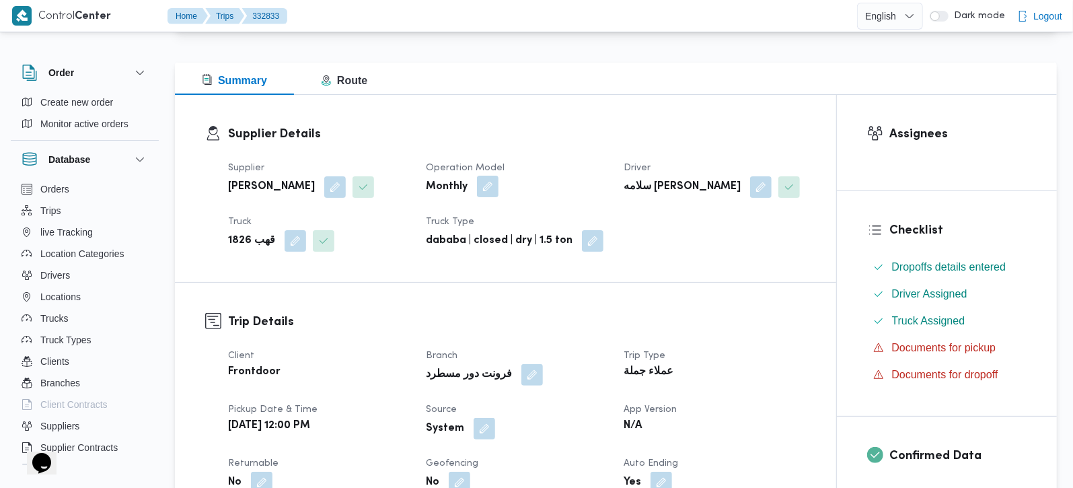
scroll to position [158, 0]
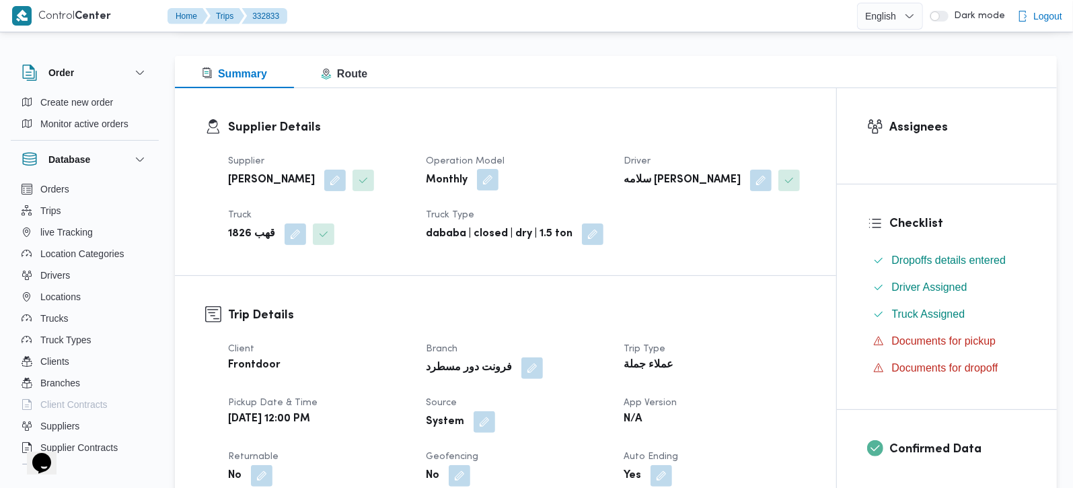
click at [482, 180] on button "button" at bounding box center [488, 180] width 22 height 22
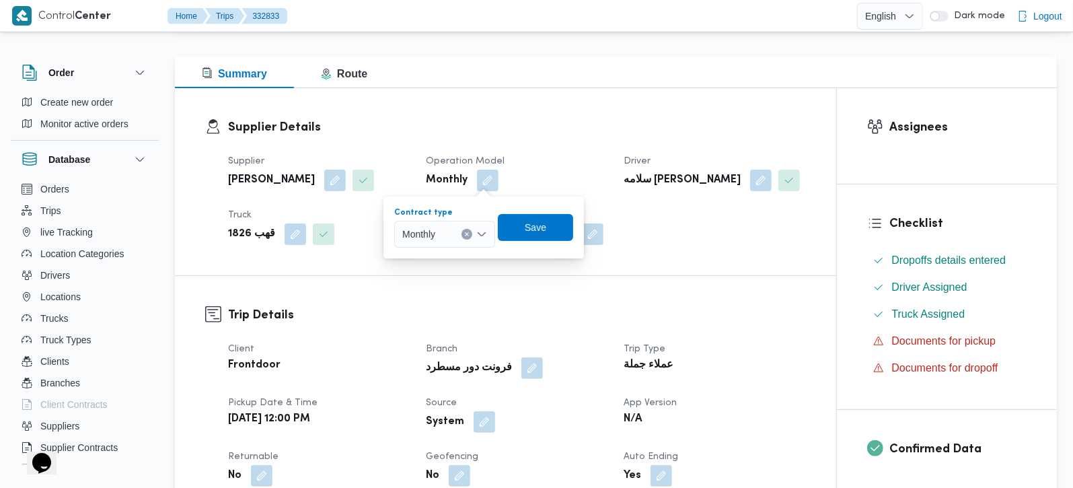
click at [485, 229] on icon "Open list of options" at bounding box center [481, 234] width 11 height 11
click at [466, 274] on span "On Demand" at bounding box center [453, 278] width 69 height 16
click at [530, 231] on span "Save" at bounding box center [541, 227] width 22 height 16
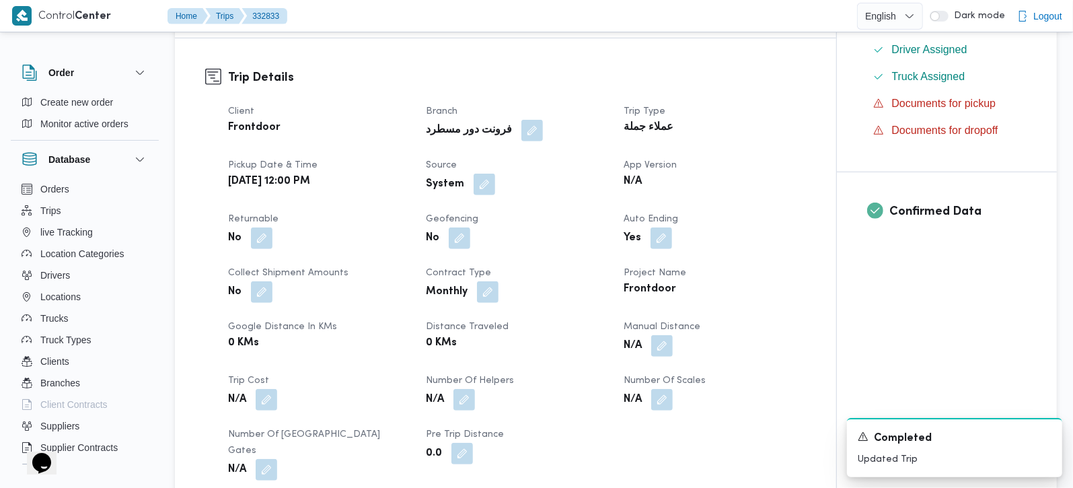
scroll to position [474, 0]
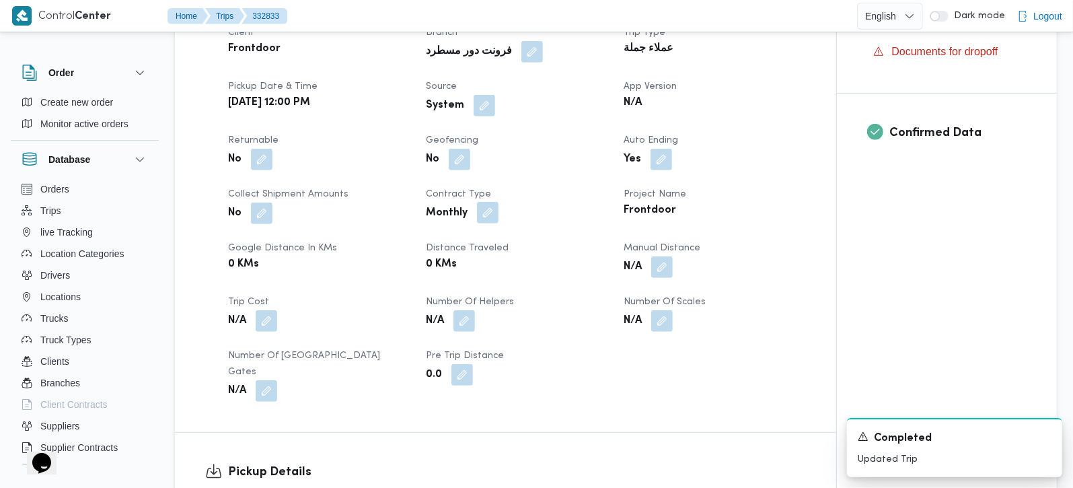
click at [488, 215] on button "button" at bounding box center [488, 213] width 22 height 22
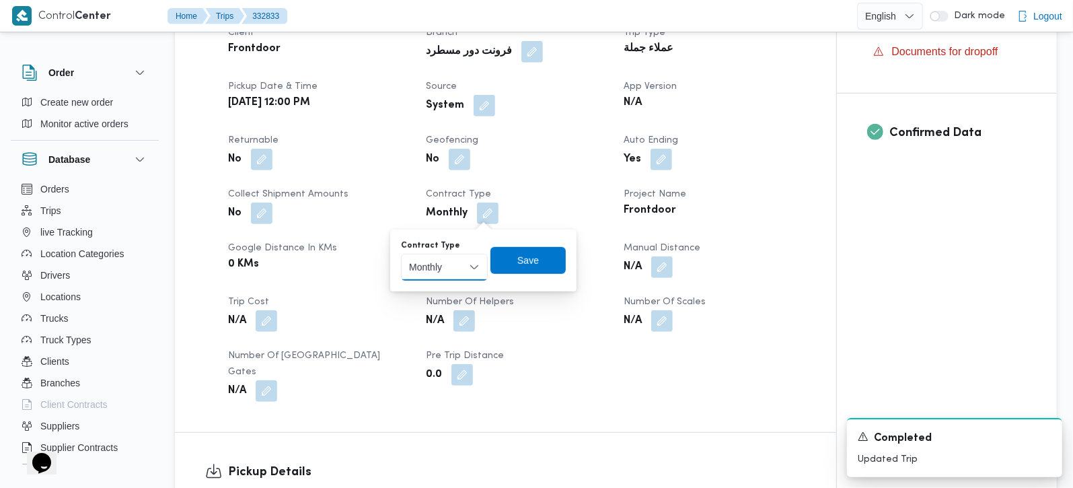
click at [476, 258] on select "Monthly On-Demand Daily Rental" at bounding box center [444, 267] width 87 height 27
select select "on_demand"
click at [401, 254] on select "Monthly On-Demand Daily Rental" at bounding box center [444, 267] width 87 height 27
click at [539, 256] on span "Save" at bounding box center [528, 259] width 75 height 27
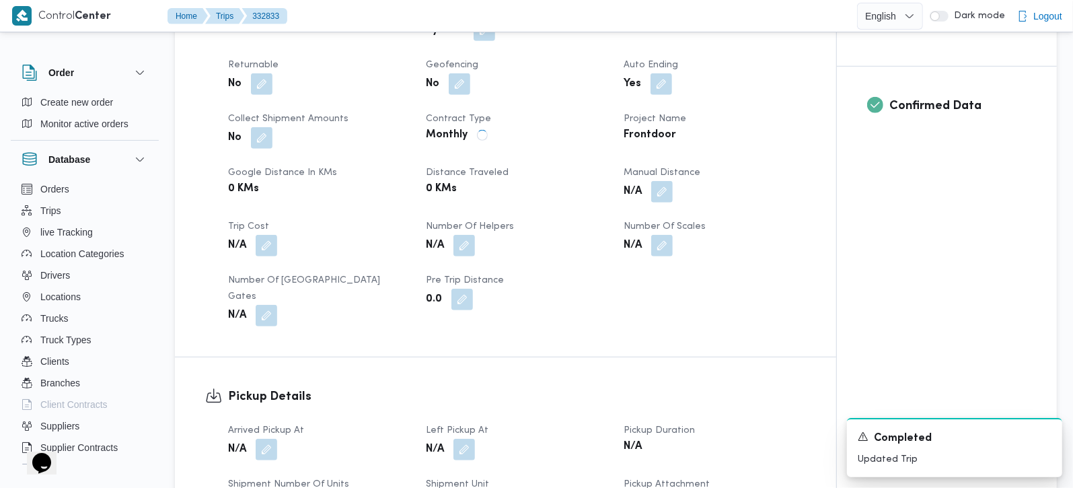
scroll to position [554, 0]
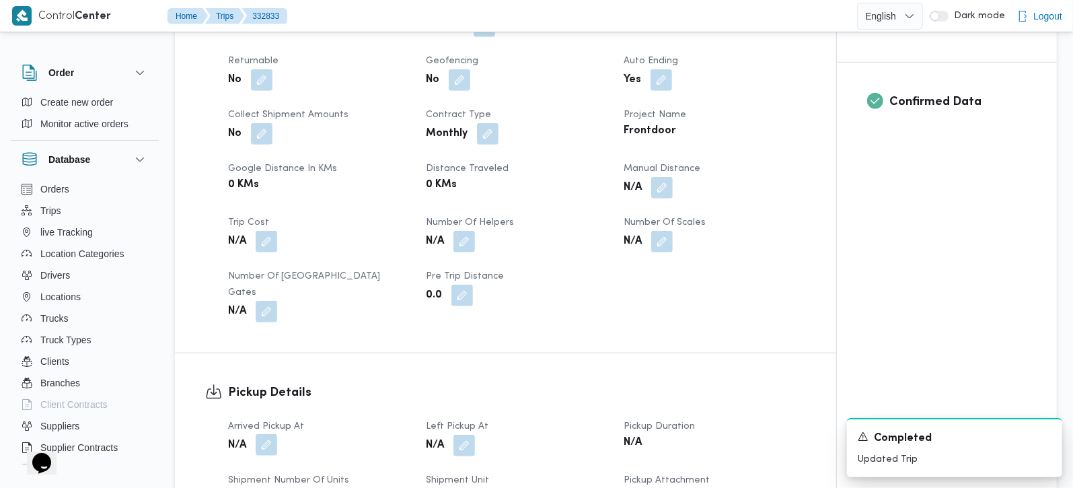
click at [265, 436] on button "button" at bounding box center [267, 445] width 22 height 22
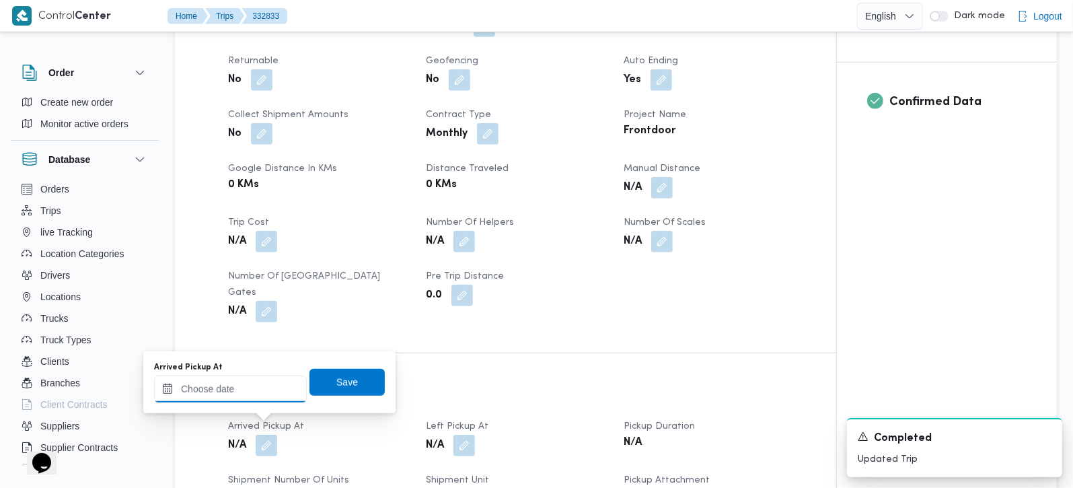
click at [254, 398] on input "Arrived Pickup At" at bounding box center [230, 388] width 153 height 27
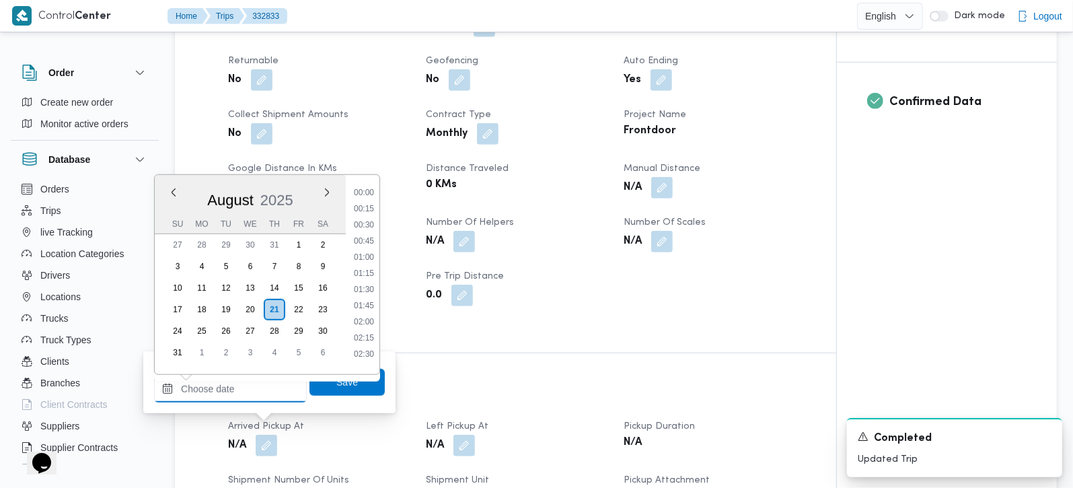
scroll to position [733, 0]
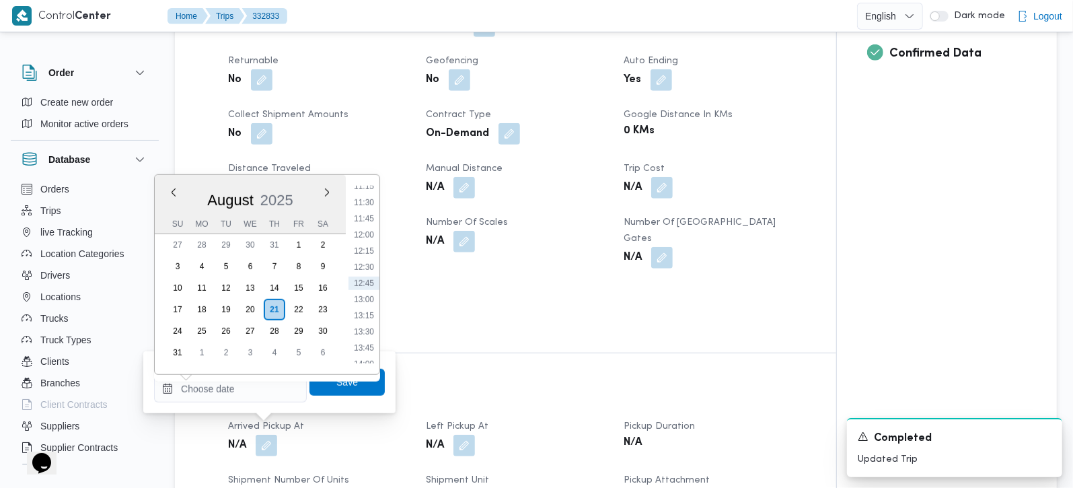
drag, startPoint x: 371, startPoint y: 239, endPoint x: 363, endPoint y: 266, distance: 28.3
click at [371, 238] on li "12:00" at bounding box center [364, 234] width 31 height 13
type input "21/08/2025 12:00"
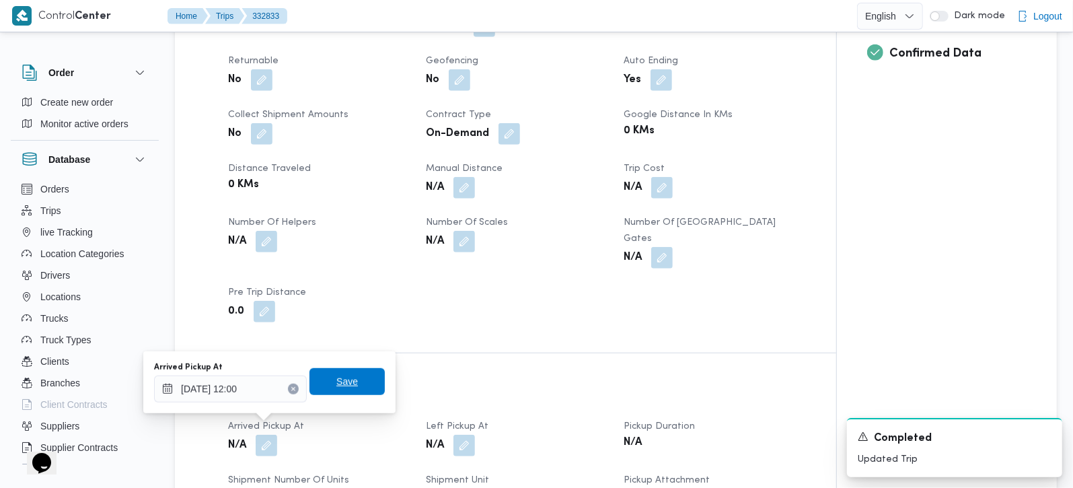
click at [342, 371] on span "Save" at bounding box center [347, 381] width 75 height 27
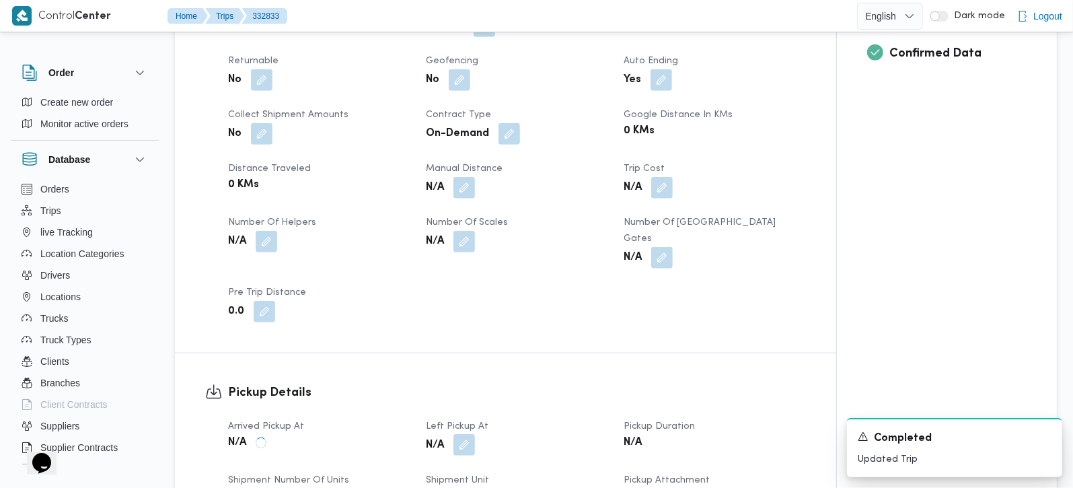
click at [472, 436] on button "button" at bounding box center [465, 445] width 22 height 22
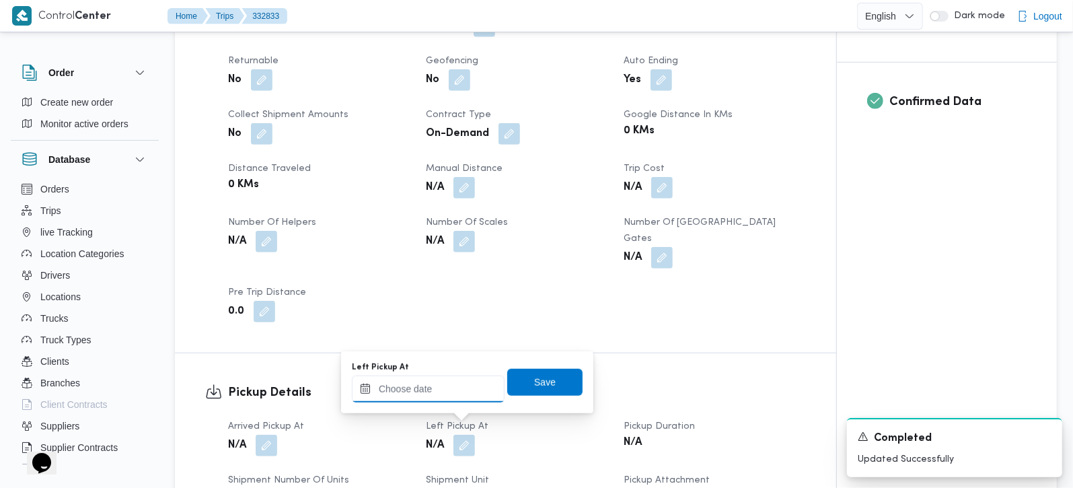
click at [449, 388] on input "Left Pickup At" at bounding box center [428, 388] width 153 height 27
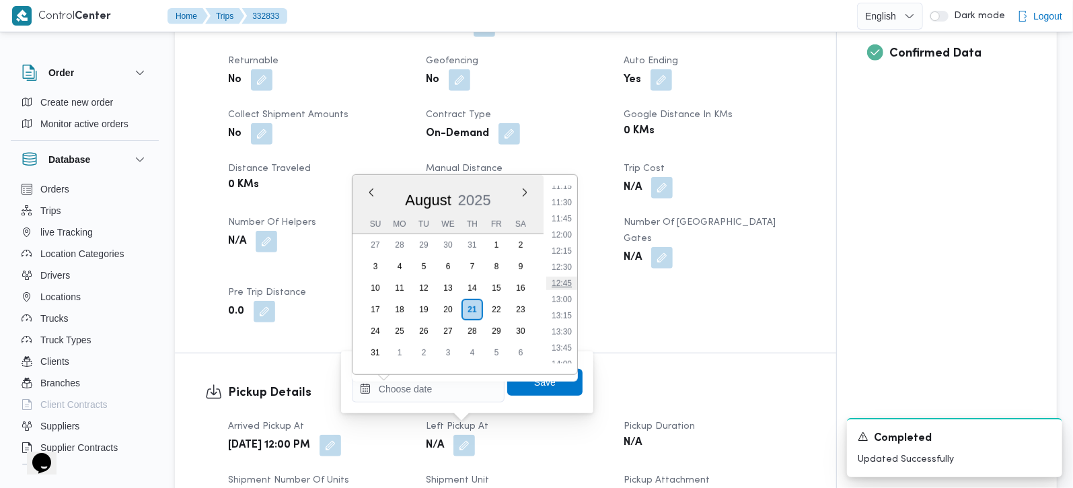
click at [569, 285] on li "12:45" at bounding box center [561, 283] width 31 height 13
type input "21/08/2025 12:45"
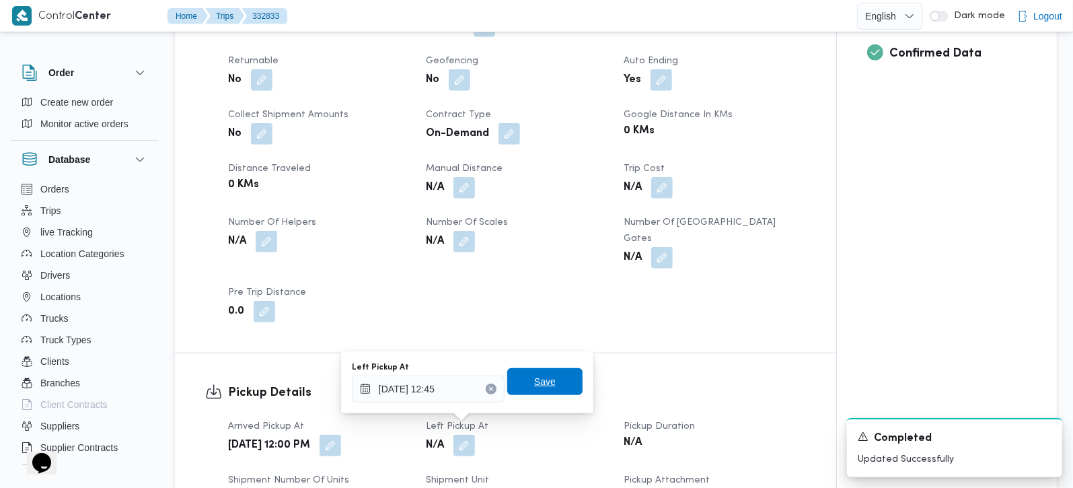
click at [542, 375] on span "Save" at bounding box center [545, 381] width 22 height 16
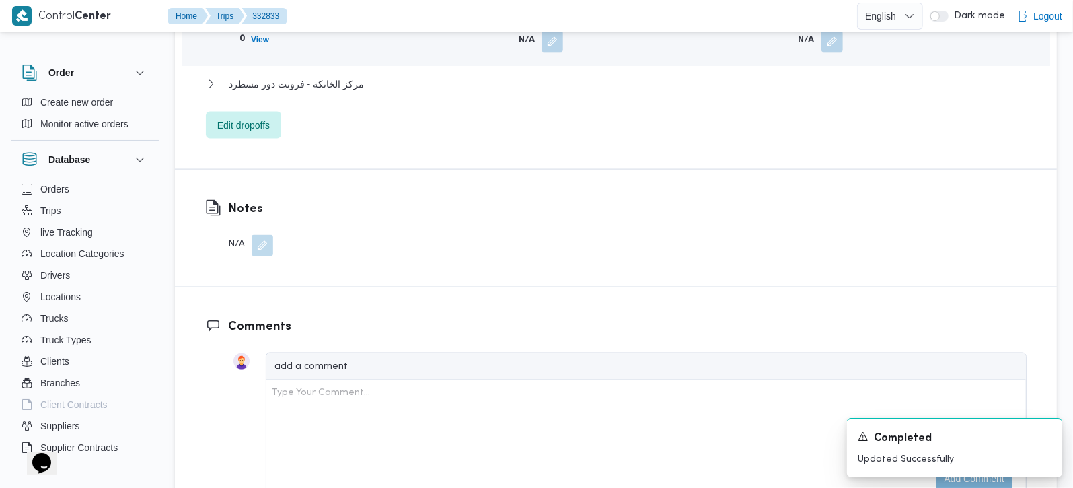
scroll to position [1187, 0]
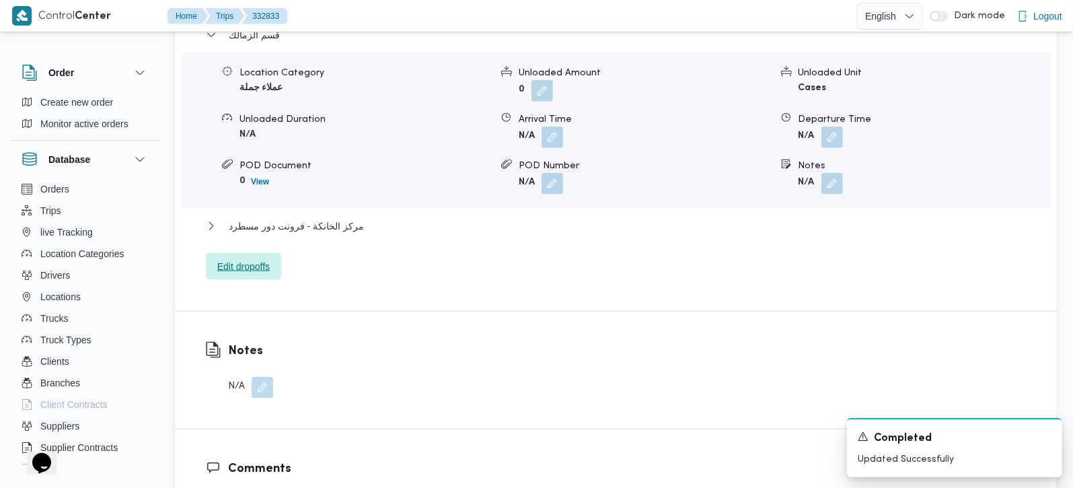
click at [233, 258] on span "Edit dropoffs" at bounding box center [243, 266] width 52 height 16
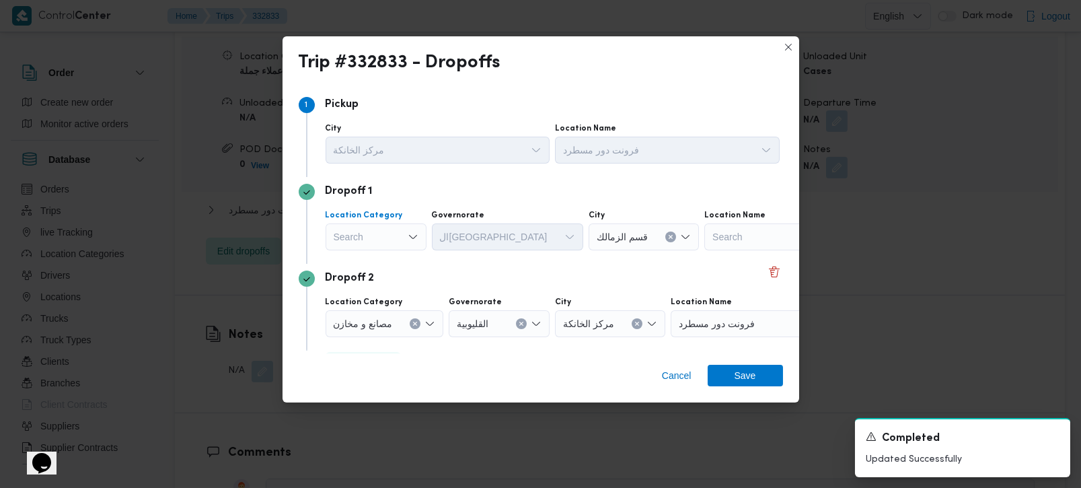
click at [359, 227] on div "Search" at bounding box center [376, 236] width 101 height 27
click at [371, 268] on span "مصانع و مخازن" at bounding box center [384, 262] width 69 height 16
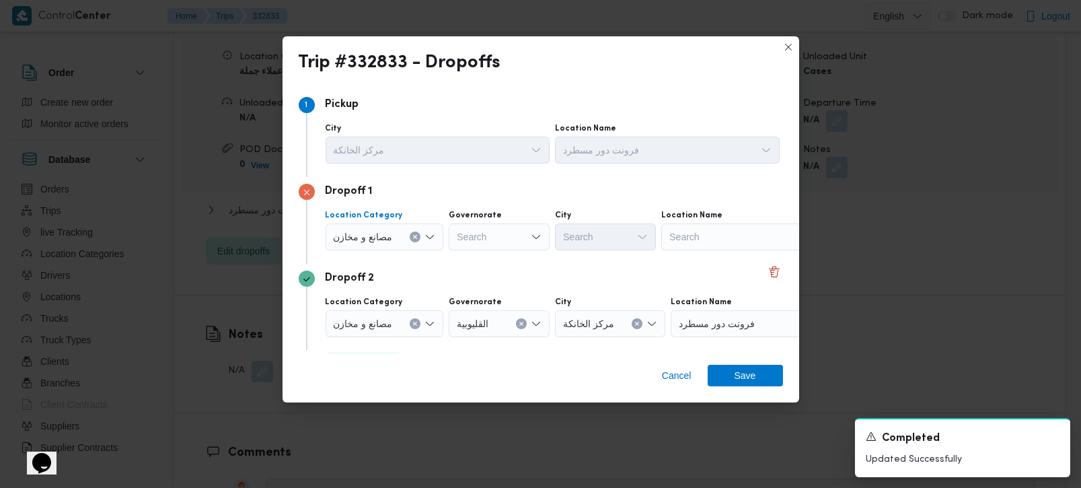
click at [413, 238] on icon "Clear input" at bounding box center [414, 236] width 5 height 5
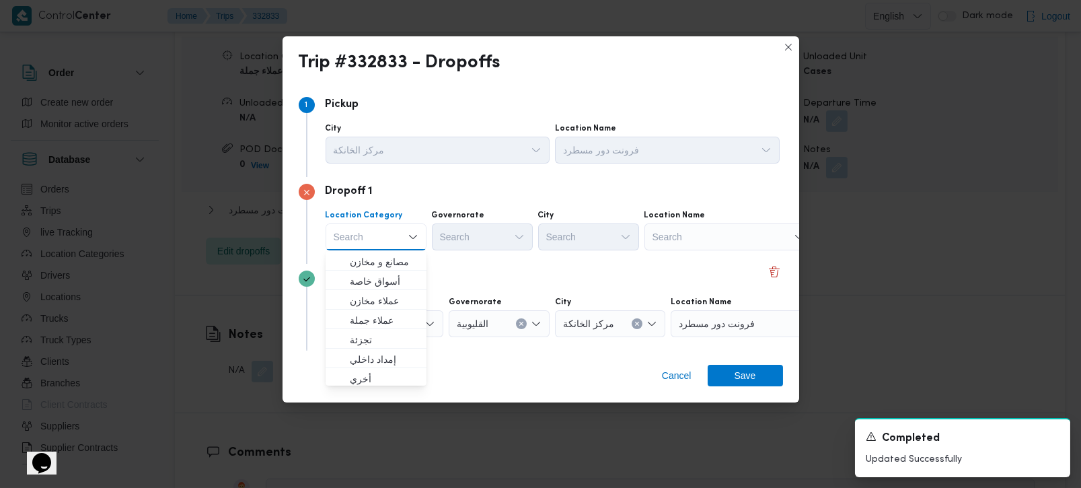
click at [711, 240] on div "Search" at bounding box center [729, 236] width 168 height 27
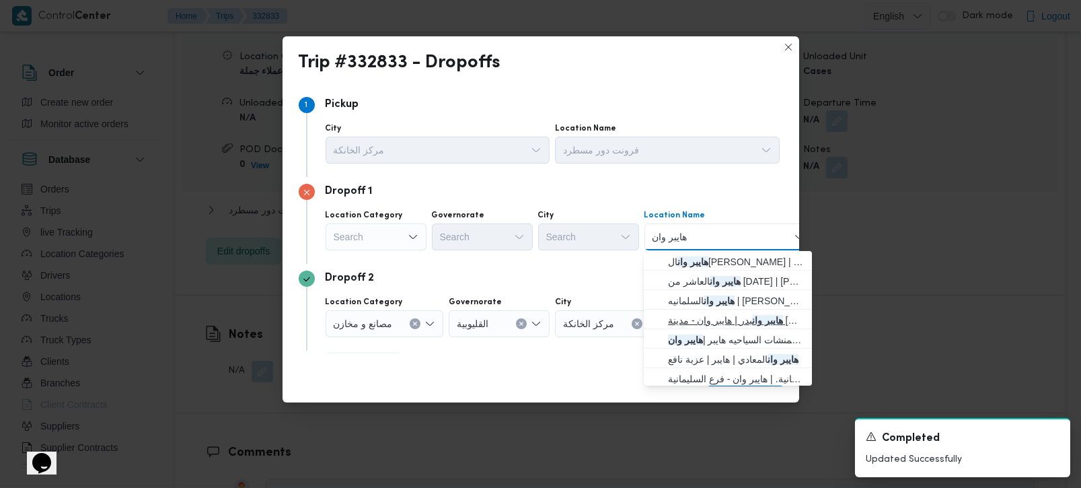
type input "هايبر وان"
click at [721, 319] on span "هايبر وان بدر | هايبر وان - مدينة بدر | null" at bounding box center [736, 320] width 136 height 16
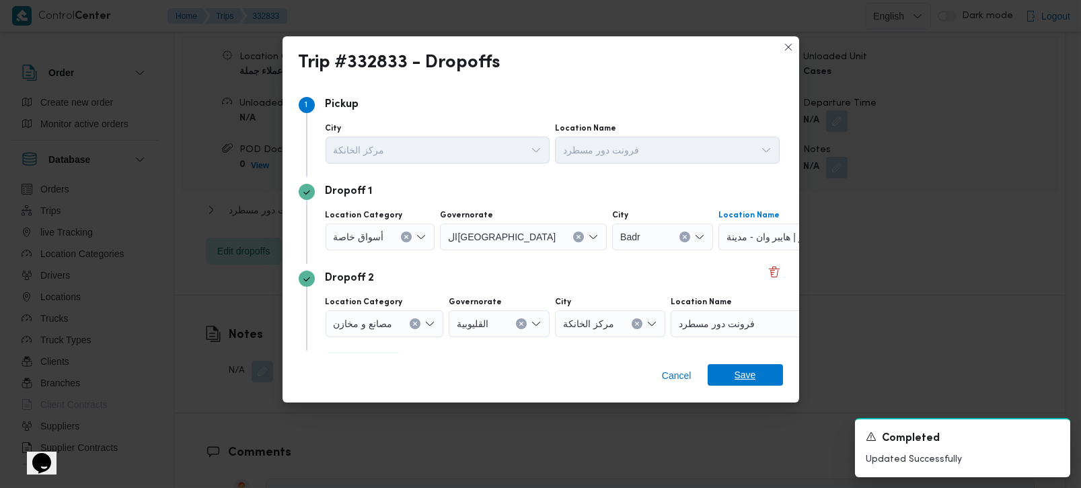
click at [756, 382] on span "Save" at bounding box center [745, 375] width 75 height 22
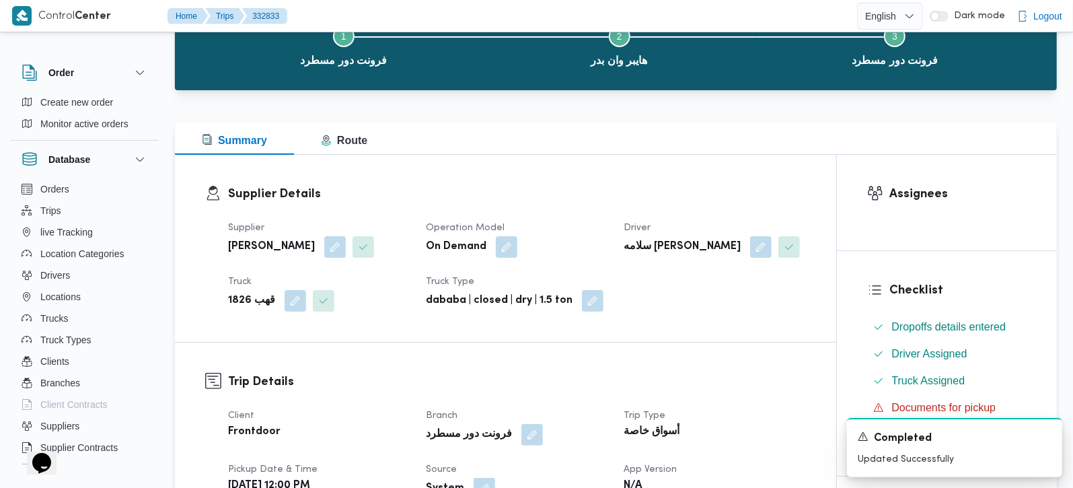
scroll to position [0, 0]
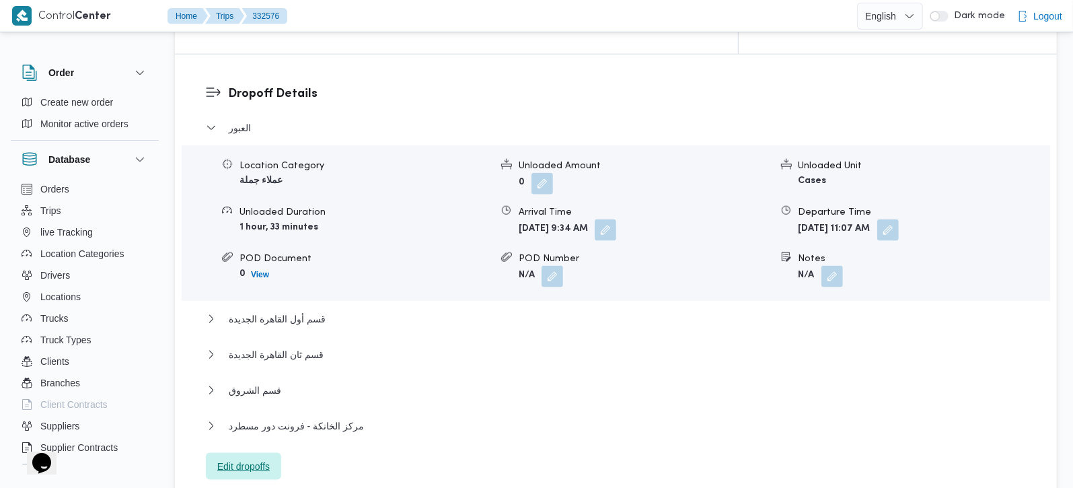
click at [234, 458] on span "Edit dropoffs" at bounding box center [243, 466] width 52 height 16
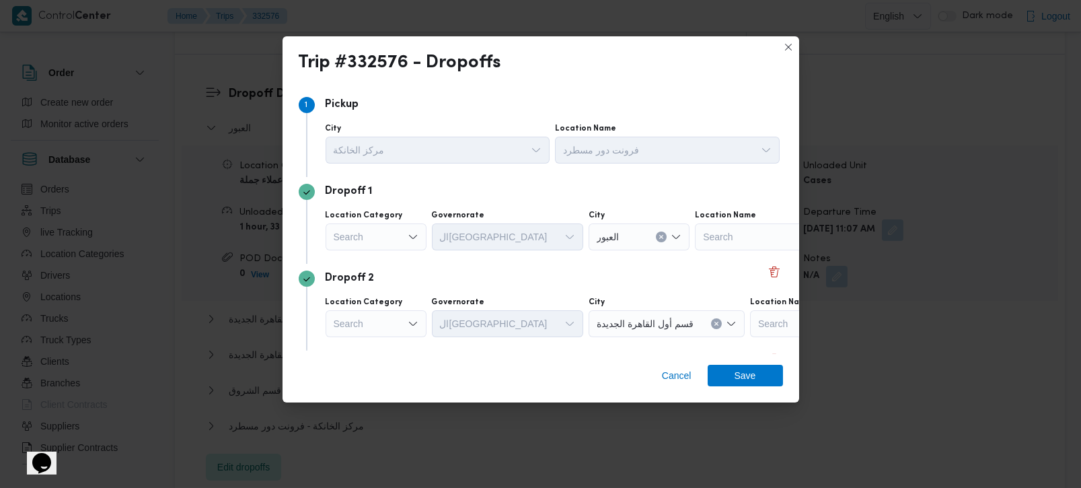
click at [414, 231] on icon "Open list of options" at bounding box center [413, 236] width 11 height 11
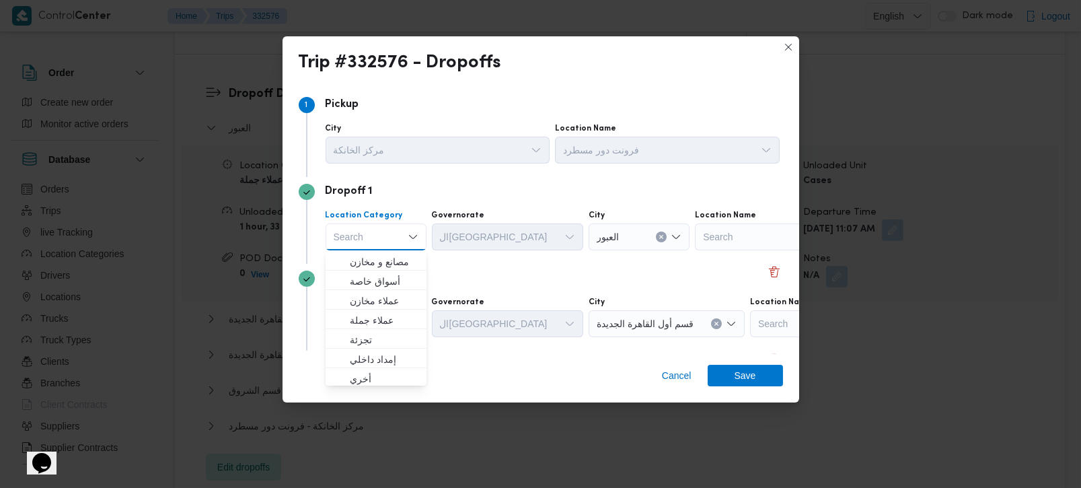
click at [394, 249] on div "Search" at bounding box center [376, 236] width 101 height 27
click at [394, 257] on span "مصانع و مخازن" at bounding box center [384, 262] width 69 height 16
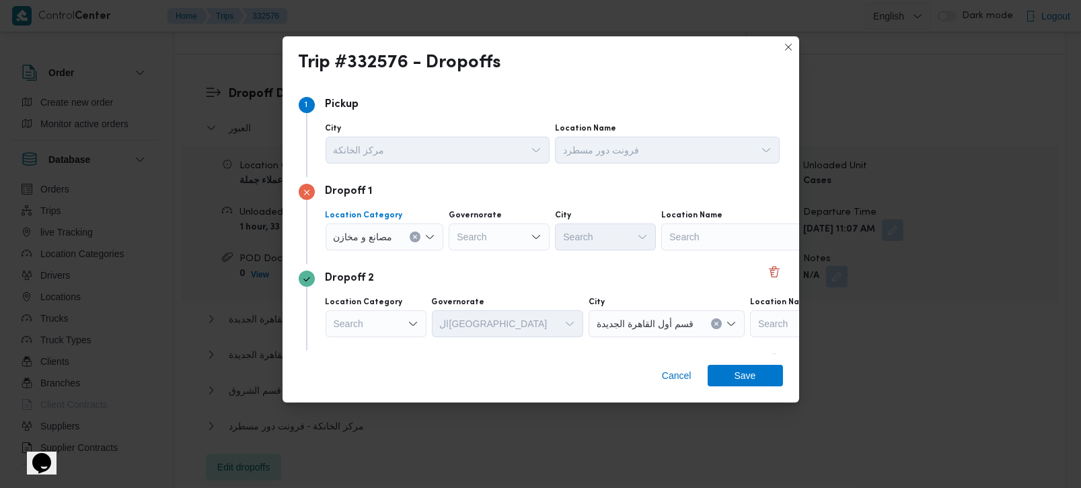
click at [414, 233] on button "Clear input" at bounding box center [415, 236] width 11 height 11
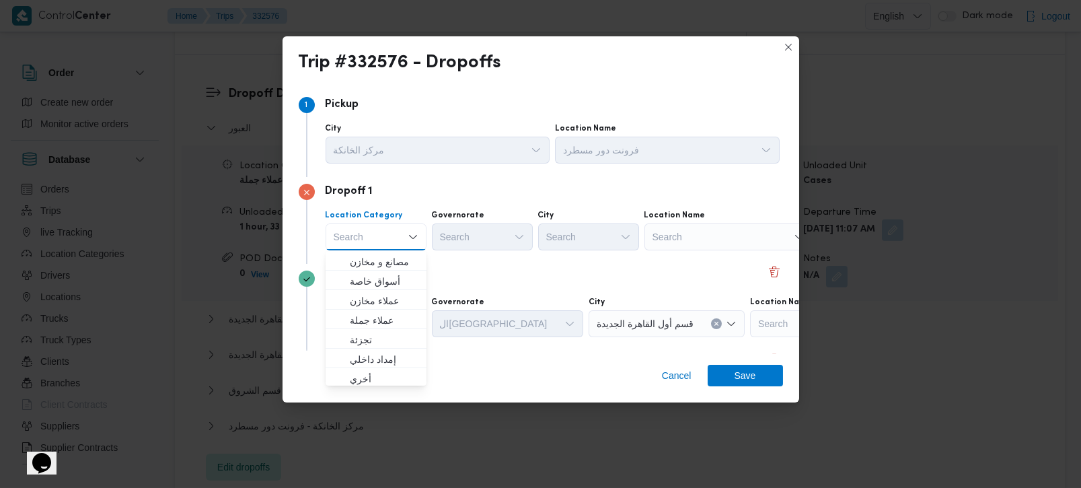
click at [704, 240] on div "Search" at bounding box center [729, 236] width 168 height 27
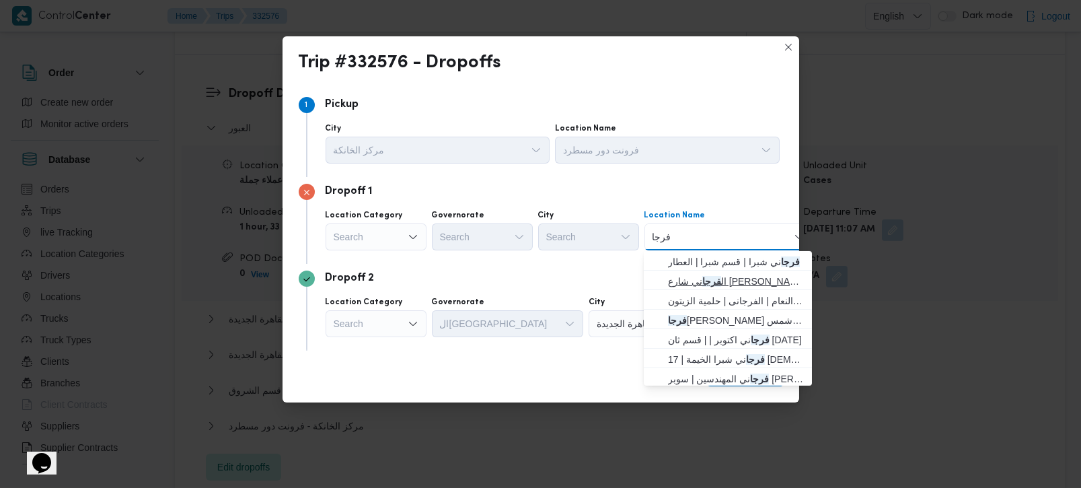
type input "فرجا"
click at [728, 287] on span "ال فرجا ني شارع أحمد إسماعيل | احمد عصمت عين شمس | الزهراء ومساكن الحلمية" at bounding box center [736, 281] width 136 height 16
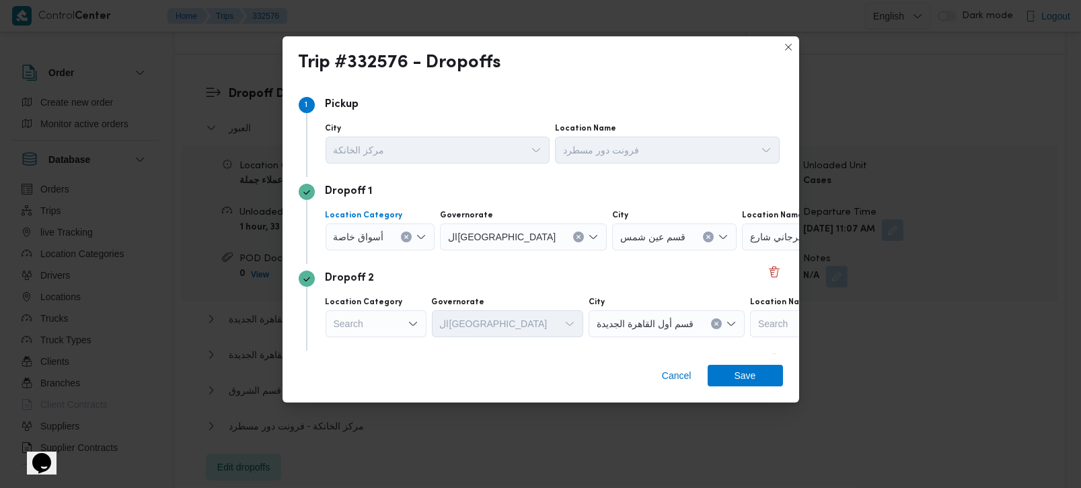
click at [406, 234] on icon "Clear input" at bounding box center [406, 236] width 5 height 5
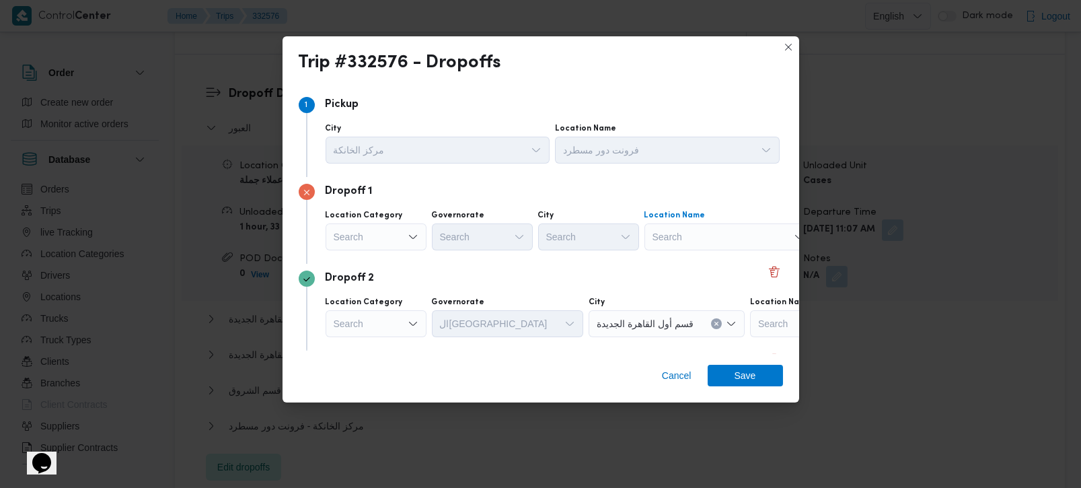
click at [743, 237] on div "Search" at bounding box center [729, 236] width 168 height 27
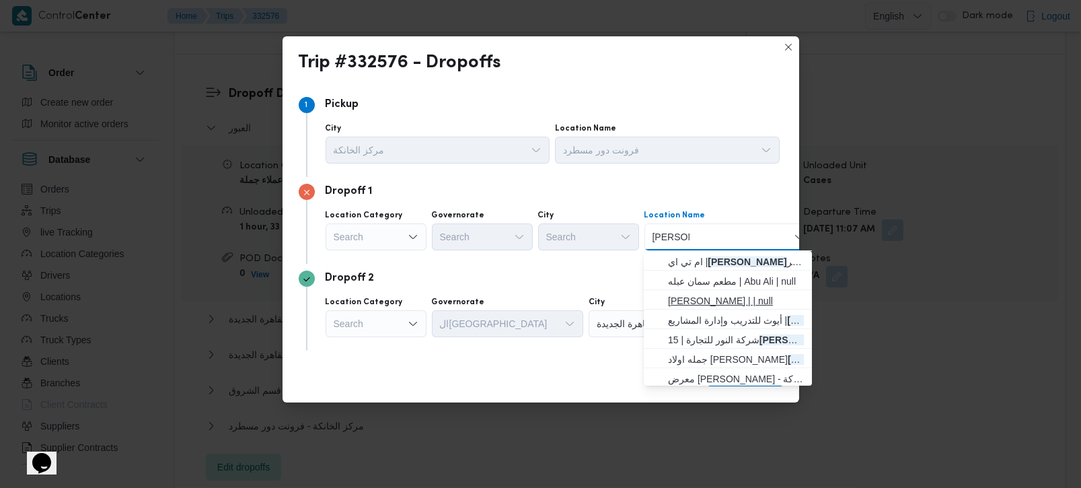
scroll to position [61, 0]
type input "جمال عبد"
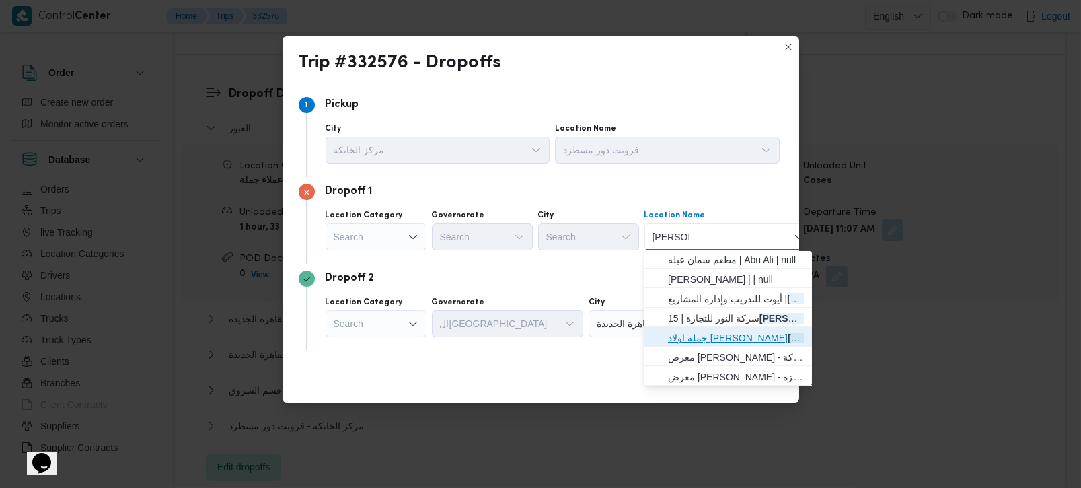
click at [733, 338] on span "جمله اولاد سعدان جمال عبد الناصر | جمال عبد الناصر | بركة النصر" at bounding box center [736, 338] width 136 height 16
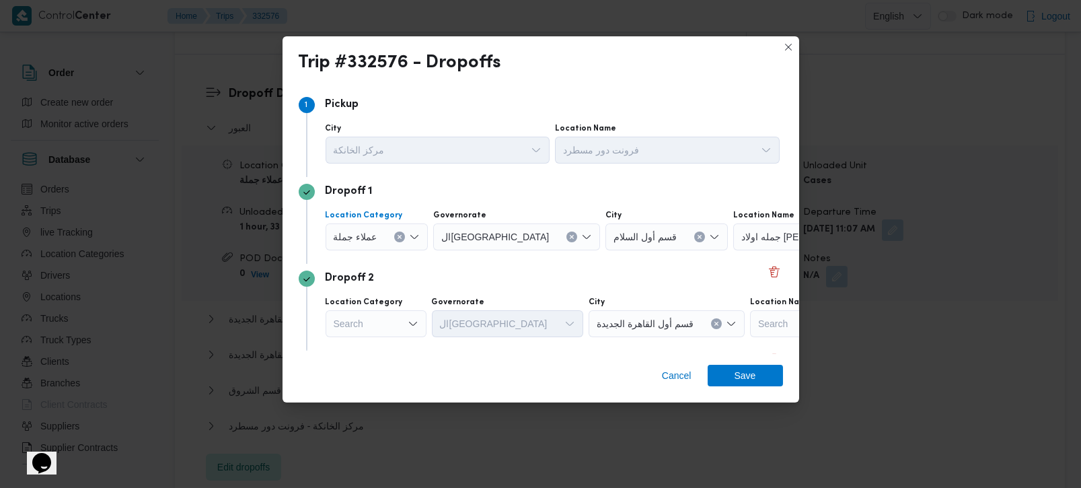
click at [397, 240] on button "Clear input" at bounding box center [399, 236] width 11 height 11
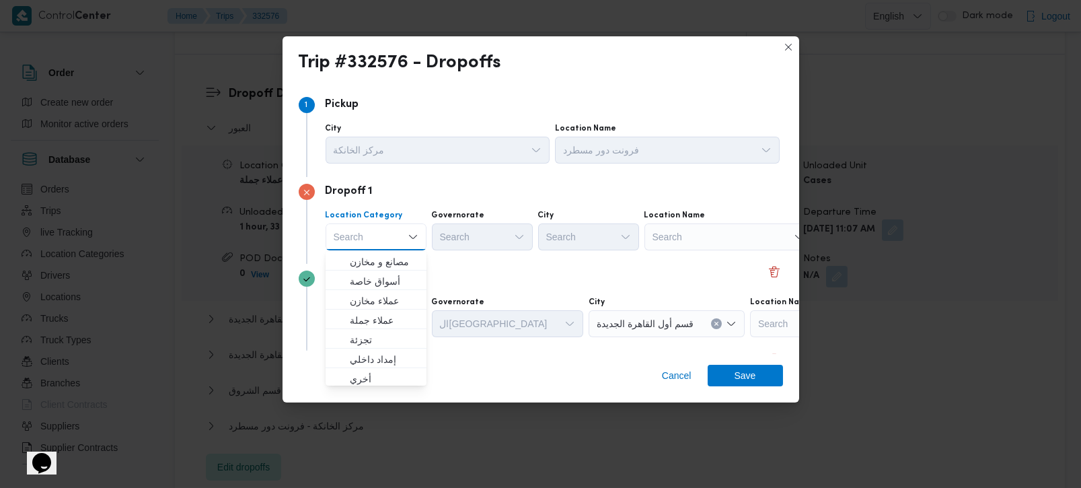
click at [743, 231] on div "Search" at bounding box center [729, 236] width 168 height 27
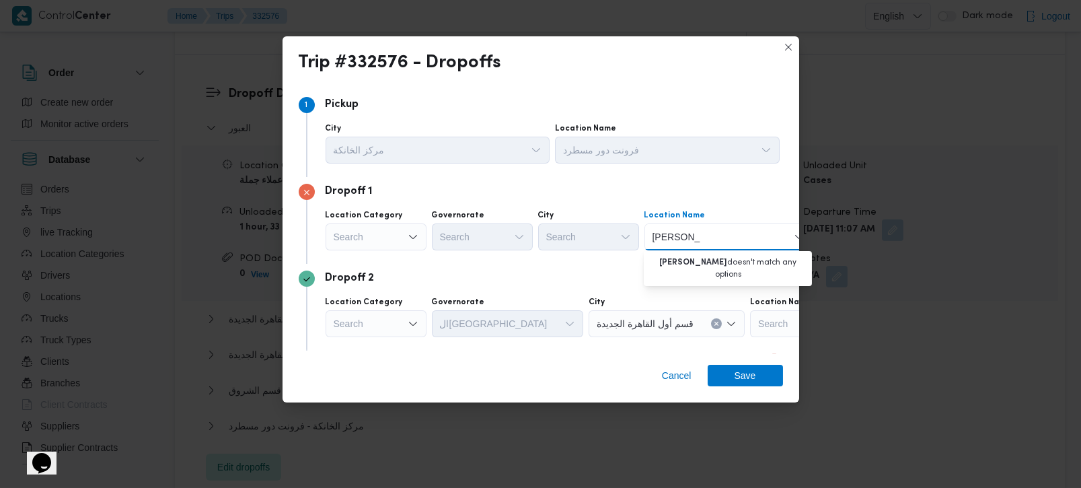
click at [665, 236] on input "جمال عبدالنا" at bounding box center [677, 237] width 48 height 16
click at [662, 233] on input "جمال عبدالنا" at bounding box center [677, 237] width 48 height 16
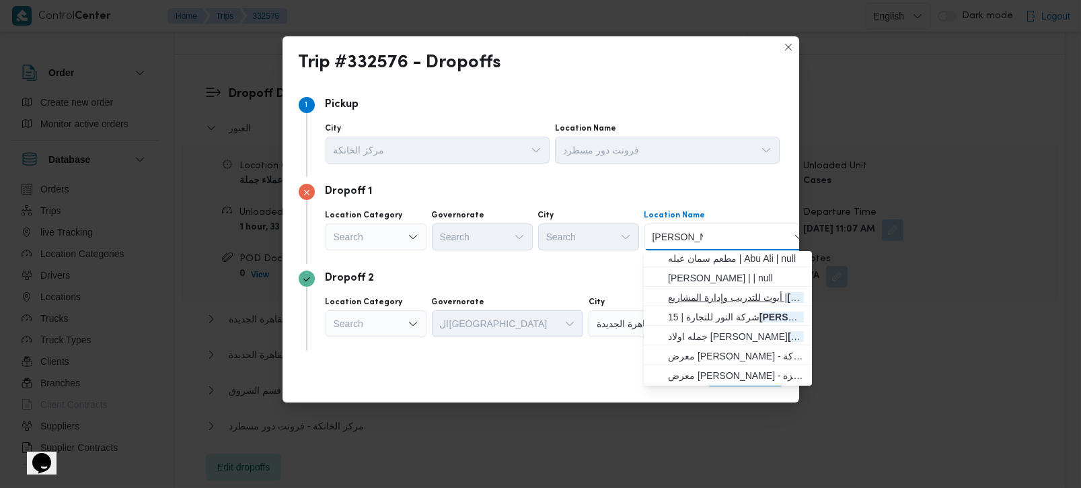
scroll to position [0, 0]
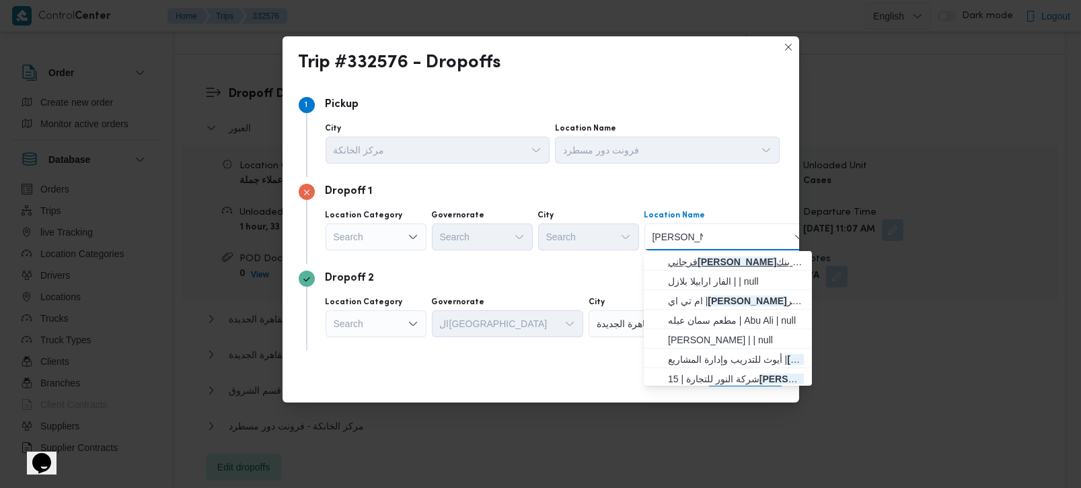
type input "جمال عبد النا"
click at [712, 255] on span "فرجاني جمال عبد النا صر | بنك فيصل الاسلامى المصرى | بركة النصر" at bounding box center [736, 262] width 136 height 16
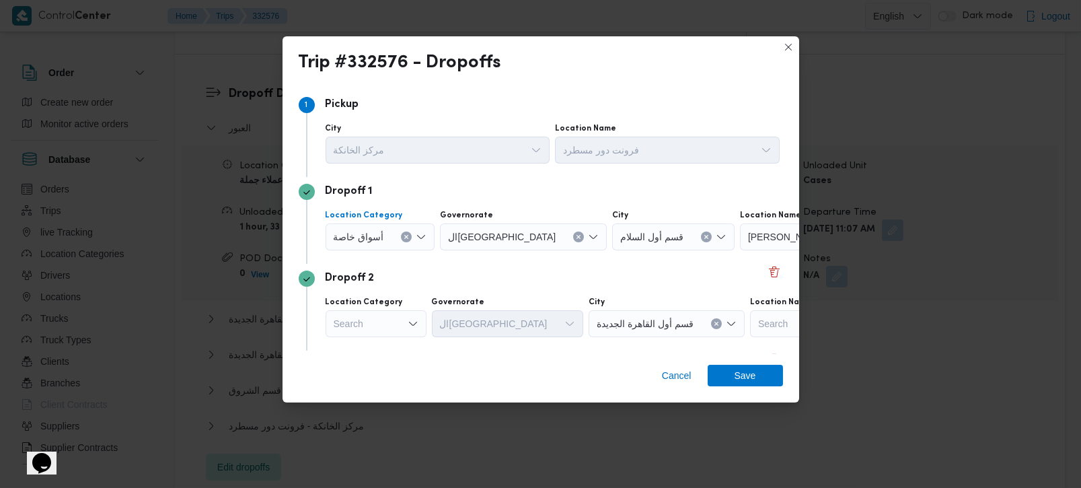
click at [406, 234] on icon "Clear input" at bounding box center [406, 236] width 5 height 5
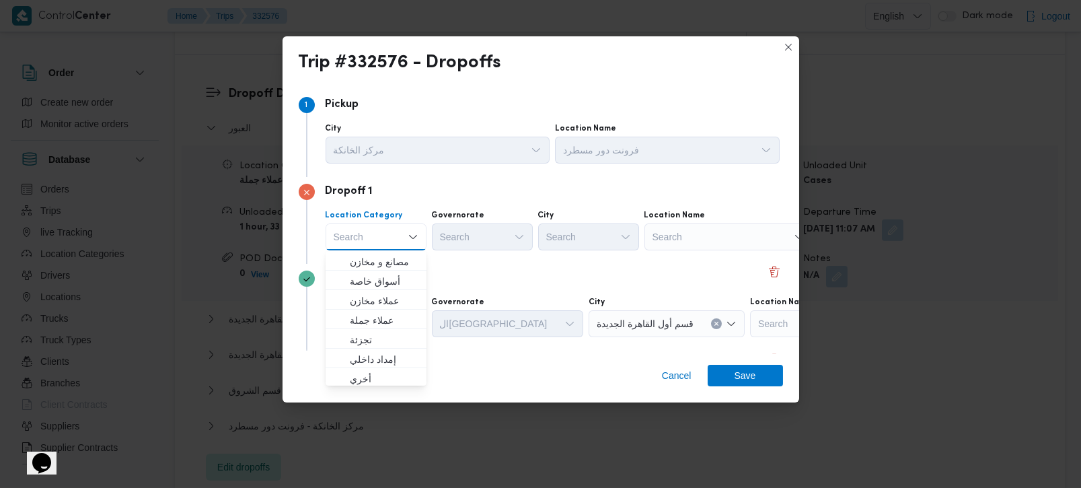
click at [741, 240] on div "Search" at bounding box center [729, 236] width 168 height 27
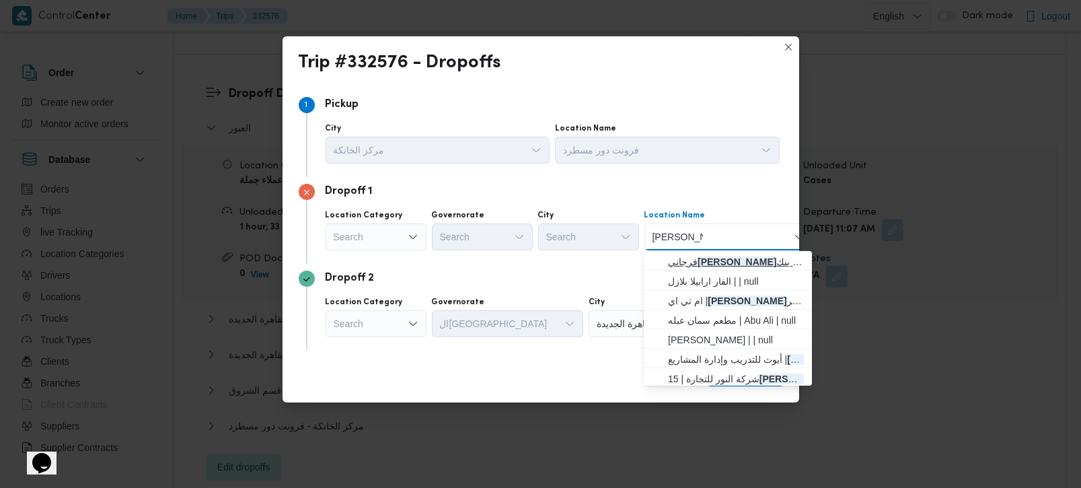
type input "جمال عبد النا"
click at [704, 254] on span "فرجاني جمال عبد النا صر | بنك فيصل الاسلامى المصرى | بركة النصر" at bounding box center [736, 262] width 136 height 16
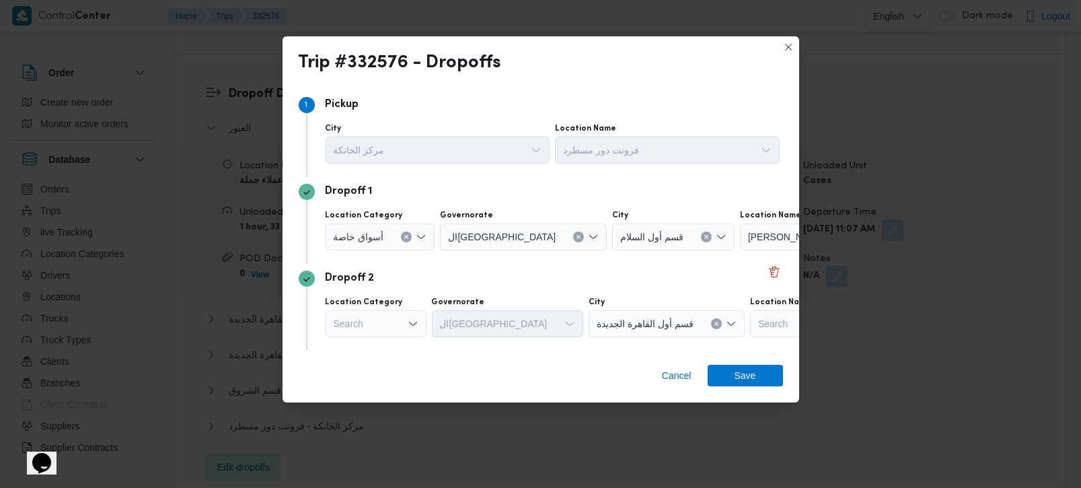
click at [468, 262] on div "Dropoff 1 Location Category أسواق خاصة Governorate القاهرة City قسم أول السلام …" at bounding box center [541, 220] width 484 height 87
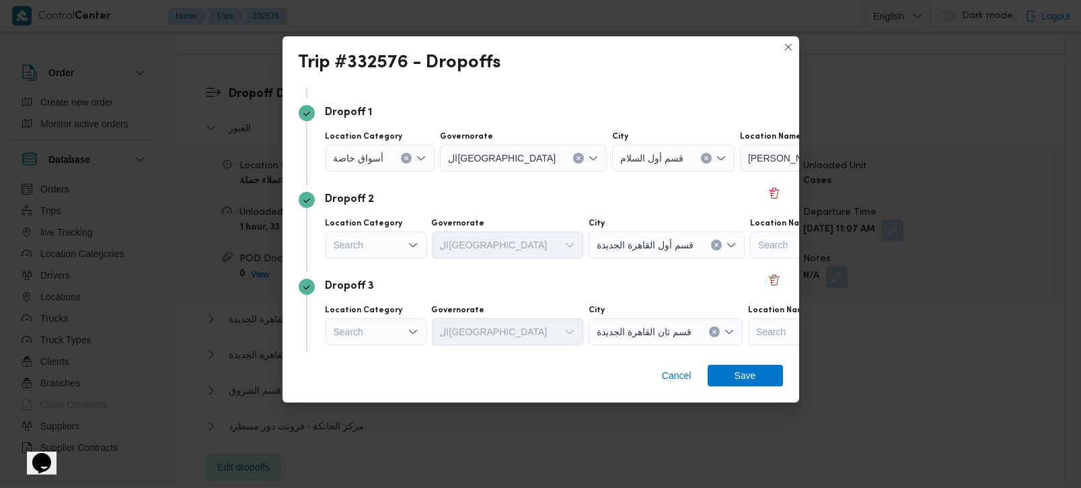
click at [379, 172] on div "Search" at bounding box center [381, 158] width 110 height 27
click at [376, 257] on div "Search Combo box. Selected. Combo box input. Search. Type some text or, to disp…" at bounding box center [376, 244] width 101 height 27
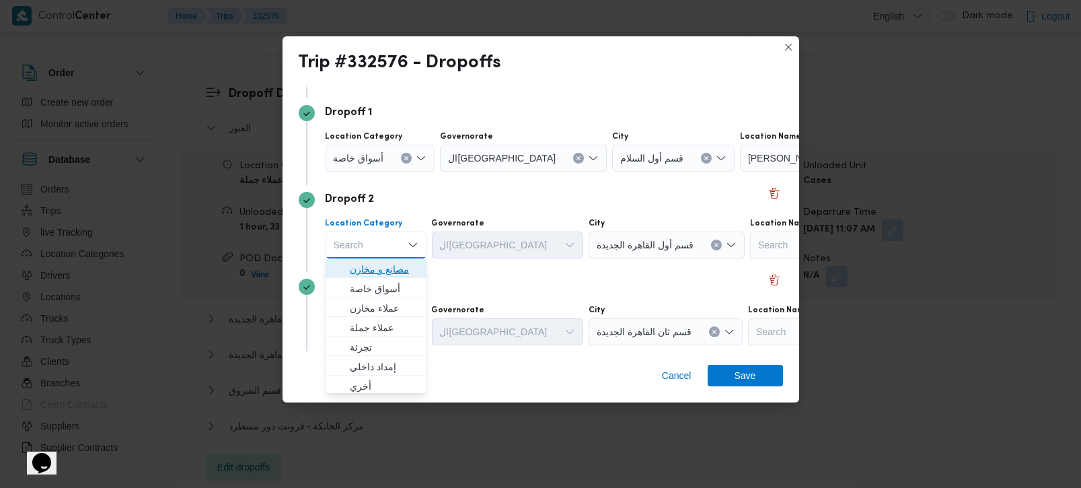
click at [376, 264] on span "مصانع و مخازن" at bounding box center [384, 269] width 69 height 16
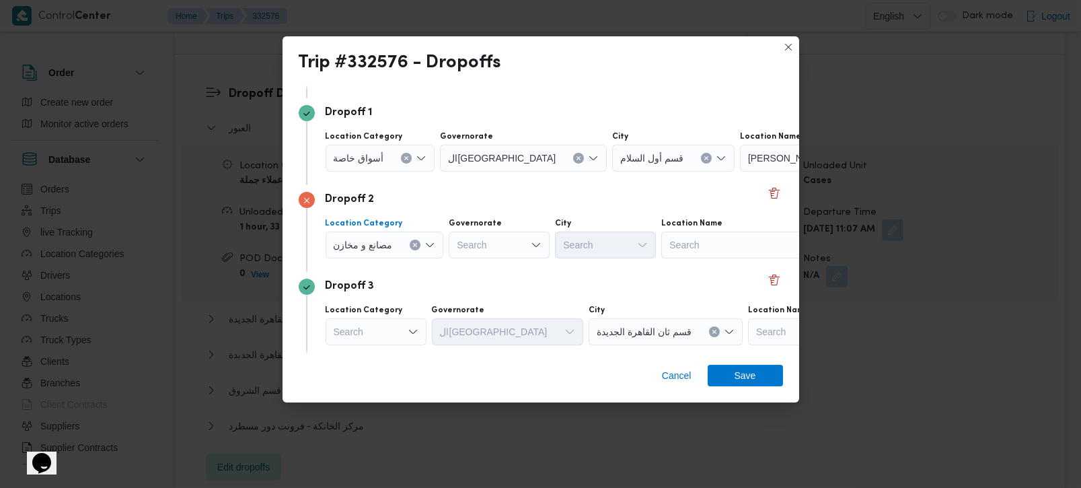
click at [410, 172] on div "مصانع و مخازن Combo box. Selected. مصانع و مخازن. Press Backspace to delete مصا…" at bounding box center [381, 158] width 110 height 27
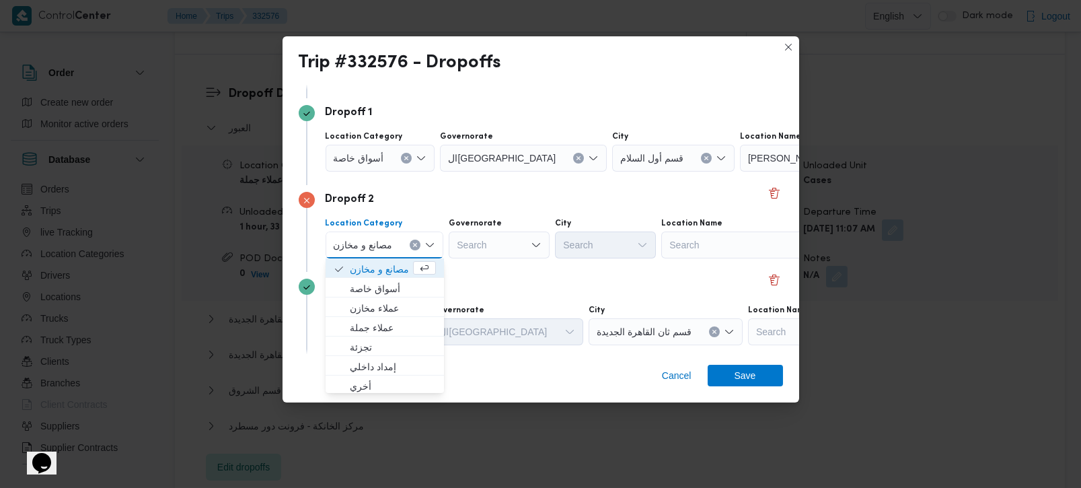
click at [418, 244] on icon "Clear input" at bounding box center [414, 244] width 5 height 5
click at [757, 172] on div "Search" at bounding box center [824, 158] width 168 height 27
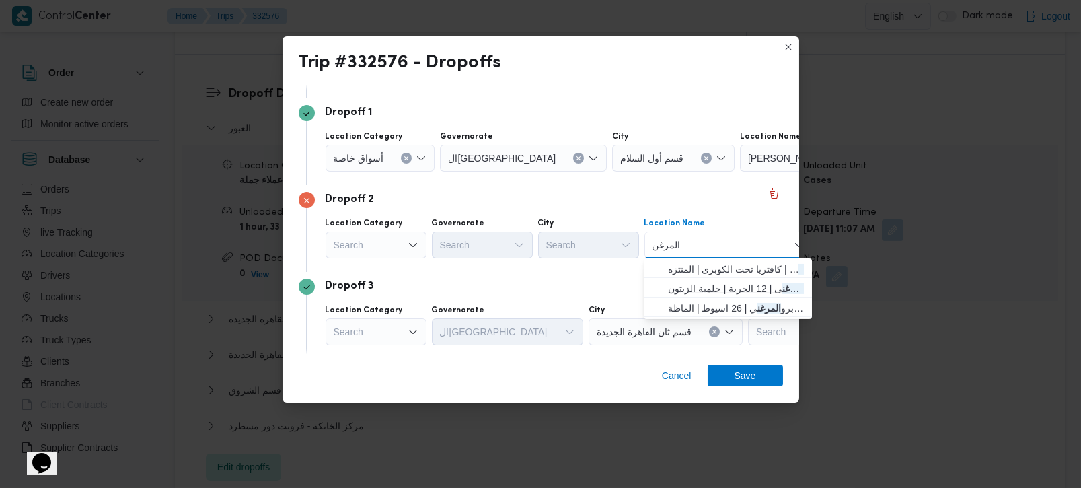
type input "المرغن"
click at [711, 282] on span "سيركل ك المرغن ى | 12 الحرية | حلمية الزيتون" at bounding box center [736, 289] width 136 height 16
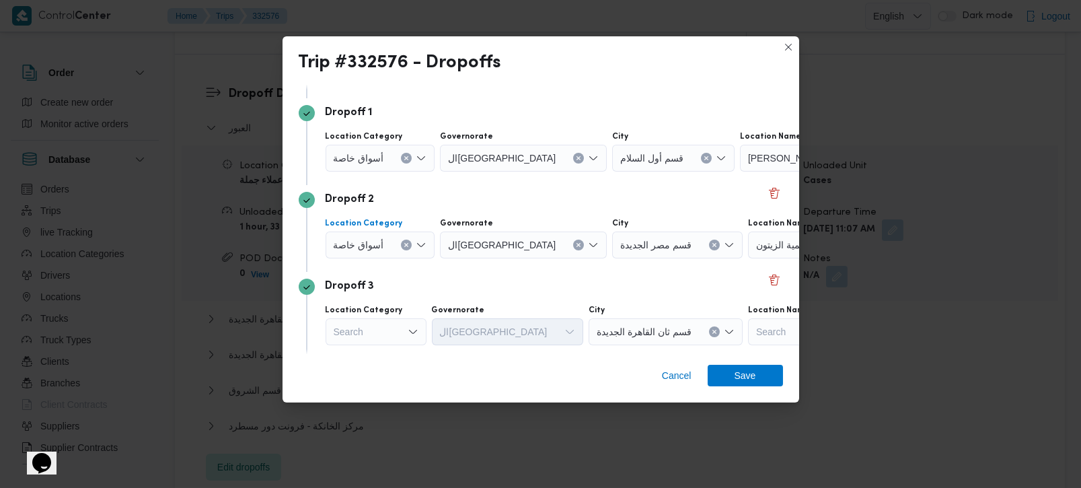
click at [403, 164] on button "Clear input" at bounding box center [406, 158] width 11 height 11
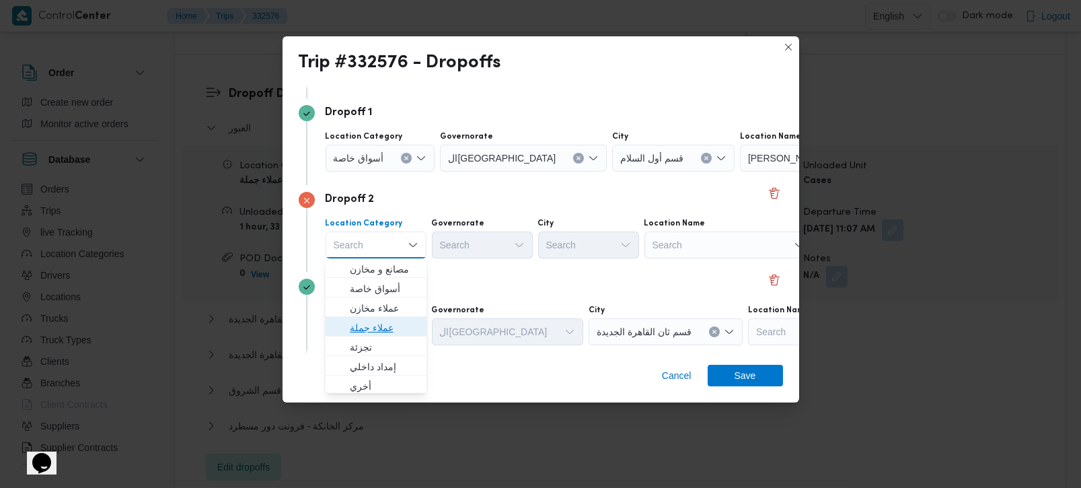
click at [375, 325] on span "عملاء جملة" at bounding box center [384, 328] width 69 height 16
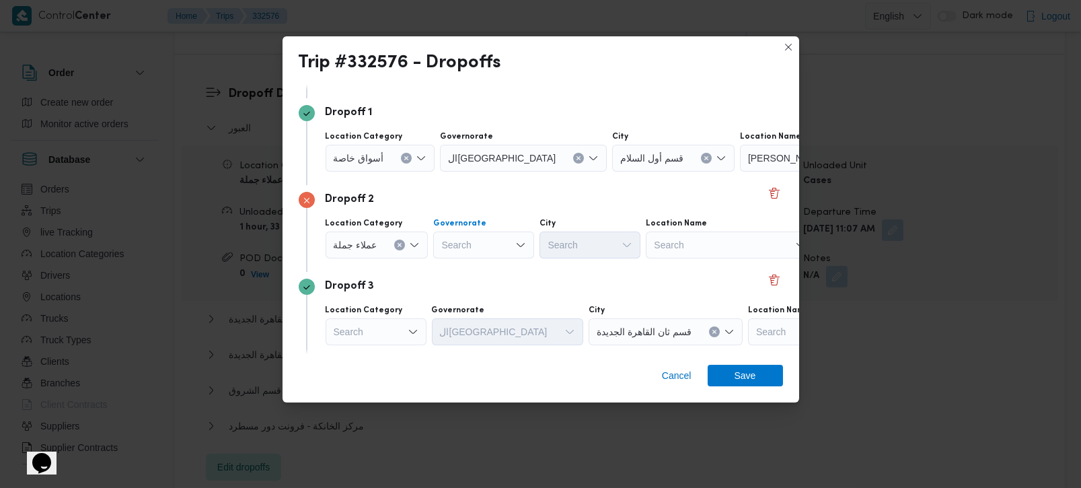
click at [473, 172] on div "Search" at bounding box center [523, 158] width 167 height 27
type input "رة"
click at [477, 286] on span "القاه رة" at bounding box center [490, 289] width 69 height 16
click at [612, 172] on div "Search" at bounding box center [673, 158] width 122 height 27
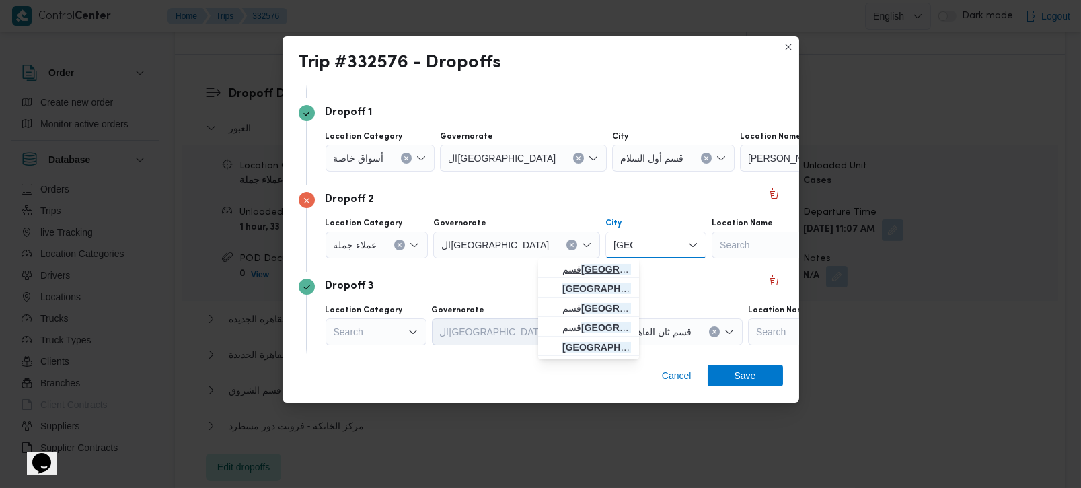
type input "مصر"
click at [583, 268] on span "قسم مصر الجديدة" at bounding box center [597, 269] width 69 height 16
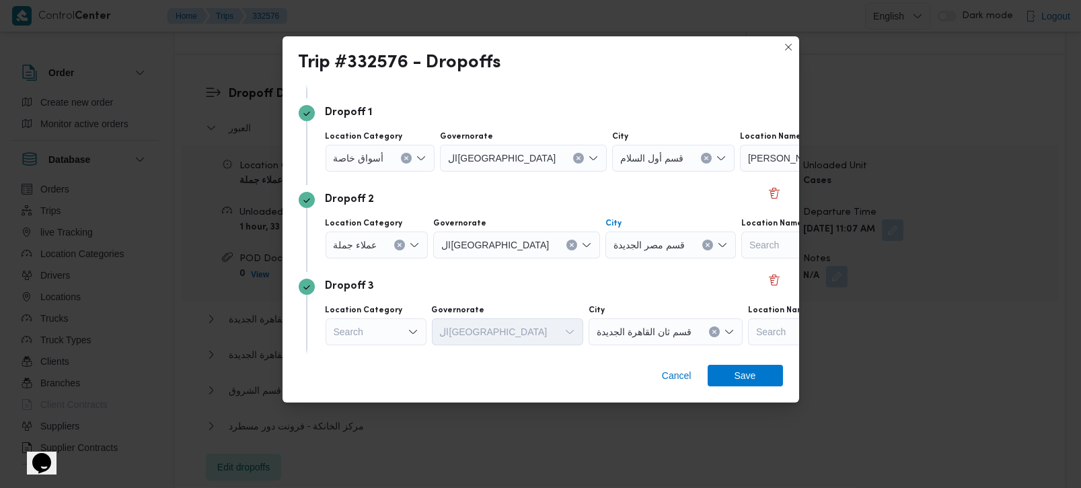
click at [585, 279] on div "Dropoff 3" at bounding box center [541, 287] width 484 height 16
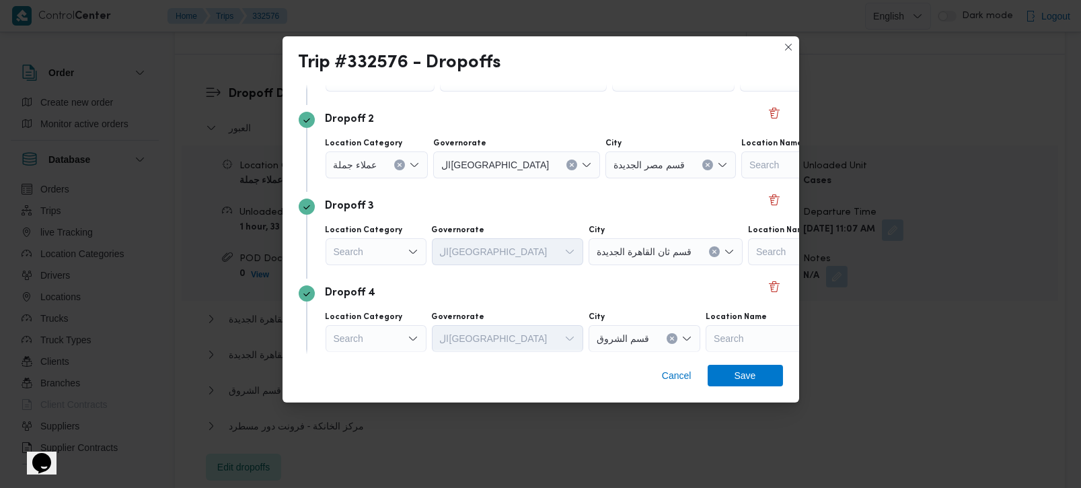
scroll to position [237, 0]
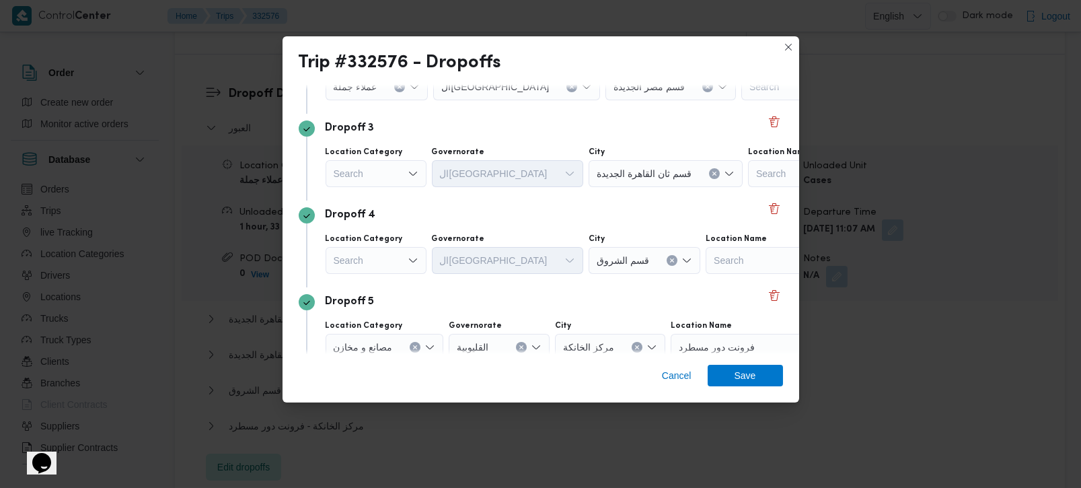
click at [394, 13] on div "Search" at bounding box center [381, 0] width 110 height 27
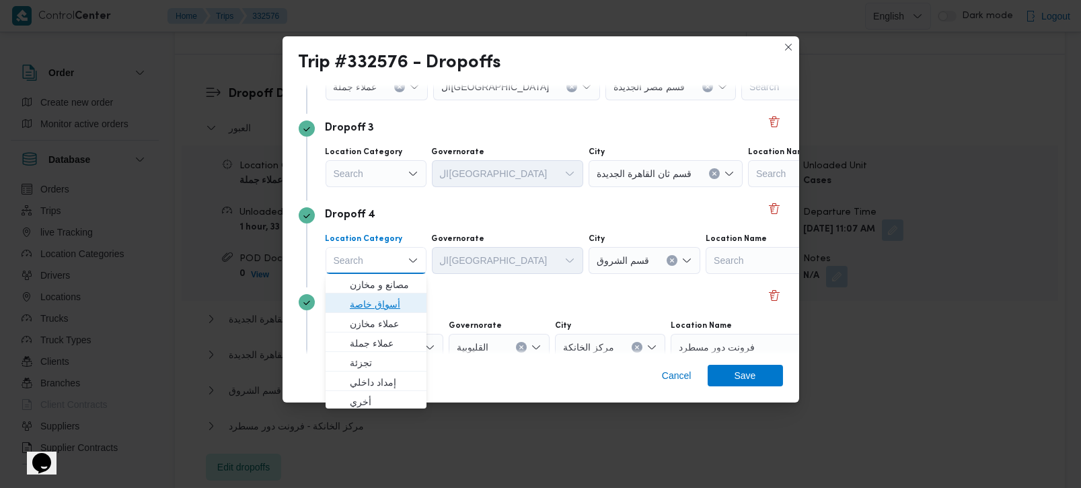
click at [382, 299] on span "أسواق خاصة" at bounding box center [384, 304] width 69 height 16
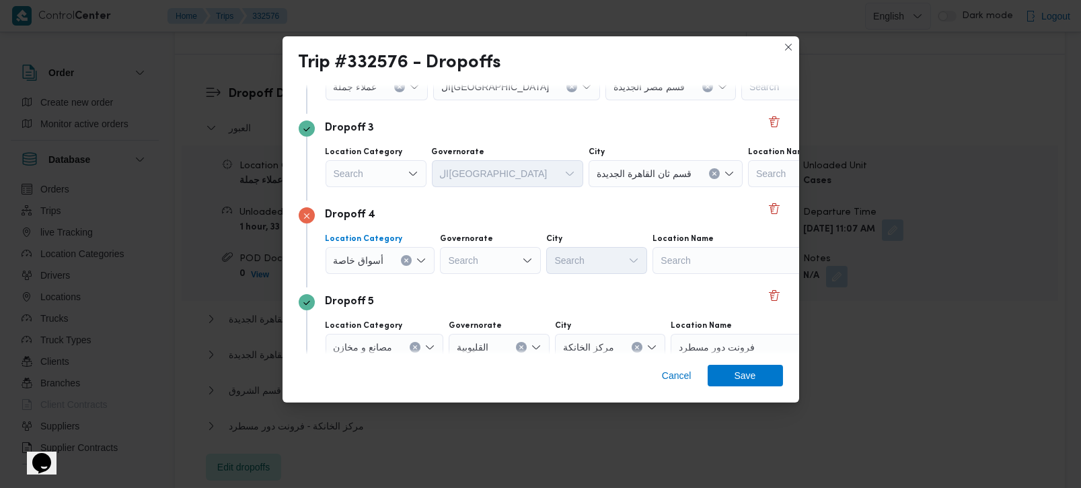
click at [740, 13] on div "Search" at bounding box center [824, 0] width 168 height 27
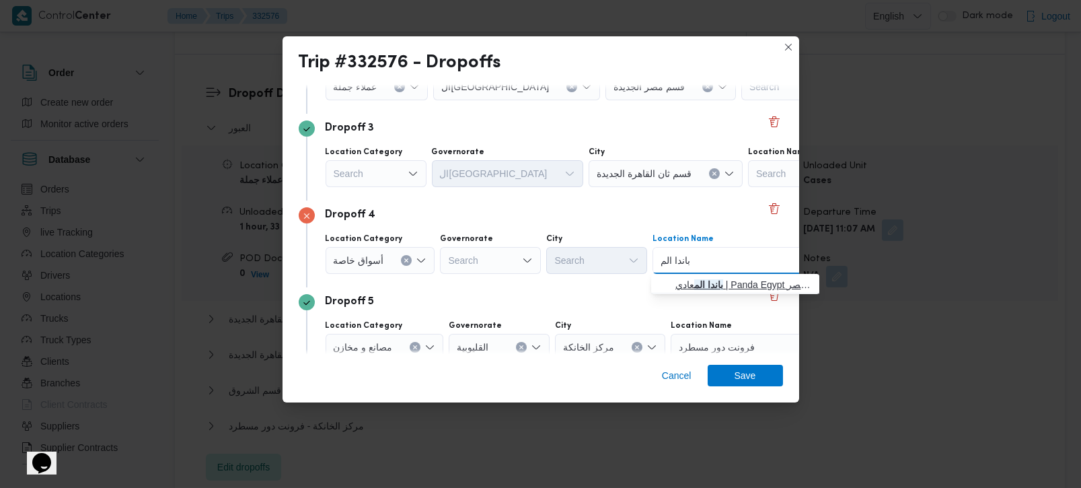
type input "باندا الم"
click at [698, 282] on mark "باندا الم" at bounding box center [708, 284] width 29 height 11
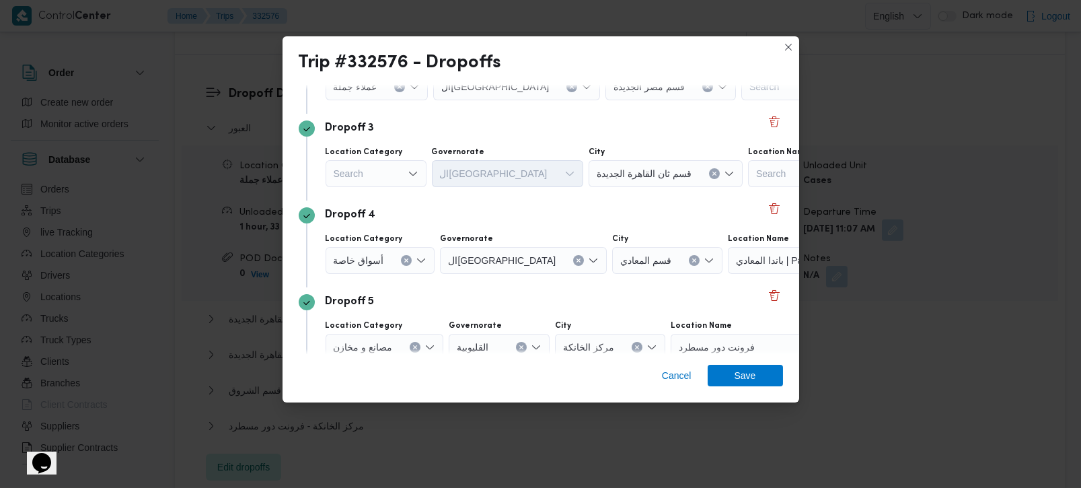
click at [591, 304] on div "Dropoff 5" at bounding box center [541, 302] width 484 height 16
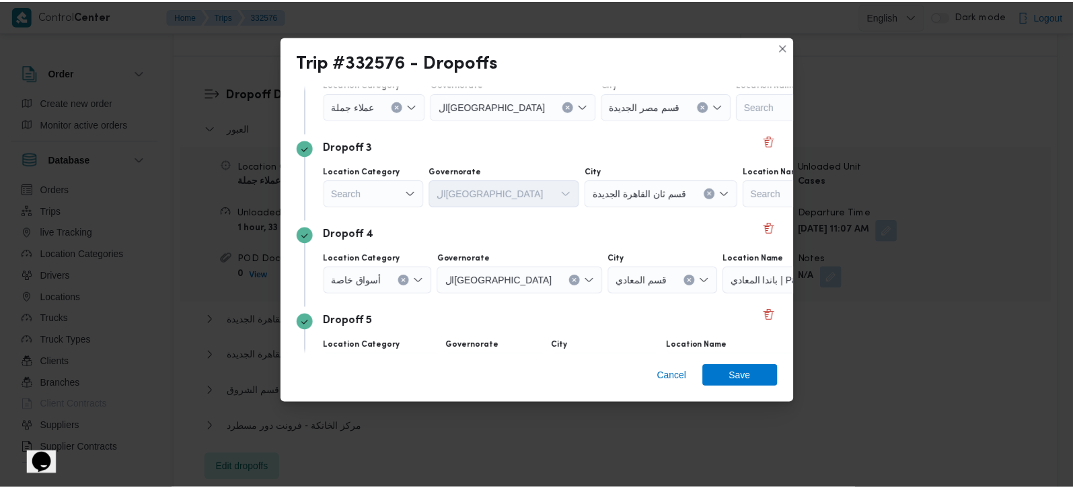
scroll to position [138, 0]
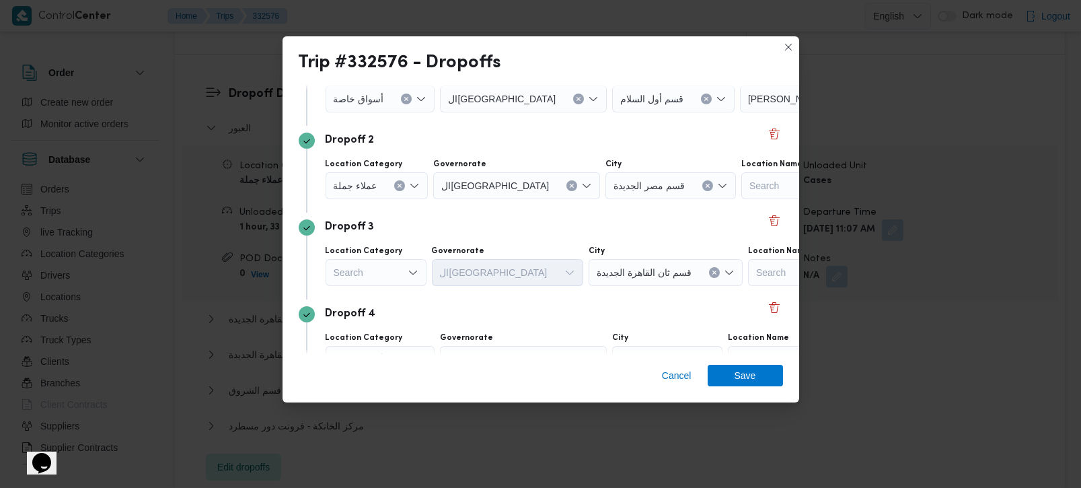
click at [415, 112] on div "Search" at bounding box center [381, 98] width 110 height 27
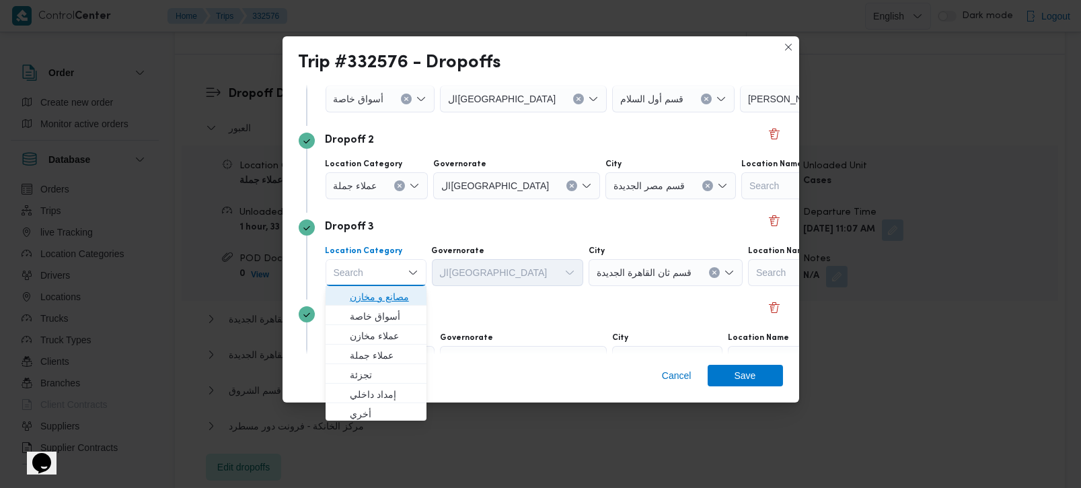
click at [400, 289] on span "مصانع و مخازن" at bounding box center [384, 297] width 69 height 16
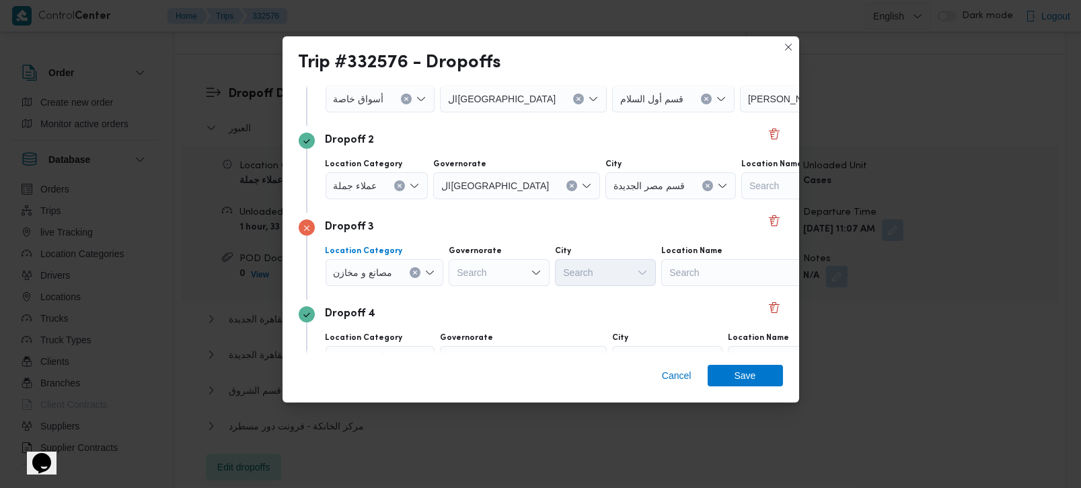
click at [409, 102] on icon "Clear input" at bounding box center [406, 98] width 5 height 5
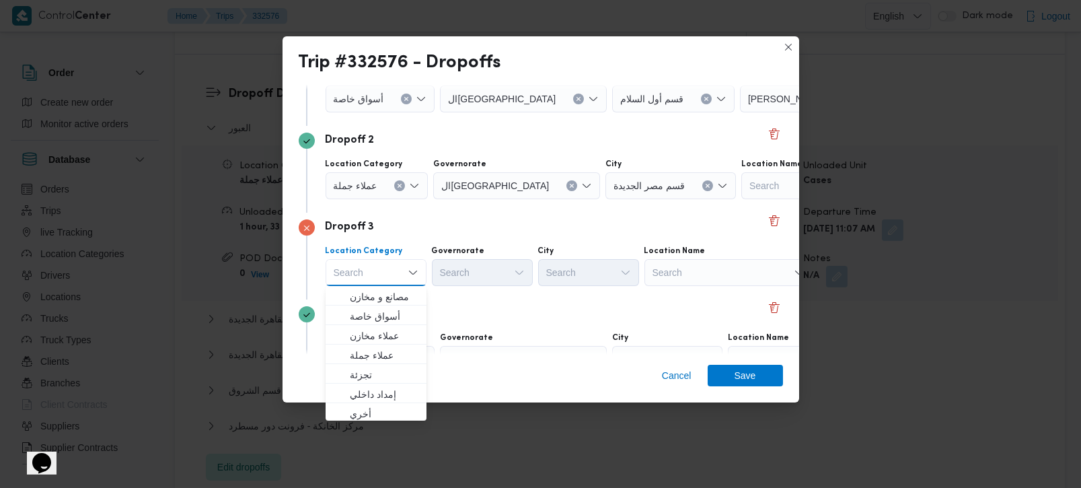
click at [740, 112] on div "Search" at bounding box center [824, 98] width 168 height 27
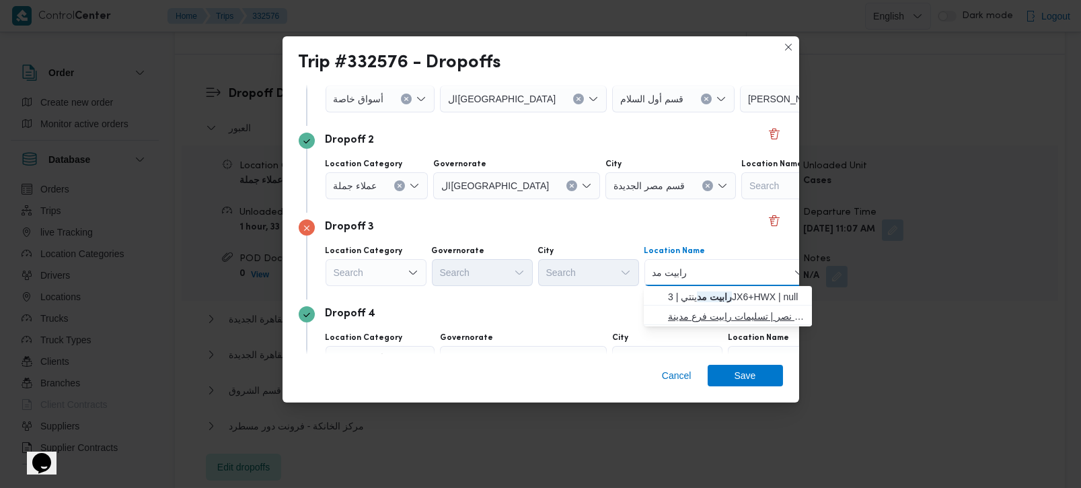
type input "رابيت مد"
click at [702, 317] on span "رابيت مد ينة نصر | تسليمات رابيت فرع مدينة نصر | المنطقة الثامنة" at bounding box center [736, 316] width 136 height 16
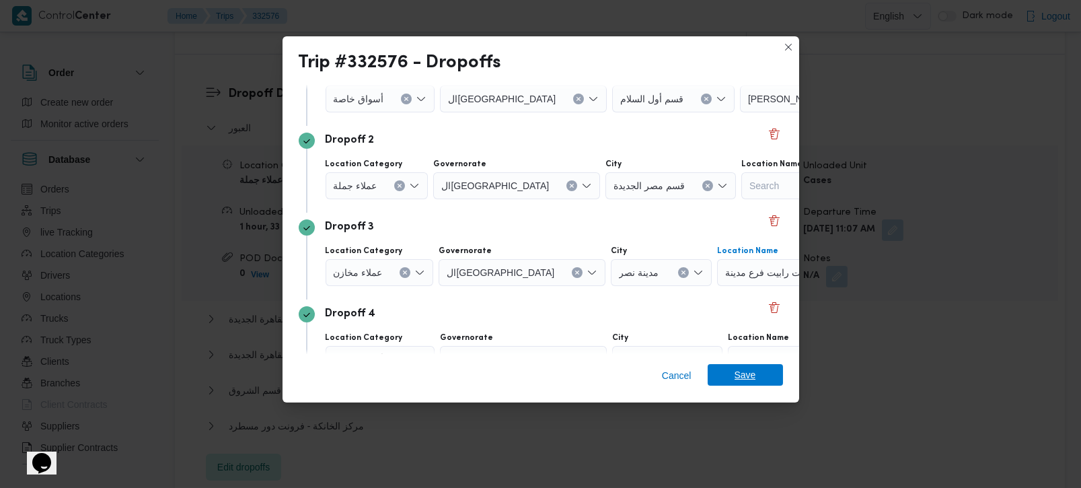
click at [735, 379] on span "Save" at bounding box center [746, 375] width 22 height 22
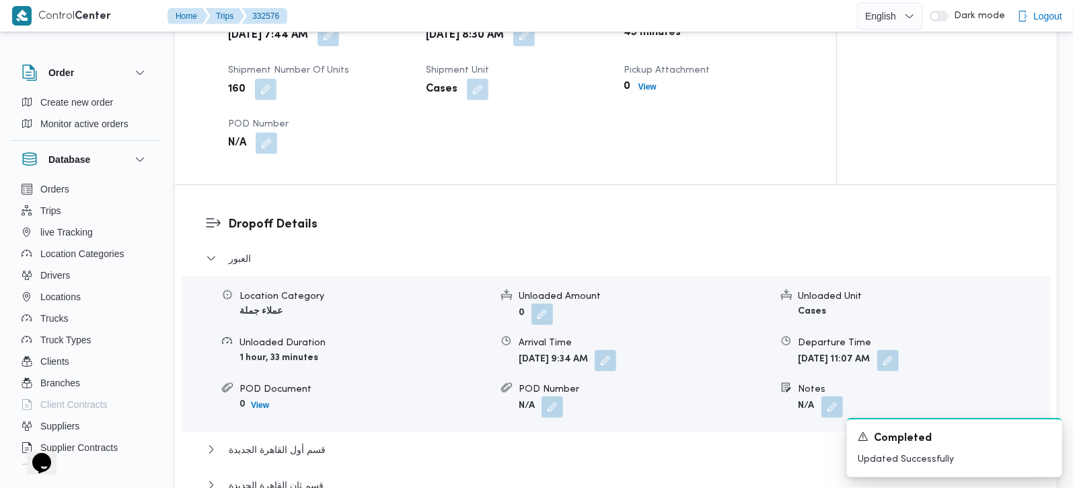
scroll to position [974, 0]
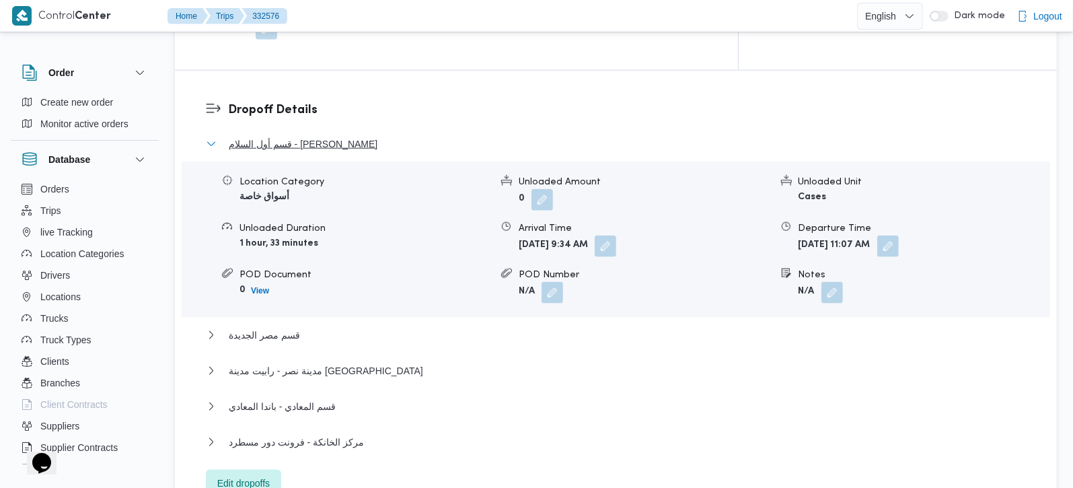
click at [338, 136] on span "قسم أول السلام - [PERSON_NAME]" at bounding box center [303, 144] width 149 height 16
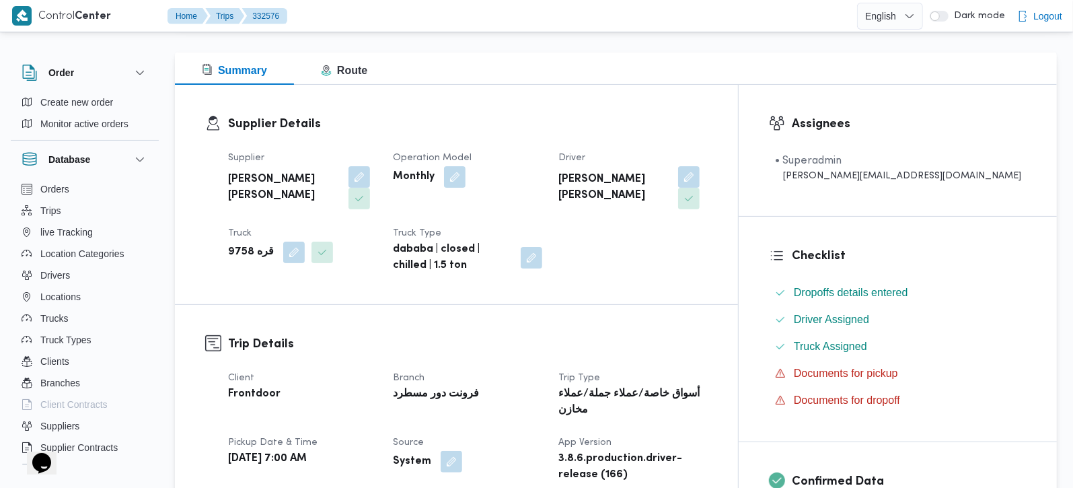
scroll to position [24, 0]
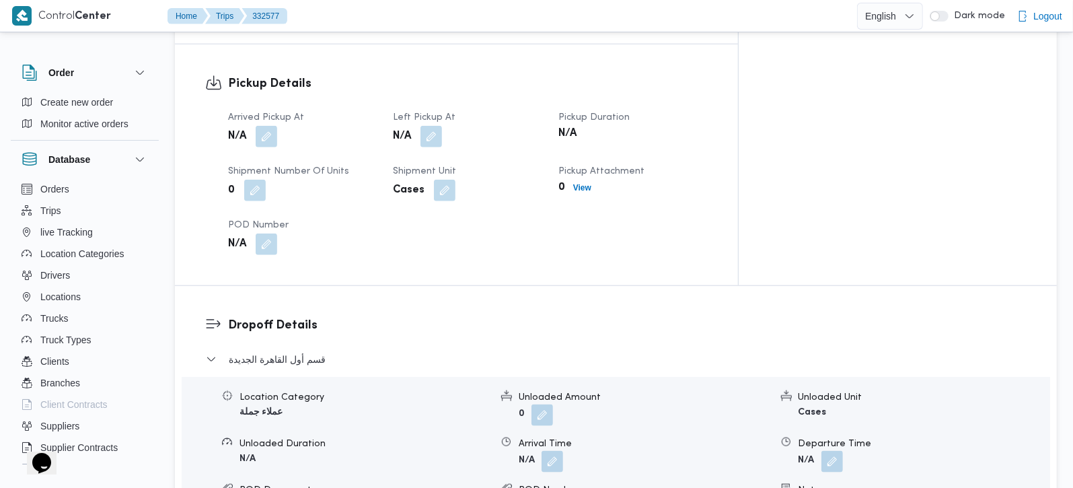
scroll to position [1065, 0]
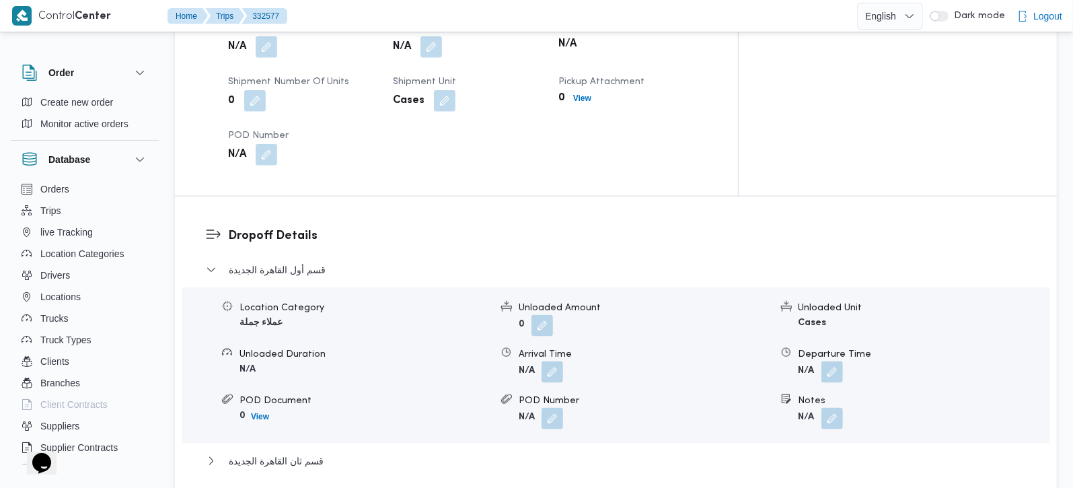
click at [828, 408] on button "button" at bounding box center [833, 419] width 22 height 22
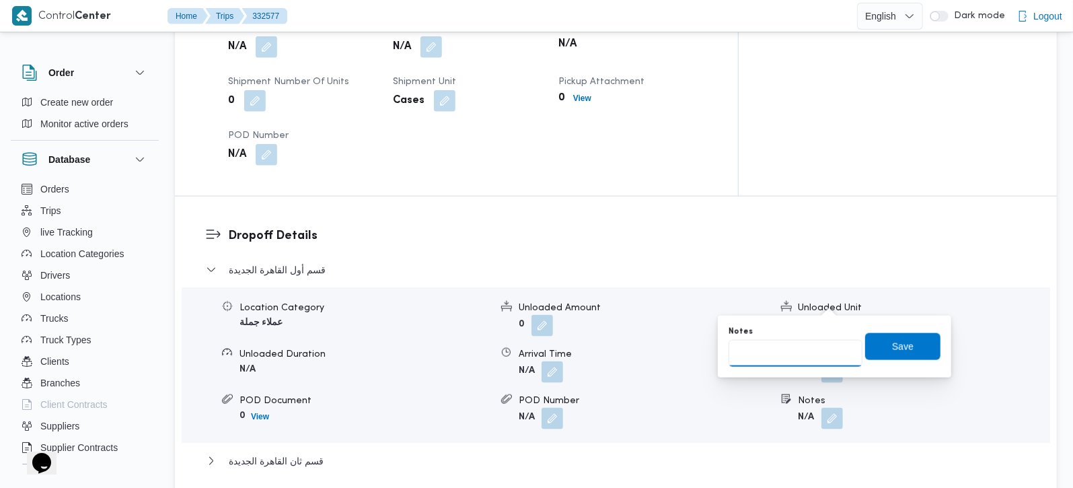
click at [802, 360] on input "Notes" at bounding box center [796, 353] width 134 height 27
type input "رابيت التجمع و الفار اربيلا بلازا وؤللبيت ميفيدا"
click at [900, 342] on span "Save" at bounding box center [903, 346] width 22 height 16
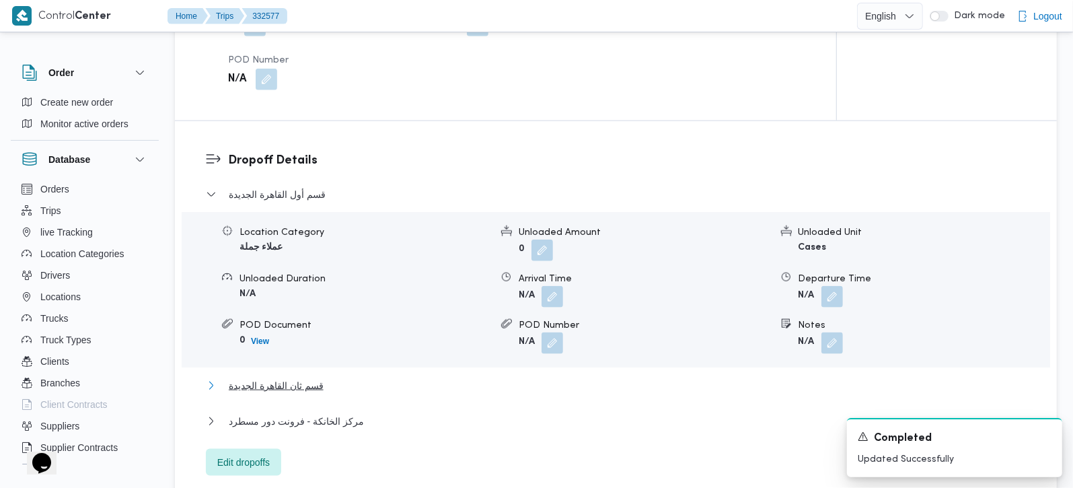
click at [255, 377] on span "قسم ثان القاهرة الجديدة" at bounding box center [276, 385] width 95 height 16
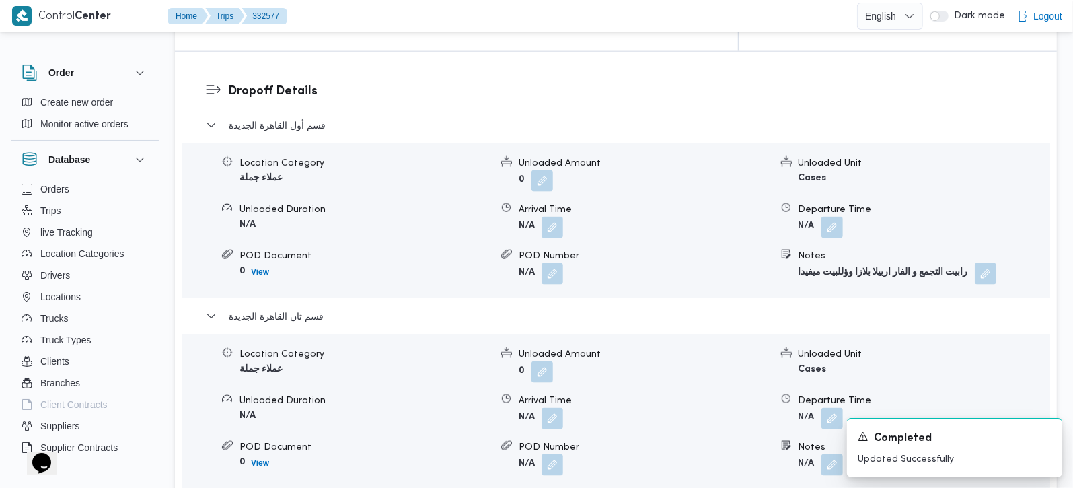
scroll to position [1223, 0]
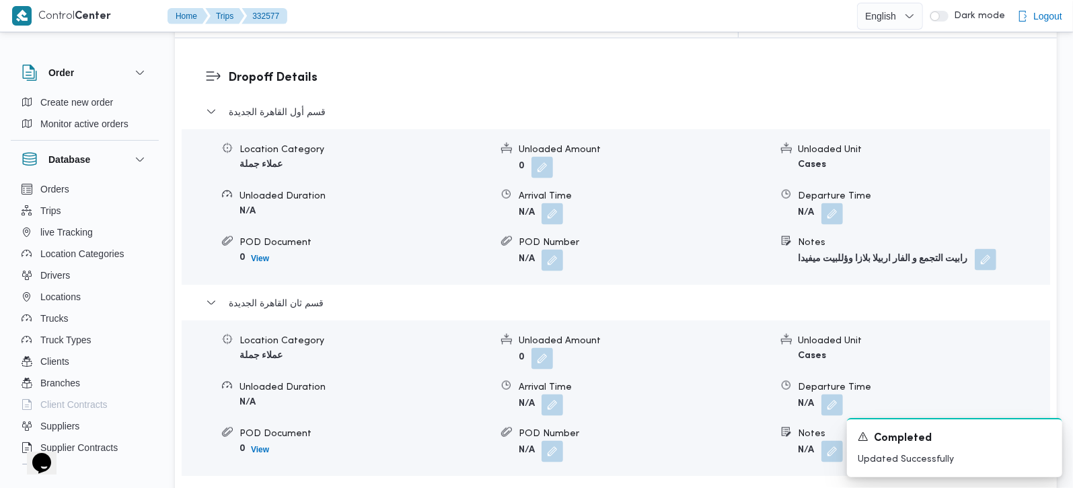
click at [988, 249] on button "button" at bounding box center [986, 260] width 22 height 22
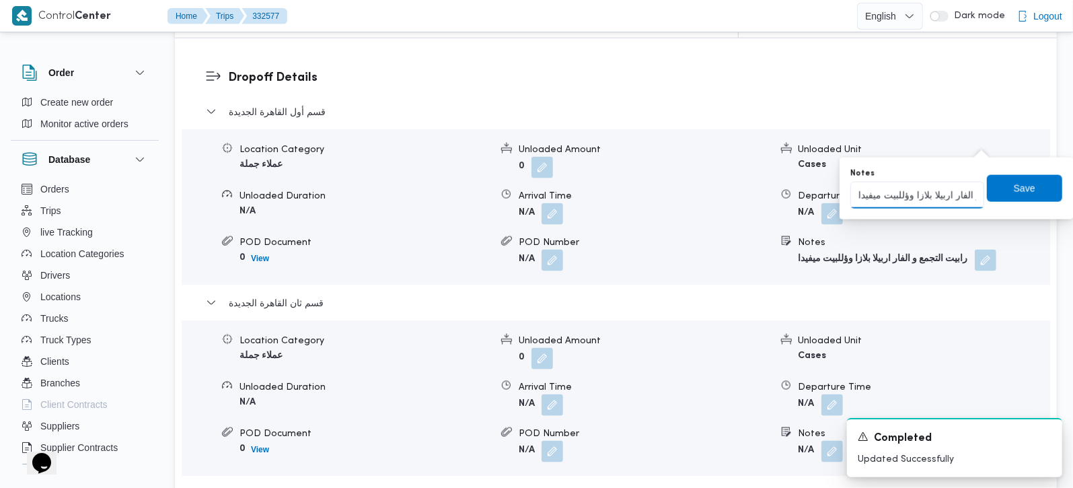
click at [900, 196] on input "رابيت التجمع و الفار اربيلا بلازا وؤللبيت ميفيدا" at bounding box center [917, 195] width 134 height 27
click at [909, 195] on input "رابيت التجمع و الفار اربيلا بلازا وؤللبيت ميفيدا" at bounding box center [917, 195] width 134 height 27
drag, startPoint x: 909, startPoint y: 195, endPoint x: 886, endPoint y: 196, distance: 22.9
click at [886, 196] on input "رابيت التجمع و الفار اربيلا بلازا وؤللبيت ميفيدا" at bounding box center [917, 195] width 134 height 27
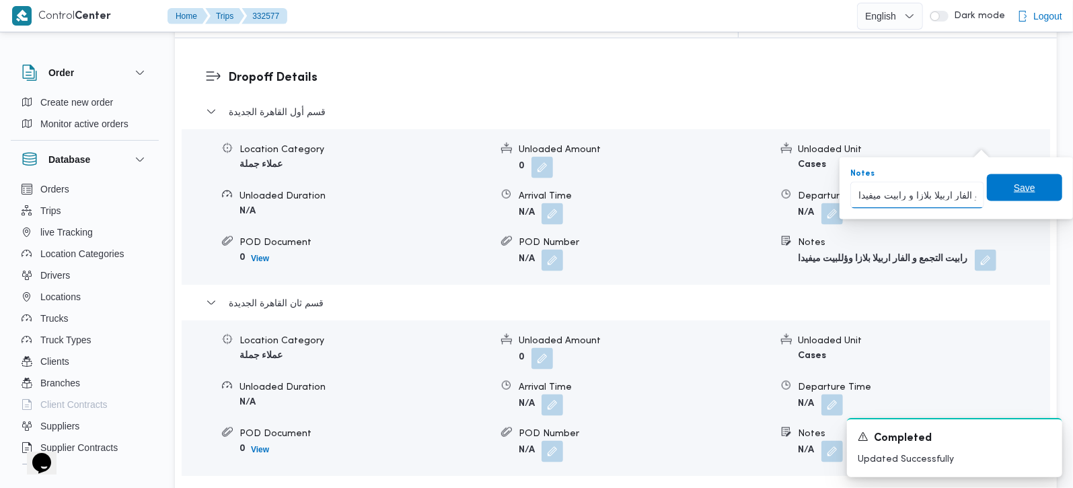
type input "رابيت التجمع و الفار اربيلا بلازا و رابيت ميفيدا"
click at [1024, 189] on span "Save" at bounding box center [1024, 187] width 75 height 27
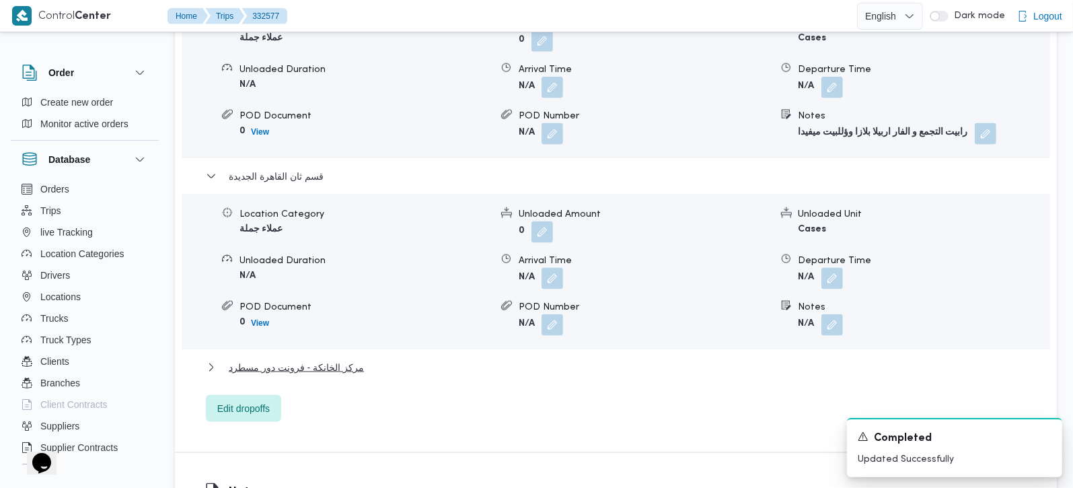
scroll to position [1303, 0]
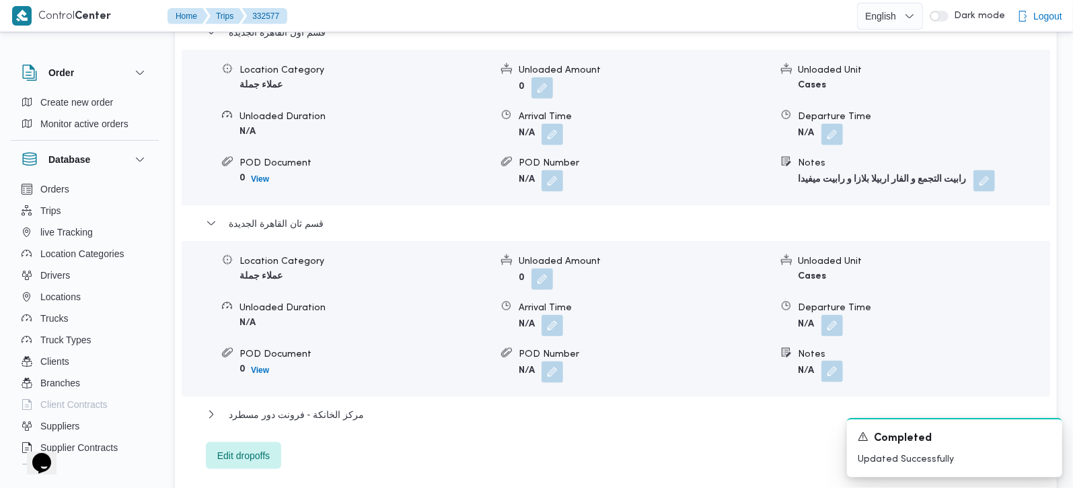
click at [842, 361] on button "button" at bounding box center [833, 372] width 22 height 22
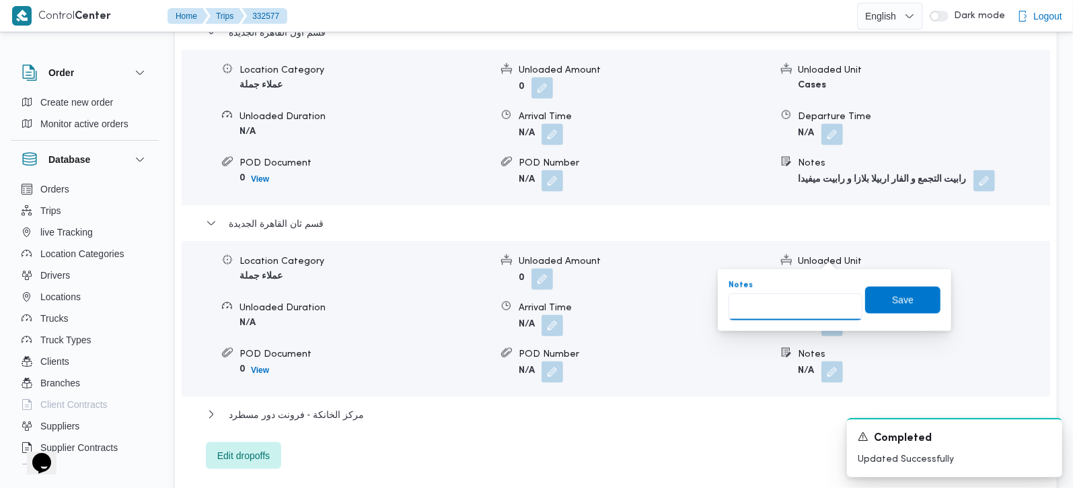
click at [807, 301] on input "Notes" at bounding box center [796, 306] width 134 height 27
type input "الفار مدينتي و رابيت مدينتي"
click at [871, 308] on span "Save" at bounding box center [902, 299] width 75 height 27
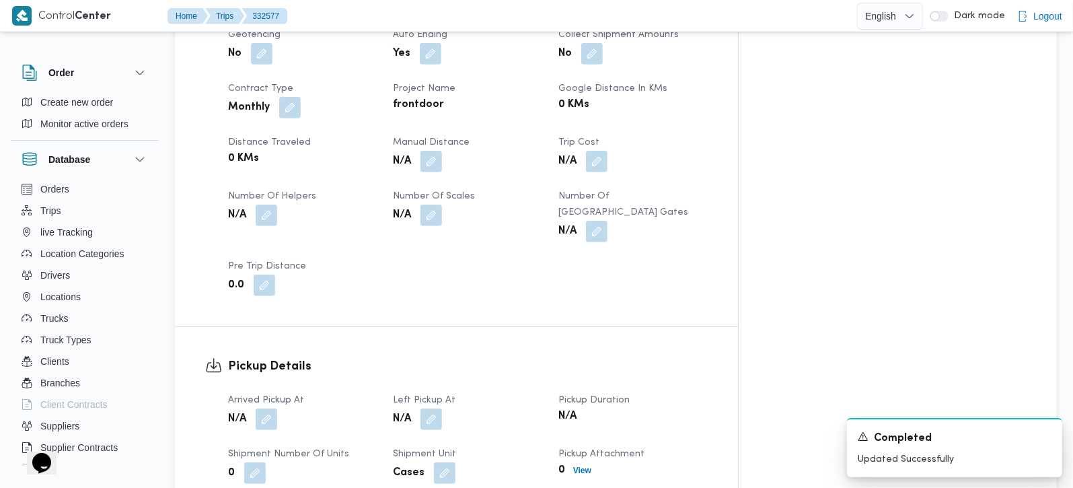
scroll to position [828, 0]
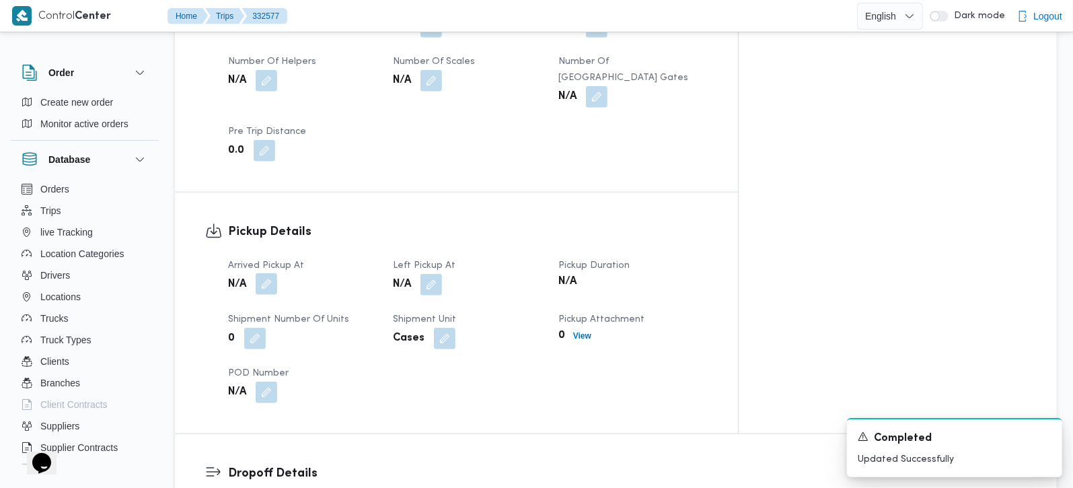
click at [275, 273] on button "button" at bounding box center [267, 284] width 22 height 22
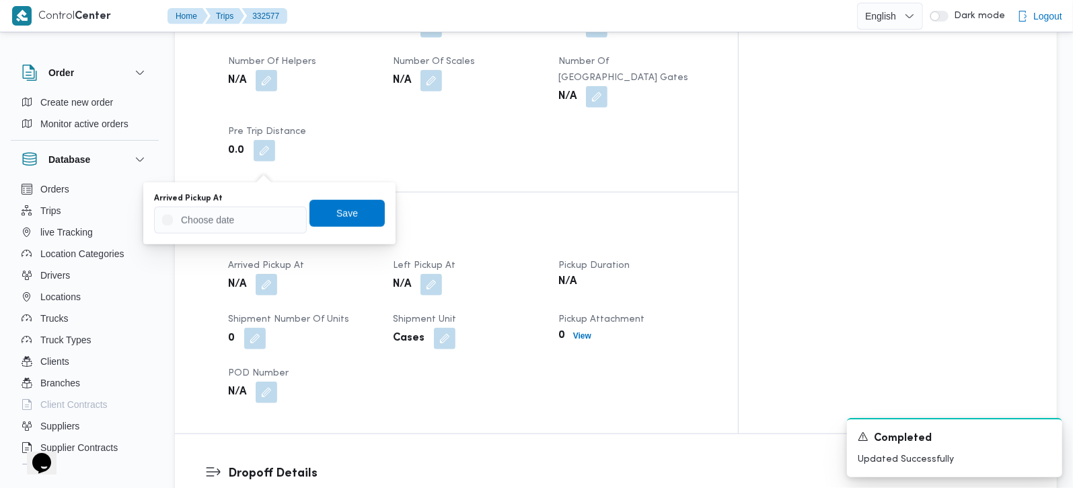
click at [231, 234] on div "You are in a dialog. To close this dialog, hit escape. Arrived Pickup At Save" at bounding box center [269, 213] width 252 height 62
click at [243, 221] on input "Arrived Pickup At" at bounding box center [230, 220] width 153 height 27
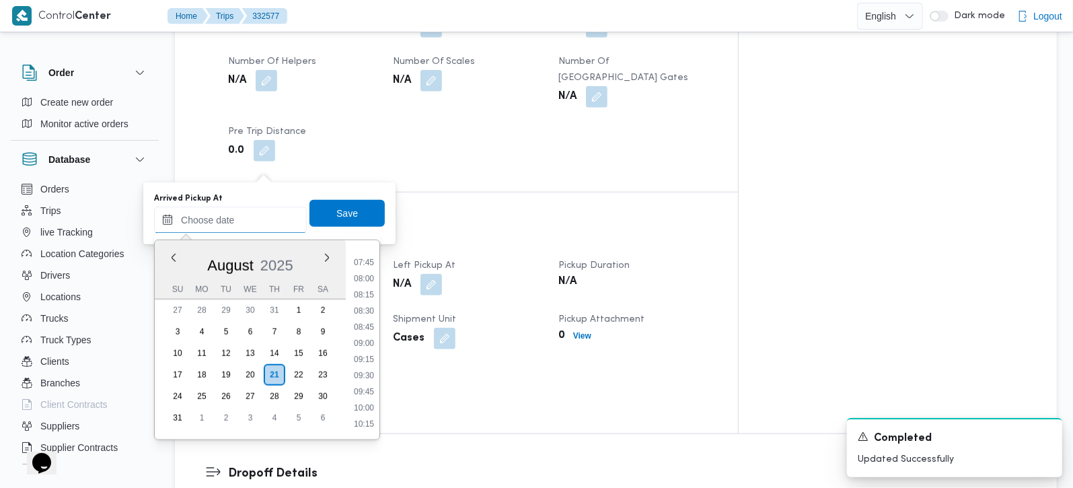
scroll to position [495, 0]
click at [361, 292] on li "08:15" at bounding box center [364, 295] width 31 height 13
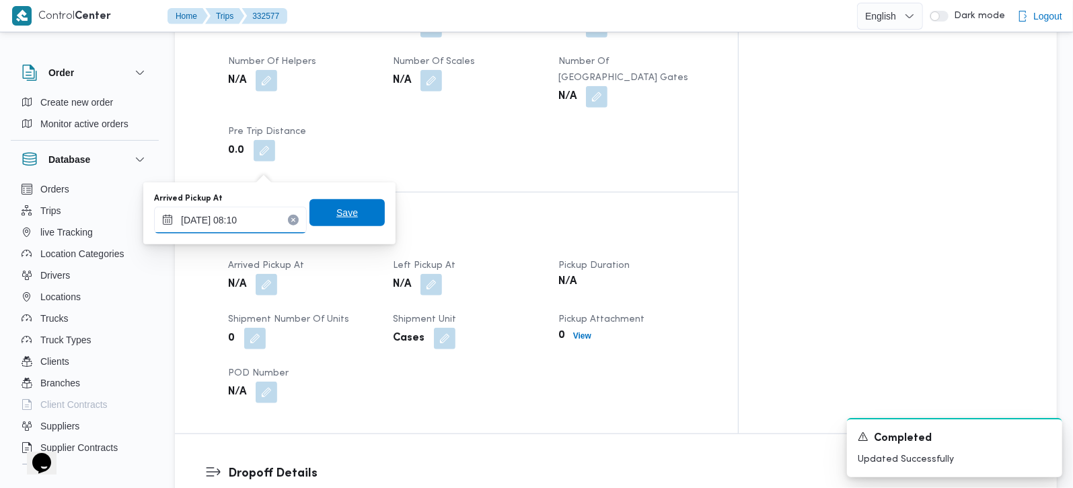
type input "21/08/2025 08:10"
click at [339, 218] on span "Save" at bounding box center [347, 213] width 22 height 16
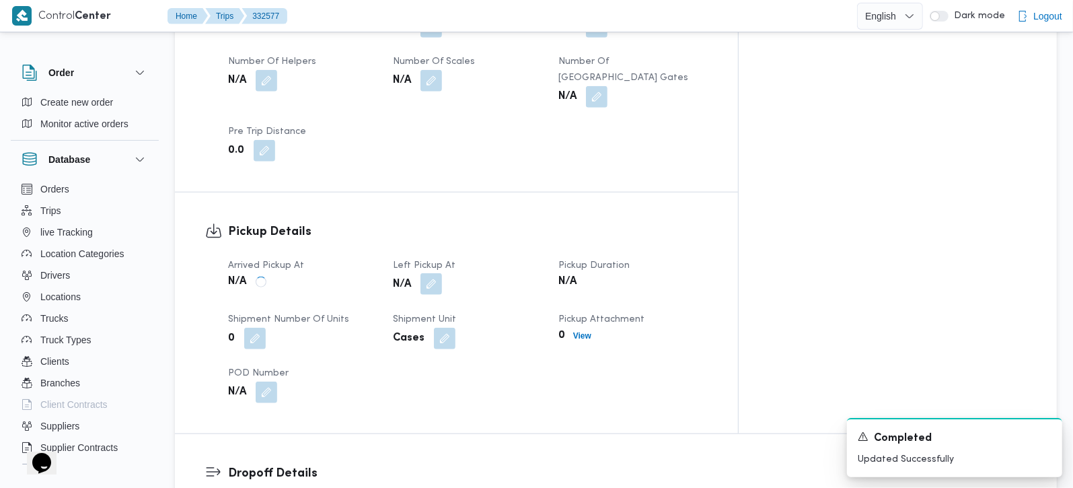
click at [442, 273] on button "button" at bounding box center [432, 284] width 22 height 22
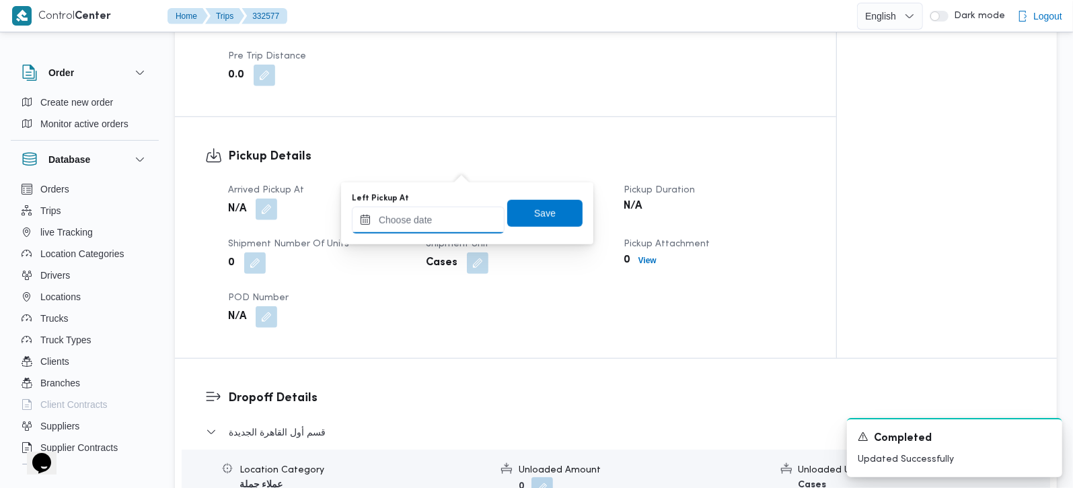
click at [442, 225] on input "Left Pickup At" at bounding box center [428, 220] width 153 height 27
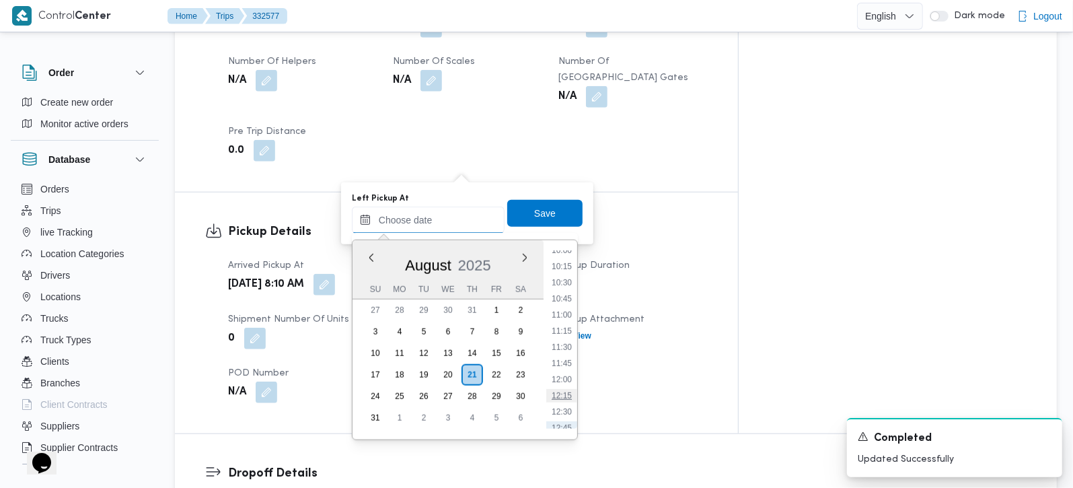
scroll to position [575, 0]
click at [560, 261] on li "09:00" at bounding box center [561, 264] width 31 height 13
type input "21/08/2025 09:00"
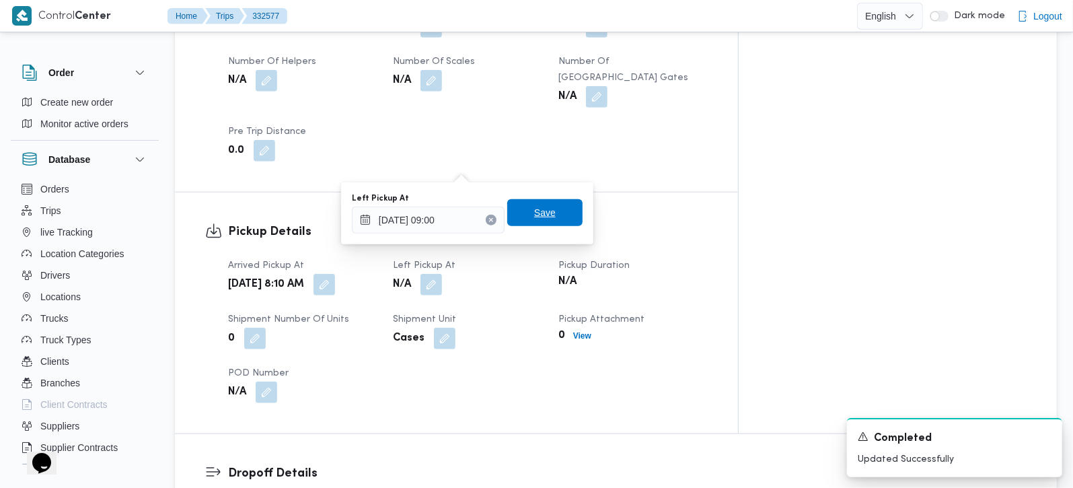
click at [543, 214] on span "Save" at bounding box center [545, 213] width 22 height 16
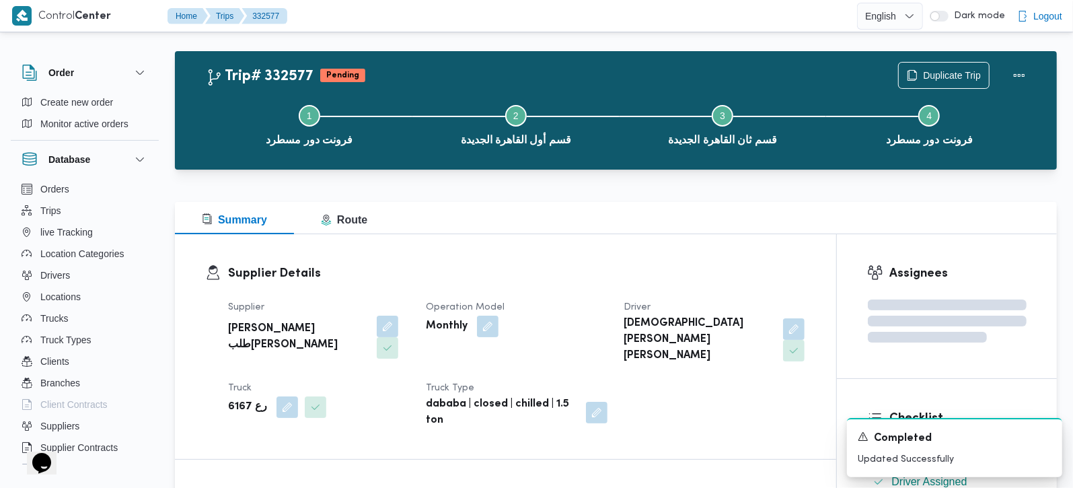
scroll to position [0, 0]
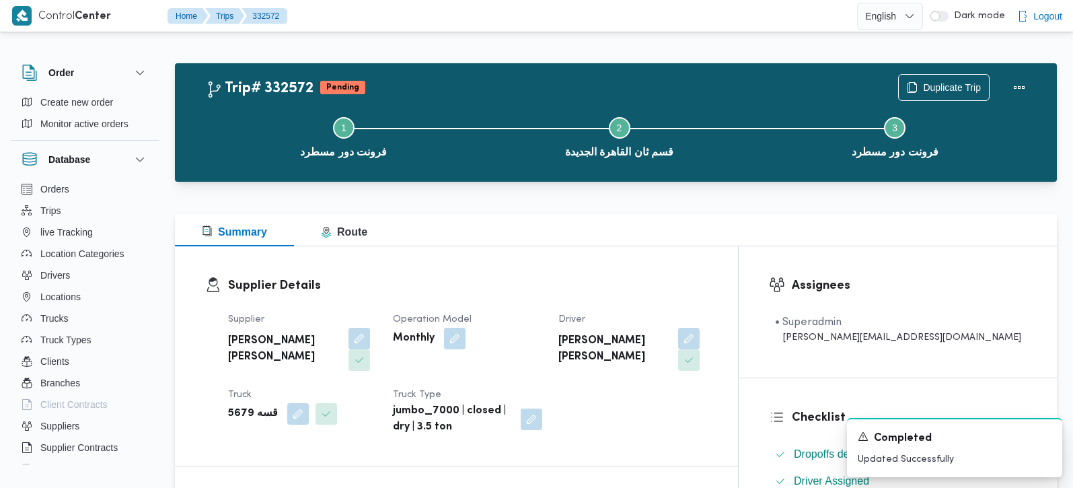
scroll to position [1029, 0]
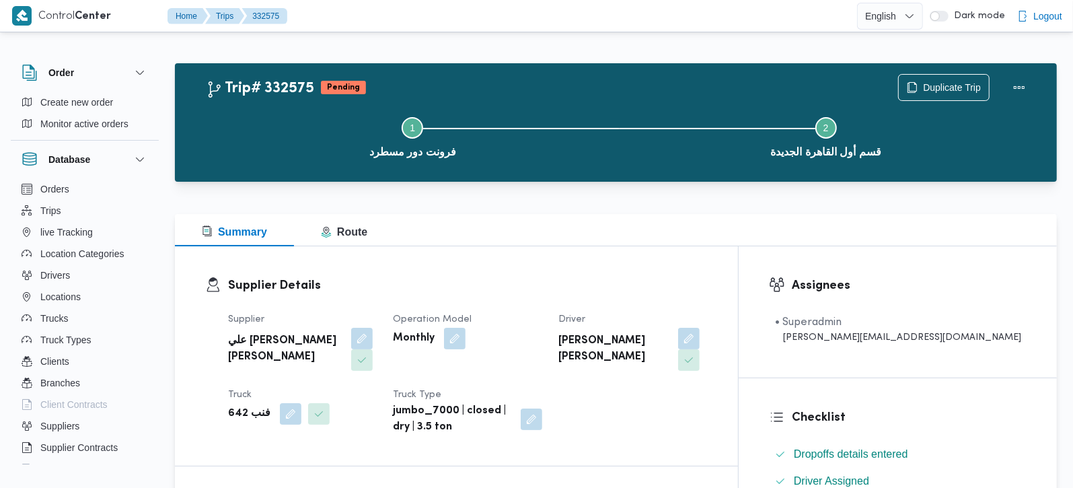
click at [236, 406] on b "فنب 642" at bounding box center [249, 414] width 42 height 16
copy div "فنب 642"
